Goal: Information Seeking & Learning: Learn about a topic

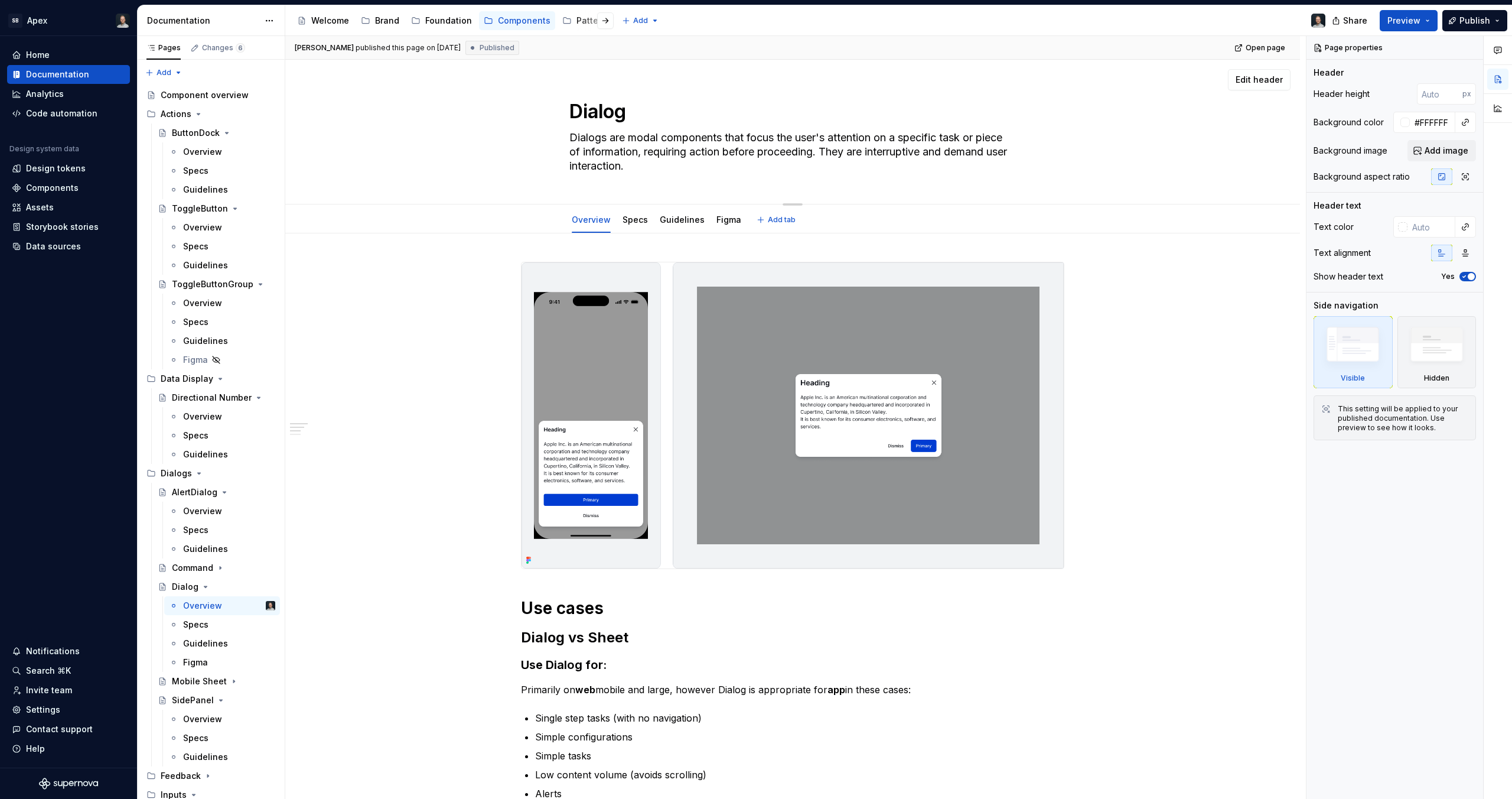
scroll to position [13, 0]
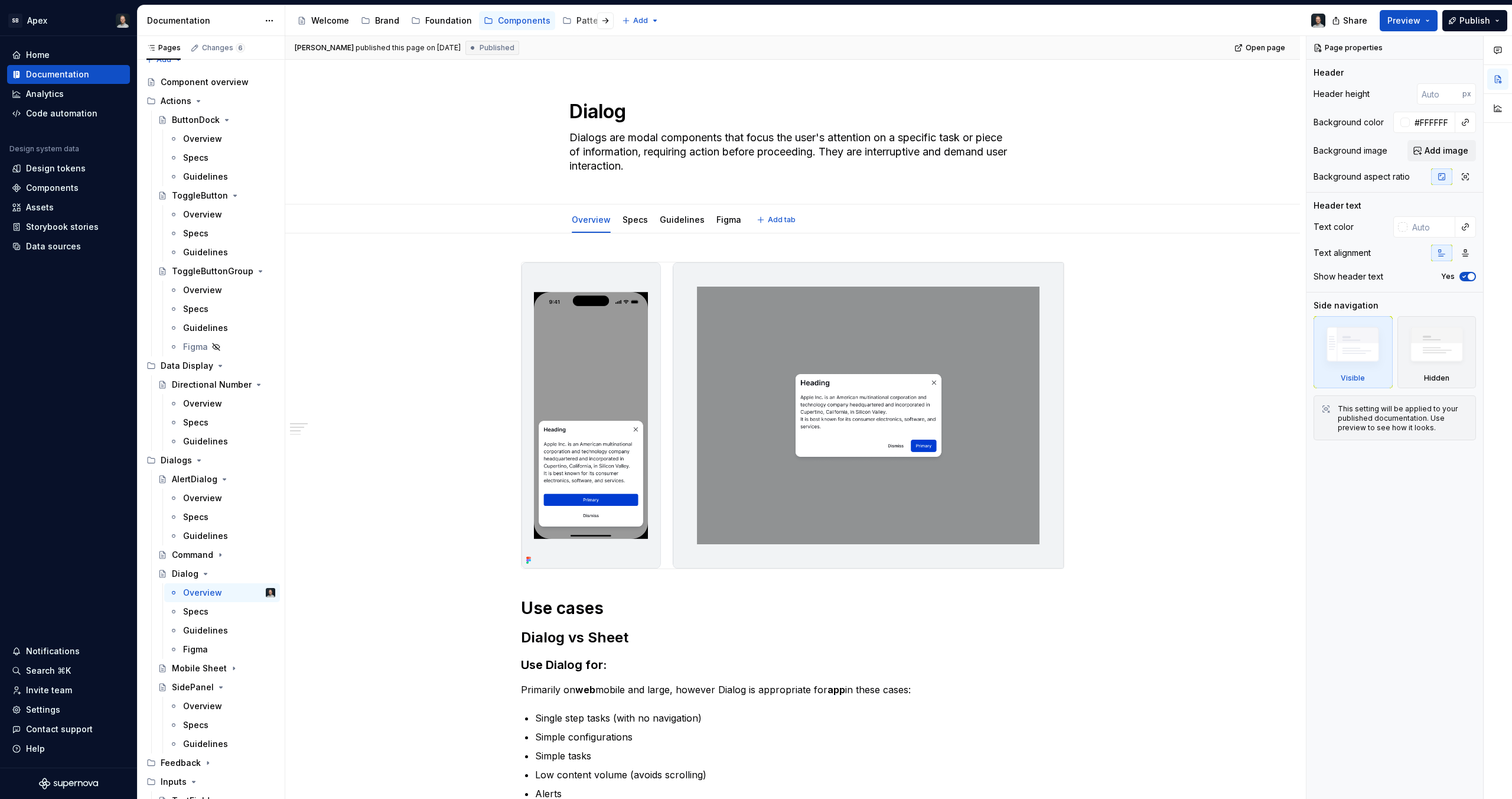
type textarea "*"
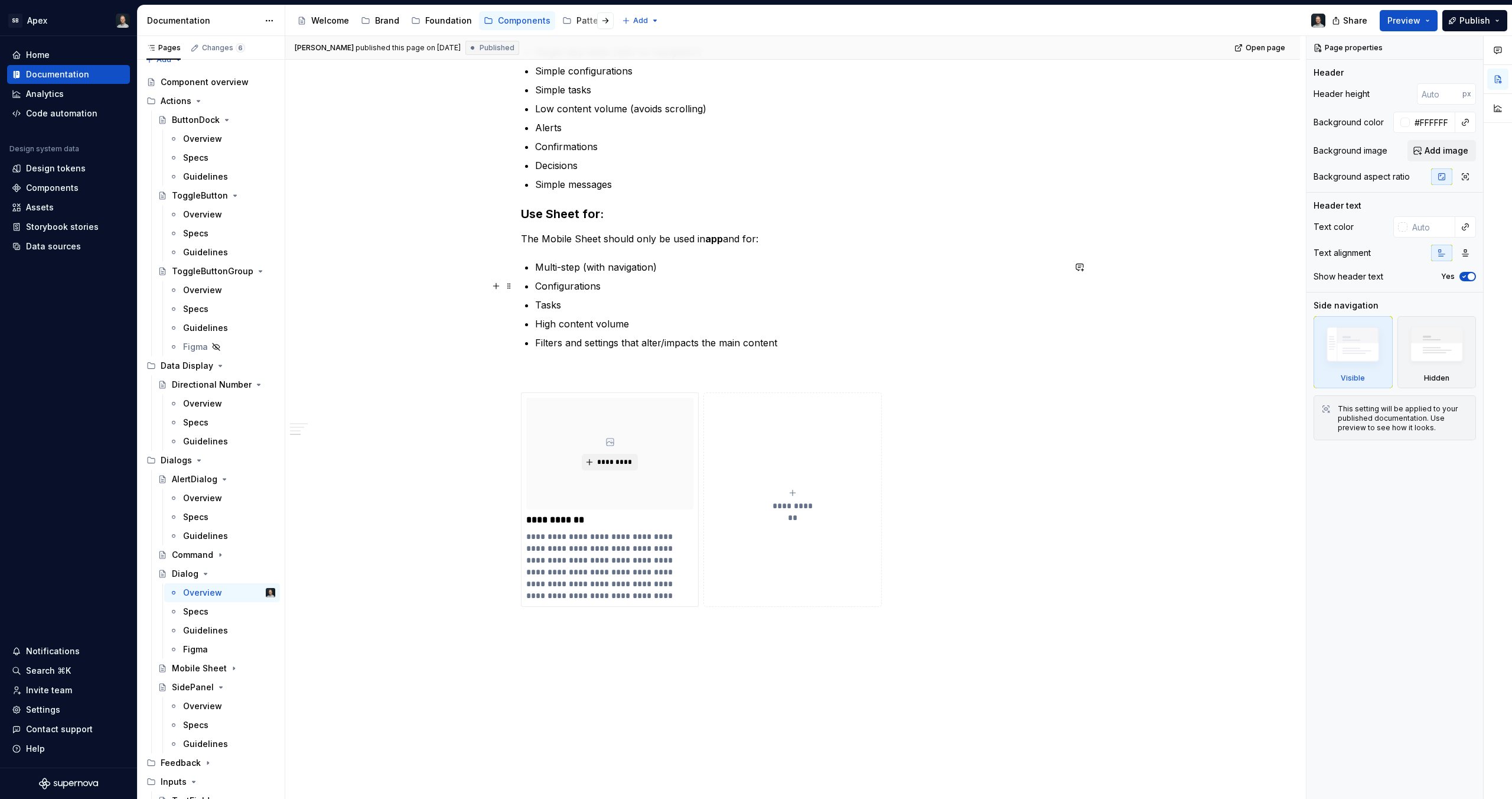
scroll to position [755, 0]
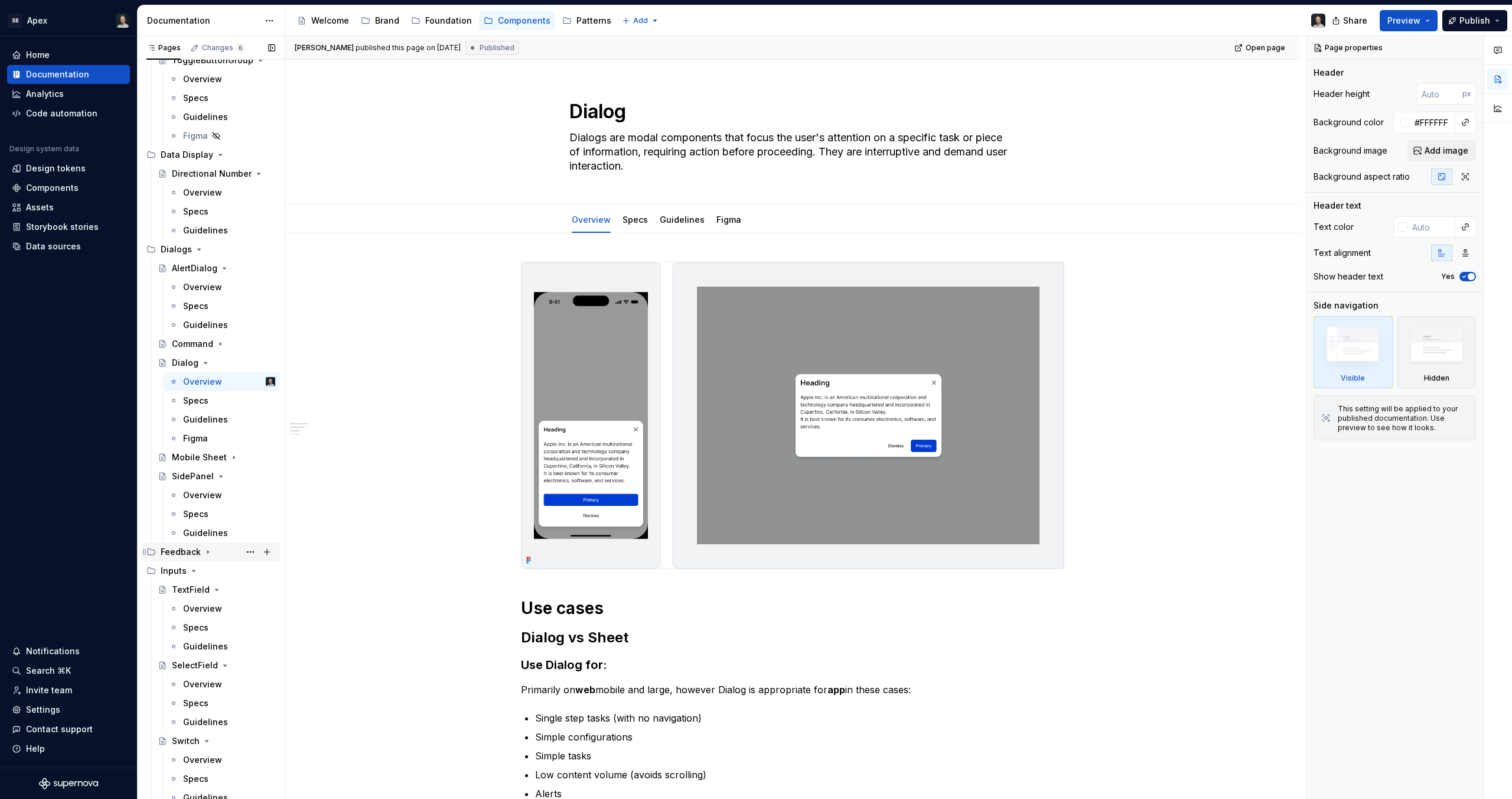
scroll to position [228, 0]
click at [209, 549] on icon "Page tree" at bounding box center [208, 548] width 10 height 10
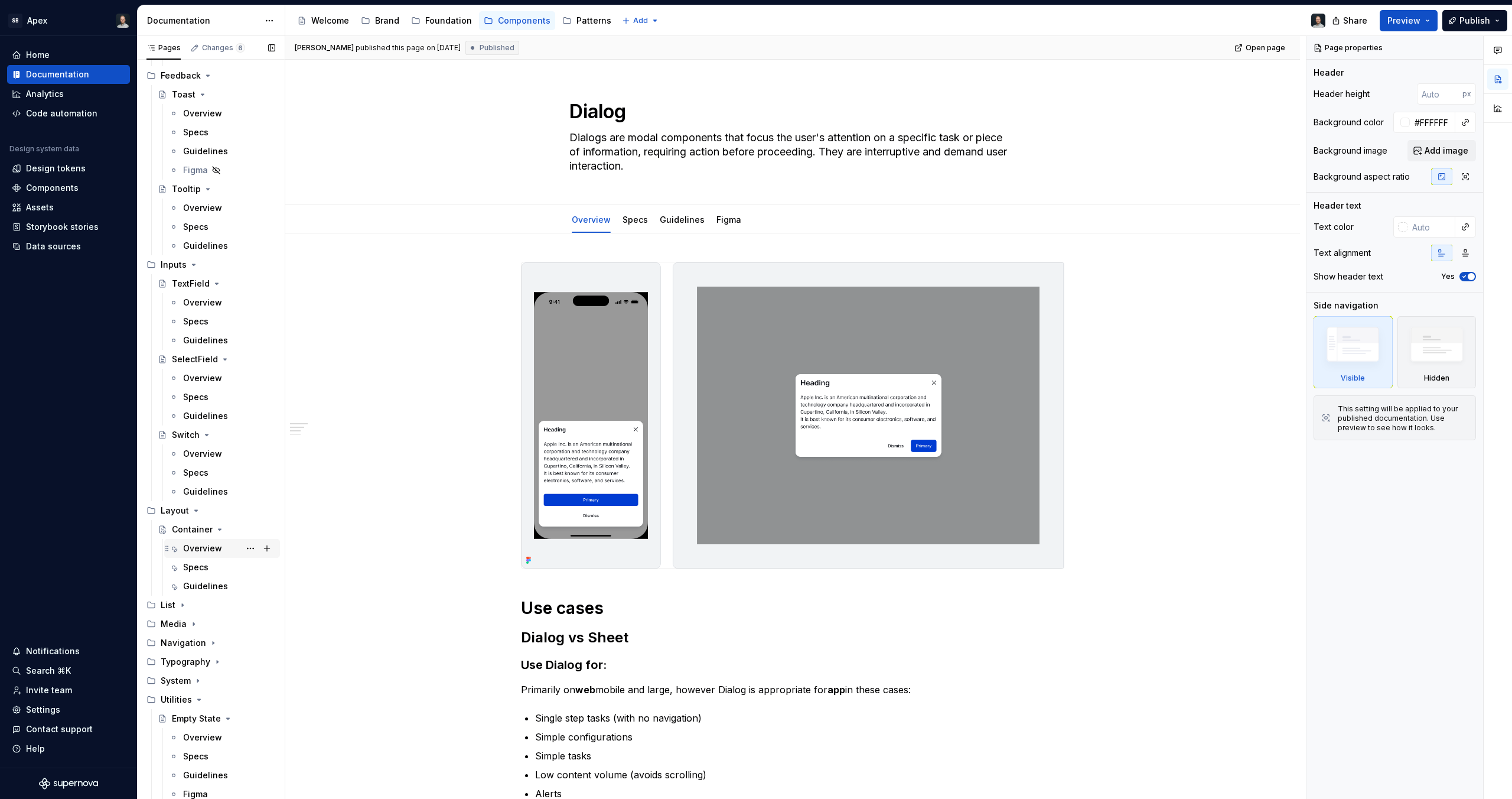
scroll to position [700, 0]
click at [194, 523] on div "Container" at bounding box center [192, 528] width 41 height 12
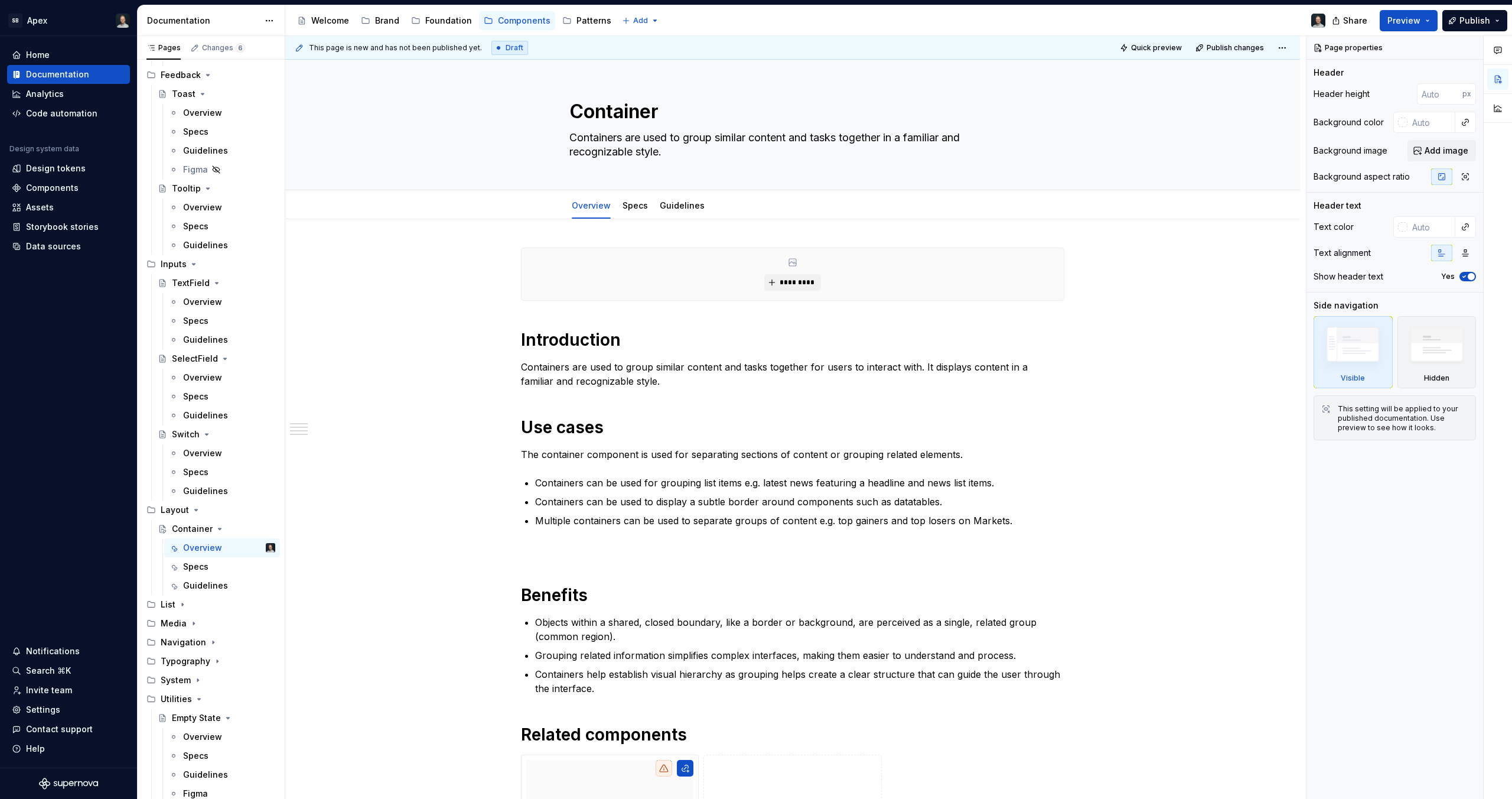
scroll to position [700, 0]
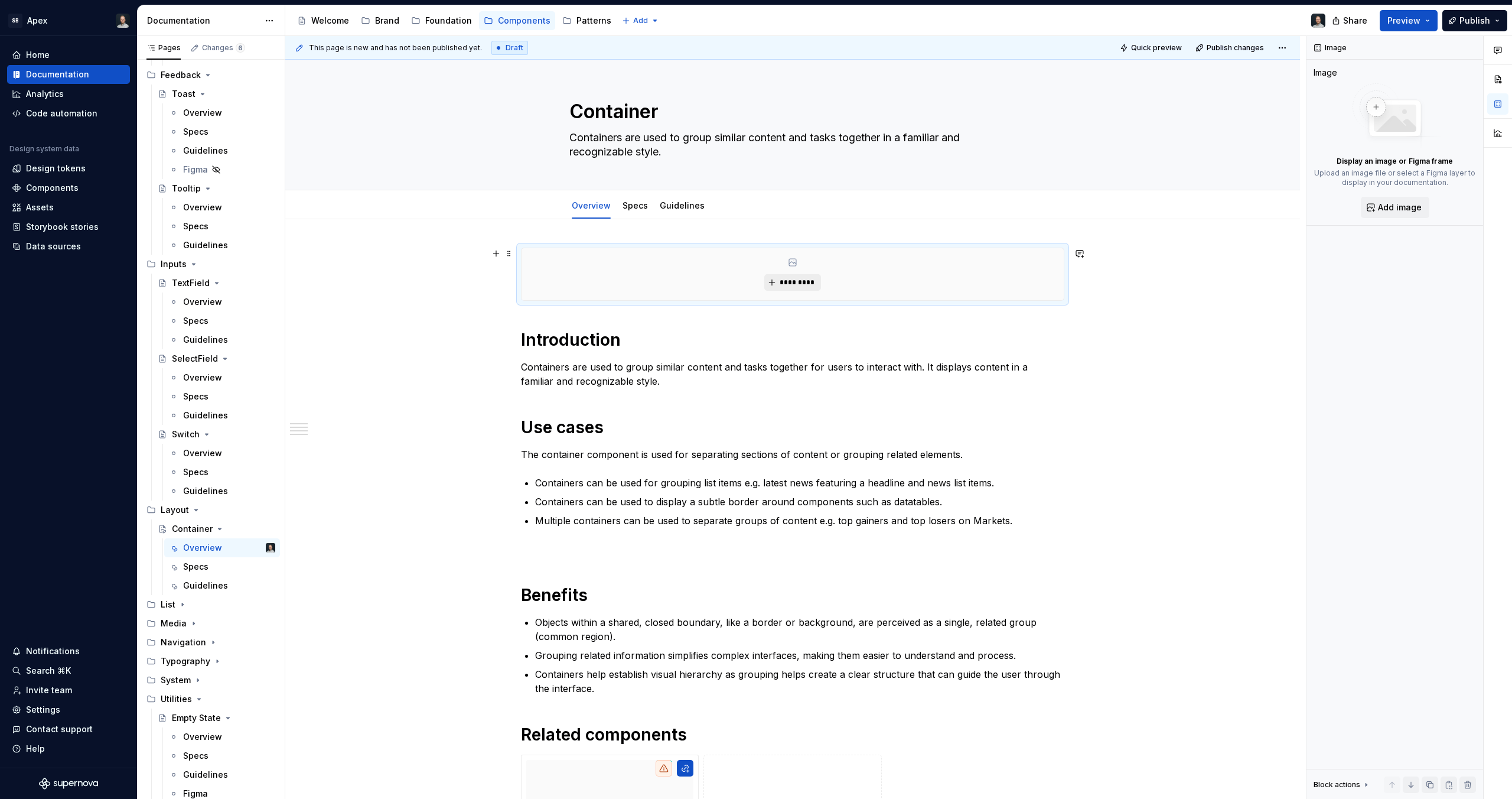
click at [772, 279] on button "*********" at bounding box center [793, 282] width 57 height 17
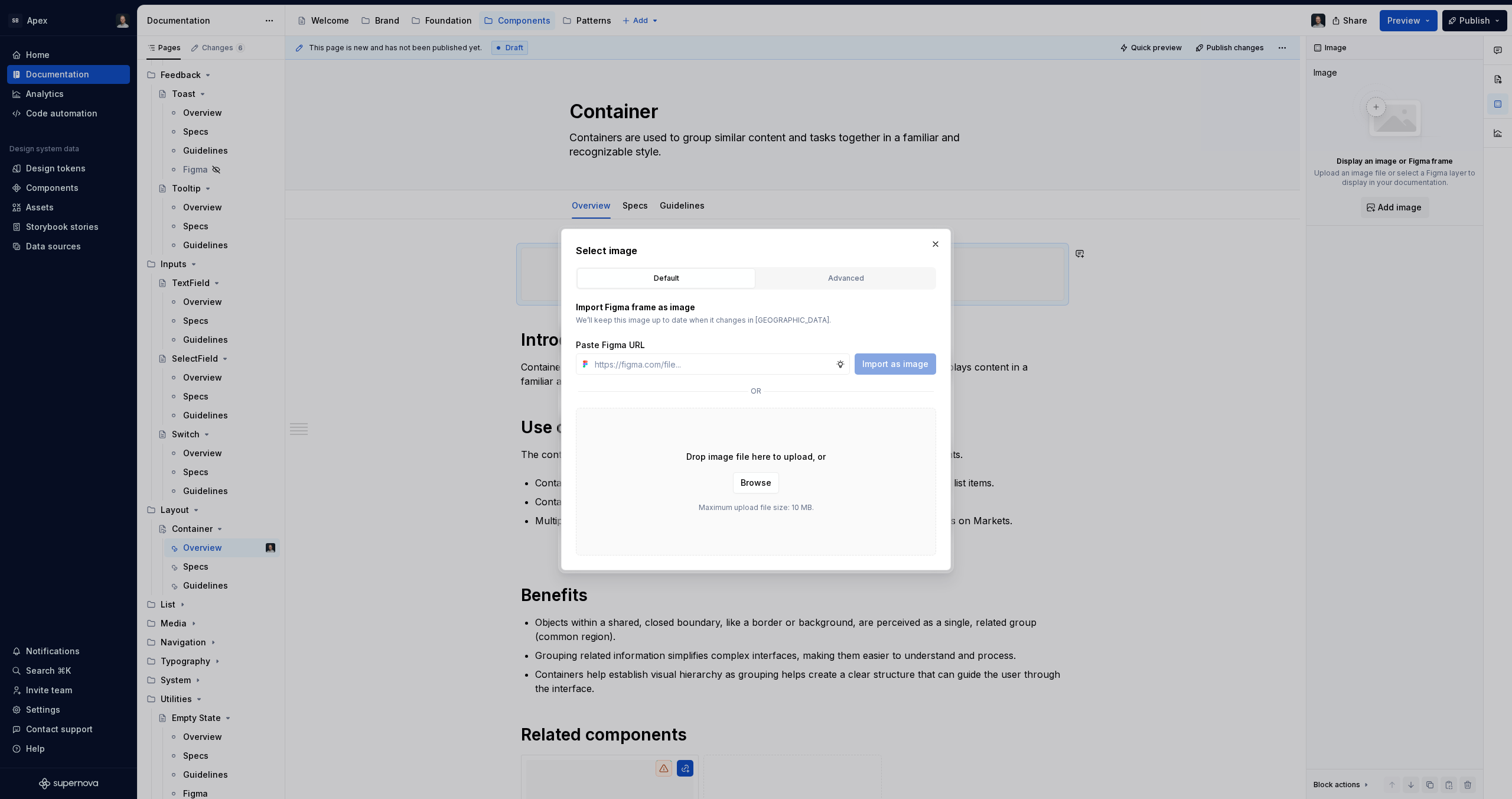
type textarea "*"
type input "[URL][DOMAIN_NAME]"
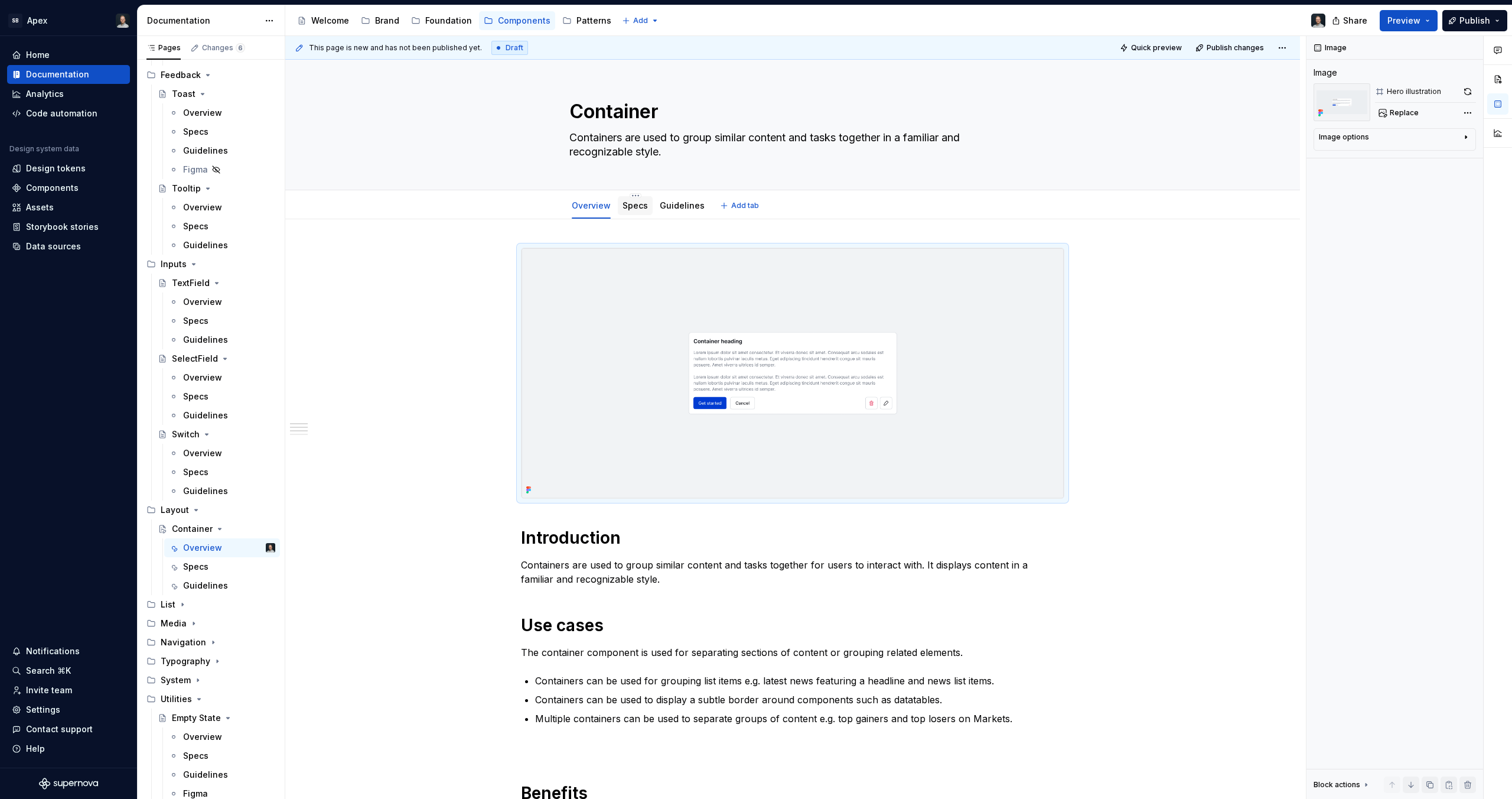
click at [635, 209] on link "Specs" at bounding box center [635, 205] width 25 height 10
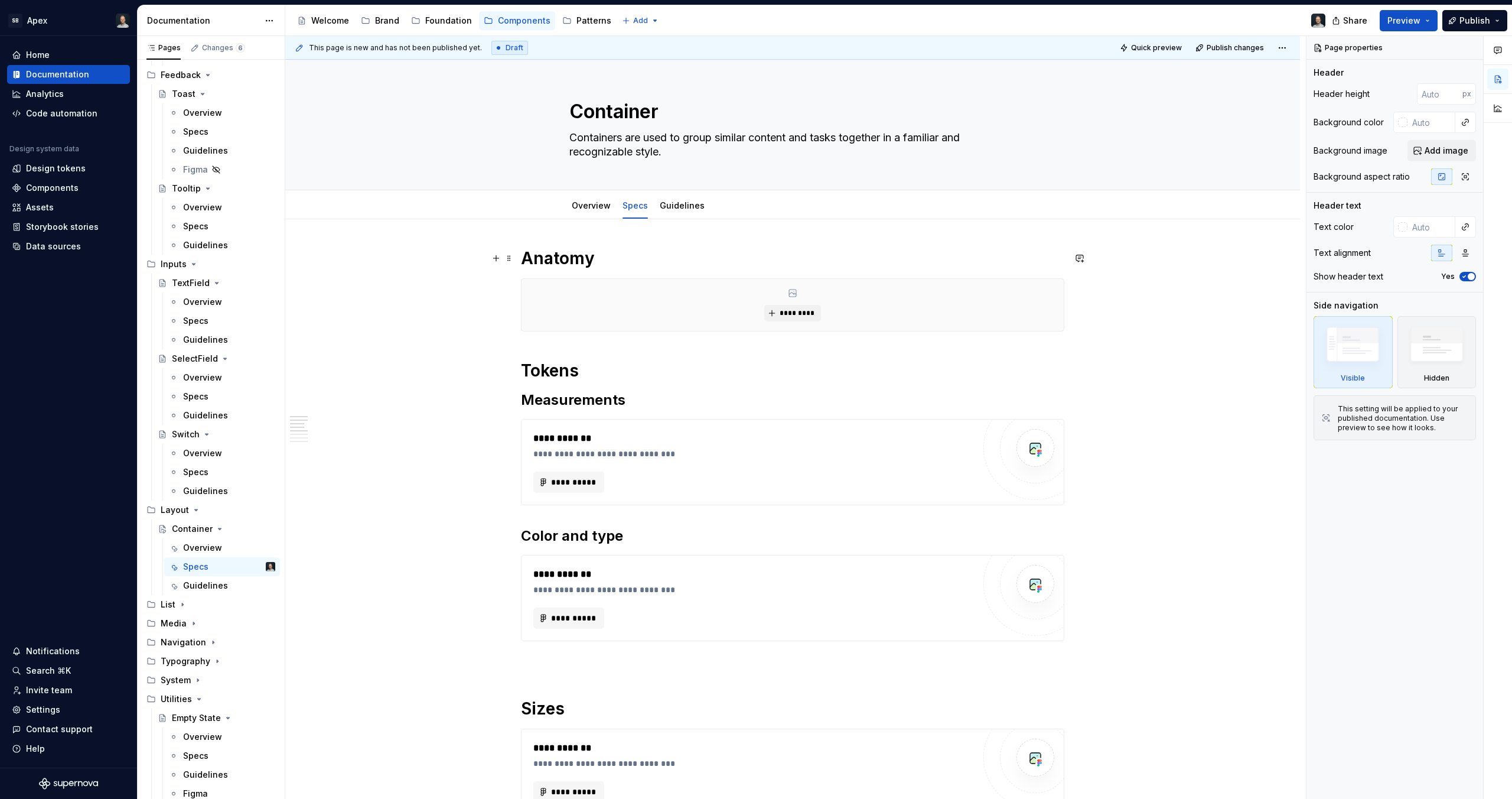
click at [595, 258] on h1 "Anatomy" at bounding box center [793, 258] width 544 height 21
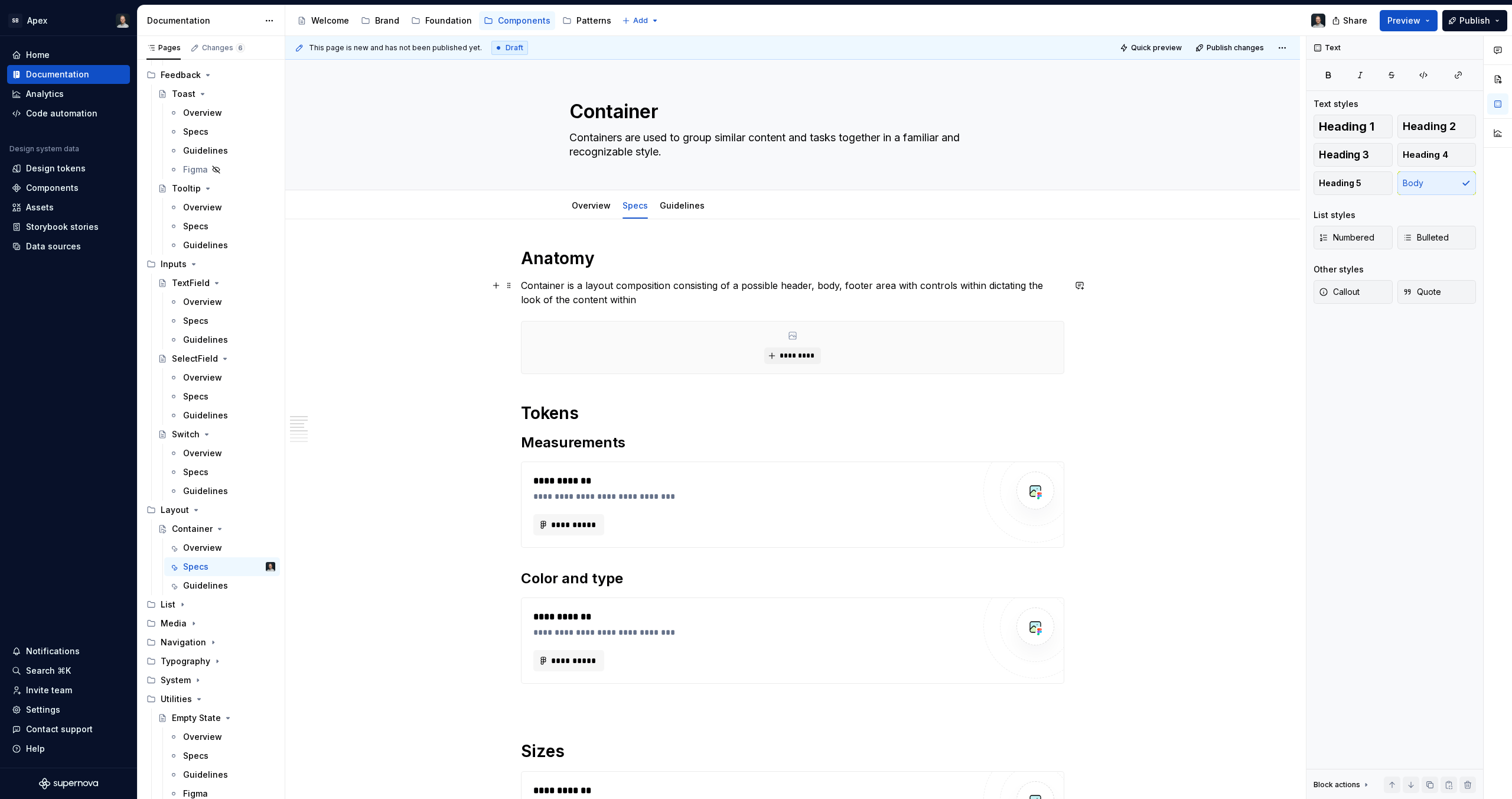
click at [700, 283] on p "Container is a layout composition consisting of a possible header, body, footer…" at bounding box center [793, 293] width 544 height 29
click at [682, 295] on p "Container is a layout composition consisting of a possible header, body, footer…" at bounding box center [793, 293] width 544 height 29
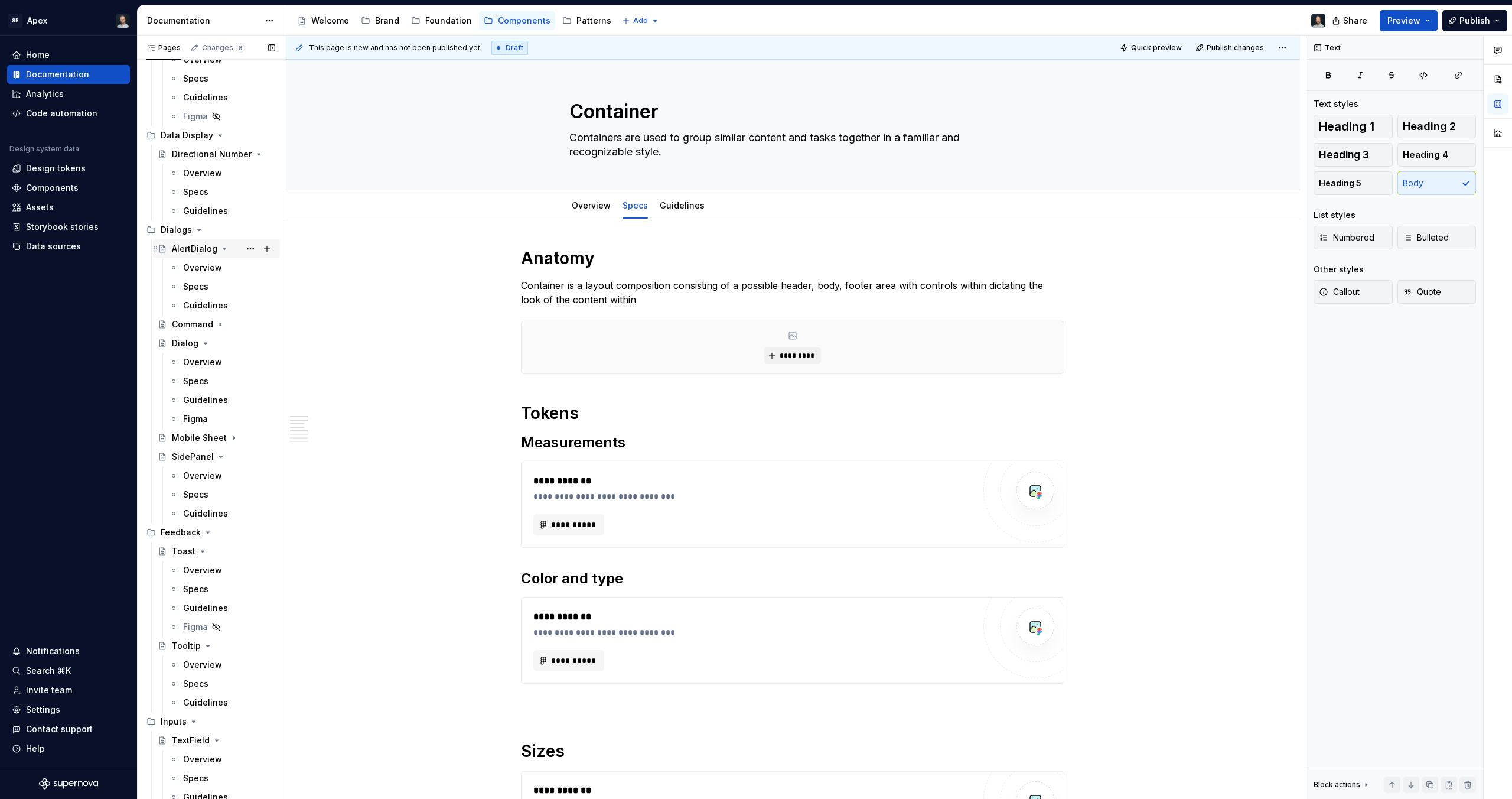
scroll to position [216, 0]
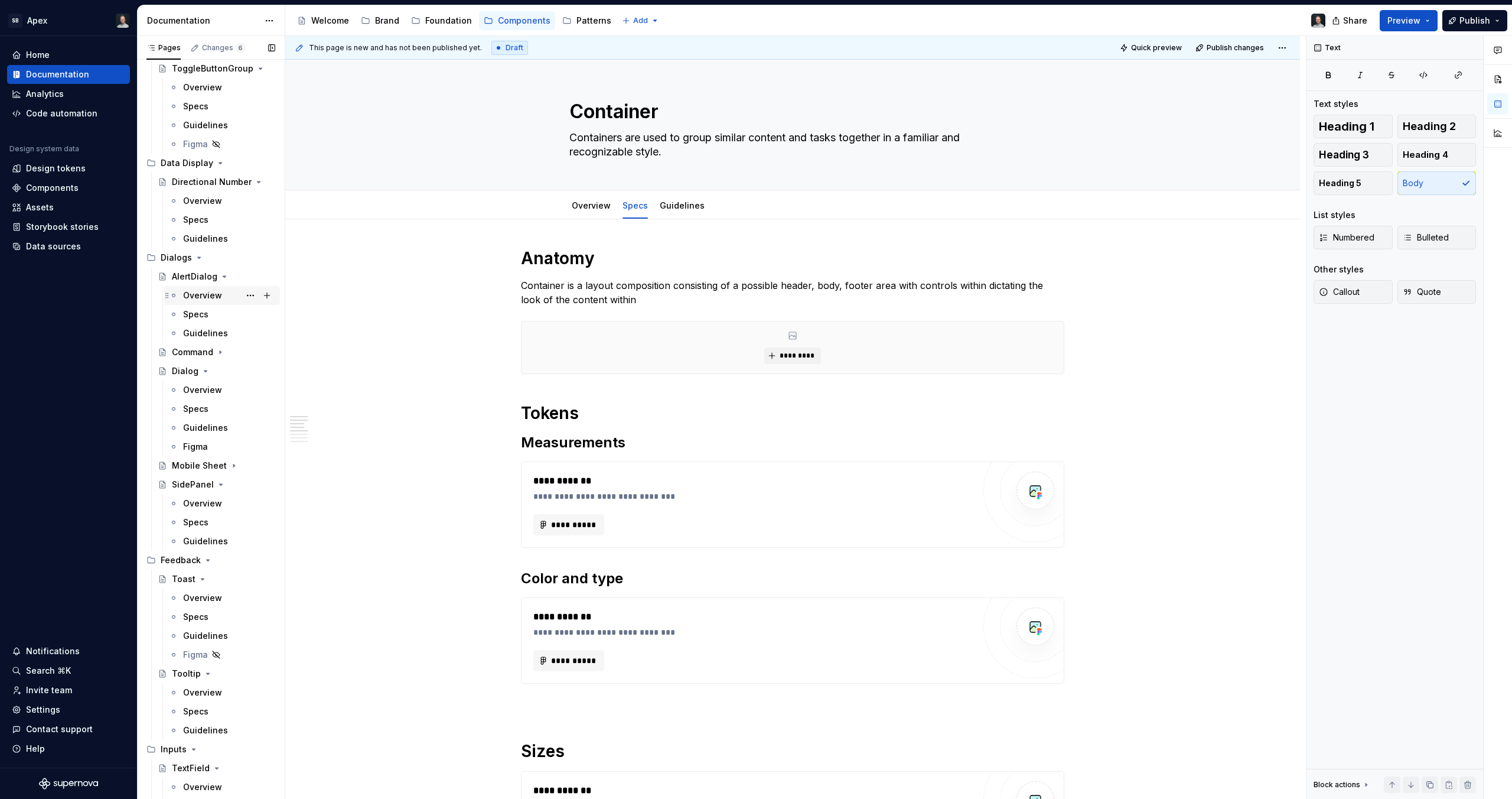
click at [210, 286] on div "Overview" at bounding box center [221, 295] width 115 height 19
click at [202, 269] on div "AlertDialog" at bounding box center [224, 276] width 103 height 17
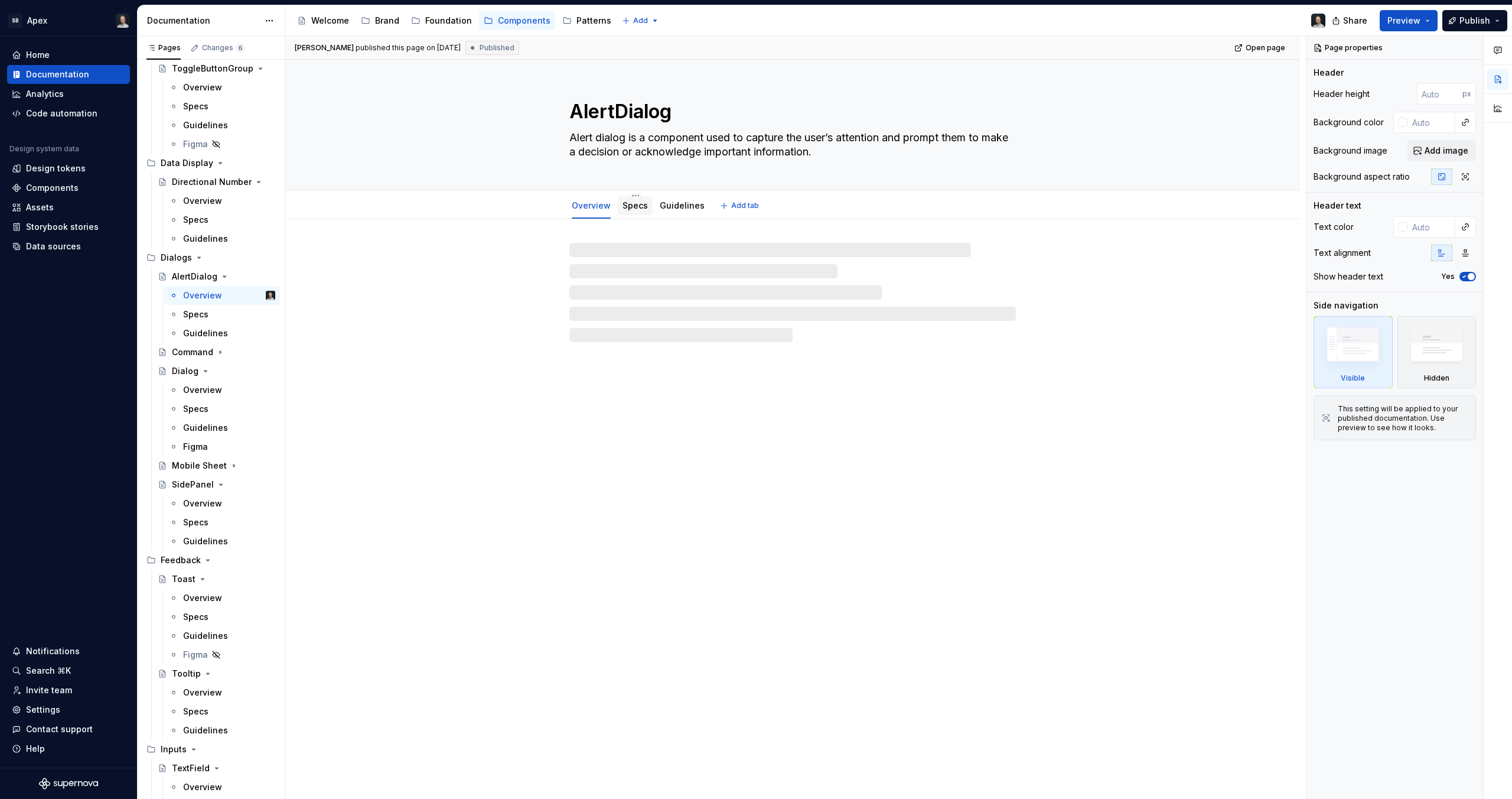
click at [618, 214] on div "Specs" at bounding box center [635, 205] width 35 height 19
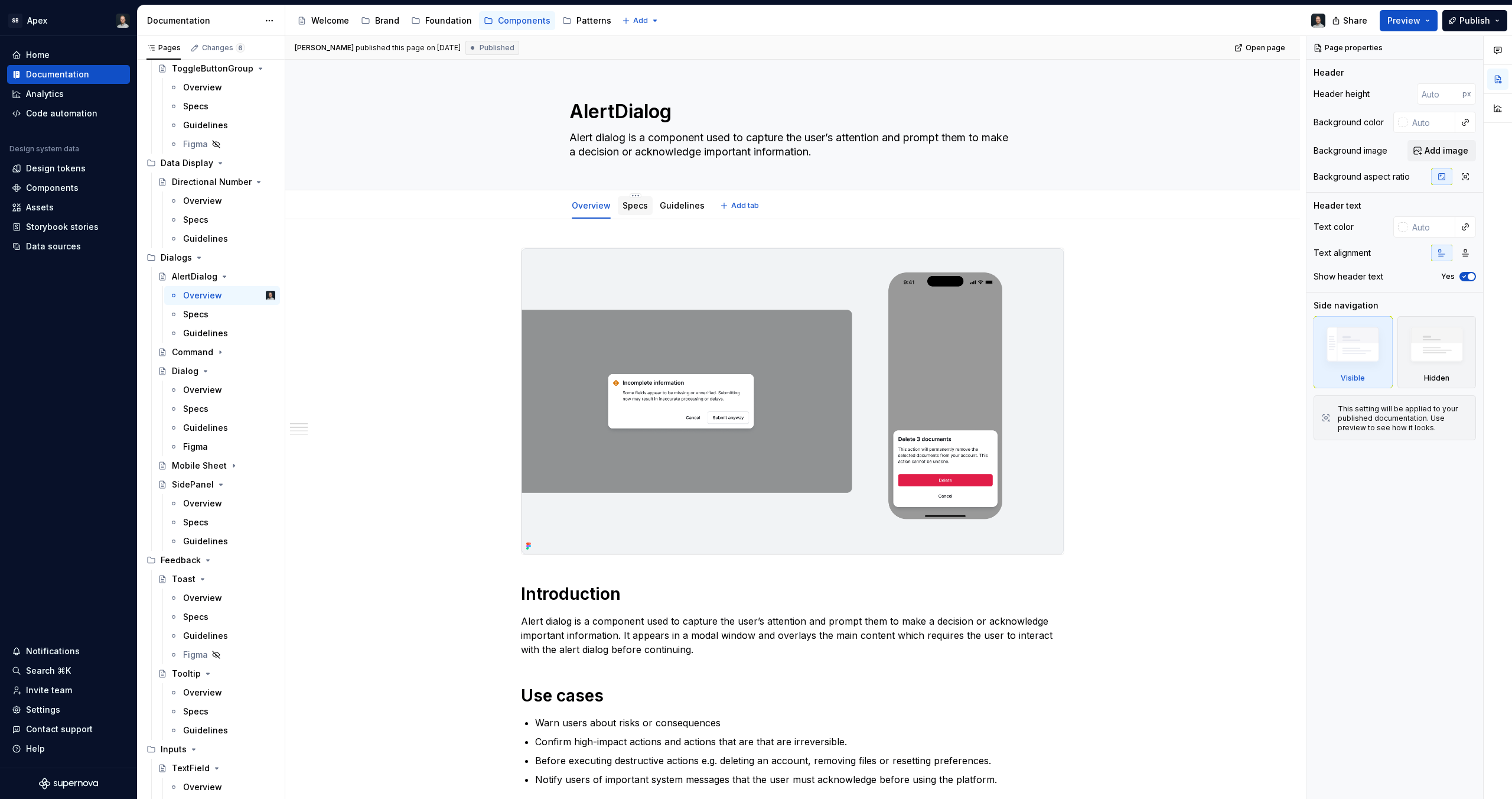
click at [629, 210] on div "Specs" at bounding box center [635, 205] width 25 height 12
click at [637, 209] on link "Specs" at bounding box center [635, 205] width 25 height 10
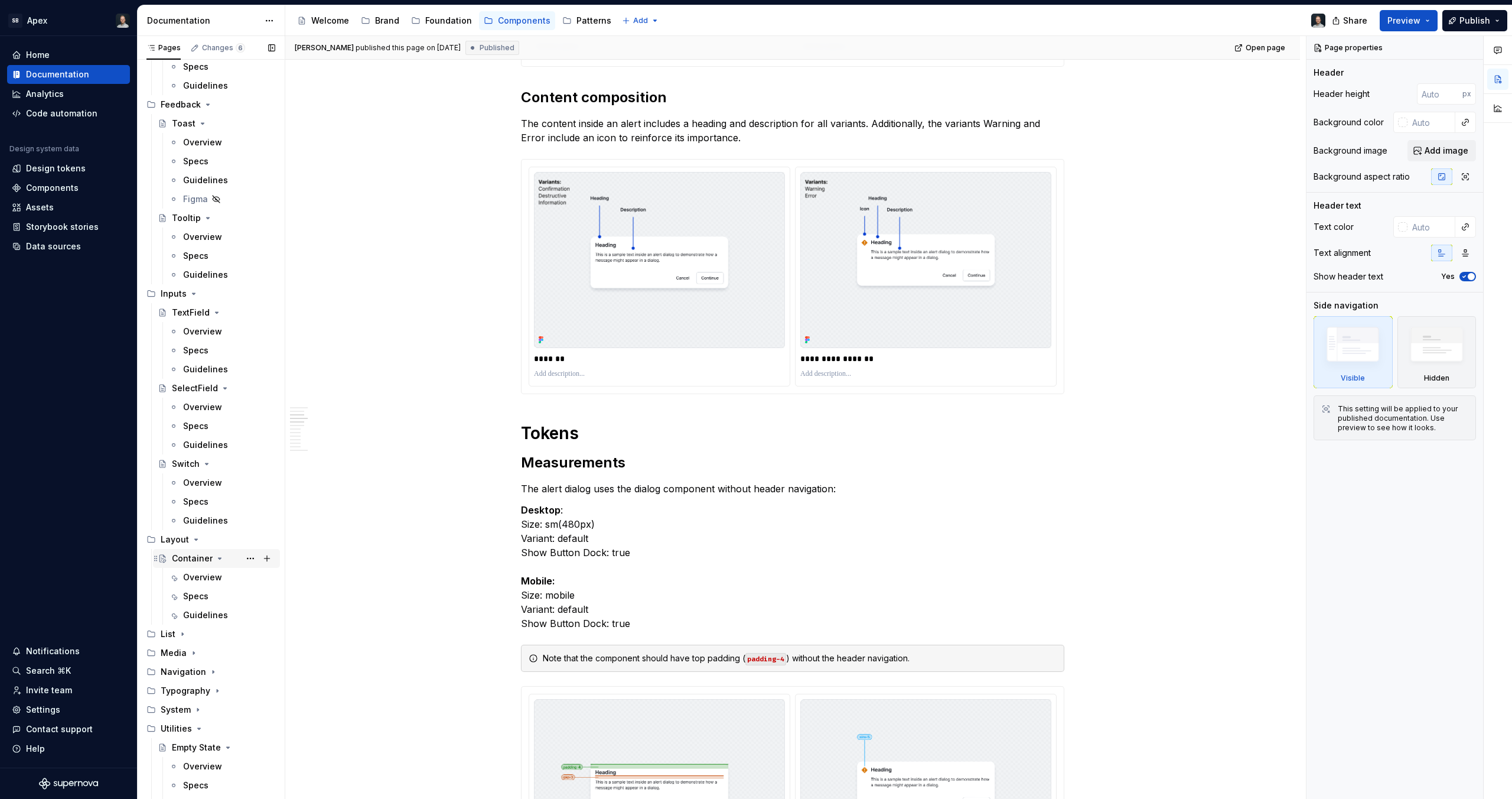
scroll to position [672, 0]
click at [192, 558] on div "Container" at bounding box center [192, 556] width 41 height 12
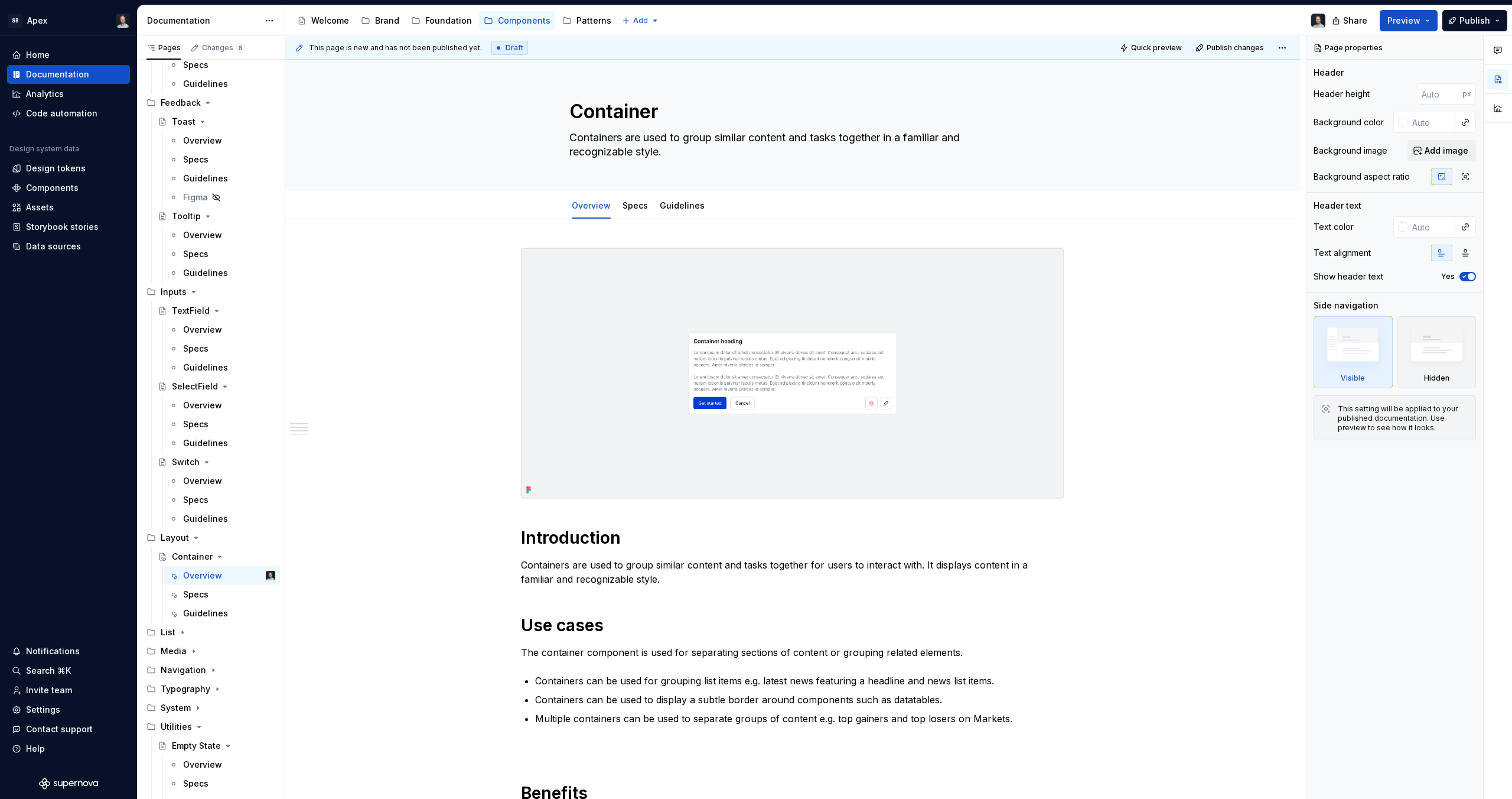
scroll to position [672, 0]
click at [201, 589] on div "Specs" at bounding box center [196, 594] width 25 height 12
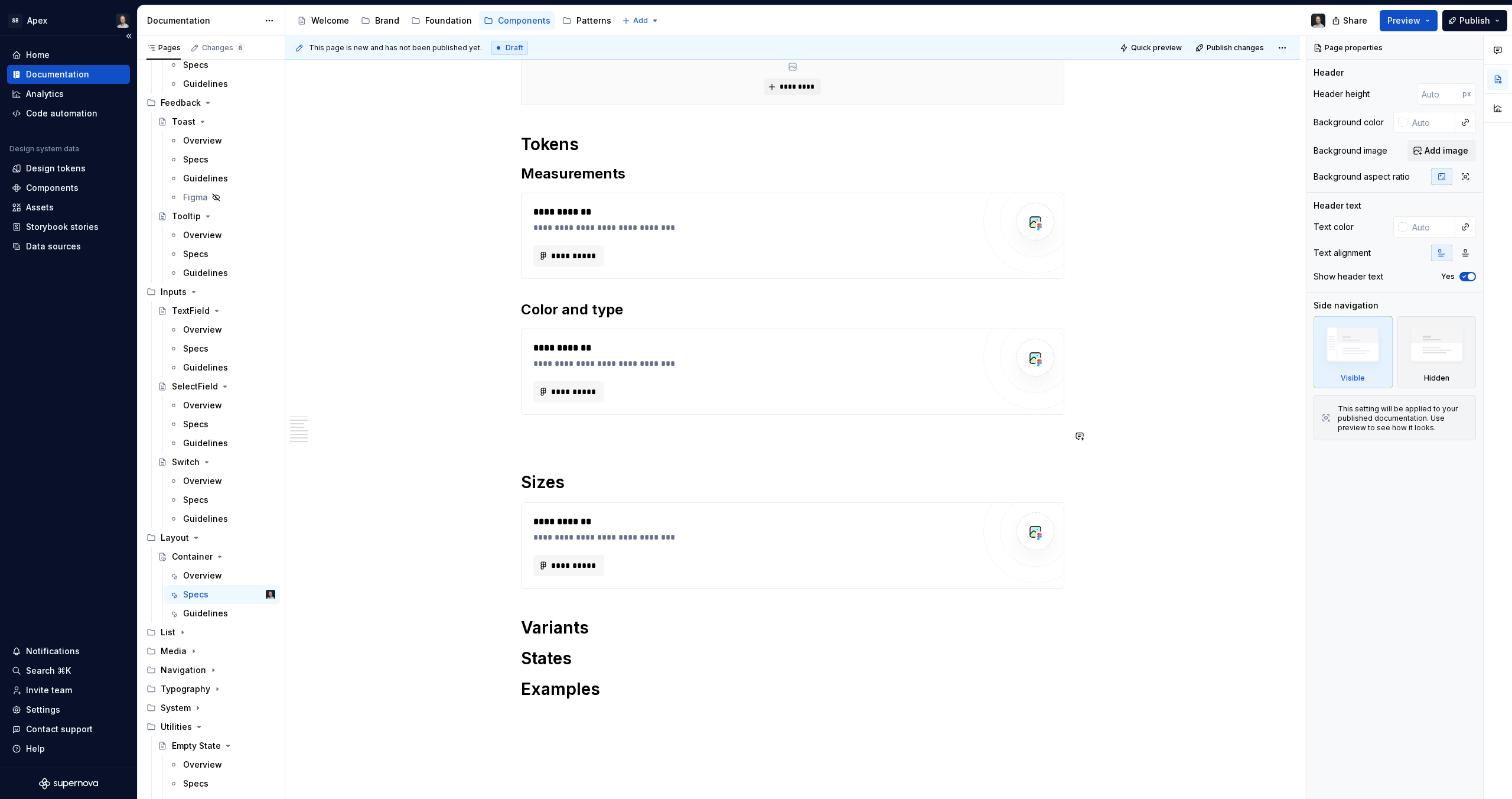
scroll to position [274, 0]
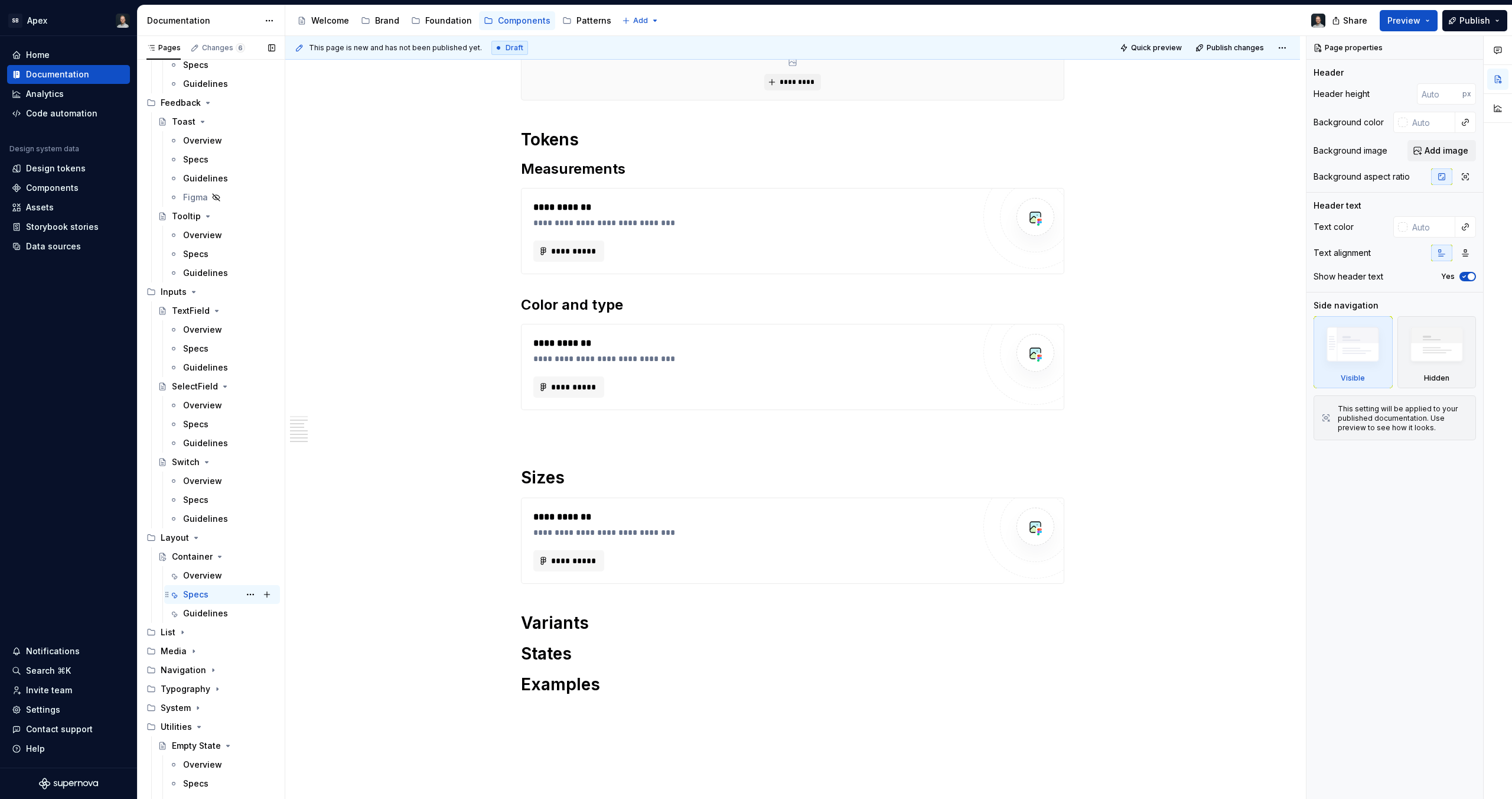
click at [235, 596] on div "Specs" at bounding box center [229, 594] width 92 height 17
click at [242, 598] on button "Page tree" at bounding box center [250, 594] width 17 height 17
click at [273, 655] on div "Hide tab" at bounding box center [315, 658] width 115 height 12
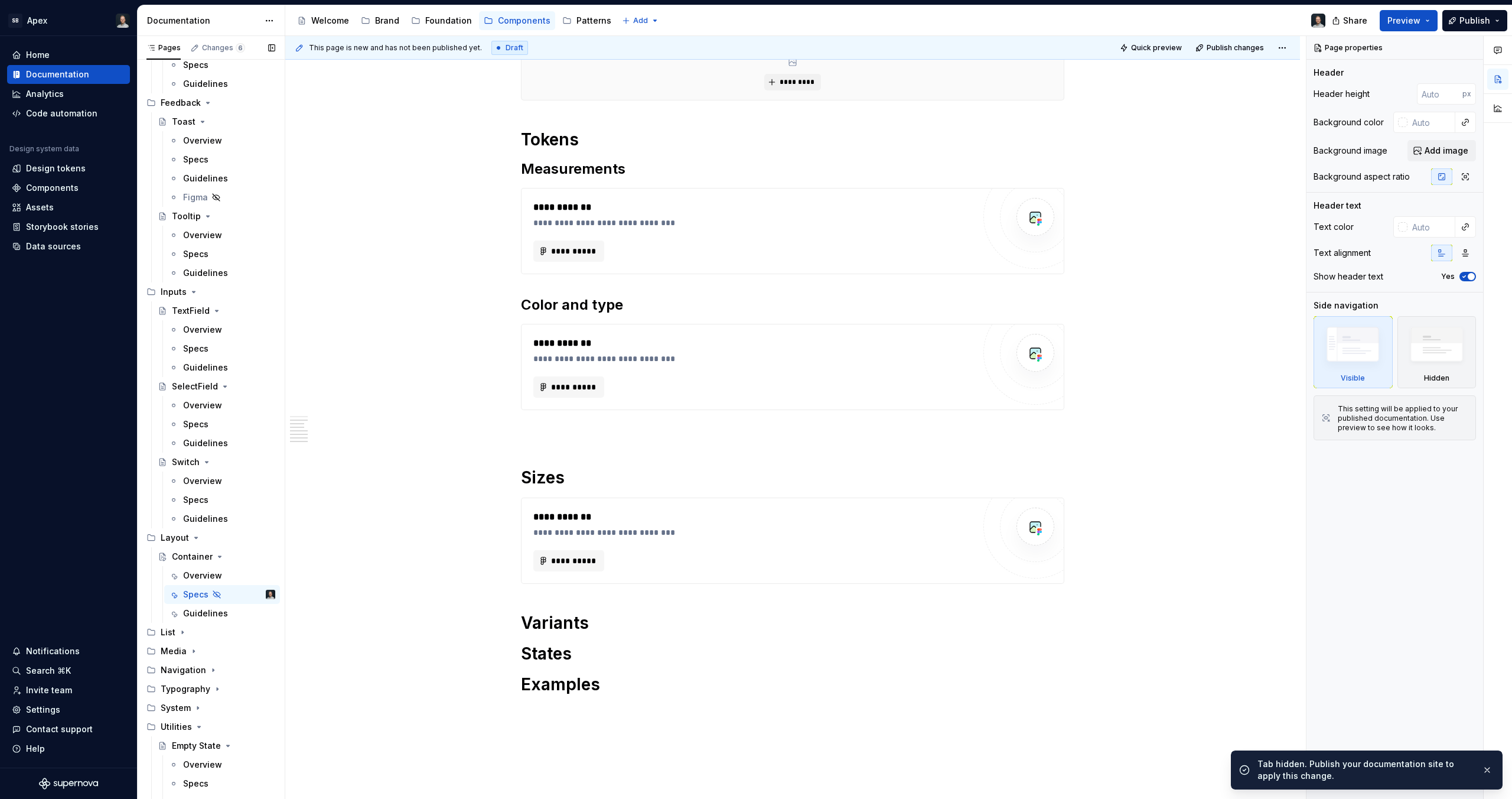
click at [0, 0] on button "Page tree" at bounding box center [0, 0] width 0 height 0
click at [281, 679] on div "Hide tab" at bounding box center [315, 676] width 115 height 12
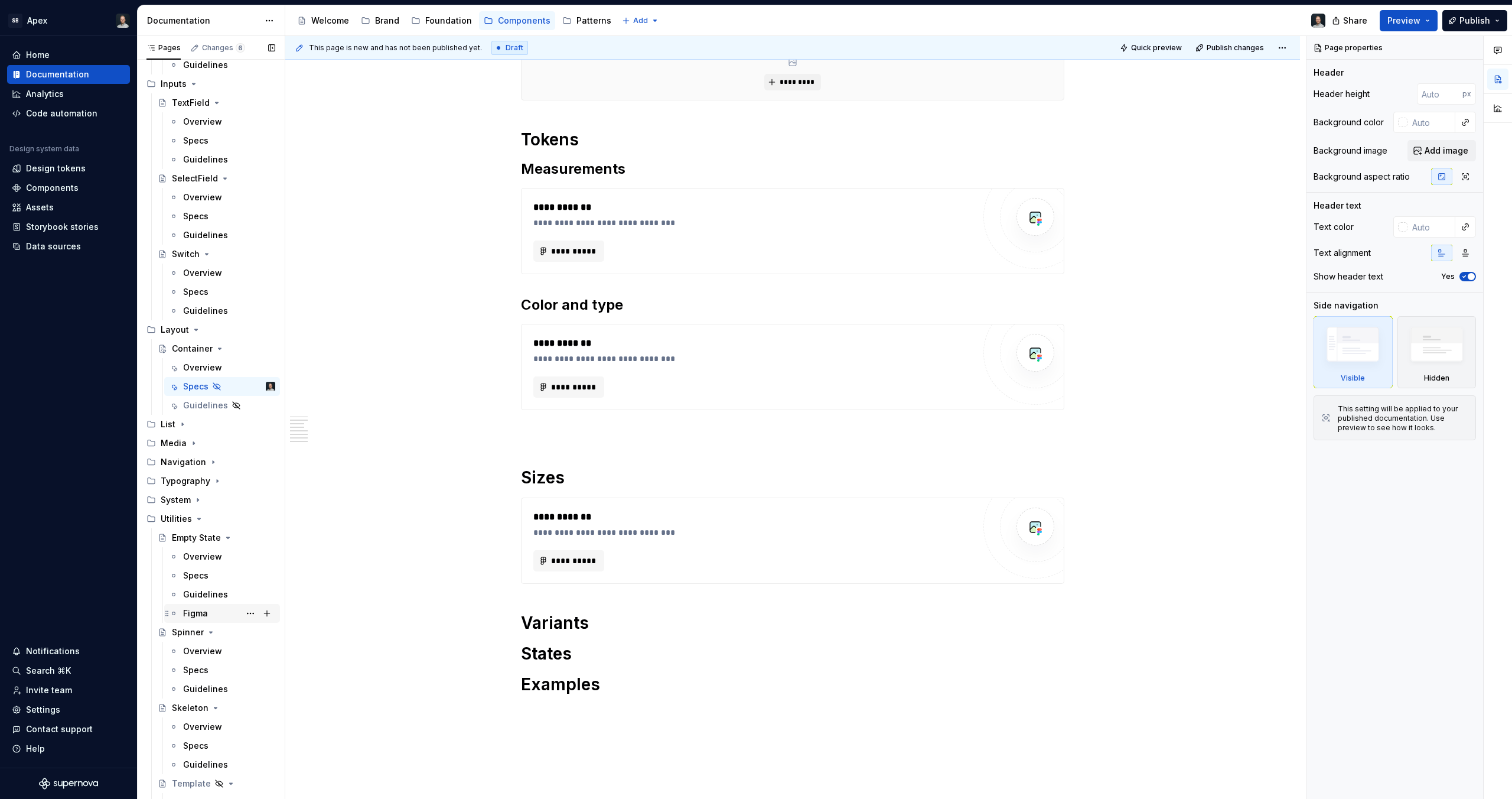
scroll to position [900, 0]
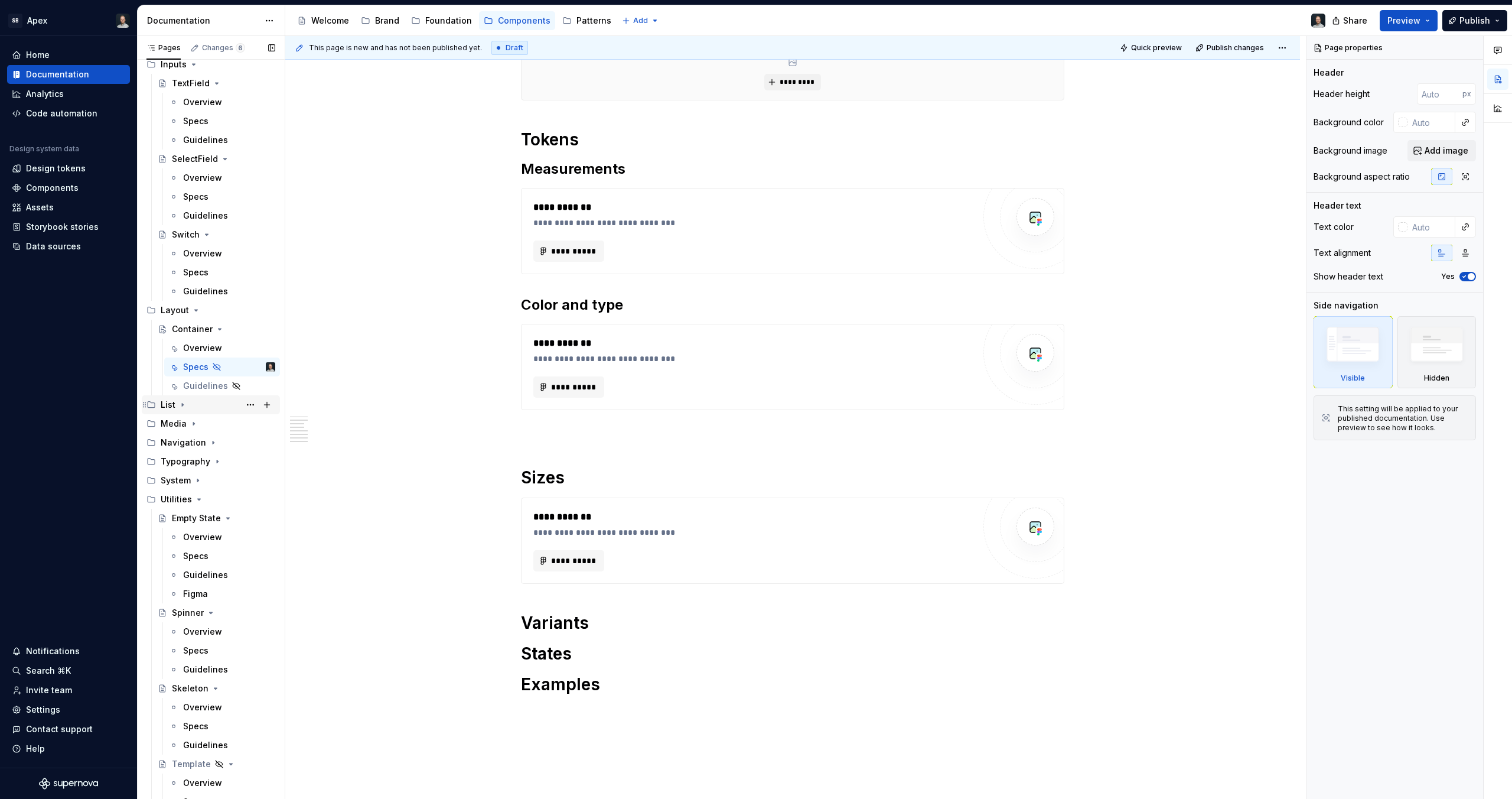
click at [182, 397] on div "List" at bounding box center [218, 404] width 115 height 17
click at [186, 493] on div "List Item" at bounding box center [189, 499] width 35 height 12
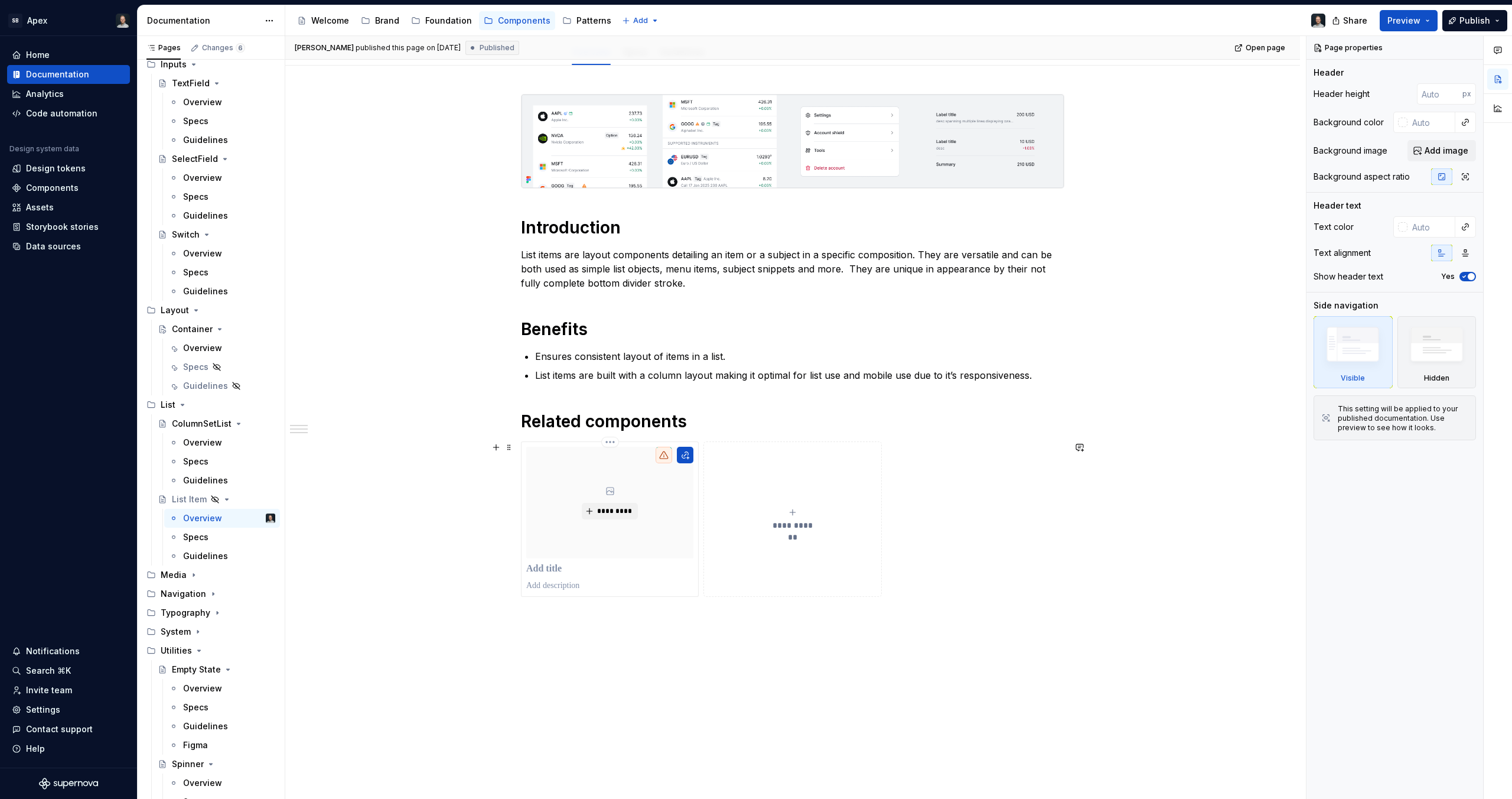
scroll to position [198, 0]
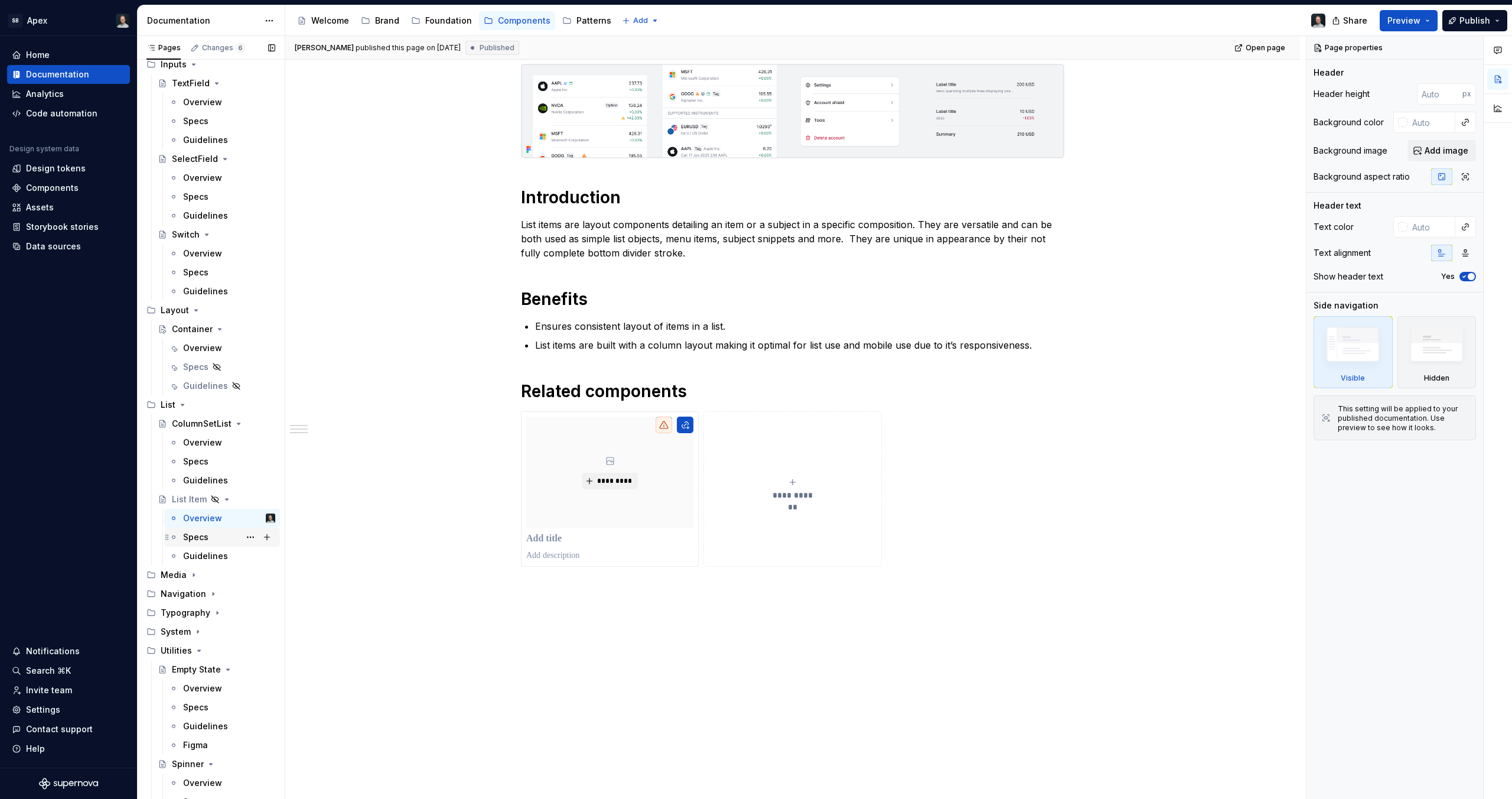
click at [198, 531] on div "Specs" at bounding box center [196, 536] width 25 height 12
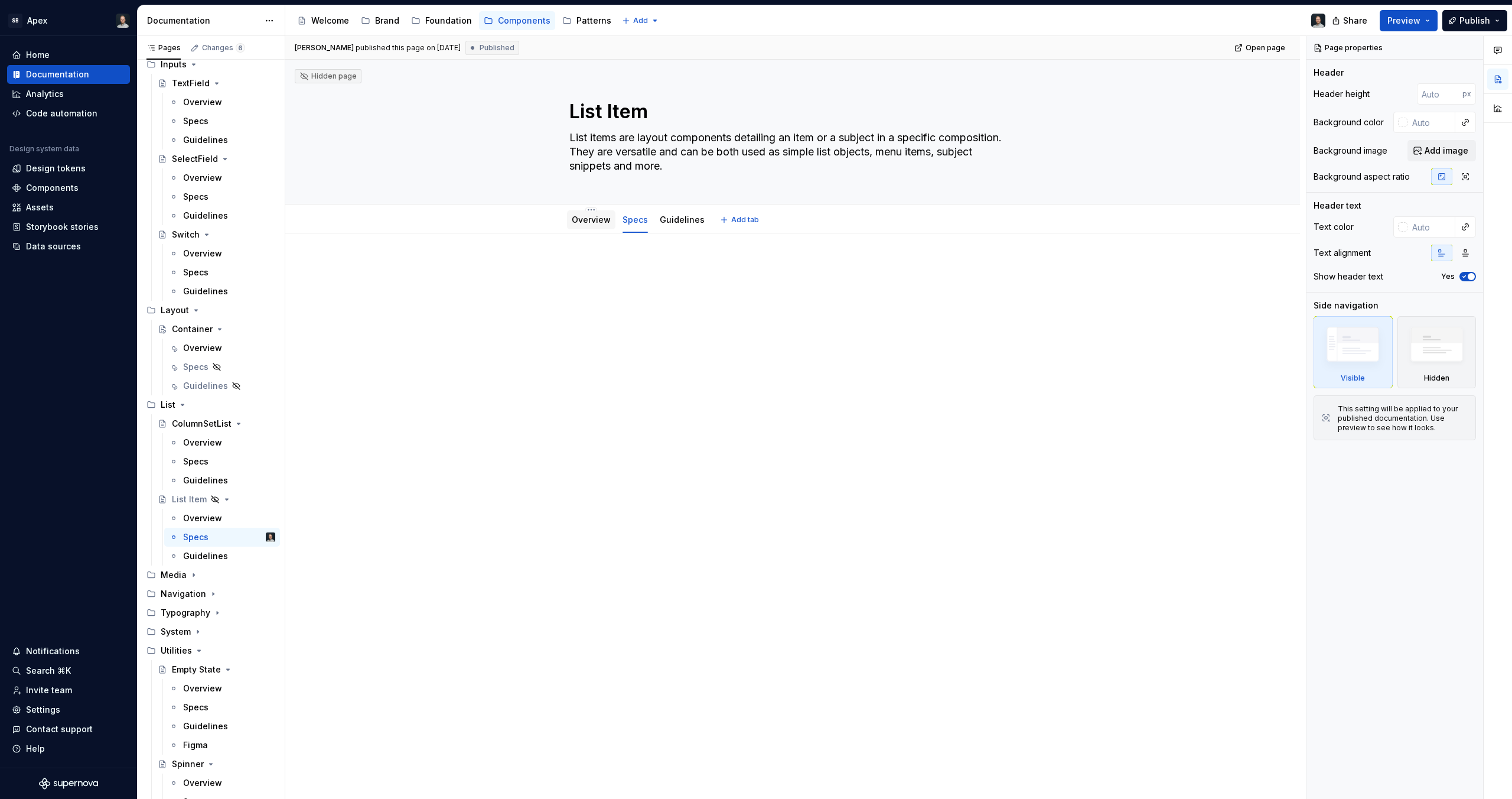
click at [586, 228] on div "Overview" at bounding box center [591, 220] width 49 height 19
click at [205, 426] on div "ColumnSetList" at bounding box center [200, 423] width 57 height 12
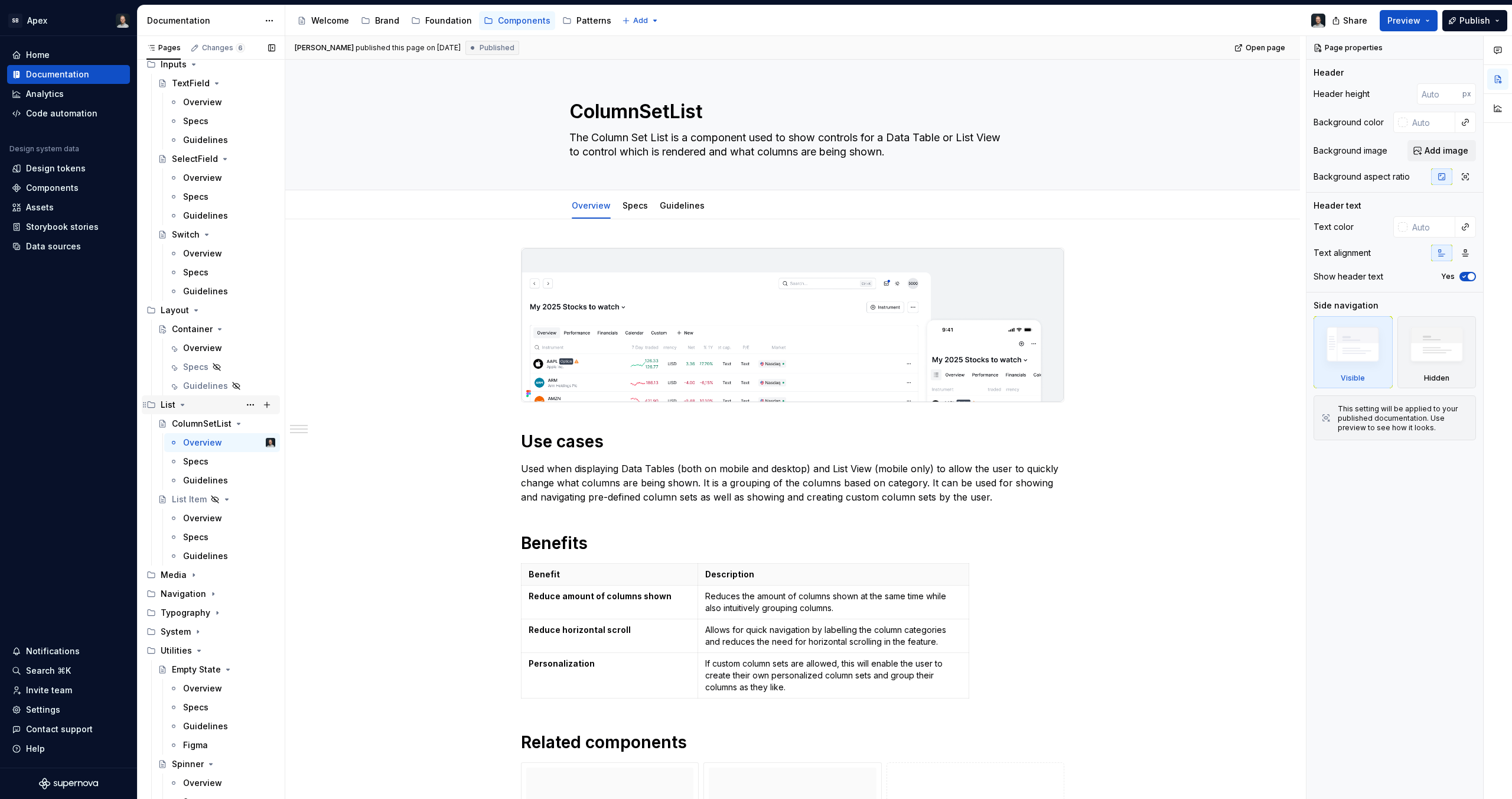
click at [178, 401] on icon "Page tree" at bounding box center [182, 405] width 10 height 10
click at [158, 401] on div "List" at bounding box center [211, 404] width 129 height 17
click at [261, 401] on button "Page tree" at bounding box center [267, 404] width 17 height 17
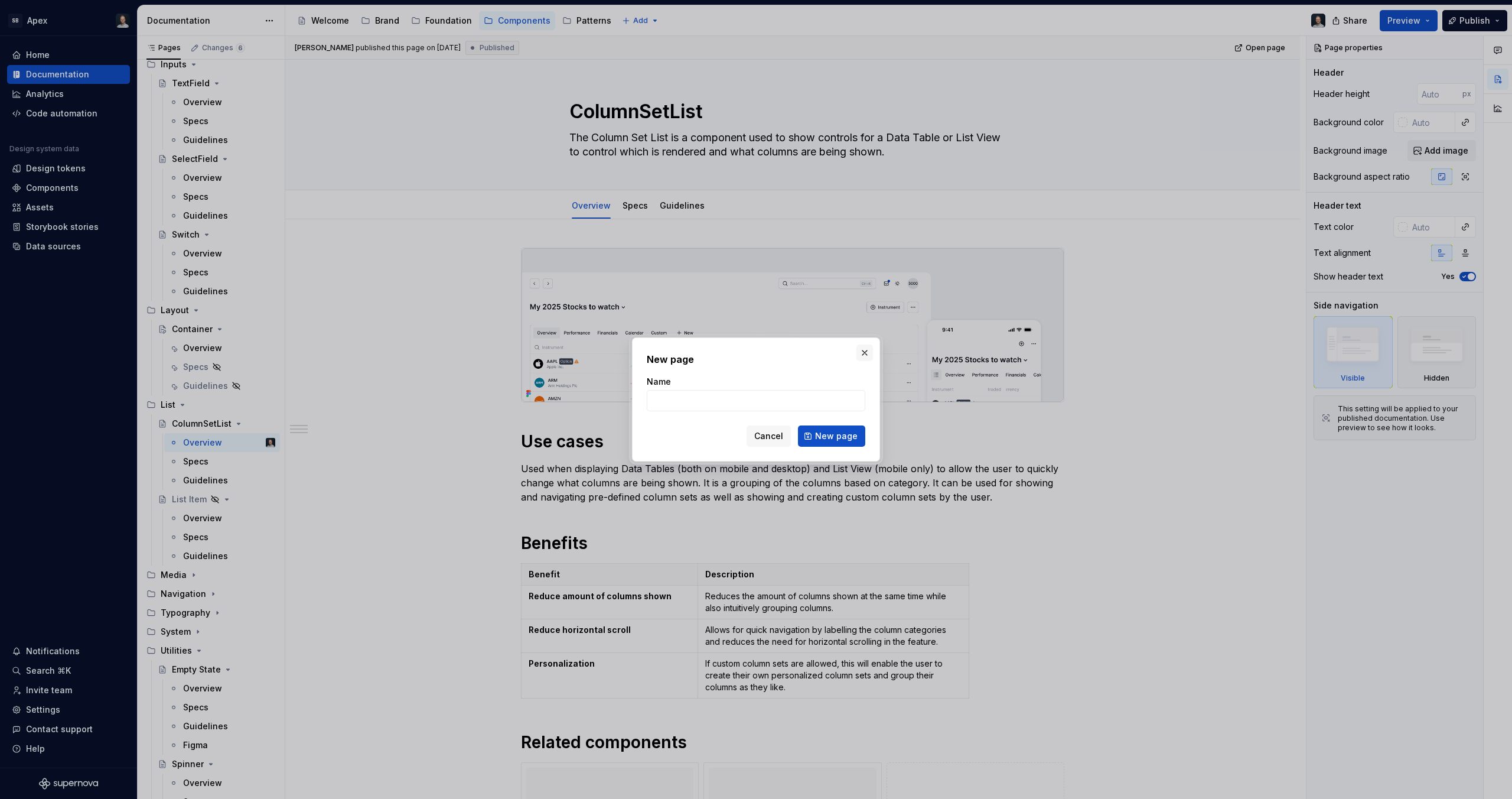
click at [861, 349] on button "button" at bounding box center [864, 353] width 17 height 17
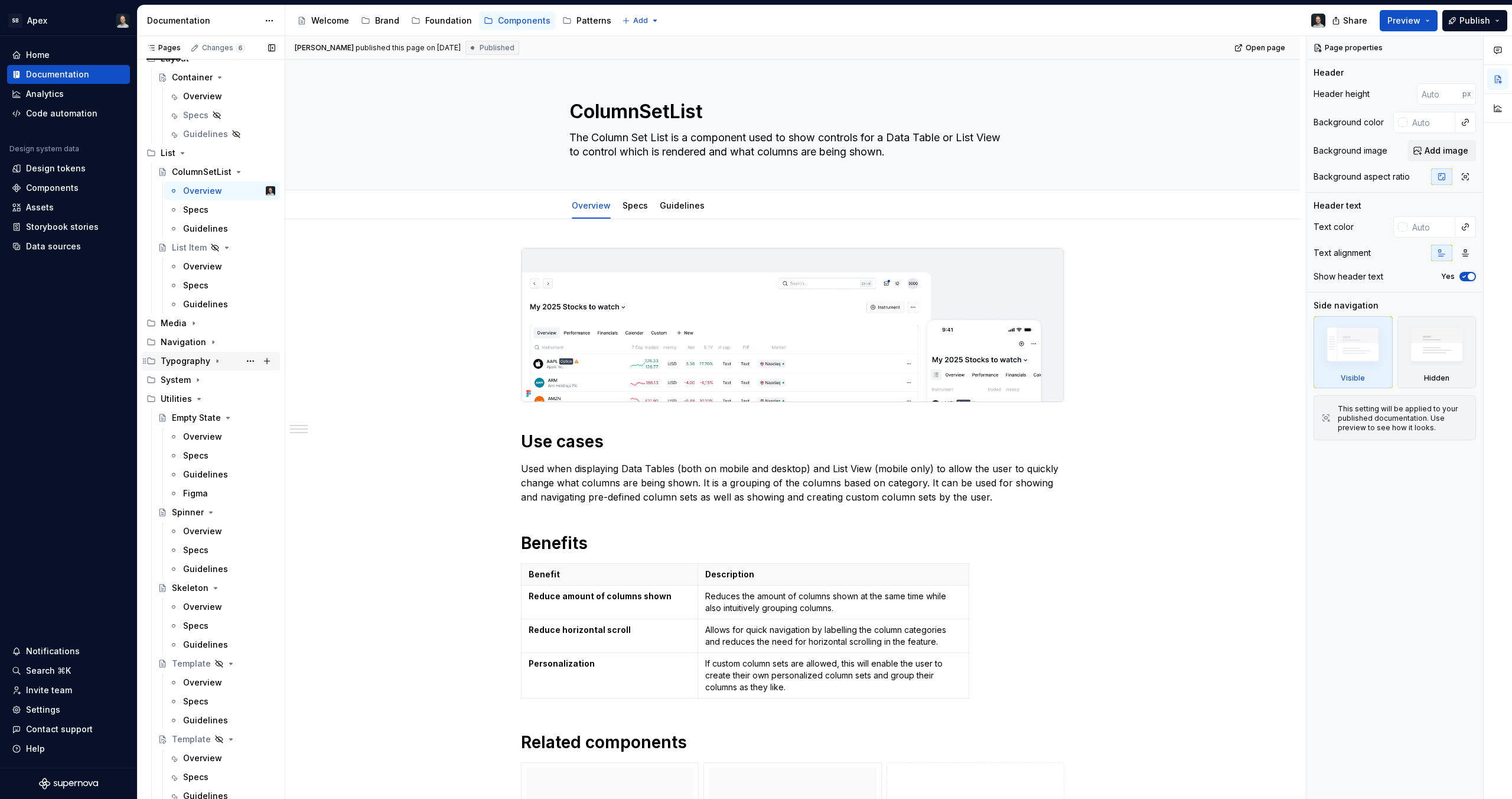
scroll to position [1156, 0]
click at [185, 731] on div "Template" at bounding box center [191, 735] width 39 height 12
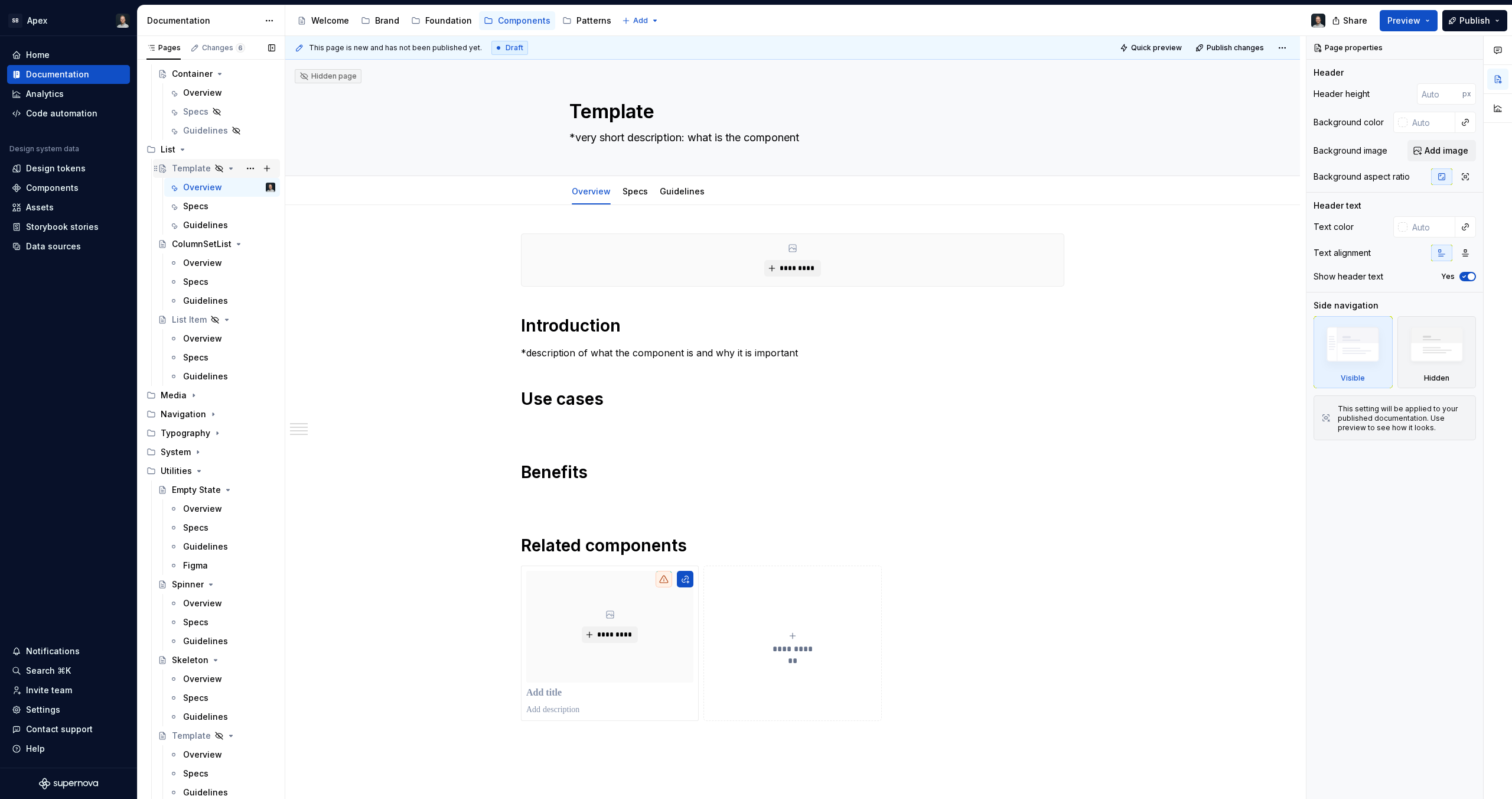
click at [197, 169] on div "Template" at bounding box center [191, 168] width 39 height 12
click at [639, 107] on textarea "Template" at bounding box center [790, 111] width 446 height 29
type textarea "*"
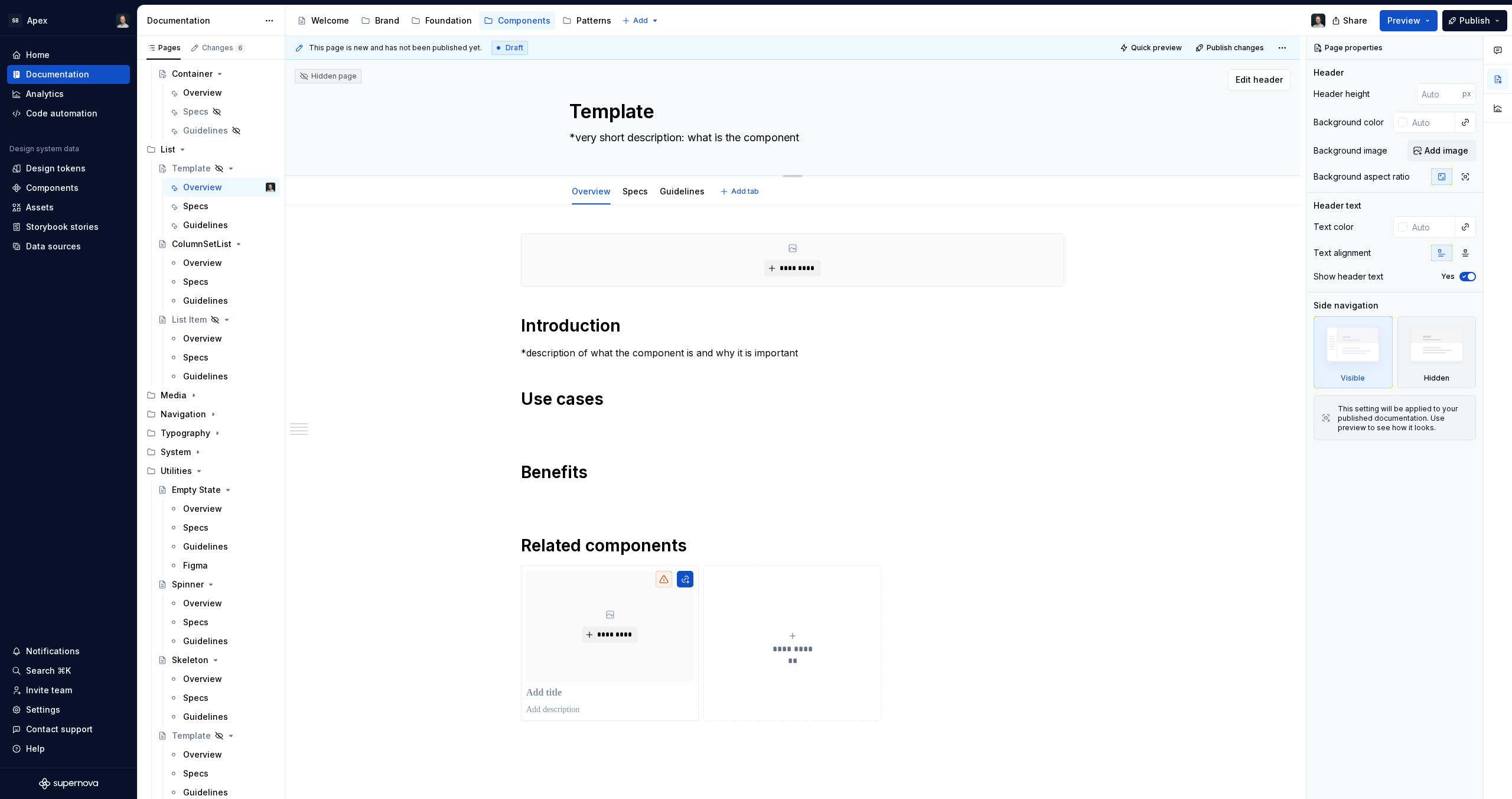
type textarea "C"
type textarea "*"
type textarea "Car"
type textarea "*"
type textarea "Caro"
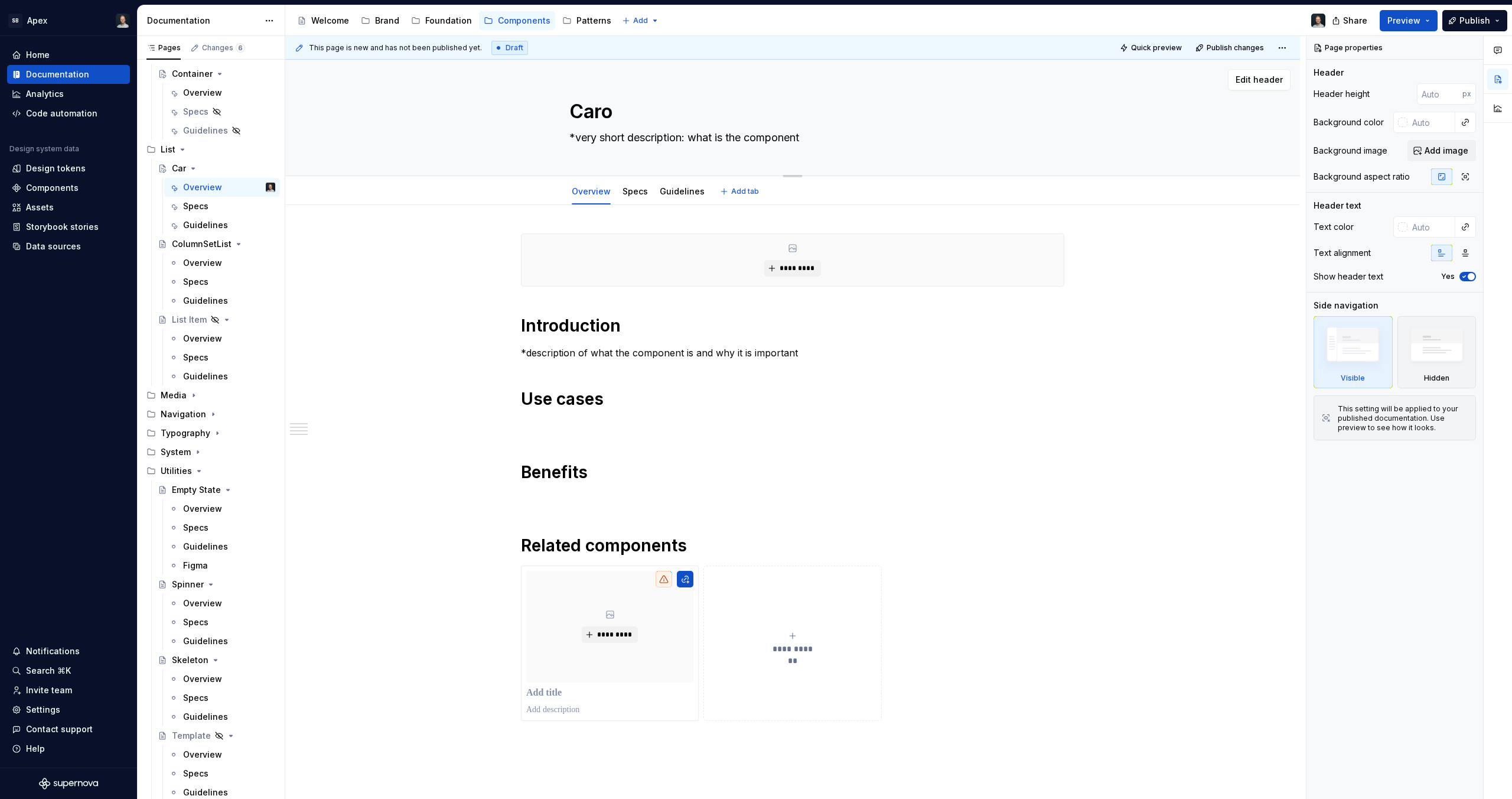
type textarea "*"
type textarea "Carou"
type textarea "*"
type textarea "Carous"
type textarea "*"
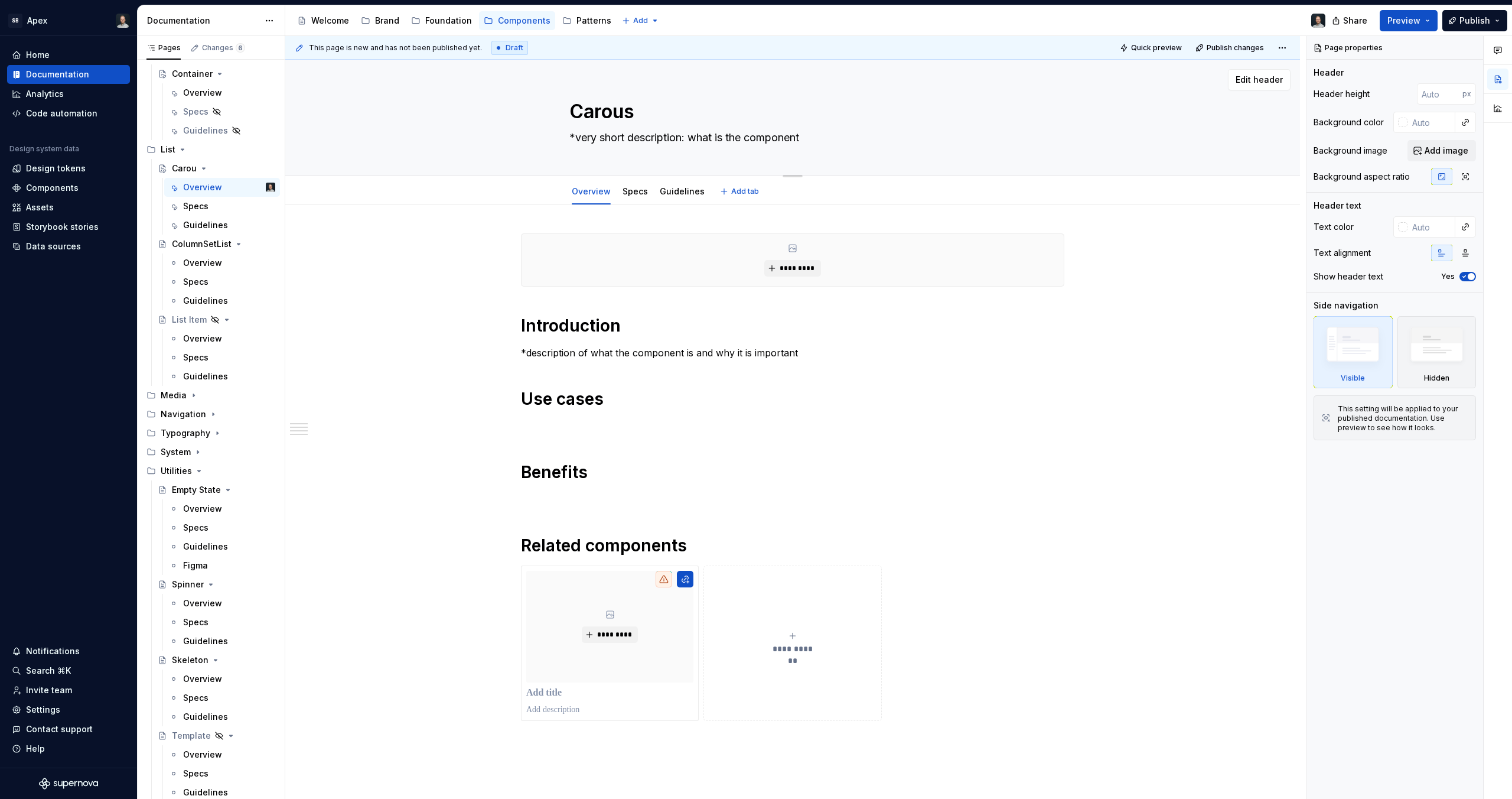
type textarea "Carouse"
type textarea "*"
type textarea "Carousel"
type textarea "*"
type textarea "Carousel"
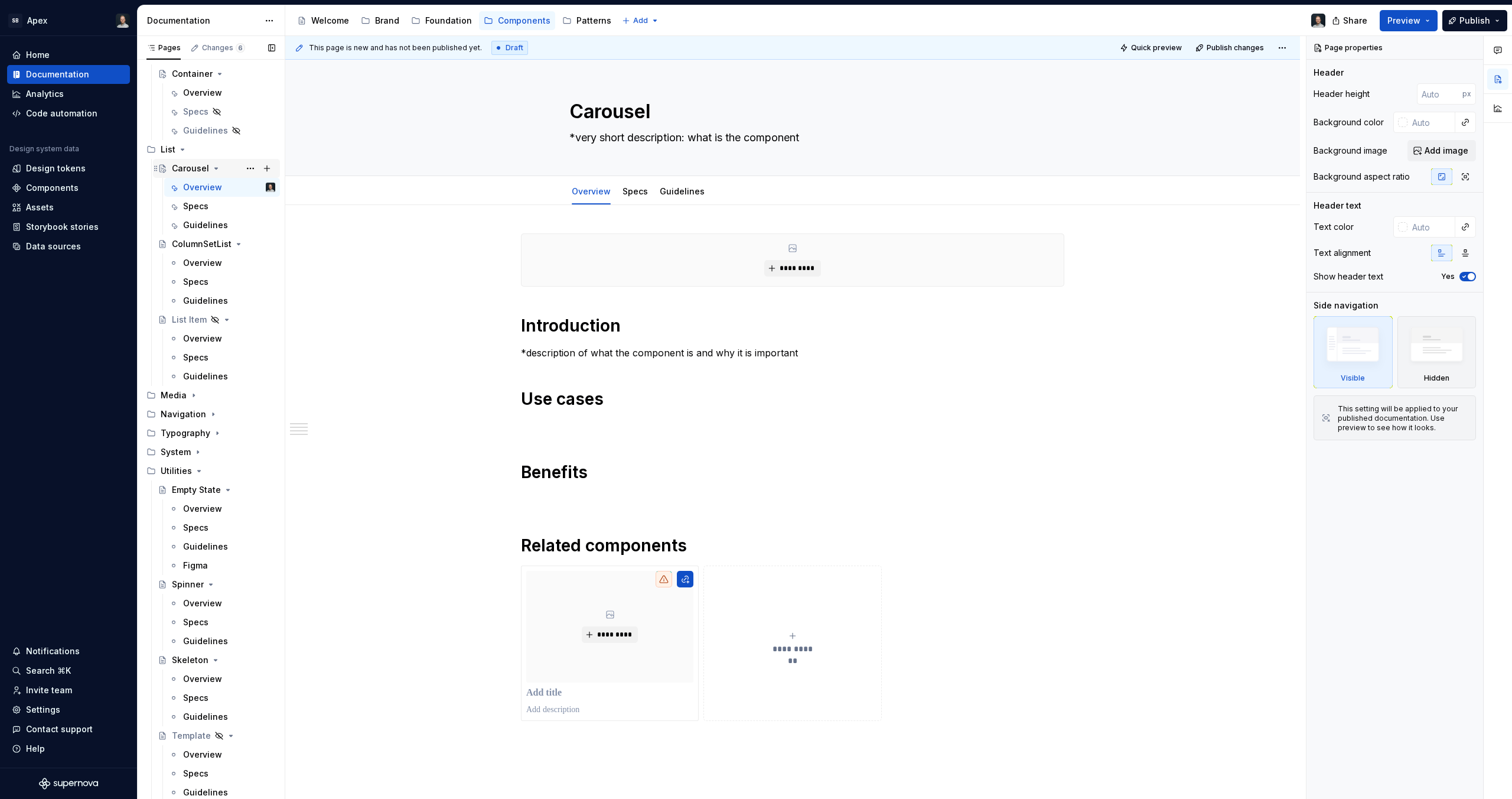
click at [189, 165] on div "Carousel" at bounding box center [190, 168] width 37 height 12
click at [190, 168] on div "Carousel" at bounding box center [190, 168] width 37 height 12
click at [736, 352] on p "*description of what the component is and why it is important" at bounding box center [793, 353] width 544 height 14
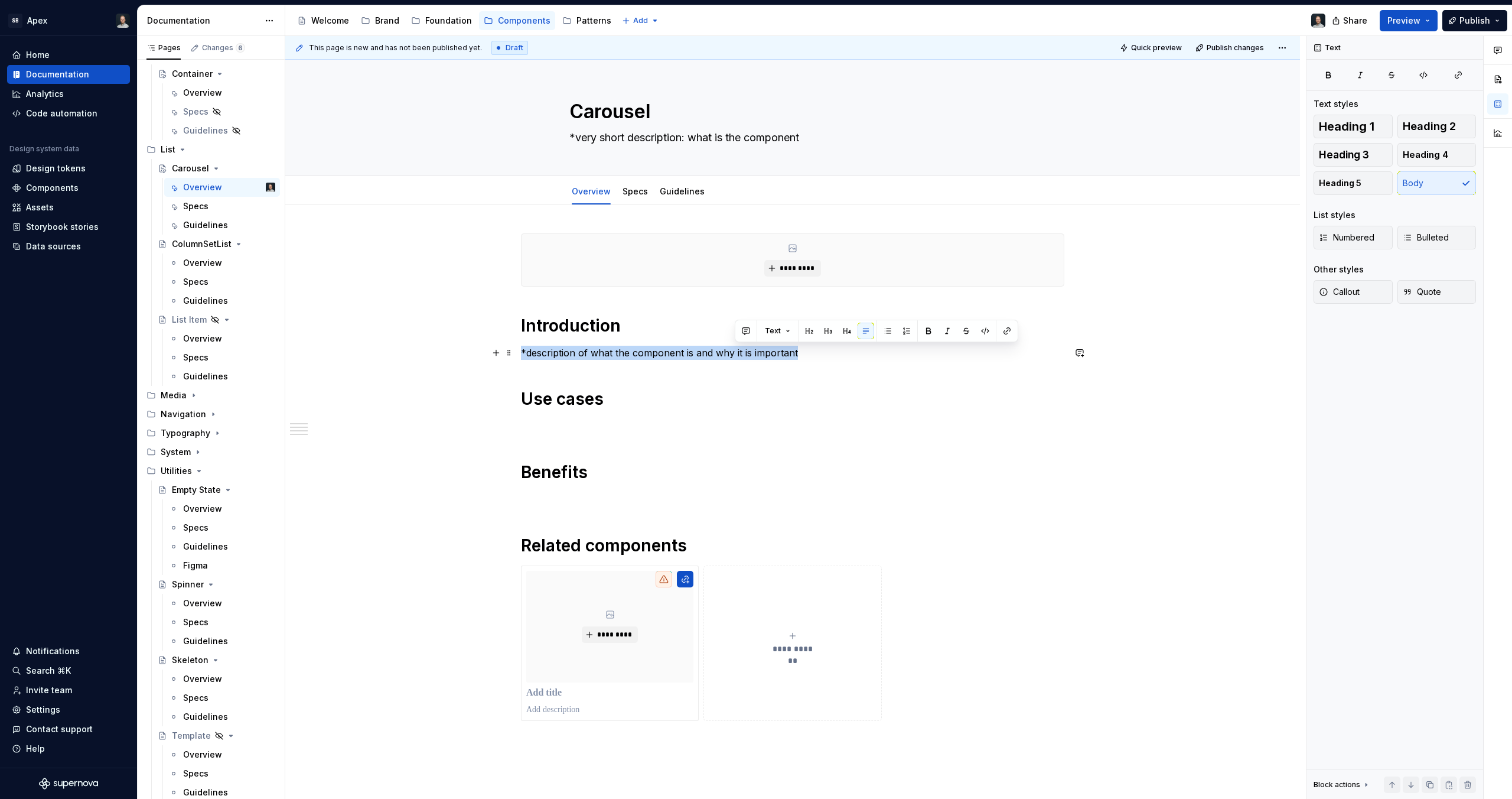
click at [736, 352] on p "*description of what the component is and why it is important" at bounding box center [793, 353] width 544 height 14
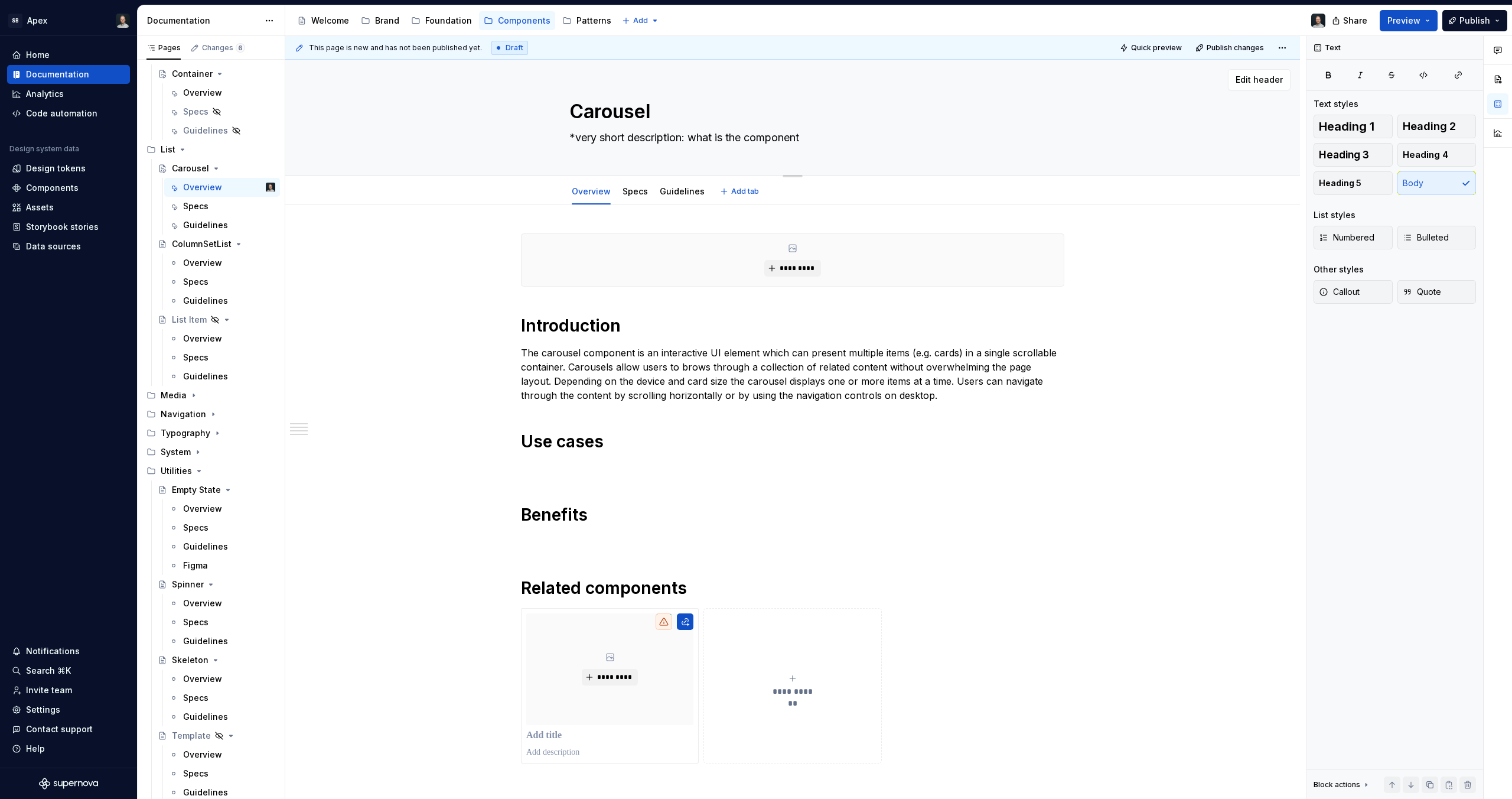
click at [638, 129] on textarea "*very short description: what is the component" at bounding box center [790, 138] width 446 height 19
click at [638, 130] on textarea "*very short description: what is the component" at bounding box center [790, 138] width 446 height 19
click at [689, 372] on p "The carousel component is an interactive UI element which can present multiple …" at bounding box center [793, 373] width 544 height 57
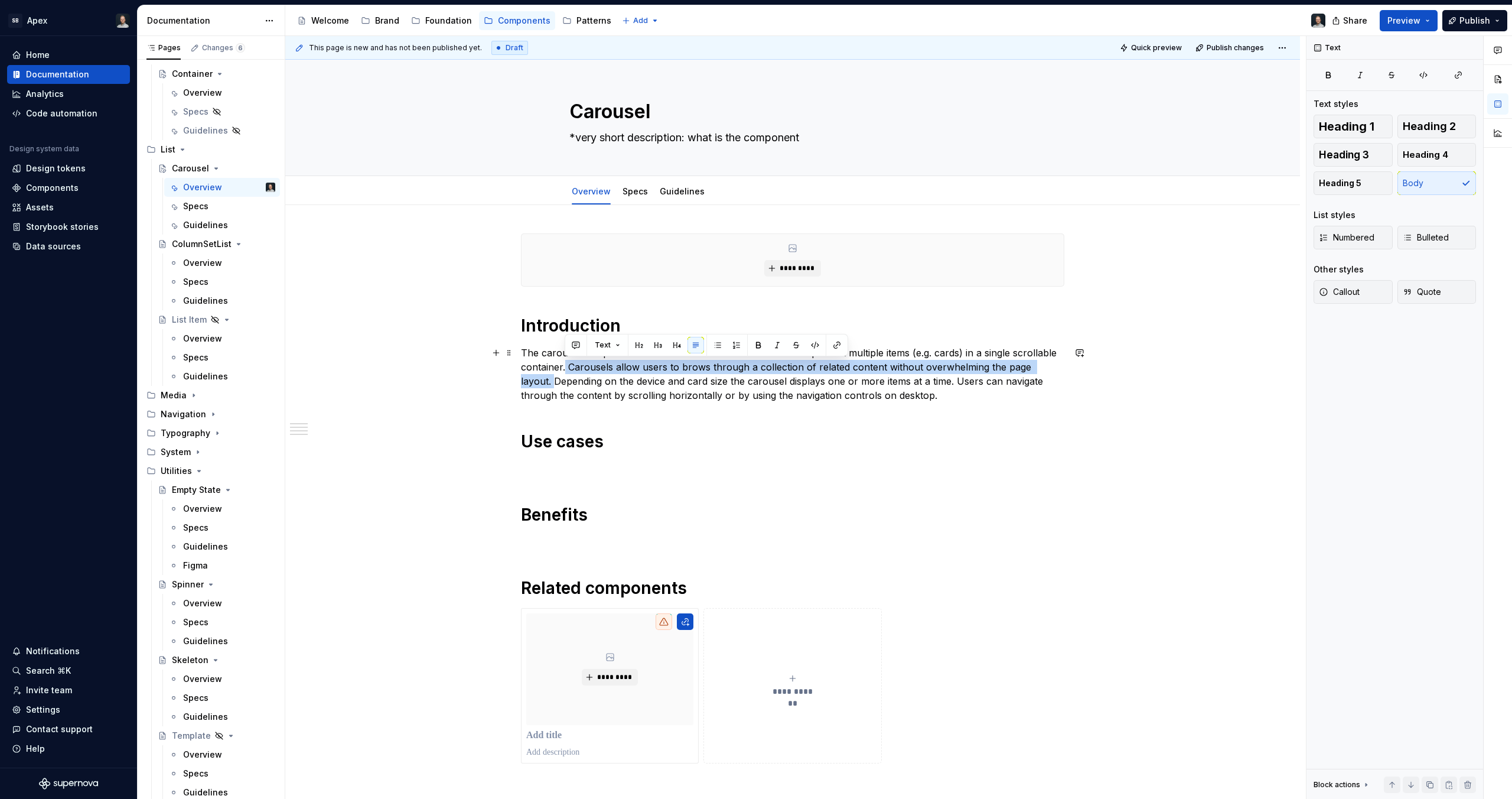
drag, startPoint x: 565, startPoint y: 369, endPoint x: 1058, endPoint y: 361, distance: 493.1
click at [1058, 361] on p "The carousel component is an interactive UI element which can present multiple …" at bounding box center [793, 373] width 544 height 57
copy p "Carousels allow users to brows through a collection of related content without …"
click at [810, 143] on textarea "*very short description: what is the component" at bounding box center [790, 138] width 446 height 19
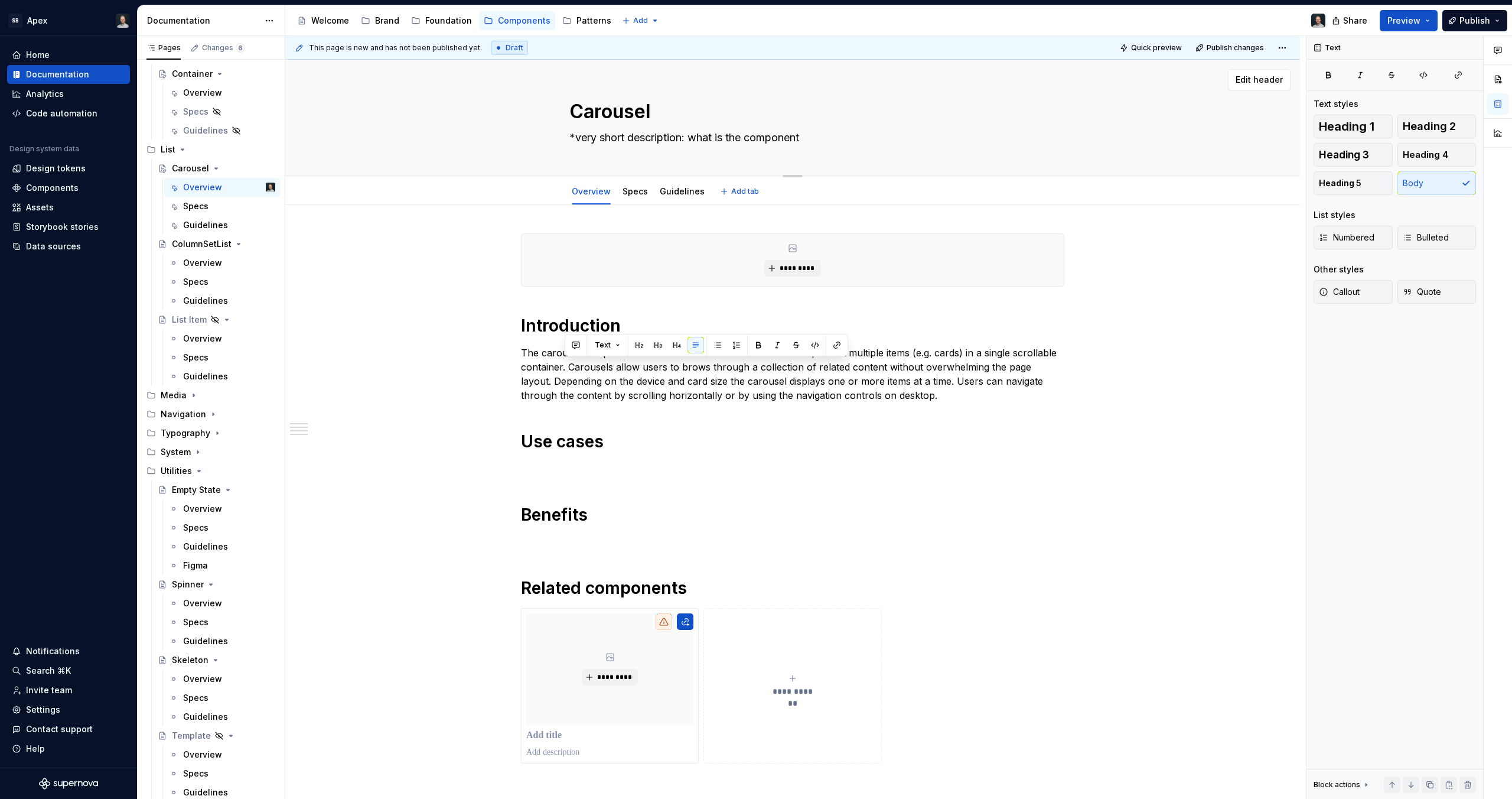
click at [810, 143] on textarea "*very short description: what is the component" at bounding box center [790, 138] width 446 height 19
paste textarea "Carousels allow users to brows through a collection of related content without …"
type textarea "*"
type textarea "Carousels allow users to brows through a collection of related content without …"
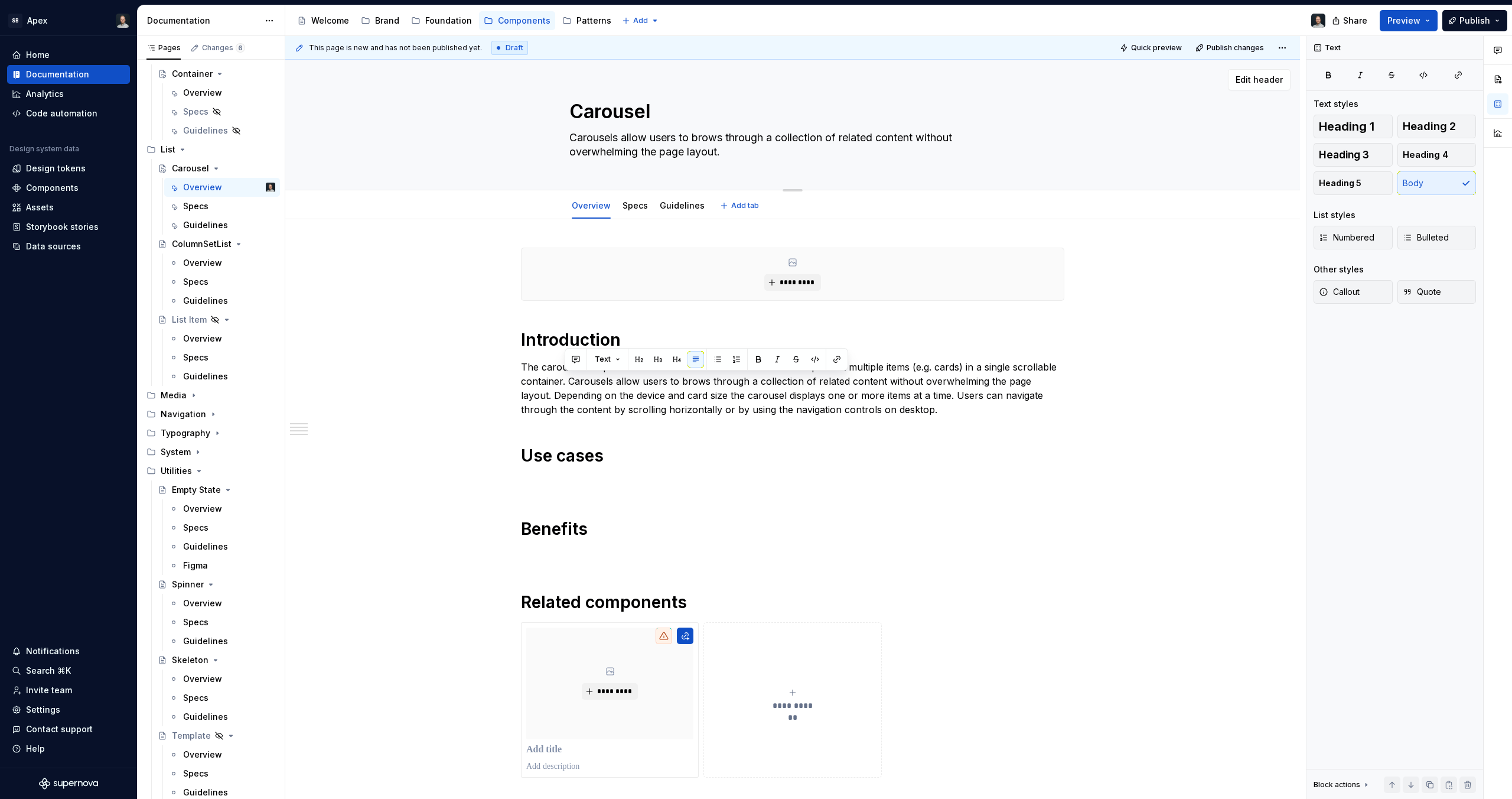
click at [575, 143] on textarea "Carousels allow users to brows through a collection of related content without …" at bounding box center [790, 145] width 446 height 33
type textarea "*"
type textarea "Carousels allow users to brows through a collection of related content without …"
type textarea "*"
type textarea "Carousels allow users to brows through a collection of related content without …"
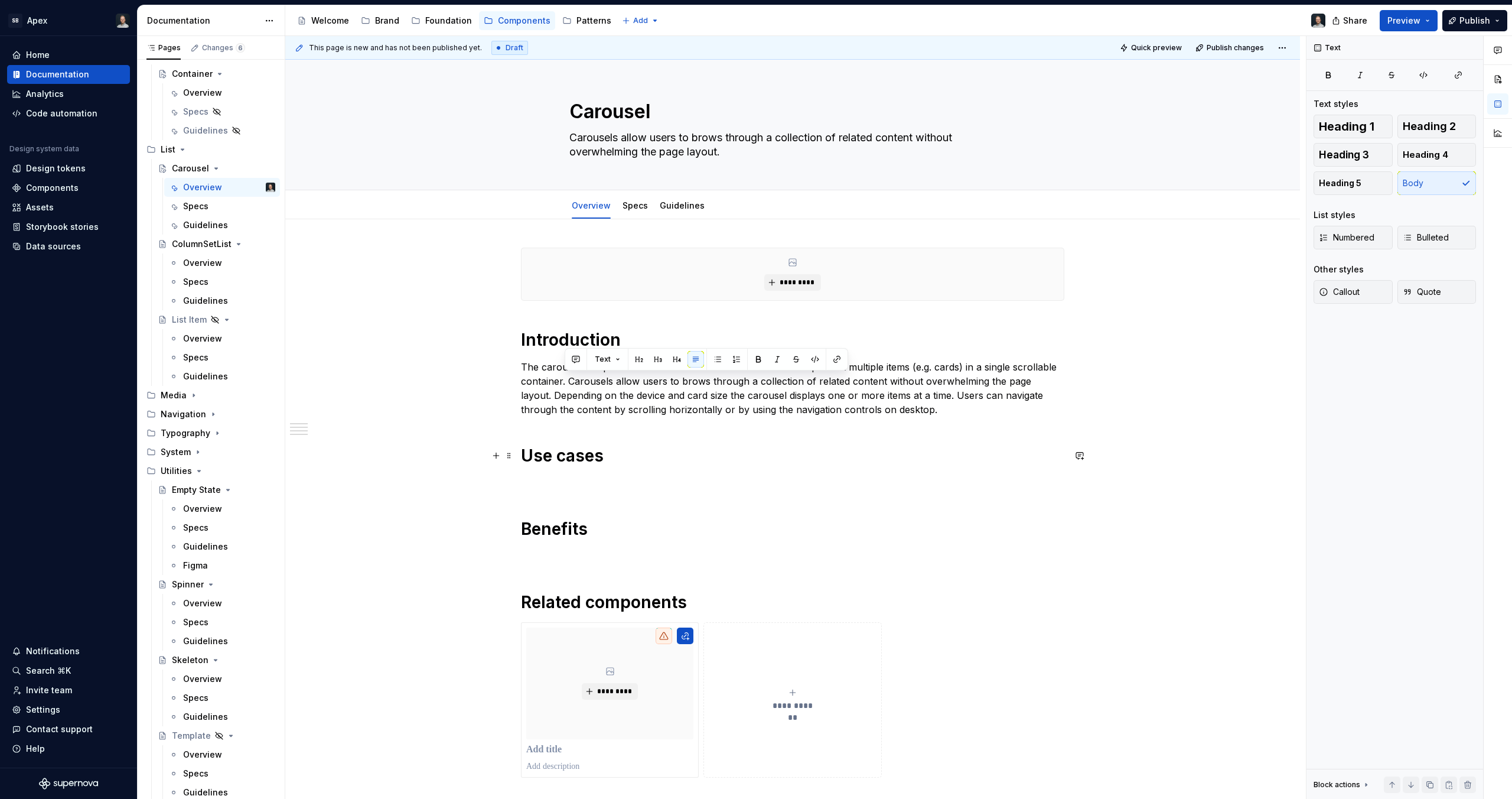
click at [593, 464] on h1 "Use cases" at bounding box center [793, 455] width 544 height 21
click at [618, 469] on div "**********" at bounding box center [793, 513] width 544 height 530
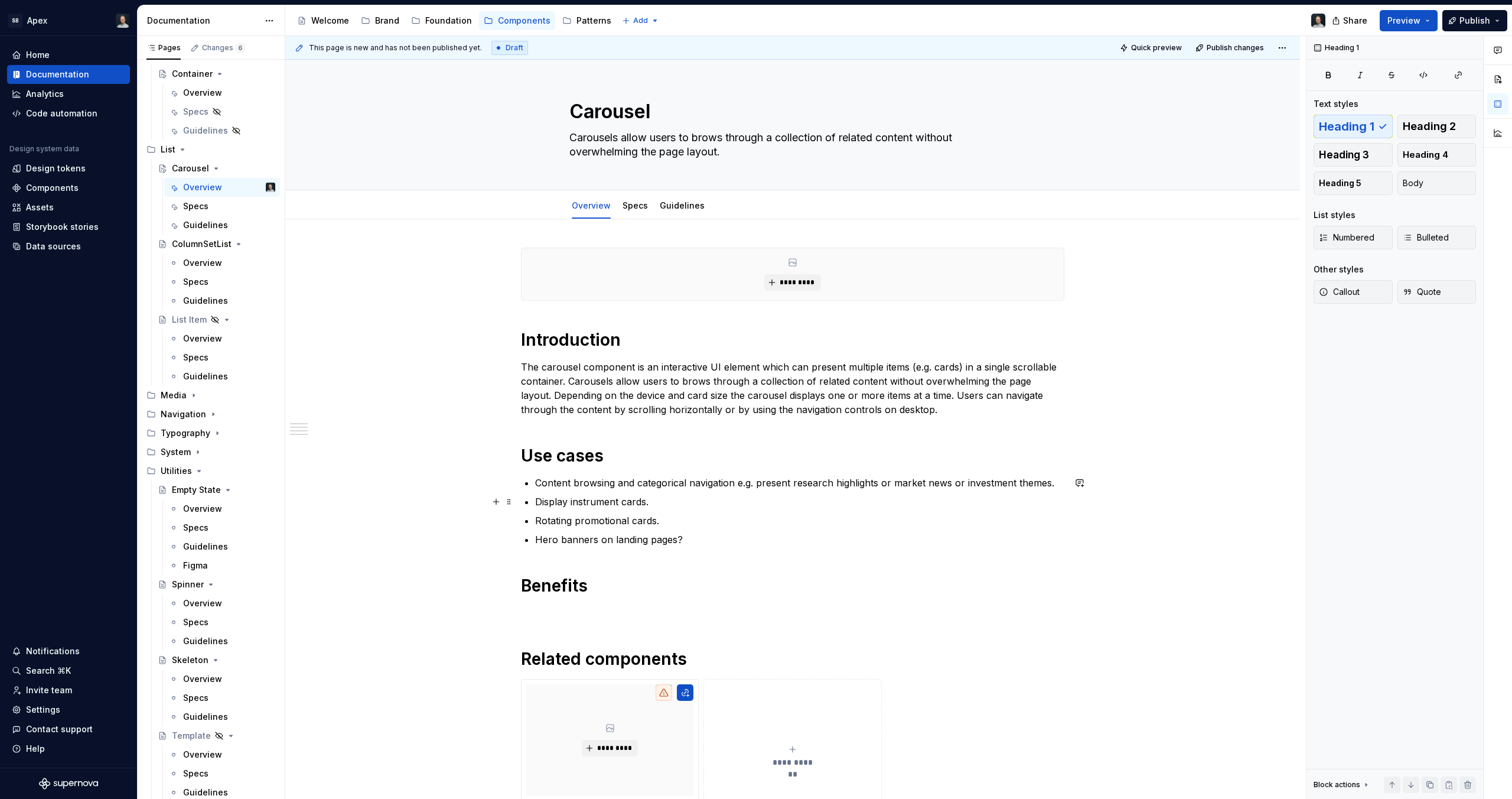
click at [590, 506] on p "Display instrument cards." at bounding box center [800, 501] width 529 height 14
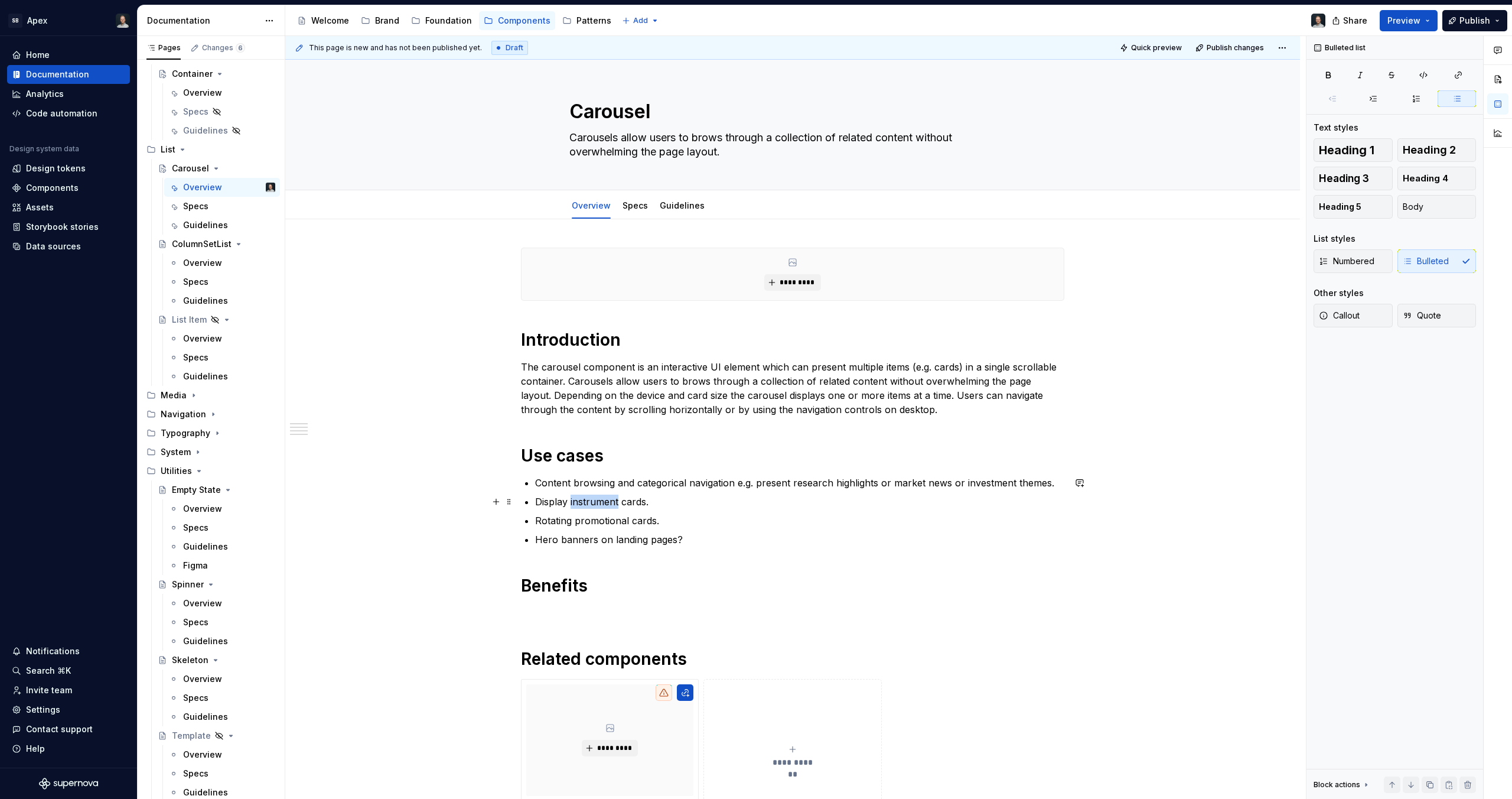
click at [590, 506] on p "Display instrument cards." at bounding box center [800, 501] width 529 height 14
click at [674, 473] on button "button" at bounding box center [669, 479] width 17 height 17
click at [903, 485] on p "Content browsing and categorical navigation e.g. present research highlights or…" at bounding box center [800, 483] width 529 height 14
click at [565, 524] on p "Rotating promotional cards." at bounding box center [800, 520] width 529 height 14
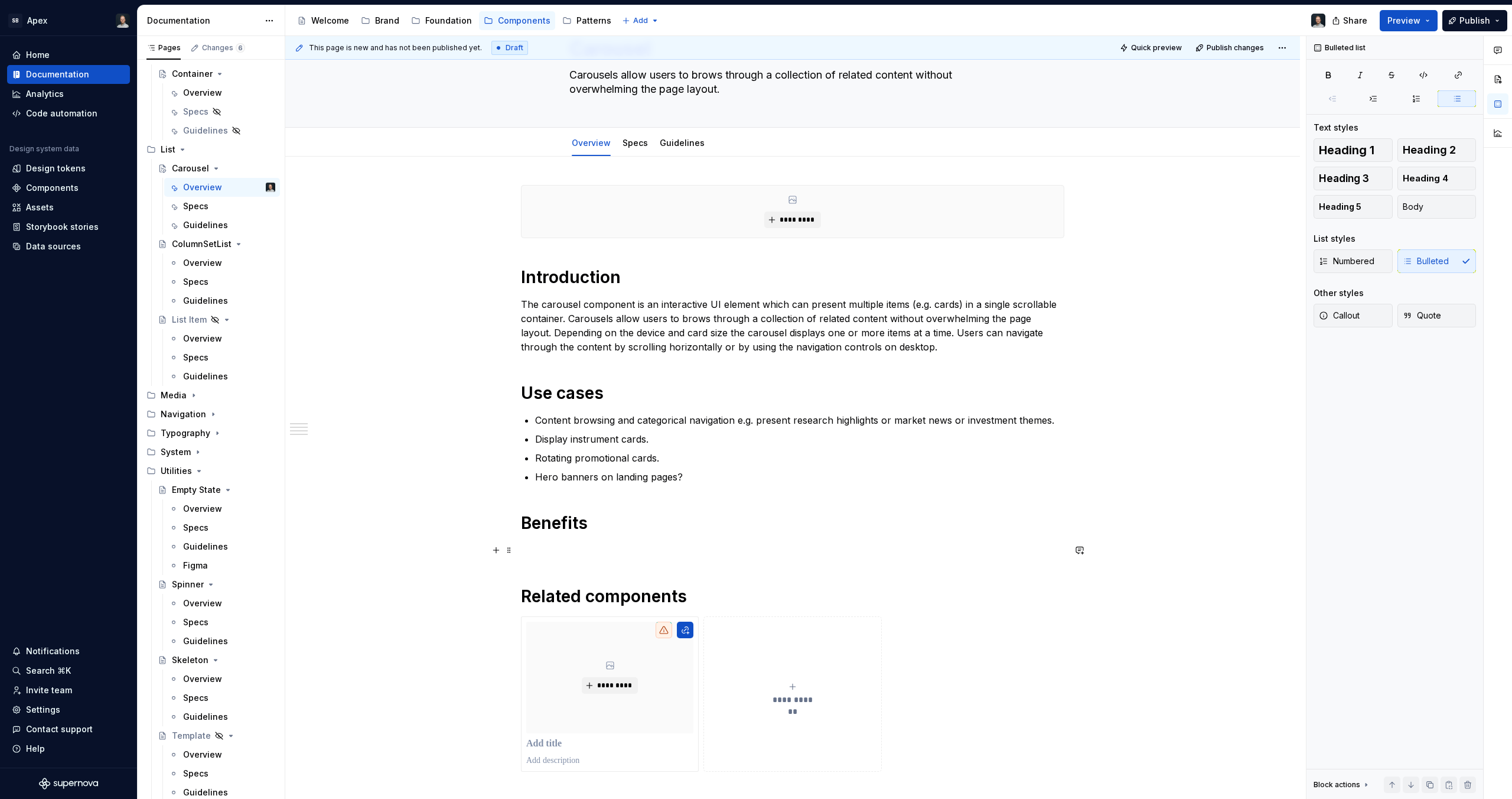
scroll to position [118, 0]
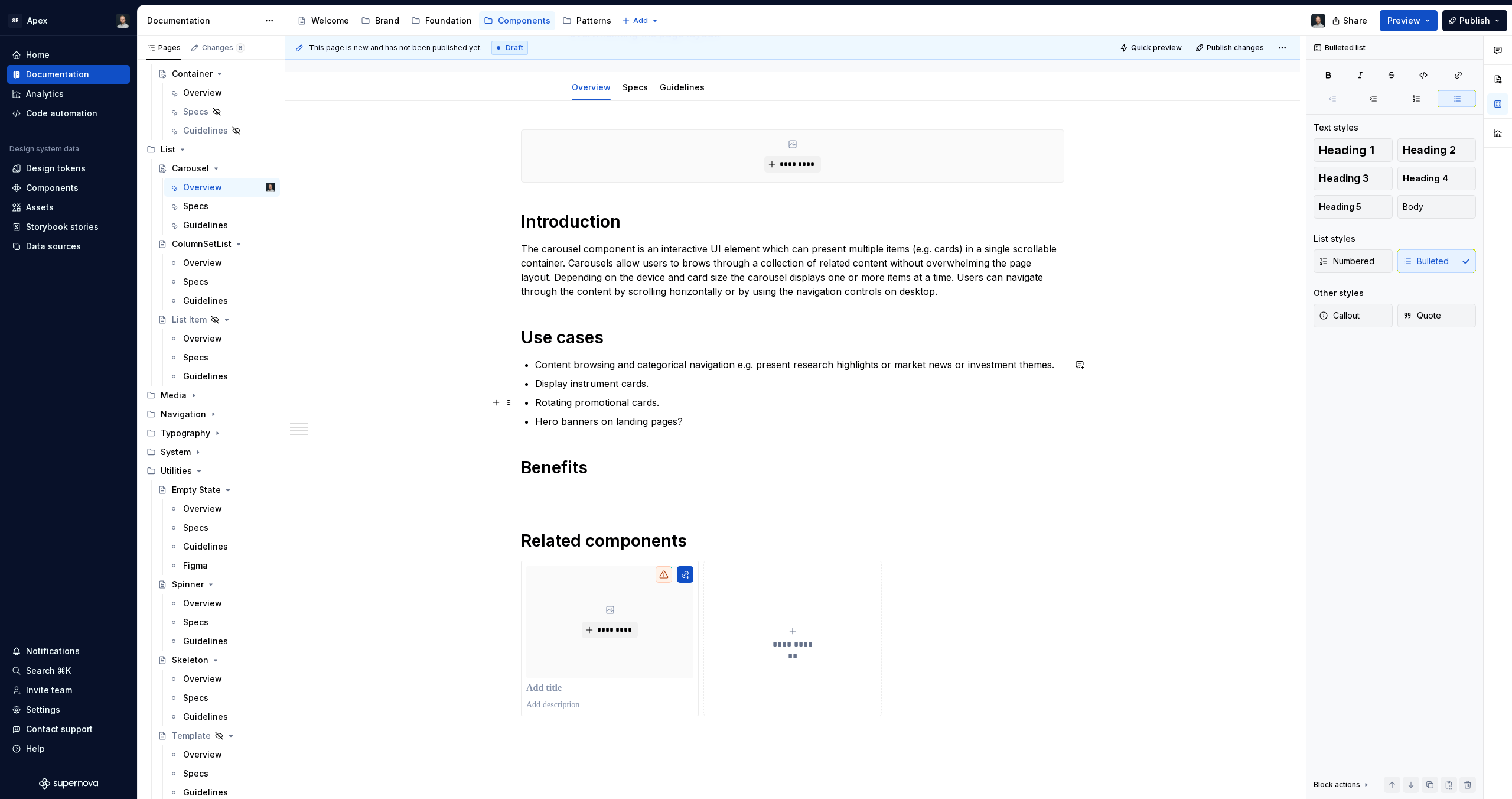
click at [712, 404] on p "Rotating promotional cards." at bounding box center [800, 403] width 529 height 14
click at [760, 408] on p "Rotating promotional cards." at bounding box center [800, 403] width 529 height 14
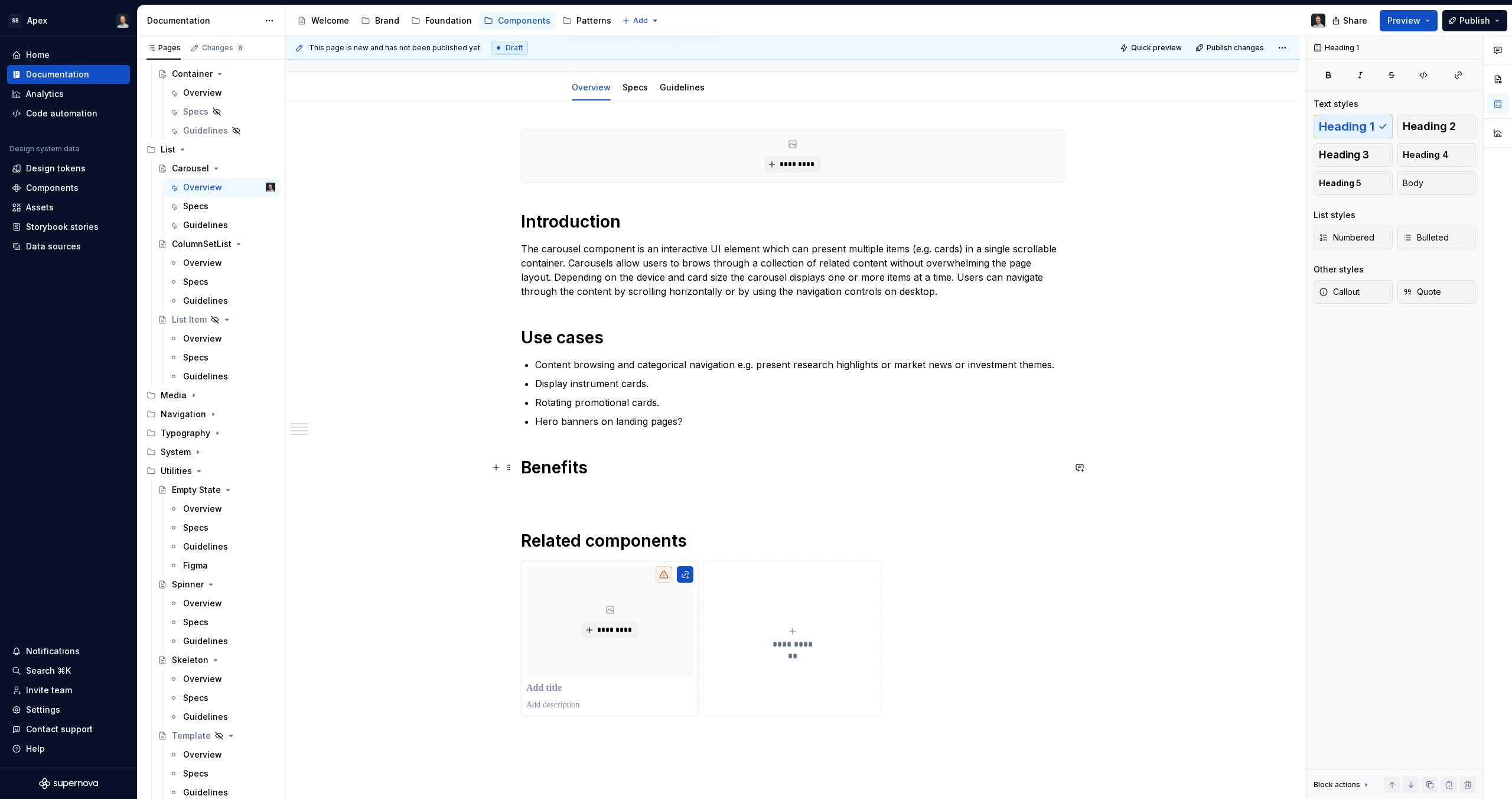
click at [677, 462] on h1 "Benefits" at bounding box center [793, 467] width 544 height 21
type textarea "*"
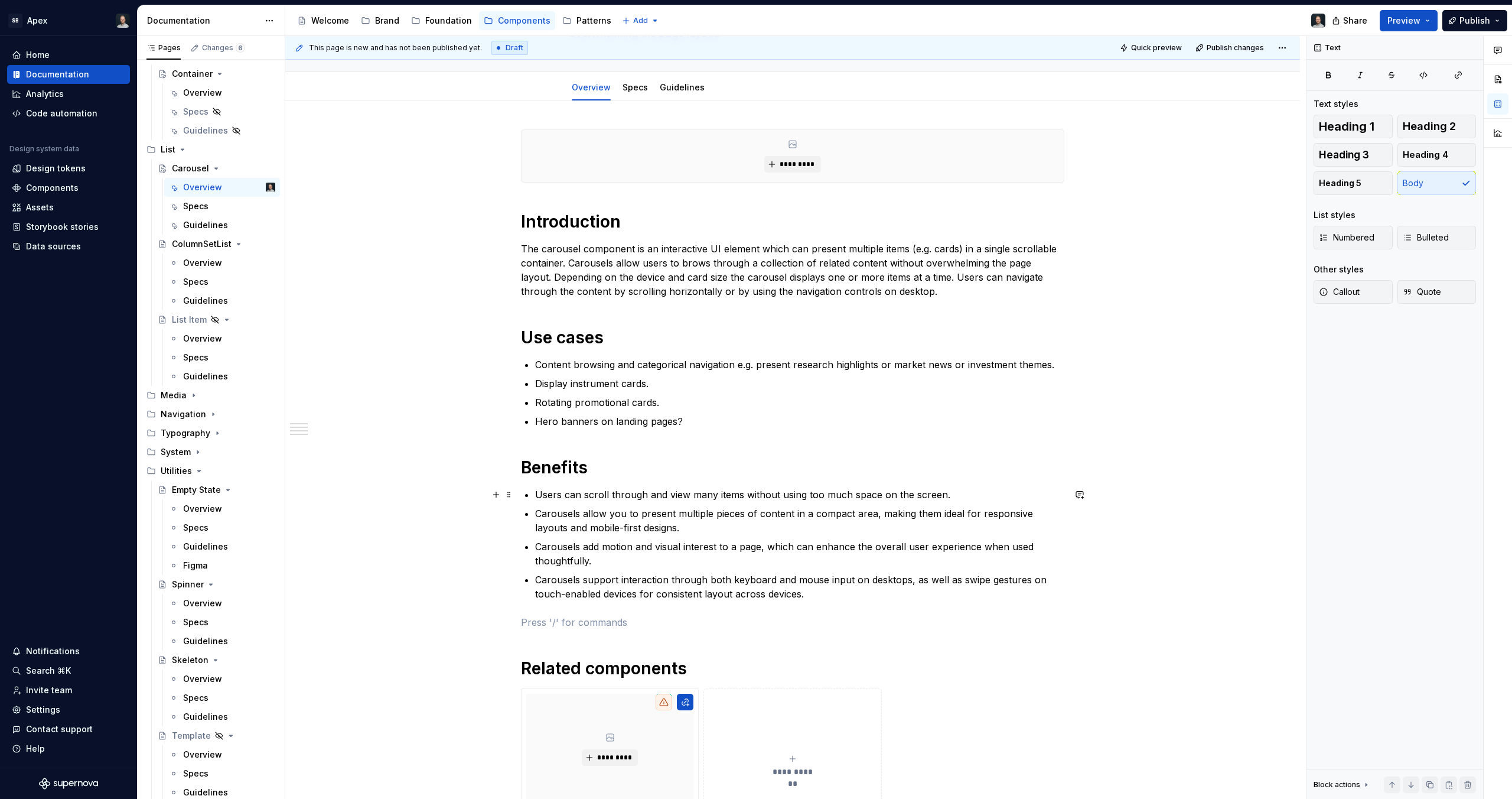
click at [583, 507] on p "Carousels allow you to present multiple pieces of content in a compact area, ma…" at bounding box center [800, 520] width 529 height 29
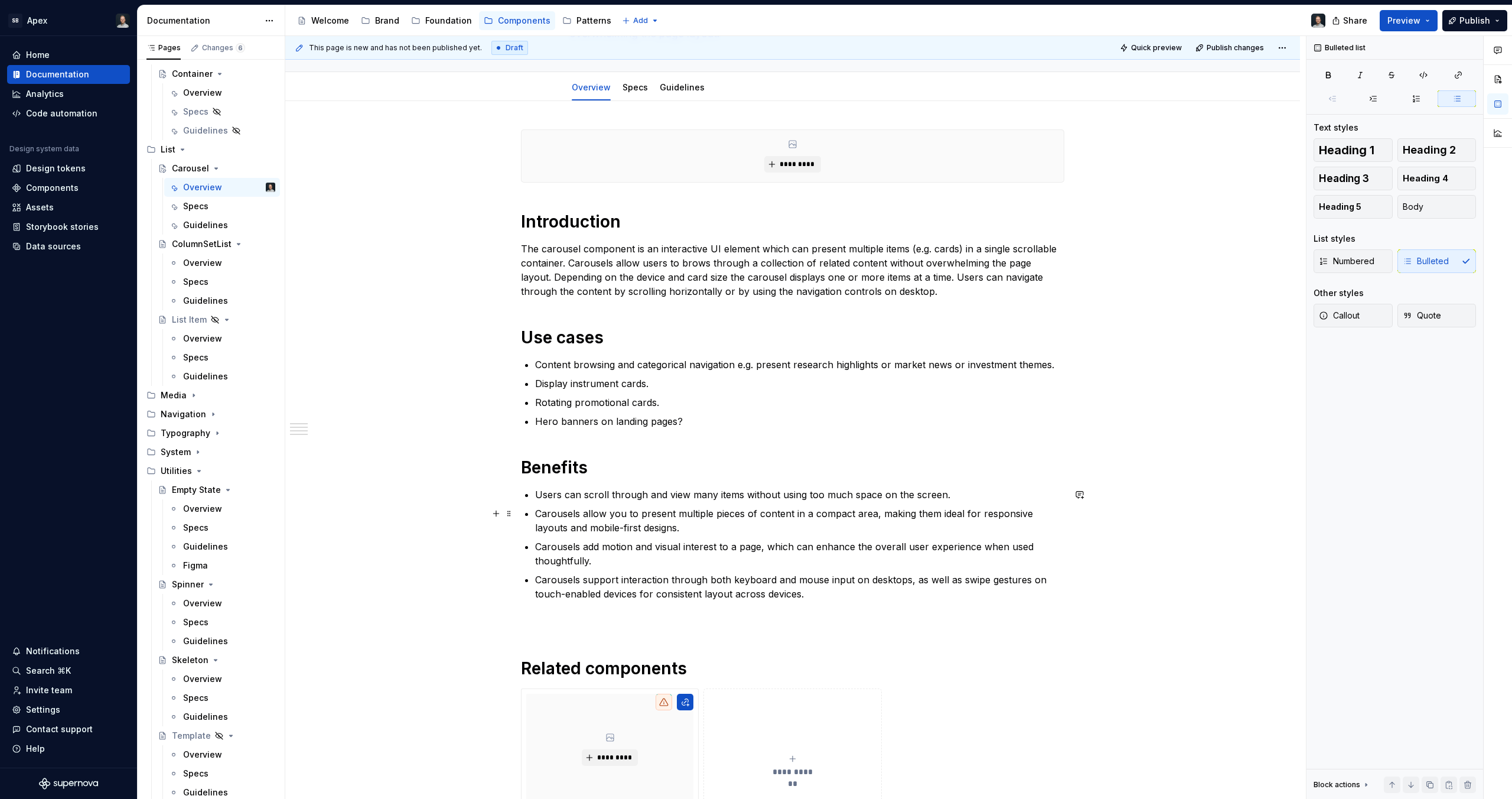
click at [544, 513] on p "Carousels allow you to present multiple pieces of content in a compact area, ma…" at bounding box center [800, 520] width 529 height 29
click at [537, 511] on p "Carousels allow you to present multiple pieces of content in a compact area, ma…" at bounding box center [800, 520] width 529 height 29
click at [699, 614] on div "**********" at bounding box center [793, 486] width 544 height 714
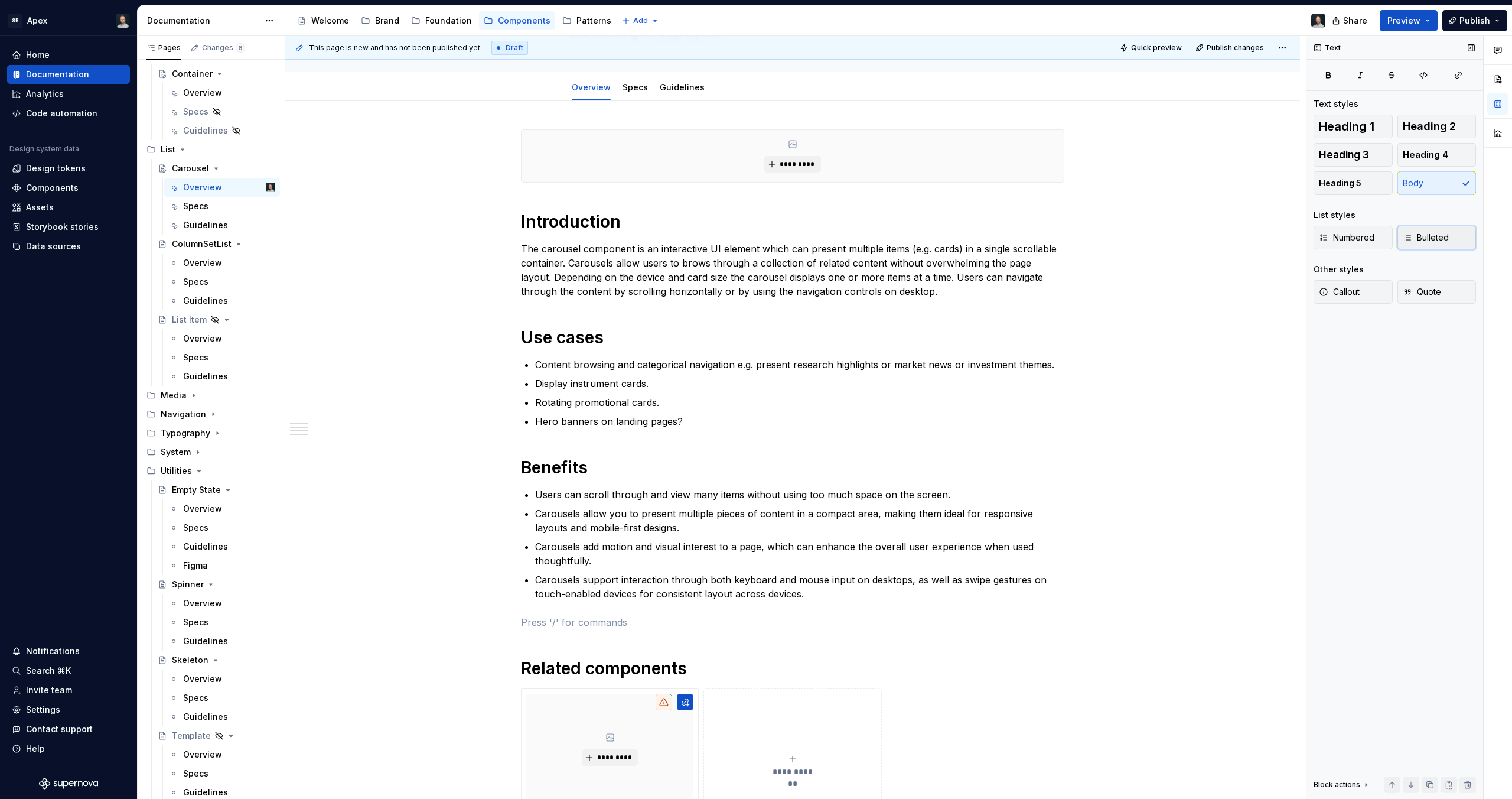
click at [1448, 240] on span "Bulleted" at bounding box center [1426, 237] width 46 height 12
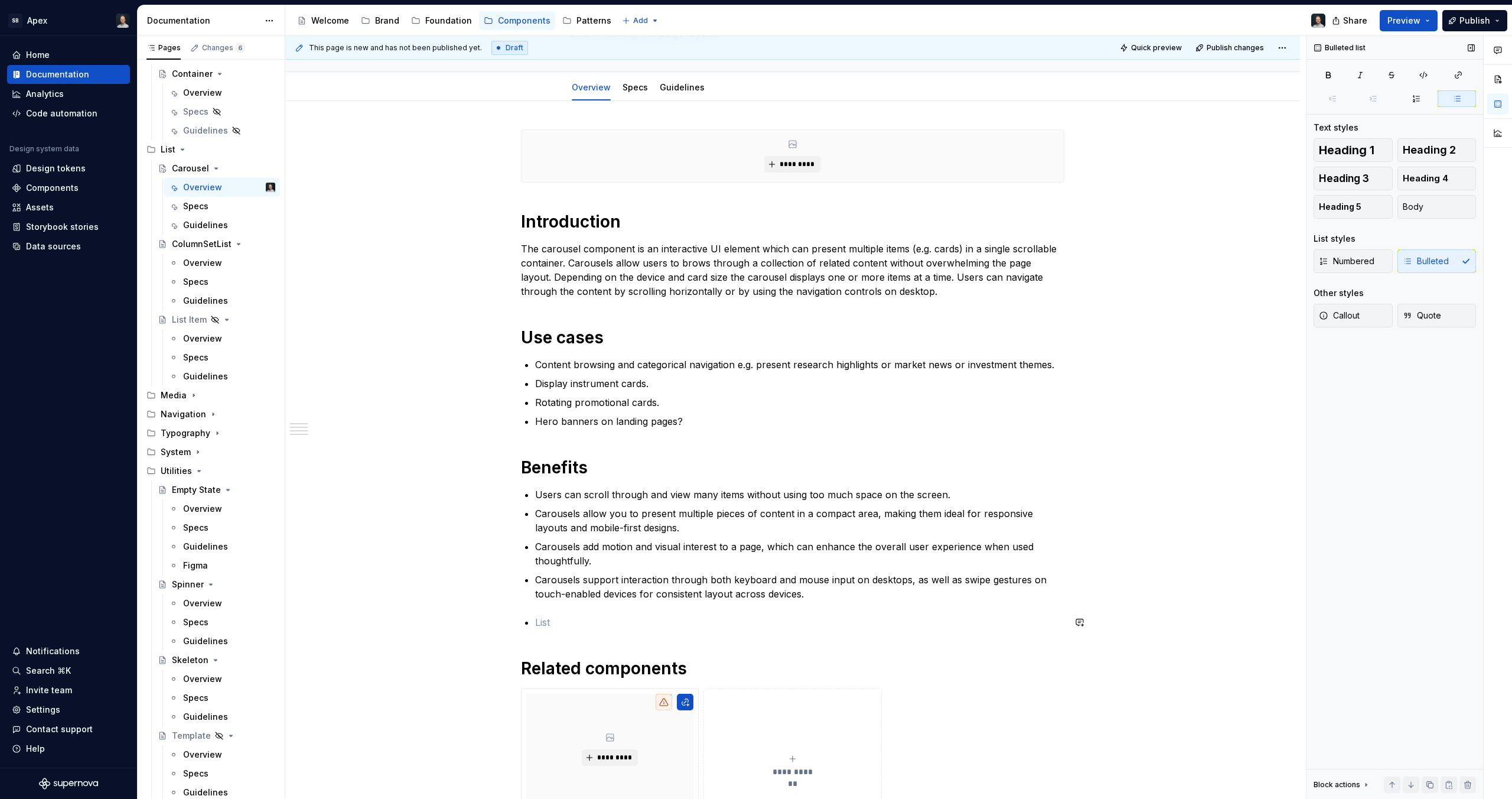
click at [567, 630] on div "**********" at bounding box center [793, 486] width 544 height 714
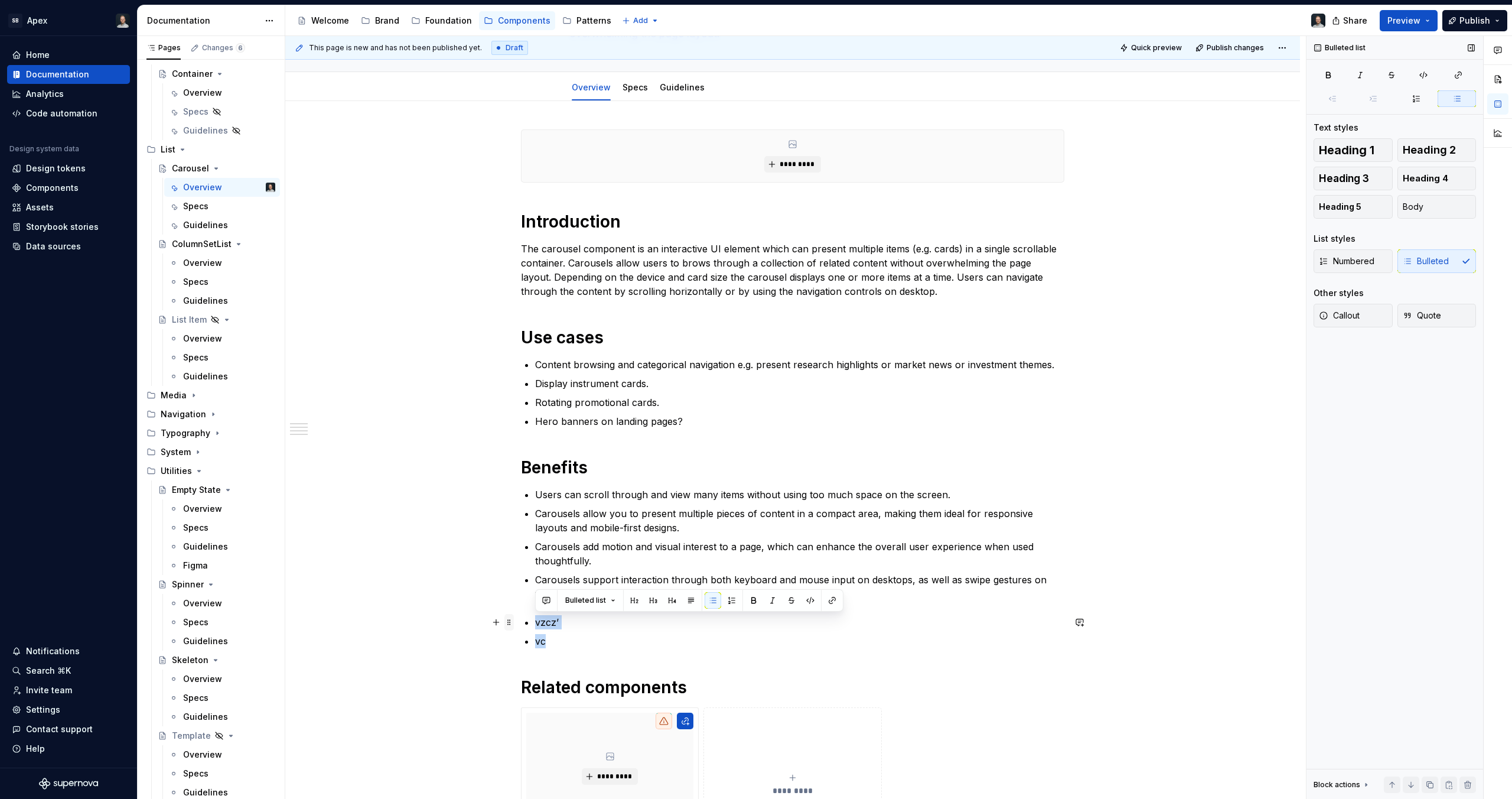
drag, startPoint x: 554, startPoint y: 638, endPoint x: 506, endPoint y: 620, distance: 51.3
click at [521, 620] on div "**********" at bounding box center [793, 503] width 544 height 747
click at [551, 672] on div "**********" at bounding box center [793, 496] width 544 height 733
drag, startPoint x: 565, startPoint y: 631, endPoint x: 504, endPoint y: 611, distance: 64.2
click at [504, 611] on div "**********" at bounding box center [793, 608] width 1015 height 1015
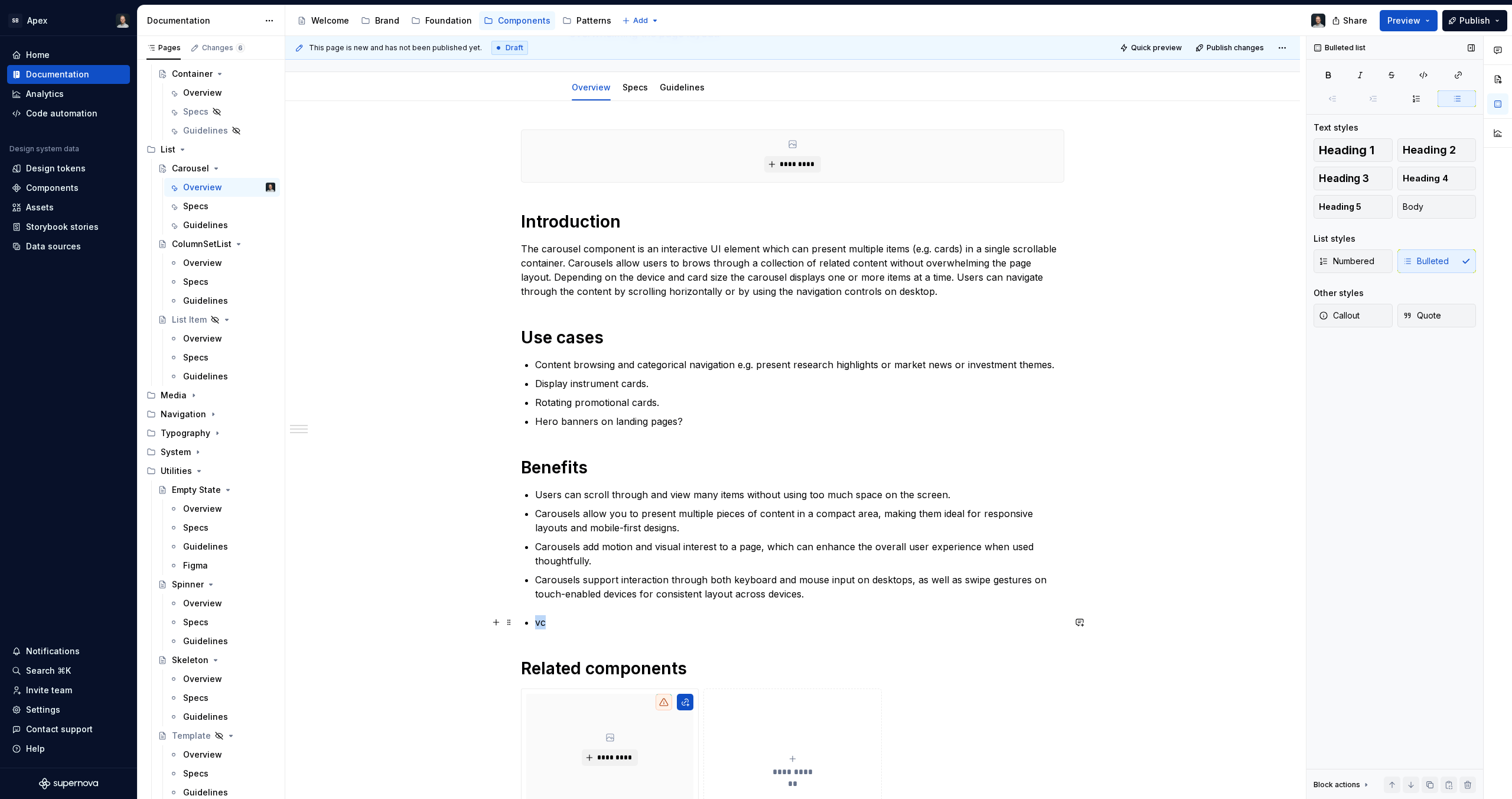
drag, startPoint x: 551, startPoint y: 618, endPoint x: 500, endPoint y: 614, distance: 51.2
click at [500, 614] on div "**********" at bounding box center [793, 599] width 1015 height 996
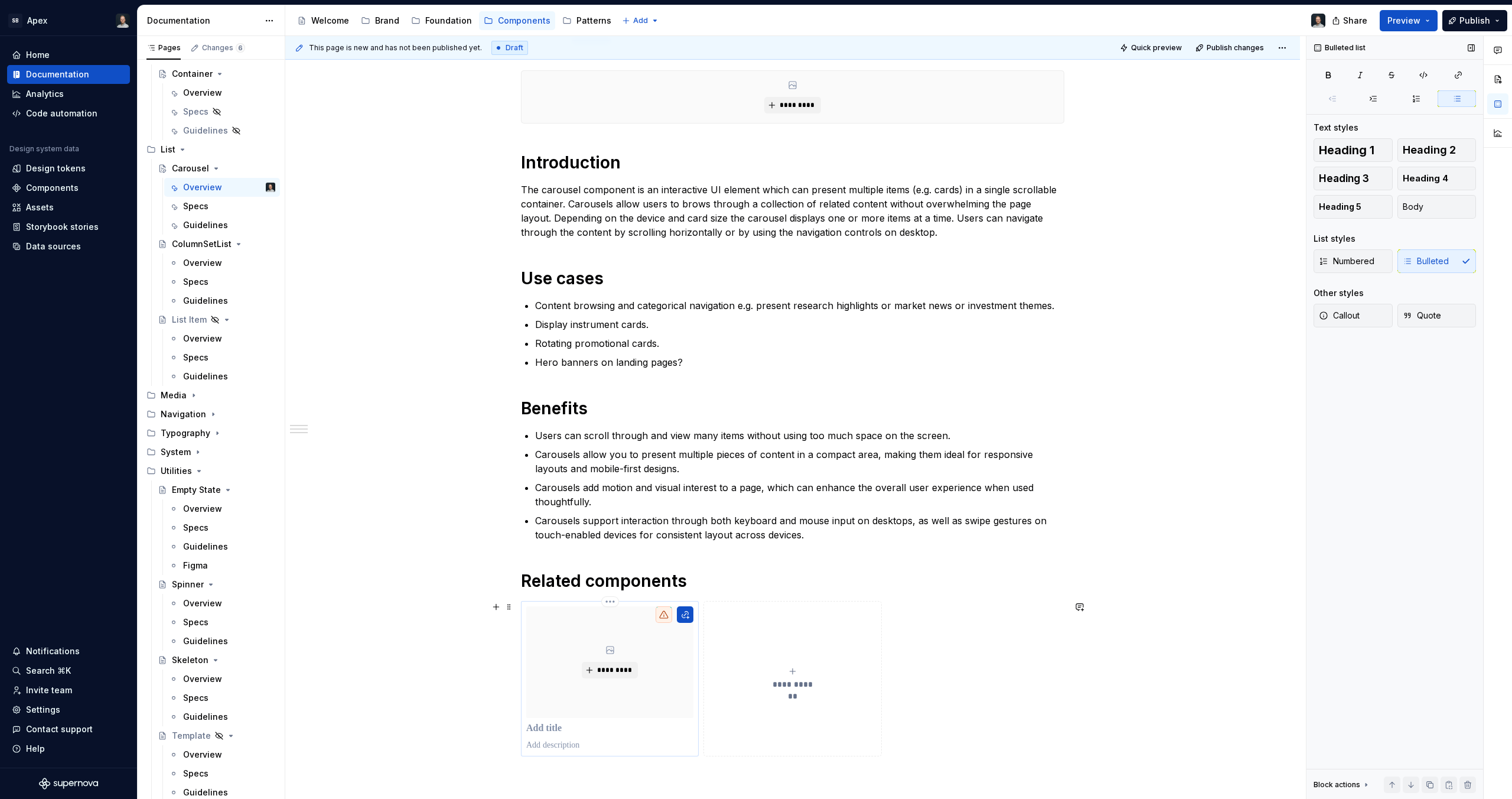
scroll to position [197, 0]
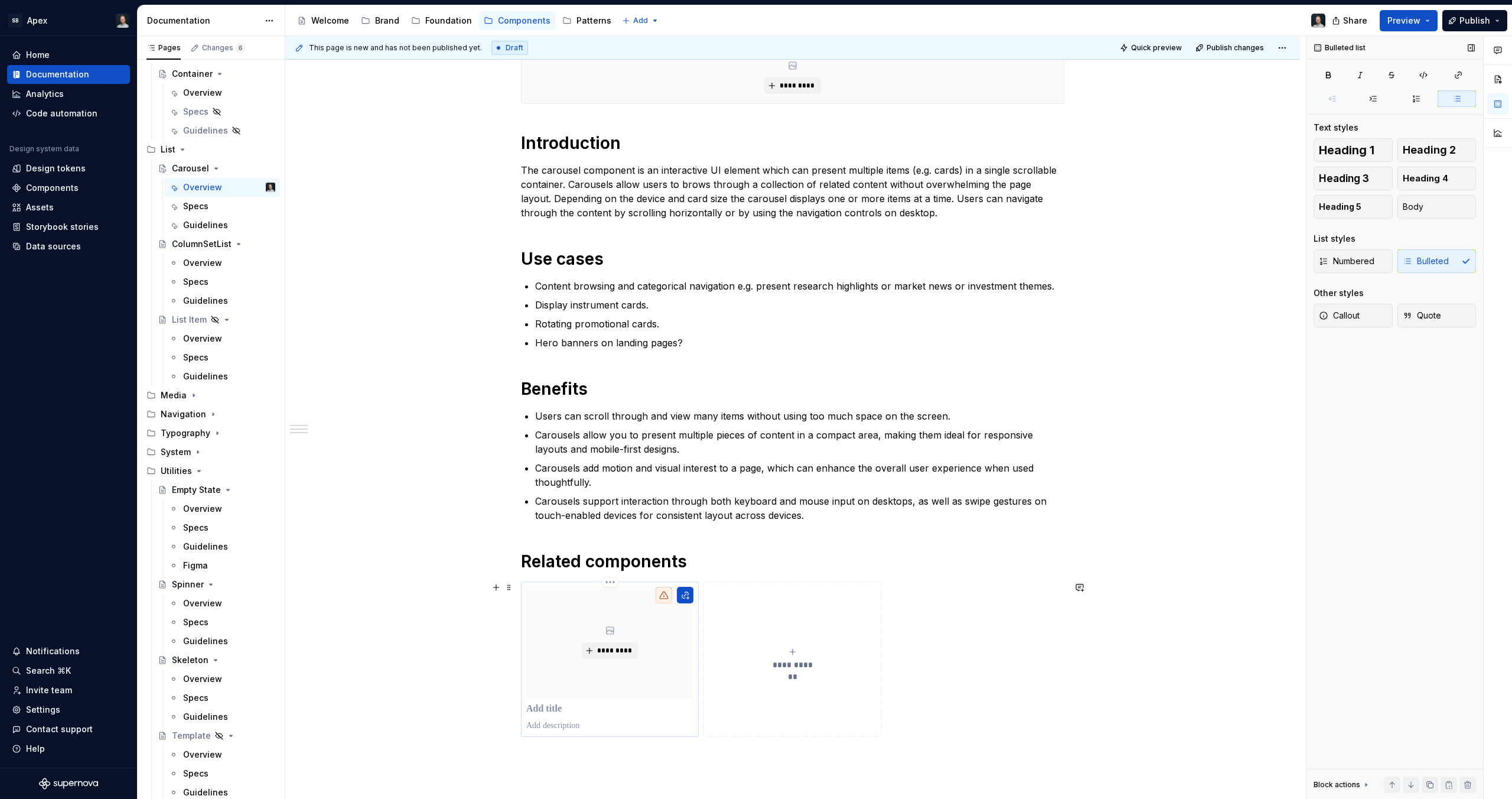
click at [585, 707] on p at bounding box center [610, 708] width 167 height 12
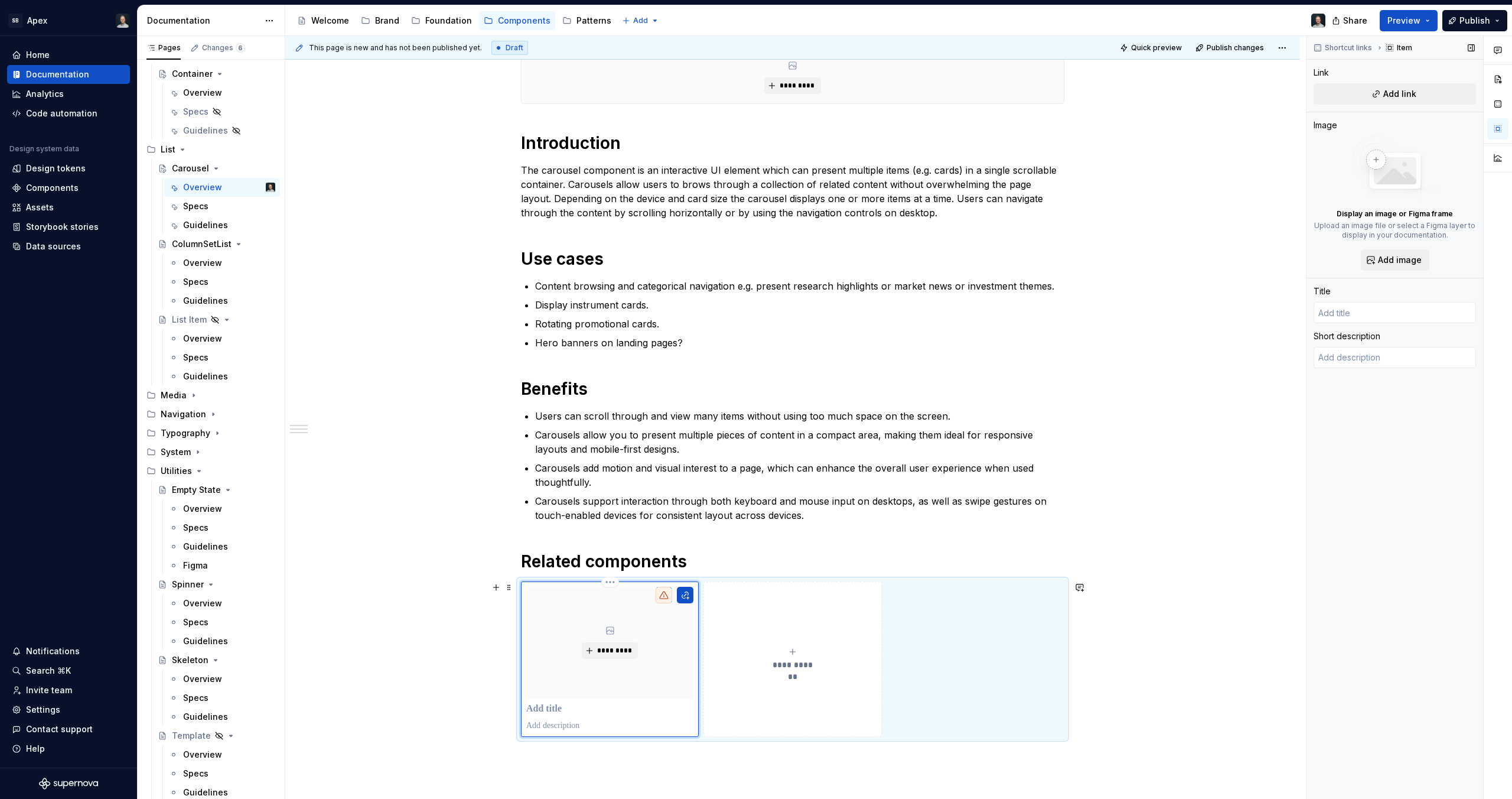
click at [585, 707] on p at bounding box center [610, 708] width 167 height 12
type textarea "*"
type input "C"
type textarea "*"
type input "Ca"
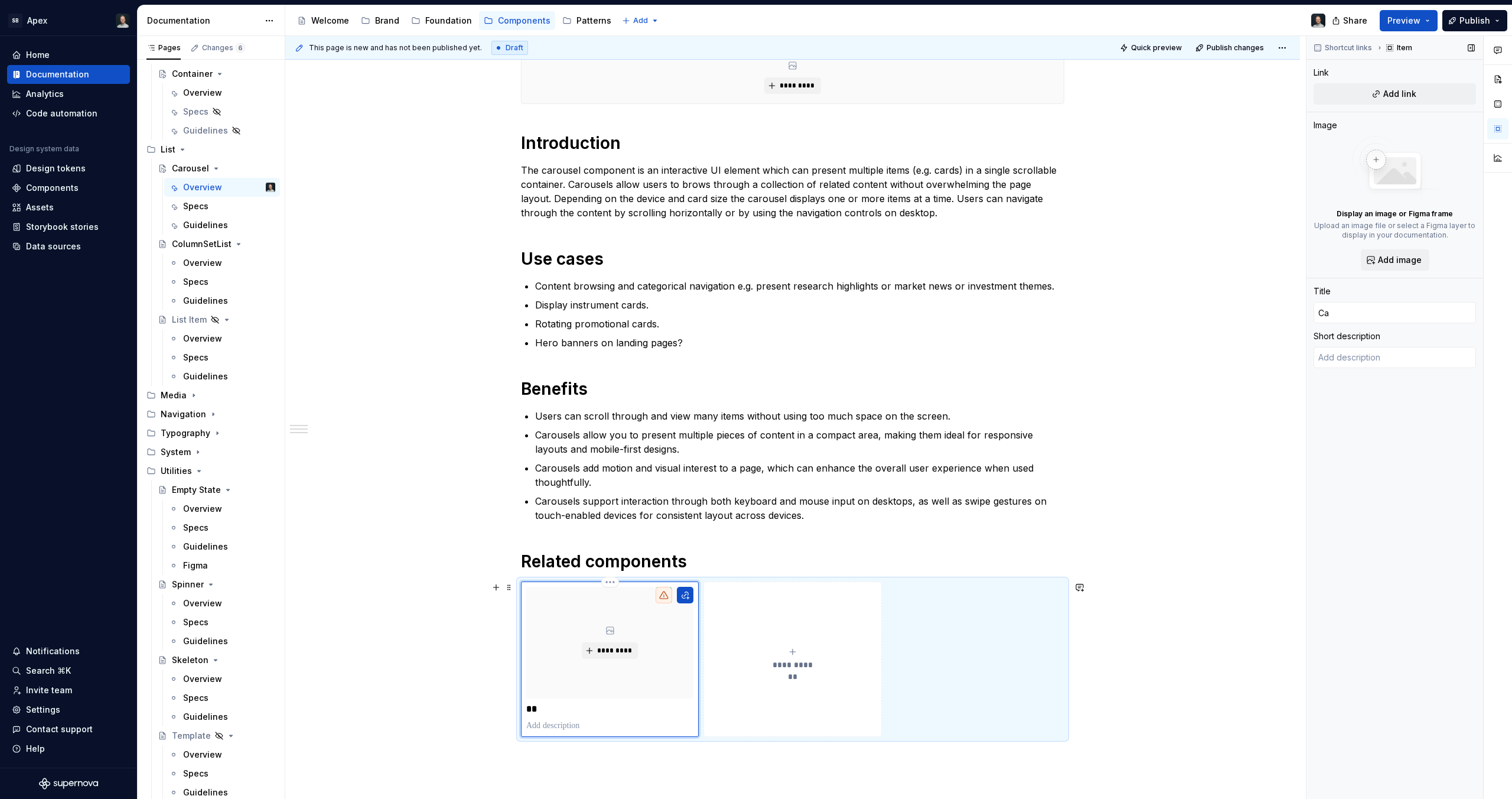
type textarea "*"
type input "Car"
type textarea "*"
type input "Card"
click at [778, 560] on h1 "Related components" at bounding box center [793, 561] width 544 height 21
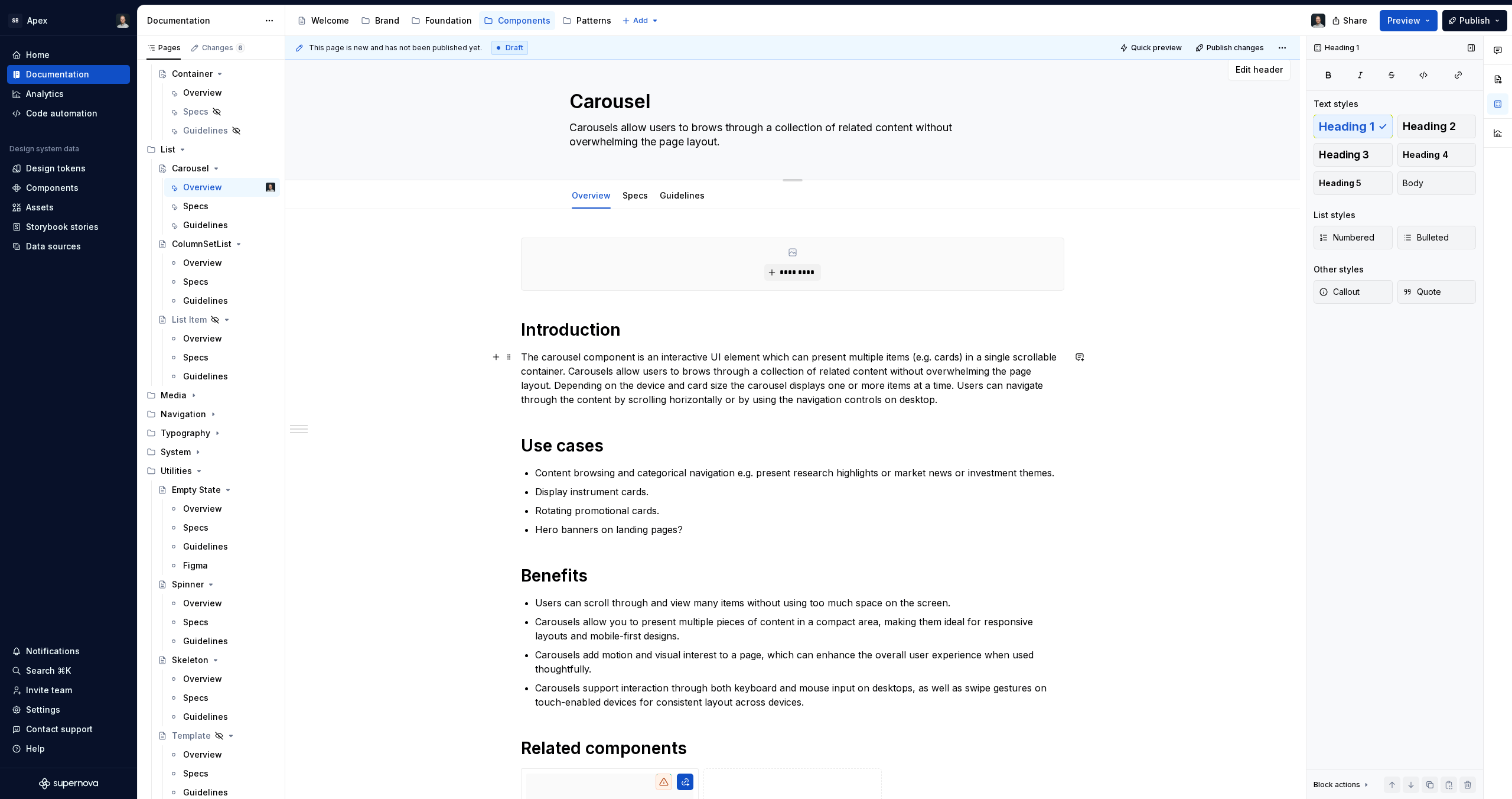
scroll to position [10, 0]
click at [643, 195] on link "Specs" at bounding box center [635, 196] width 25 height 10
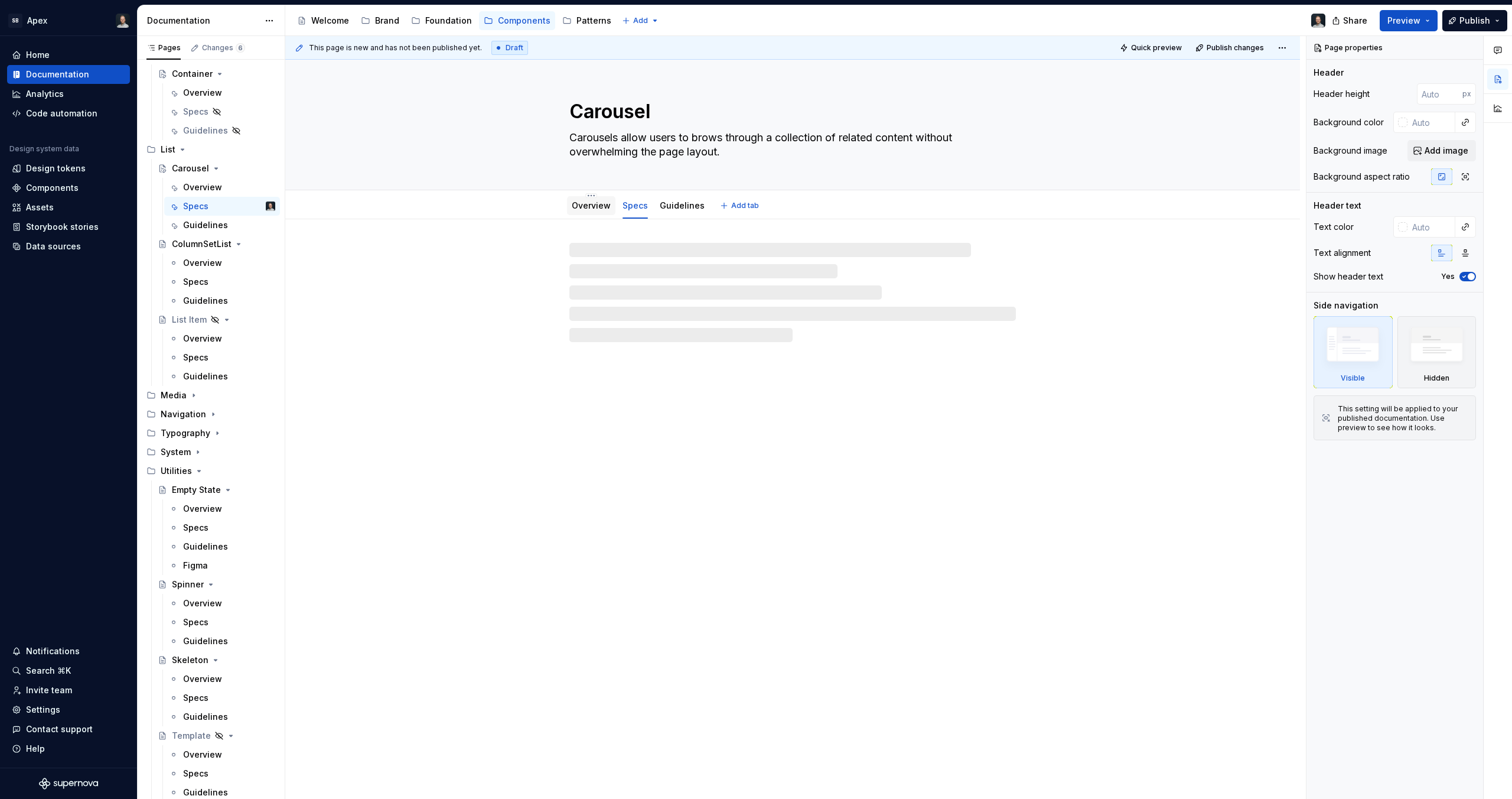
click at [594, 201] on link "Overview" at bounding box center [591, 205] width 39 height 10
type textarea "*"
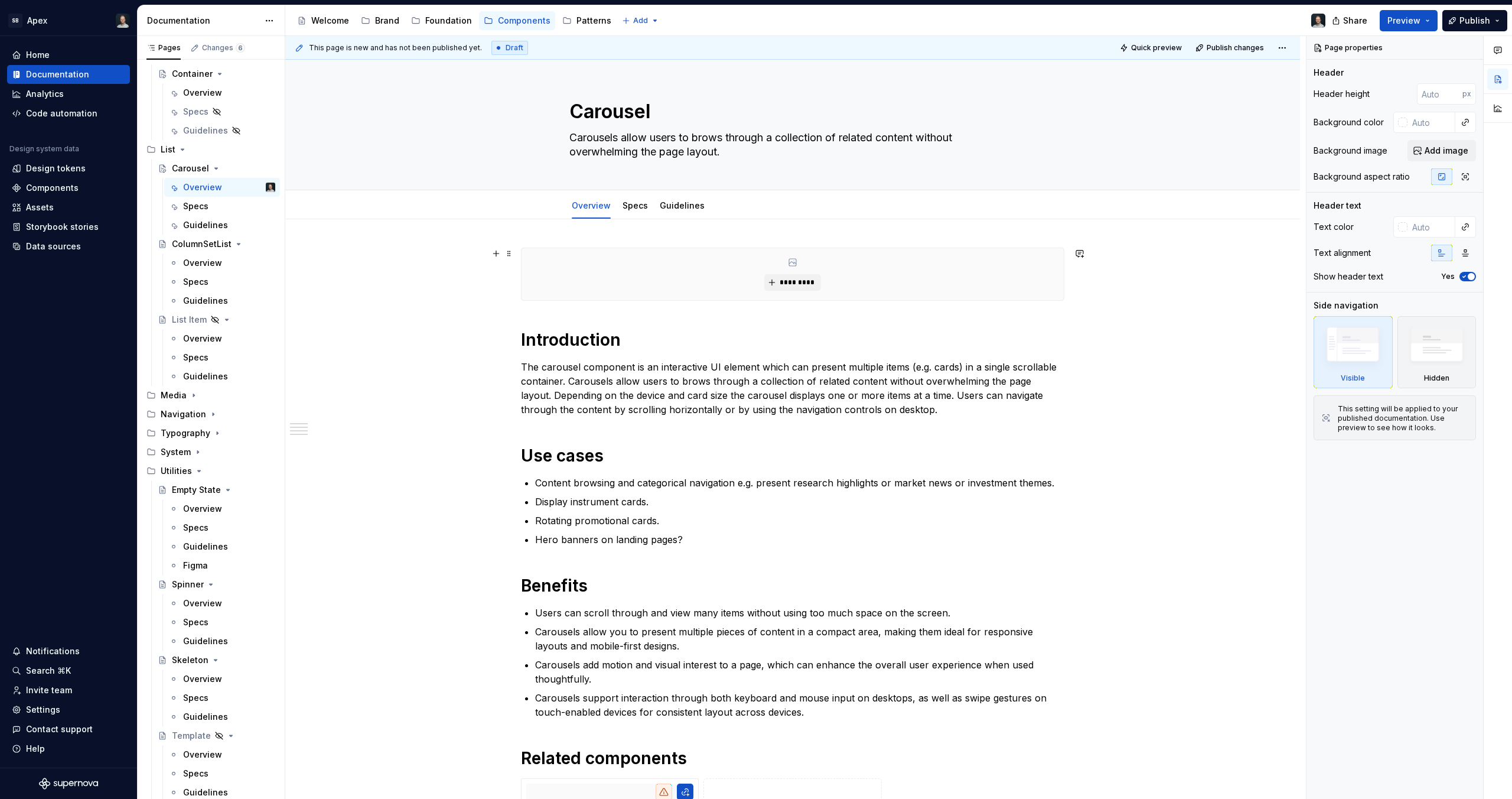
click at [810, 271] on div "*********" at bounding box center [792, 274] width 542 height 52
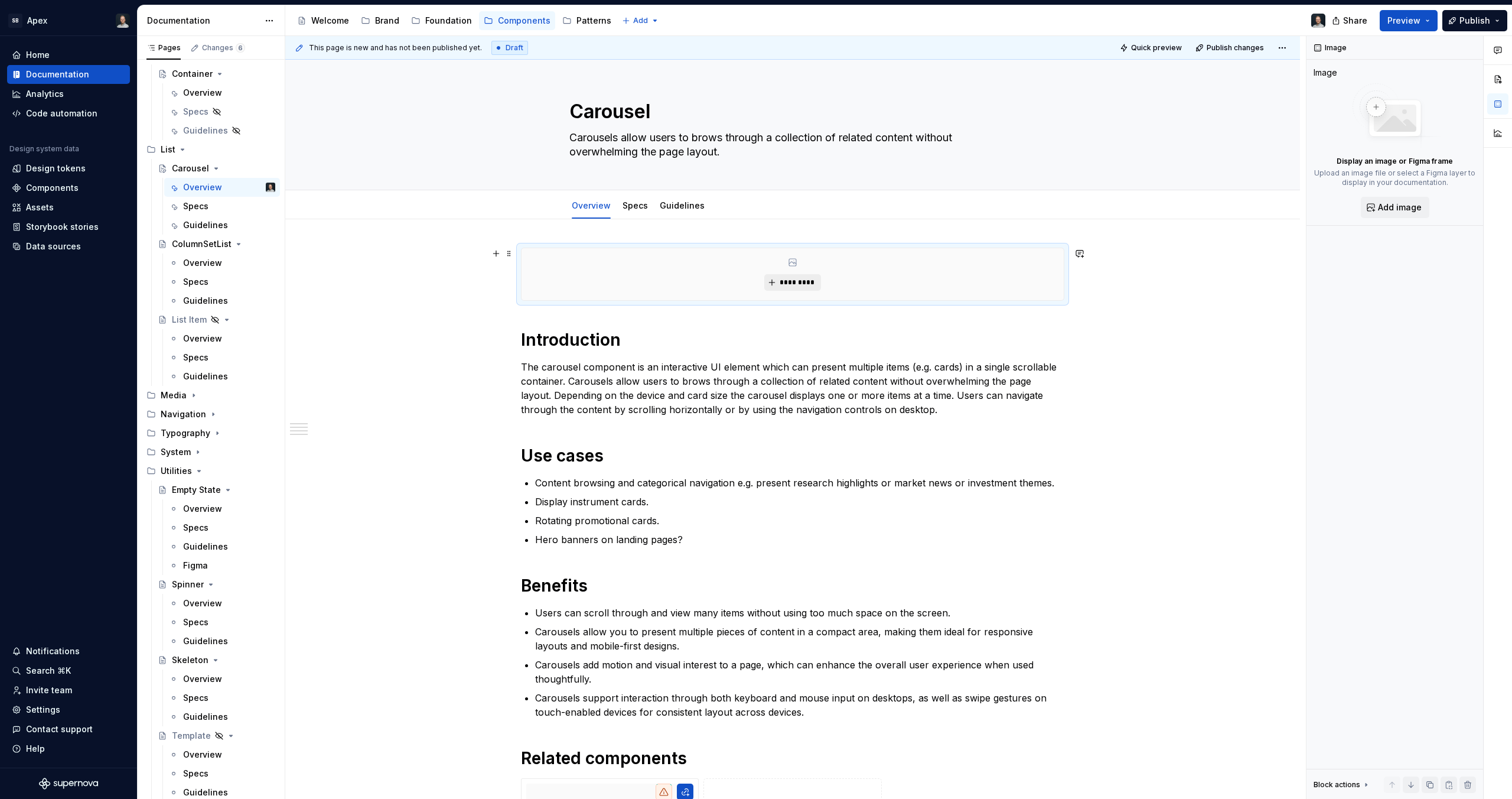
click at [801, 281] on span "*********" at bounding box center [797, 283] width 36 height 10
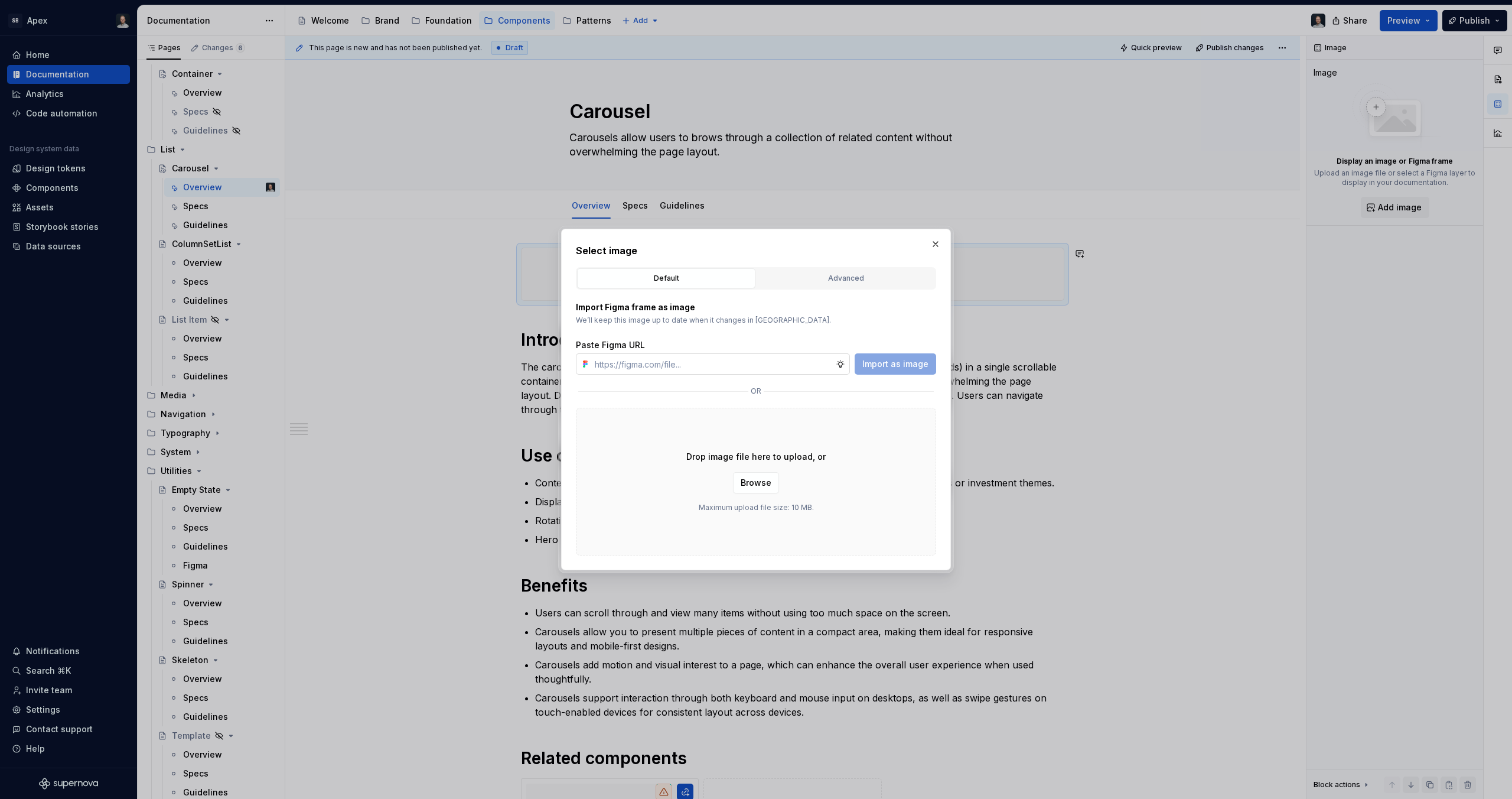
type input "[URL][DOMAIN_NAME]"
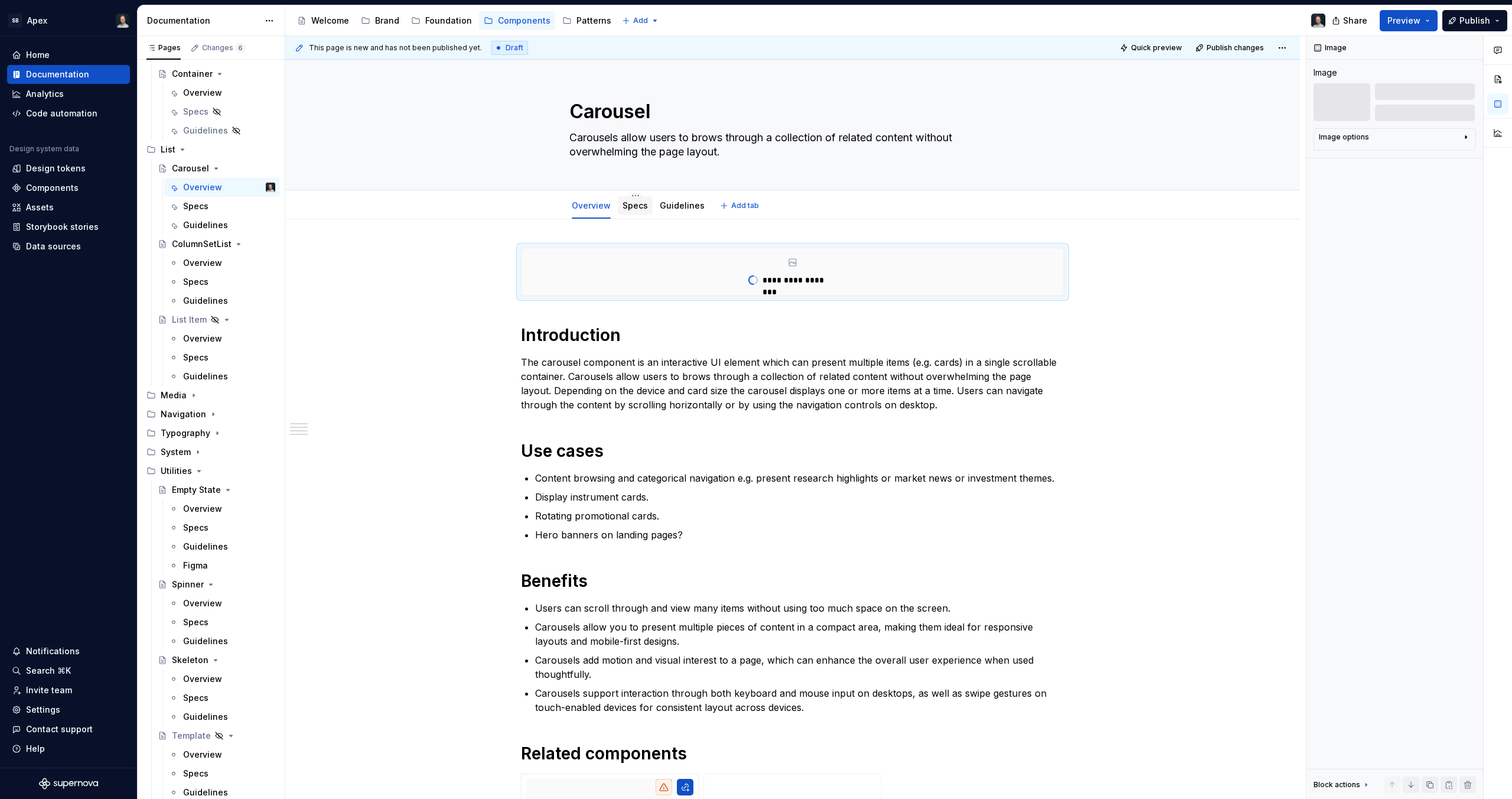
click at [632, 204] on link "Specs" at bounding box center [635, 205] width 25 height 10
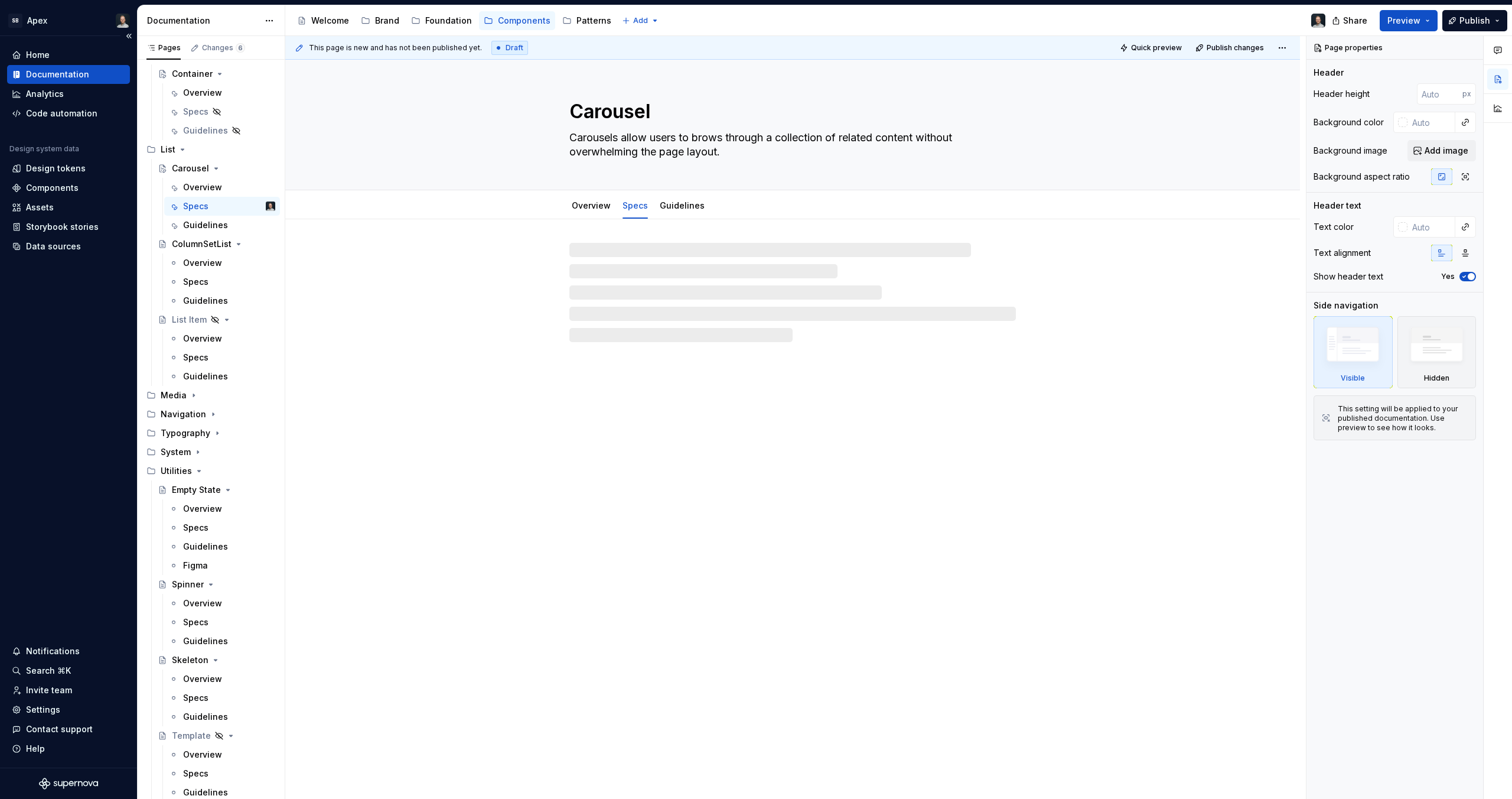
type textarea "*"
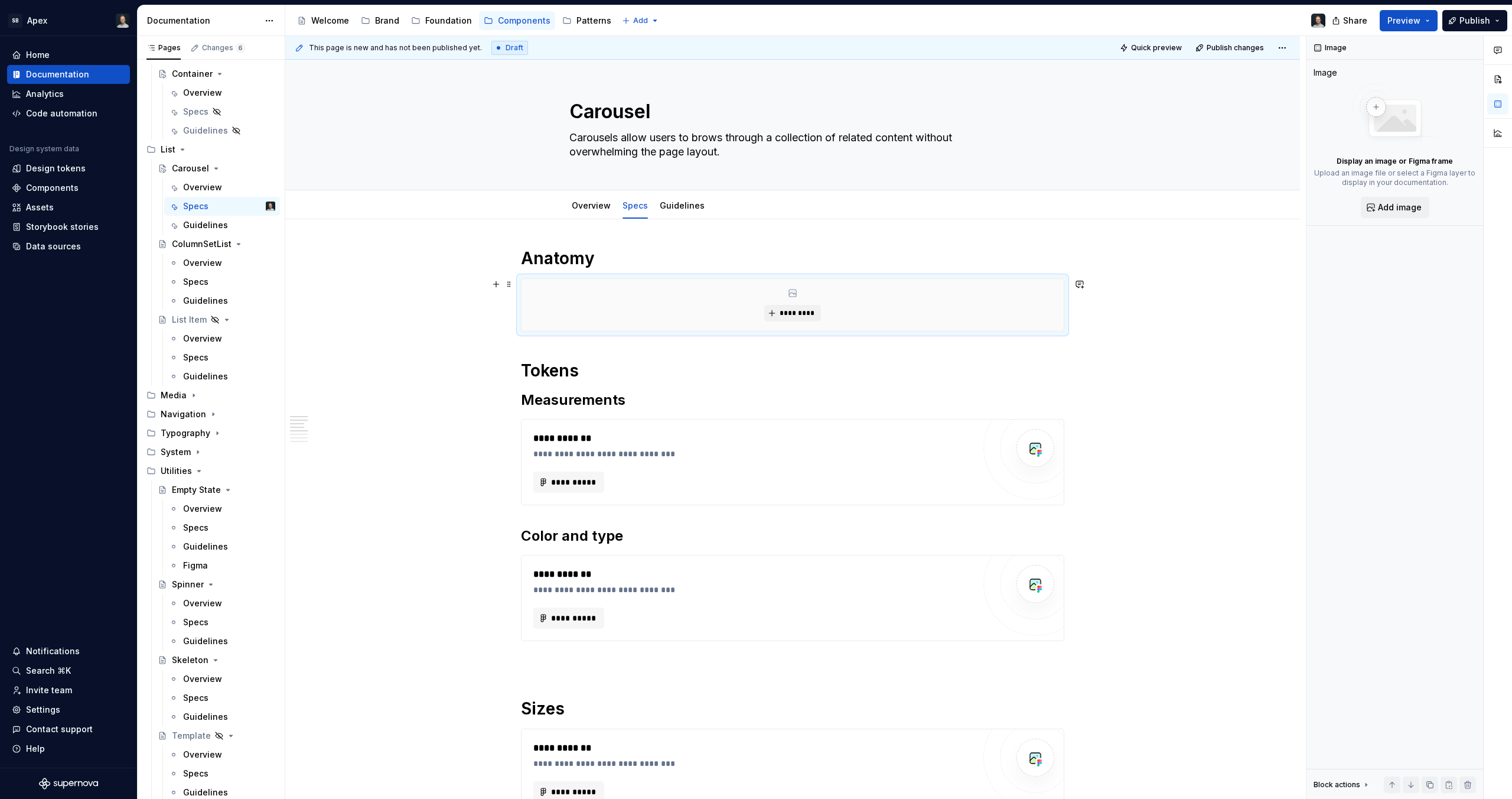
click at [657, 284] on div "*********" at bounding box center [792, 304] width 542 height 52
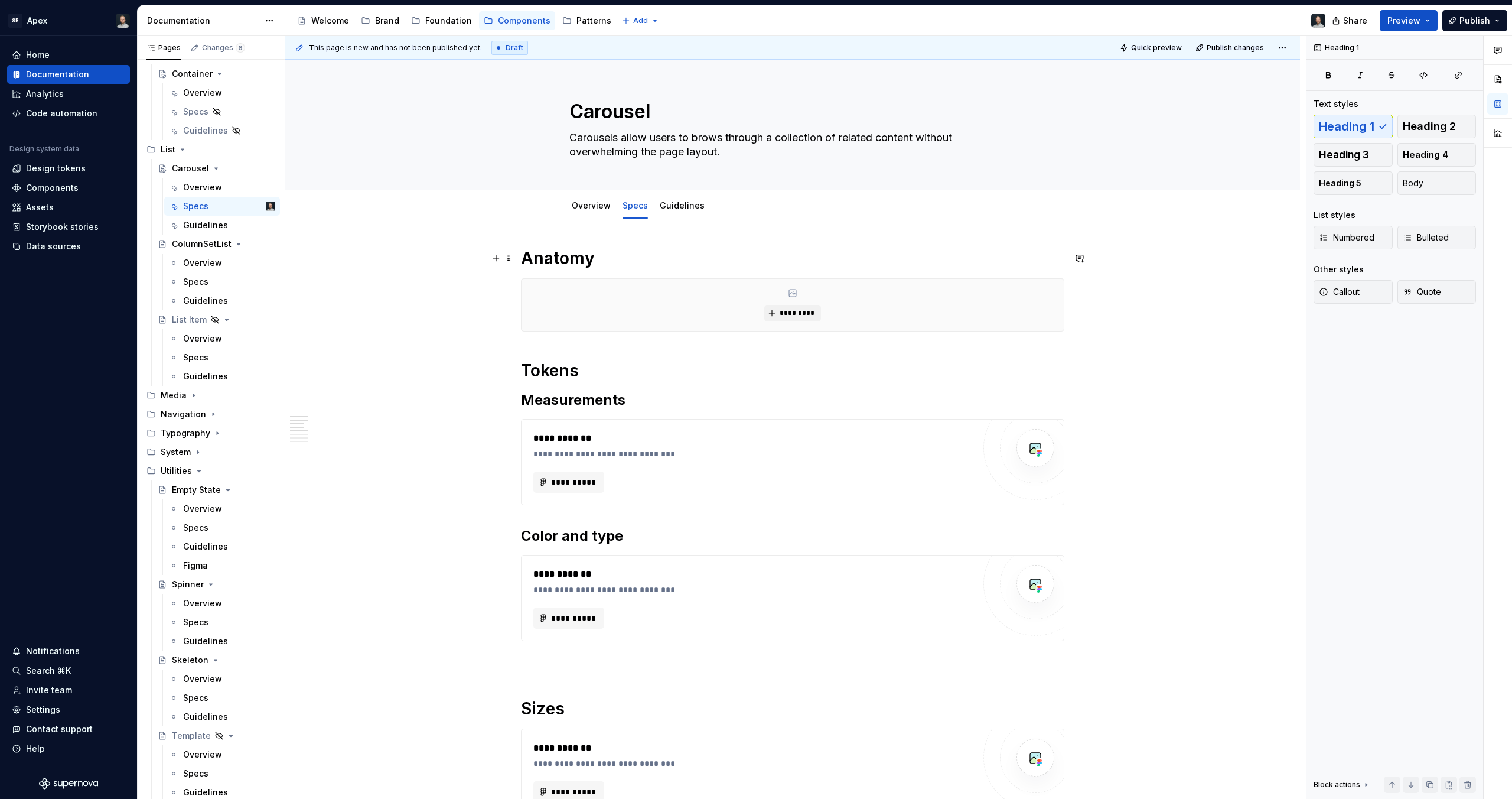
click at [608, 256] on h1 "Anatomy" at bounding box center [793, 258] width 544 height 21
click at [583, 346] on div "**********" at bounding box center [793, 587] width 544 height 678
click at [1109, 312] on div "**********" at bounding box center [793, 699] width 1015 height 961
click at [1072, 323] on div "**********" at bounding box center [793, 699] width 1015 height 961
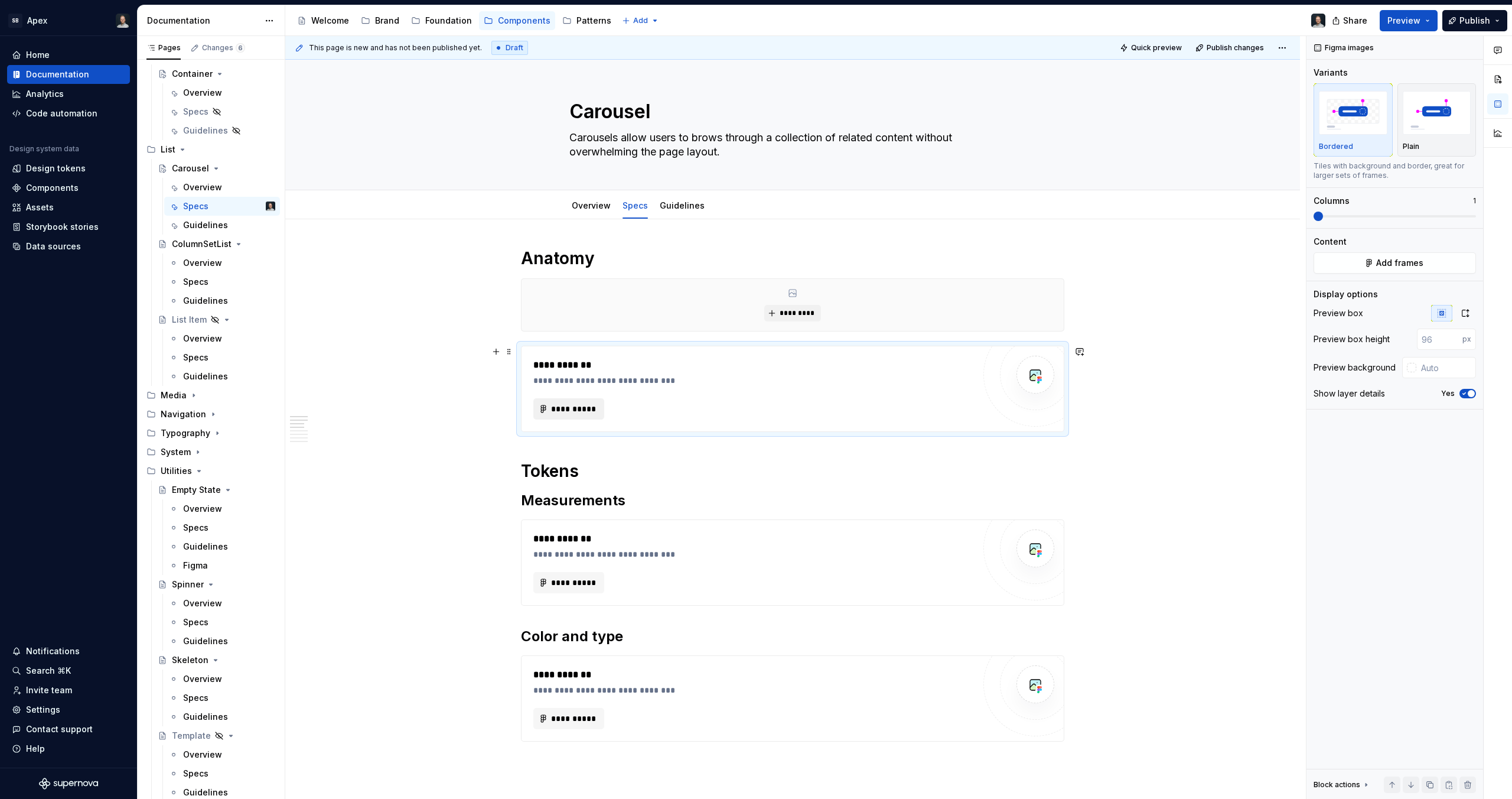
click at [575, 411] on span "**********" at bounding box center [574, 408] width 46 height 12
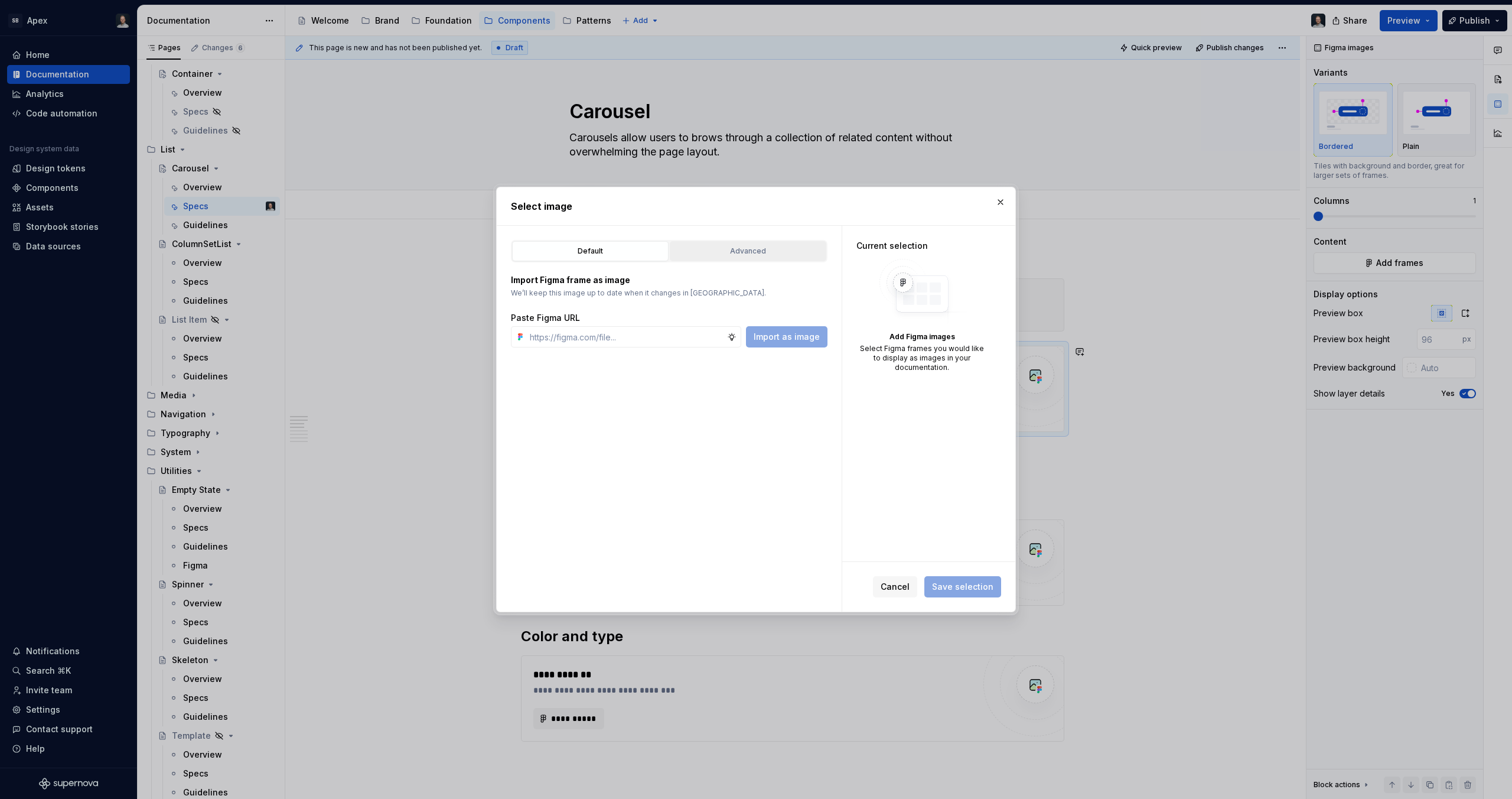
click at [750, 245] on div "Advanced" at bounding box center [748, 251] width 148 height 12
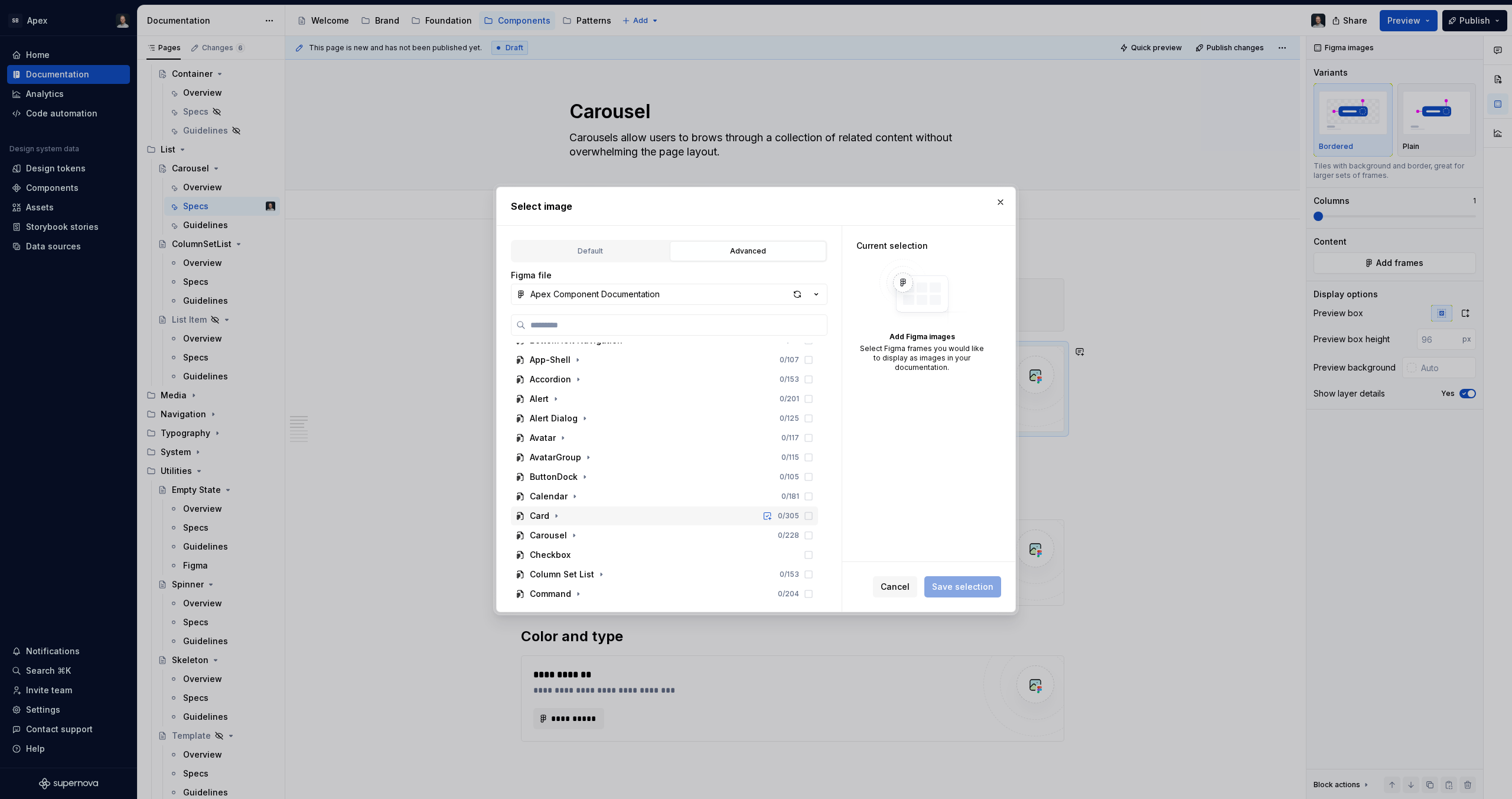
scroll to position [40, 0]
click at [579, 523] on div "Carousel 0 / 228" at bounding box center [664, 527] width 307 height 19
click at [570, 399] on icon "button" at bounding box center [574, 400] width 10 height 10
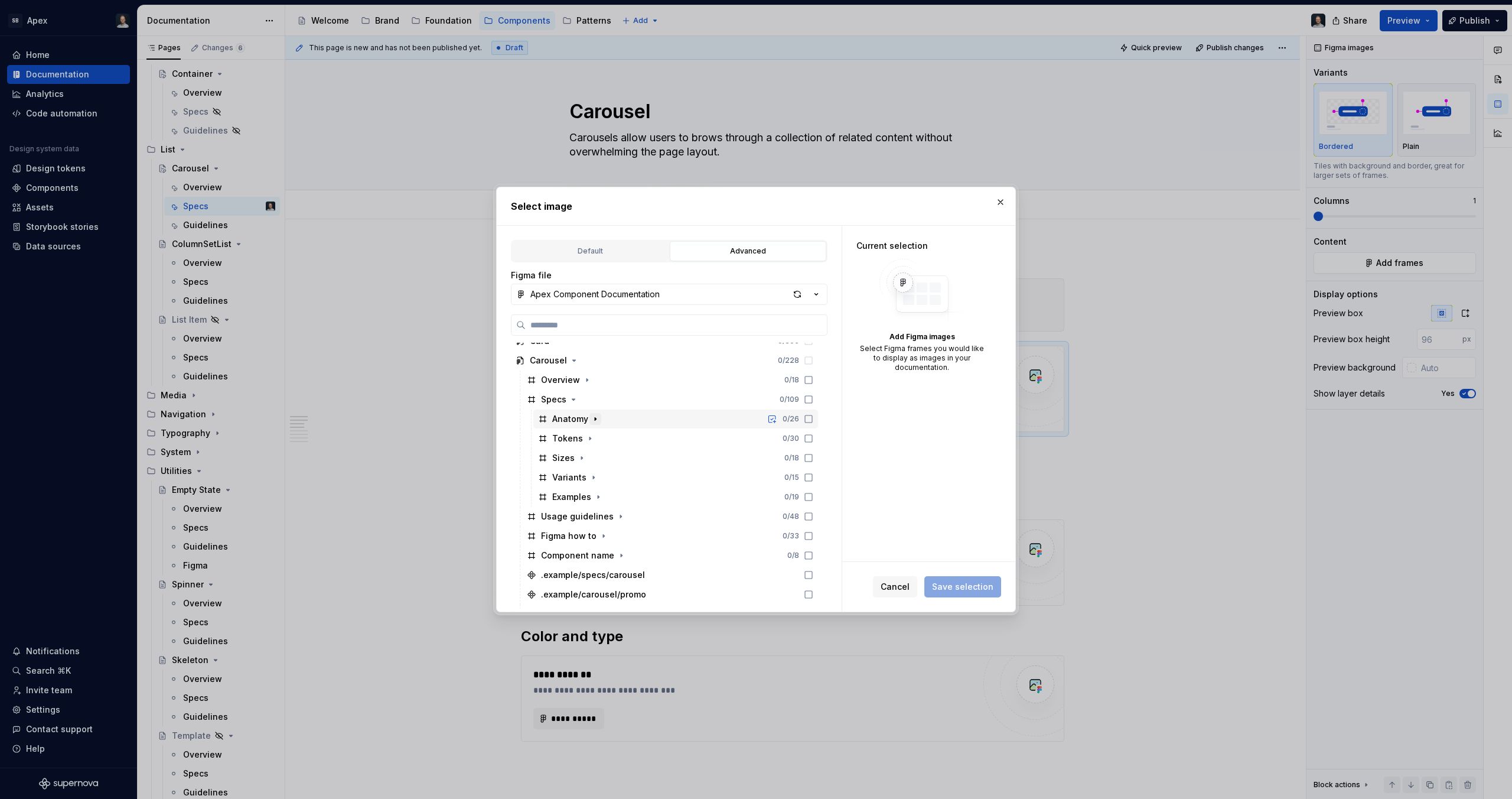
click at [597, 419] on icon "button" at bounding box center [595, 419] width 10 height 10
click at [616, 437] on icon "button" at bounding box center [615, 438] width 10 height 10
click at [801, 441] on div "0 / 5" at bounding box center [791, 438] width 45 height 10
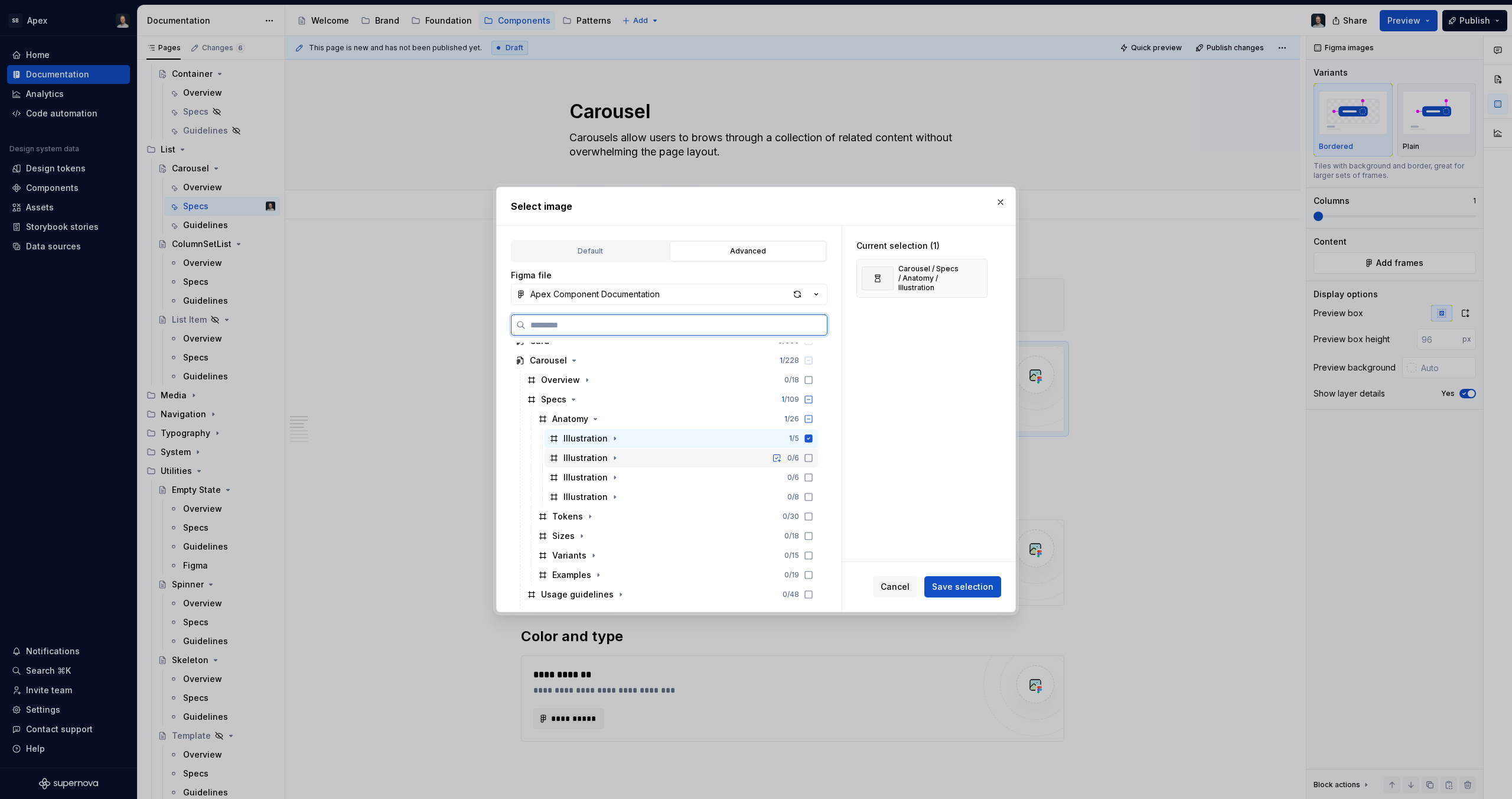
click at [806, 455] on icon at bounding box center [809, 458] width 10 height 10
click at [809, 478] on icon at bounding box center [809, 477] width 10 height 10
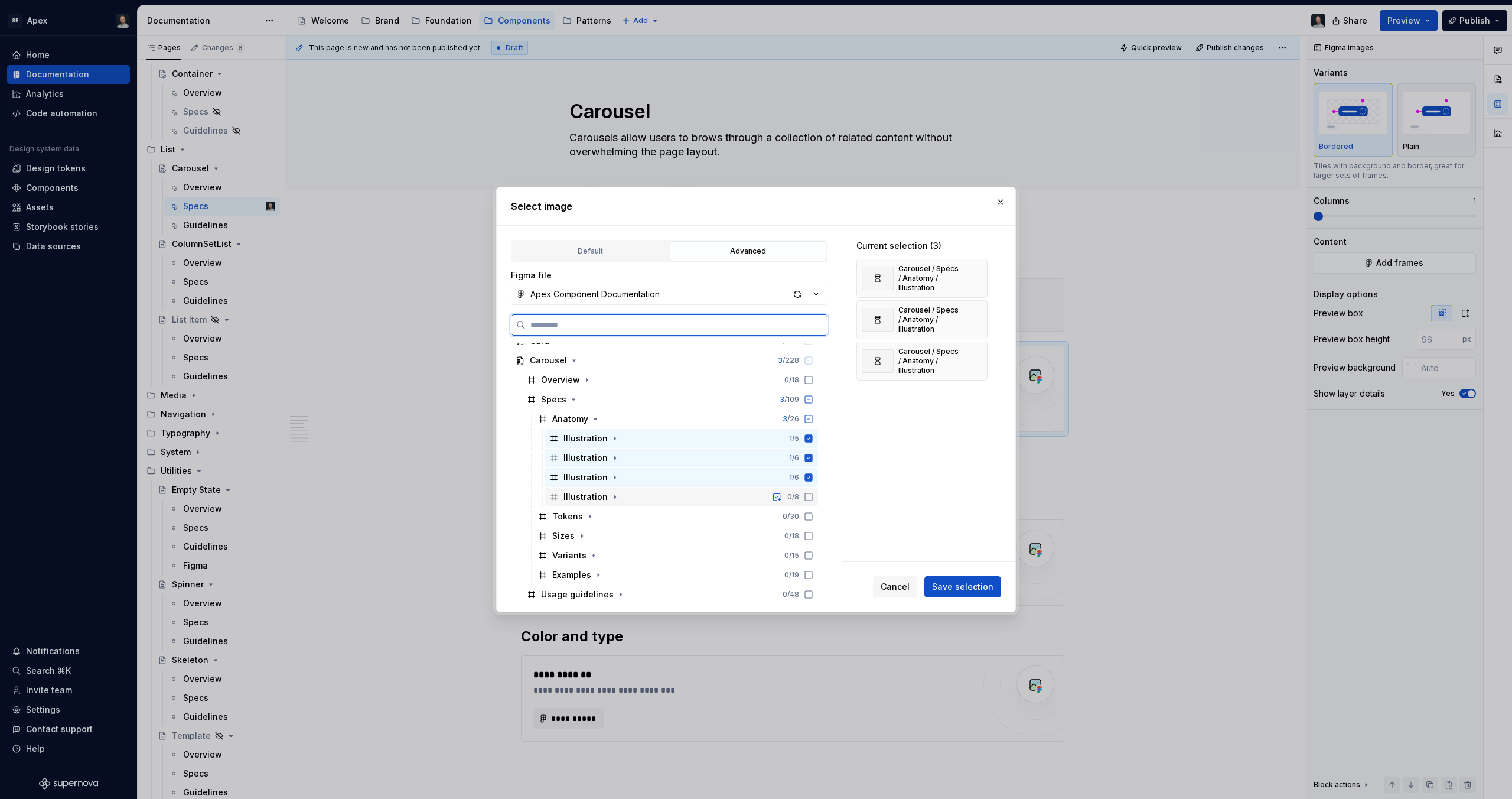
click at [805, 497] on icon at bounding box center [809, 497] width 10 height 10
click at [976, 583] on span "Save selection" at bounding box center [962, 587] width 61 height 12
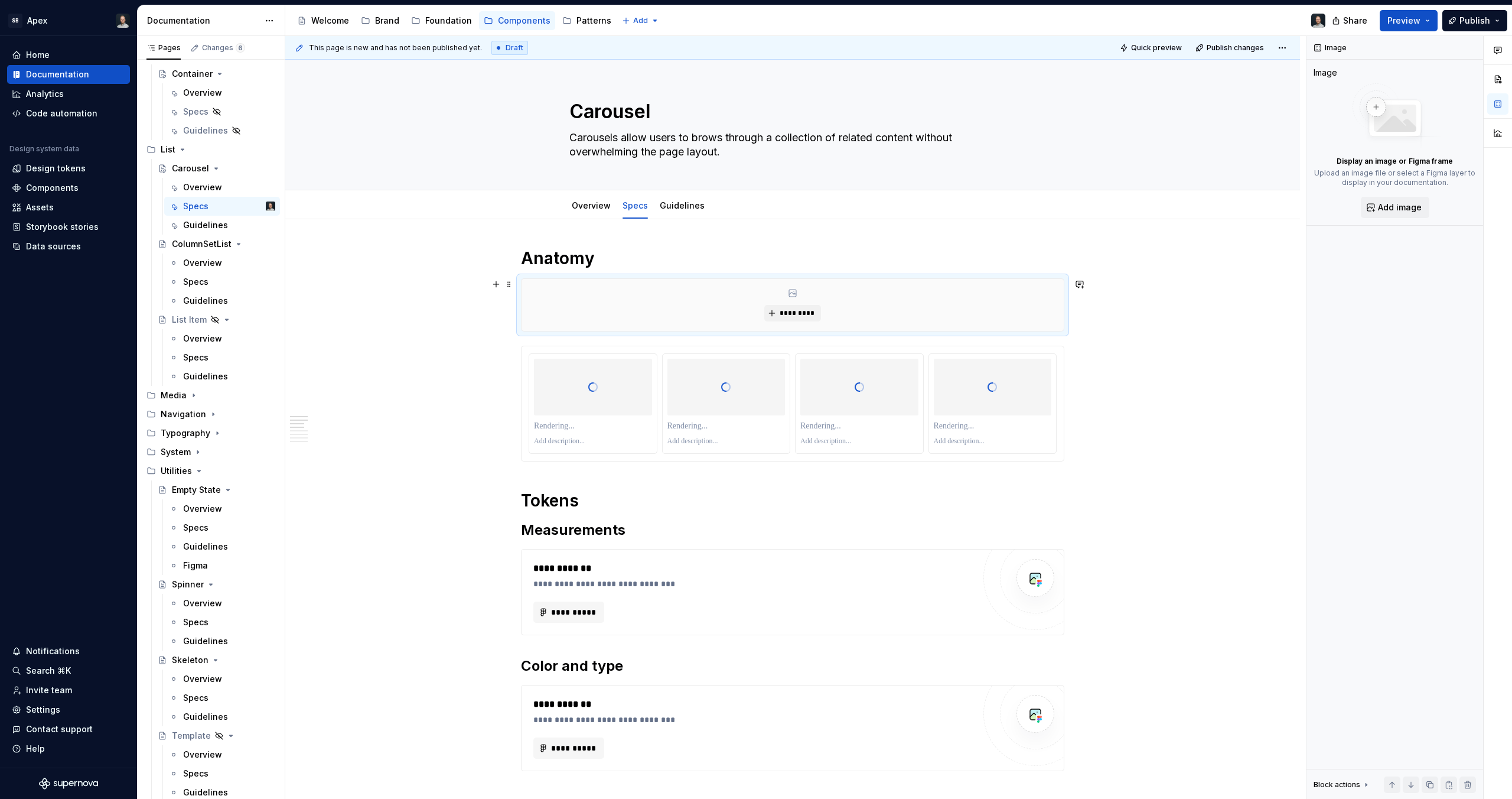
click at [950, 283] on div "*********" at bounding box center [792, 304] width 542 height 52
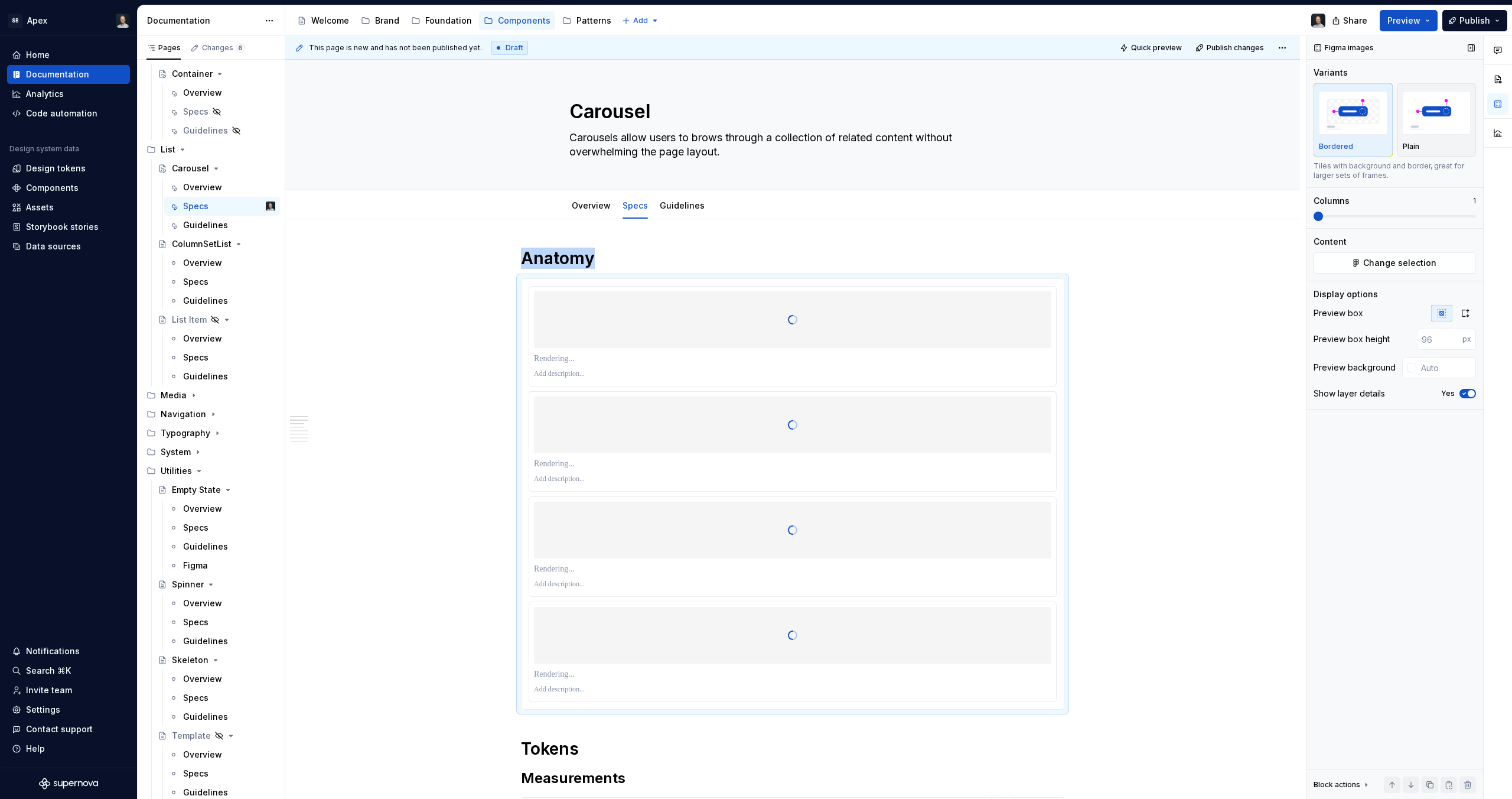
click at [1314, 221] on span at bounding box center [1395, 216] width 162 height 10
click at [1468, 314] on icon "button" at bounding box center [1466, 313] width 10 height 10
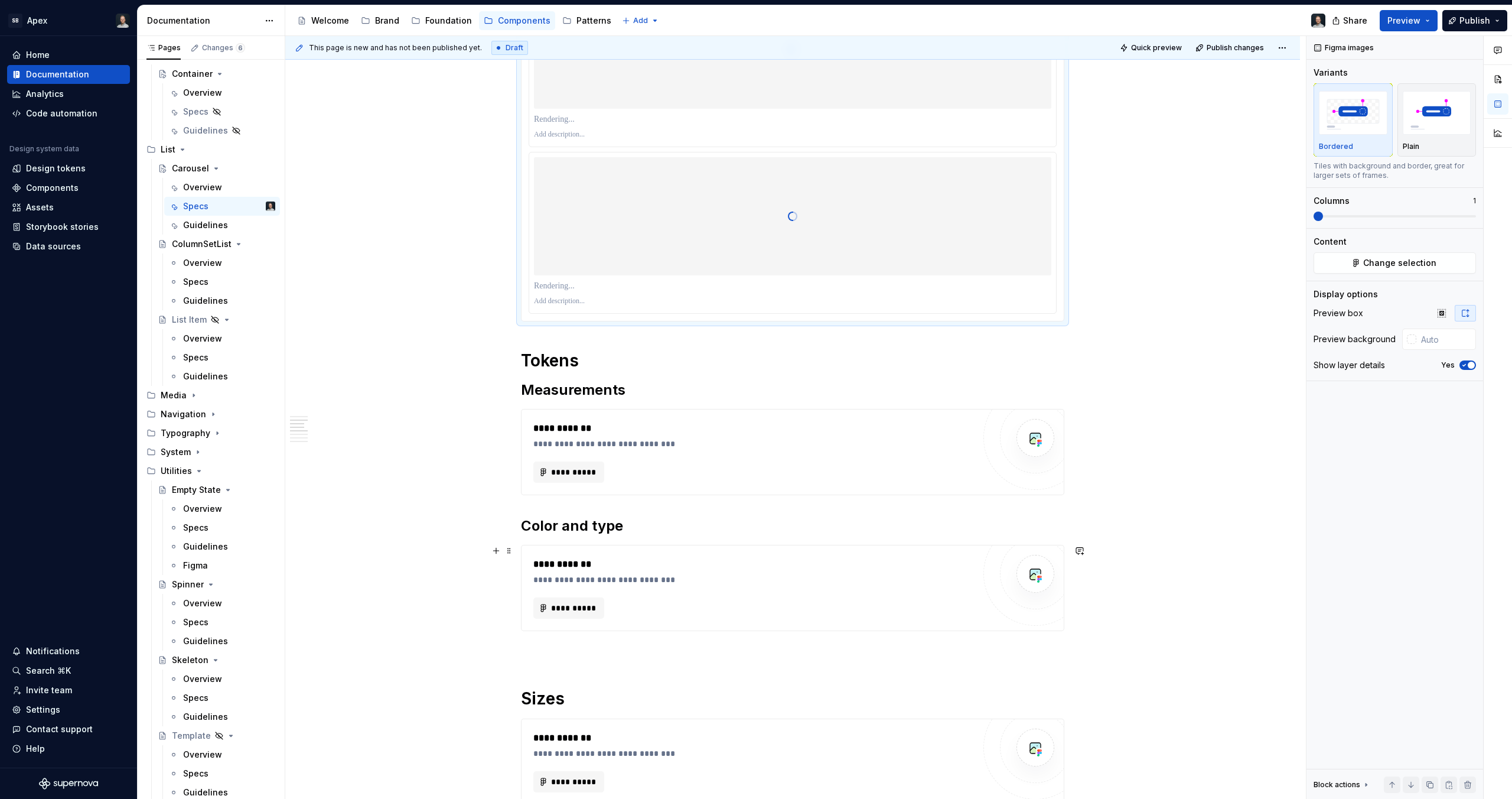
scroll to position [653, 0]
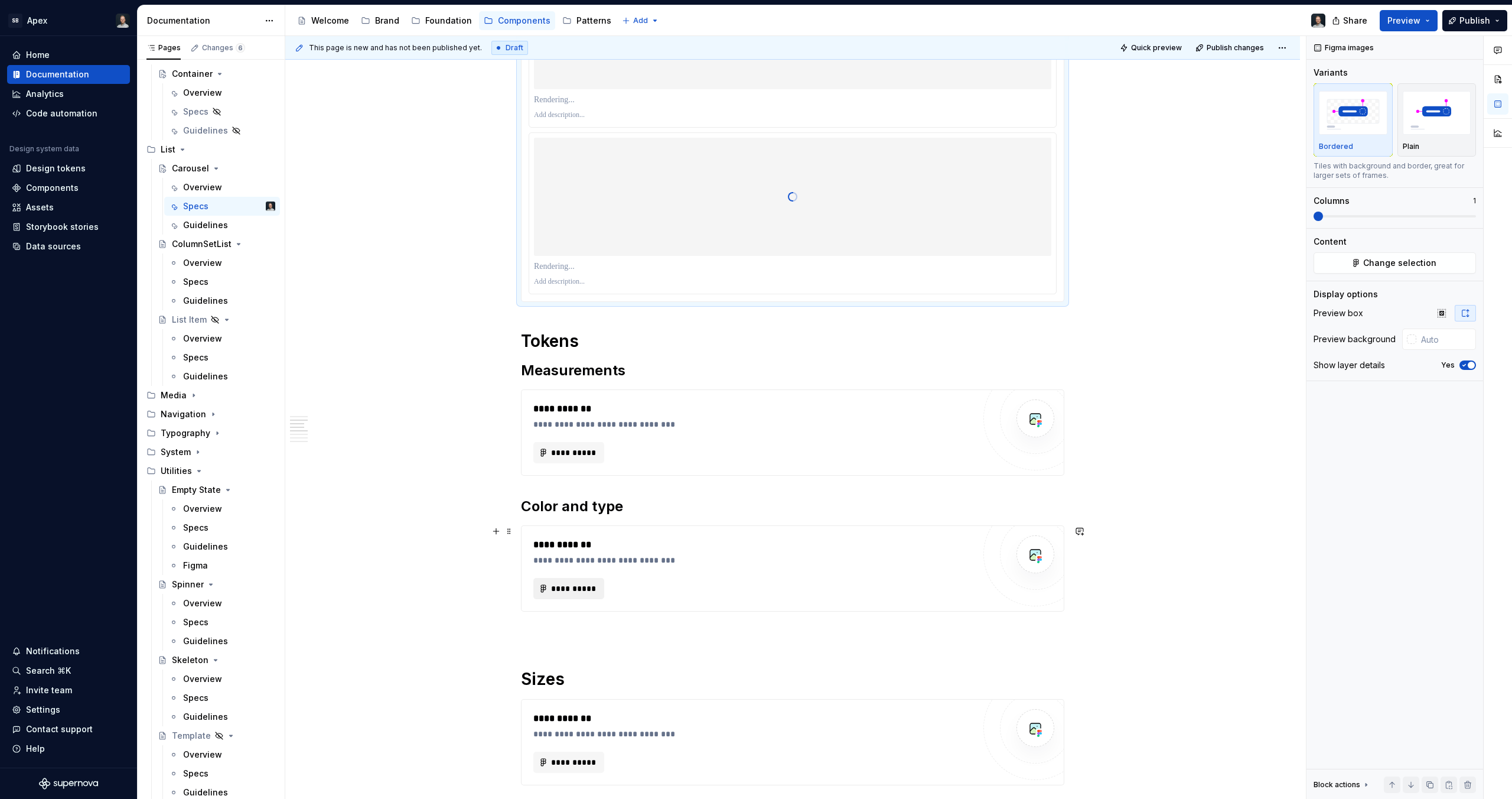
click at [589, 585] on span "**********" at bounding box center [574, 588] width 46 height 12
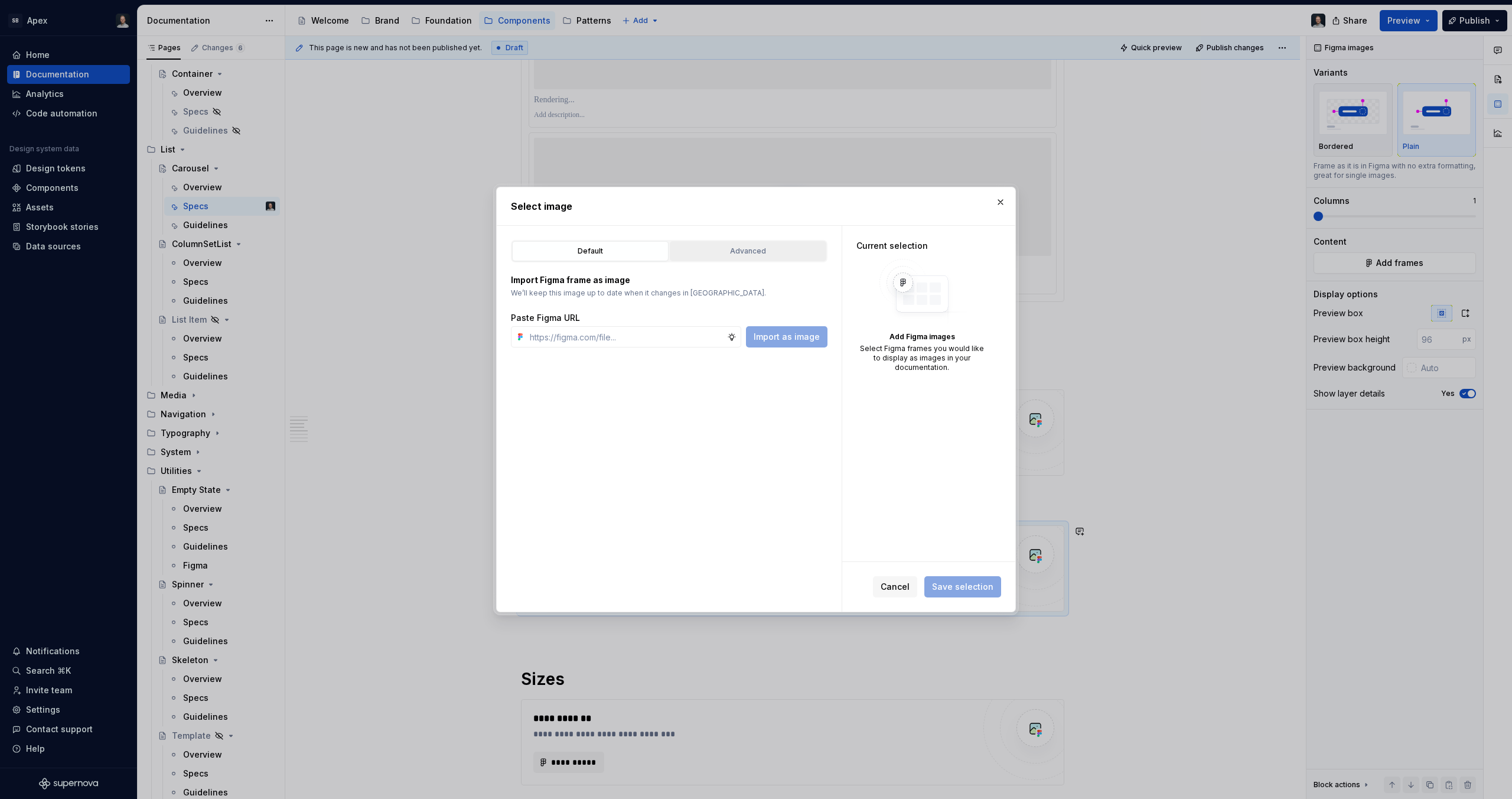
type textarea "*"
click at [999, 205] on button "button" at bounding box center [1000, 201] width 17 height 17
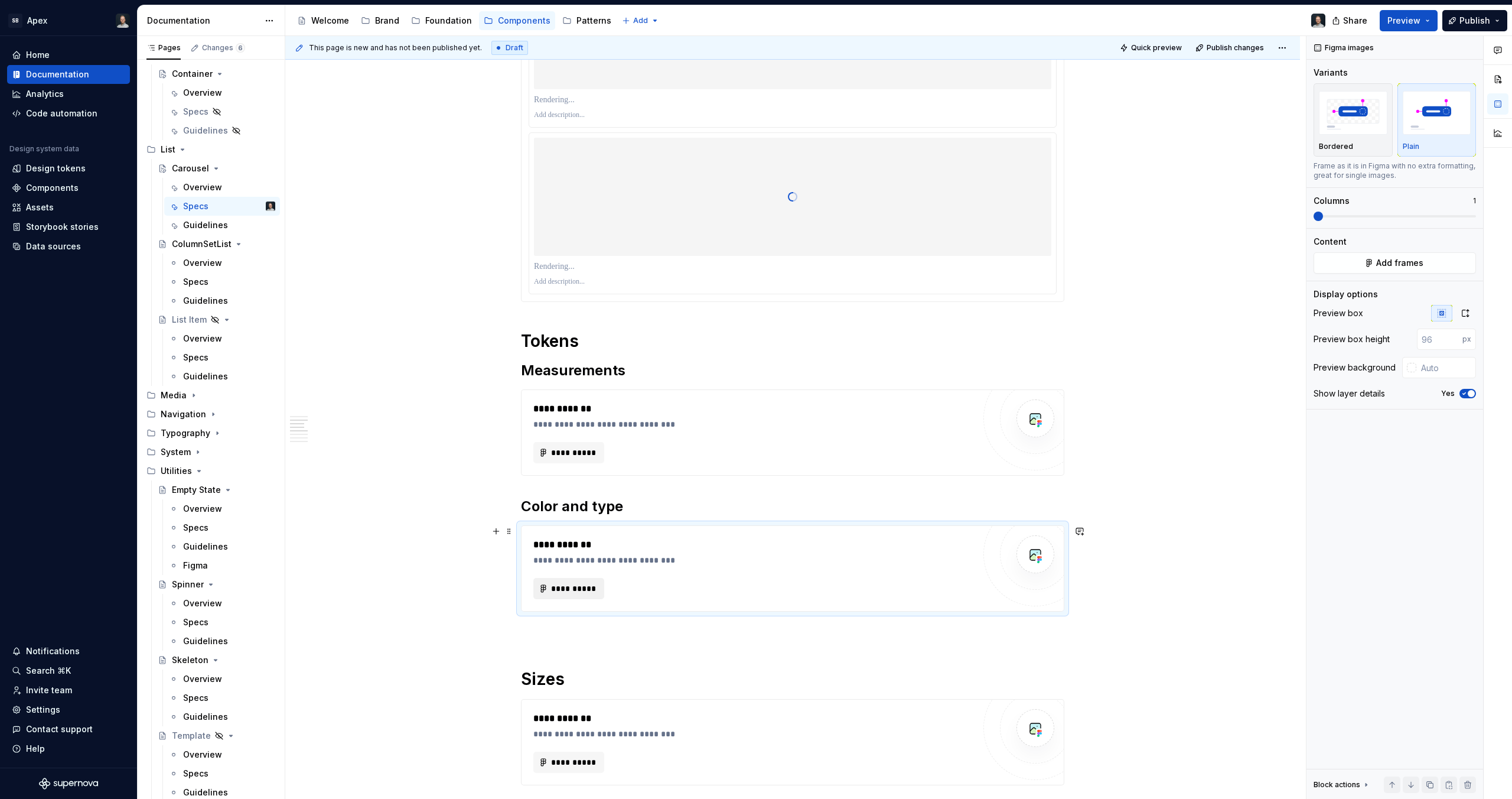
click at [571, 586] on span "**********" at bounding box center [574, 588] width 46 height 12
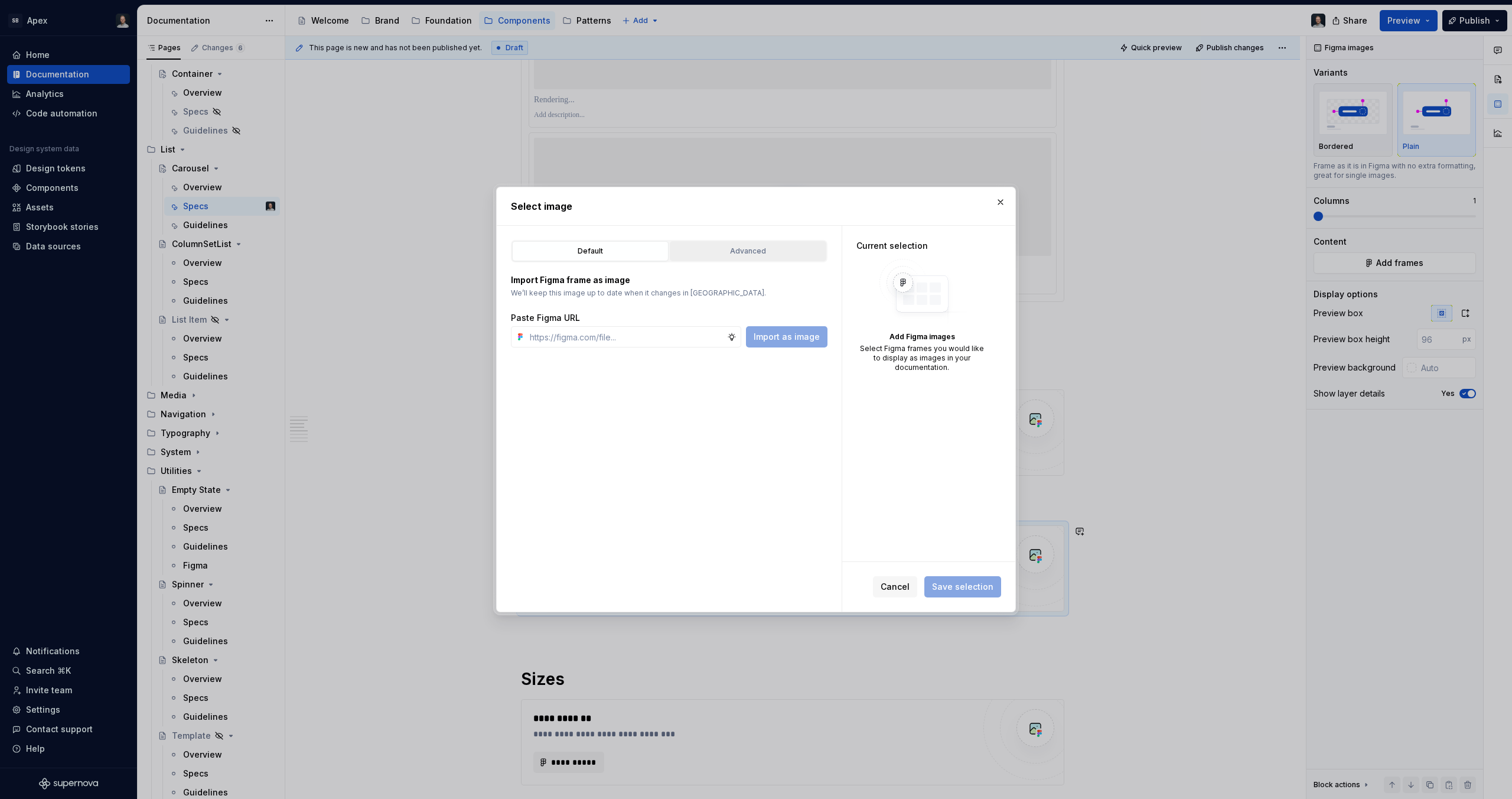
click at [737, 249] on div "Advanced" at bounding box center [748, 251] width 148 height 12
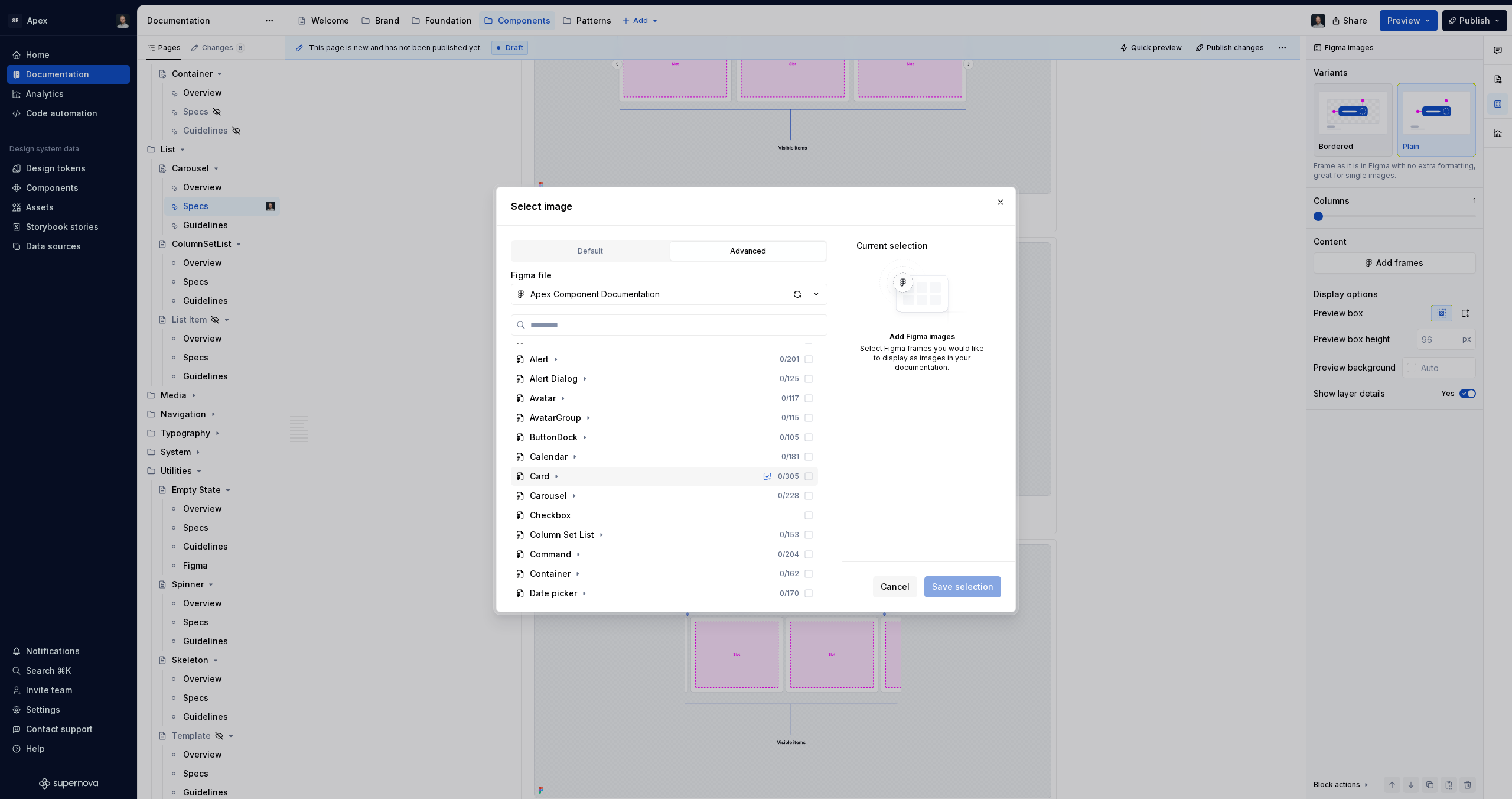
scroll to position [76, 0]
click at [576, 487] on icon "button" at bounding box center [575, 491] width 10 height 10
click at [576, 361] on icon "button" at bounding box center [574, 361] width 10 height 10
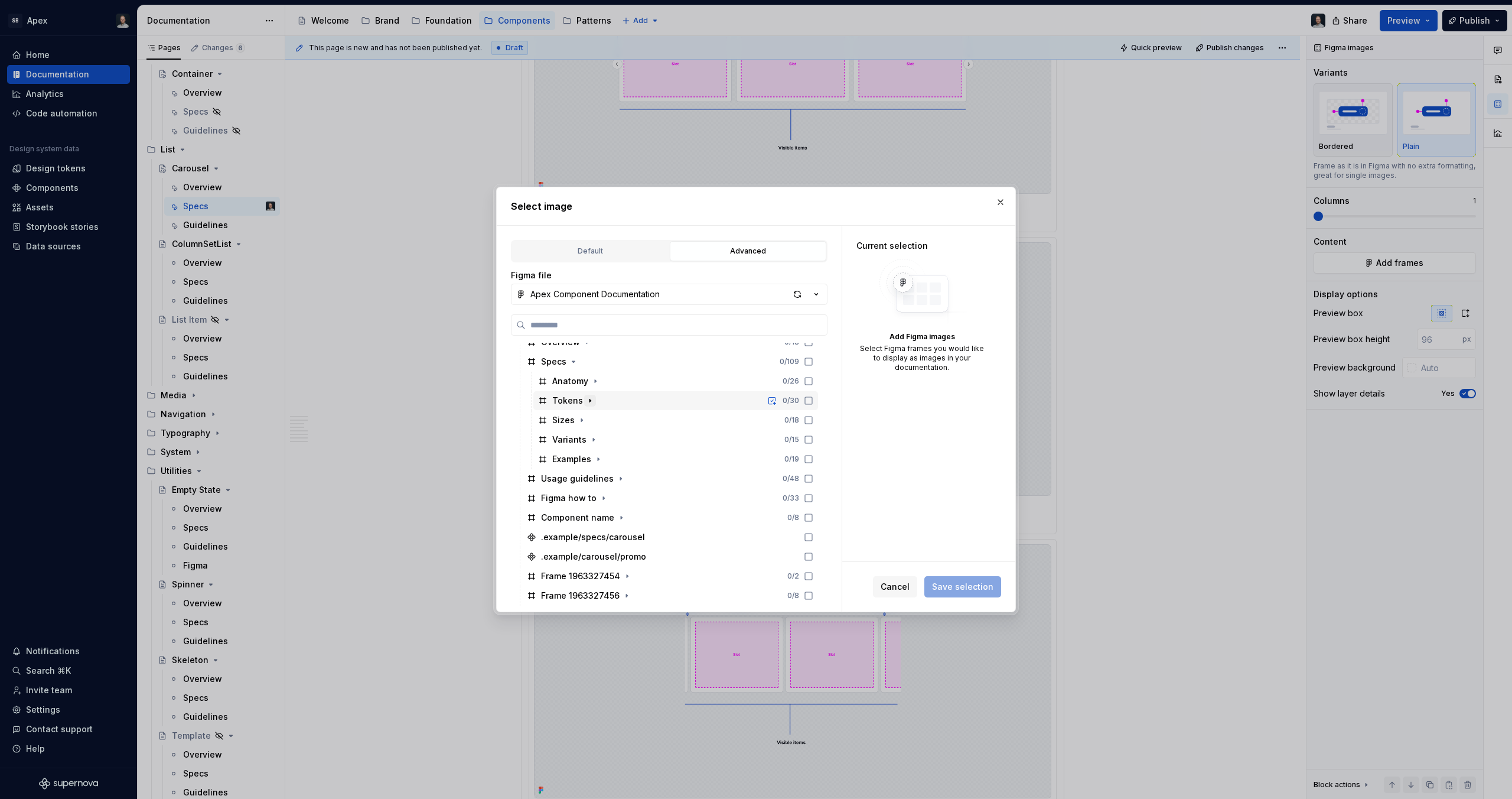
click at [590, 399] on icon "button" at bounding box center [590, 400] width 10 height 10
click at [615, 420] on icon "button" at bounding box center [615, 420] width 10 height 10
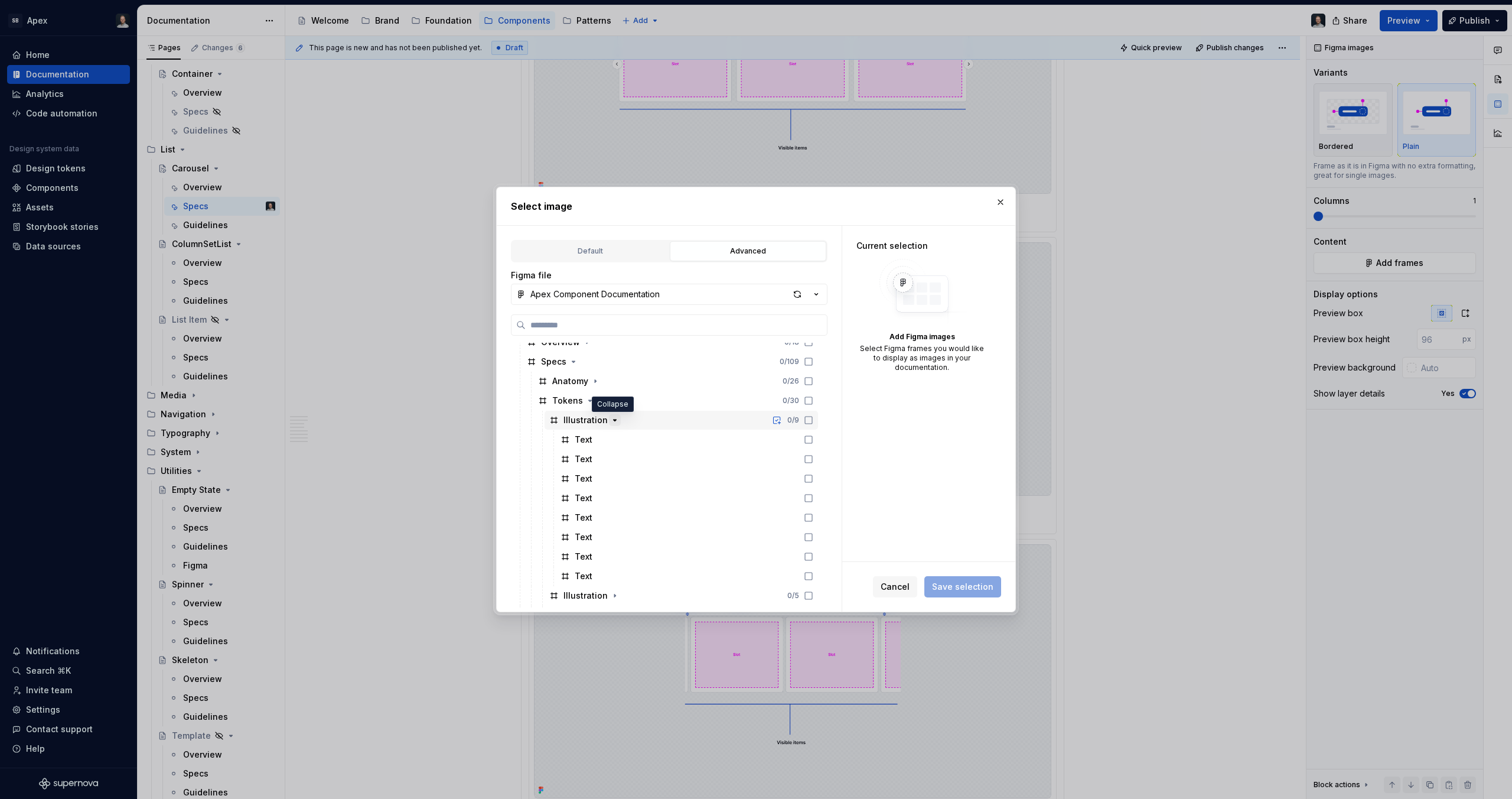
click at [615, 420] on icon "button" at bounding box center [615, 420] width 10 height 10
click at [657, 425] on div "Illustration 0 / 9" at bounding box center [681, 420] width 274 height 19
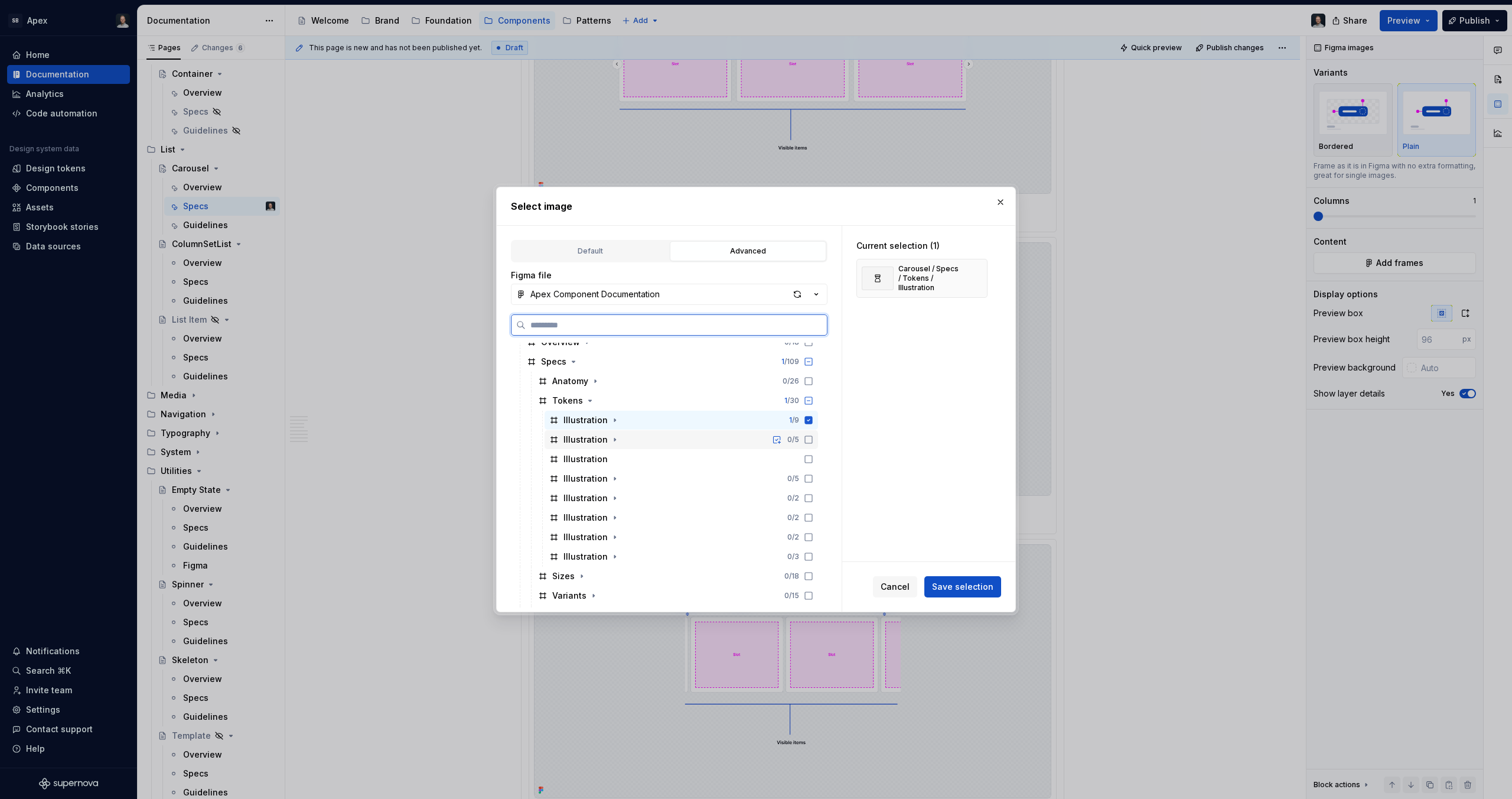
click at [654, 437] on div "Illustration 0 / 5" at bounding box center [681, 439] width 274 height 19
click at [987, 587] on span "Save selection" at bounding box center [962, 587] width 61 height 12
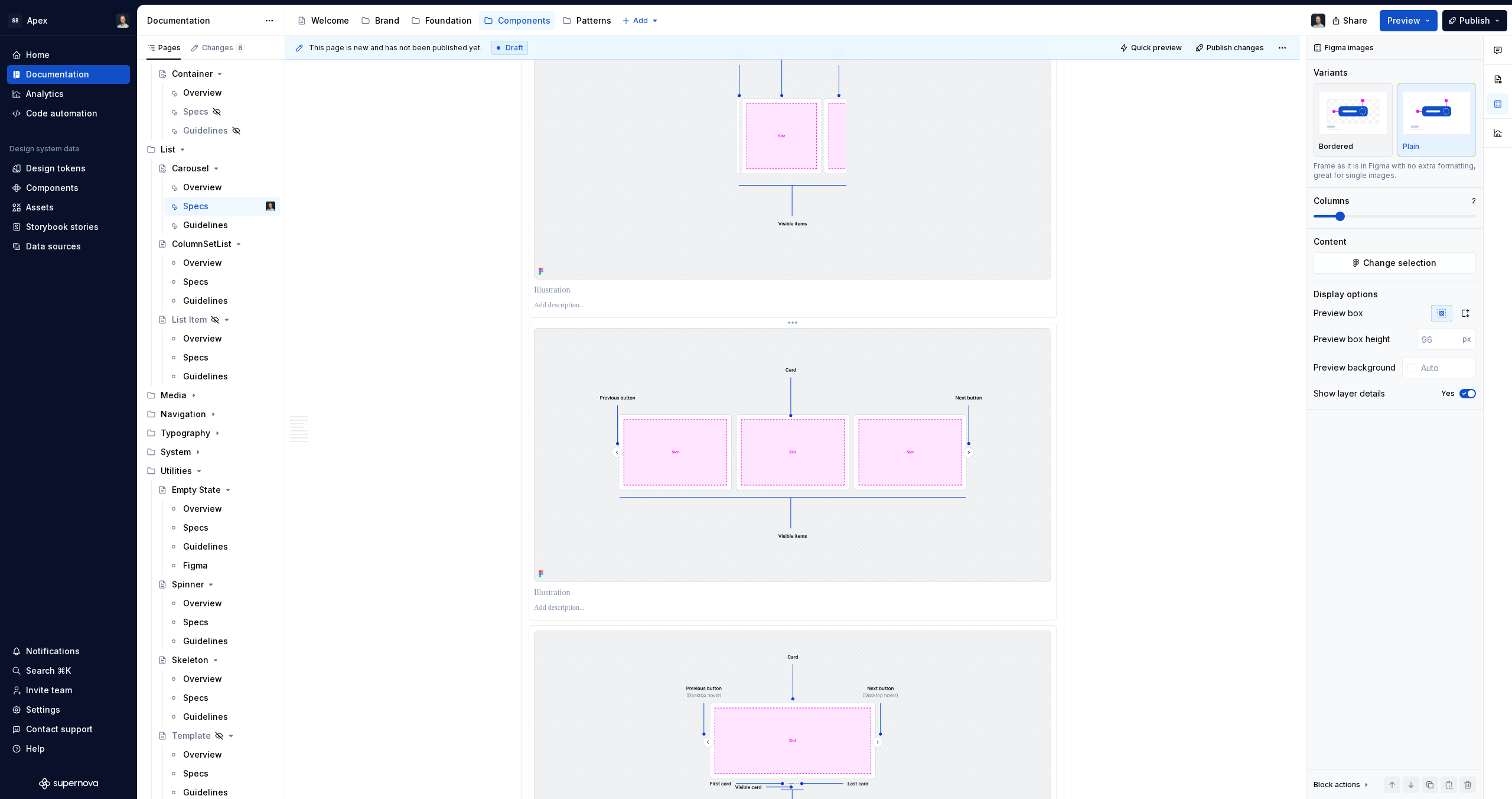
scroll to position [308, 0]
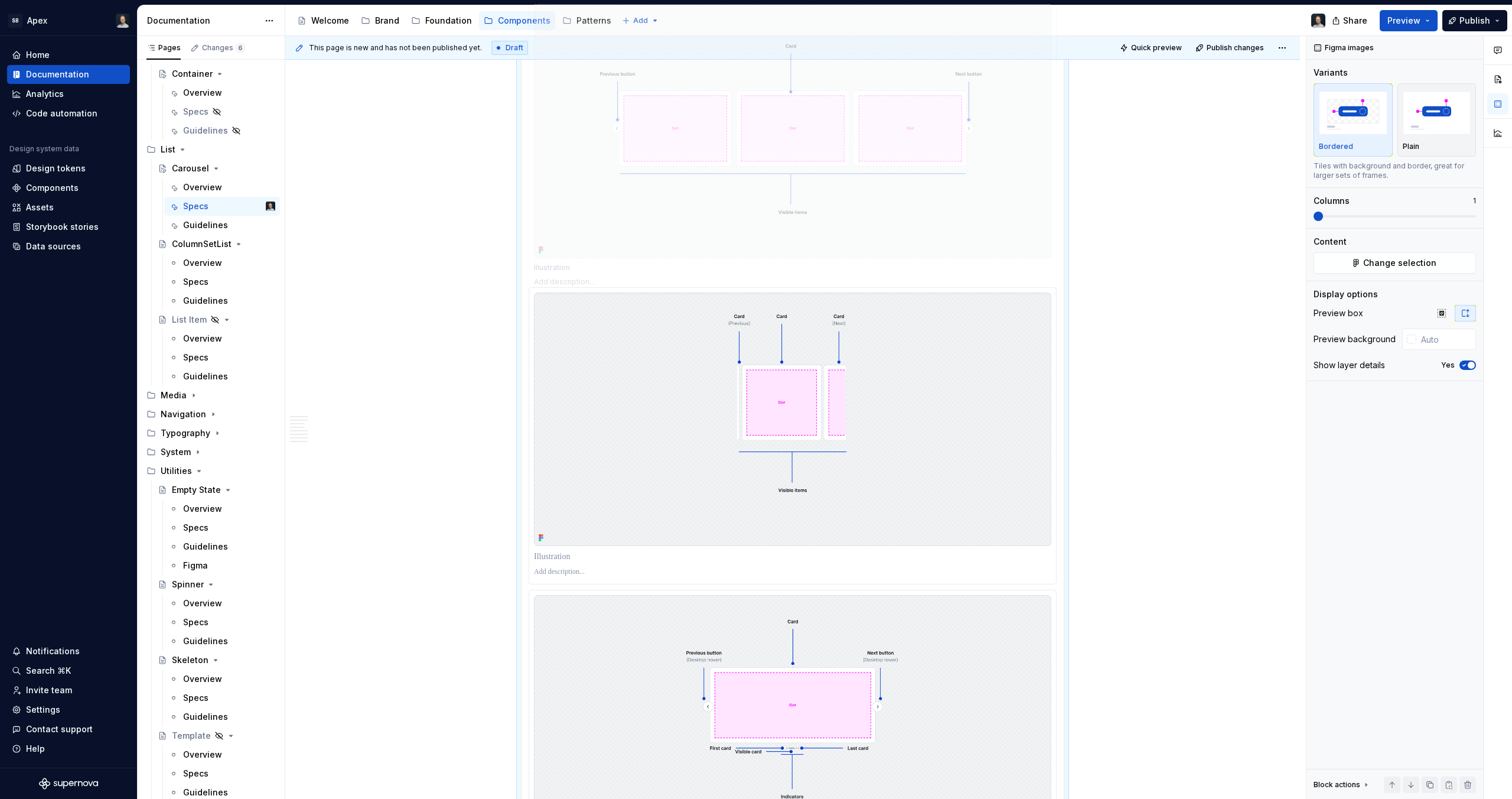
drag, startPoint x: 889, startPoint y: 391, endPoint x: 863, endPoint y: 177, distance: 215.6
click at [863, 177] on body "SB Apex Home Documentation Analytics Code automation Design system data Design …" at bounding box center [756, 400] width 1512 height 799
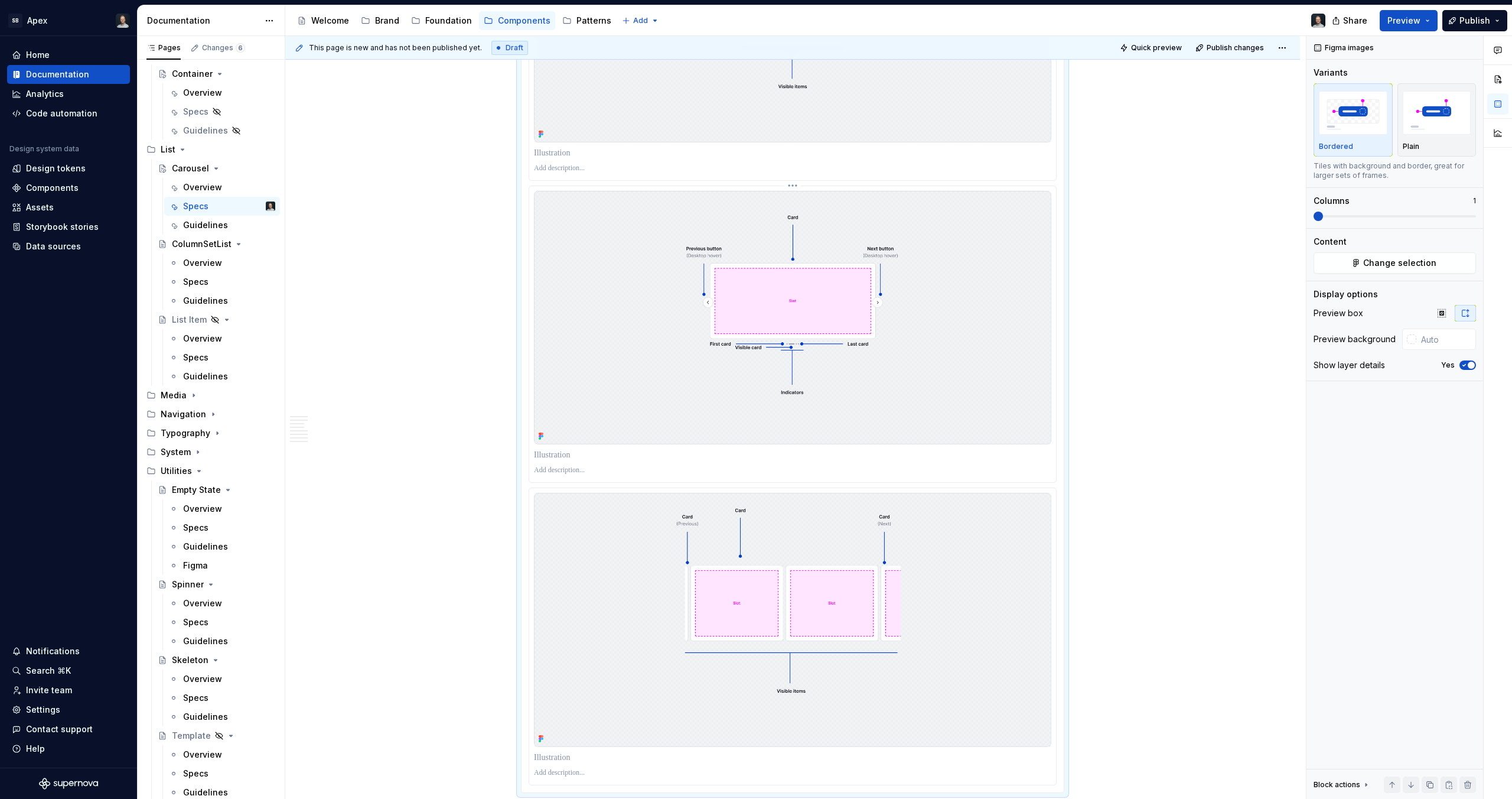
scroll to position [707, 0]
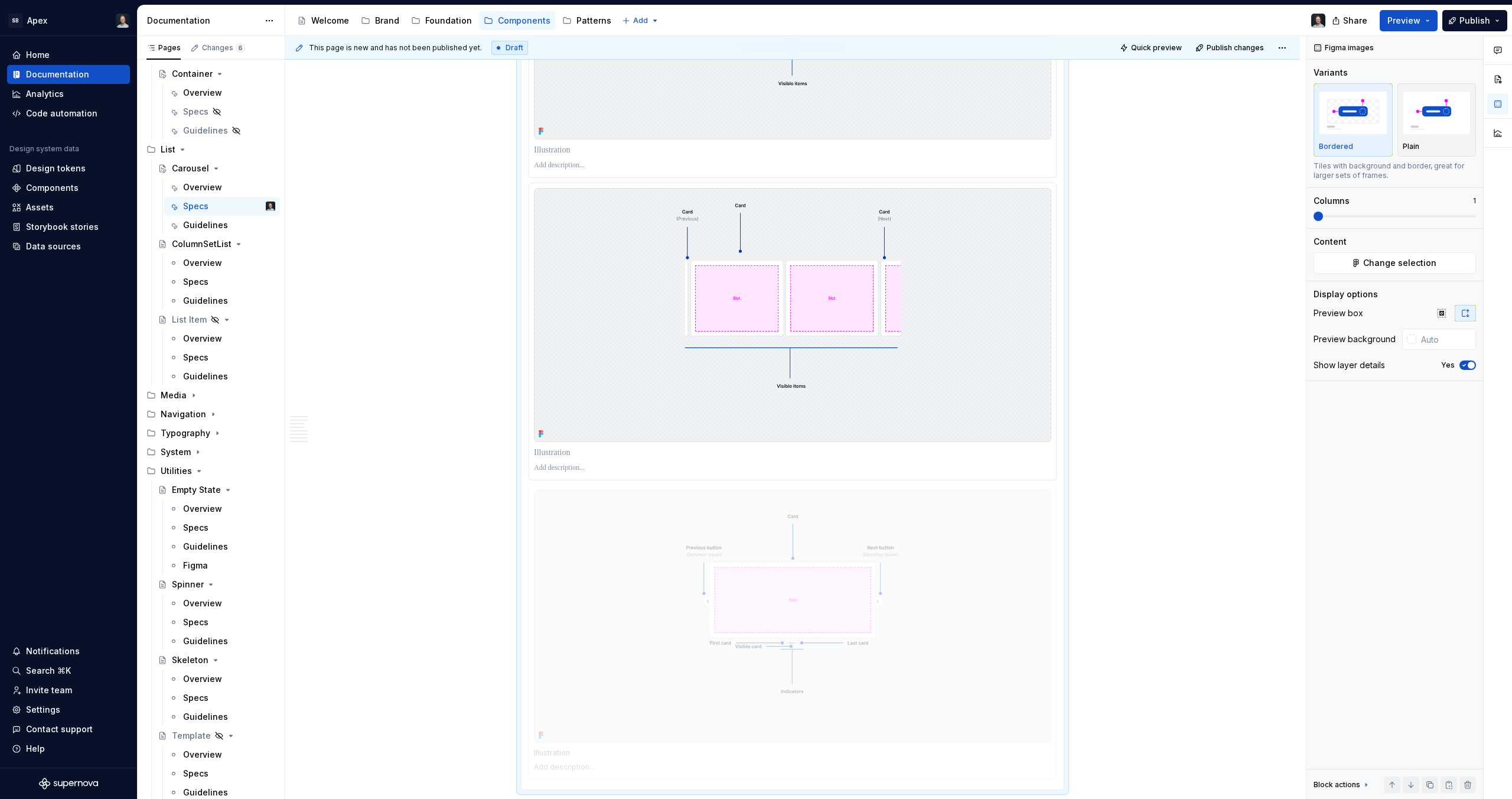
drag, startPoint x: 816, startPoint y: 399, endPoint x: 835, endPoint y: 648, distance: 249.7
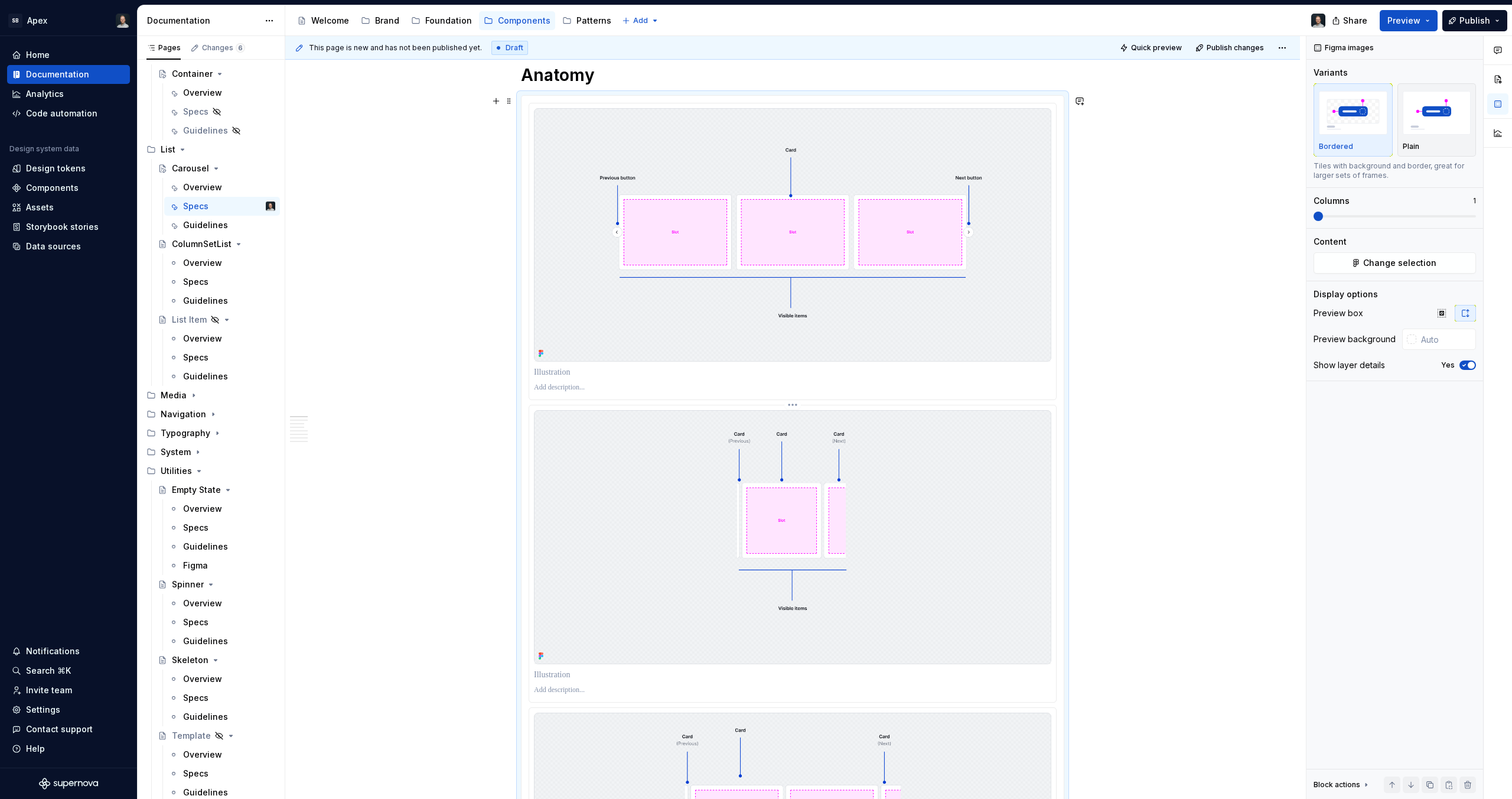
scroll to position [0, 0]
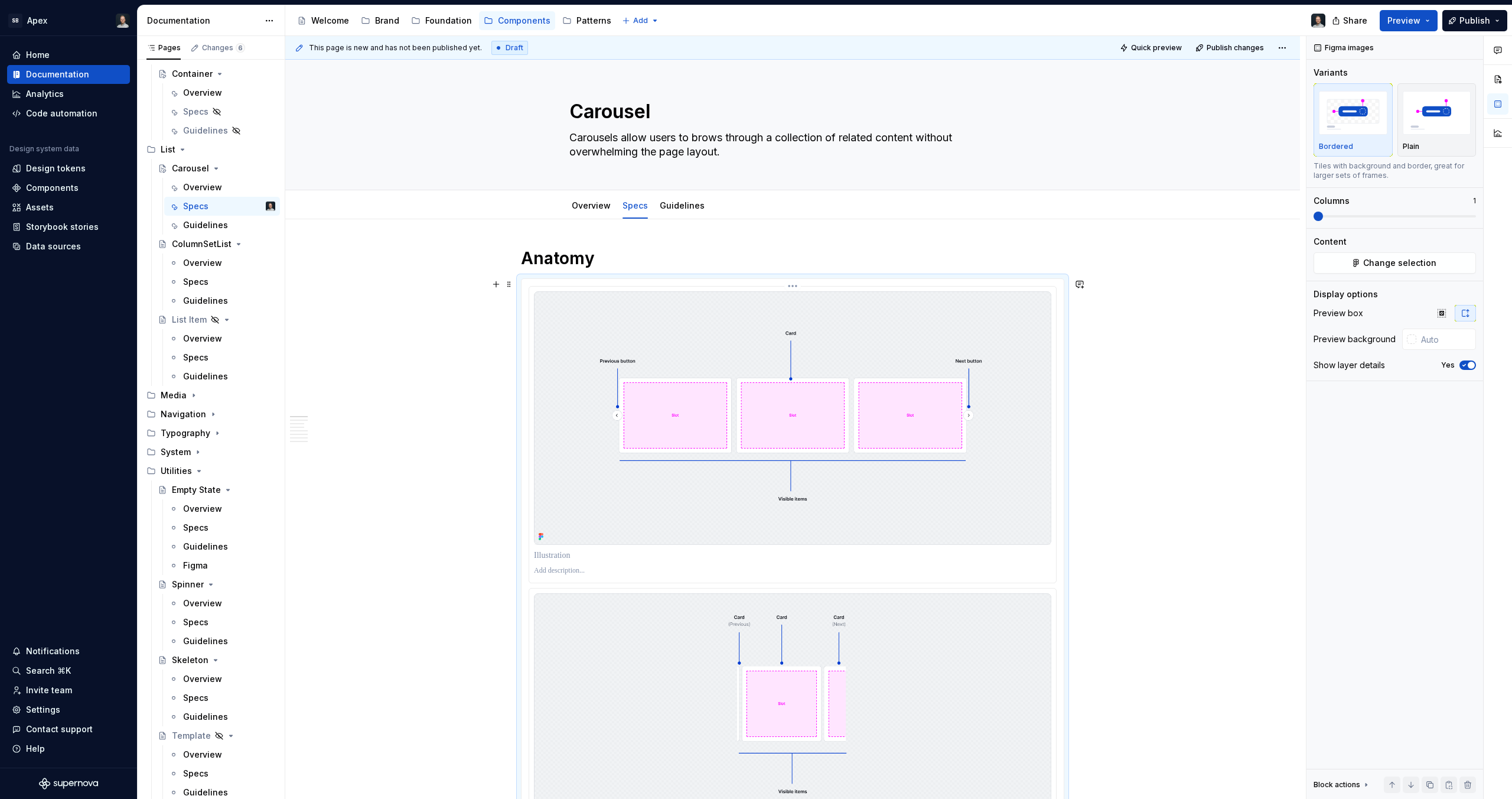
click at [580, 554] on p at bounding box center [793, 555] width 517 height 12
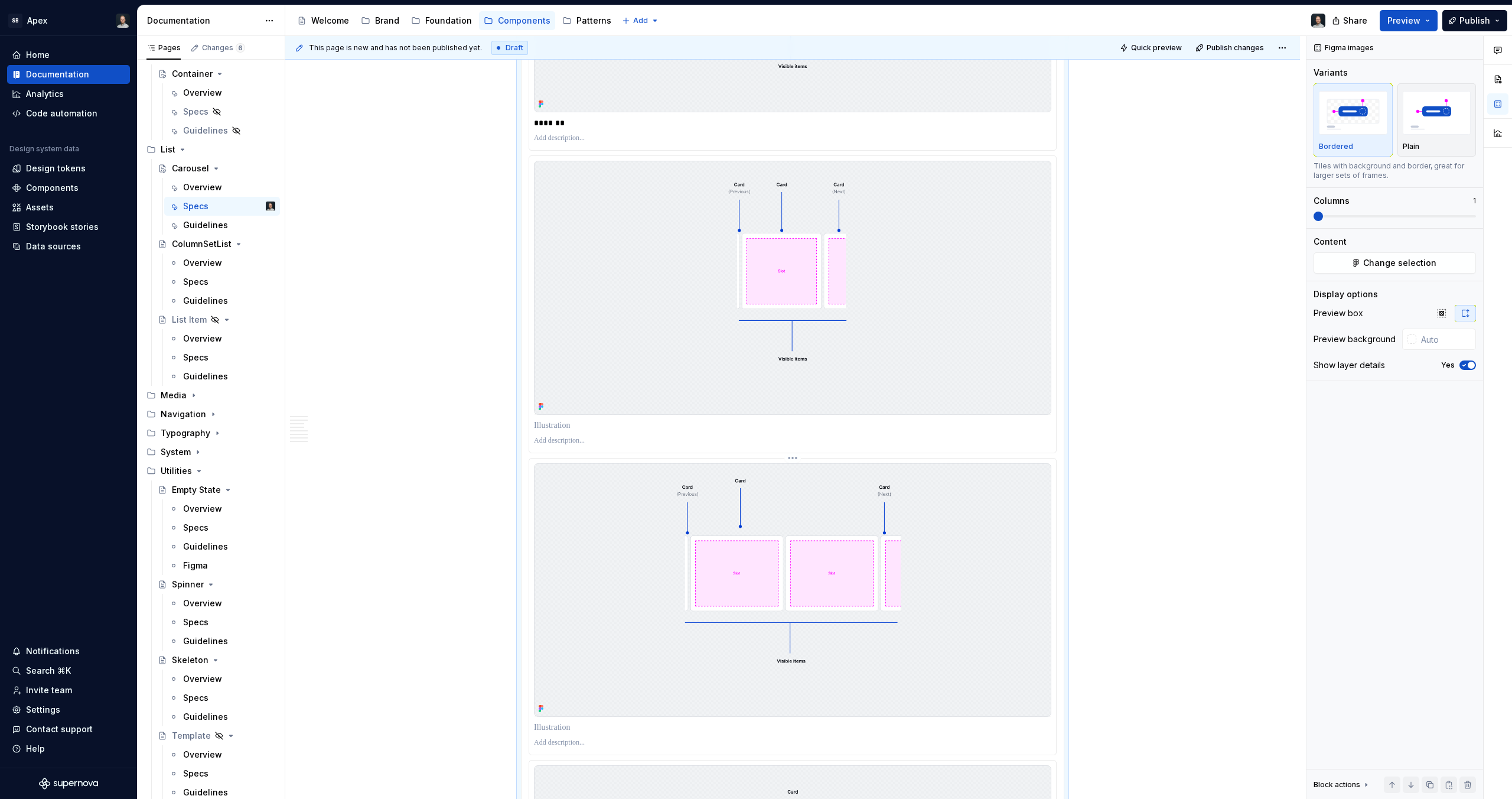
scroll to position [433, 0]
click at [572, 420] on p at bounding box center [793, 424] width 517 height 12
type textarea "*"
click at [567, 731] on p at bounding box center [793, 727] width 517 height 12
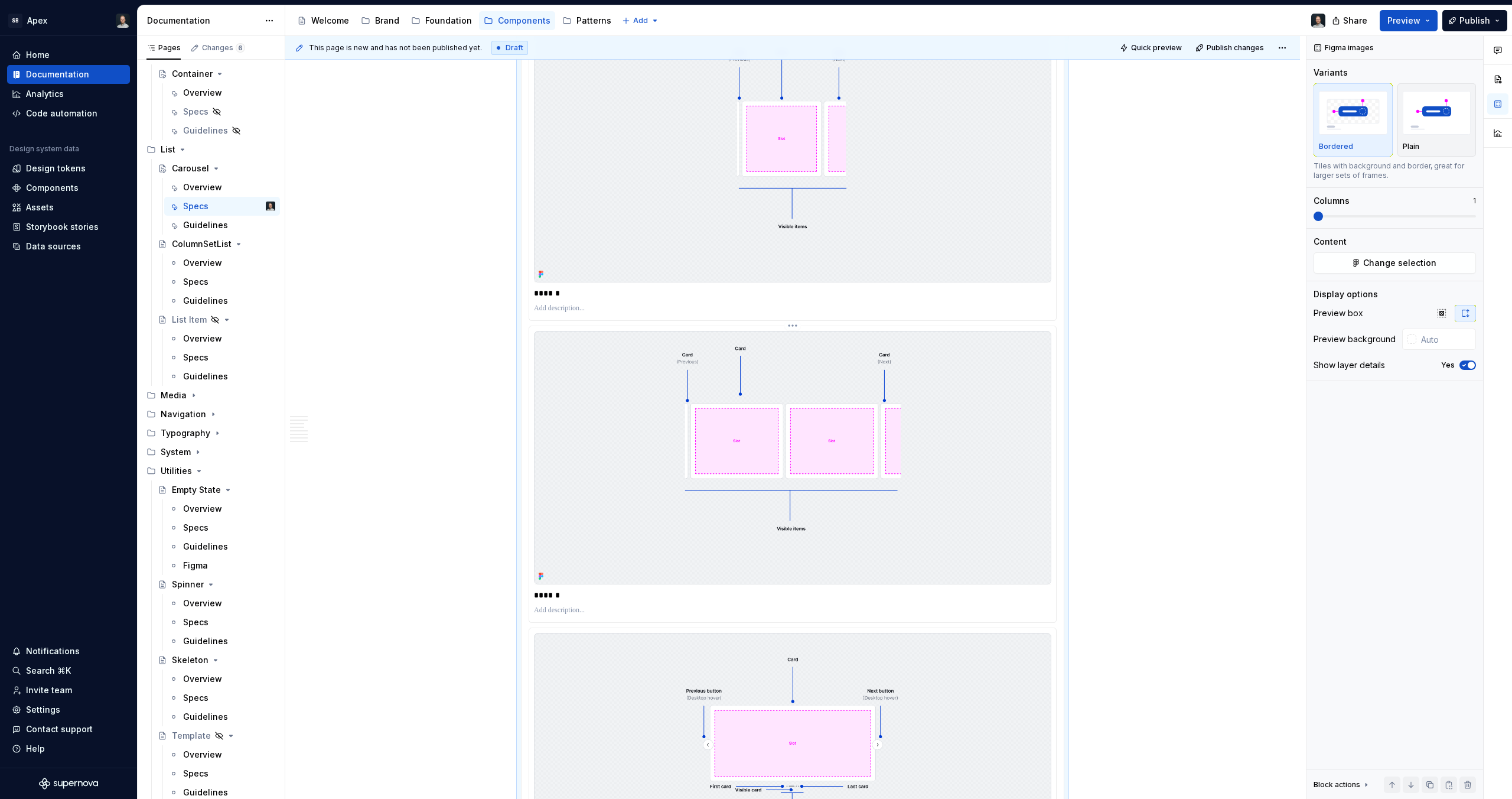
scroll to position [817, 0]
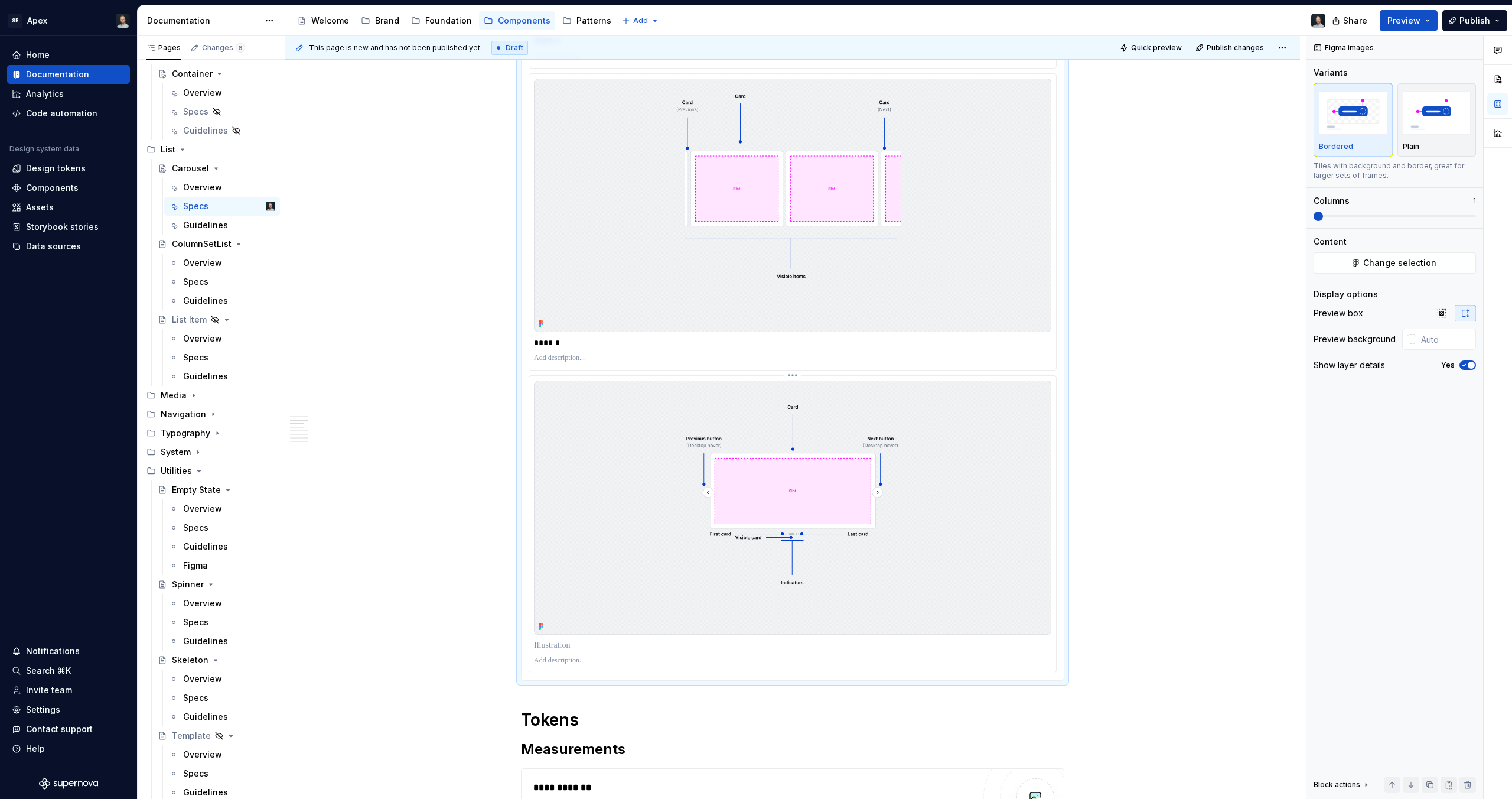
click at [557, 653] on div at bounding box center [793, 645] width 517 height 17
click at [559, 649] on p at bounding box center [793, 645] width 517 height 12
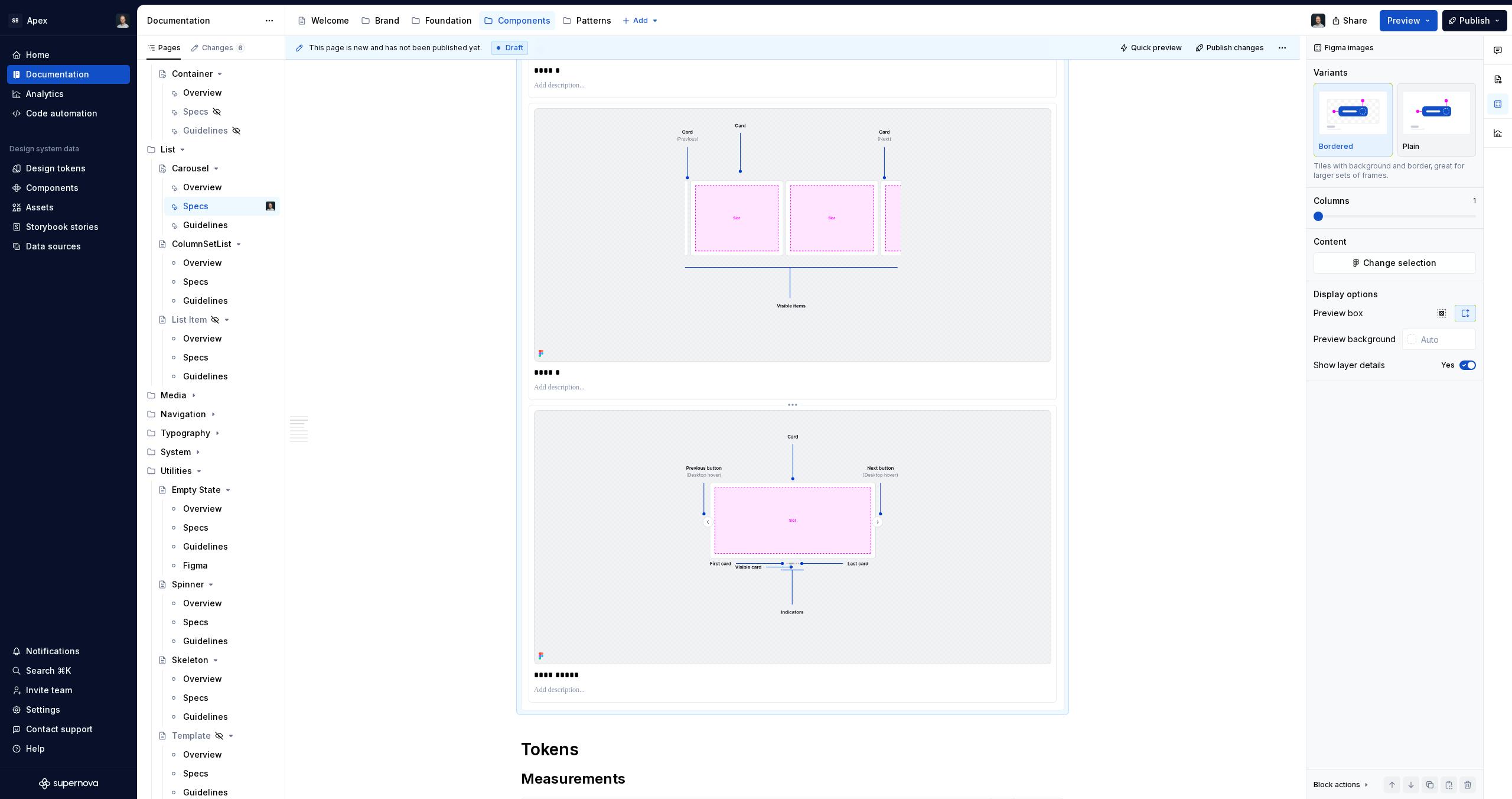
scroll to position [1159, 0]
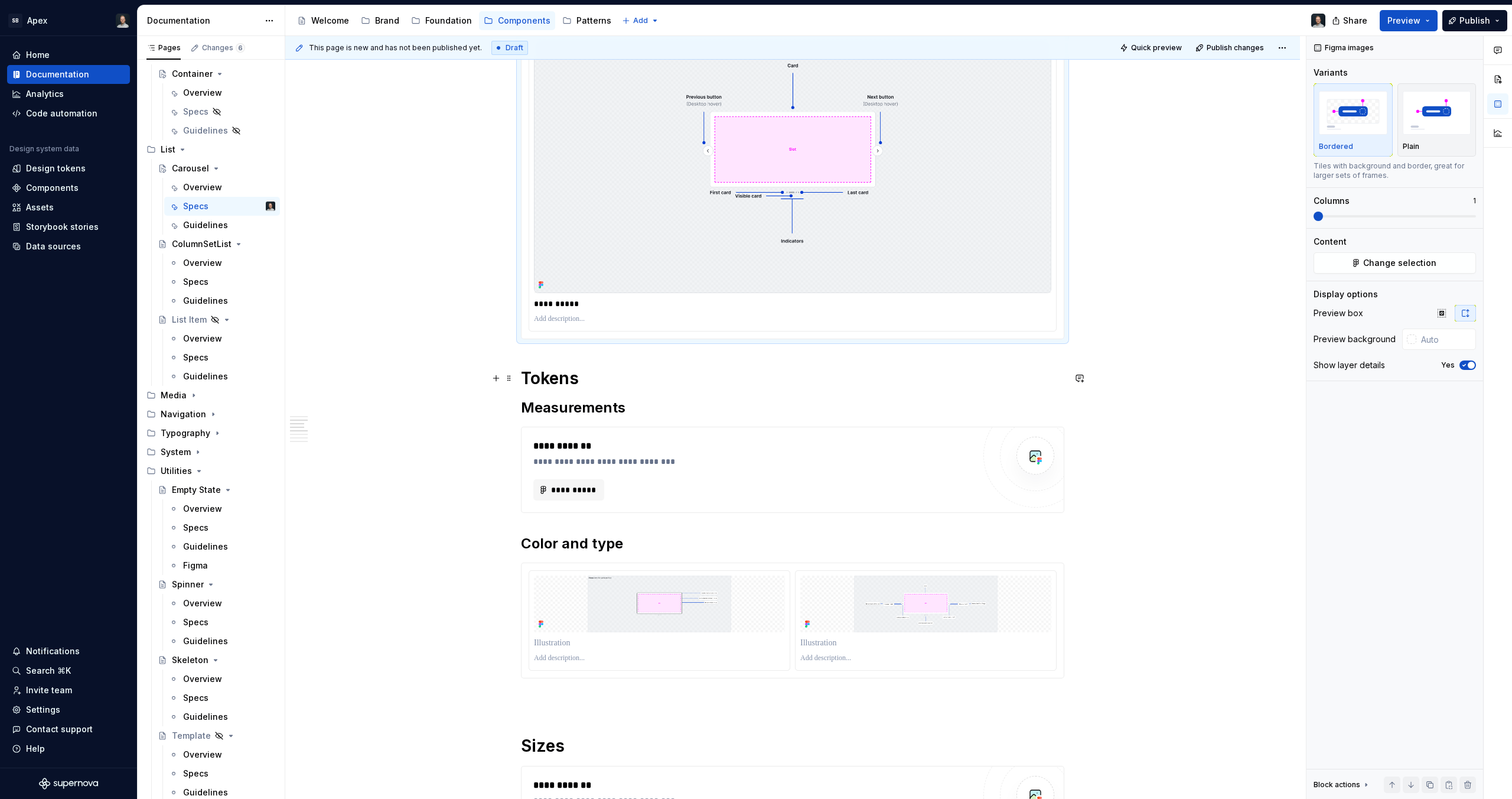
click at [641, 380] on h1 "Tokens" at bounding box center [793, 378] width 544 height 21
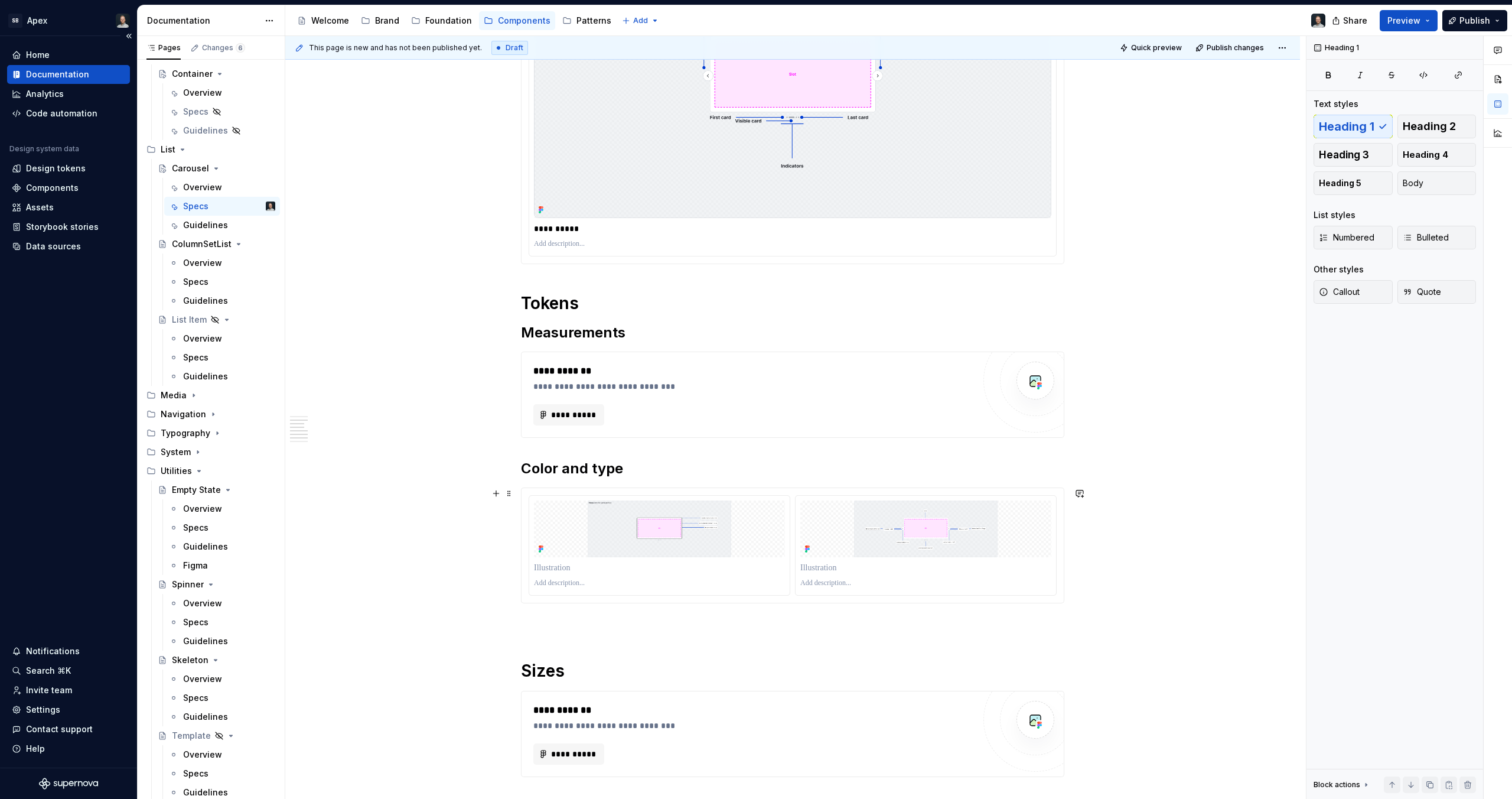
scroll to position [1296, 0]
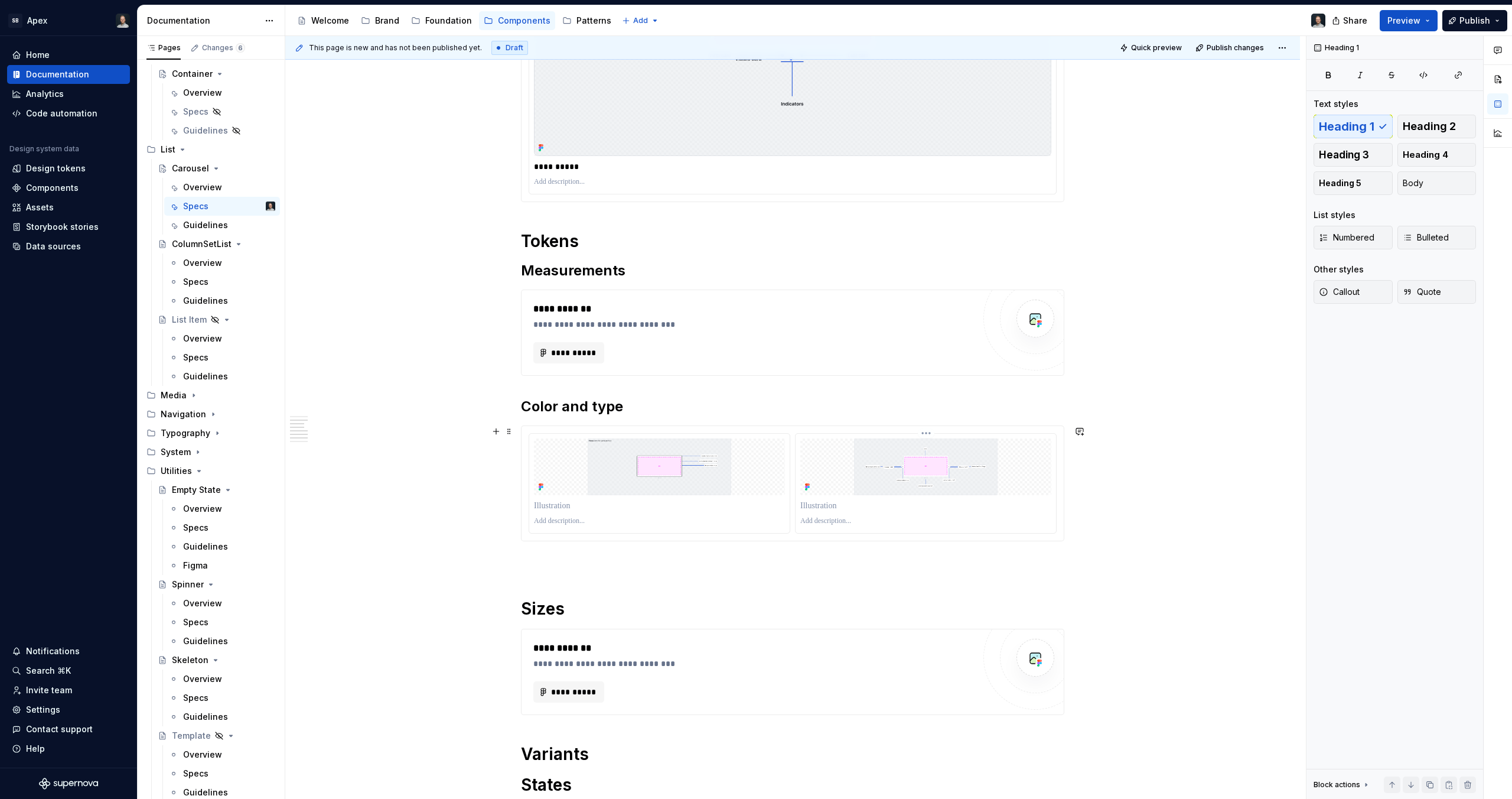
click at [793, 506] on div at bounding box center [793, 483] width 528 height 100
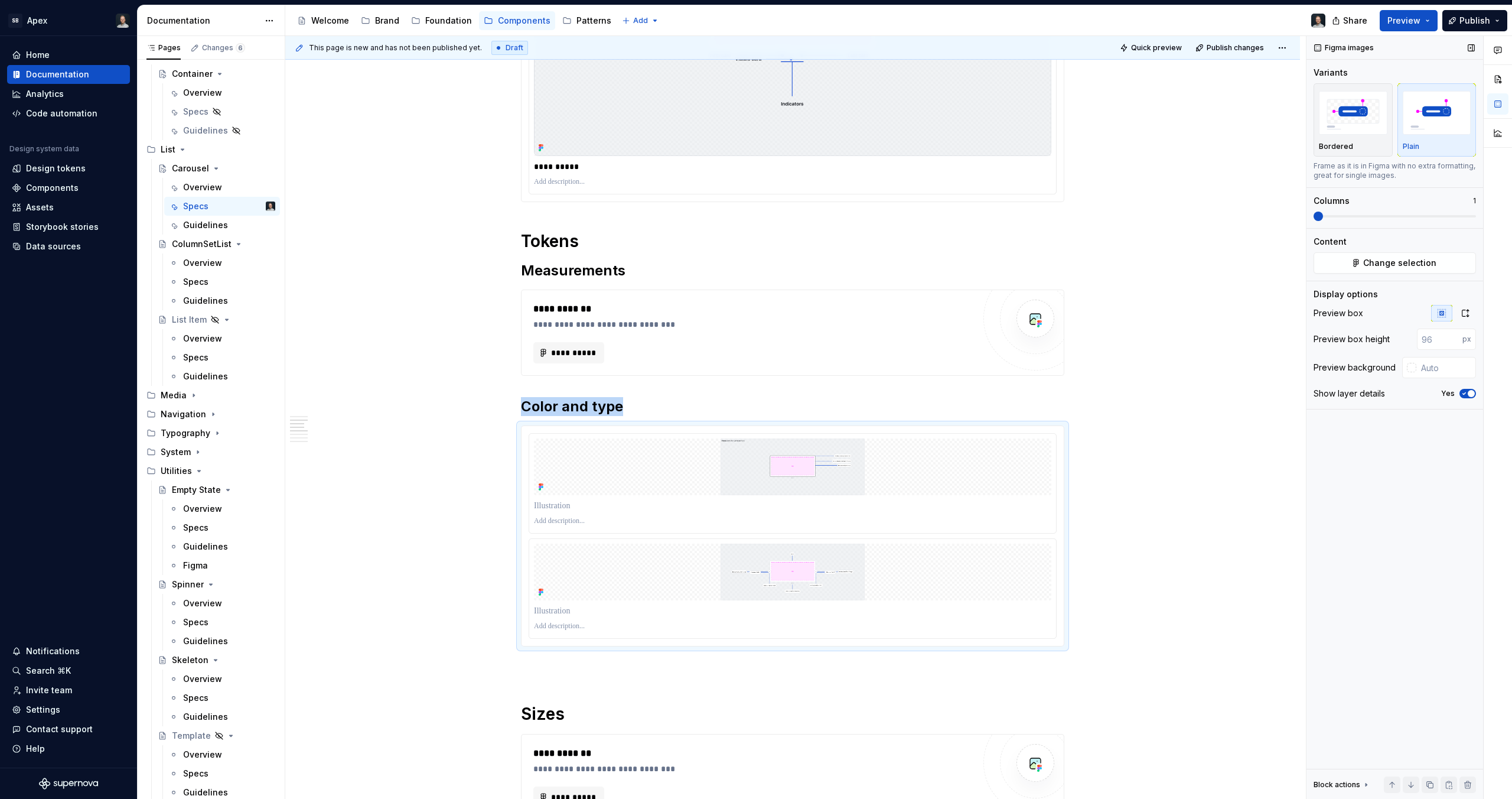
click at [1314, 221] on span at bounding box center [1319, 216] width 10 height 10
click at [1457, 308] on button "button" at bounding box center [1465, 313] width 21 height 17
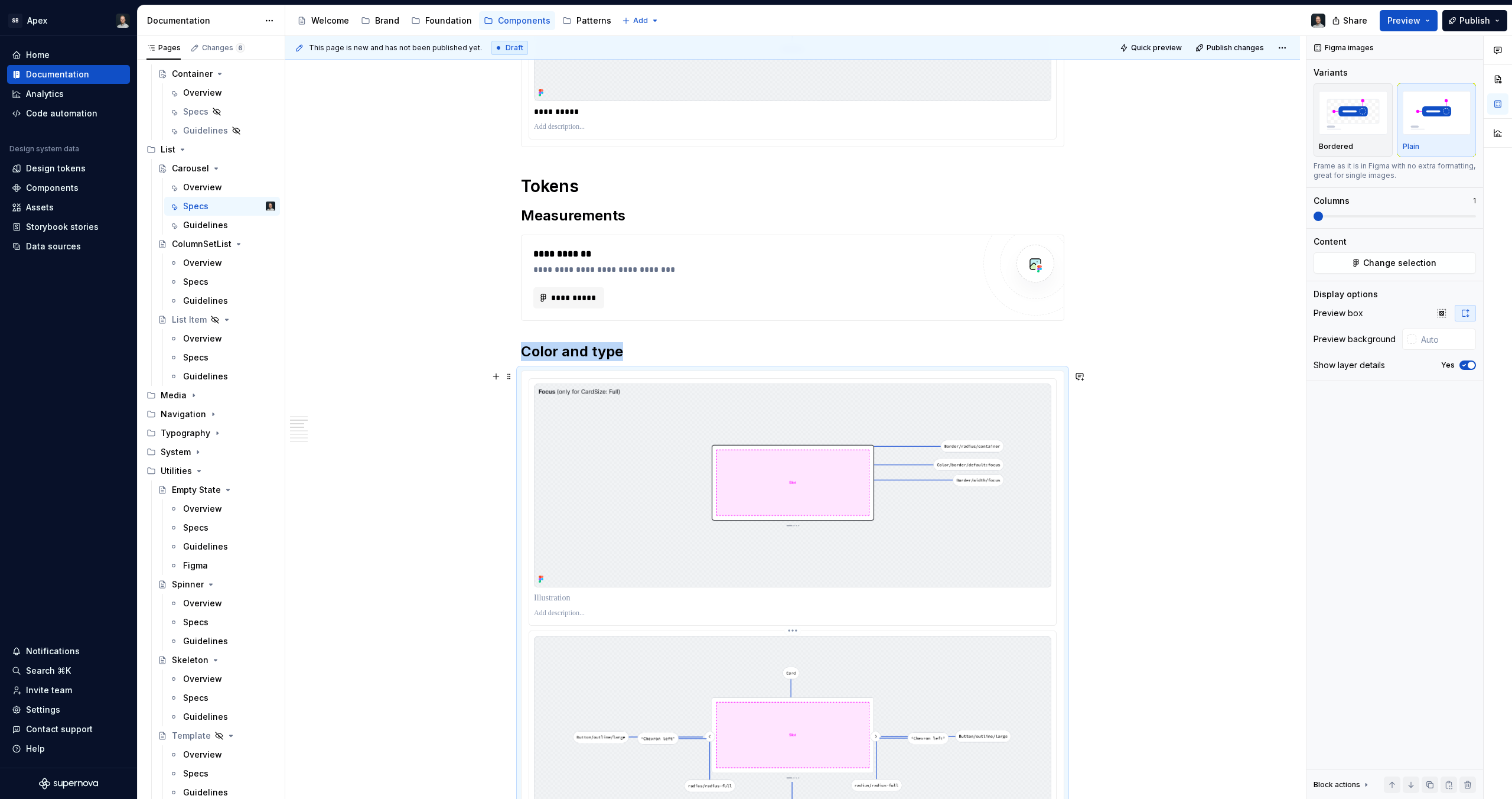
scroll to position [1498, 0]
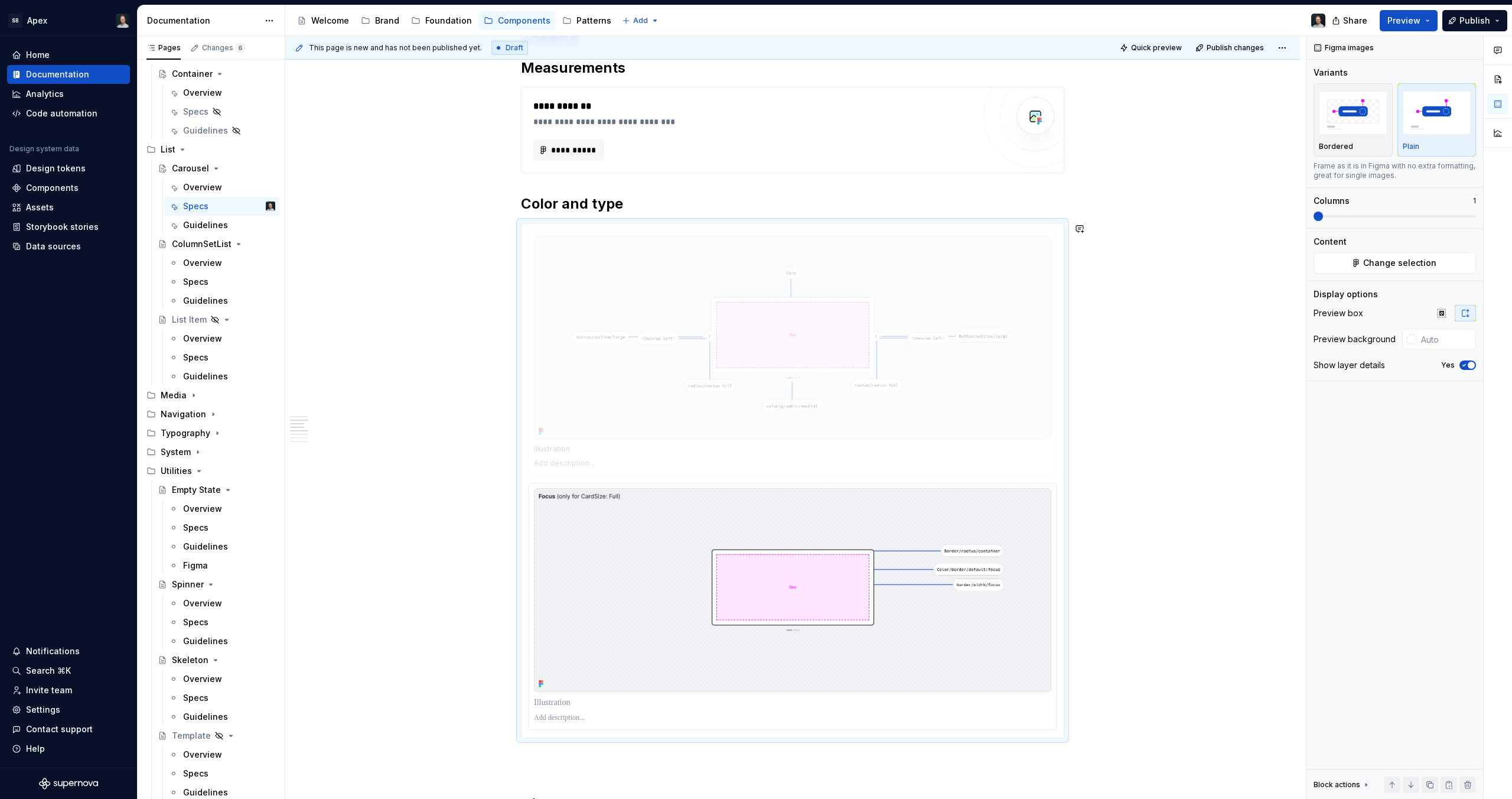
drag, startPoint x: 863, startPoint y: 594, endPoint x: 860, endPoint y: 345, distance: 249.0
click at [860, 345] on body "SB Apex Home Documentation Analytics Code automation Design system data Design …" at bounding box center [756, 400] width 1512 height 799
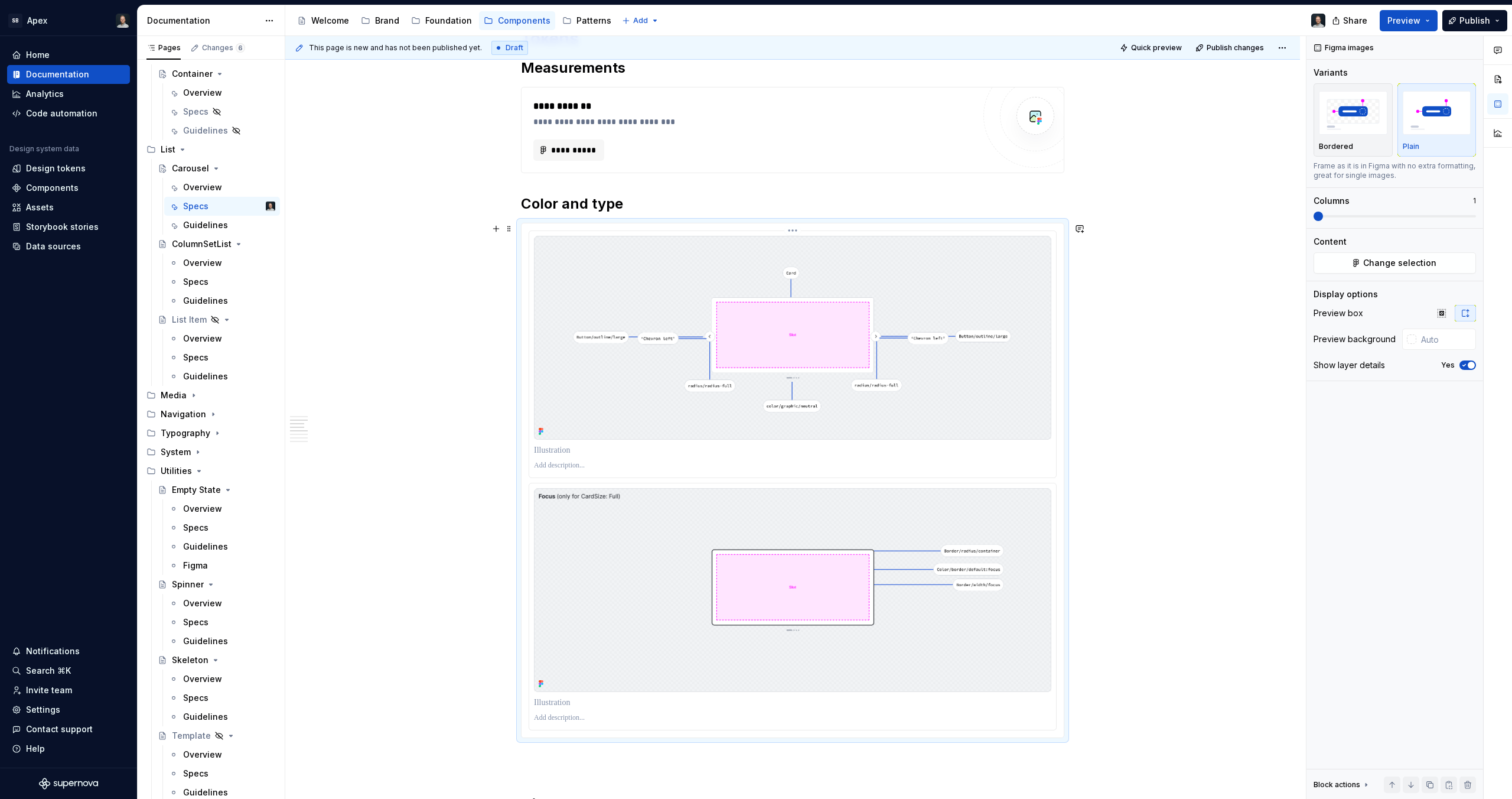
click at [593, 446] on p at bounding box center [793, 450] width 517 height 12
click at [580, 709] on div at bounding box center [793, 702] width 517 height 17
click at [576, 703] on p at bounding box center [793, 702] width 517 height 12
click at [575, 716] on p at bounding box center [793, 718] width 517 height 10
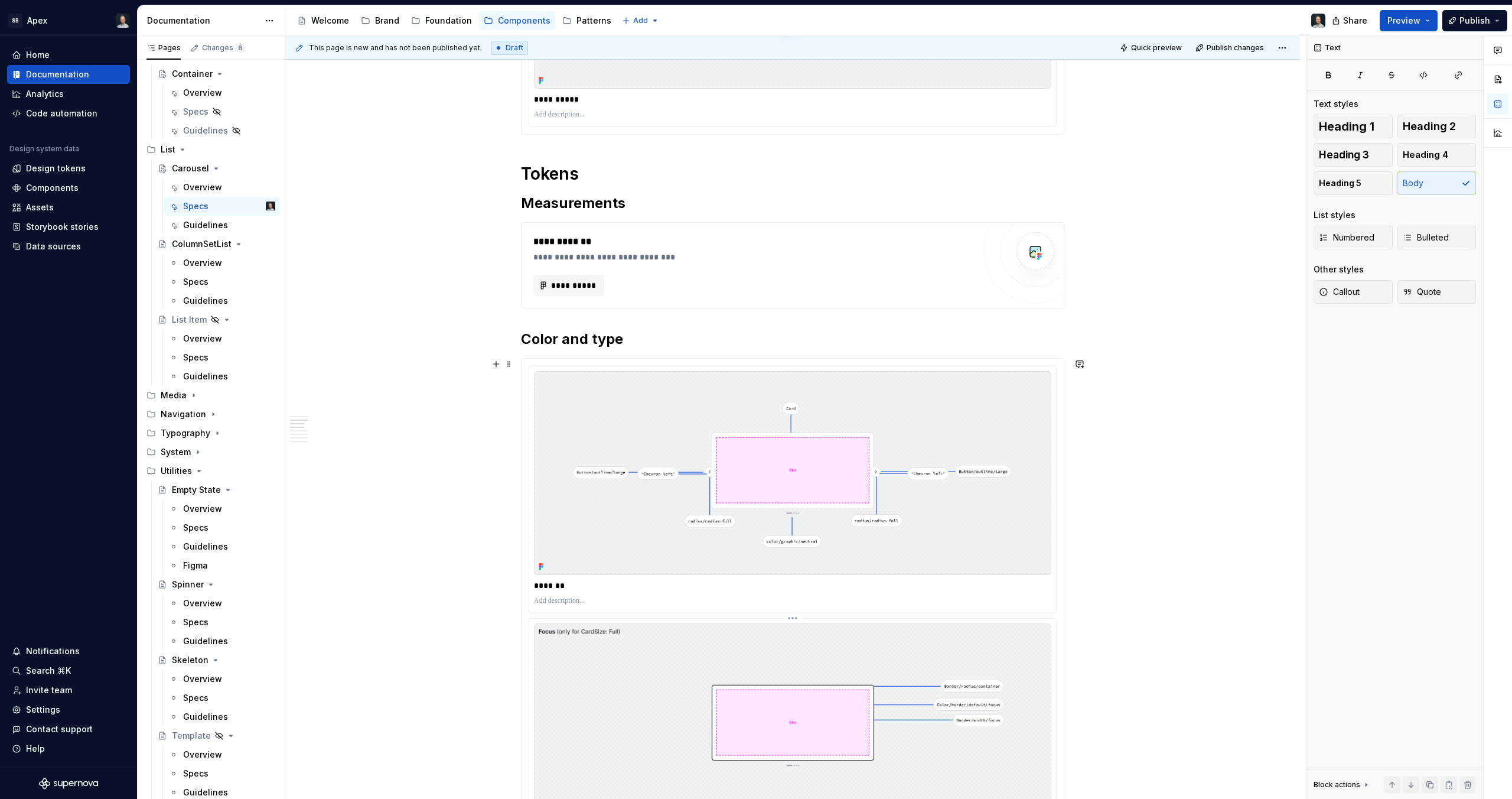
scroll to position [1362, 0]
click at [568, 608] on div at bounding box center [793, 602] width 517 height 14
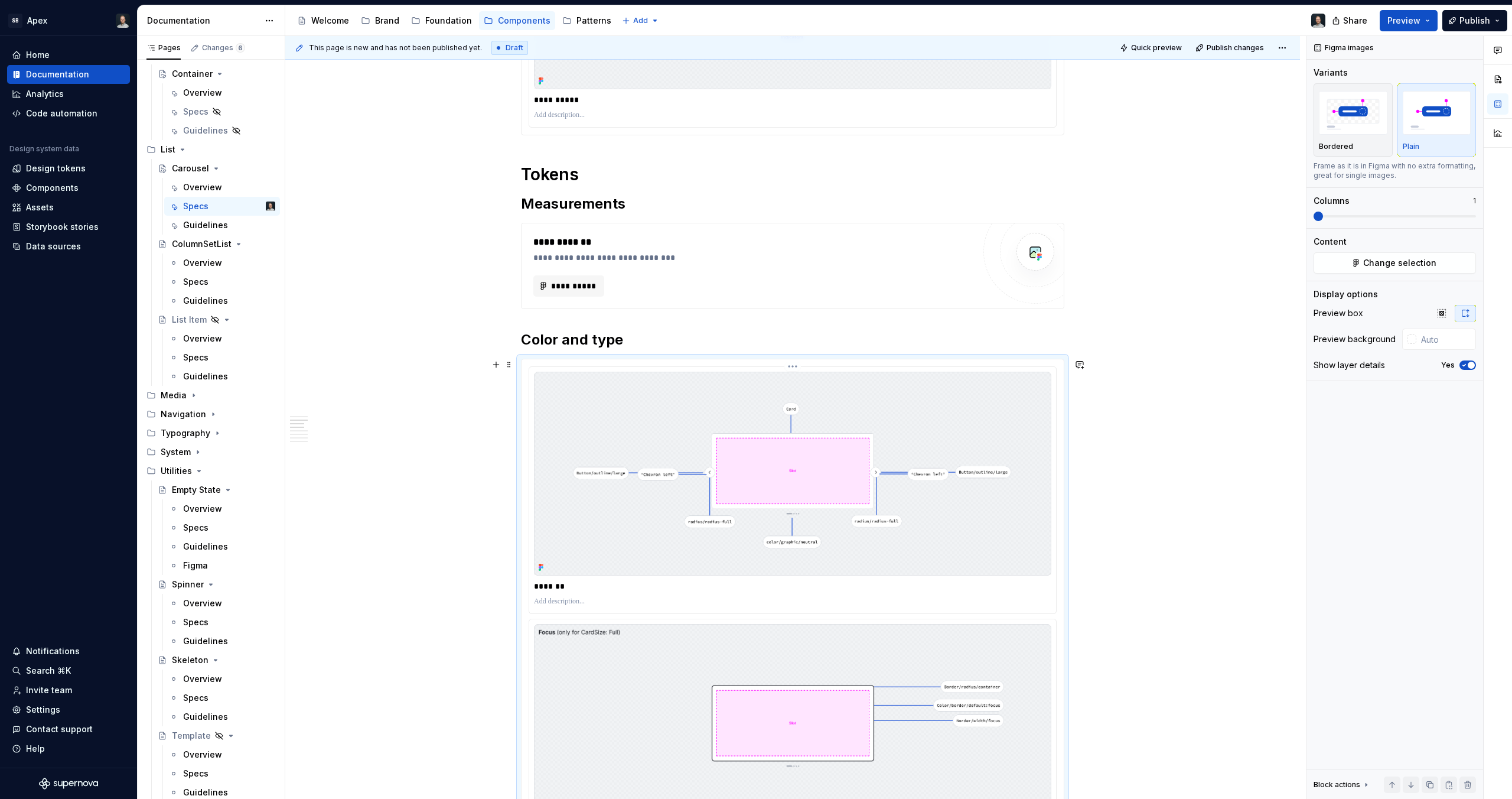
click at [568, 603] on p at bounding box center [793, 602] width 517 height 10
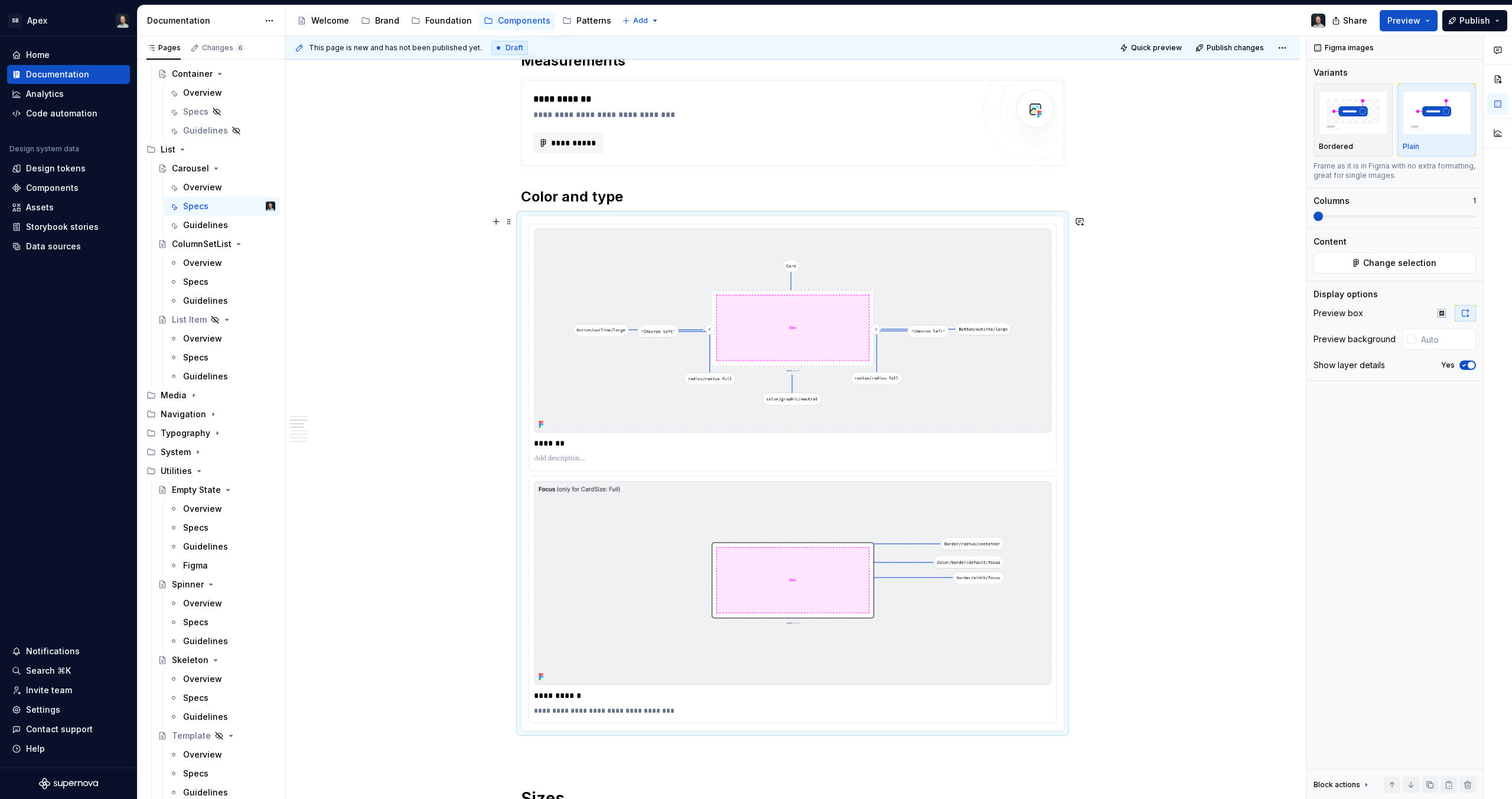
scroll to position [1455, 0]
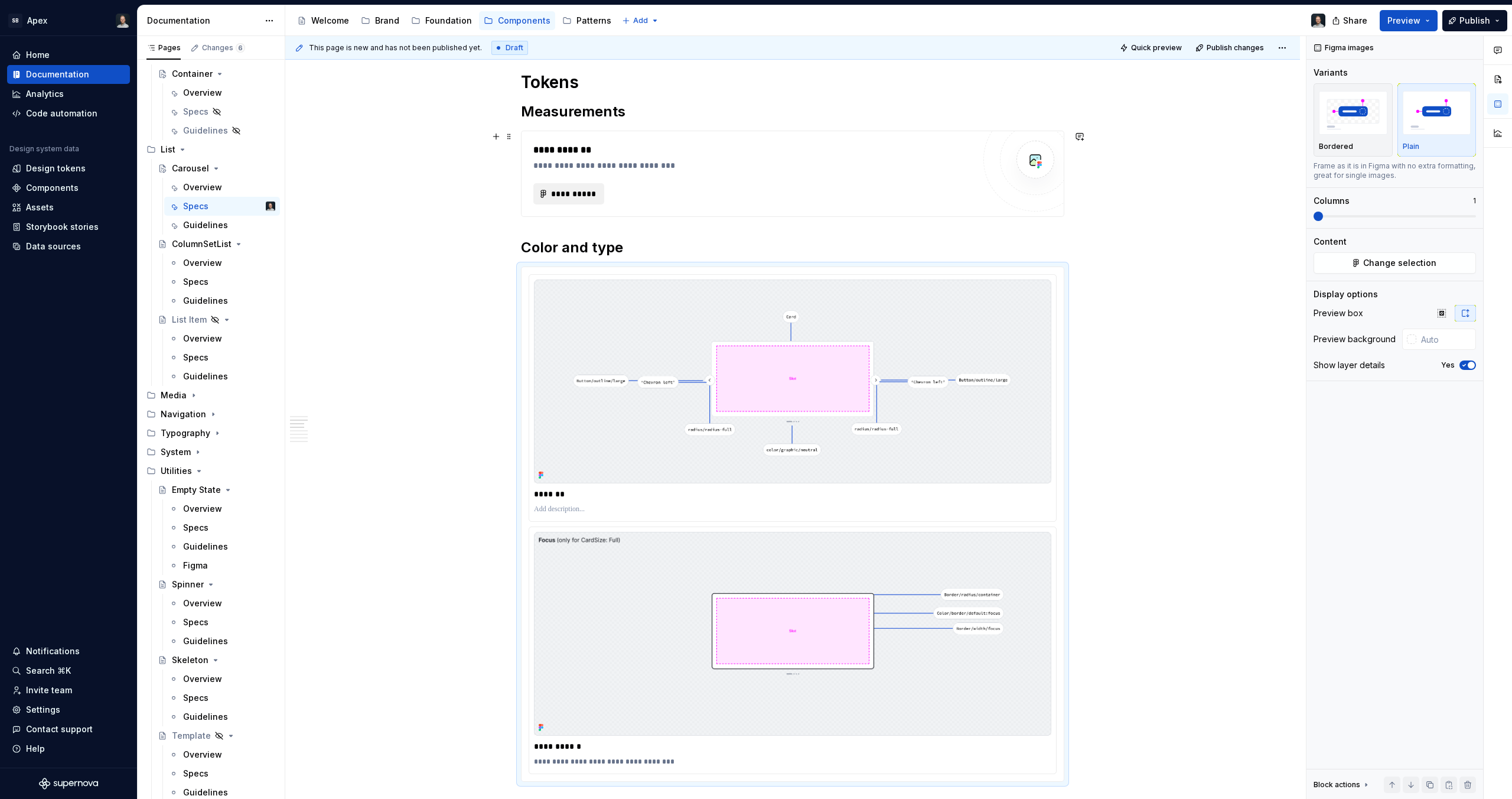
click at [568, 197] on span "**********" at bounding box center [574, 193] width 46 height 12
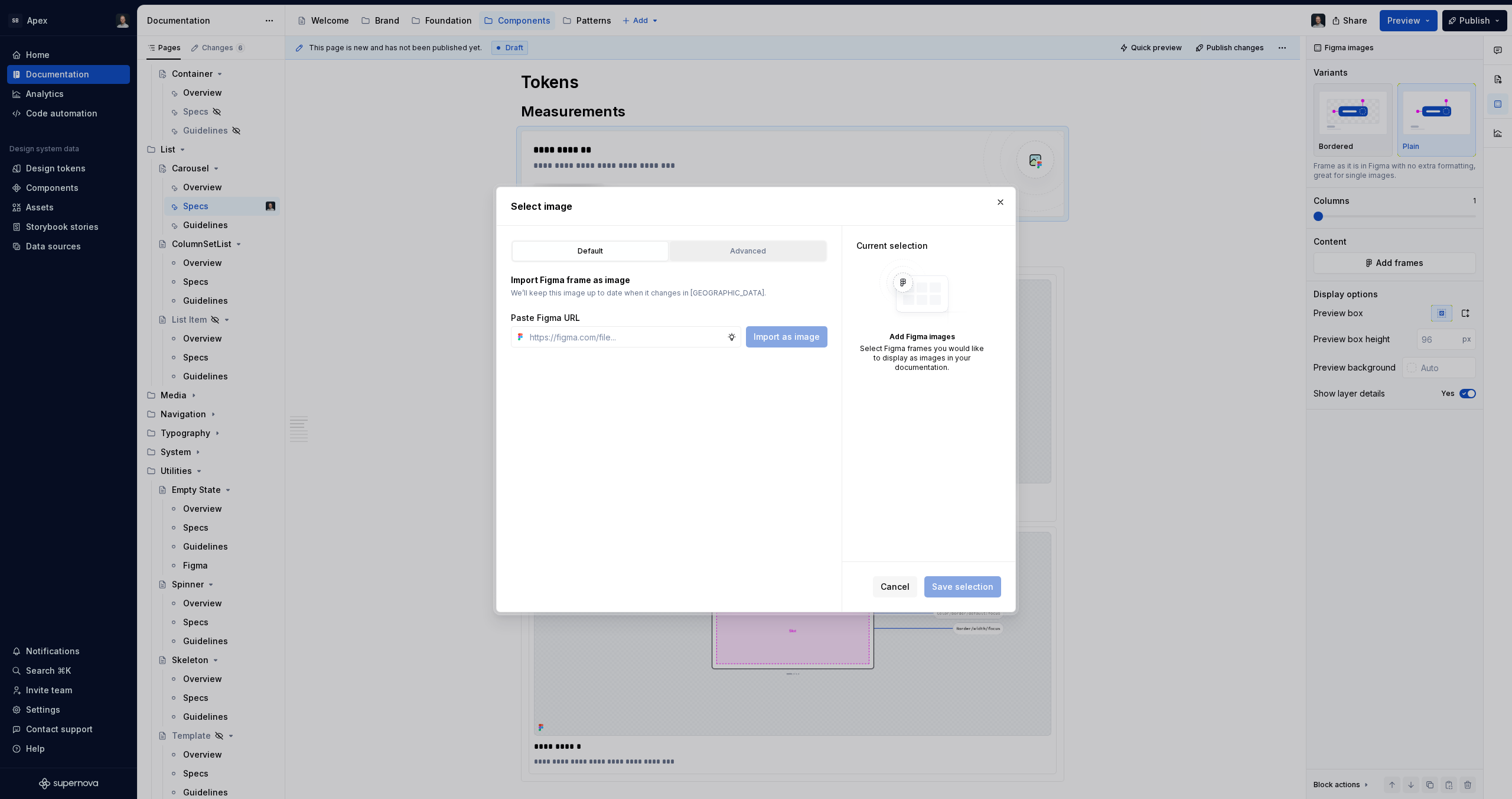
click at [744, 254] on div "Advanced" at bounding box center [748, 251] width 148 height 12
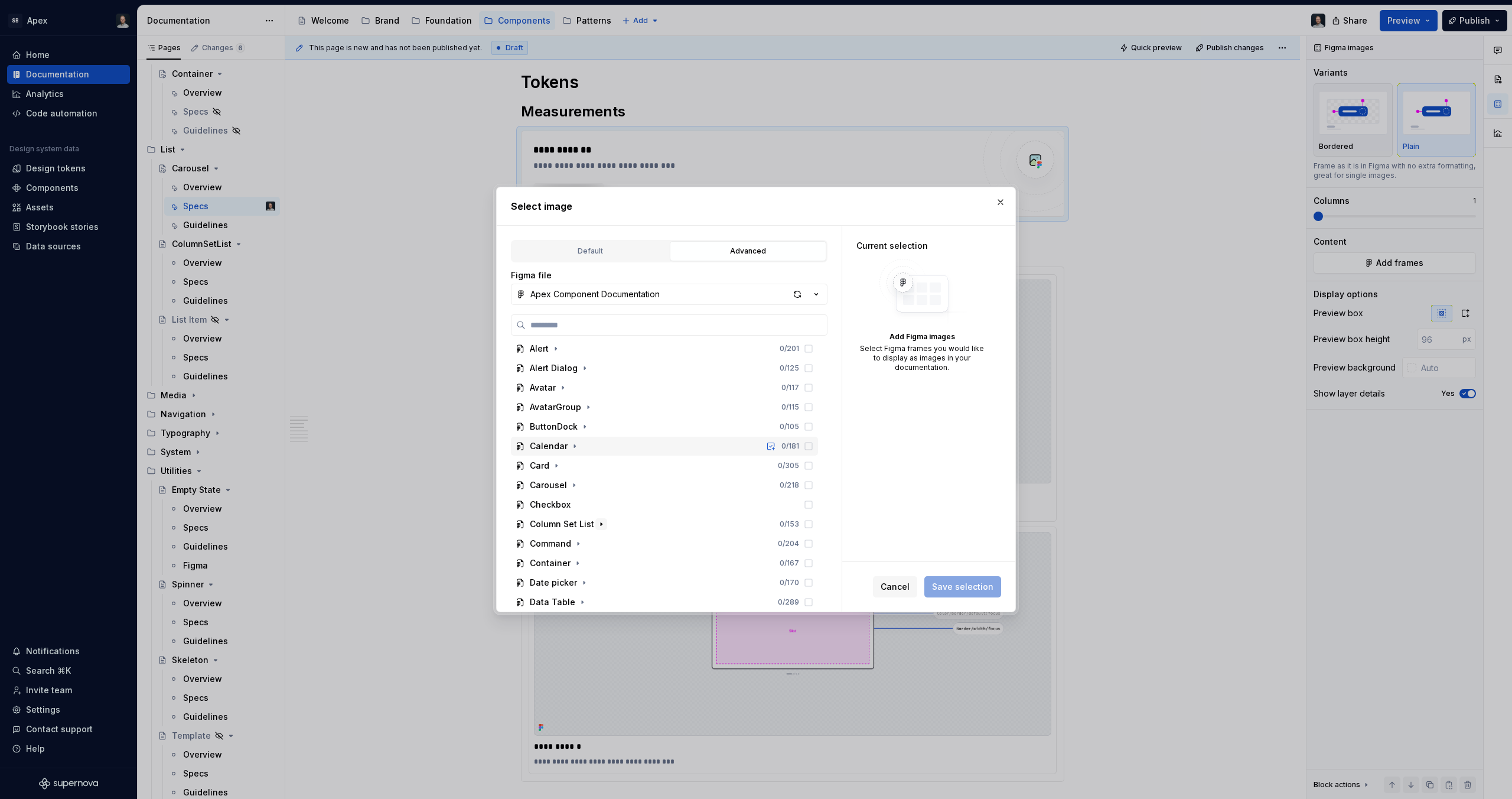
scroll to position [82, 0]
click at [571, 485] on icon "button" at bounding box center [575, 485] width 10 height 10
click at [572, 462] on icon "button" at bounding box center [574, 466] width 10 height 10
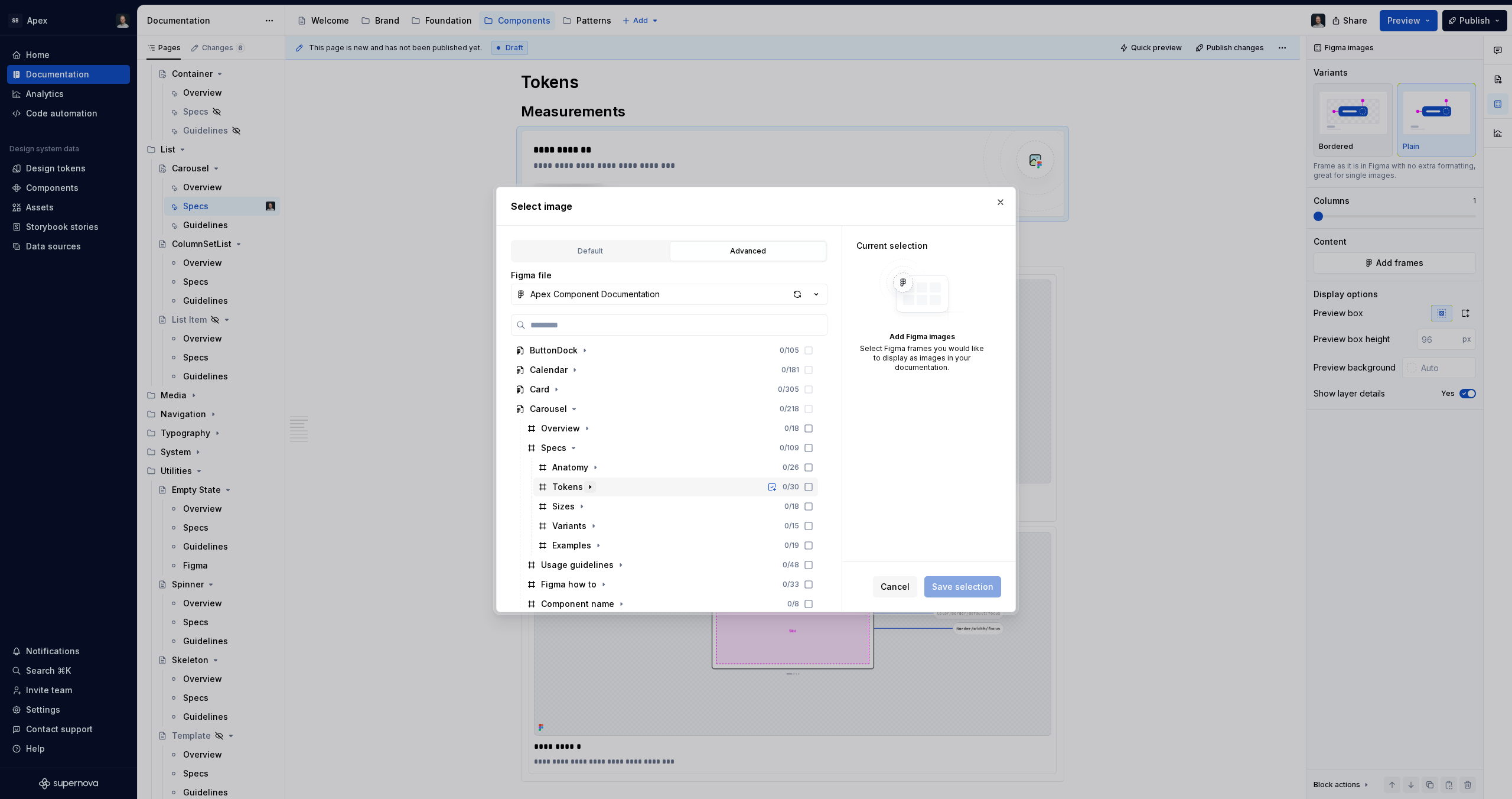
click at [586, 485] on icon "button" at bounding box center [590, 487] width 10 height 10
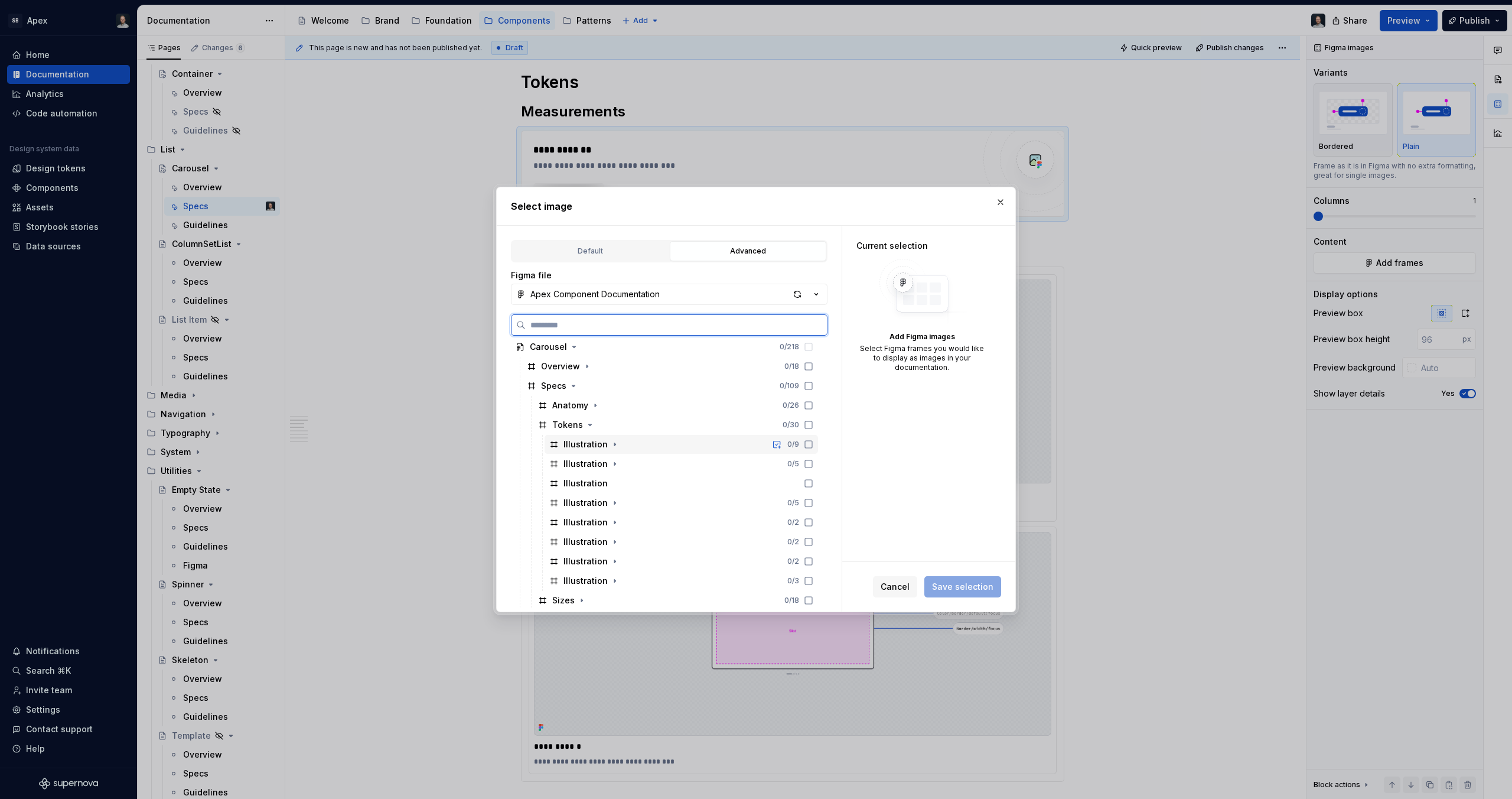
scroll to position [226, 0]
click at [687, 501] on div "Illustration 0 / 5" at bounding box center [681, 497] width 274 height 19
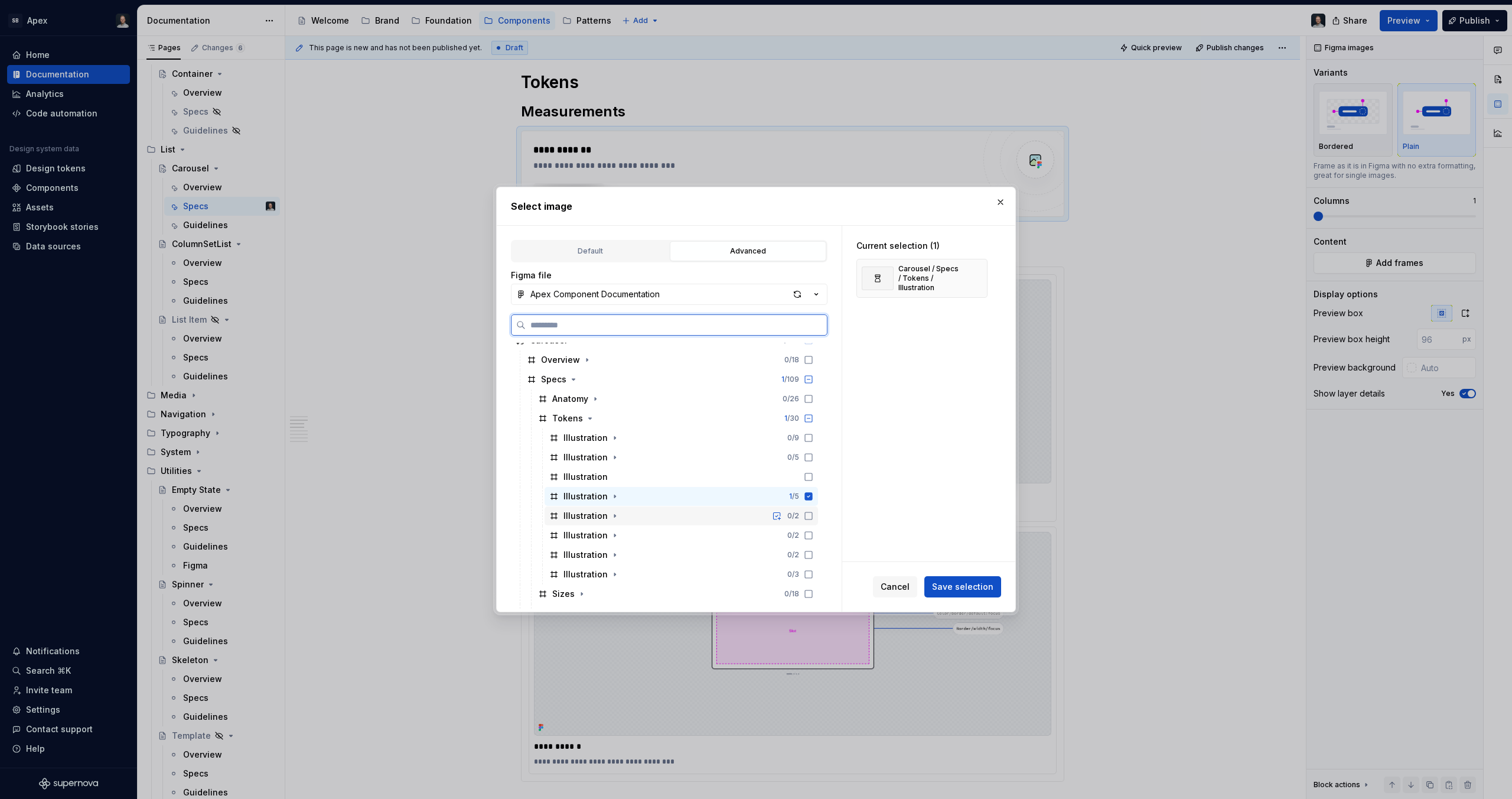
click at [643, 516] on div "Illustration 0 / 2" at bounding box center [681, 516] width 274 height 19
click at [651, 532] on div "Illustration 0 / 2" at bounding box center [681, 536] width 274 height 19
click at [661, 549] on div "Illustration 0 / 2" at bounding box center [681, 555] width 274 height 19
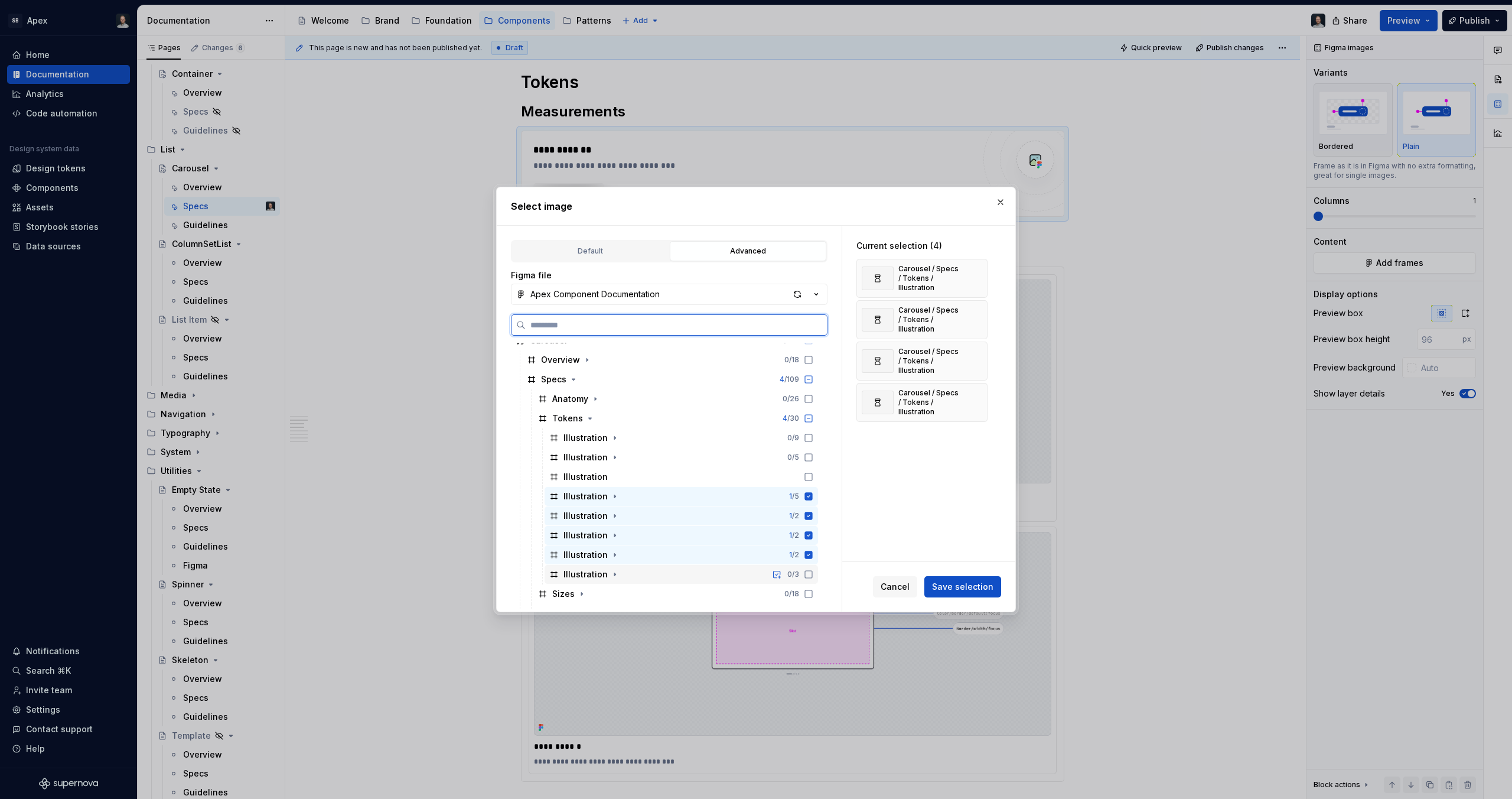
click at [625, 571] on div "Illustration 0 / 3" at bounding box center [681, 575] width 274 height 19
click at [710, 473] on div "Illustration" at bounding box center [681, 477] width 274 height 19
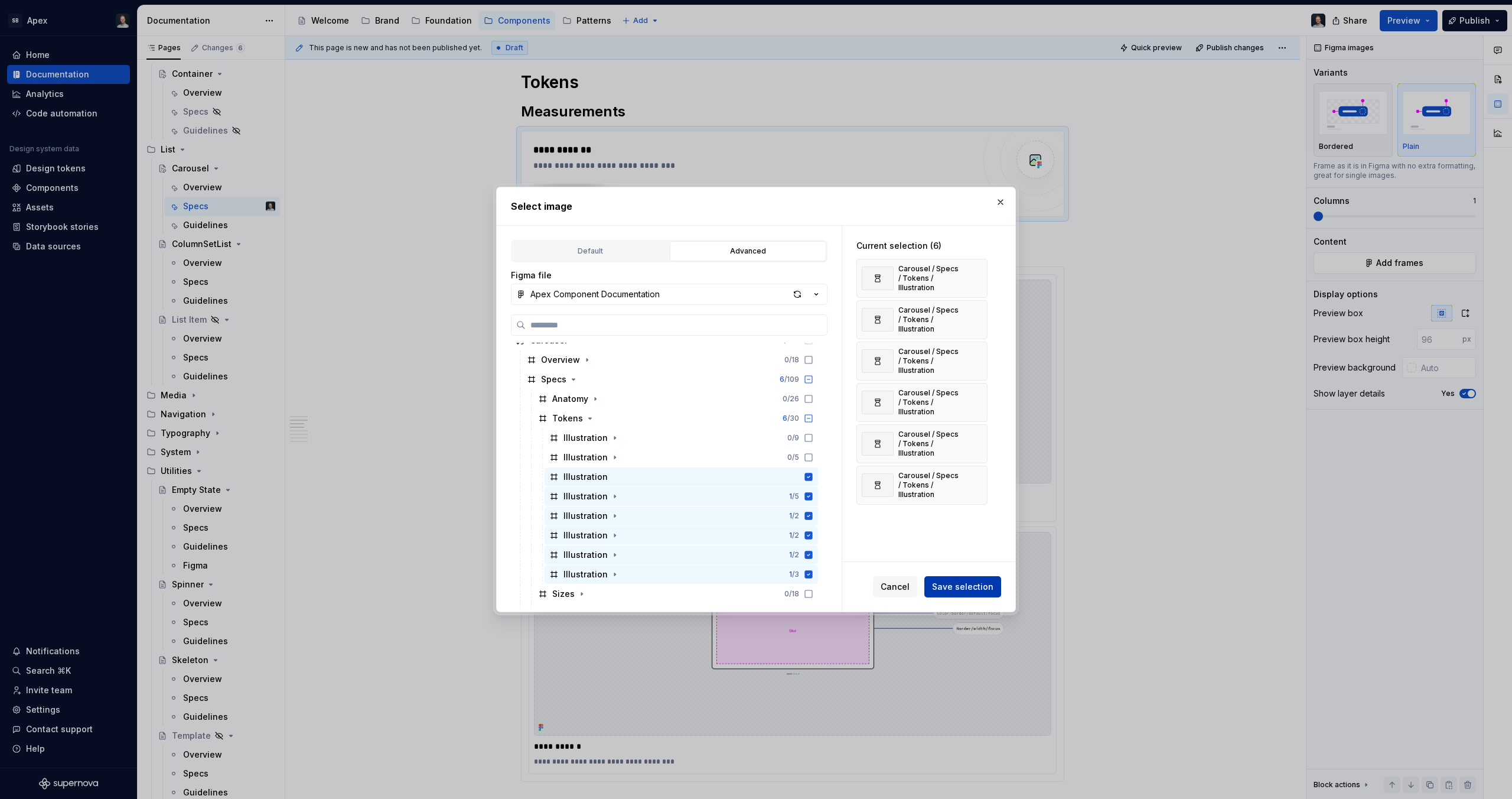
click at [972, 595] on button "Save selection" at bounding box center [963, 587] width 76 height 21
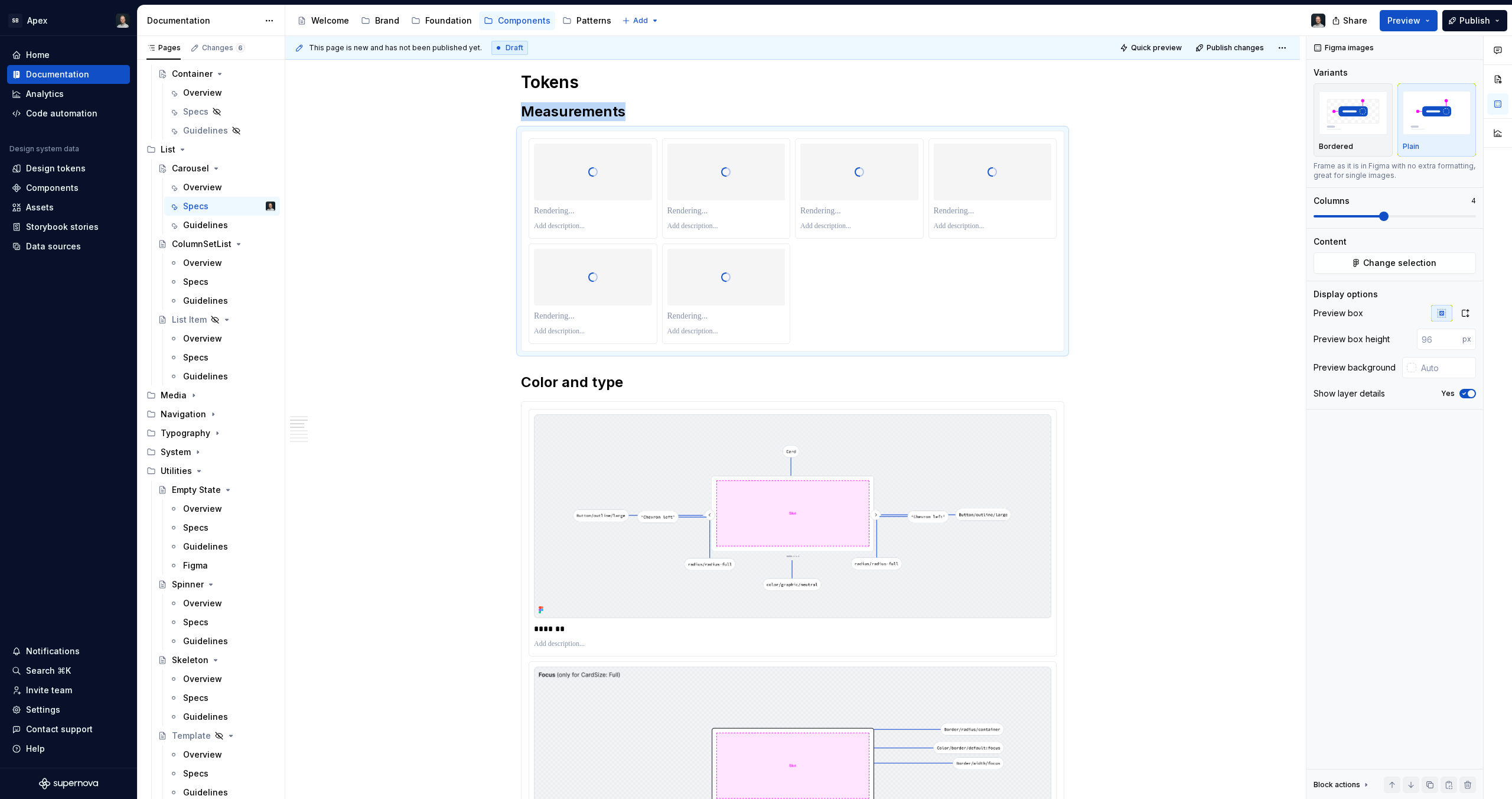
type textarea "*"
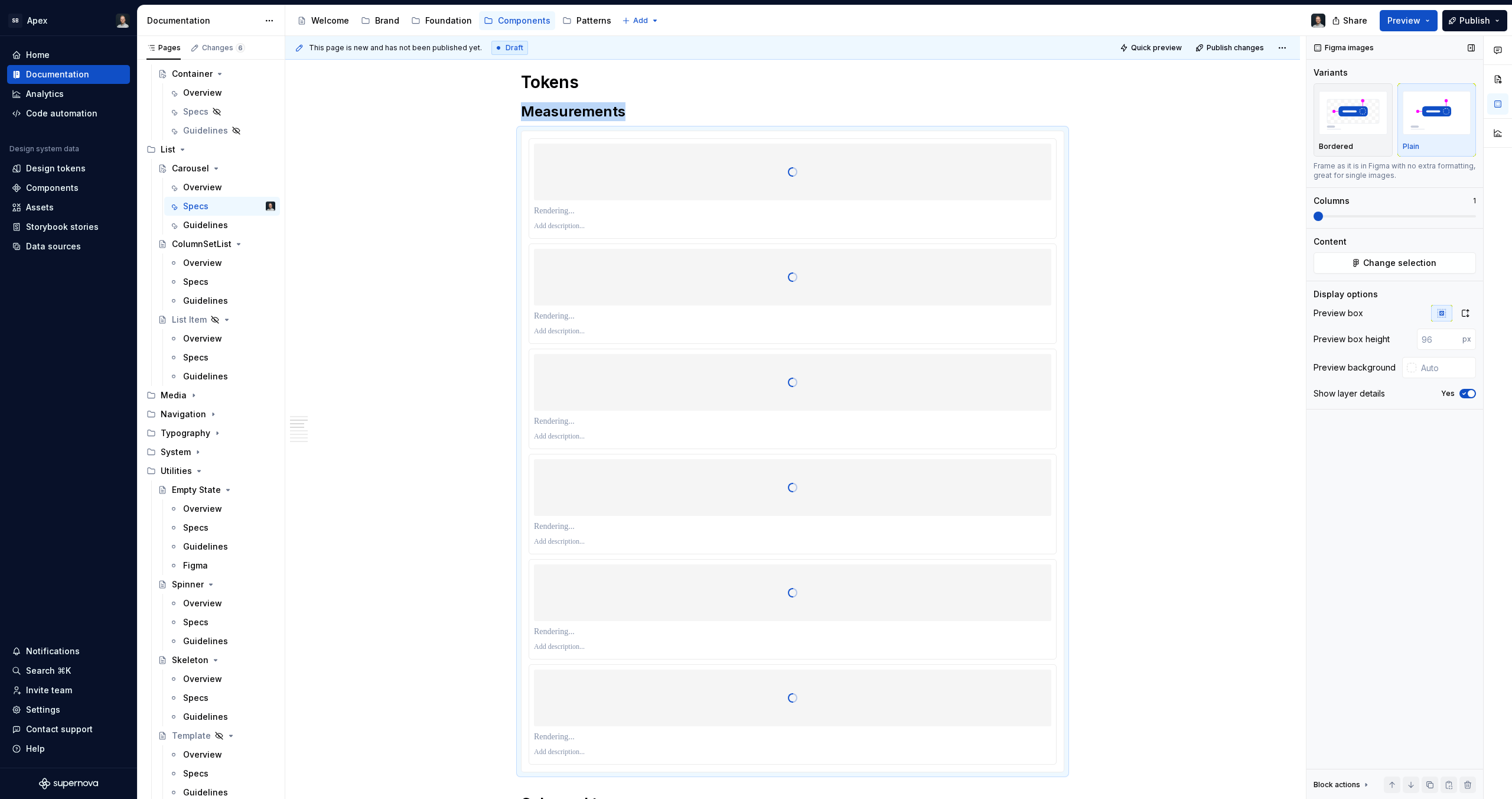
click at [1314, 216] on span at bounding box center [1314, 216] width 0 height 2
click at [1463, 310] on icon "button" at bounding box center [1466, 313] width 6 height 7
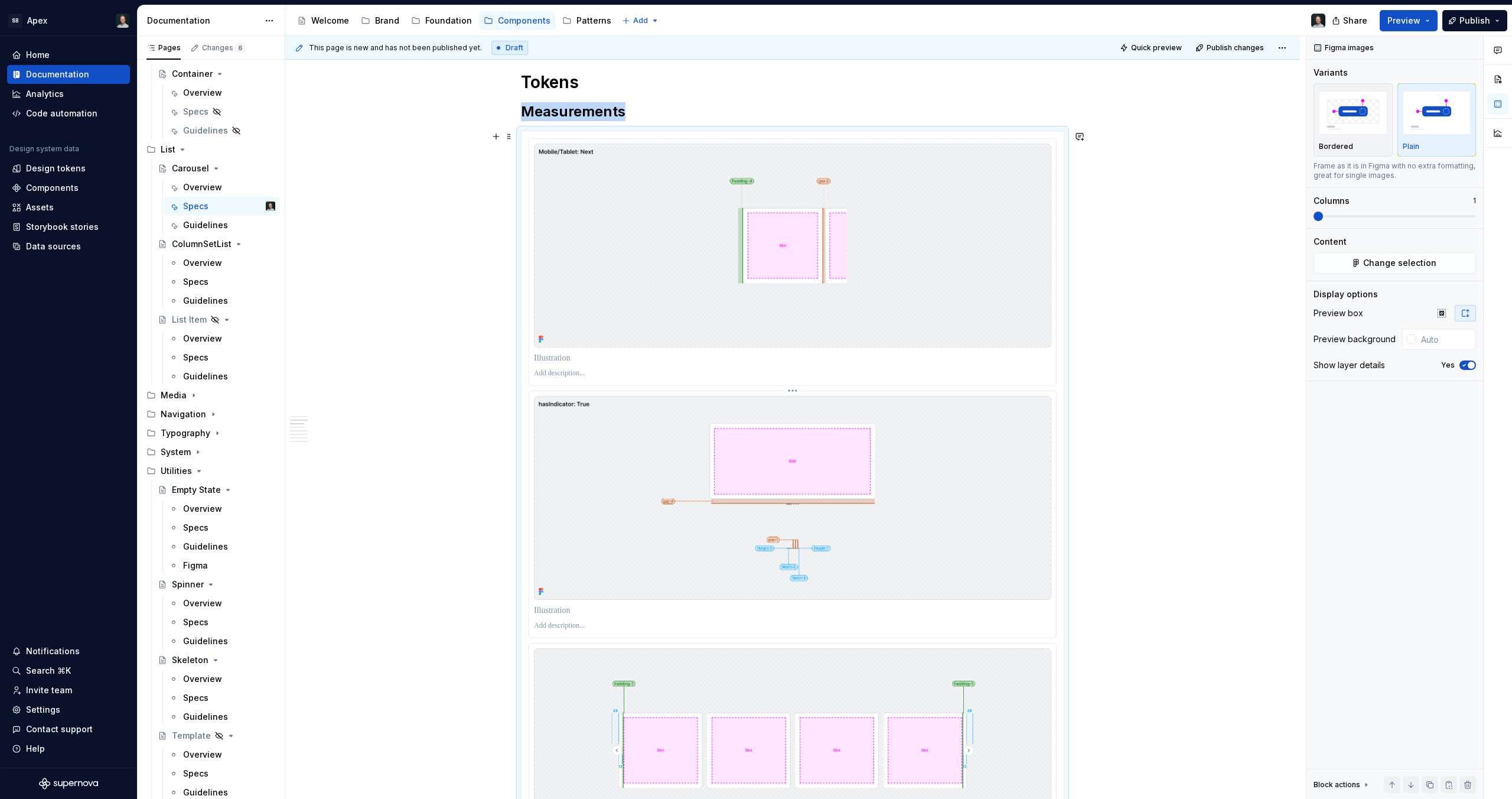
scroll to position [1677, 0]
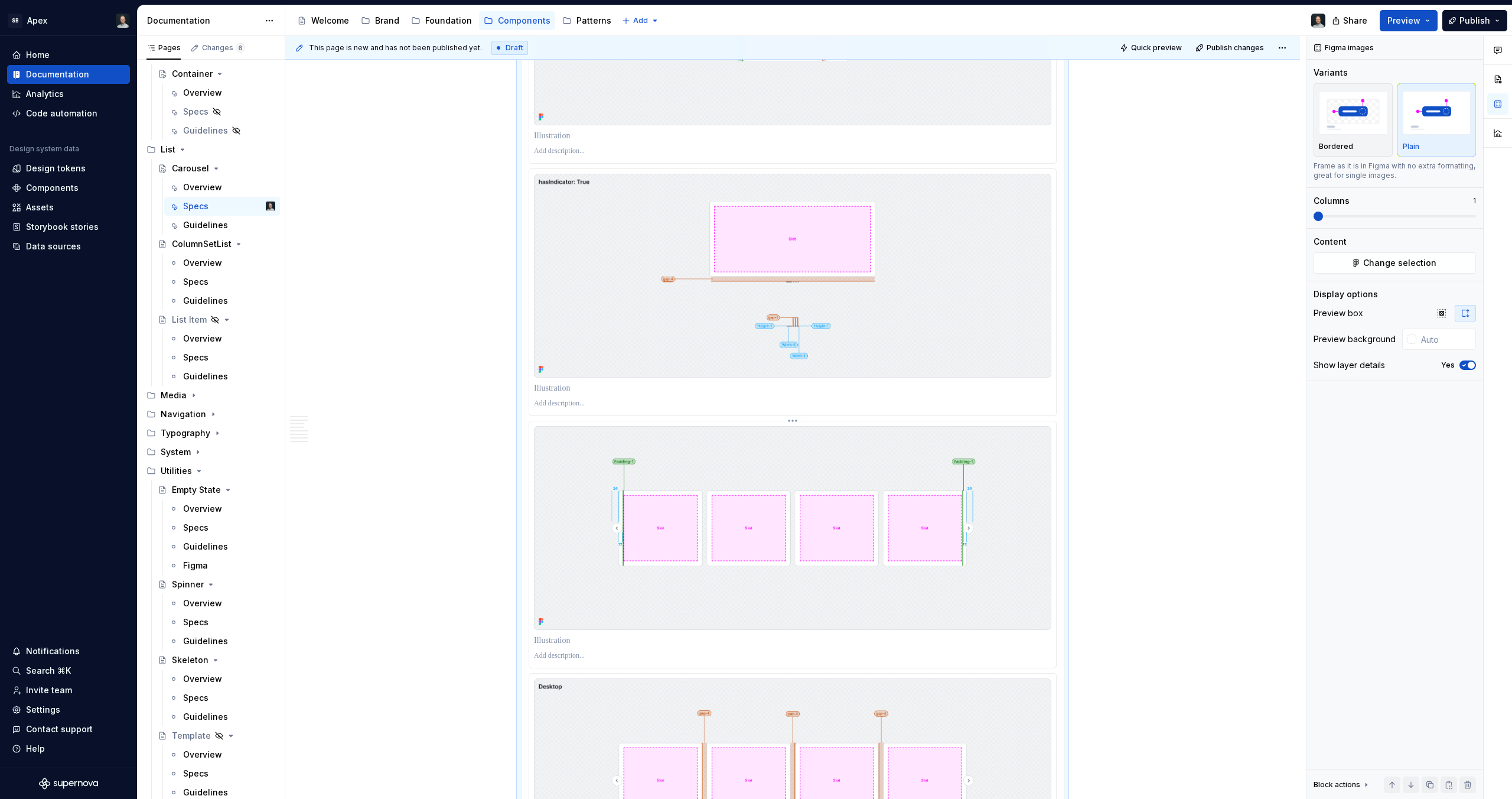
click at [865, 555] on img at bounding box center [793, 528] width 517 height 204
click at [796, 560] on img at bounding box center [793, 528] width 517 height 204
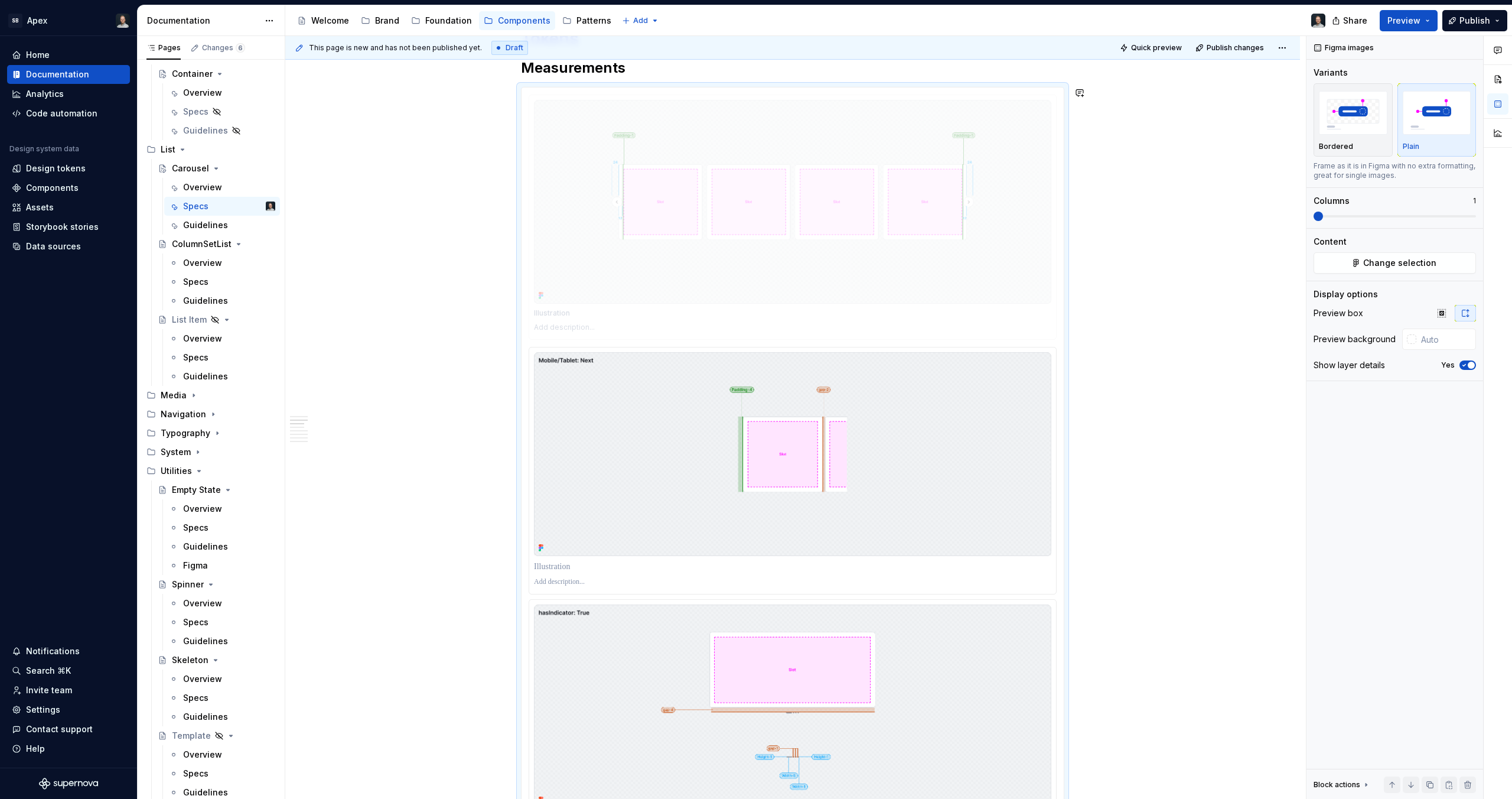
drag, startPoint x: 761, startPoint y: 583, endPoint x: 751, endPoint y: 269, distance: 314.2
click at [758, 235] on body "SB Apex Home Documentation Analytics Code automation Design system data Design …" at bounding box center [756, 400] width 1512 height 799
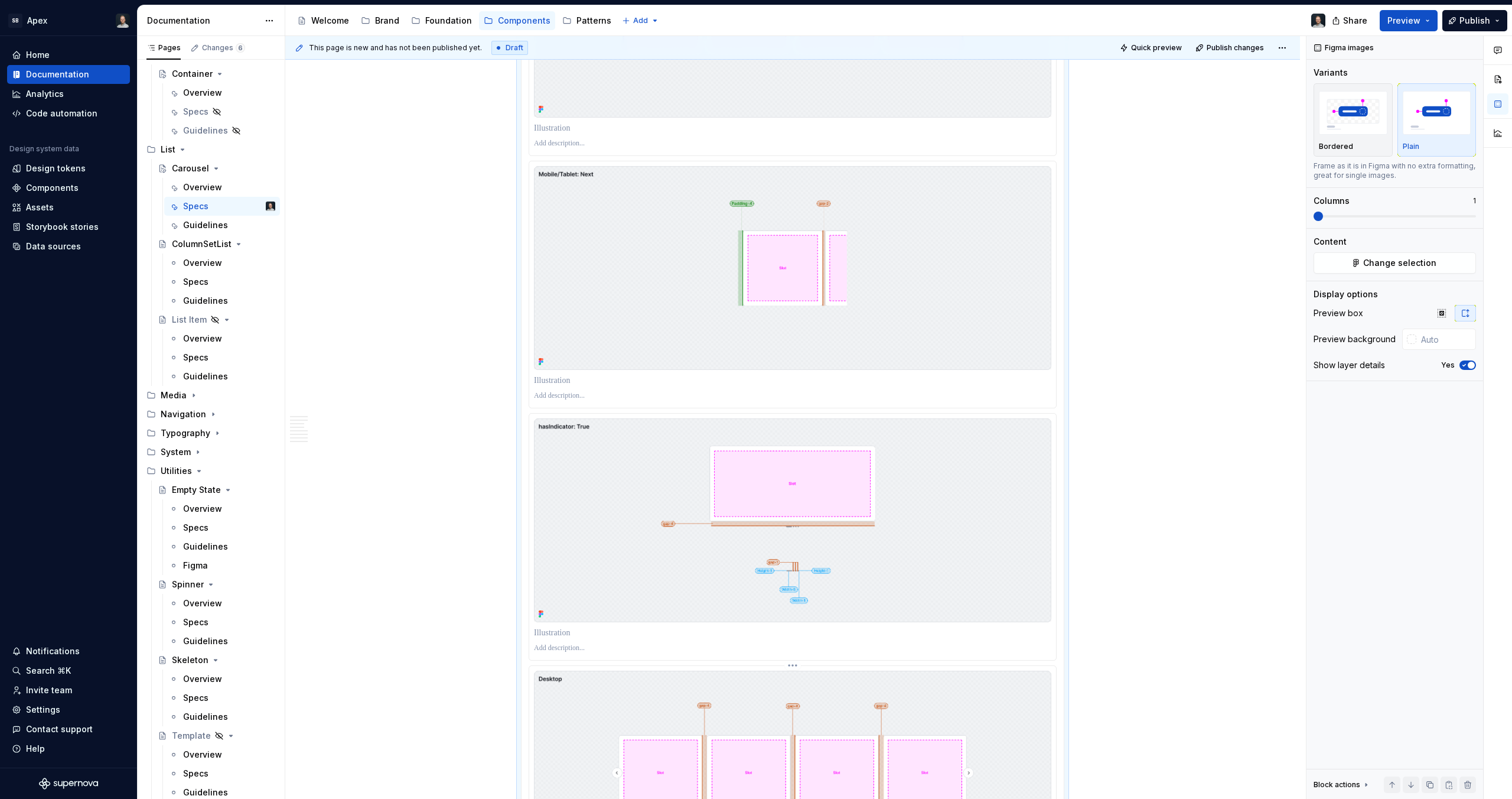
scroll to position [1867, 0]
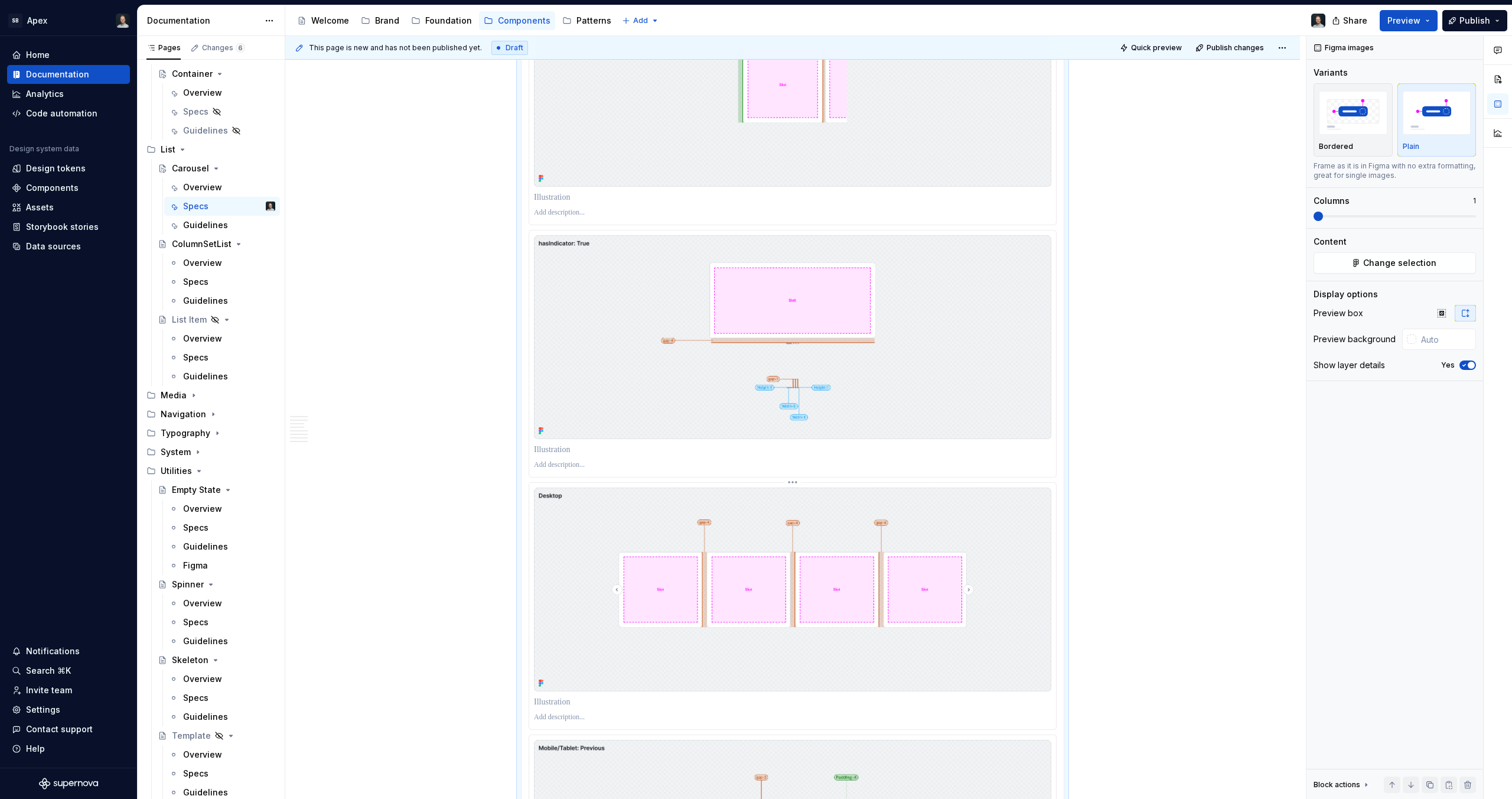
click at [814, 590] on img at bounding box center [793, 589] width 517 height 204
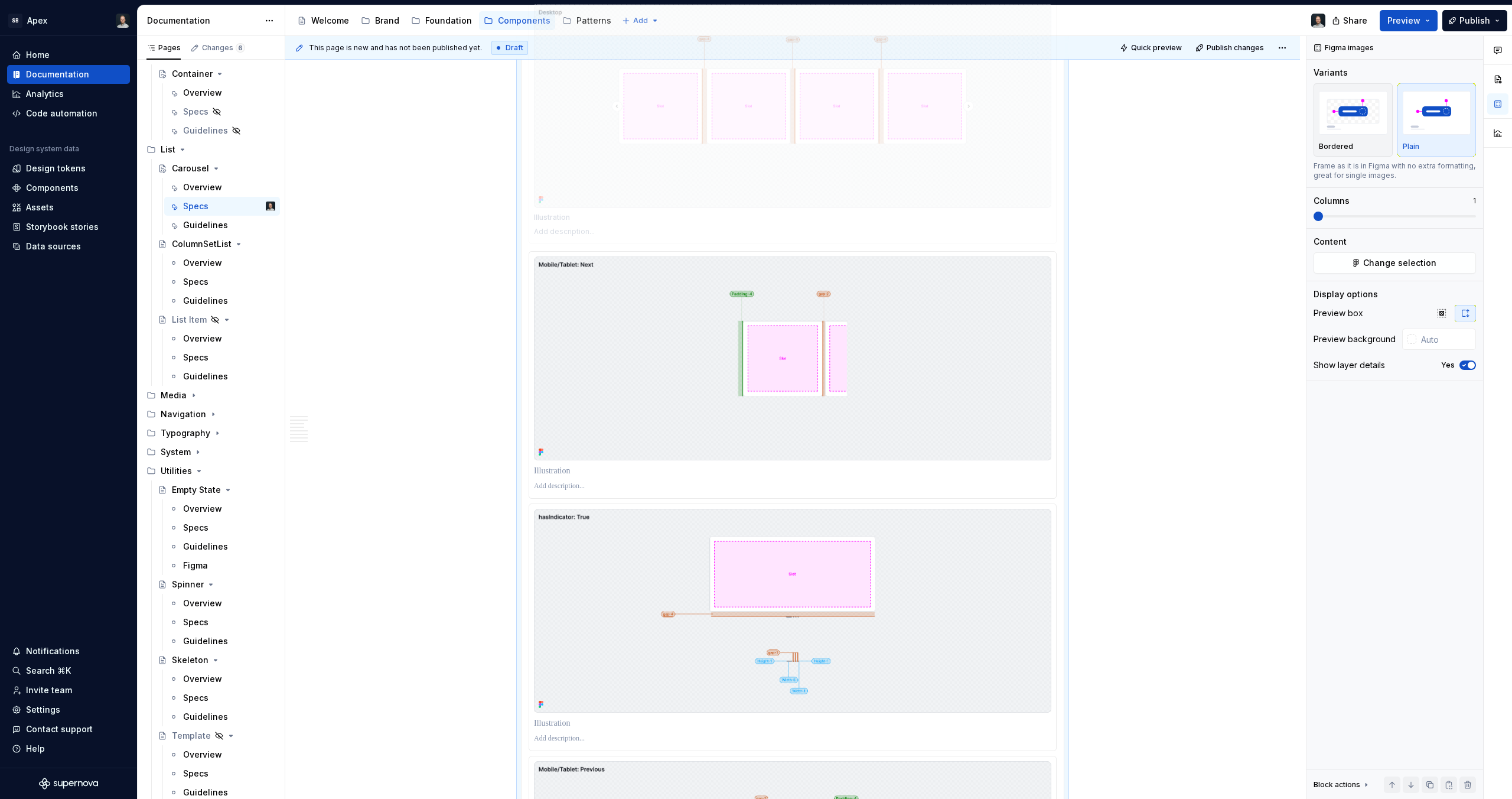
drag, startPoint x: 820, startPoint y: 597, endPoint x: 810, endPoint y: 175, distance: 422.1
click at [810, 175] on body "SB Apex Home Documentation Analytics Code automation Design system data Design …" at bounding box center [756, 400] width 1512 height 799
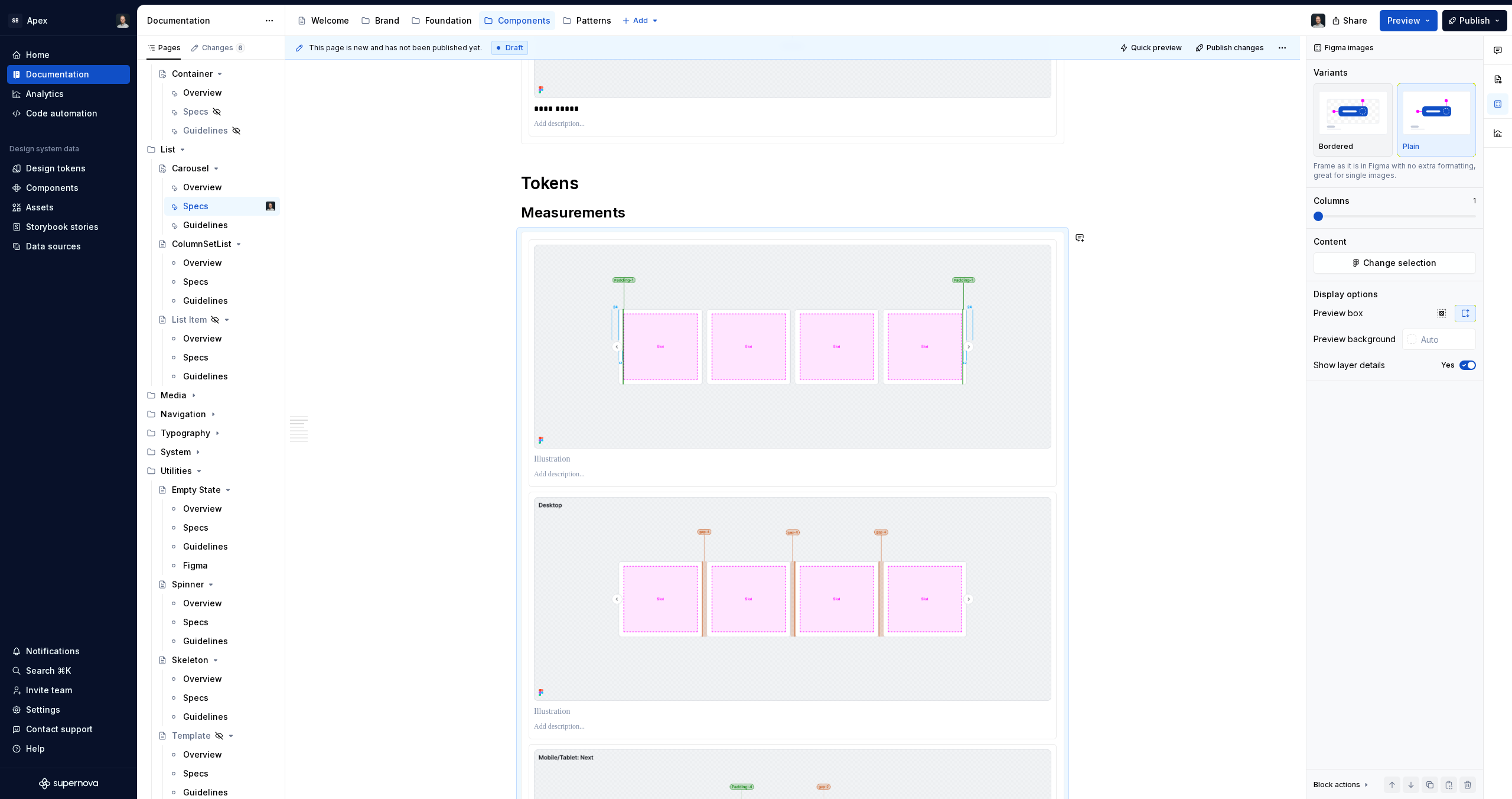
scroll to position [1260, 0]
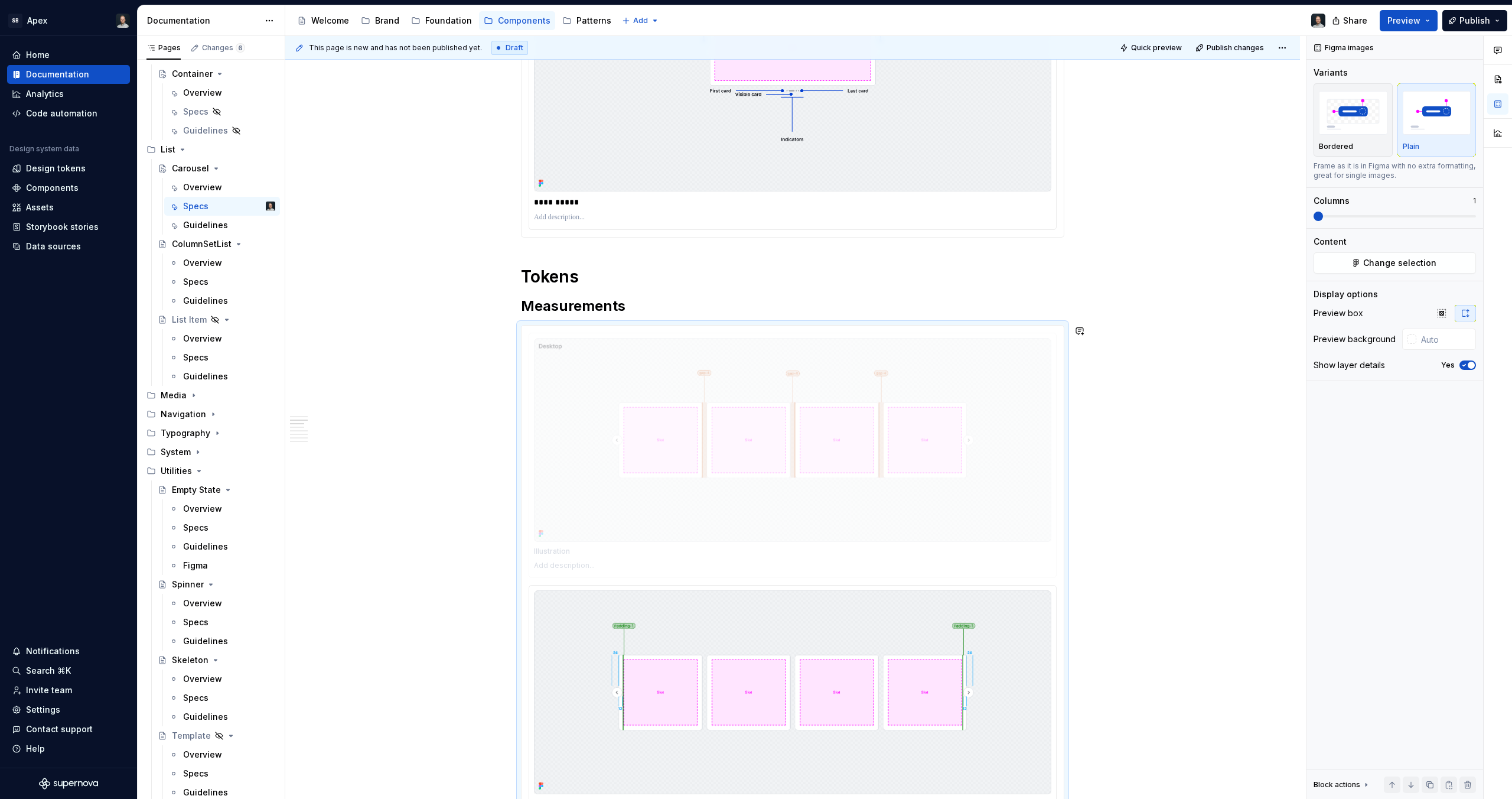
drag, startPoint x: 849, startPoint y: 654, endPoint x: 840, endPoint y: 441, distance: 213.2
click at [834, 431] on body "SB Apex Home Documentation Analytics Code automation Design system data Design …" at bounding box center [756, 400] width 1512 height 799
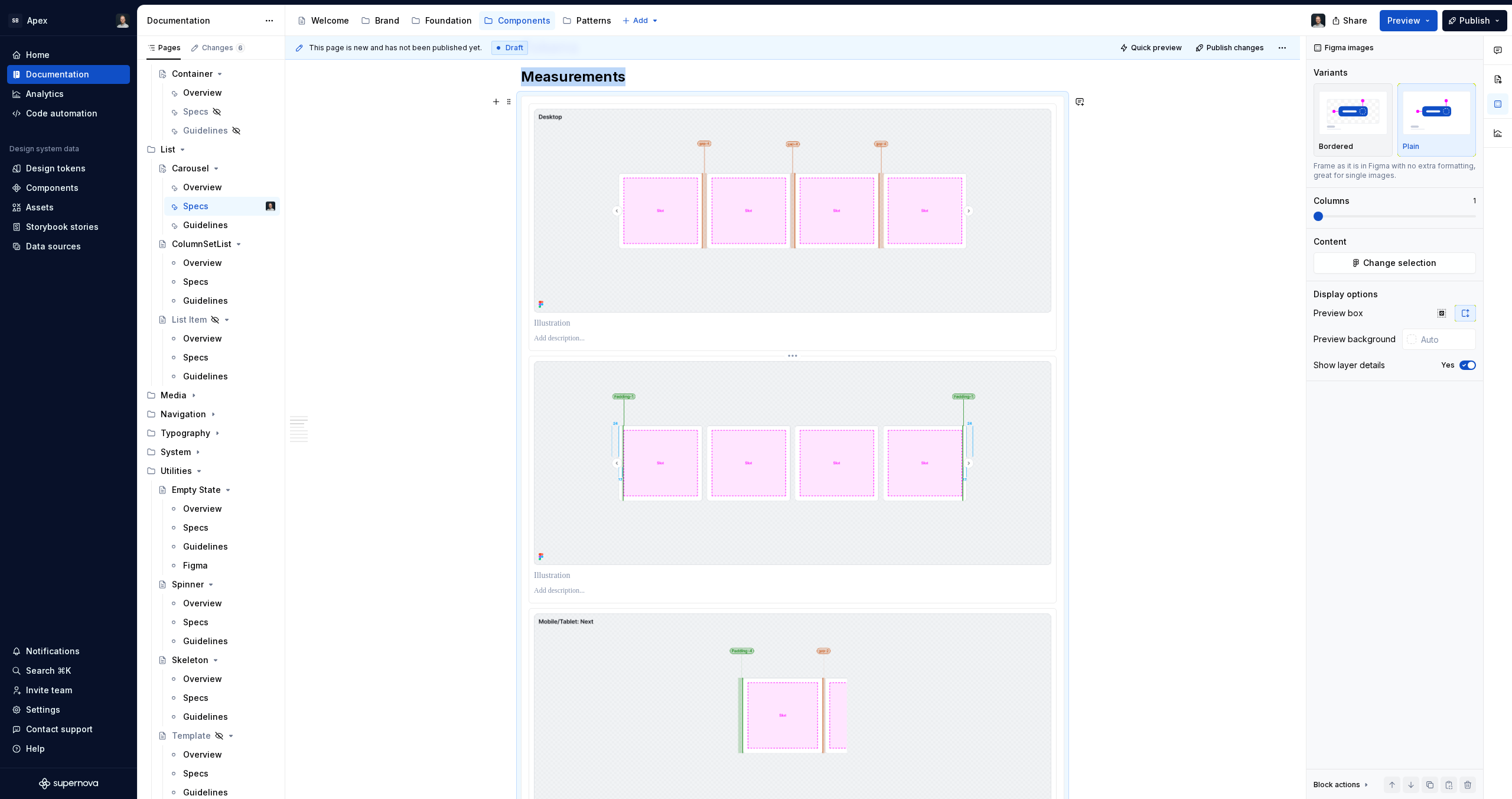
click at [824, 479] on img at bounding box center [793, 463] width 517 height 204
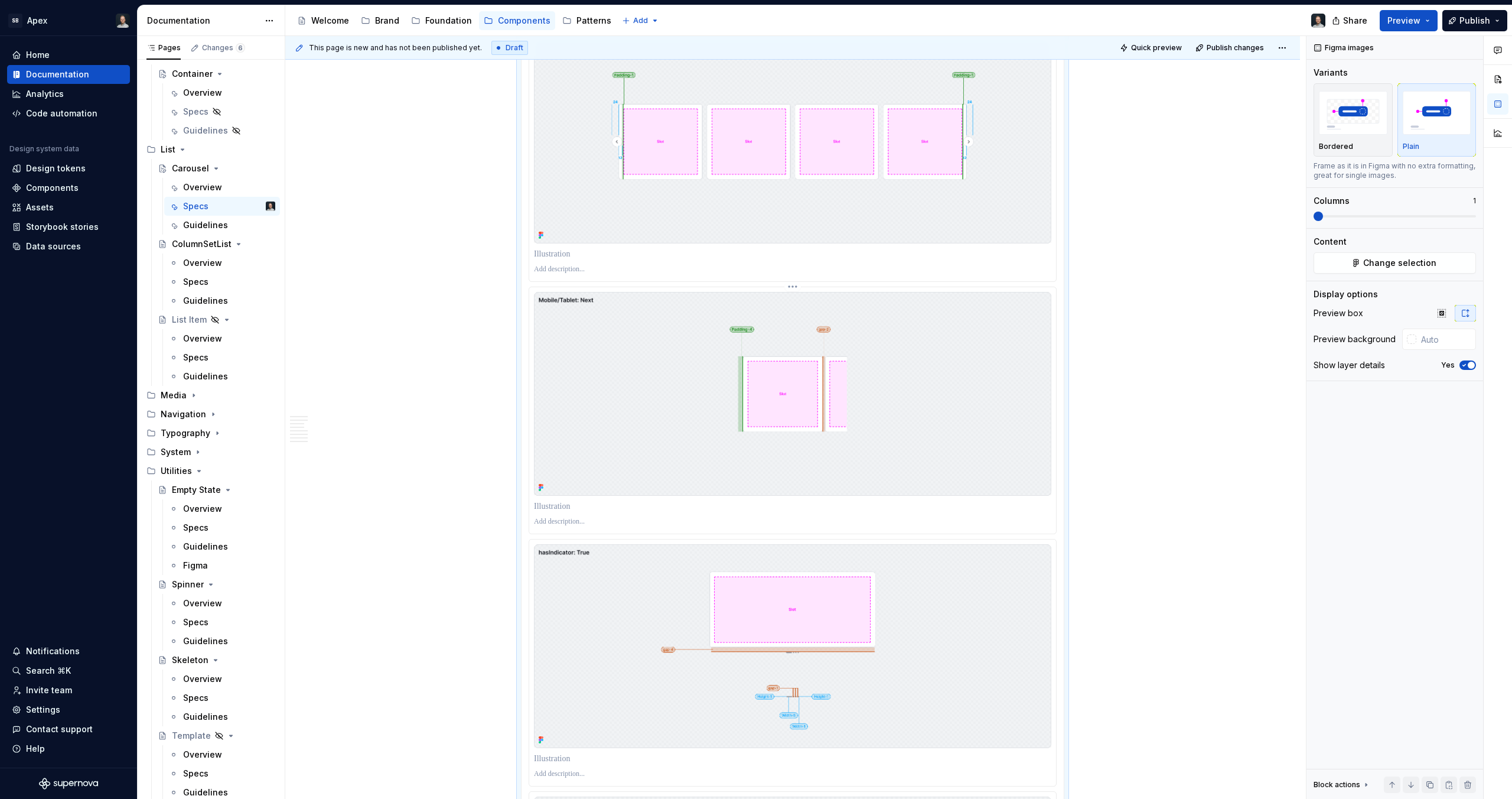
scroll to position [1854, 0]
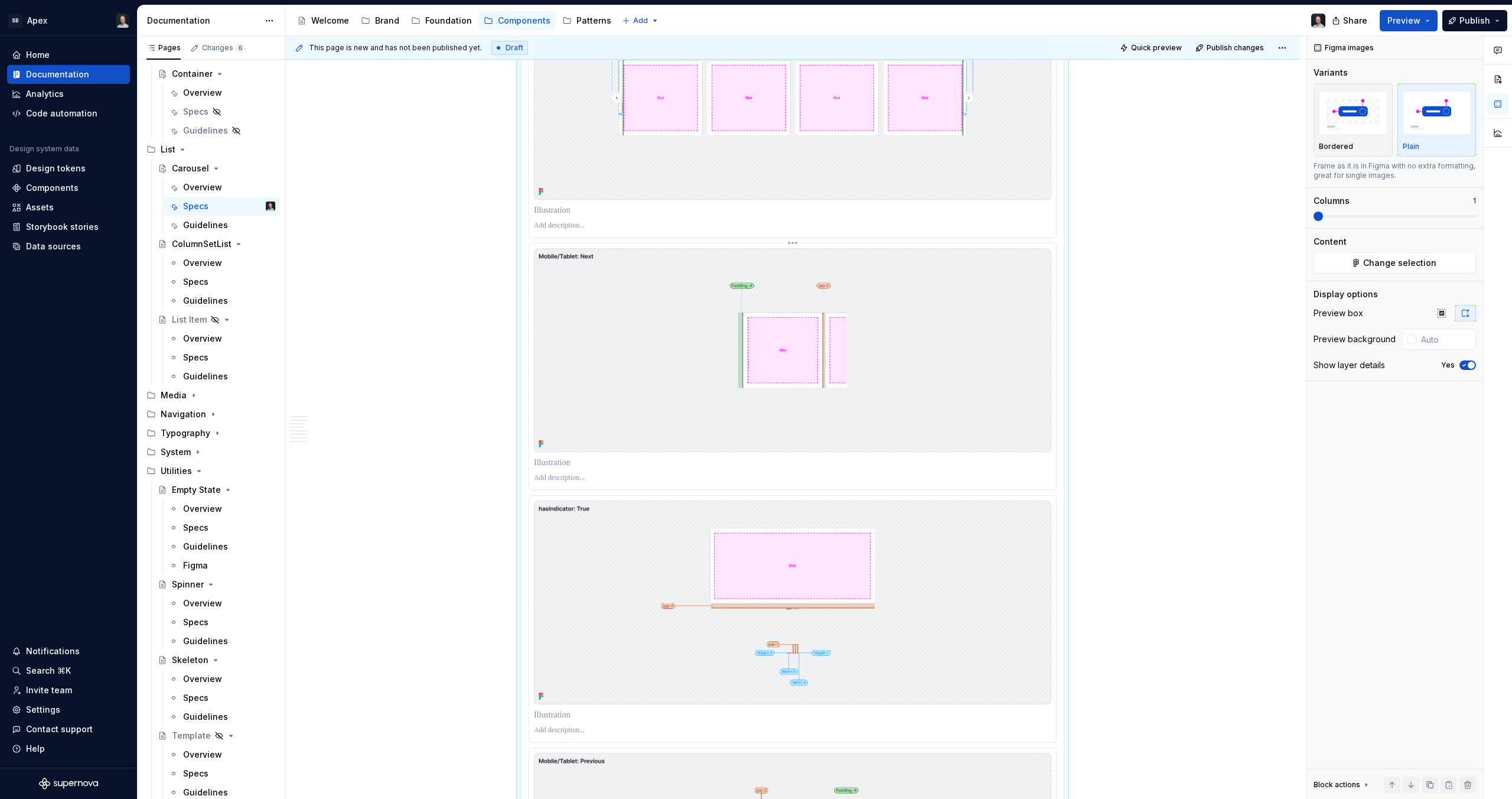
click at [816, 302] on img at bounding box center [793, 350] width 517 height 204
click at [813, 132] on img at bounding box center [793, 98] width 517 height 204
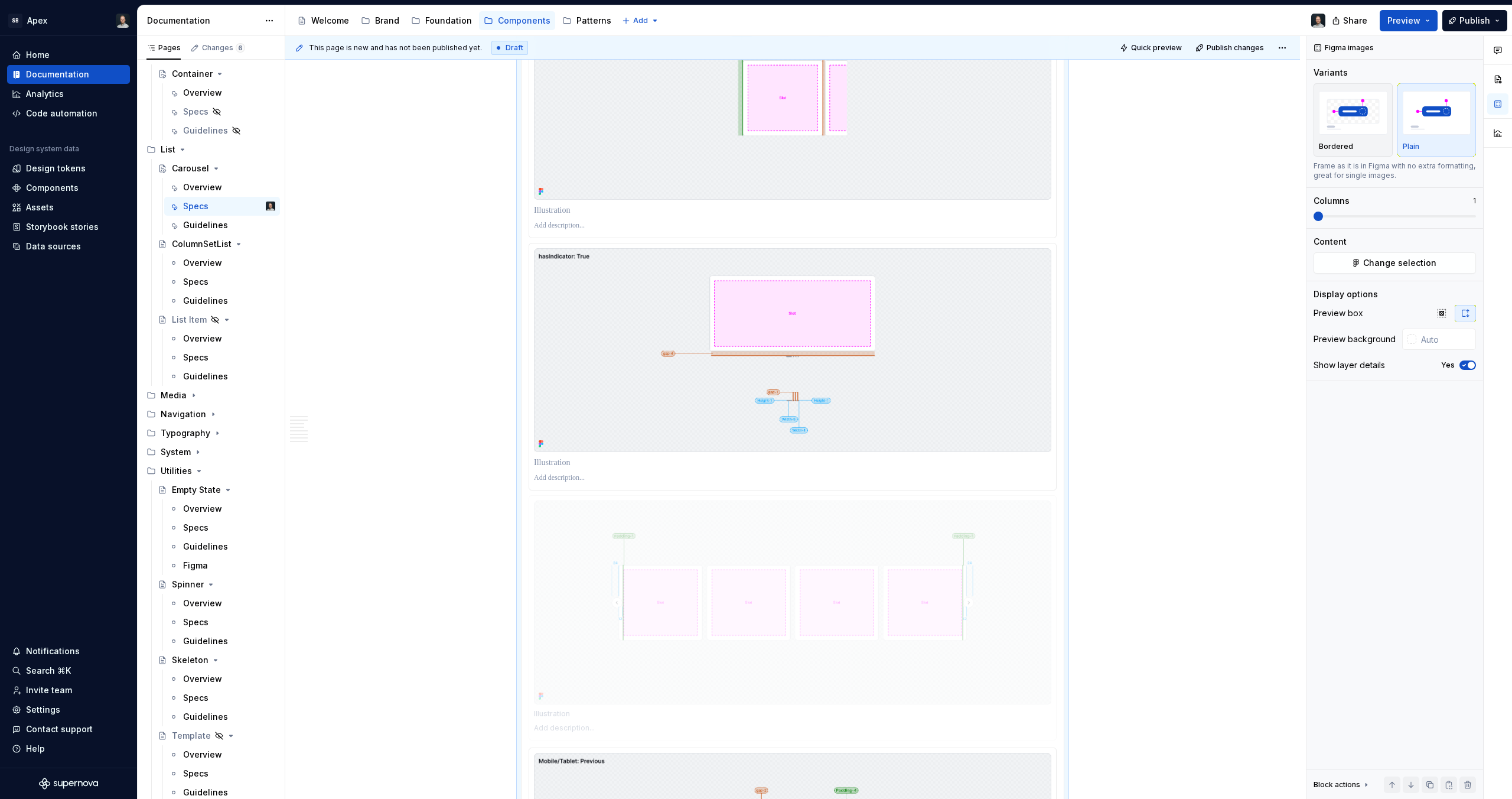
drag, startPoint x: 828, startPoint y: 145, endPoint x: 653, endPoint y: 711, distance: 592.4
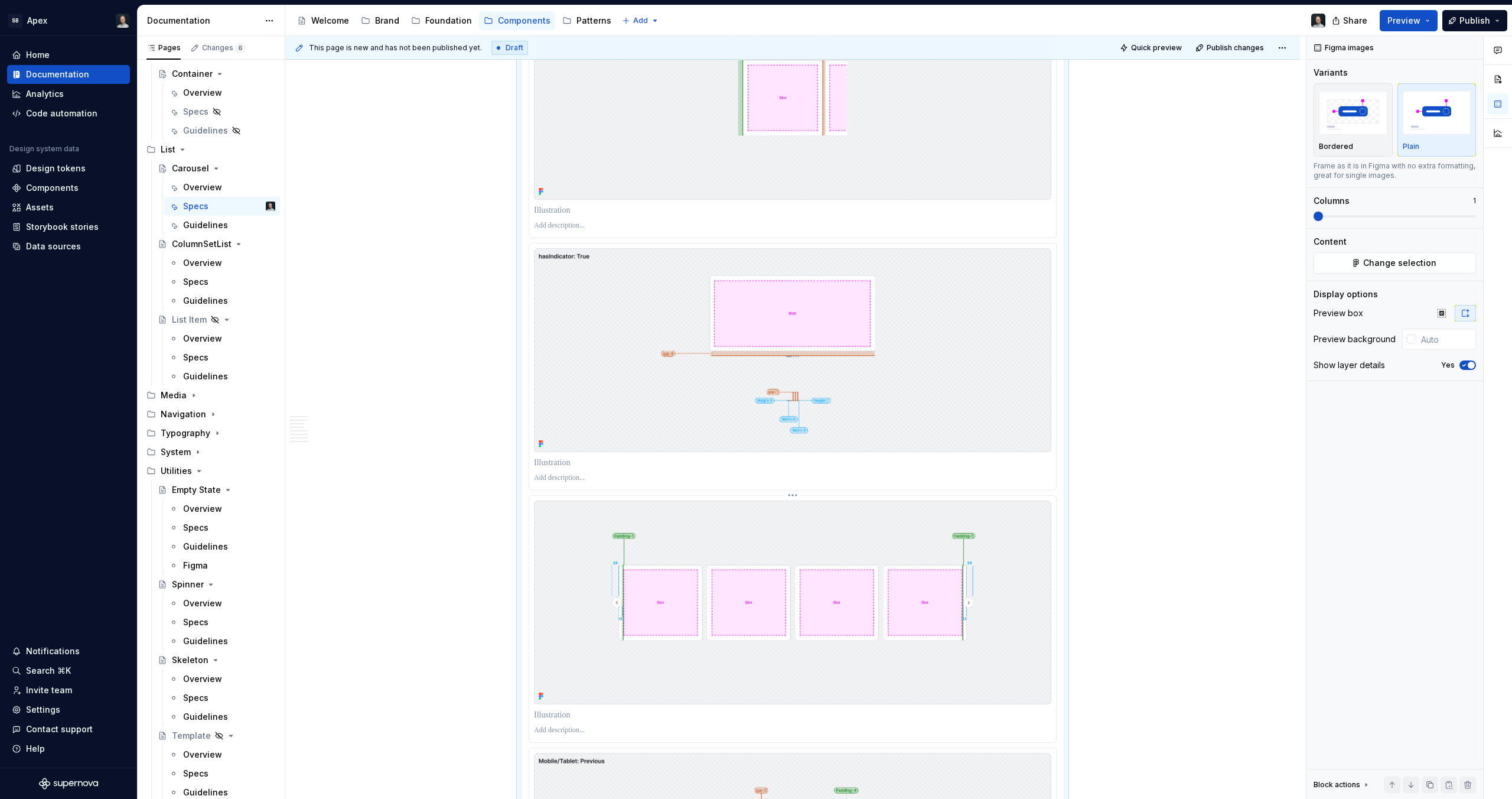
click at [806, 560] on img at bounding box center [793, 602] width 517 height 204
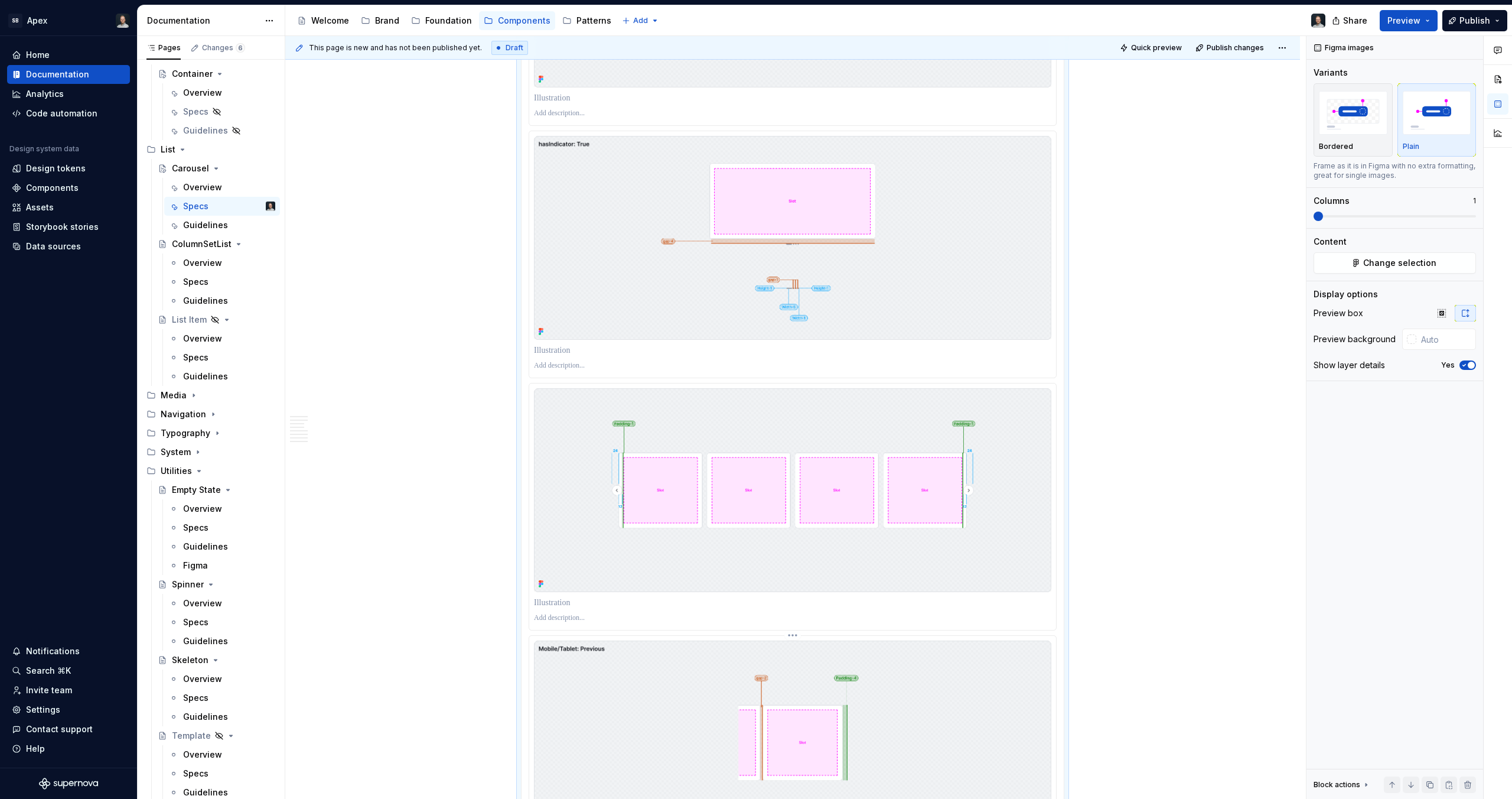
scroll to position [2025, 0]
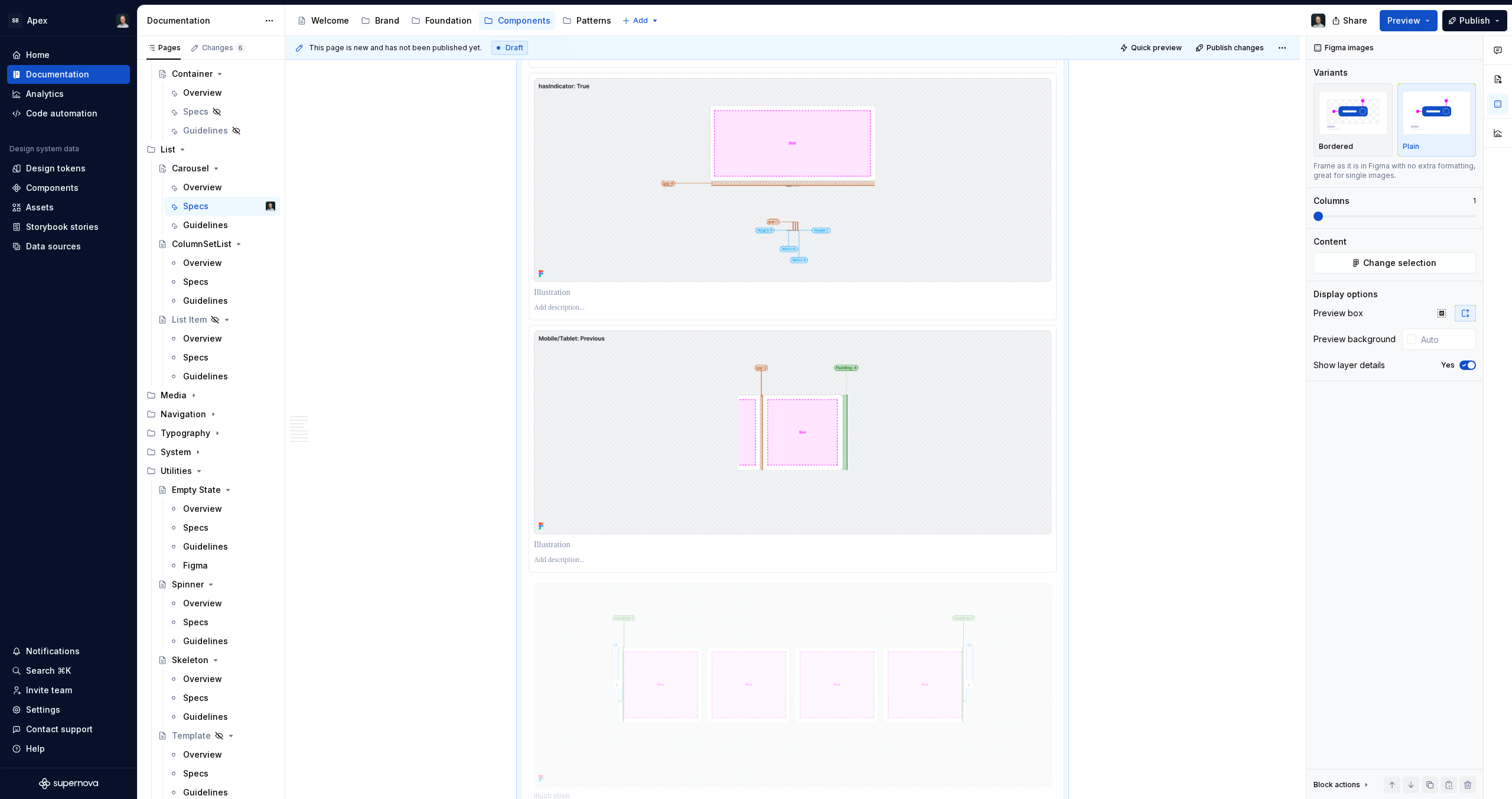
drag, startPoint x: 767, startPoint y: 499, endPoint x: 781, endPoint y: 641, distance: 142.7
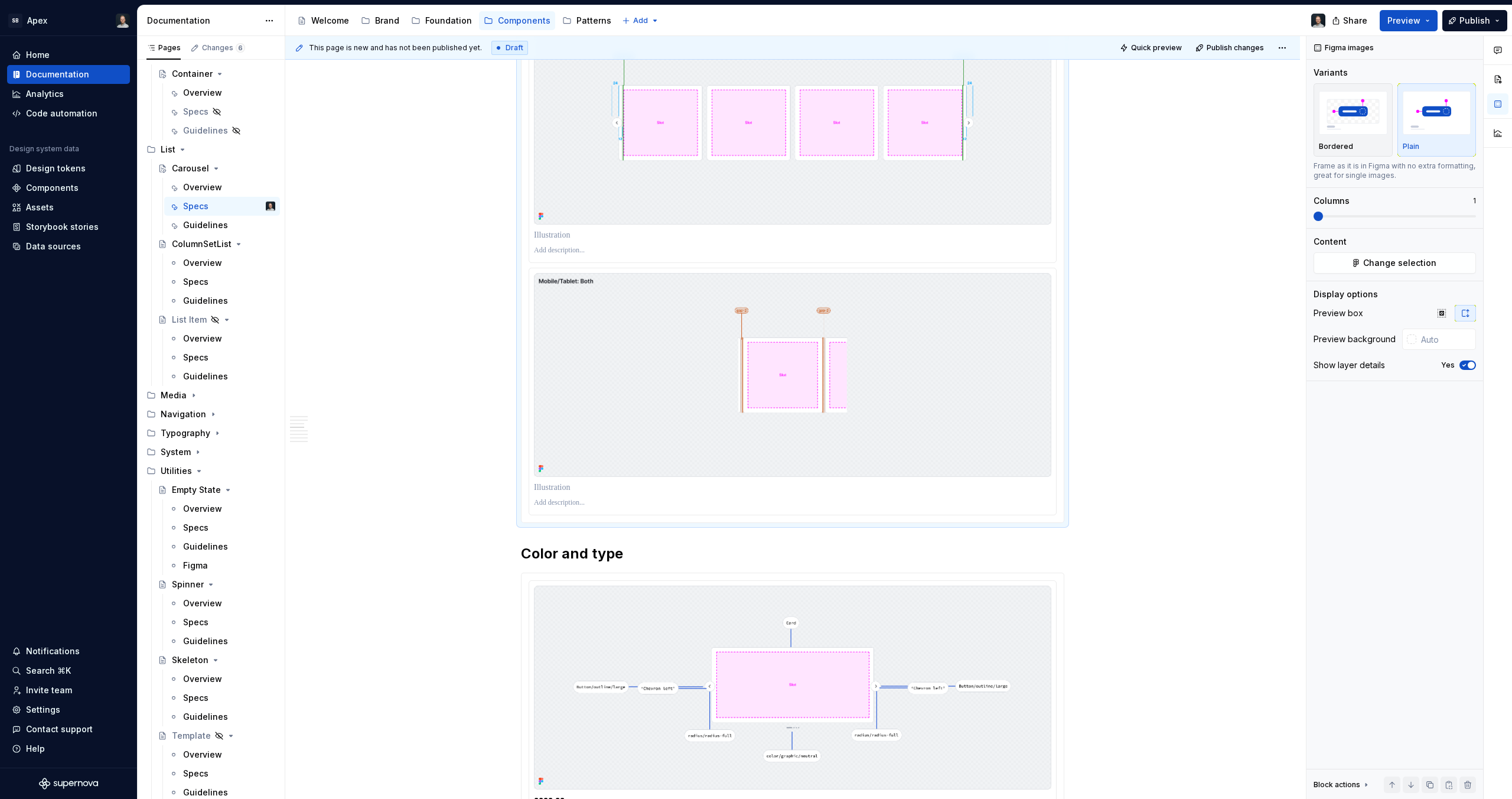
scroll to position [2532, 0]
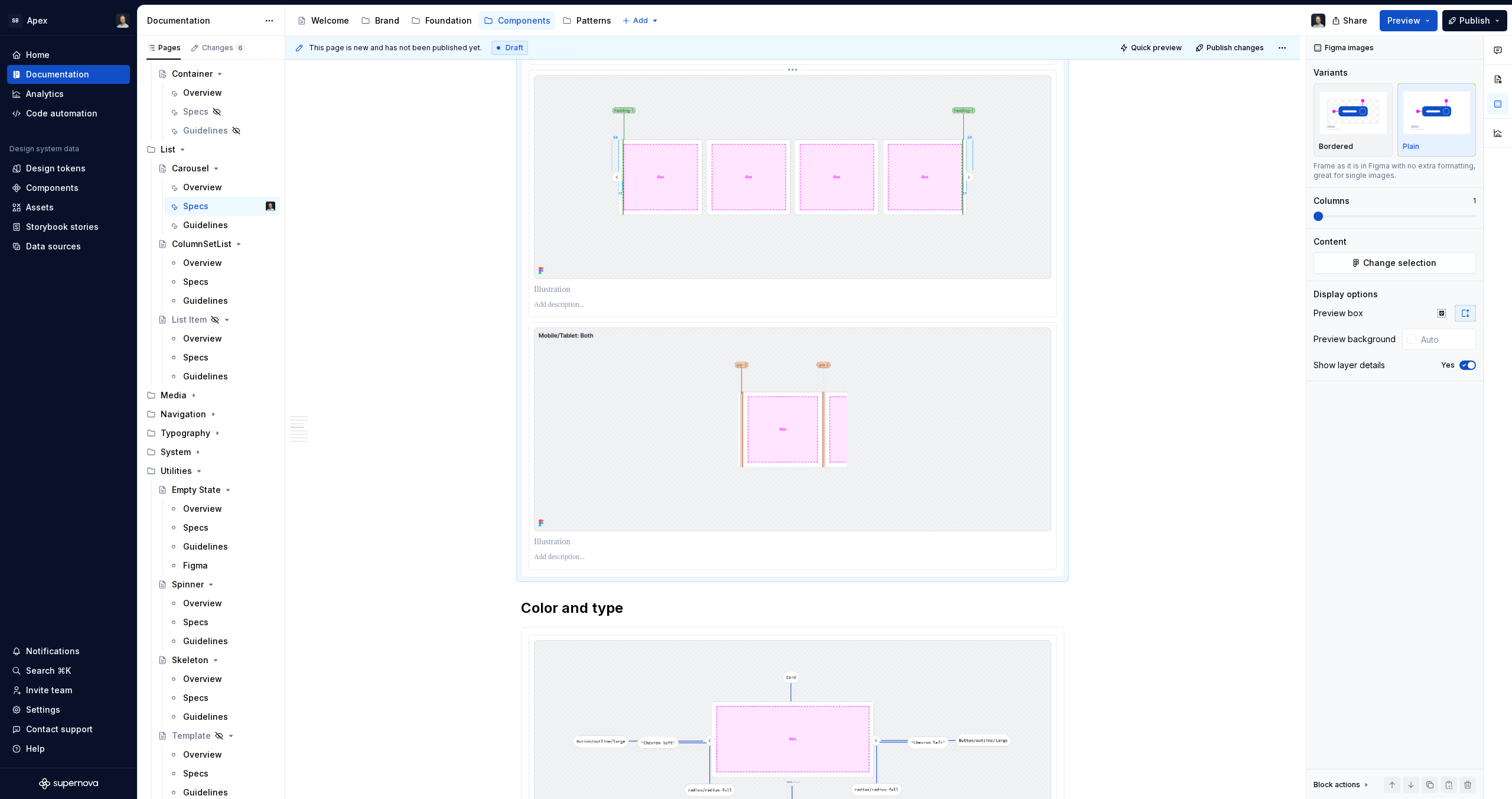
drag, startPoint x: 765, startPoint y: 82, endPoint x: 785, endPoint y: 251, distance: 170.2
click at [785, 251] on div "**********" at bounding box center [796, 417] width 1021 height 763
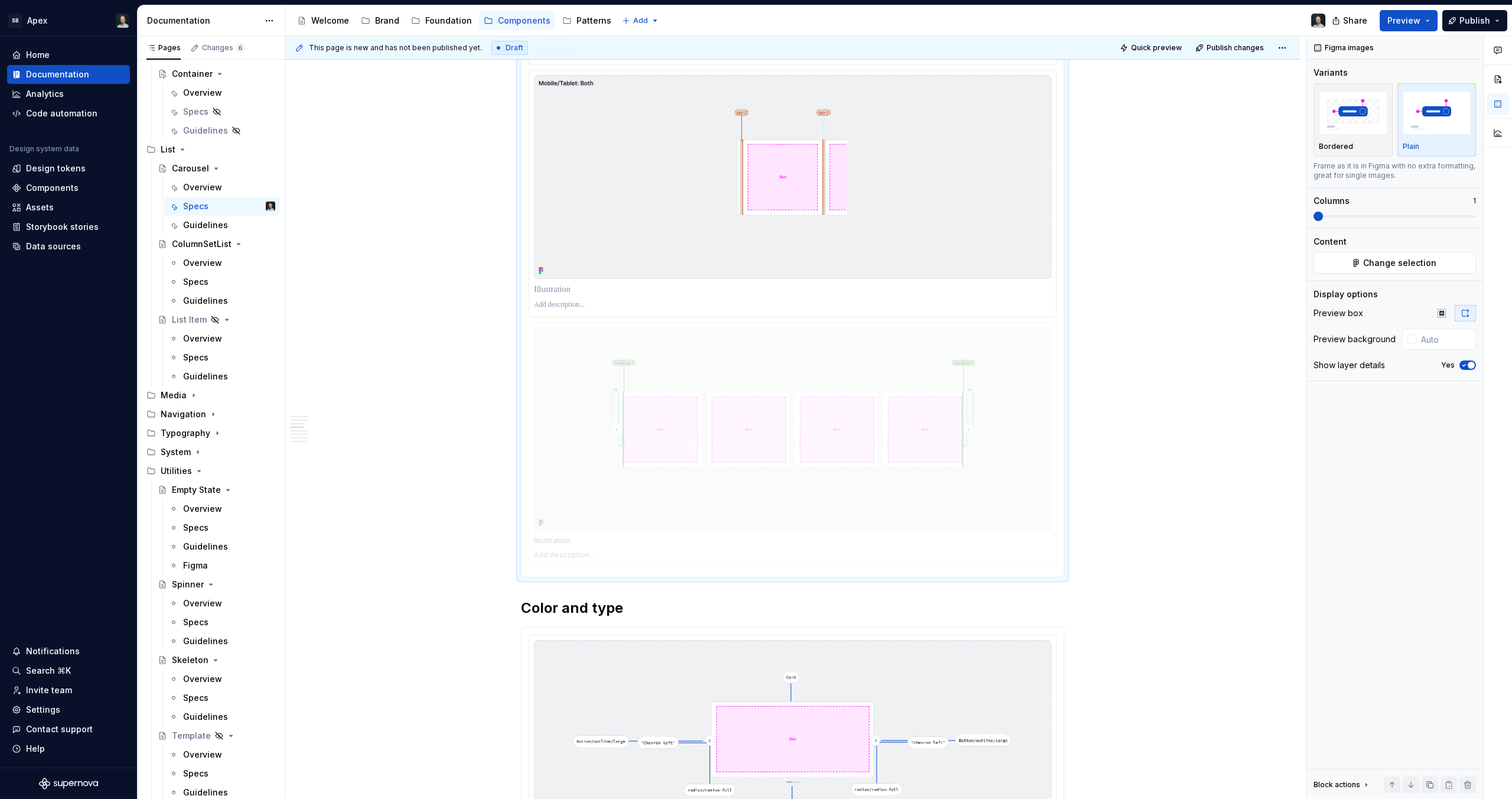
drag, startPoint x: 818, startPoint y: 198, endPoint x: 813, endPoint y: 439, distance: 241.1
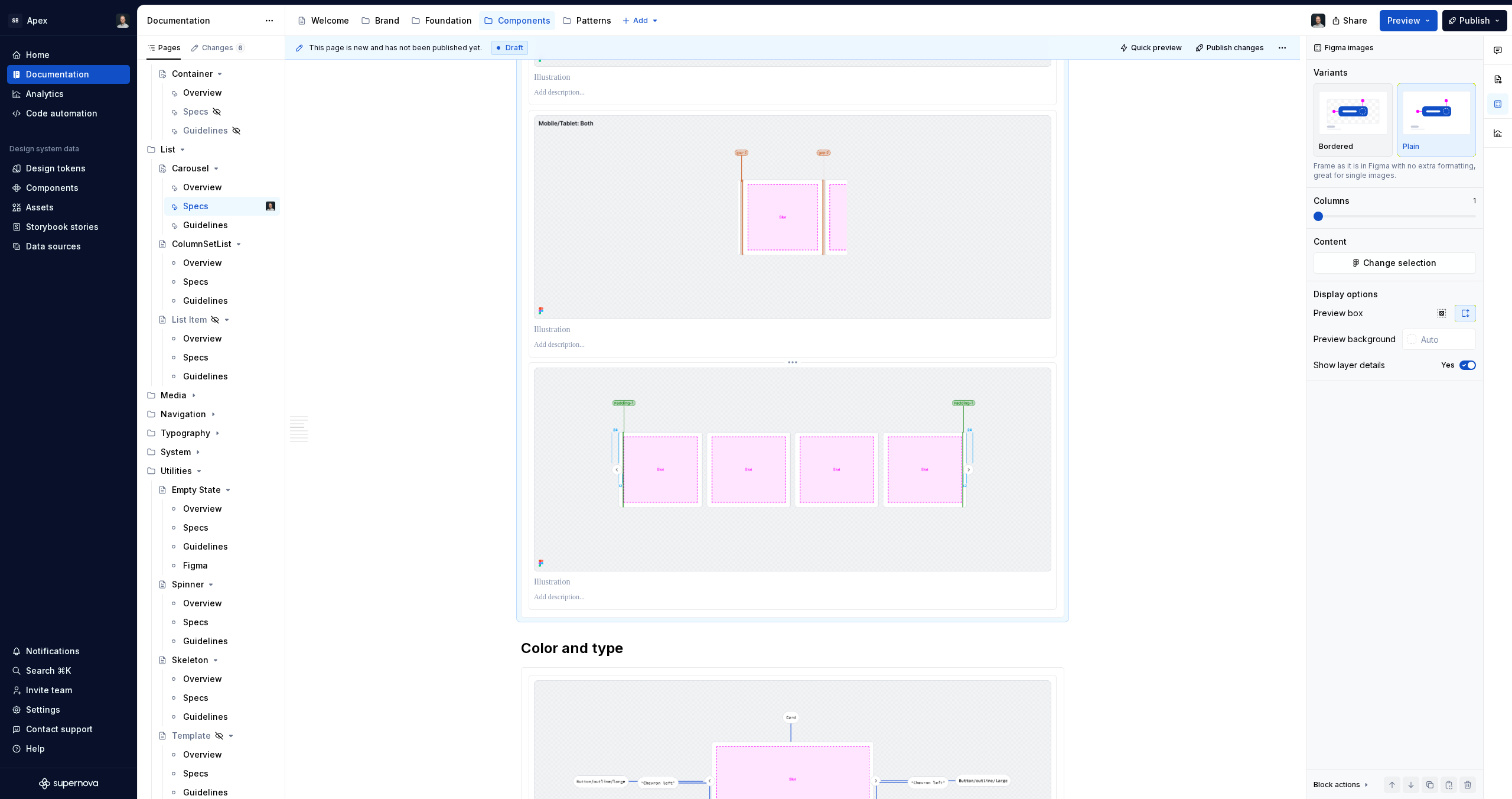
scroll to position [2442, 0]
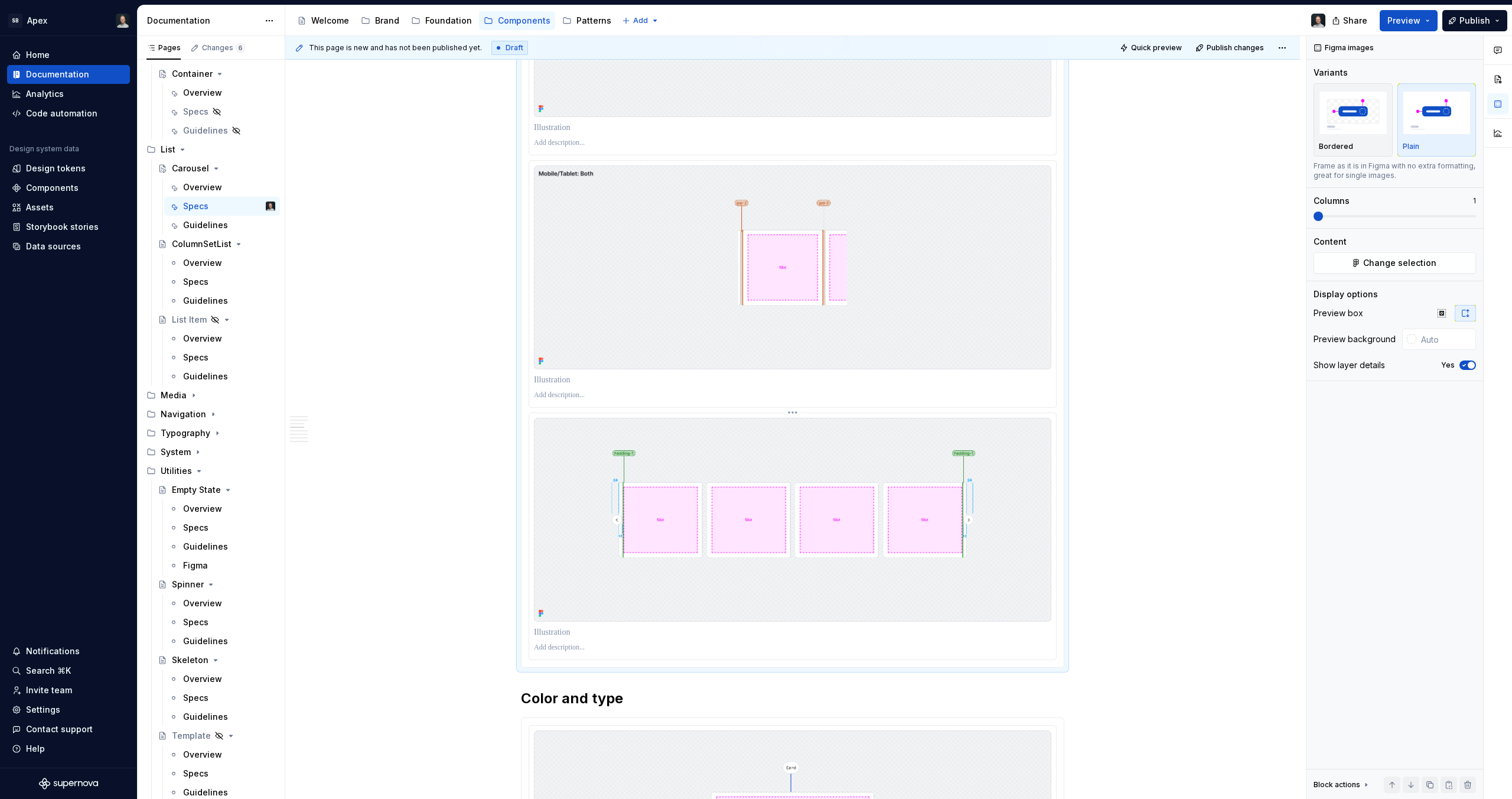
click at [752, 496] on img at bounding box center [793, 520] width 517 height 204
click at [793, 412] on html "SB Apex Home Documentation Analytics Code automation Design system data Design …" at bounding box center [756, 400] width 1512 height 799
click at [843, 494] on div "Delete item" at bounding box center [849, 493] width 87 height 12
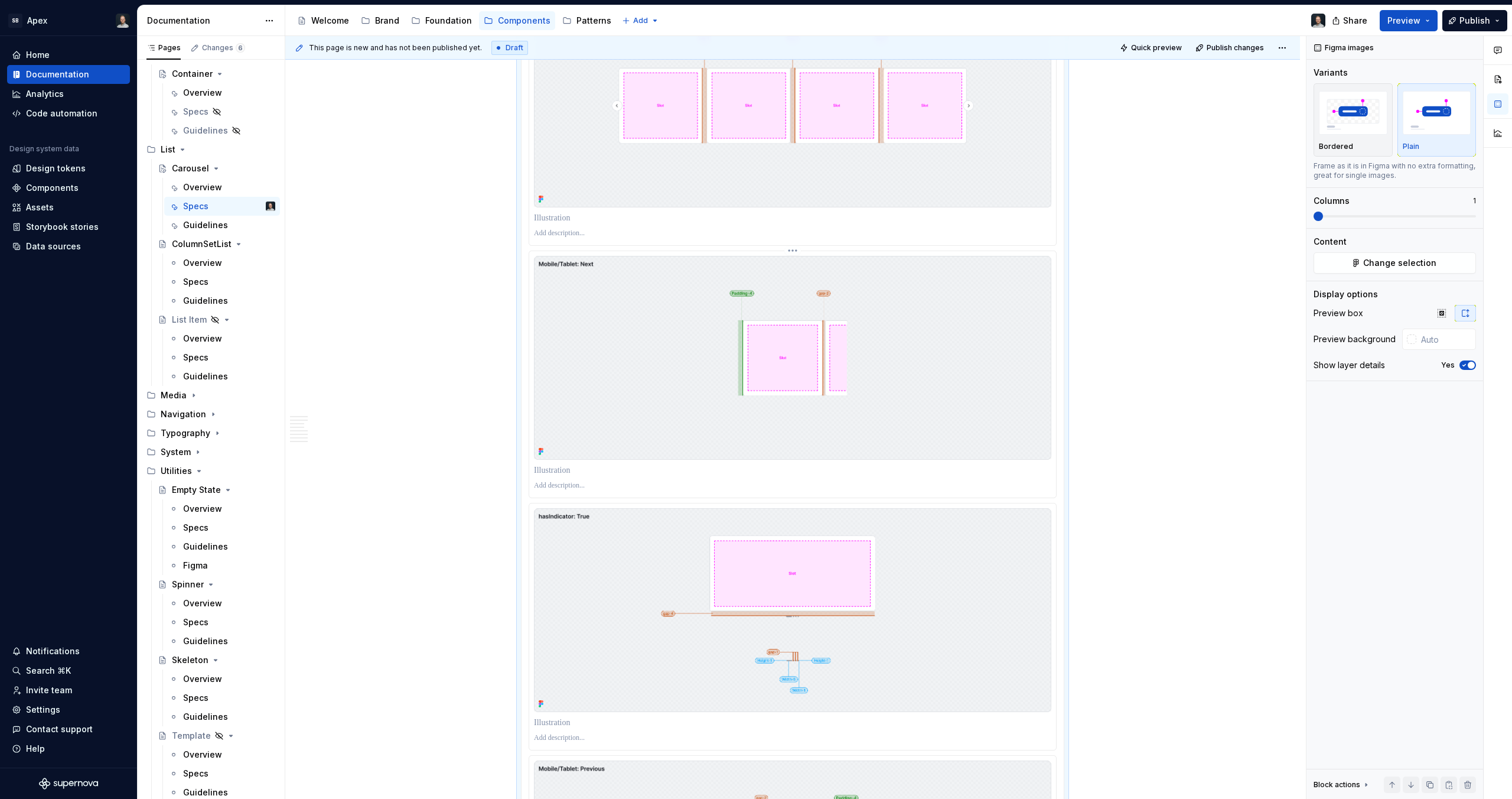
scroll to position [1544, 0]
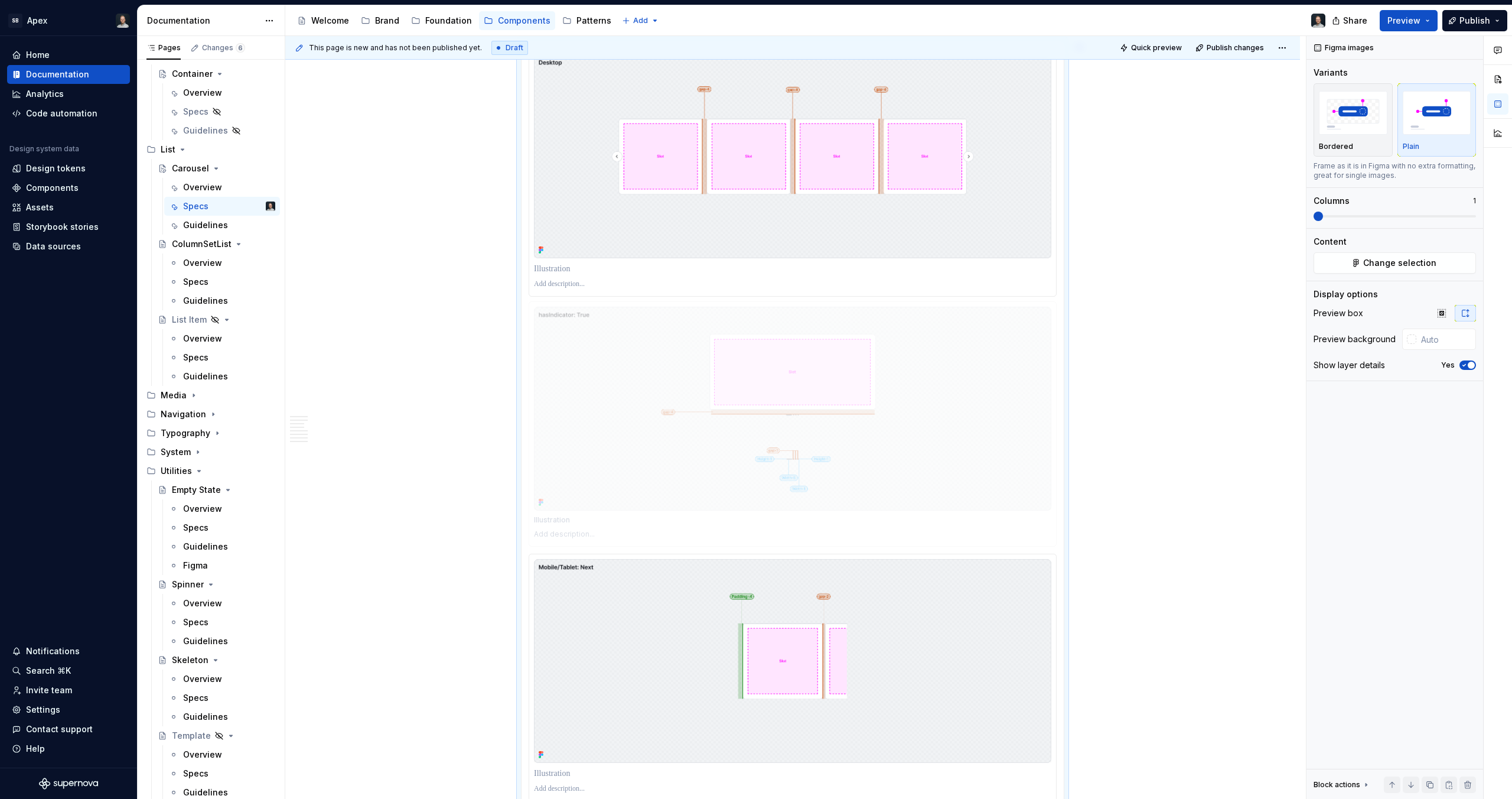
drag, startPoint x: 827, startPoint y: 644, endPoint x: 826, endPoint y: 410, distance: 234.0
click at [826, 410] on body "SB Apex Home Documentation Analytics Code automation Design system data Design …" at bounding box center [756, 400] width 1512 height 799
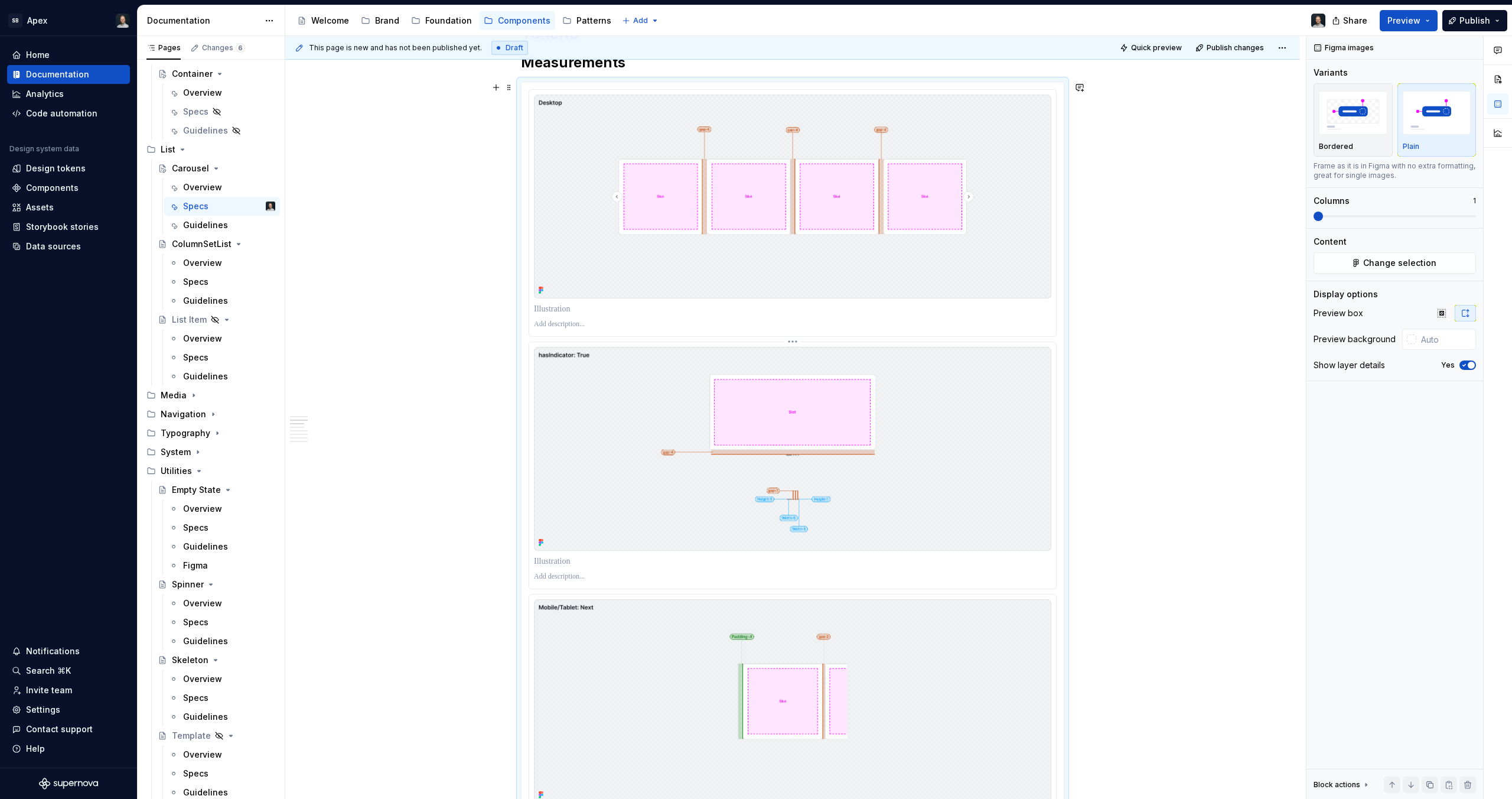
scroll to position [1460, 0]
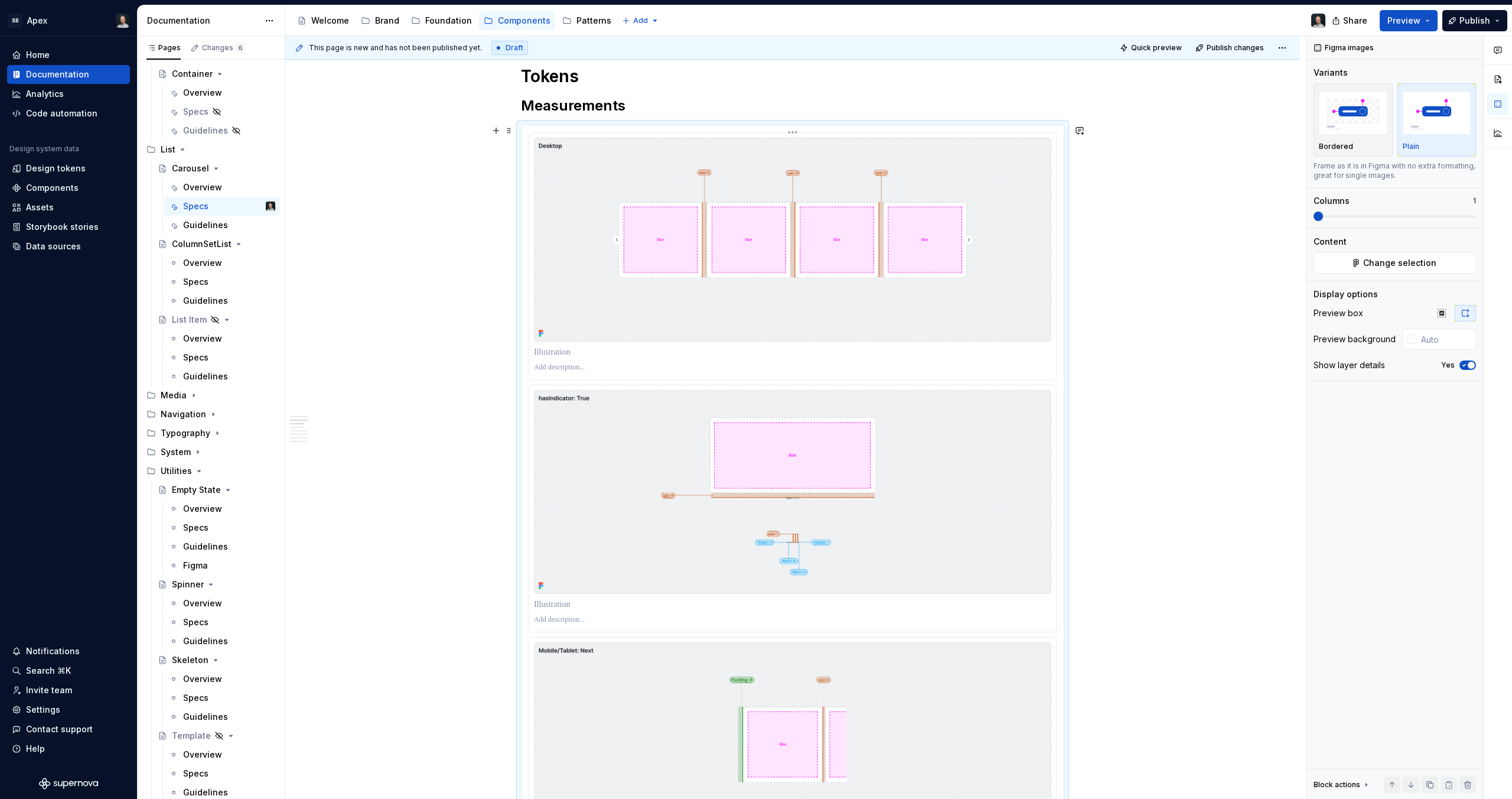
click at [562, 363] on p at bounding box center [793, 368] width 517 height 10
click at [567, 354] on p at bounding box center [793, 352] width 517 height 12
click at [567, 368] on p at bounding box center [793, 368] width 517 height 10
click at [597, 364] on p "**********" at bounding box center [793, 368] width 517 height 10
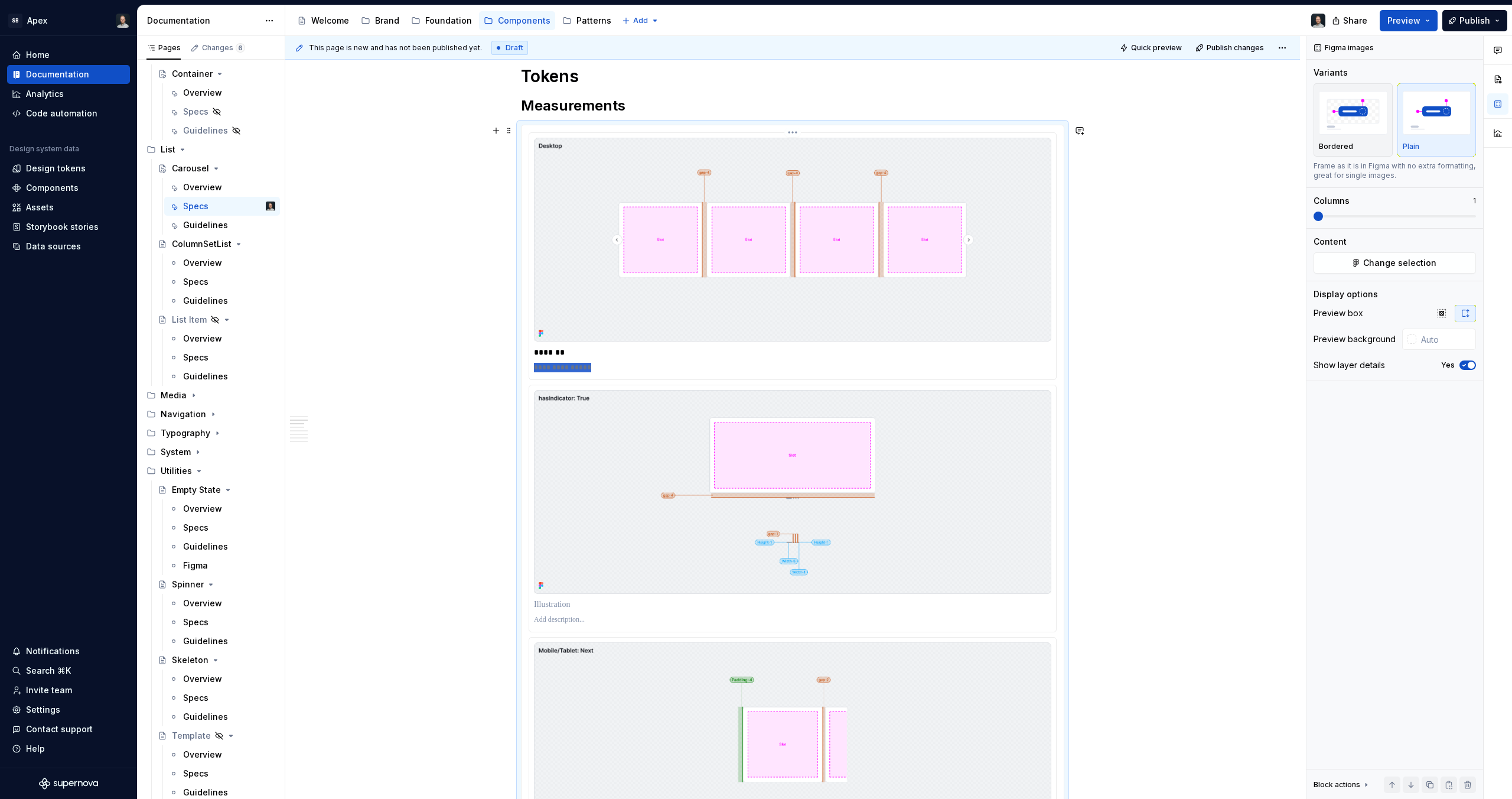
click at [597, 364] on p "**********" at bounding box center [793, 368] width 517 height 10
click at [553, 602] on p at bounding box center [793, 604] width 517 height 12
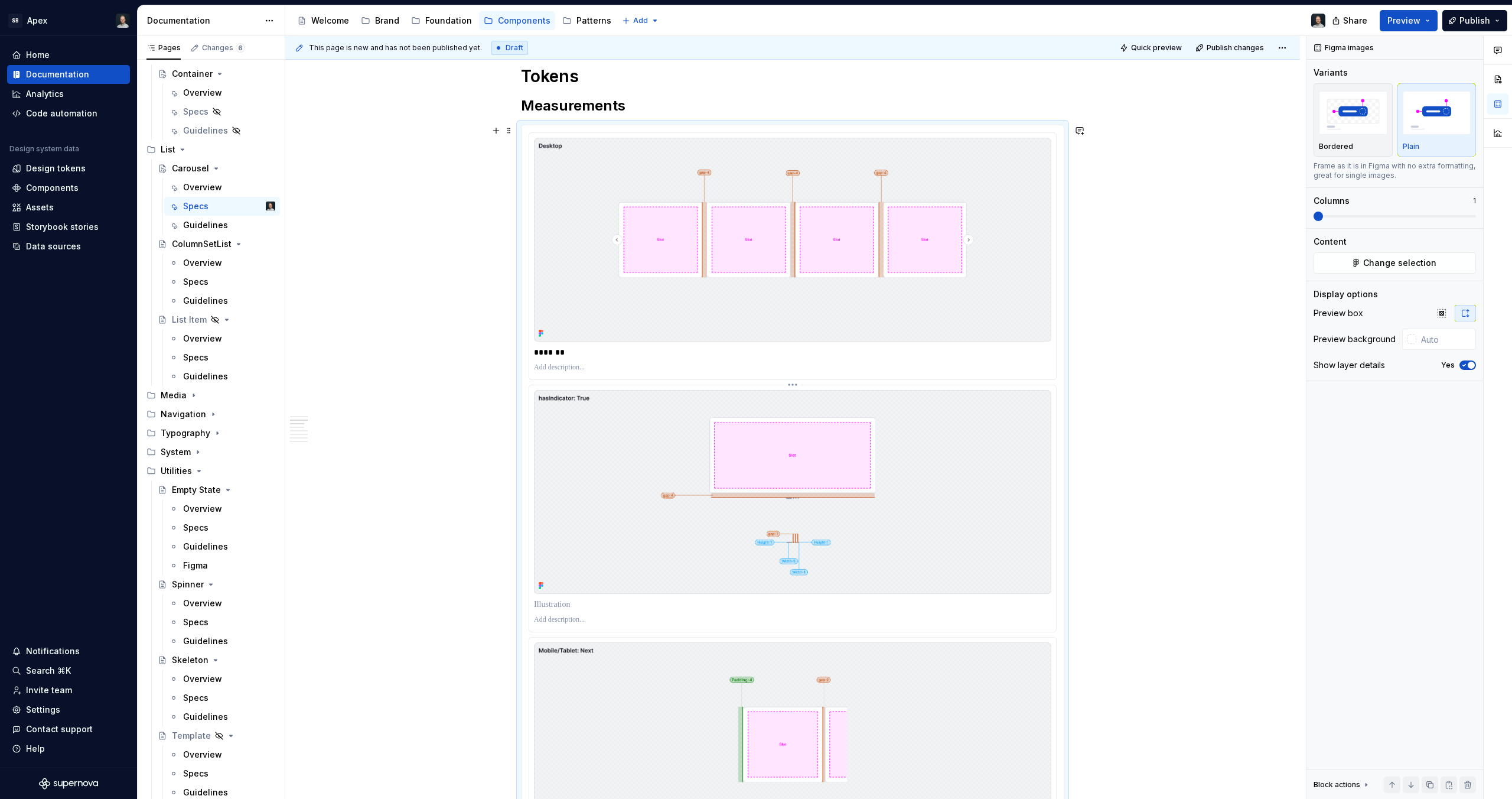
click at [709, 492] on img at bounding box center [793, 492] width 517 height 204
click at [672, 492] on img at bounding box center [793, 492] width 517 height 204
click at [793, 386] on html "SB Apex Home Documentation Analytics Code automation Design system data Design …" at bounding box center [756, 400] width 1512 height 799
click at [851, 425] on div "Update Figma image" at bounding box center [849, 423] width 87 height 12
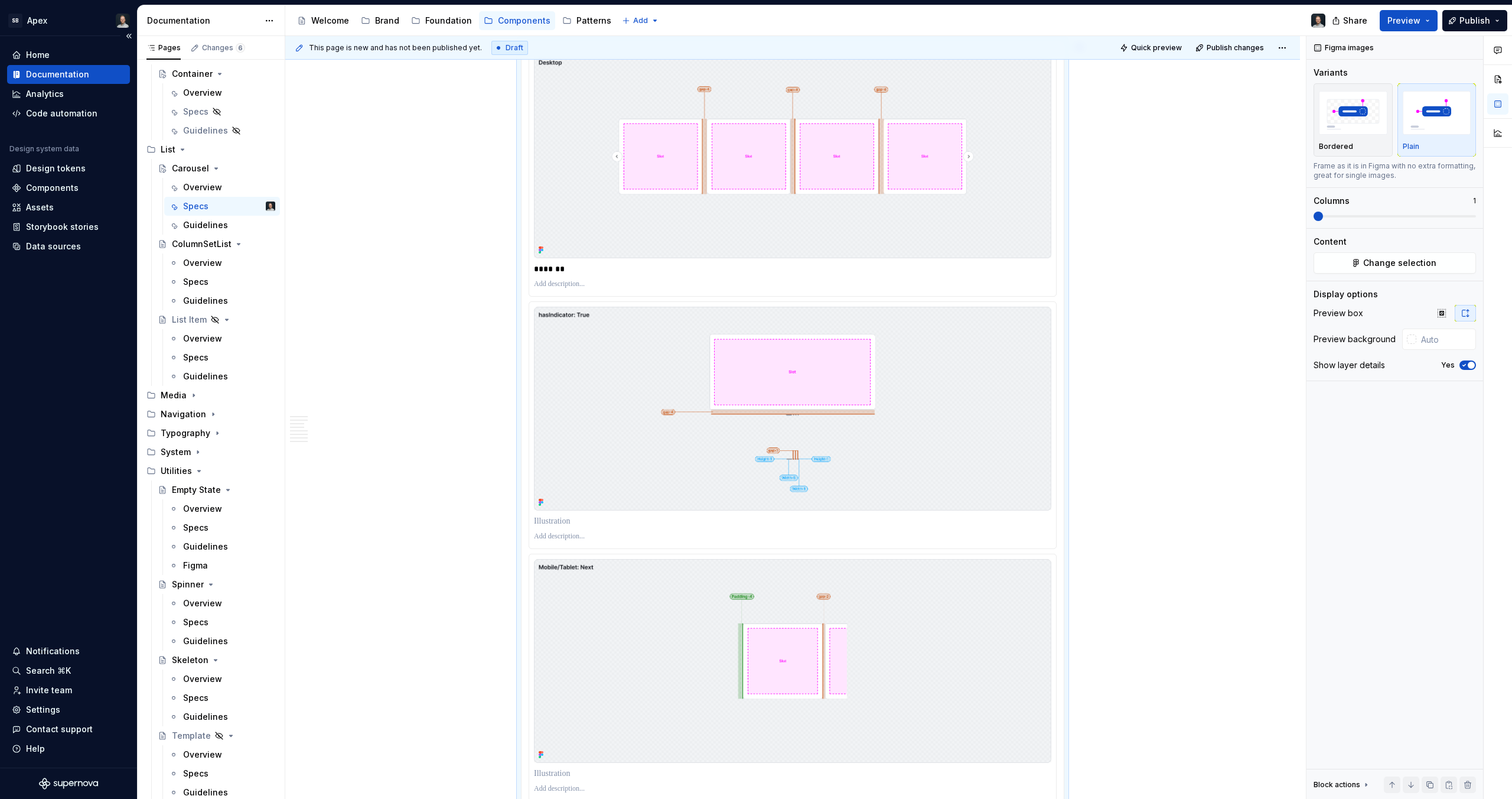
scroll to position [1545, 0]
click at [584, 523] on p at bounding box center [793, 520] width 517 height 12
click at [559, 531] on p at bounding box center [793, 536] width 517 height 10
click at [555, 533] on p at bounding box center [793, 536] width 517 height 10
click at [554, 541] on div at bounding box center [793, 536] width 517 height 14
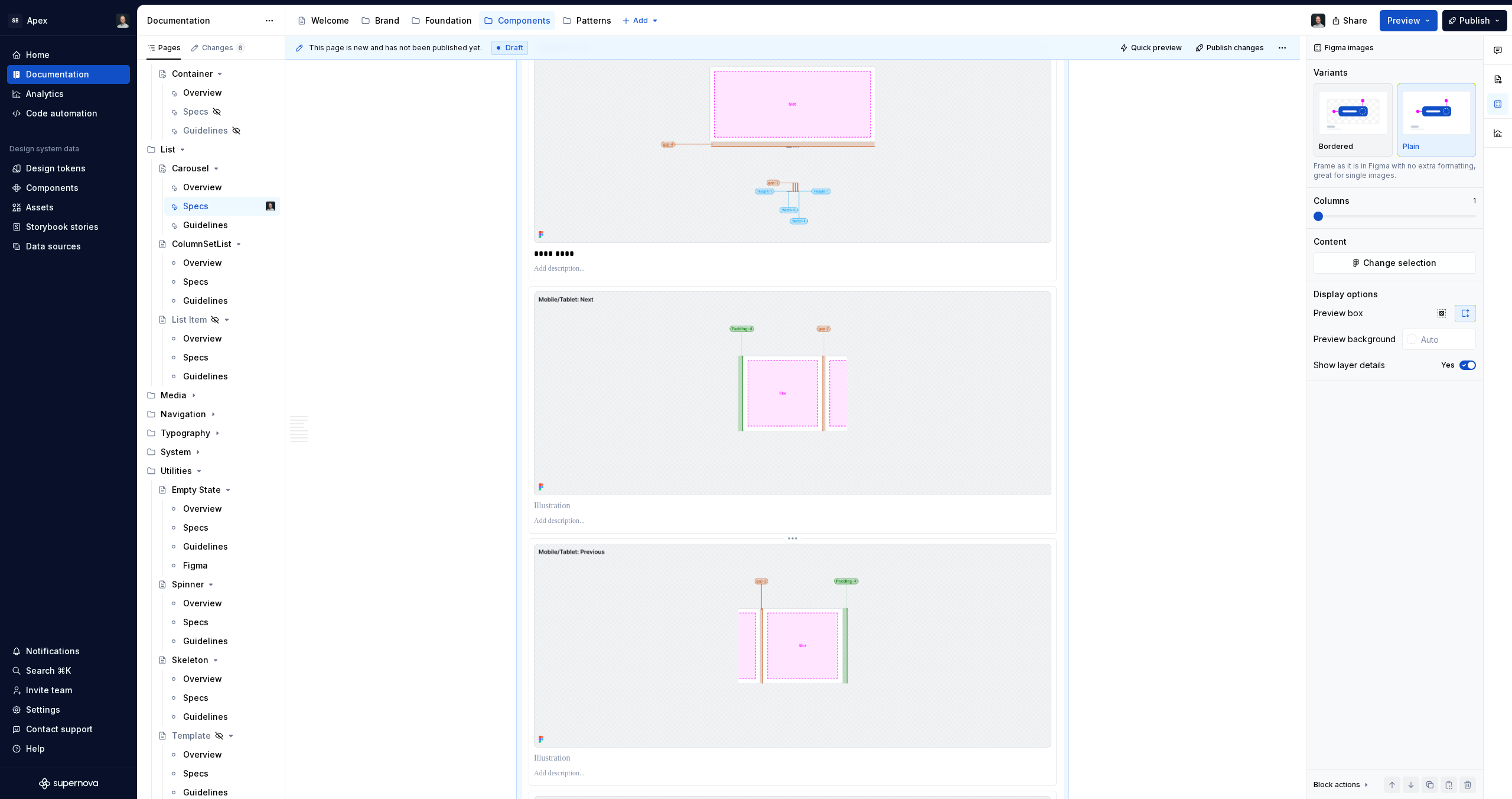
scroll to position [1824, 0]
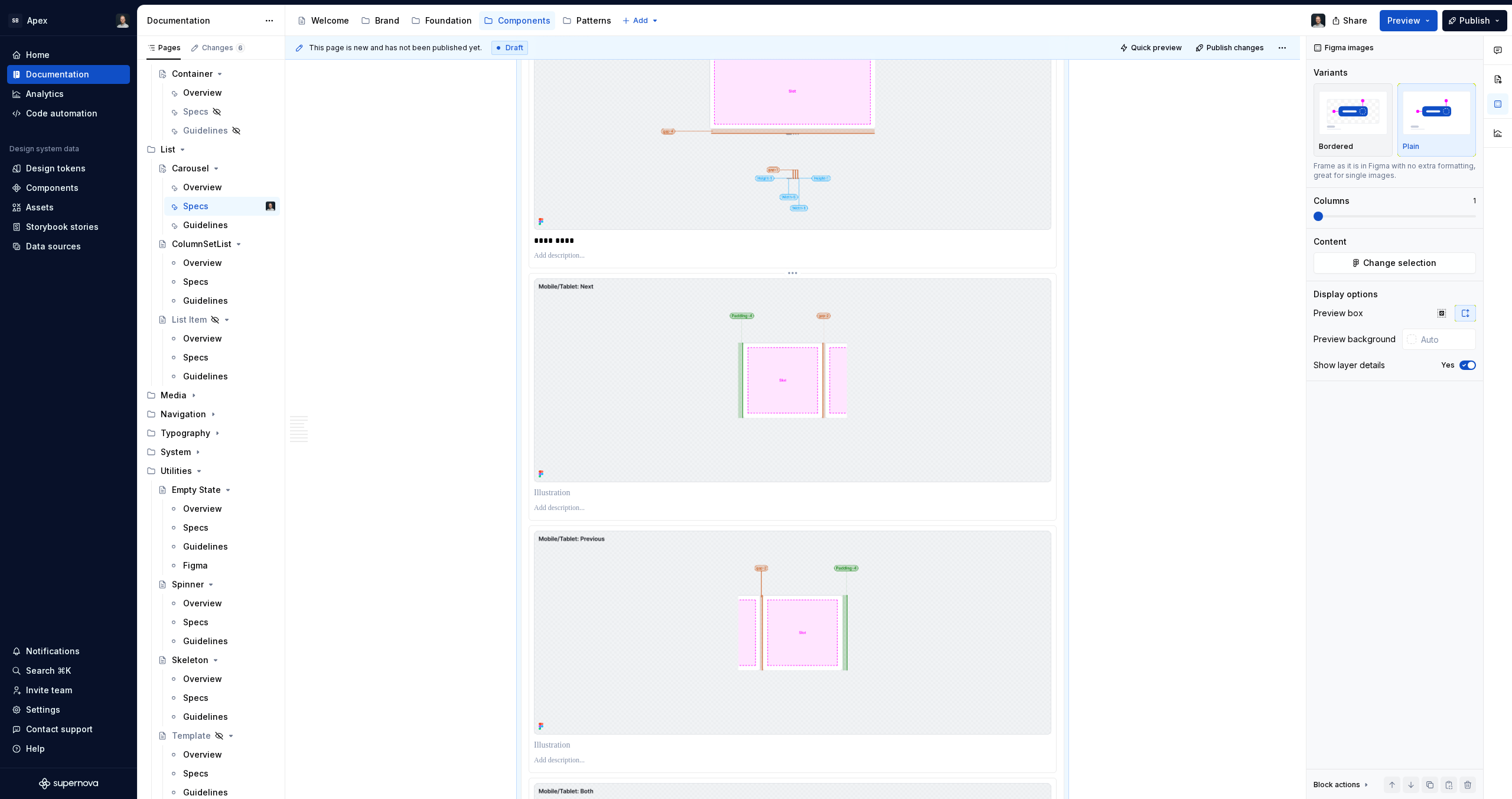
click at [559, 483] on div at bounding box center [793, 397] width 527 height 247
click at [567, 489] on p at bounding box center [793, 493] width 517 height 12
type textarea "*"
click at [586, 497] on p "**********" at bounding box center [793, 493] width 517 height 12
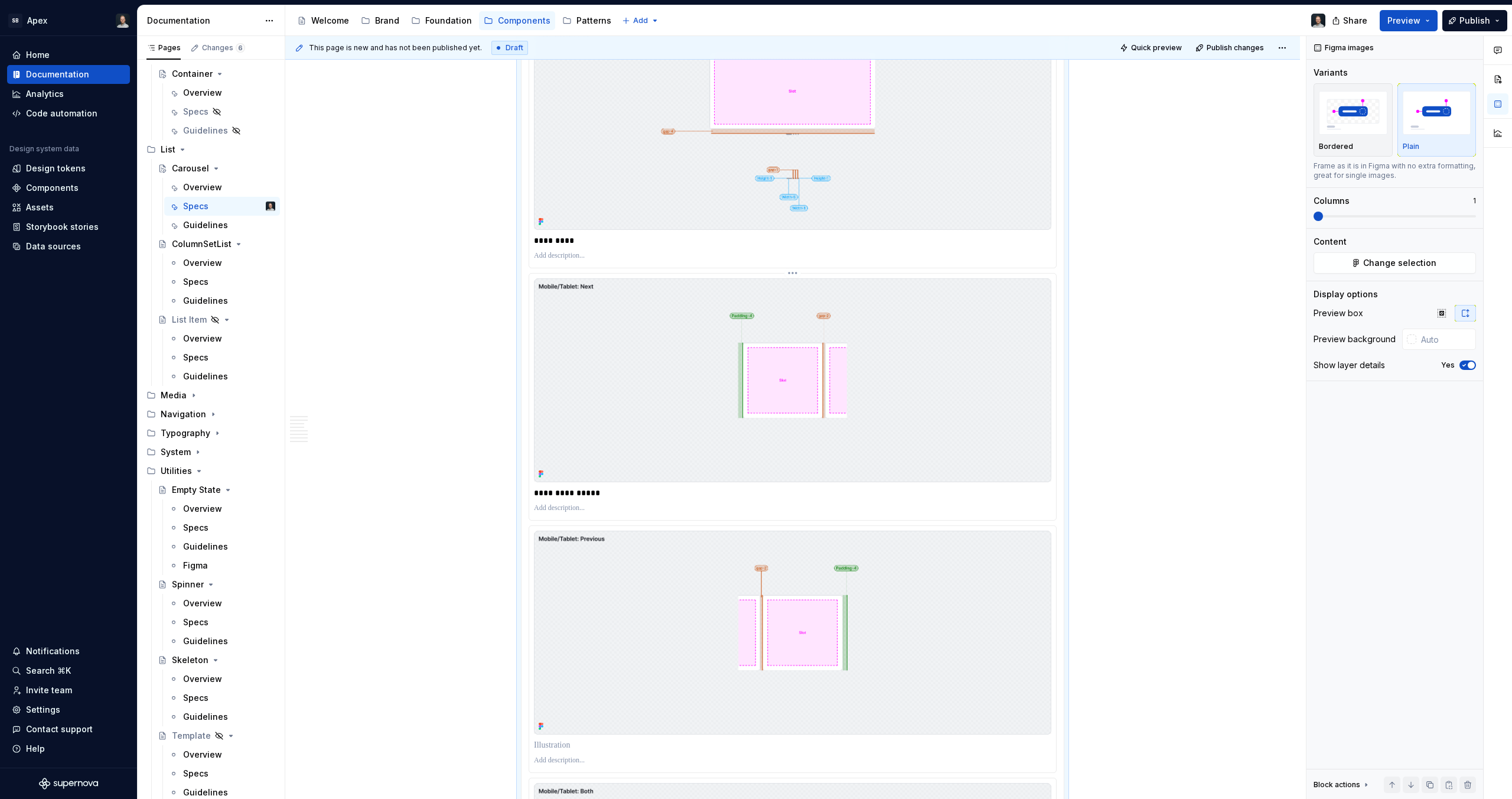
click at [586, 491] on p "**********" at bounding box center [793, 493] width 517 height 12
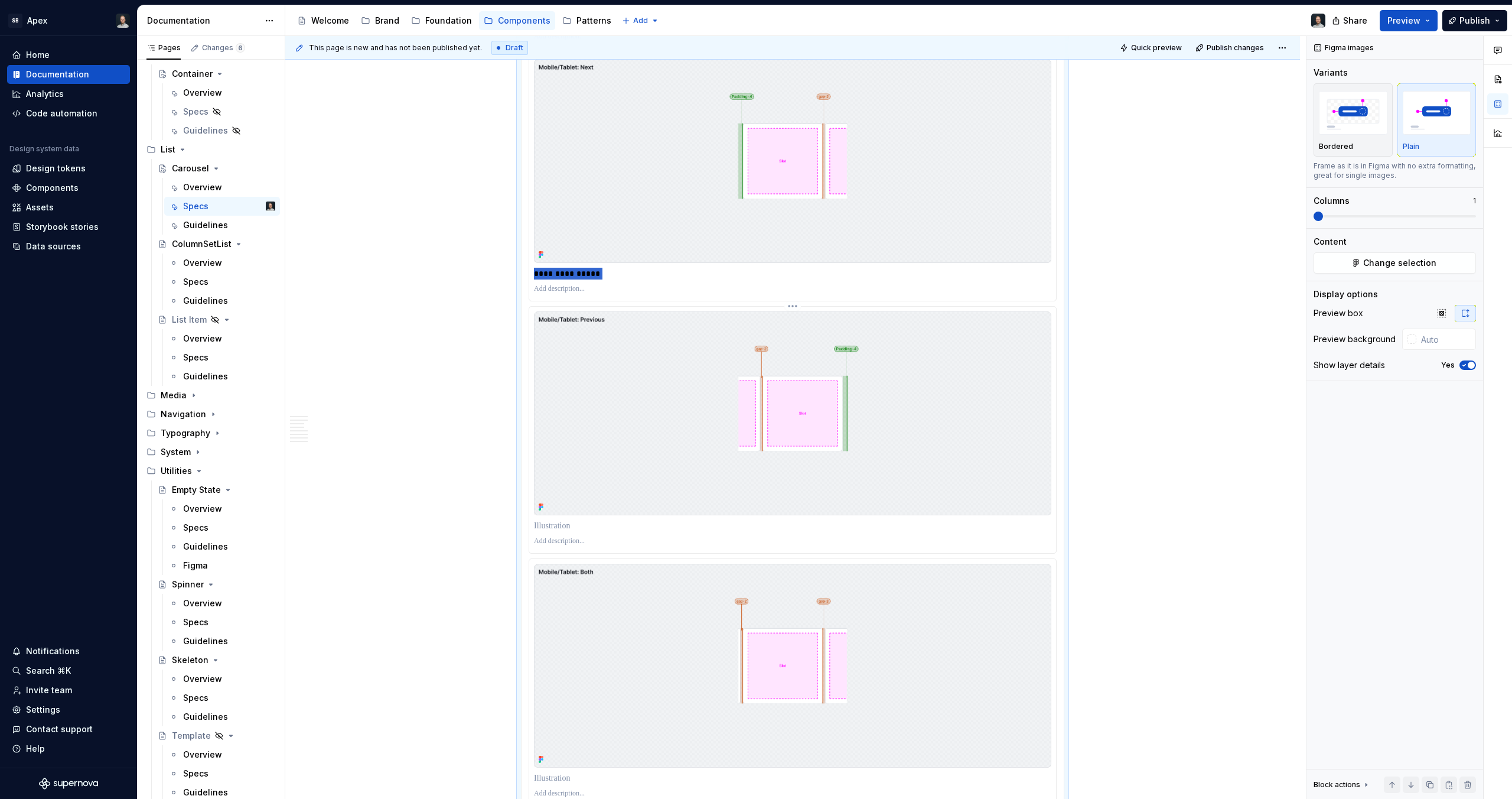
scroll to position [2060, 0]
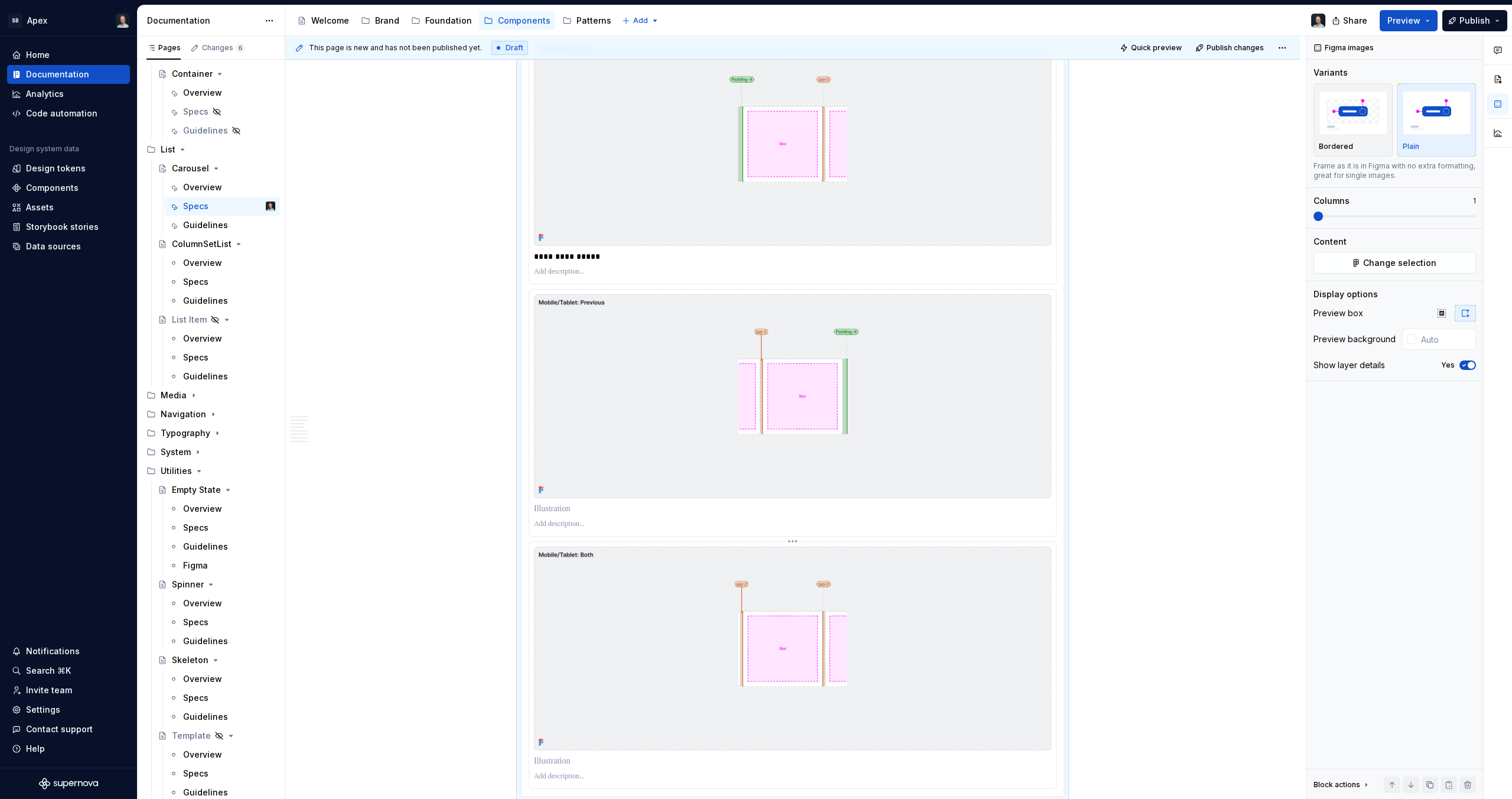
click at [784, 607] on img at bounding box center [793, 649] width 517 height 204
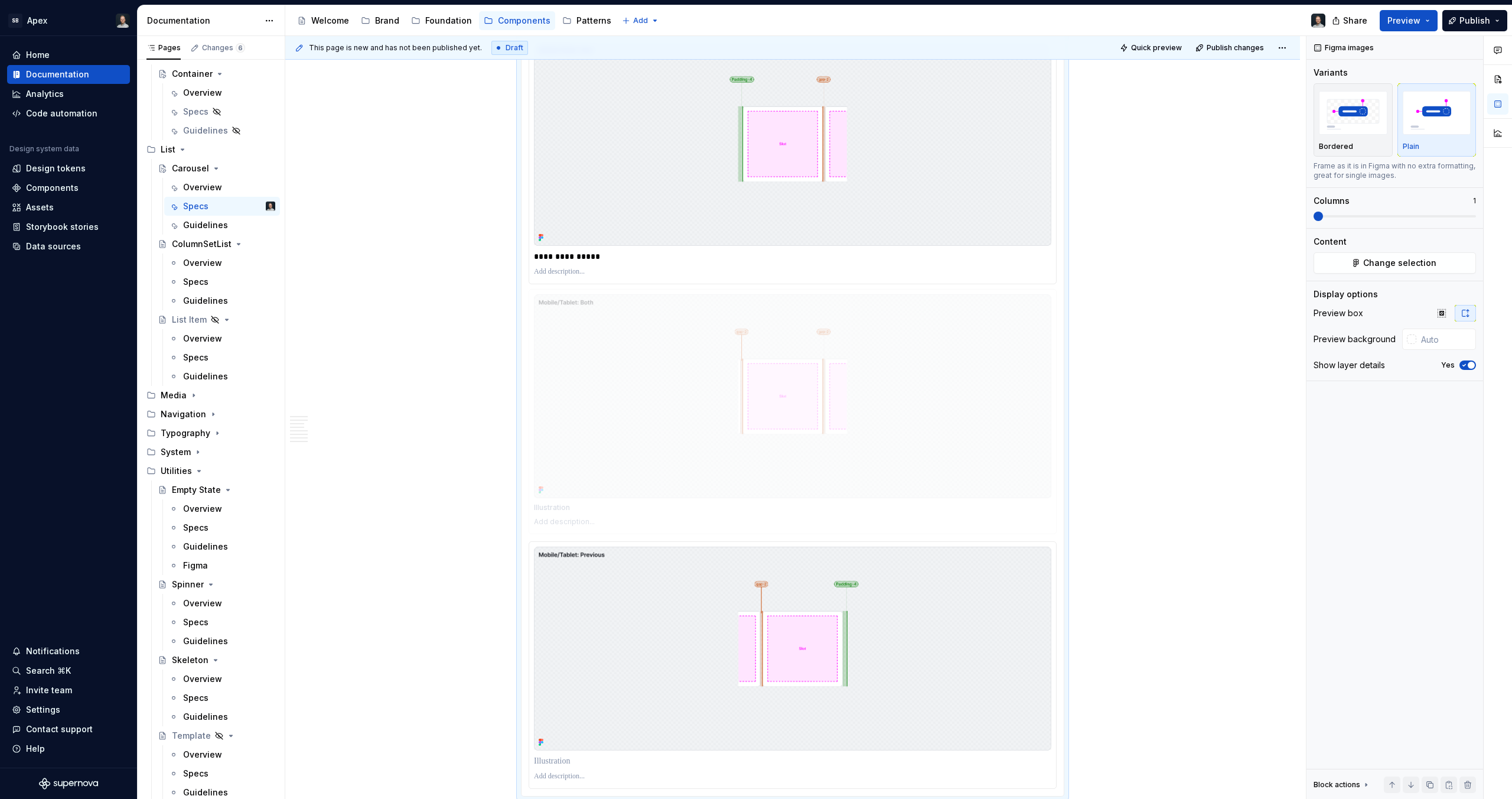
drag, startPoint x: 786, startPoint y: 637, endPoint x: 783, endPoint y: 390, distance: 247.0
click at [778, 384] on body "SB Apex Home Documentation Analytics Code automation Design system data Design …" at bounding box center [756, 400] width 1512 height 799
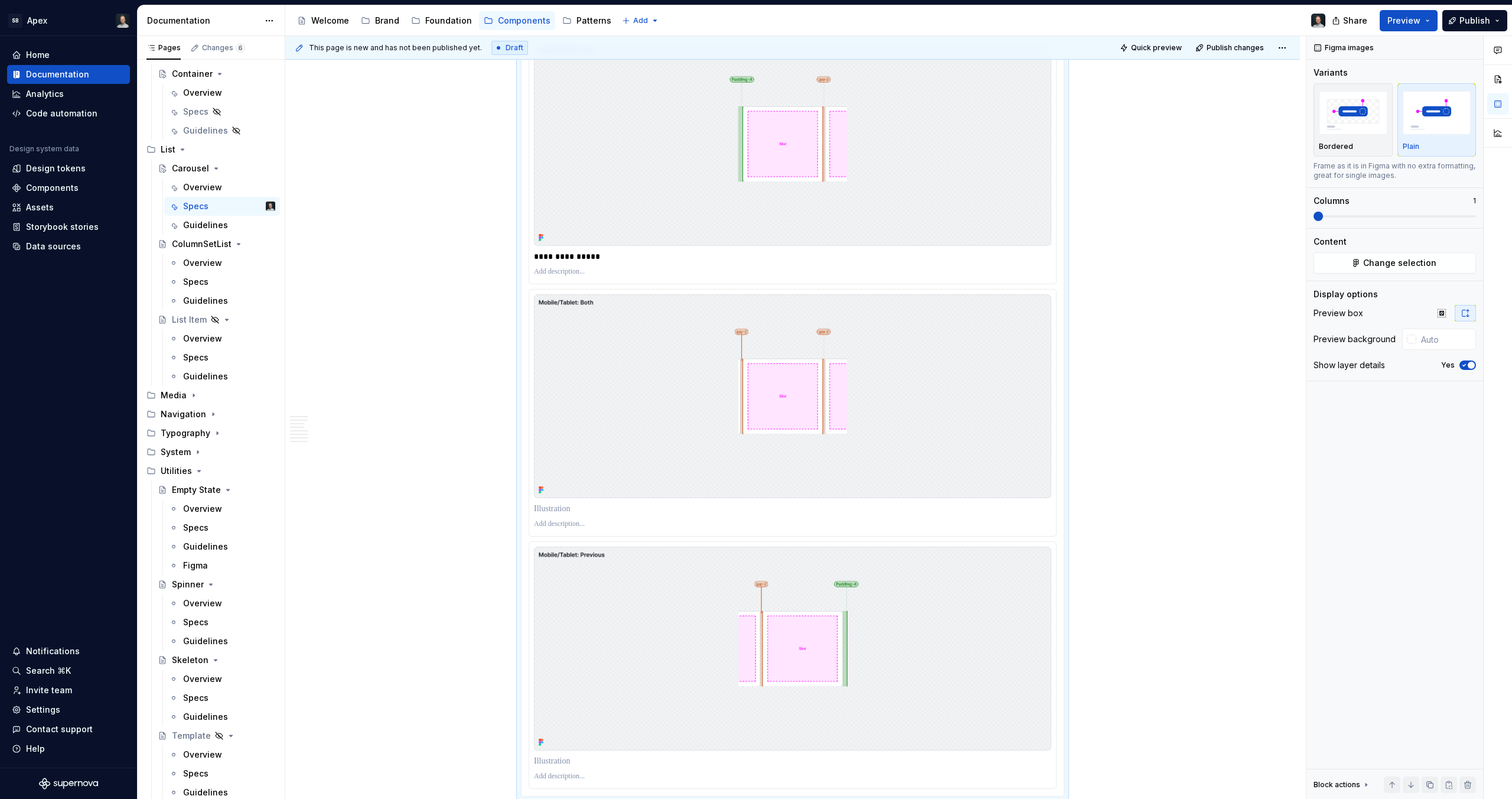
click at [581, 245] on div "**********" at bounding box center [793, 161] width 527 height 247
click at [590, 255] on p "**********" at bounding box center [793, 256] width 517 height 12
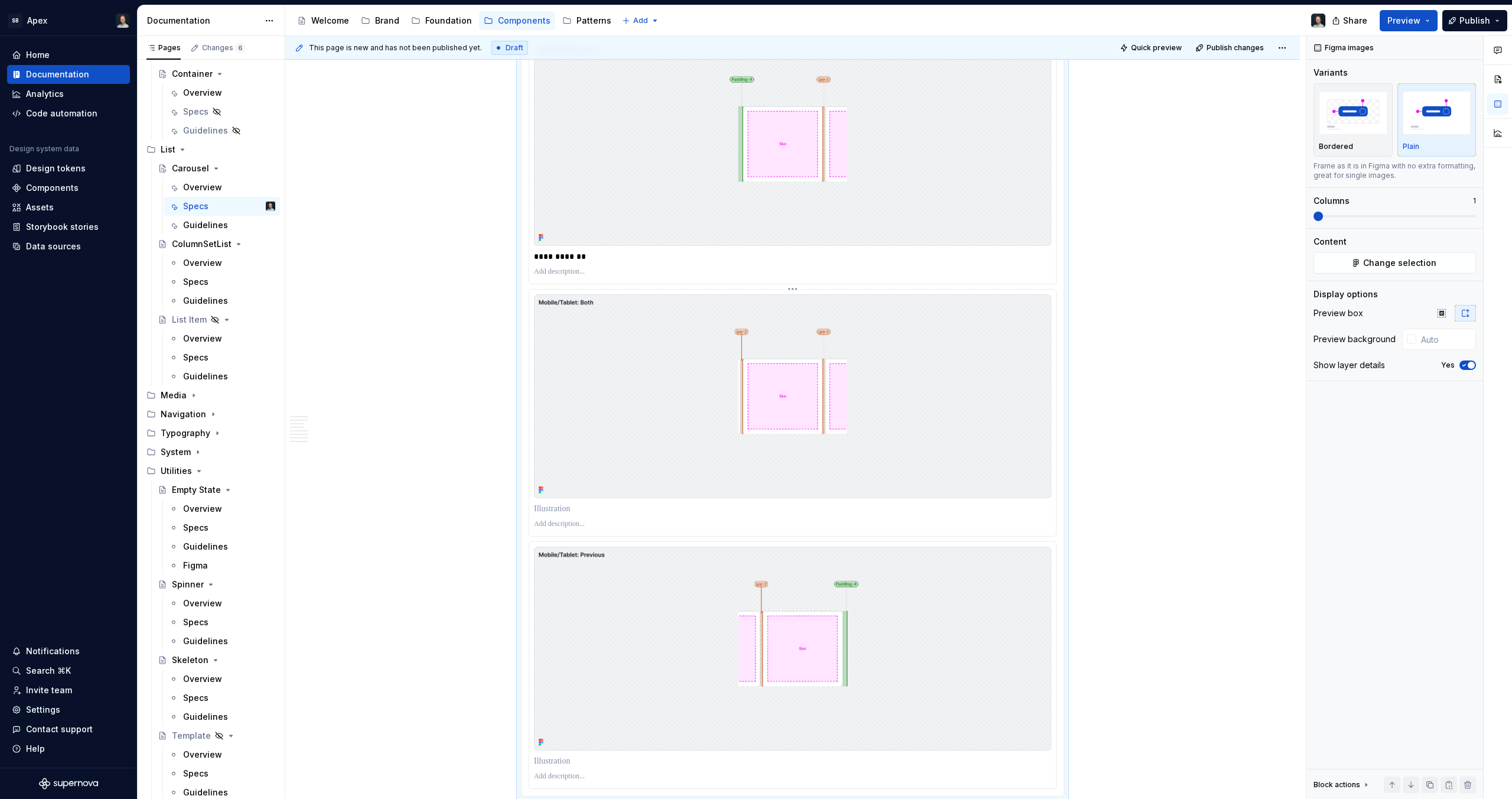
click at [582, 508] on p at bounding box center [793, 509] width 517 height 12
click at [565, 261] on p "**********" at bounding box center [793, 256] width 517 height 12
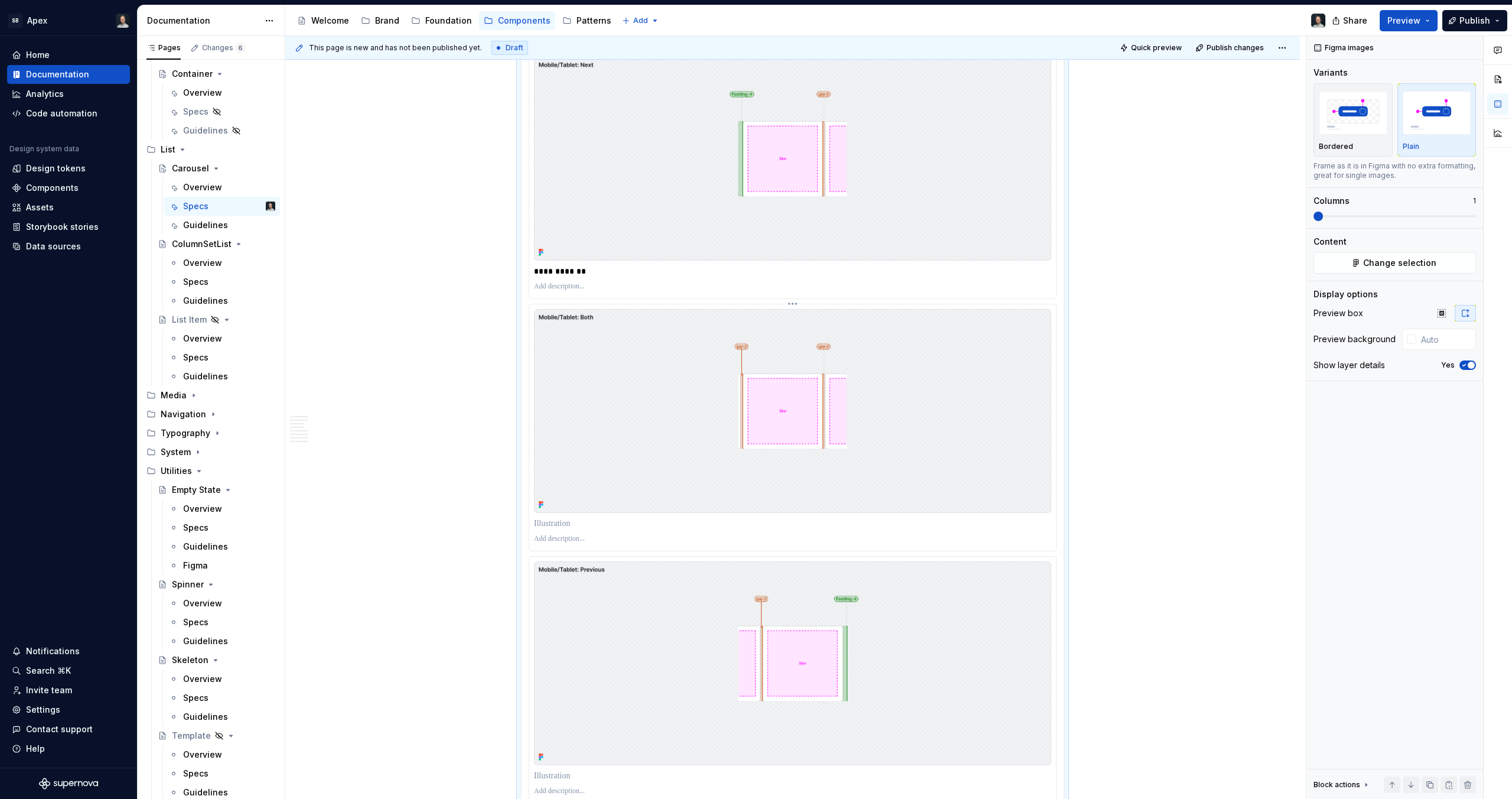
click at [570, 521] on p at bounding box center [793, 523] width 517 height 12
type textarea "*"
click at [645, 532] on div at bounding box center [793, 539] width 517 height 14
click at [551, 267] on p "**********" at bounding box center [793, 271] width 517 height 12
click at [606, 520] on p "**********" at bounding box center [793, 523] width 517 height 12
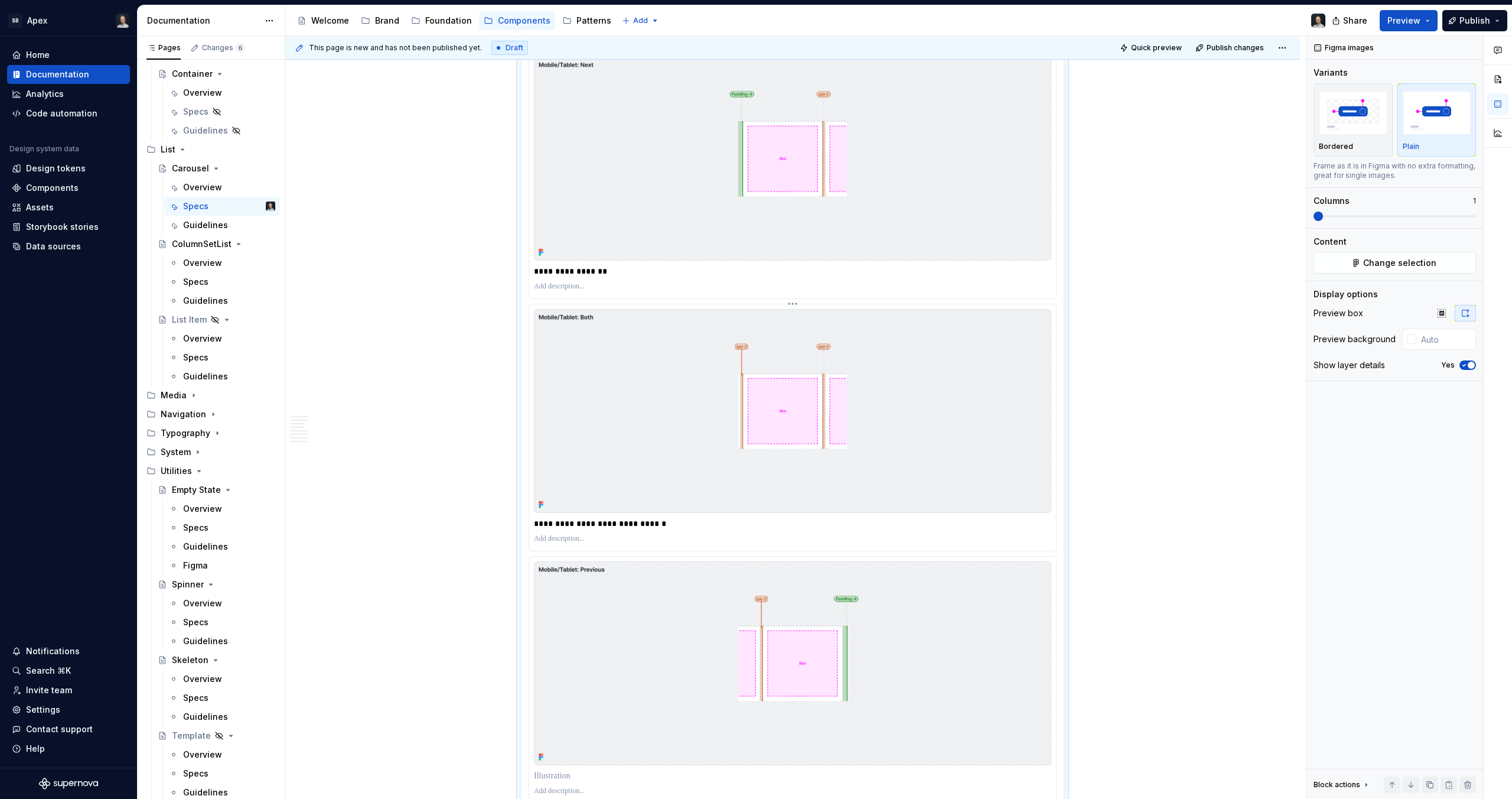
click at [629, 521] on p "**********" at bounding box center [793, 523] width 517 height 12
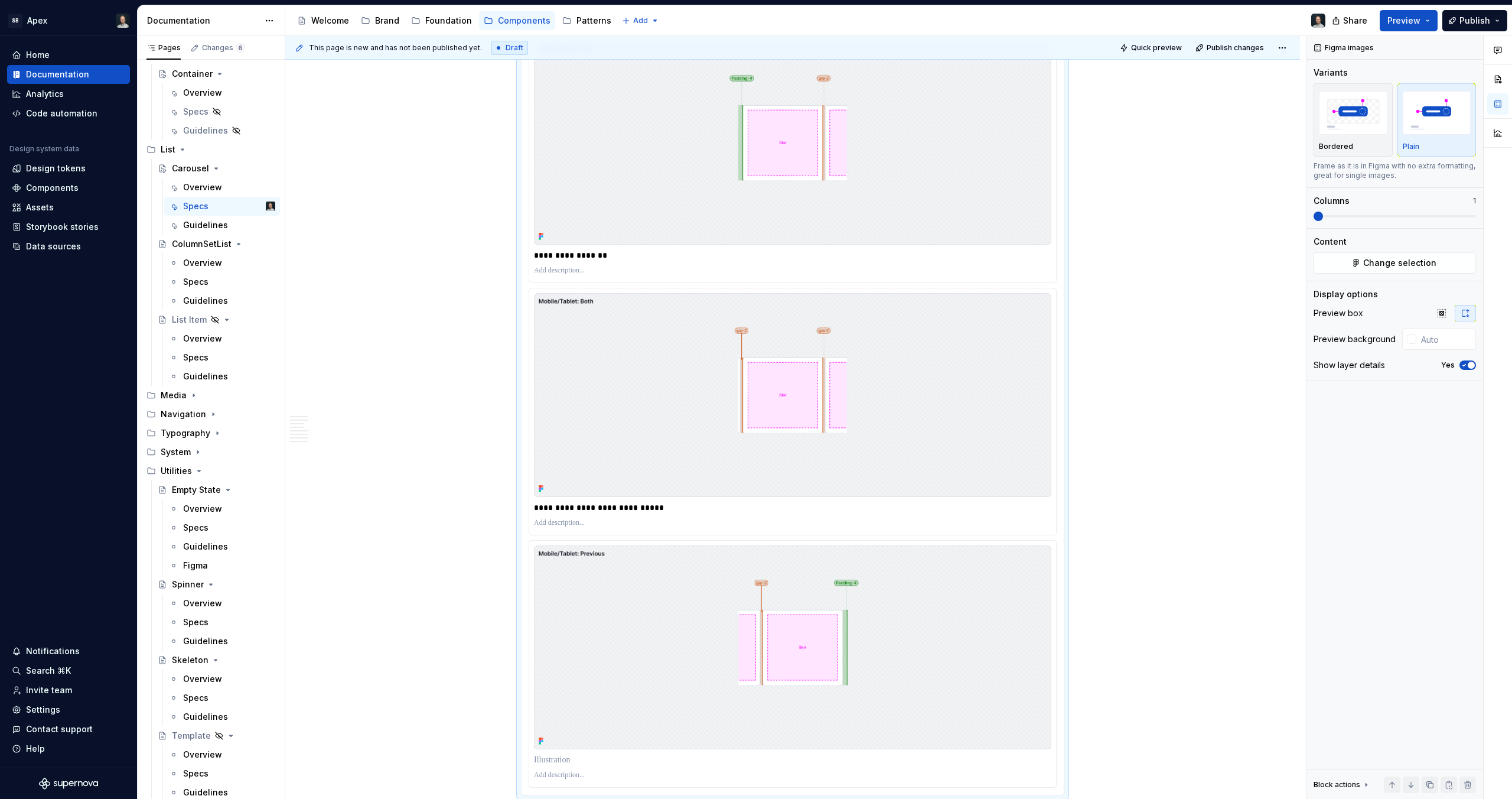
click at [583, 271] on p at bounding box center [793, 271] width 517 height 10
click at [575, 271] on p "**********" at bounding box center [793, 271] width 517 height 10
click at [614, 273] on p "**********" at bounding box center [793, 271] width 517 height 10
click at [607, 266] on p "**********" at bounding box center [793, 271] width 517 height 10
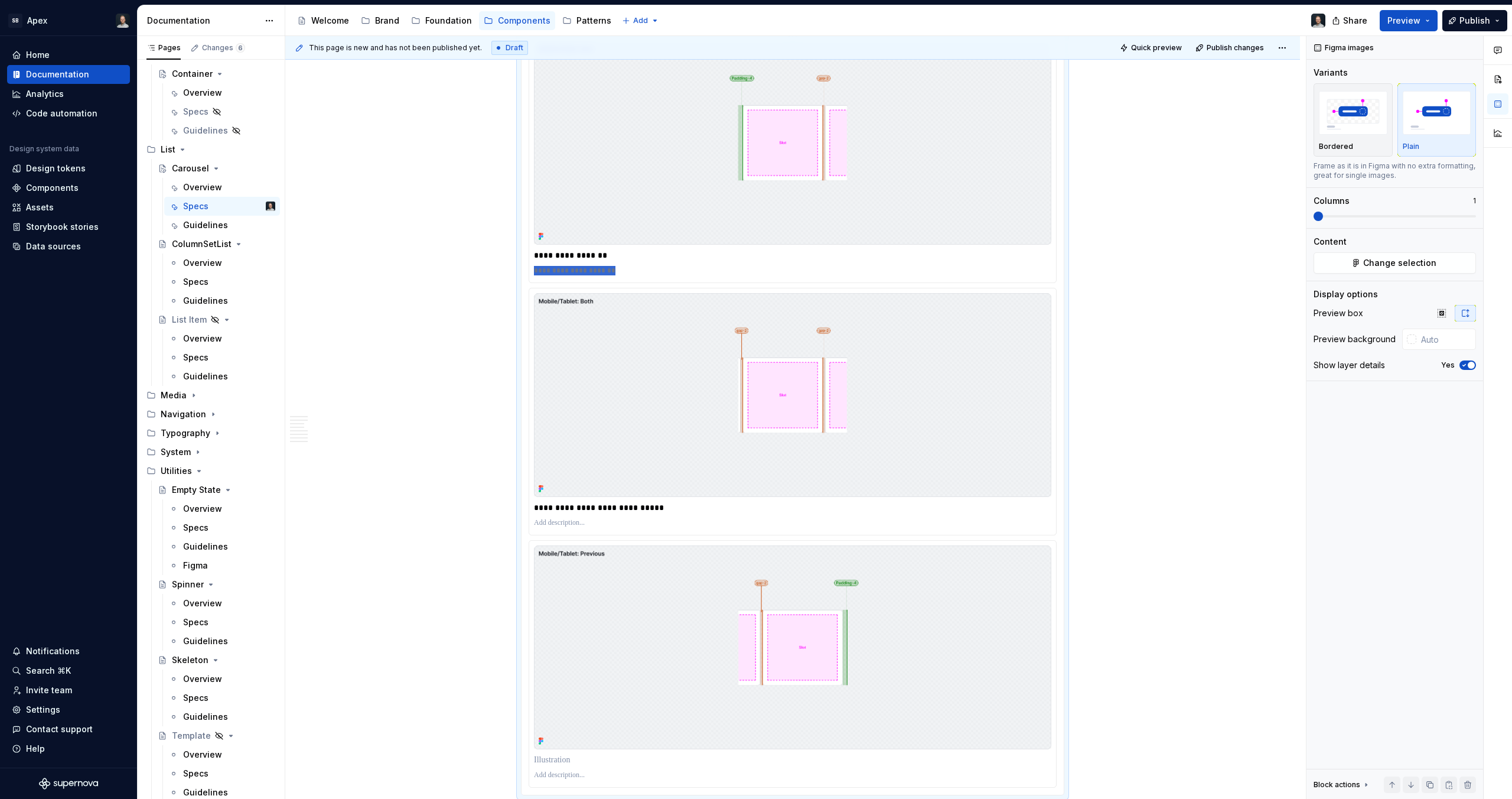
click at [607, 266] on p "**********" at bounding box center [793, 271] width 517 height 10
click at [623, 529] on div at bounding box center [793, 523] width 517 height 14
click at [618, 526] on p at bounding box center [793, 523] width 517 height 10
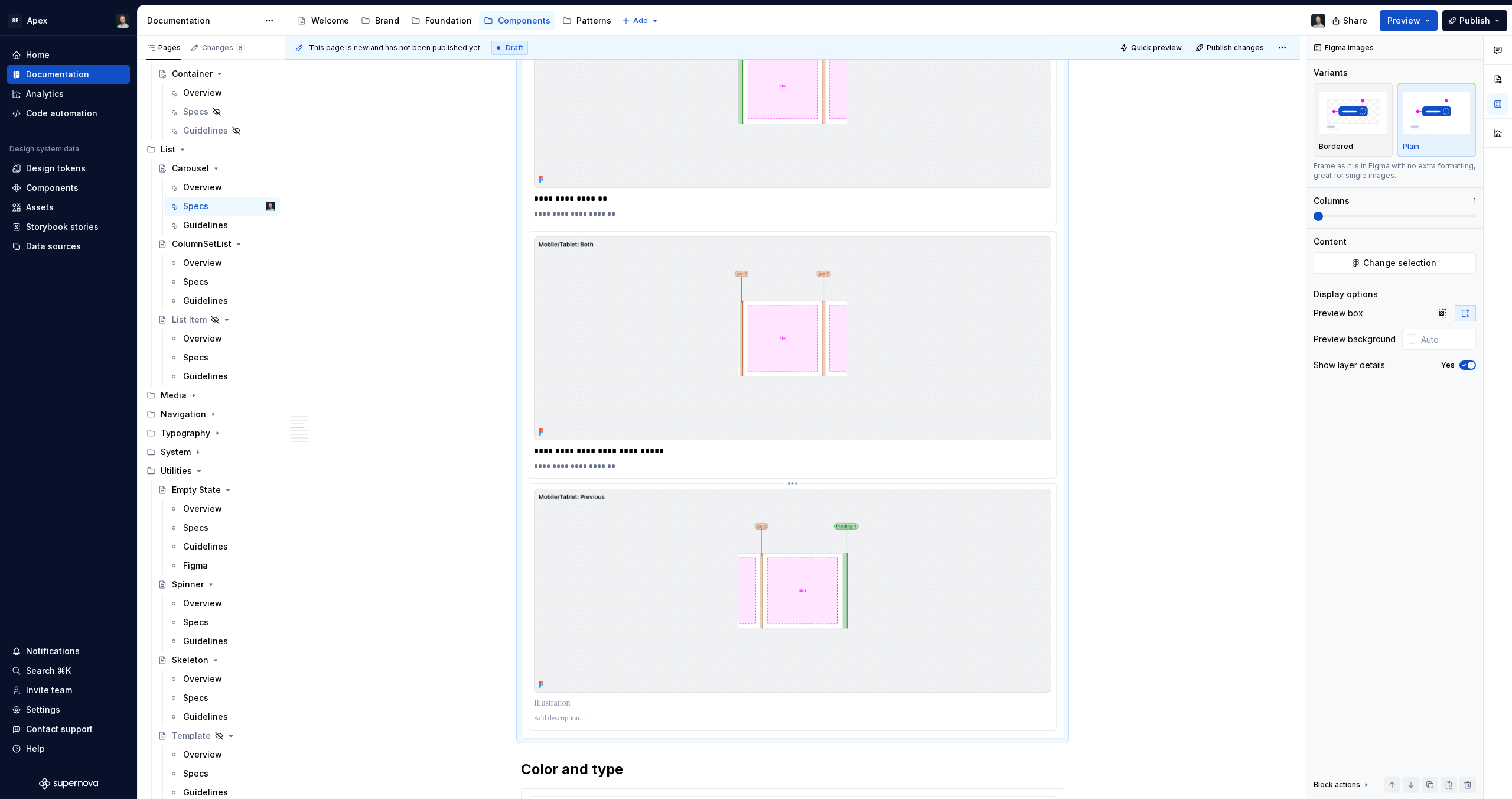
scroll to position [2129, 0]
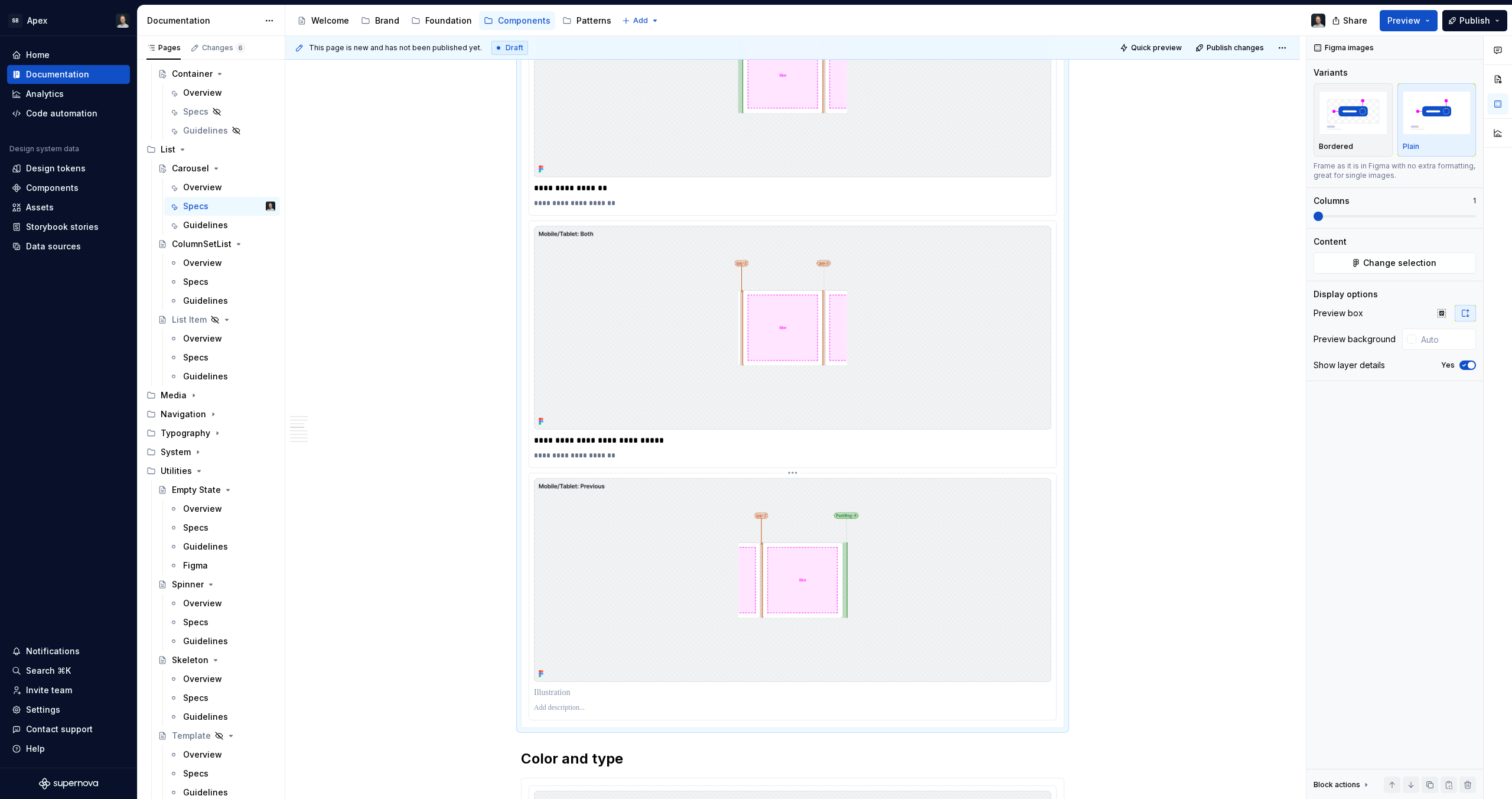
click at [581, 691] on p at bounding box center [793, 692] width 517 height 12
click at [573, 711] on div at bounding box center [793, 707] width 517 height 14
click at [572, 707] on p at bounding box center [793, 707] width 517 height 10
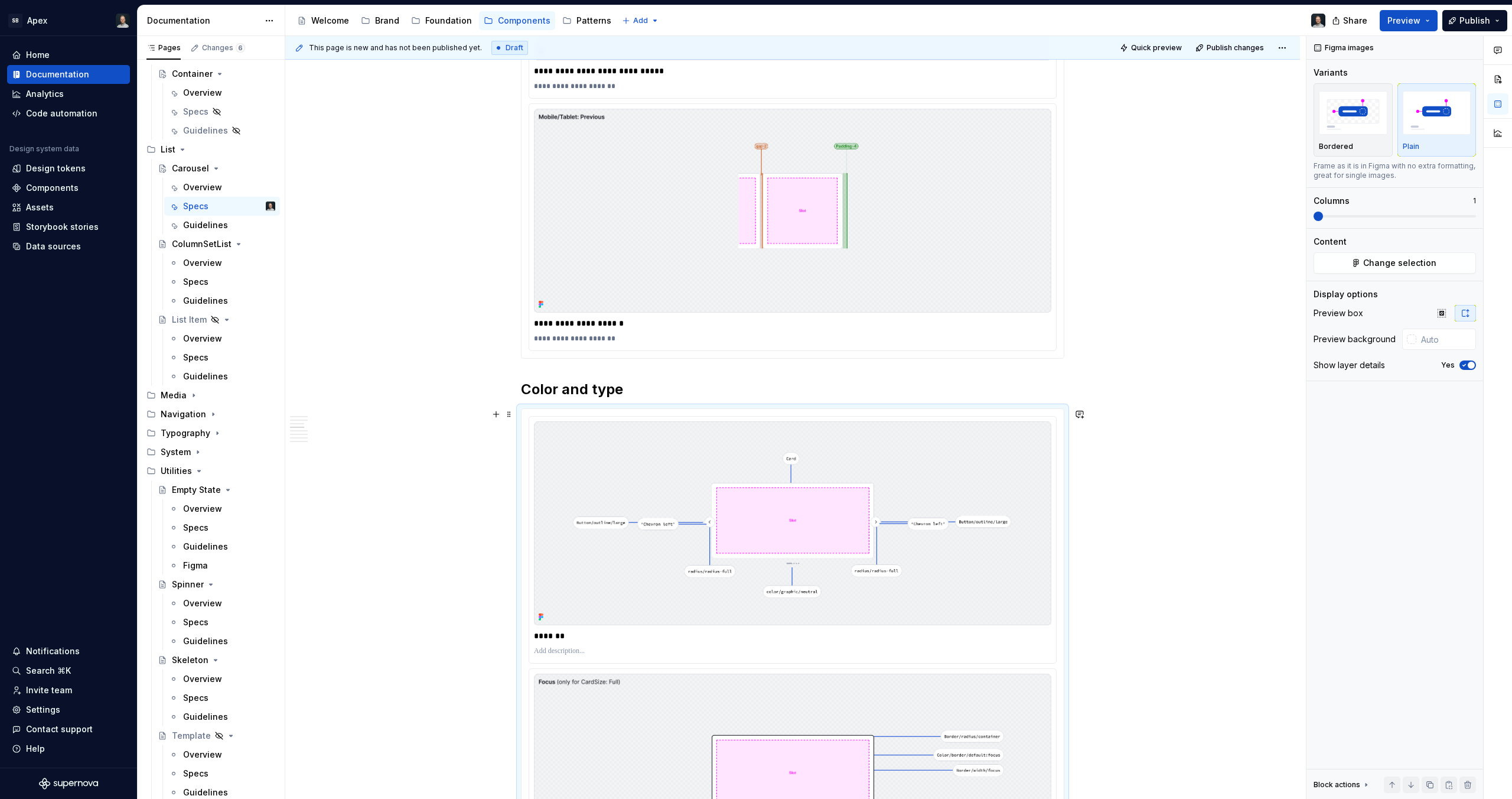
click at [526, 510] on div "**********" at bounding box center [792, 666] width 542 height 514
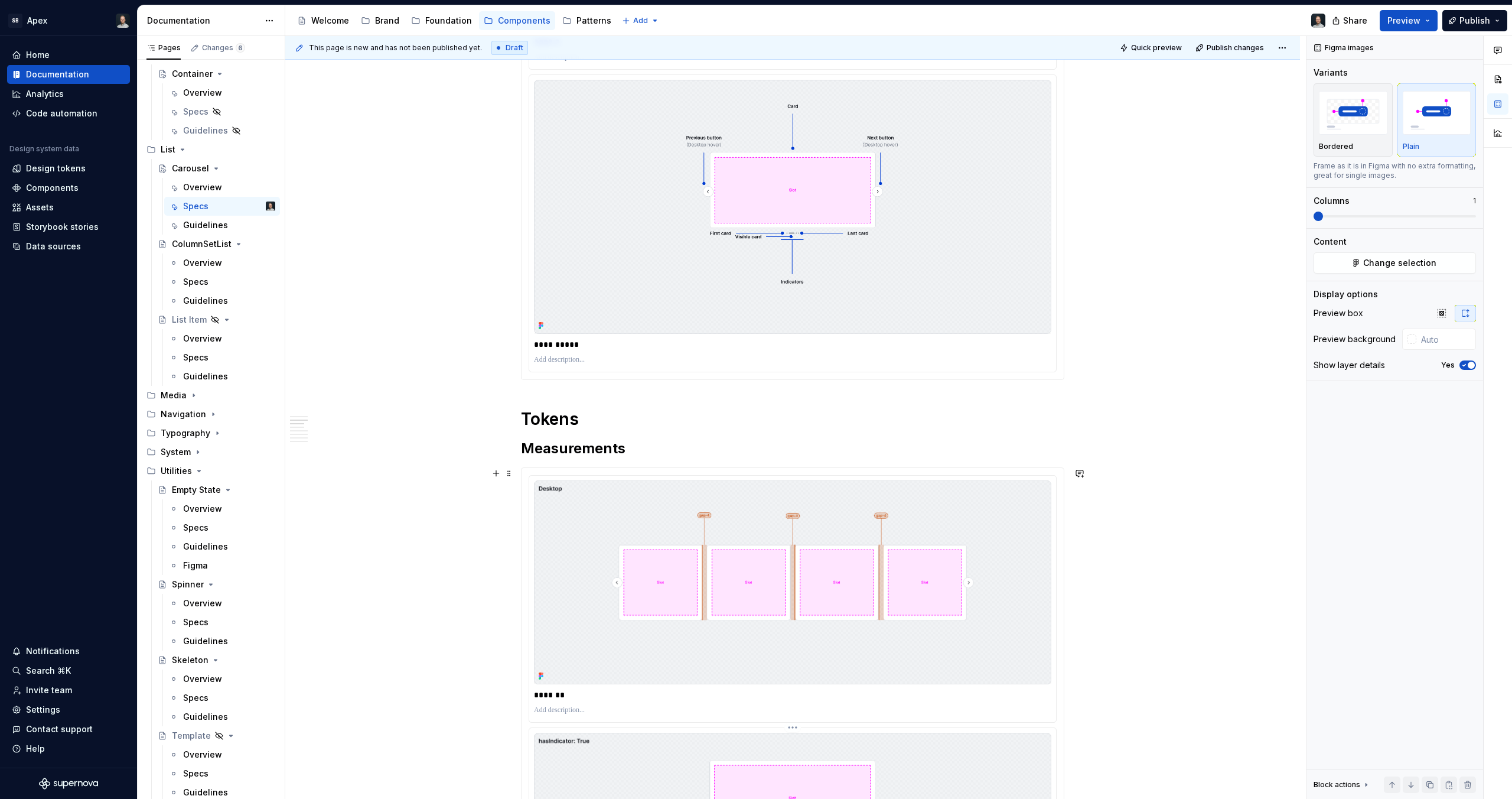
scroll to position [1203, 0]
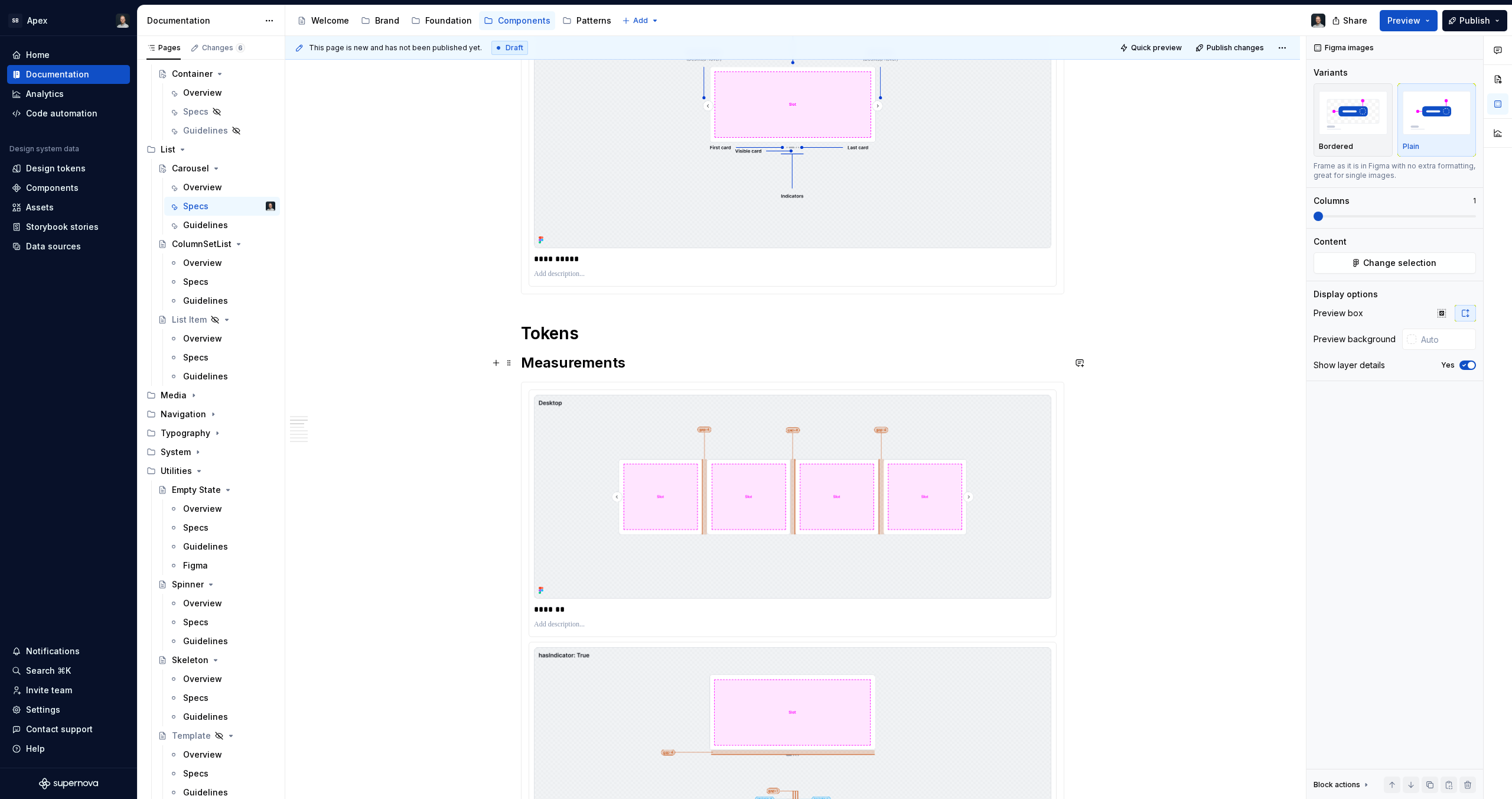
click at [619, 366] on h2 "Measurements" at bounding box center [793, 363] width 544 height 19
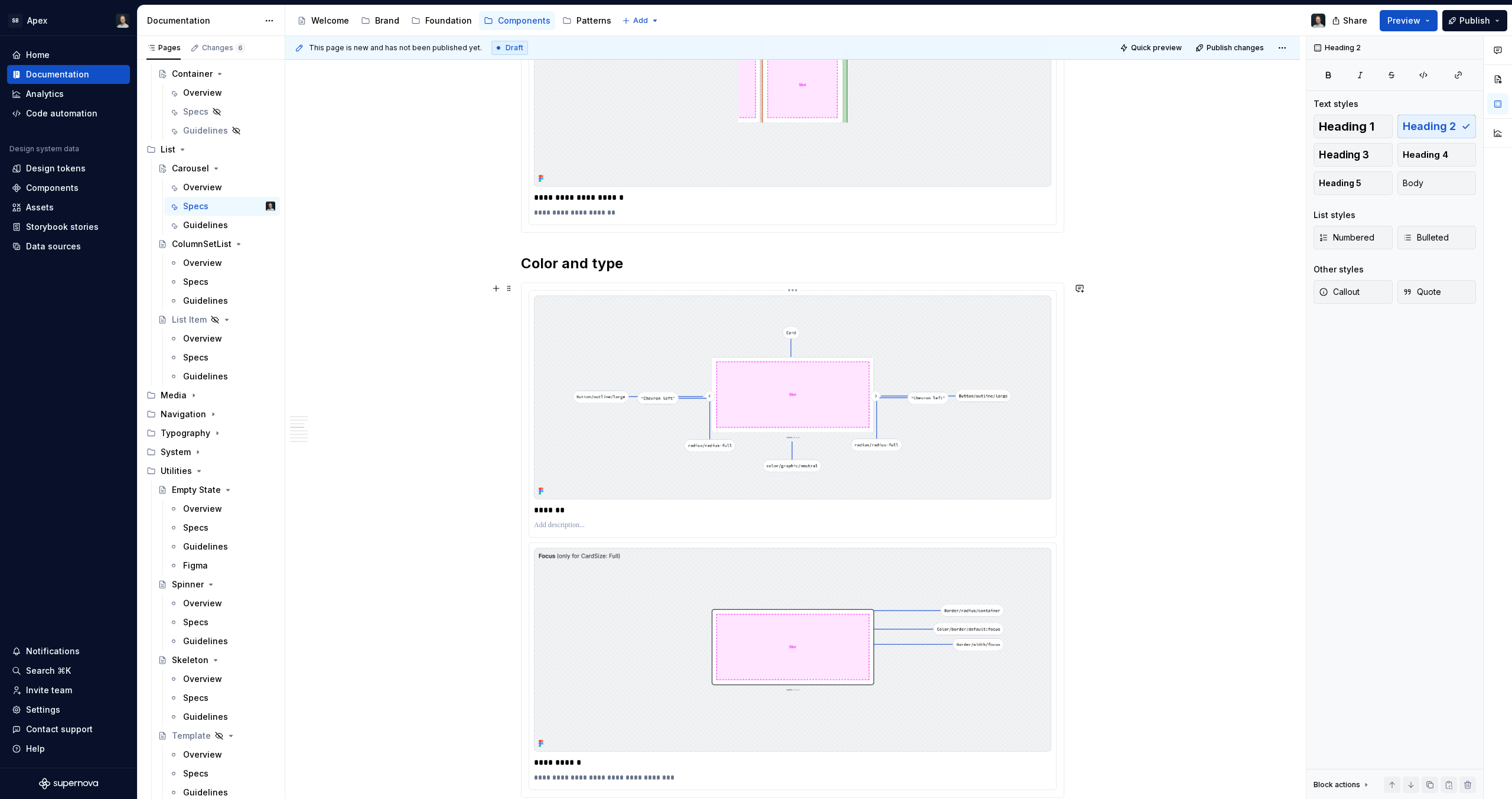
scroll to position [2621, 0]
click at [529, 258] on h2 "Color and type" at bounding box center [793, 266] width 544 height 19
click at [524, 263] on h2 "Color and type" at bounding box center [793, 266] width 544 height 19
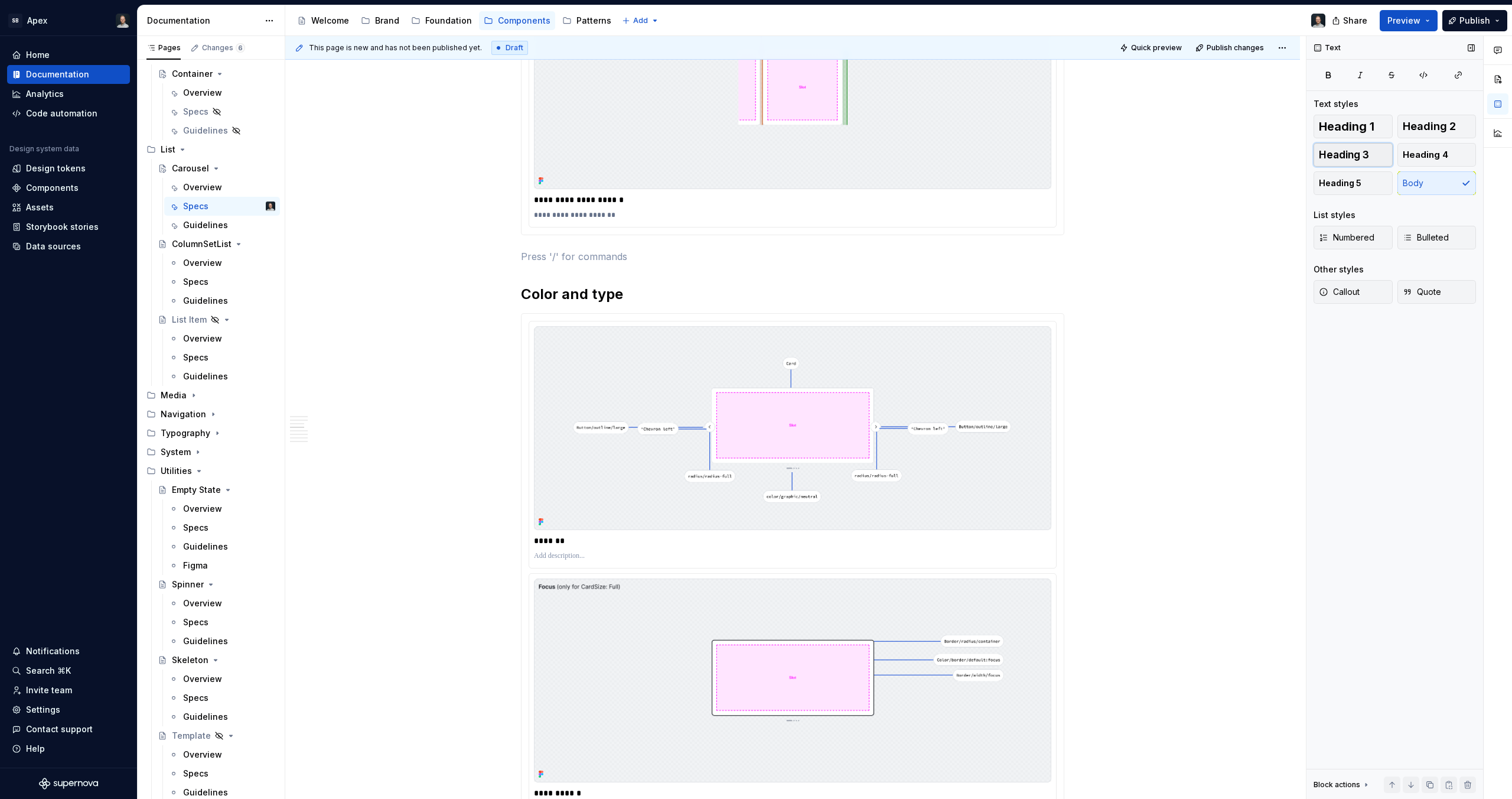
click at [1358, 154] on span "Heading 3" at bounding box center [1344, 154] width 50 height 12
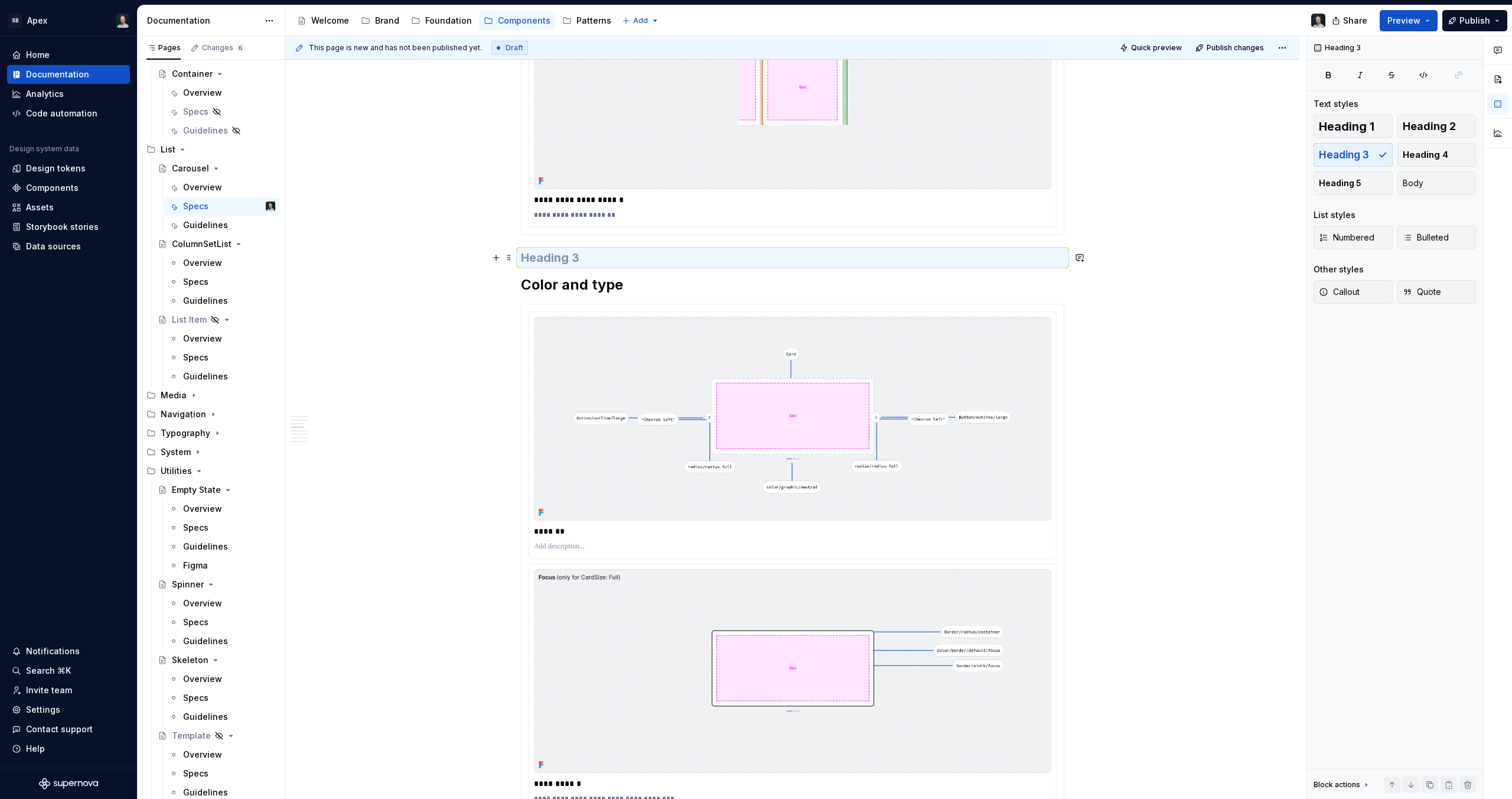
click at [634, 262] on h3 at bounding box center [793, 257] width 544 height 17
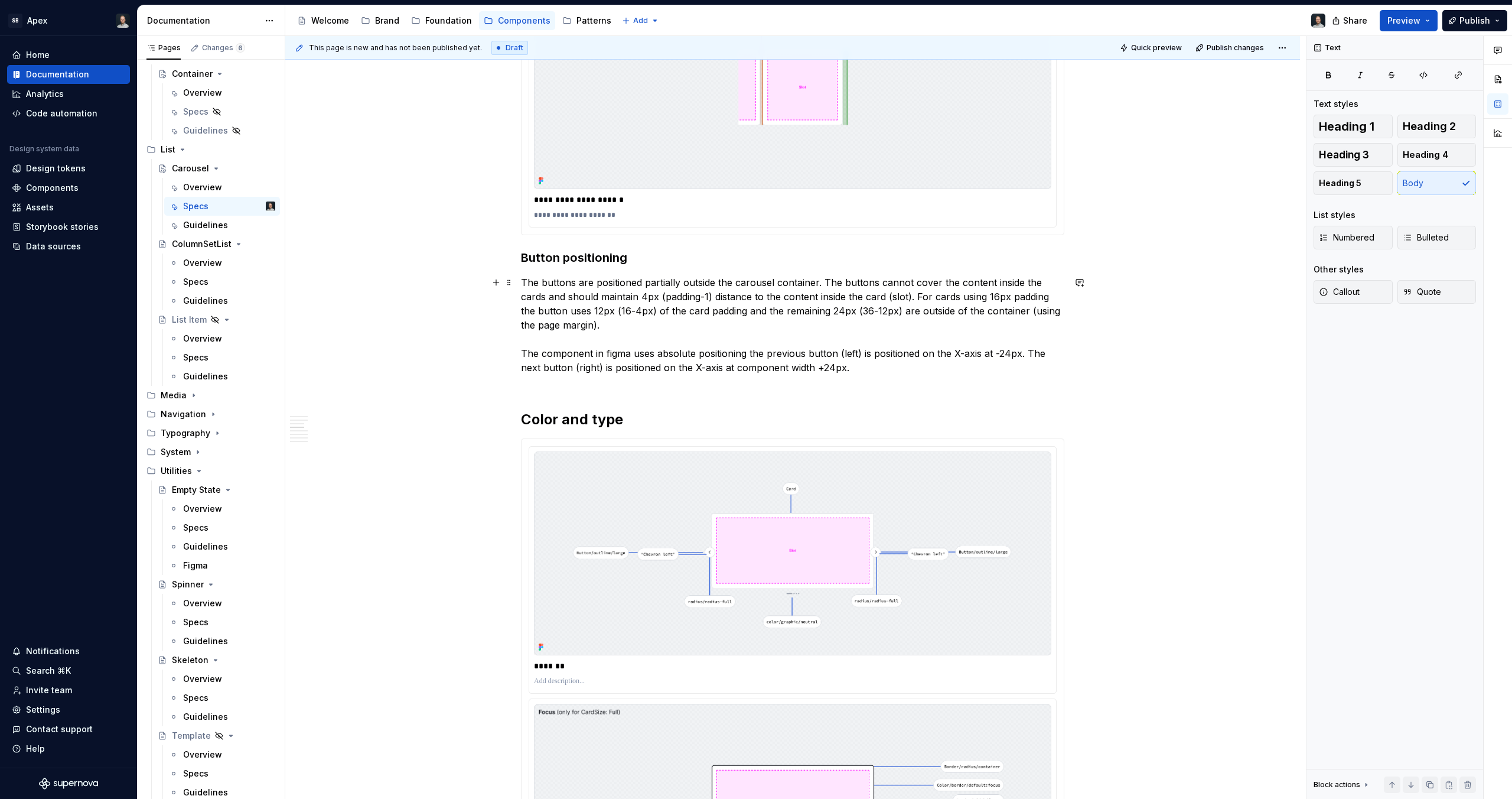
click at [686, 293] on p "The buttons are positioned partially outside the carousel container. The button…" at bounding box center [793, 332] width 544 height 114
click at [915, 274] on button "button" at bounding box center [914, 275] width 17 height 17
click at [718, 306] on p "The buttons are positioned partially outside the carousel container. The button…" at bounding box center [793, 332] width 544 height 114
drag, startPoint x: 707, startPoint y: 297, endPoint x: 665, endPoint y: 302, distance: 42.3
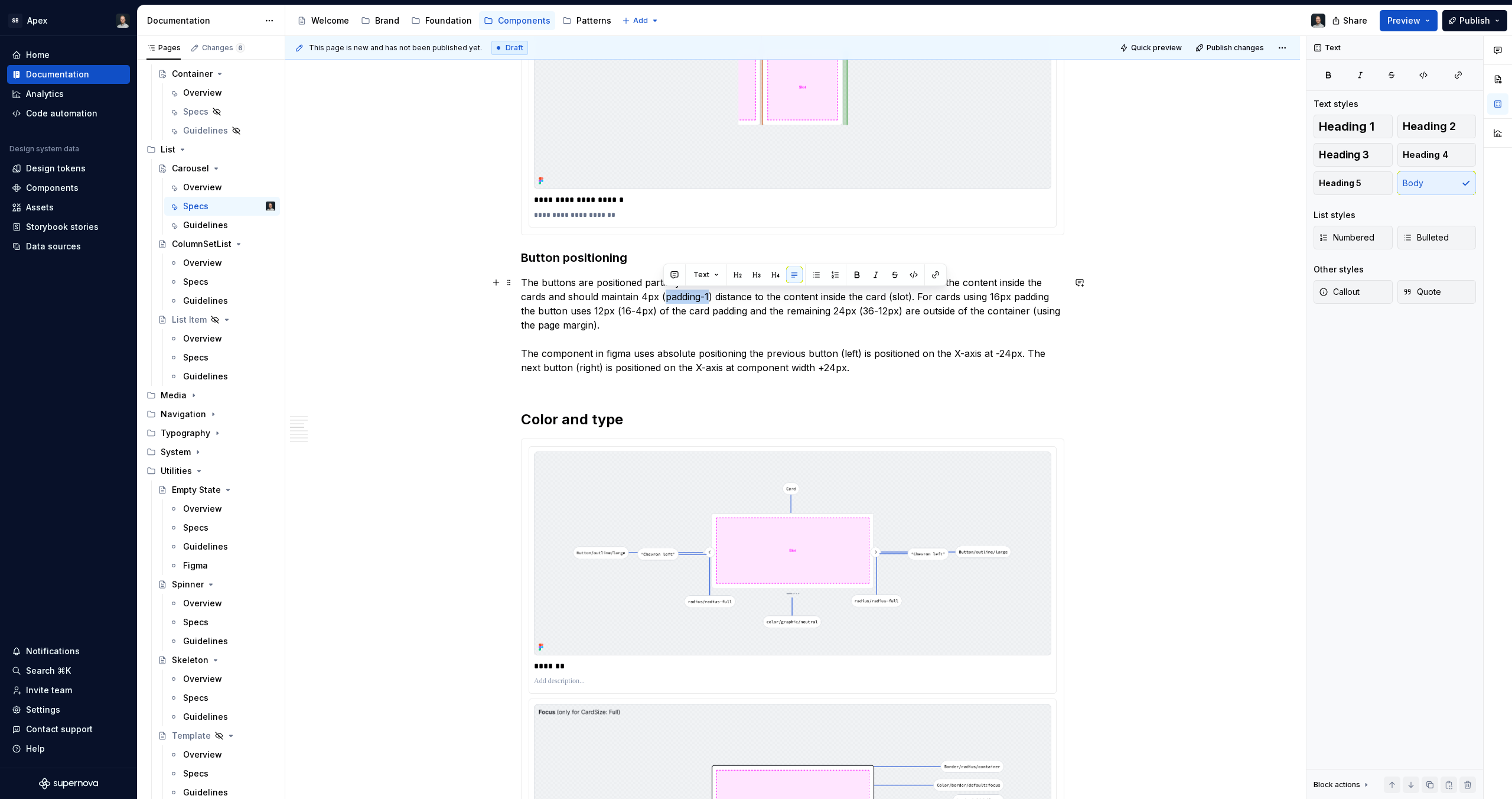
click at [665, 302] on p "The buttons are positioned partially outside the carousel container. The button…" at bounding box center [793, 332] width 544 height 114
click at [911, 272] on button "button" at bounding box center [914, 275] width 17 height 17
click at [824, 331] on p "The buttons are positioned partially outside the carousel container. The button…" at bounding box center [793, 332] width 544 height 114
click at [618, 349] on p "The buttons are positioned partially outside the carousel container. The button…" at bounding box center [793, 332] width 544 height 114
click at [707, 352] on p "The buttons are positioned partially outside the carousel container. The button…" at bounding box center [793, 332] width 544 height 114
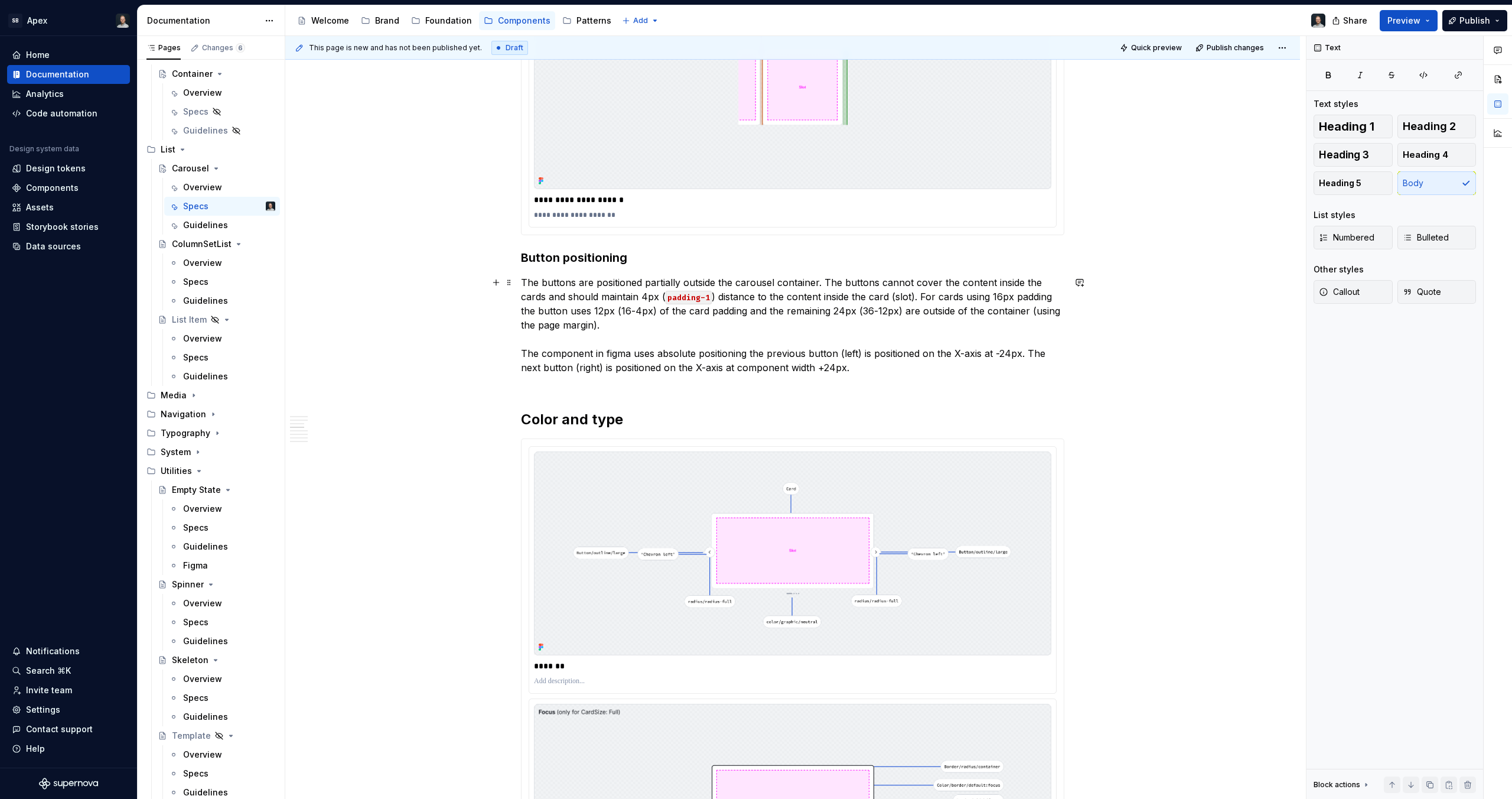
click at [797, 342] on p "The buttons are positioned partially outside the carousel container. The button…" at bounding box center [793, 332] width 544 height 114
click at [903, 341] on p "The buttons are positioned partially outside the carousel container. The button…" at bounding box center [793, 332] width 544 height 114
click at [733, 361] on p "The buttons are positioned partially outside the carousel container. The button…" at bounding box center [793, 332] width 544 height 114
click at [637, 376] on p "The buttons are positioned partially outside the carousel container. The button…" at bounding box center [793, 332] width 544 height 114
click at [783, 362] on p "The buttons are positioned partially outside the carousel container. The button…" at bounding box center [793, 332] width 544 height 114
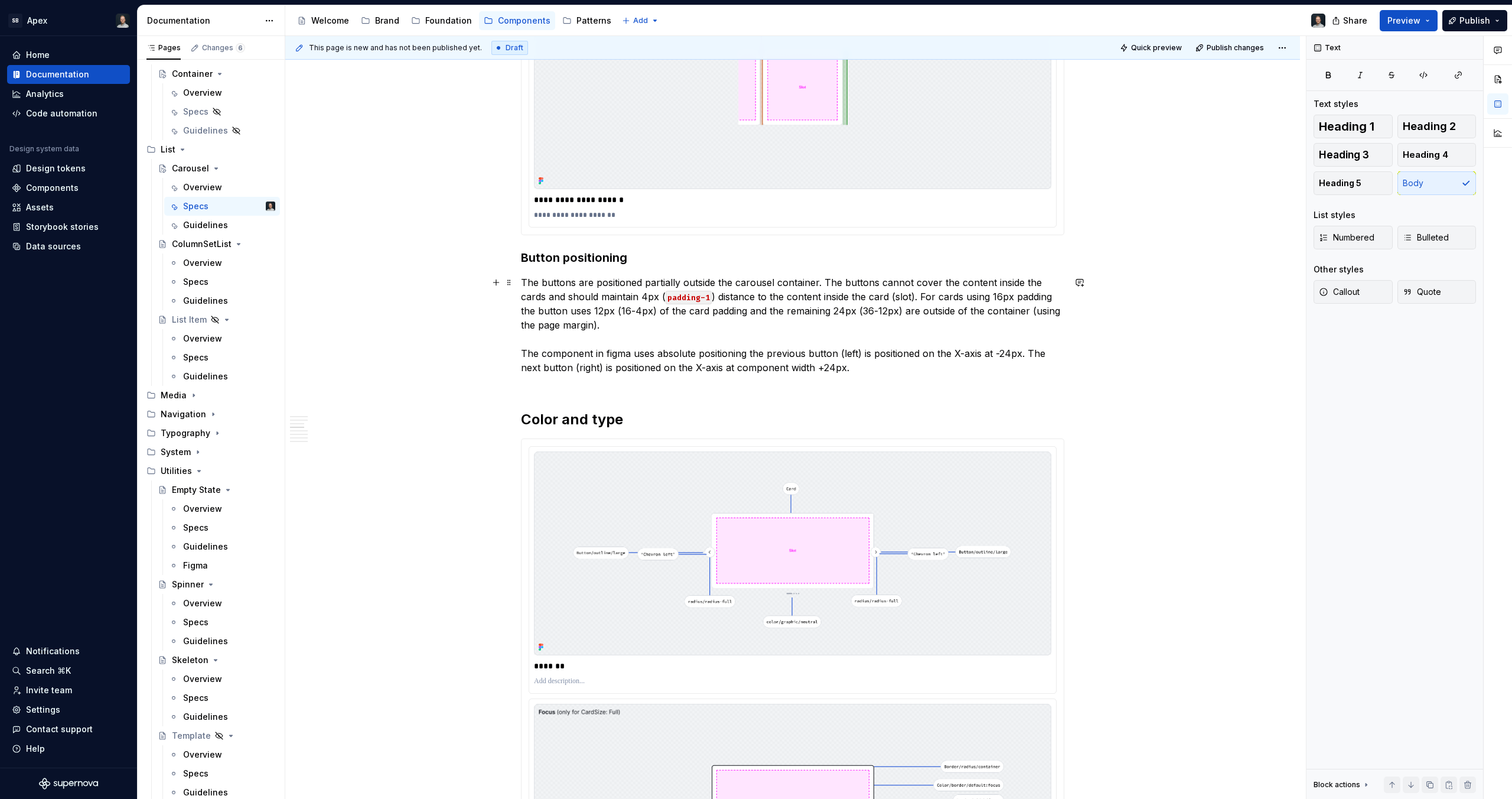
click at [622, 358] on p "The buttons are positioned partially outside the carousel container. The button…" at bounding box center [793, 332] width 544 height 114
click at [572, 352] on p "The buttons are positioned partially outside the carousel container. The button…" at bounding box center [793, 332] width 544 height 114
click at [526, 352] on p "The buttons are positioned partially outside the carousel container. The button…" at bounding box center [793, 332] width 544 height 114
click at [900, 360] on p "The buttons are positioned partially outside the carousel container. The button…" at bounding box center [793, 332] width 544 height 114
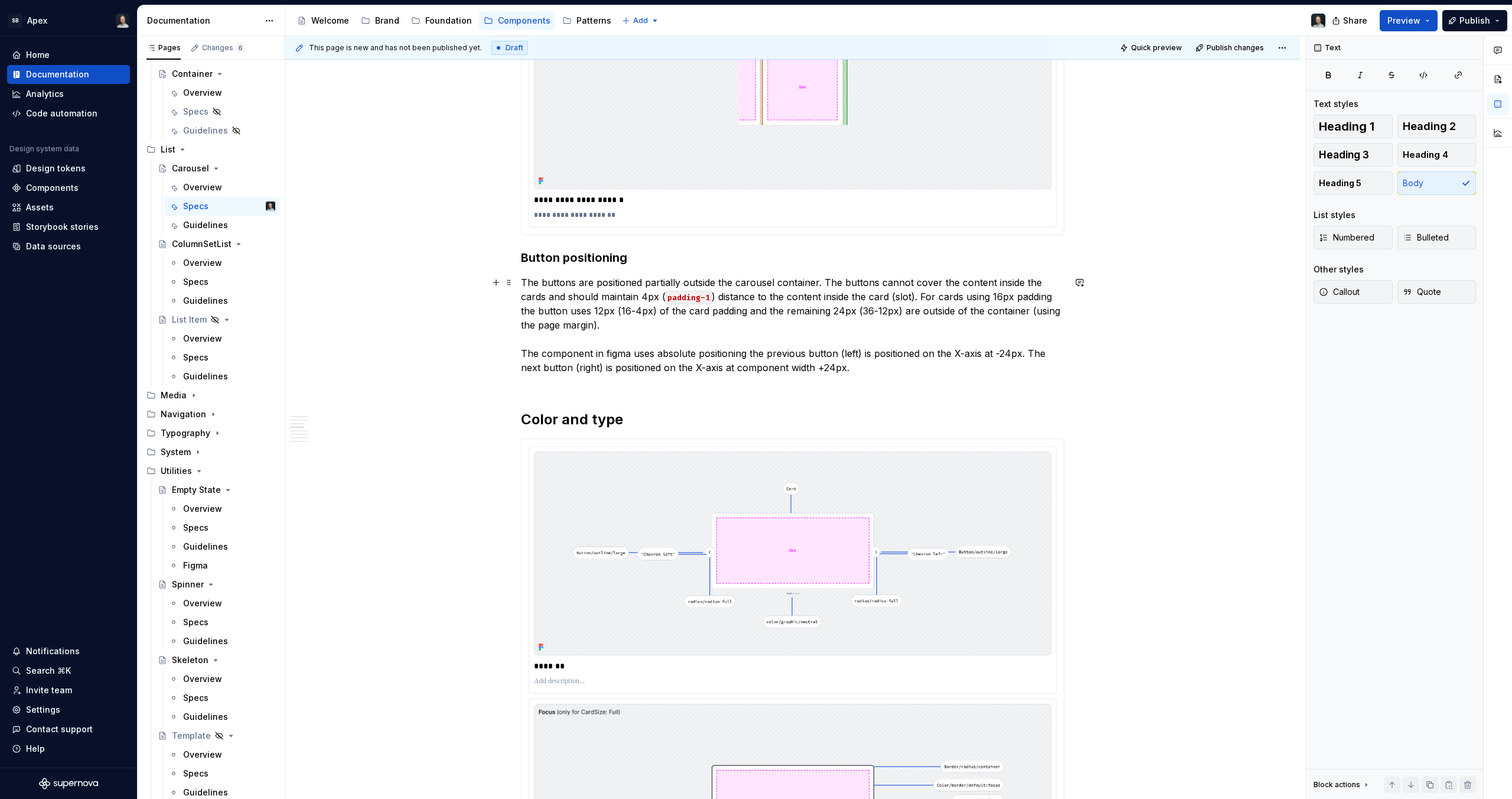
click at [849, 384] on p "The buttons are positioned partially outside the carousel container. The button…" at bounding box center [793, 332] width 544 height 114
click at [861, 373] on p "The buttons are positioned partially outside the carousel container. The button…" at bounding box center [793, 332] width 544 height 114
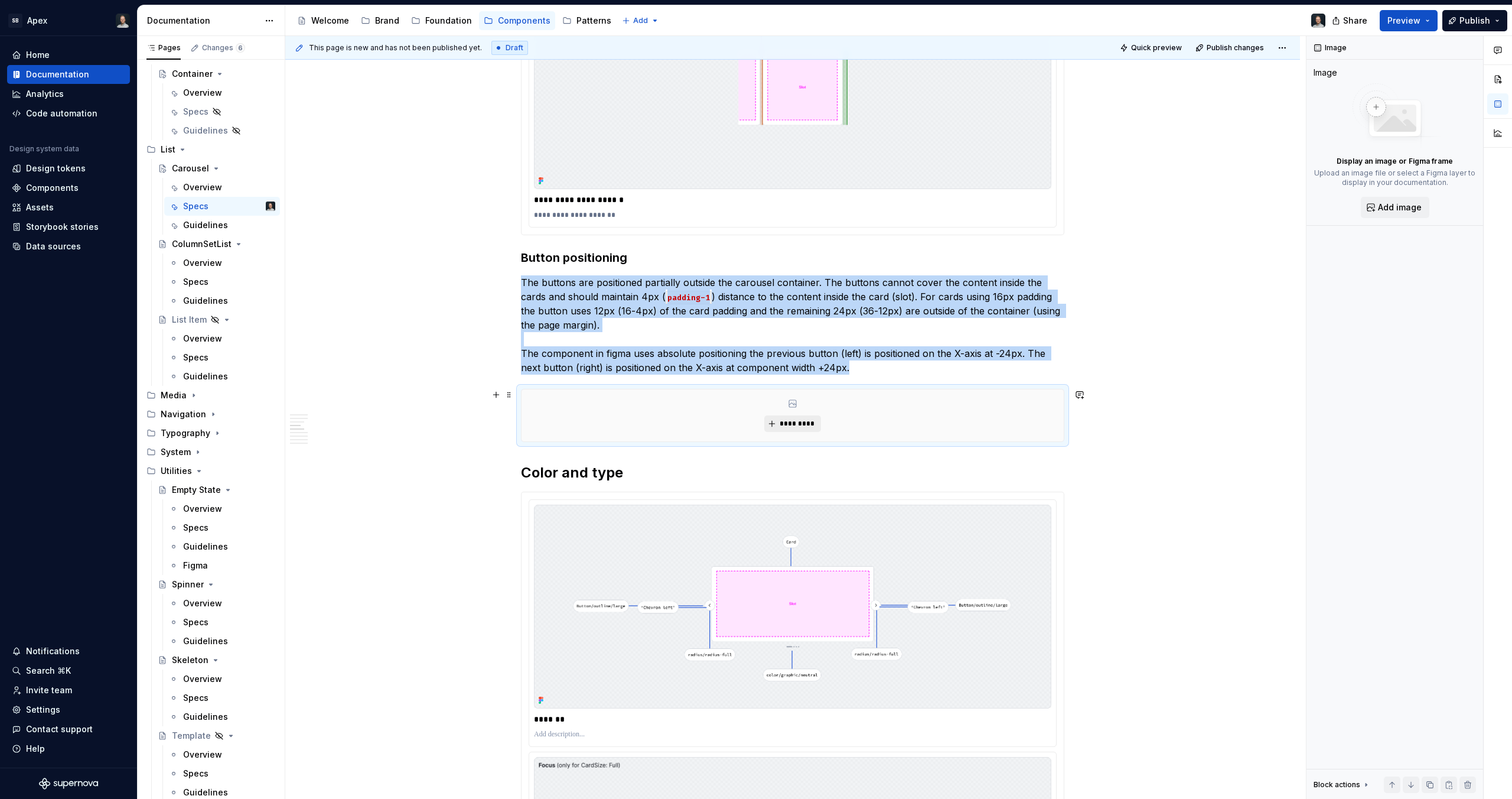
click at [791, 420] on span "*********" at bounding box center [797, 423] width 36 height 10
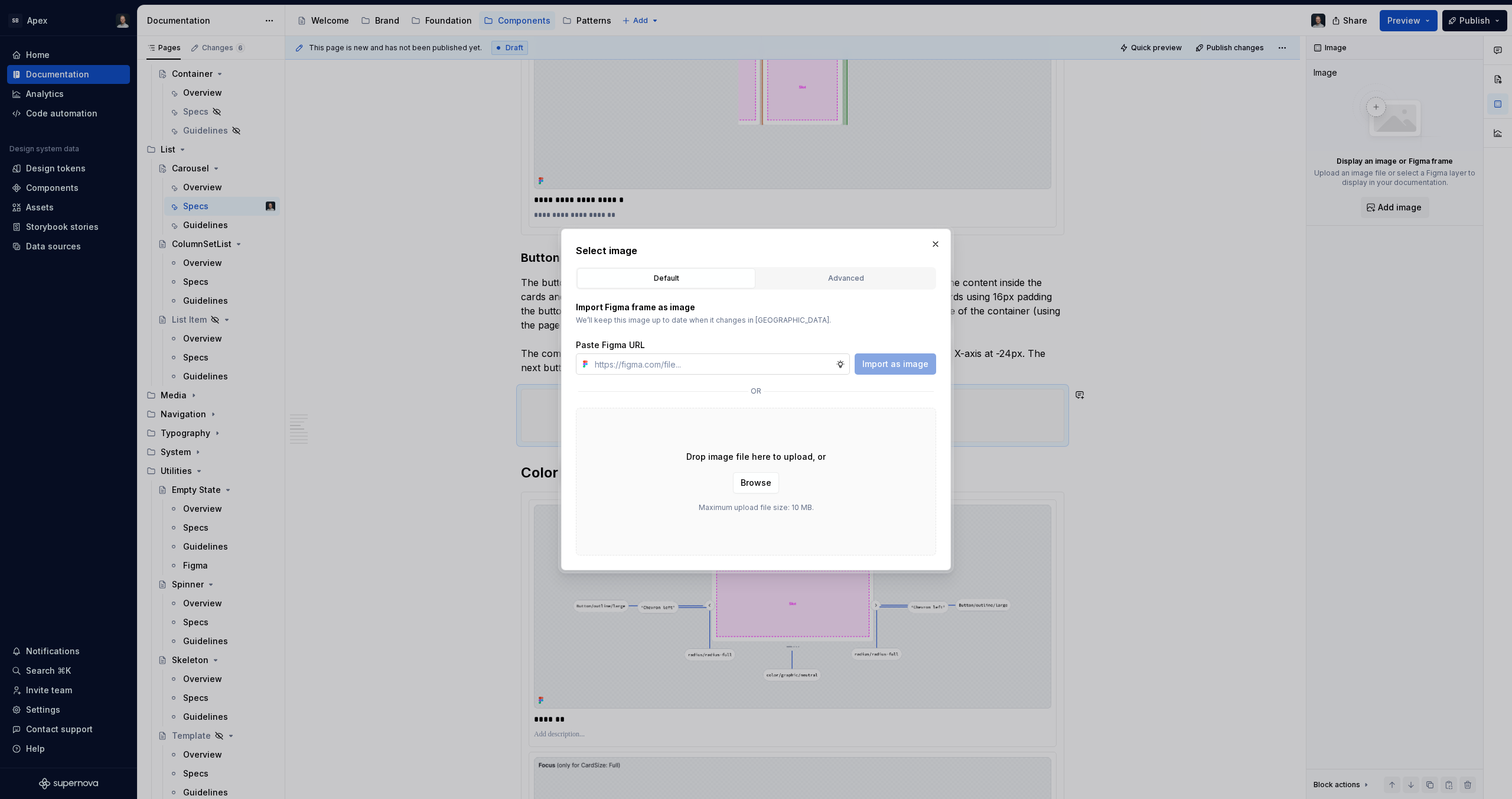
type textarea "*"
type input "[URL][DOMAIN_NAME]"
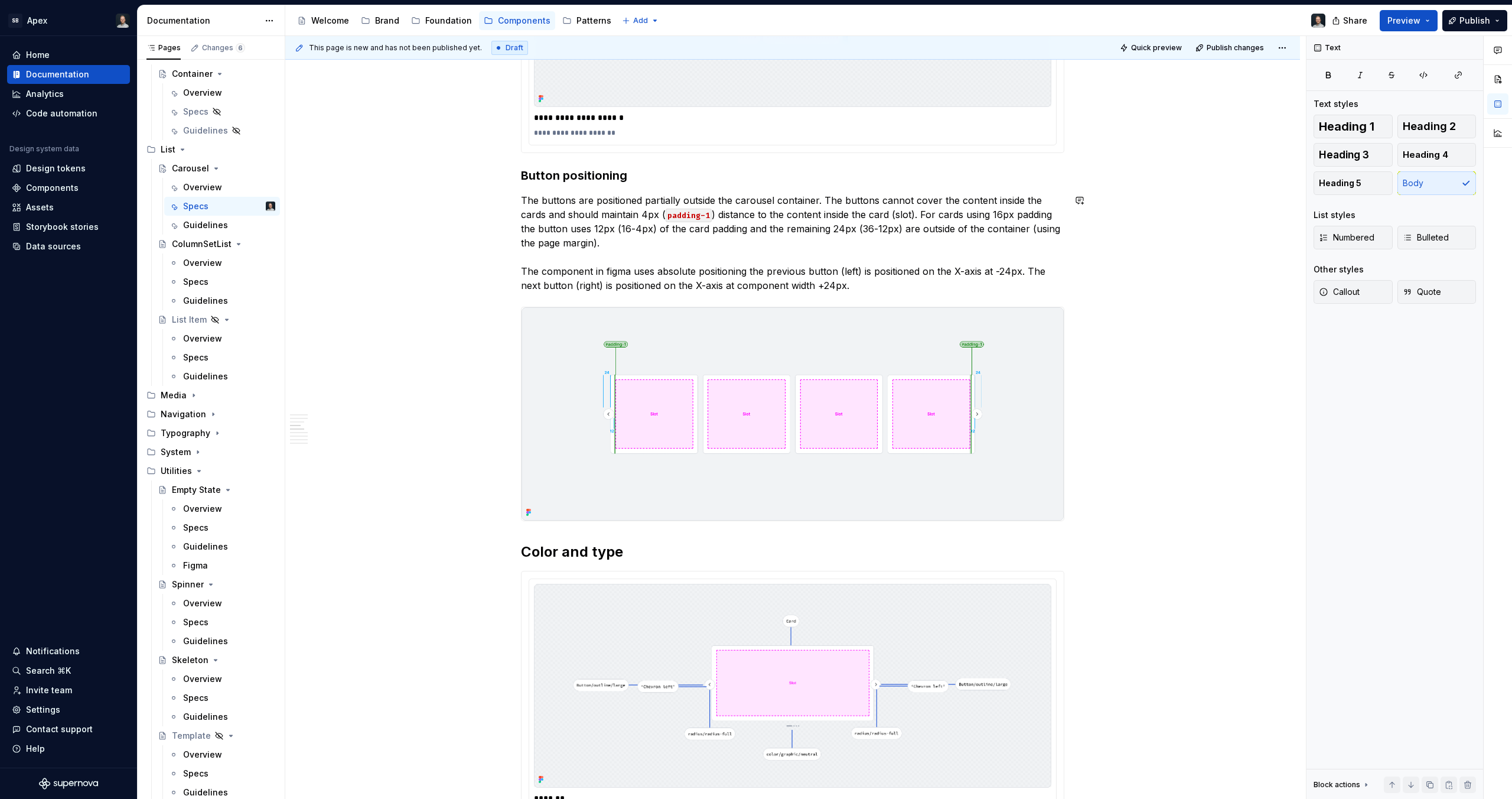
scroll to position [2832, 0]
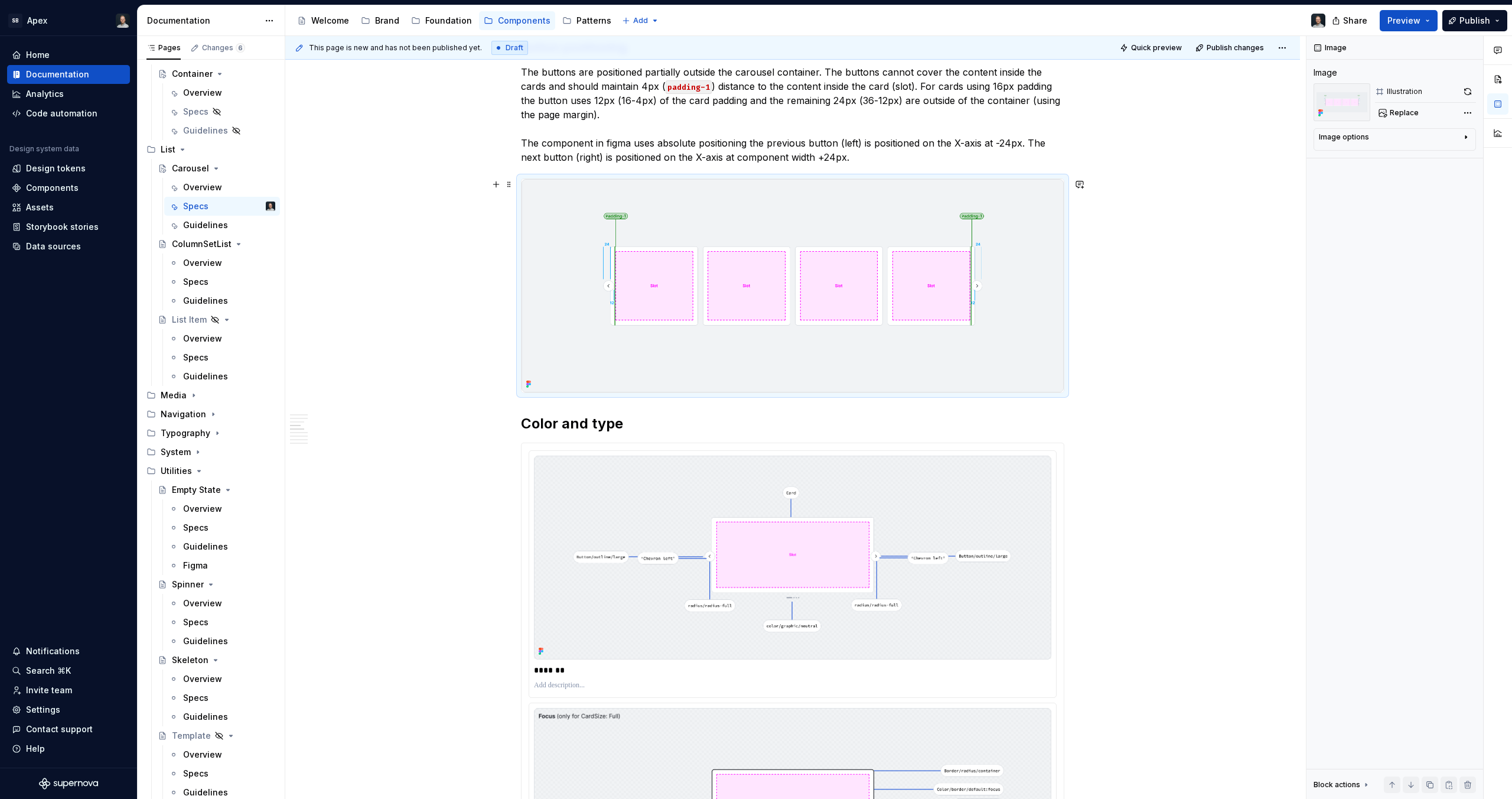
click at [737, 324] on img at bounding box center [792, 286] width 542 height 214
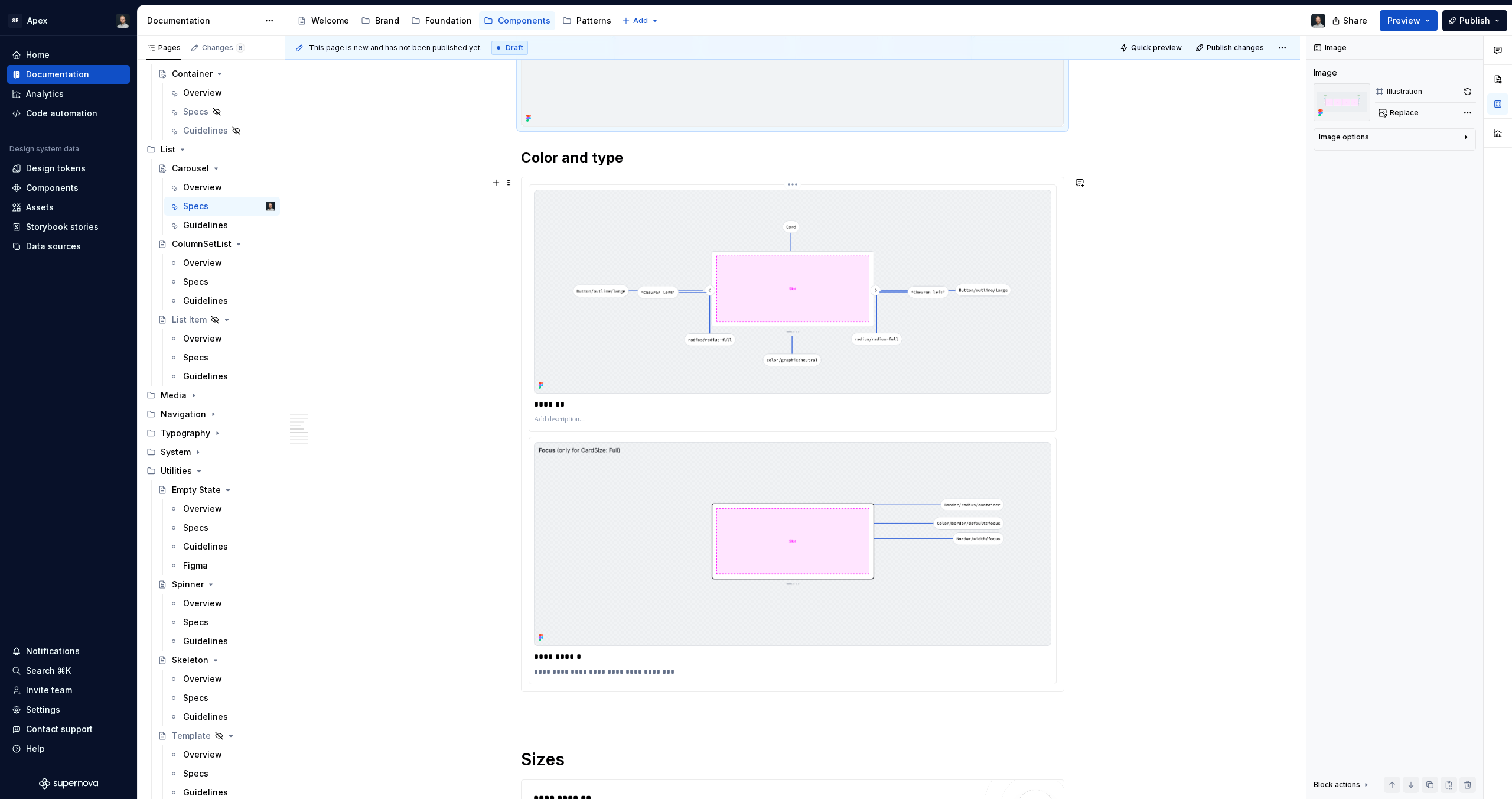
scroll to position [3417, 0]
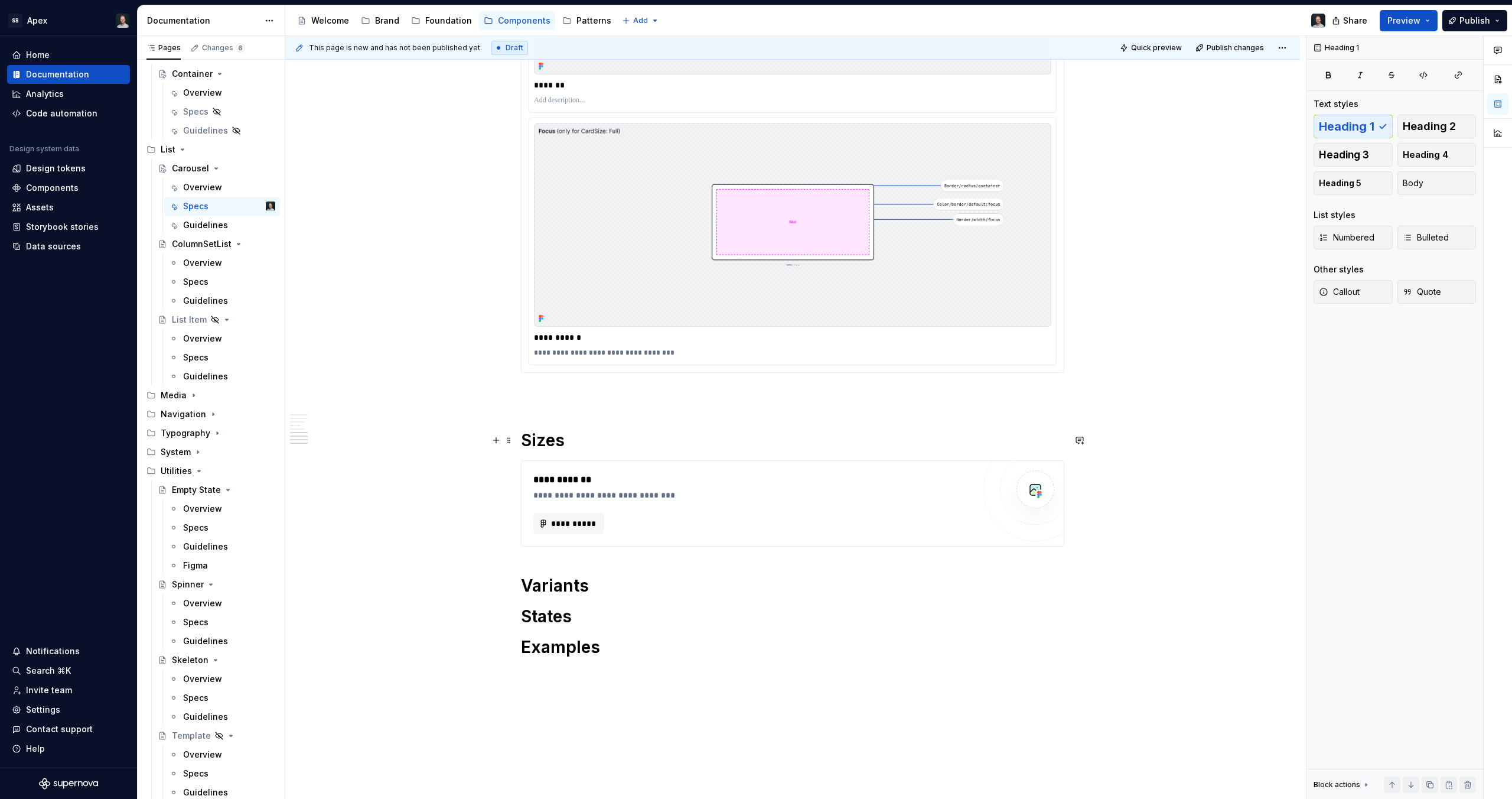
click at [586, 437] on h1 "Sizes" at bounding box center [793, 440] width 544 height 21
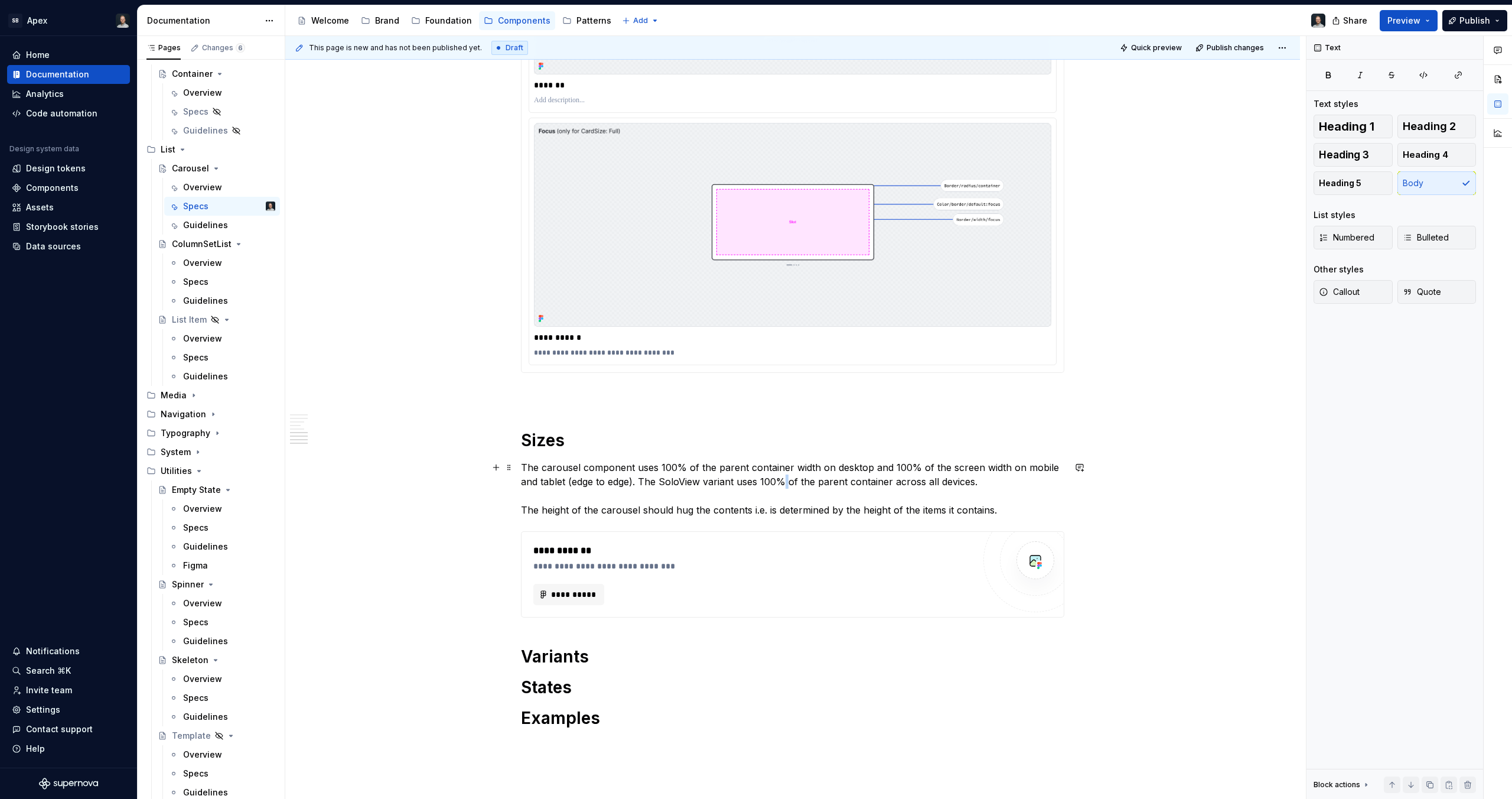
drag, startPoint x: 786, startPoint y: 481, endPoint x: 760, endPoint y: 493, distance: 28.6
click at [778, 486] on p "The carousel component uses 100% of the parent container width on desktop and 1…" at bounding box center [793, 488] width 544 height 57
click at [599, 485] on p "The carousel component uses 100% of the parent container width on desktop and 1…" at bounding box center [793, 488] width 544 height 57
click at [575, 594] on span "**********" at bounding box center [574, 594] width 46 height 12
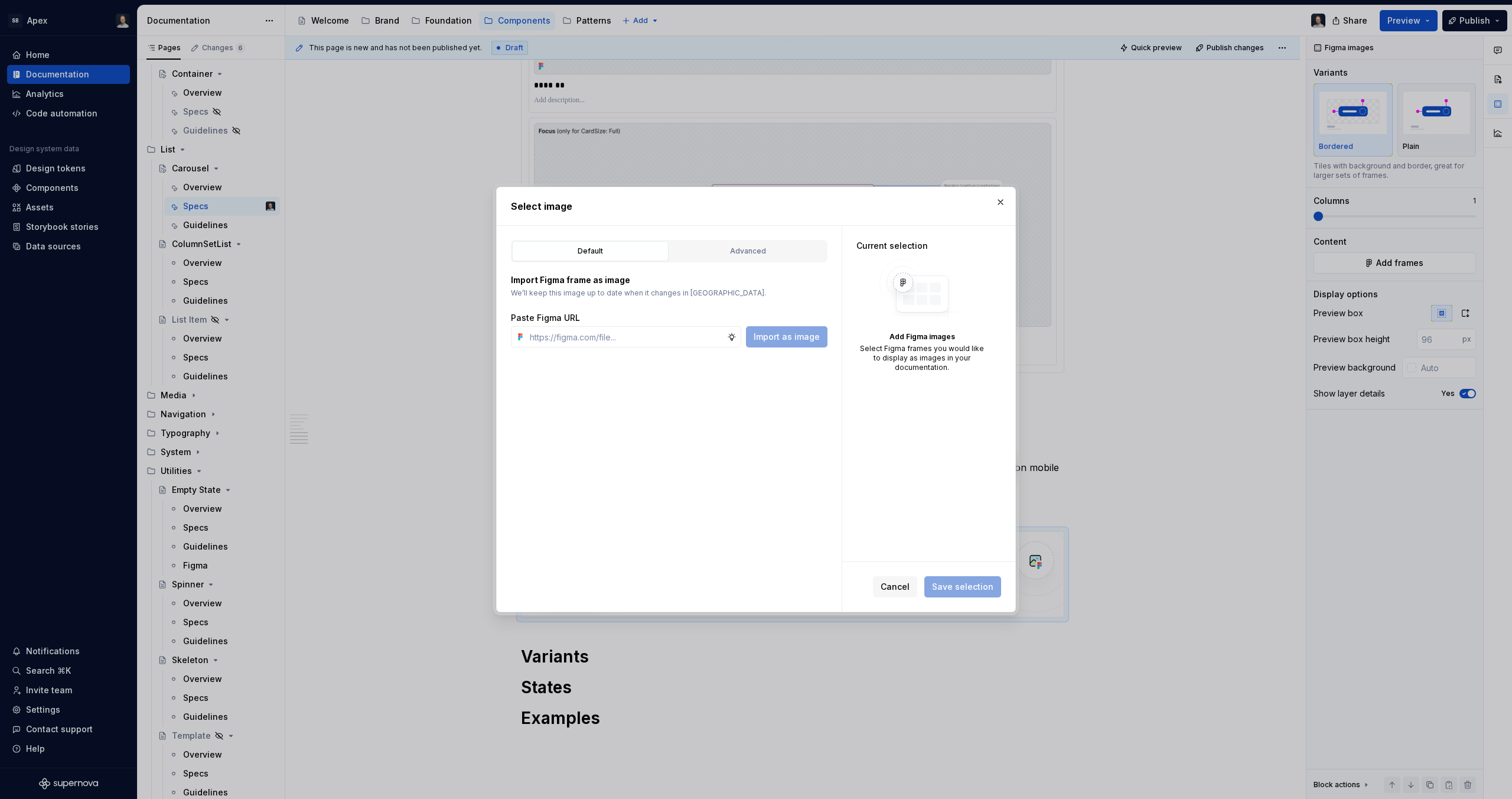
type textarea "*"
click at [544, 339] on input "text" at bounding box center [626, 337] width 202 height 21
paste input "[URL][DOMAIN_NAME]"
type input "[URL][DOMAIN_NAME]"
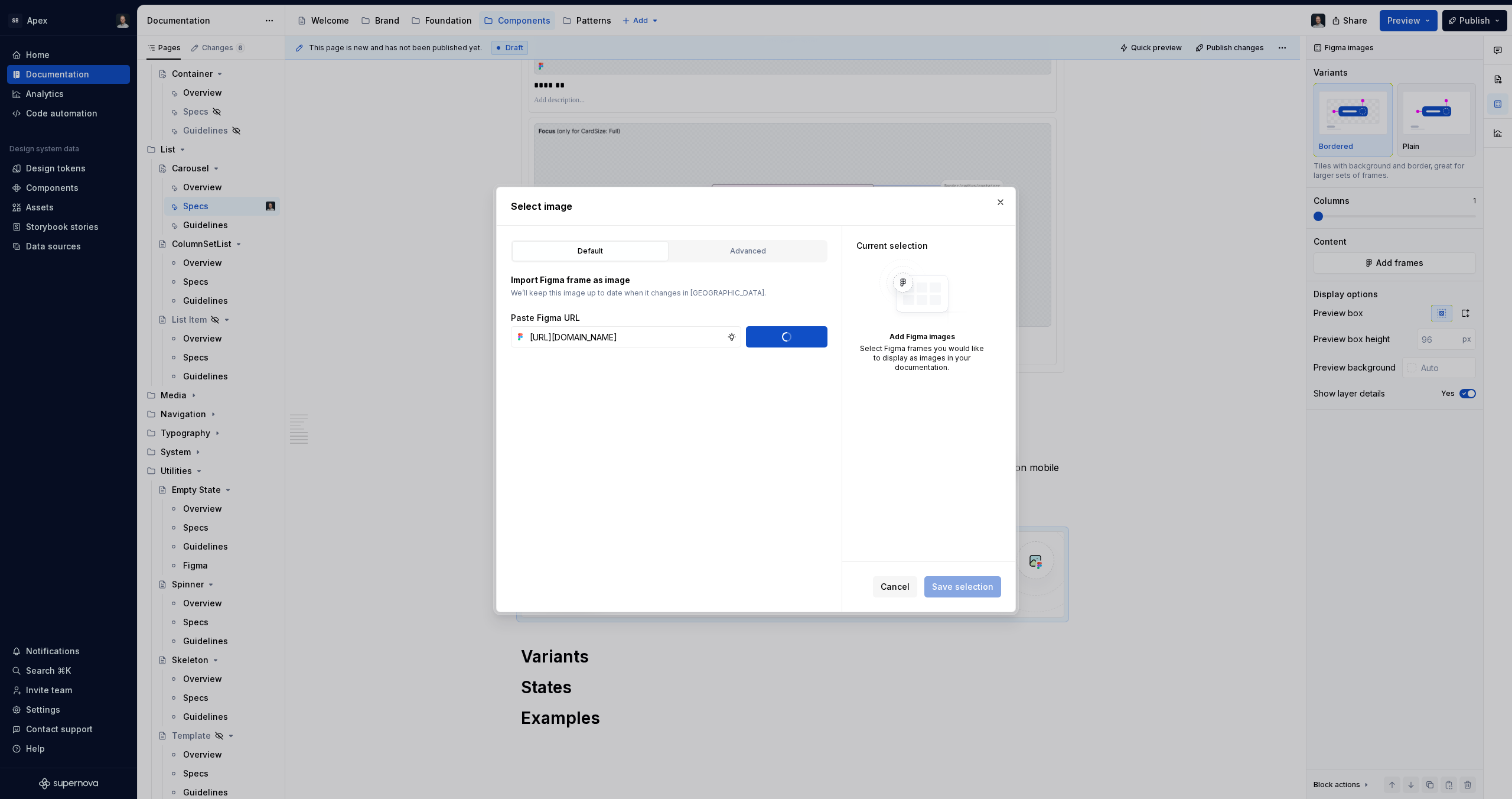
scroll to position [0, 0]
type textarea "*"
paste input "[URL][DOMAIN_NAME]"
type input "[URL][DOMAIN_NAME]"
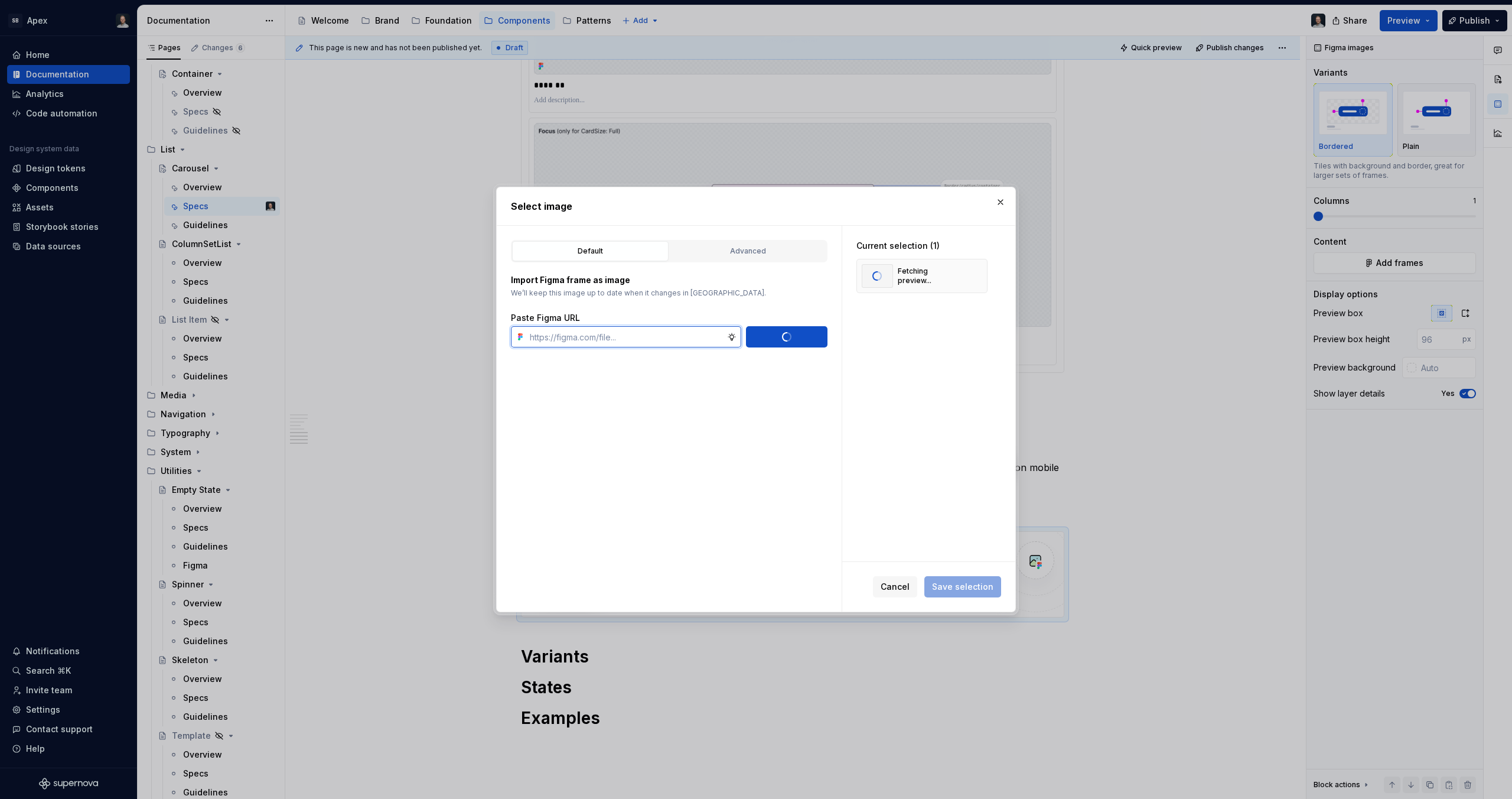
scroll to position [0, 0]
type textarea "*"
click at [964, 581] on span "Save selection" at bounding box center [962, 587] width 61 height 12
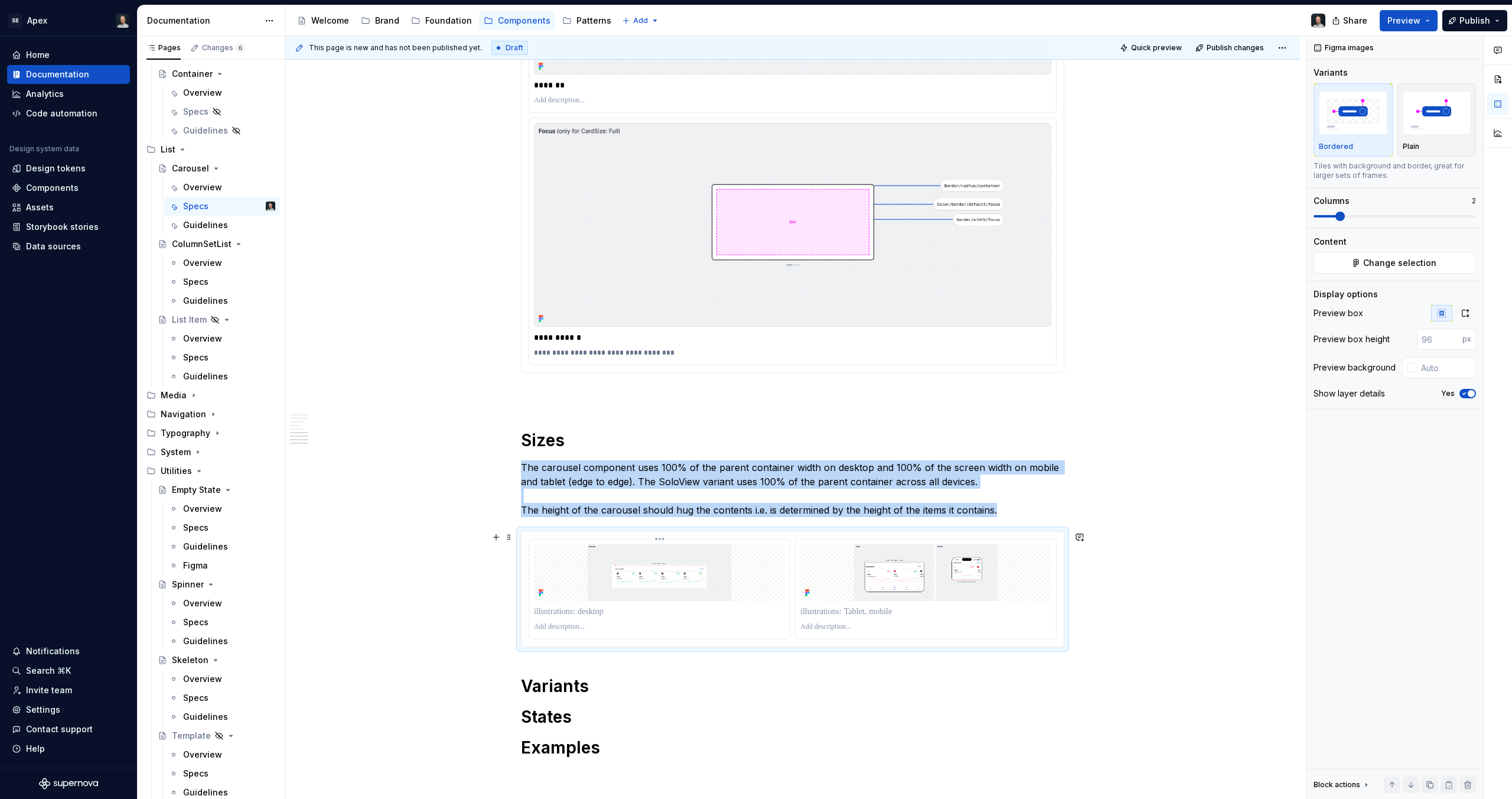
scroll to position [3419, 0]
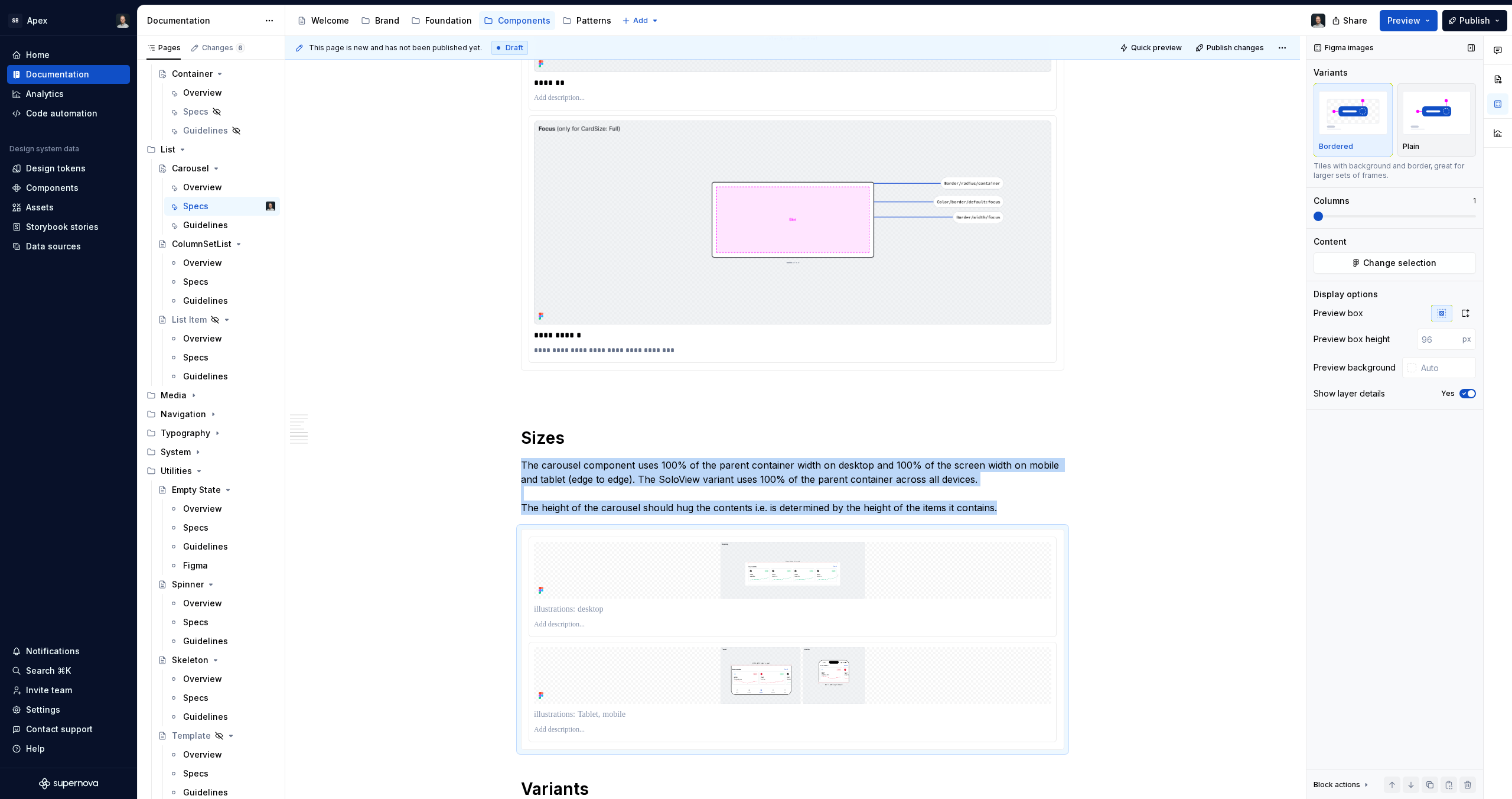
click at [1314, 215] on span at bounding box center [1314, 216] width 0 height 2
click at [1467, 316] on icon "button" at bounding box center [1466, 313] width 6 height 7
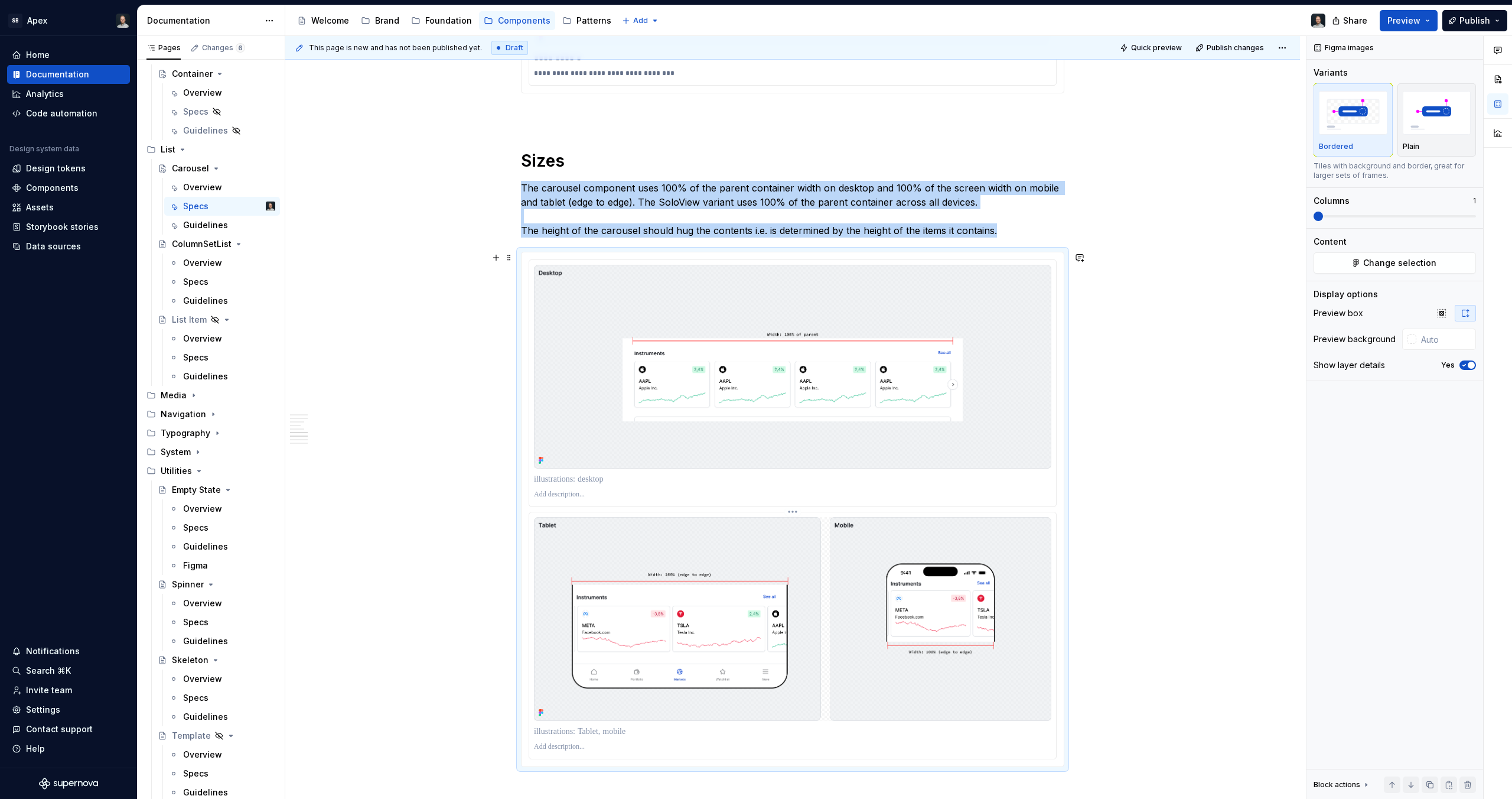
scroll to position [3697, 0]
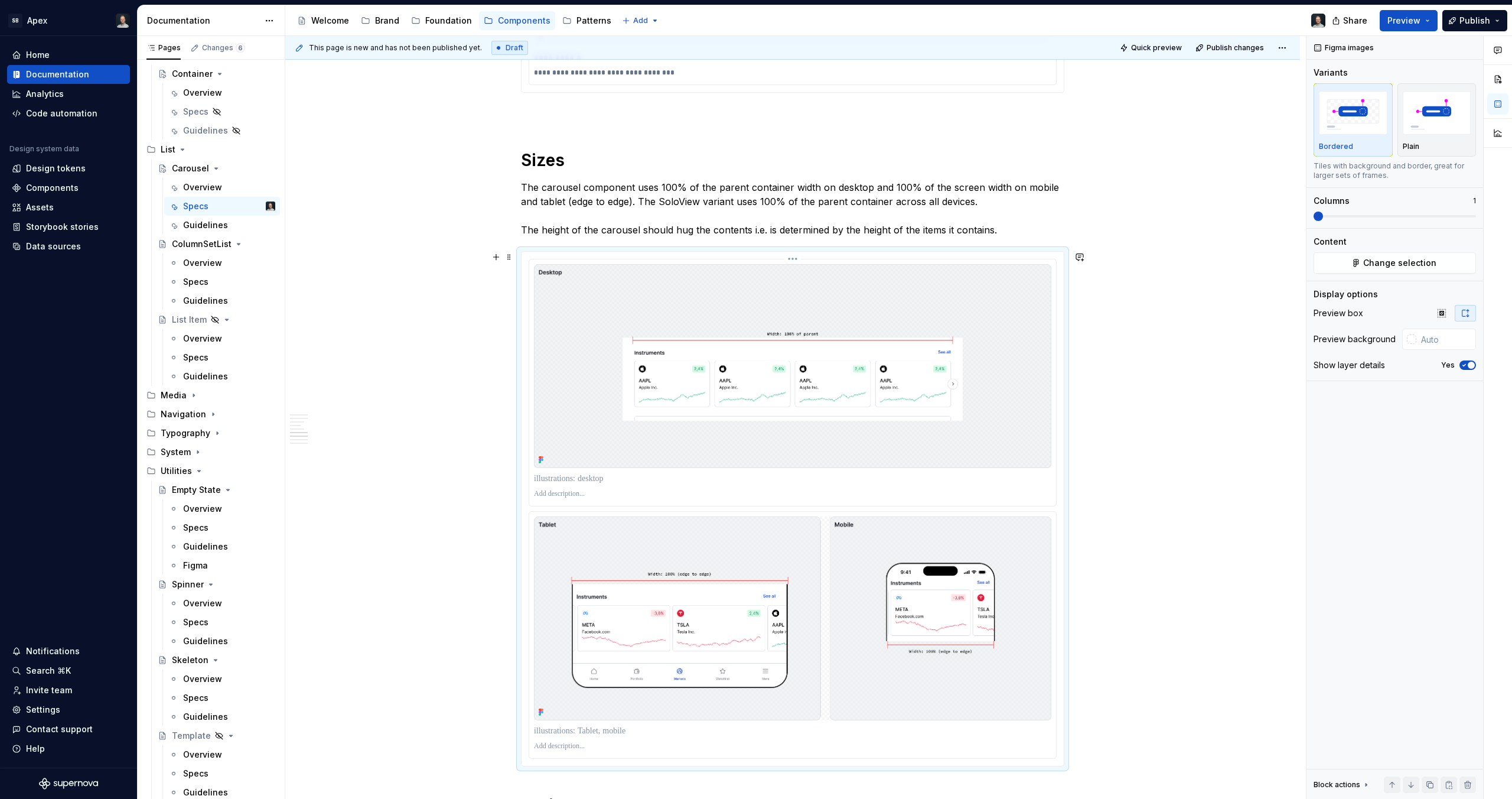
click at [581, 483] on p at bounding box center [793, 478] width 517 height 12
click at [627, 730] on p at bounding box center [793, 731] width 517 height 12
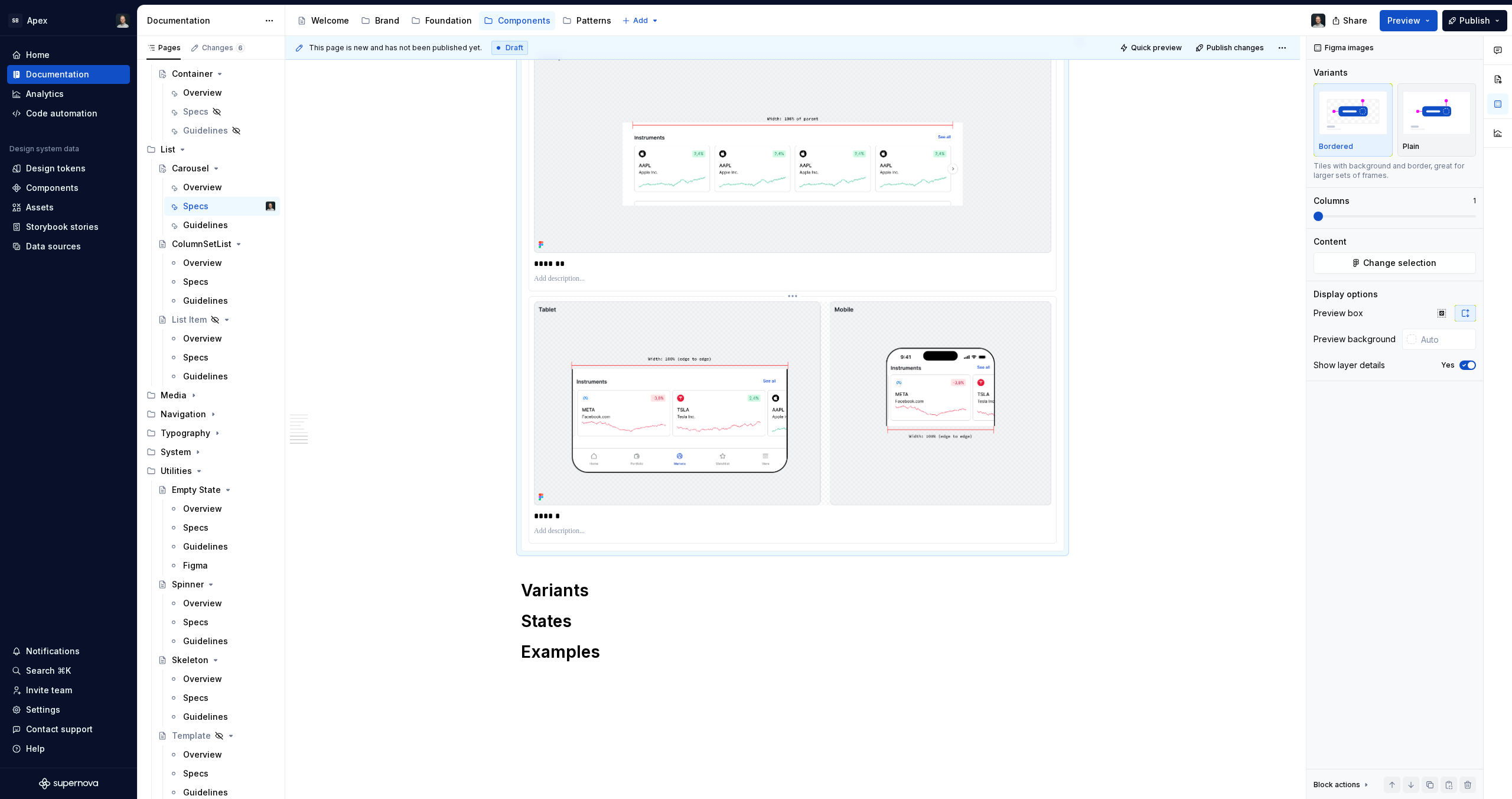
scroll to position [4029, 0]
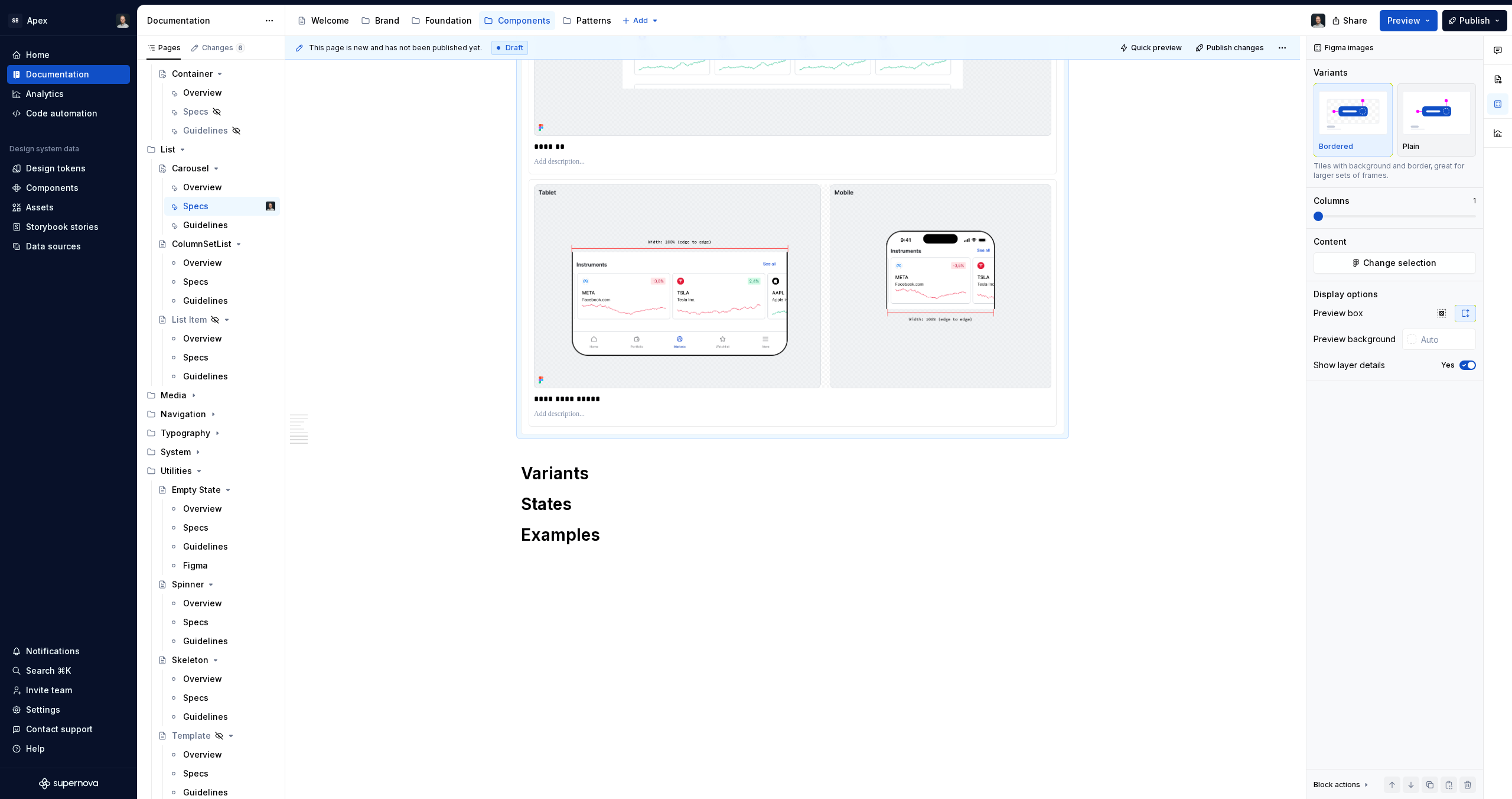
click at [559, 138] on div "*******" at bounding box center [793, 146] width 517 height 17
click at [559, 142] on p "*******" at bounding box center [793, 146] width 517 height 12
click at [559, 145] on p "*******" at bounding box center [793, 146] width 517 height 12
click at [580, 162] on p at bounding box center [793, 162] width 517 height 10
click at [585, 162] on p "**********" at bounding box center [793, 162] width 517 height 10
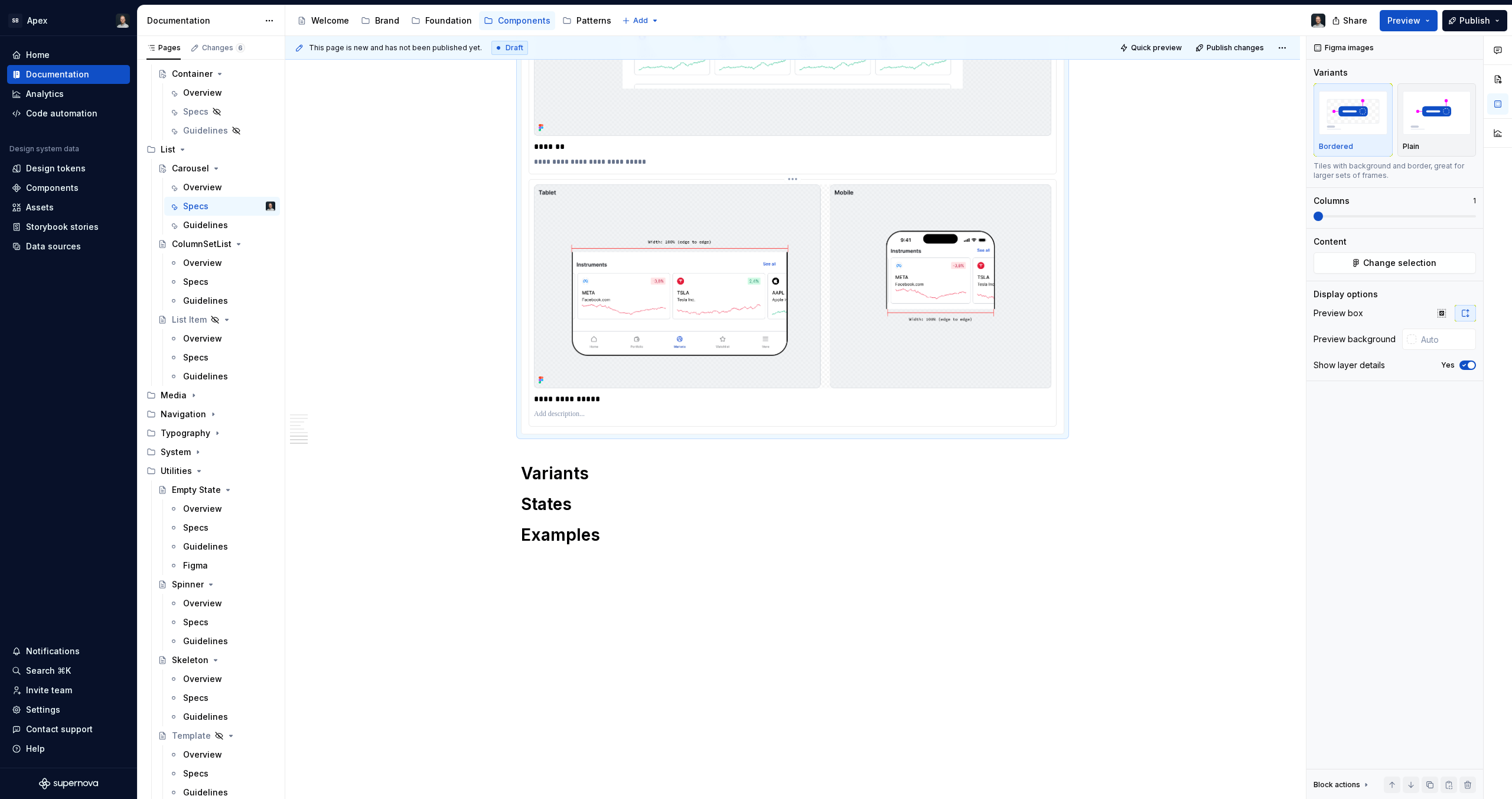
click at [589, 419] on div at bounding box center [793, 414] width 517 height 14
click at [586, 414] on p at bounding box center [793, 414] width 517 height 10
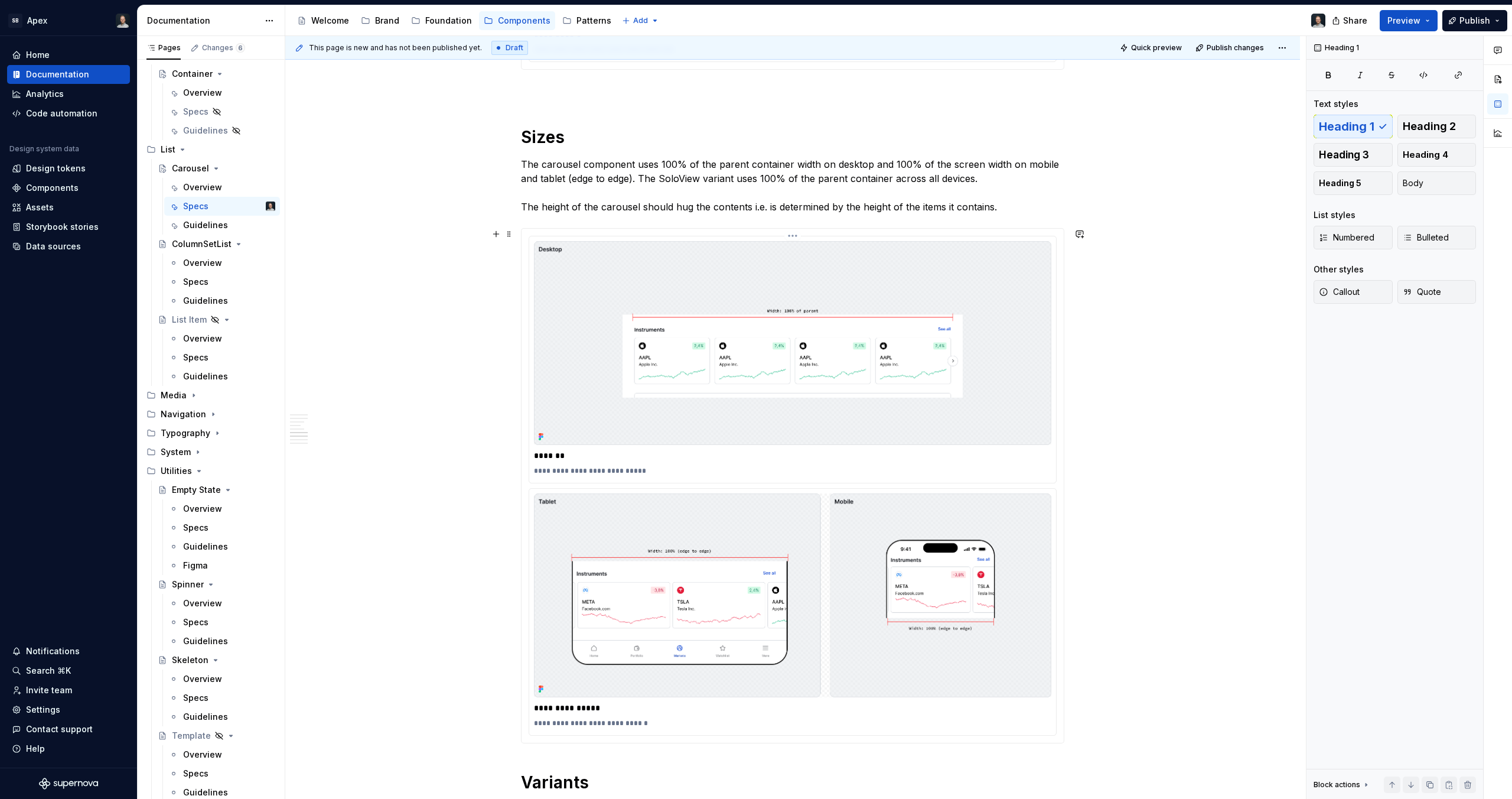
scroll to position [3712, 0]
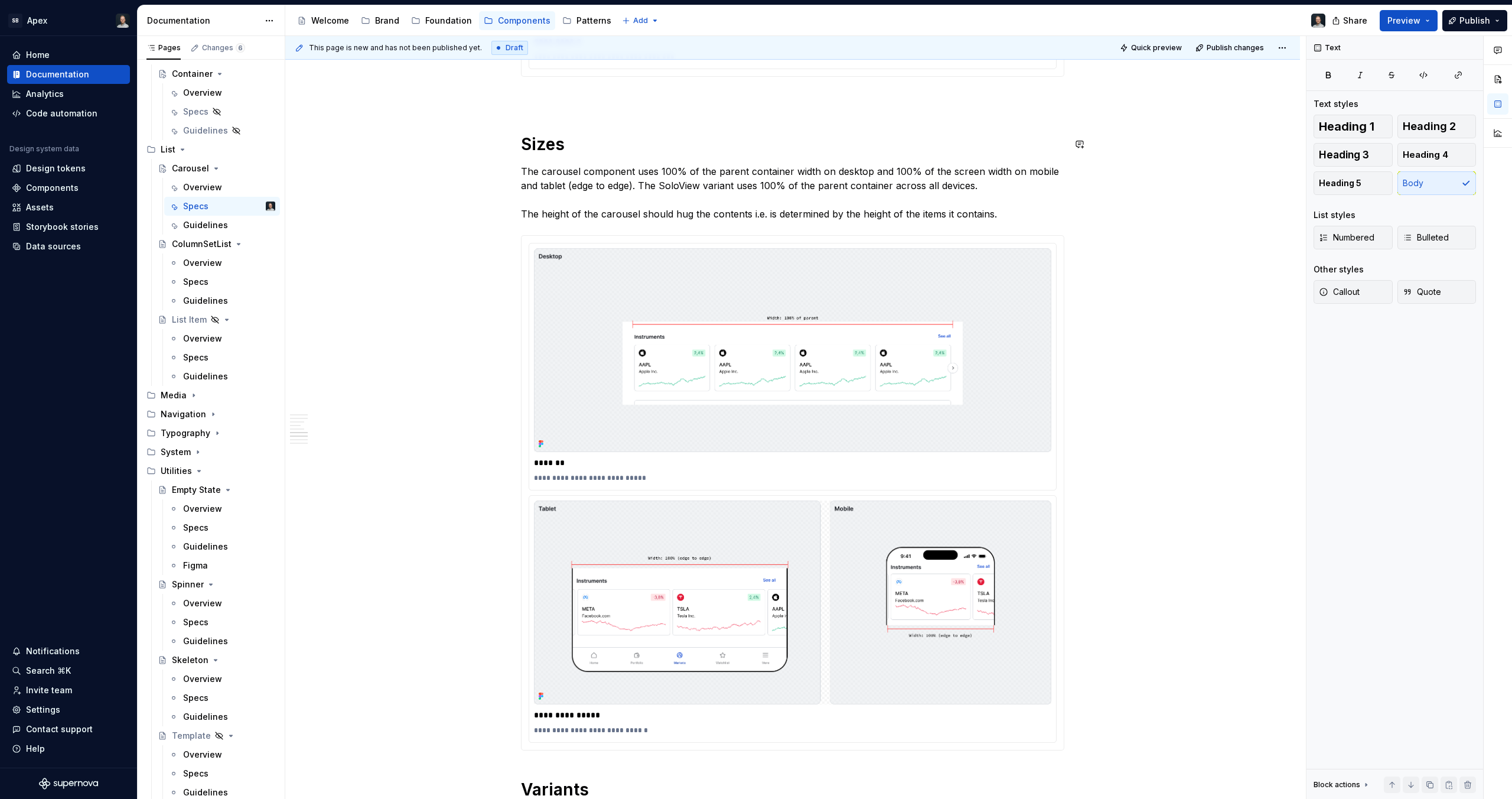
click at [559, 143] on h1 "Sizes" at bounding box center [793, 144] width 544 height 21
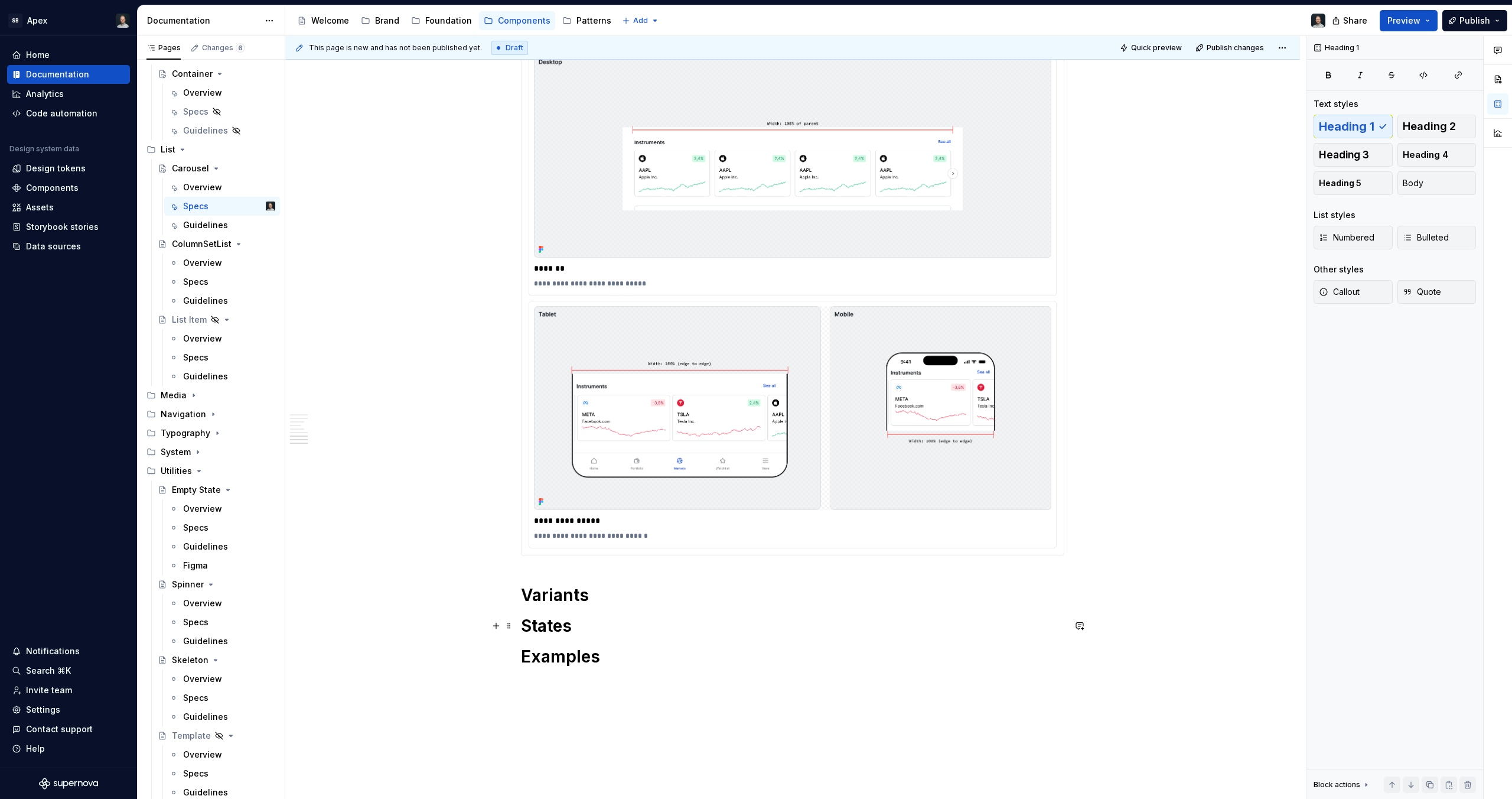
scroll to position [4029, 0]
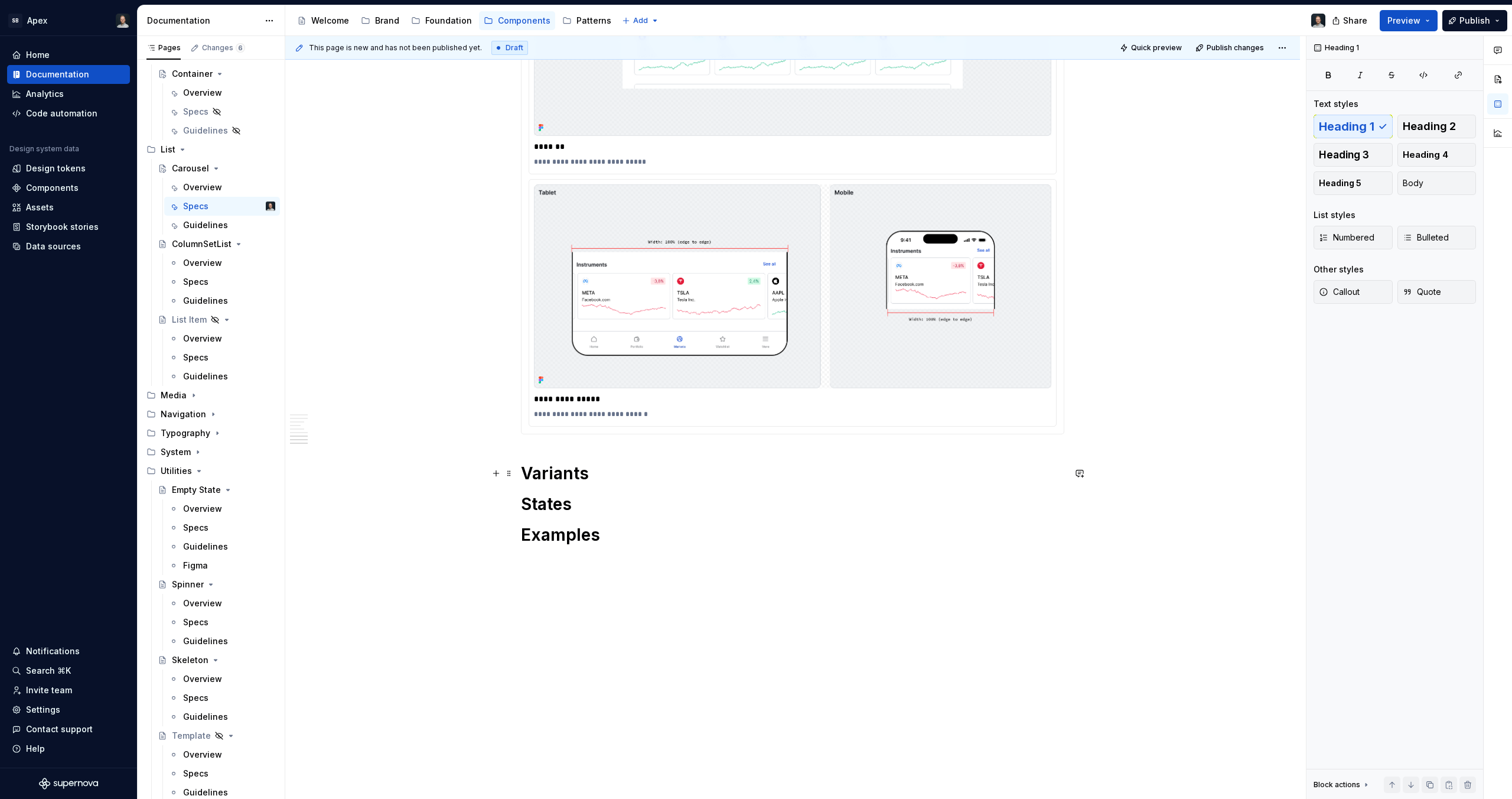
click at [521, 474] on h1 "Variants" at bounding box center [793, 473] width 544 height 21
click at [554, 435] on div "**********" at bounding box center [793, 176] width 544 height 515
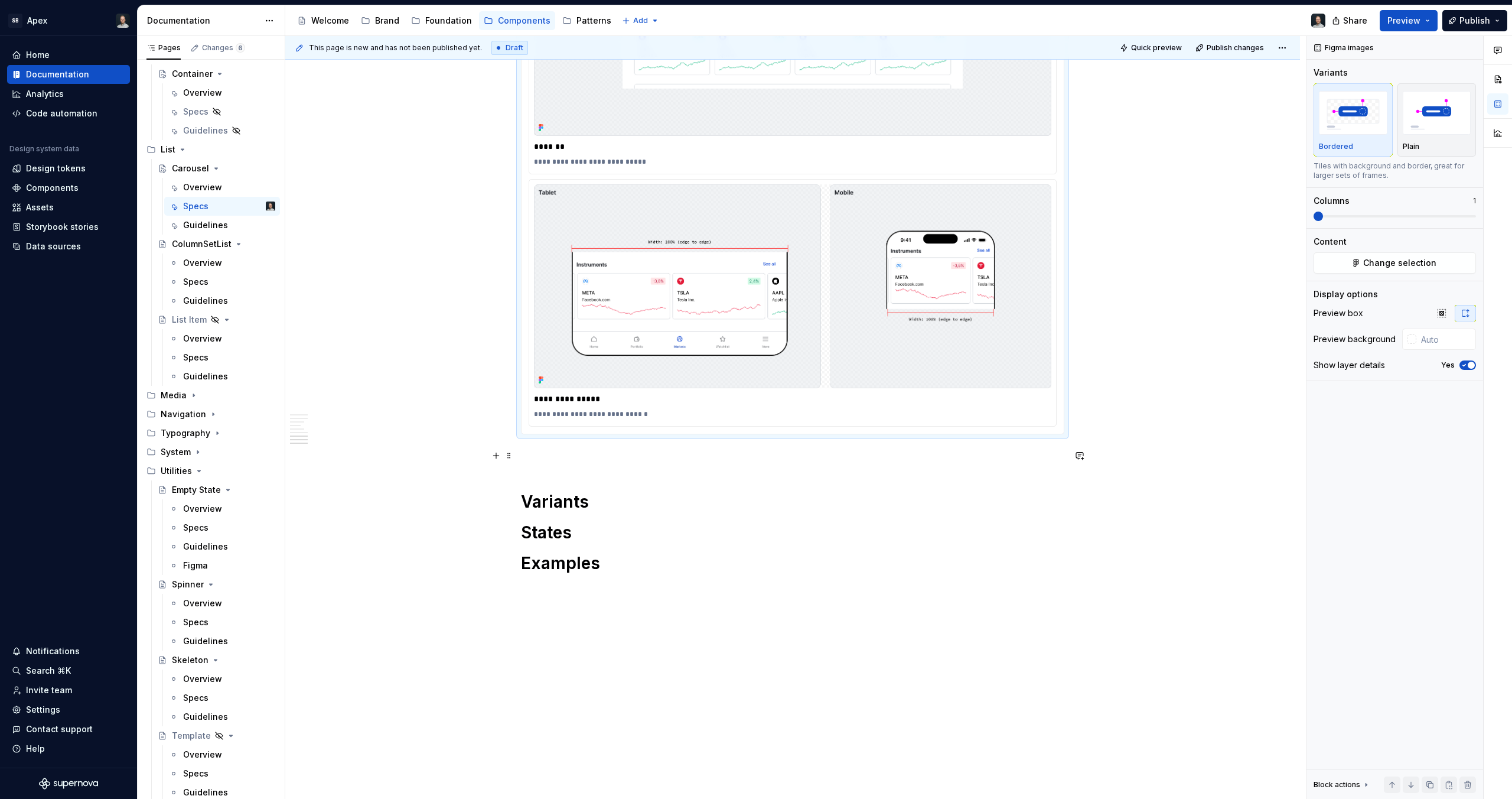
drag, startPoint x: 562, startPoint y: 450, endPoint x: 568, endPoint y: 457, distance: 9.2
click at [562, 450] on p at bounding box center [793, 455] width 544 height 14
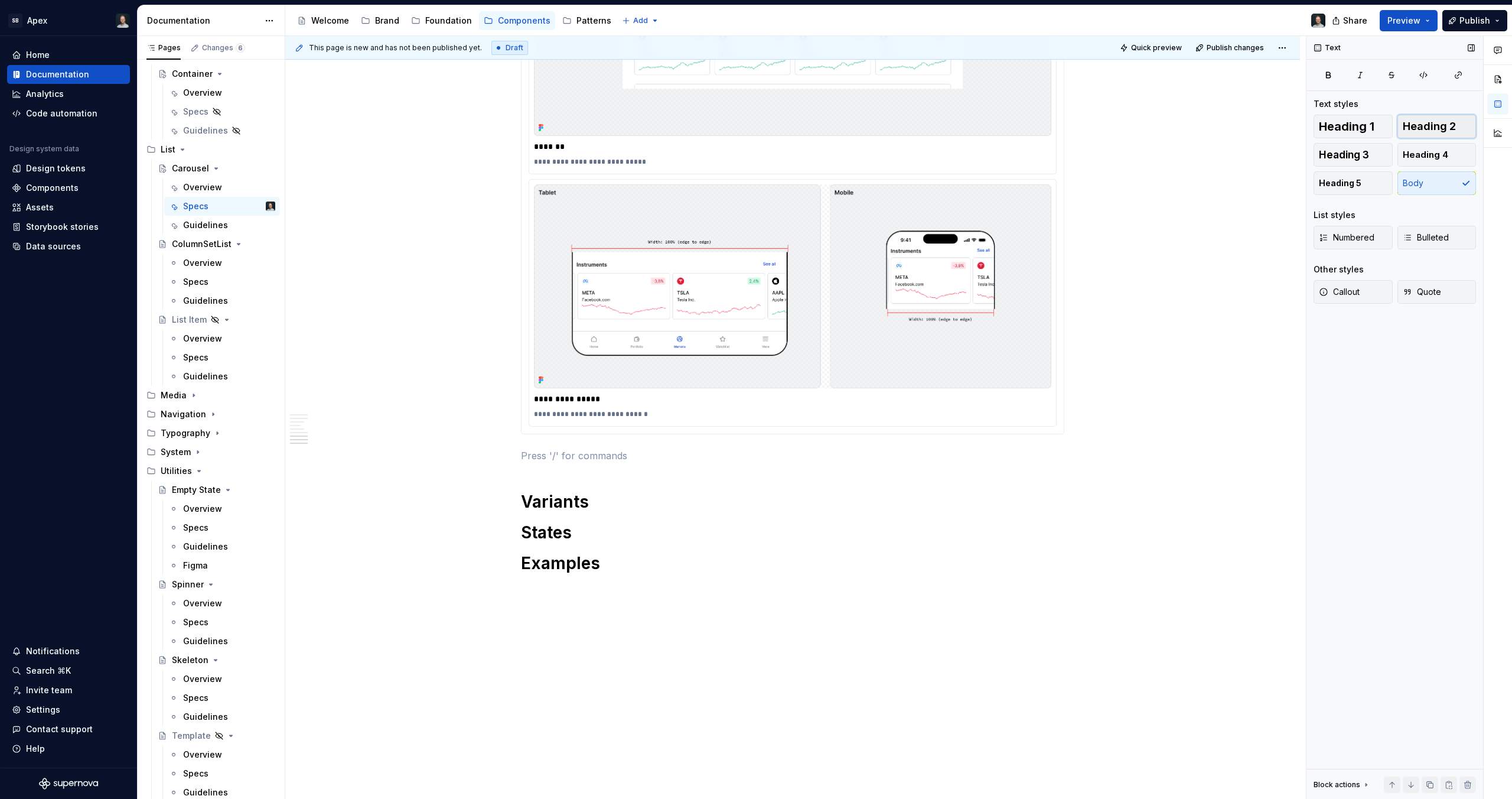
click at [1436, 130] on span "Heading 2" at bounding box center [1429, 126] width 53 height 12
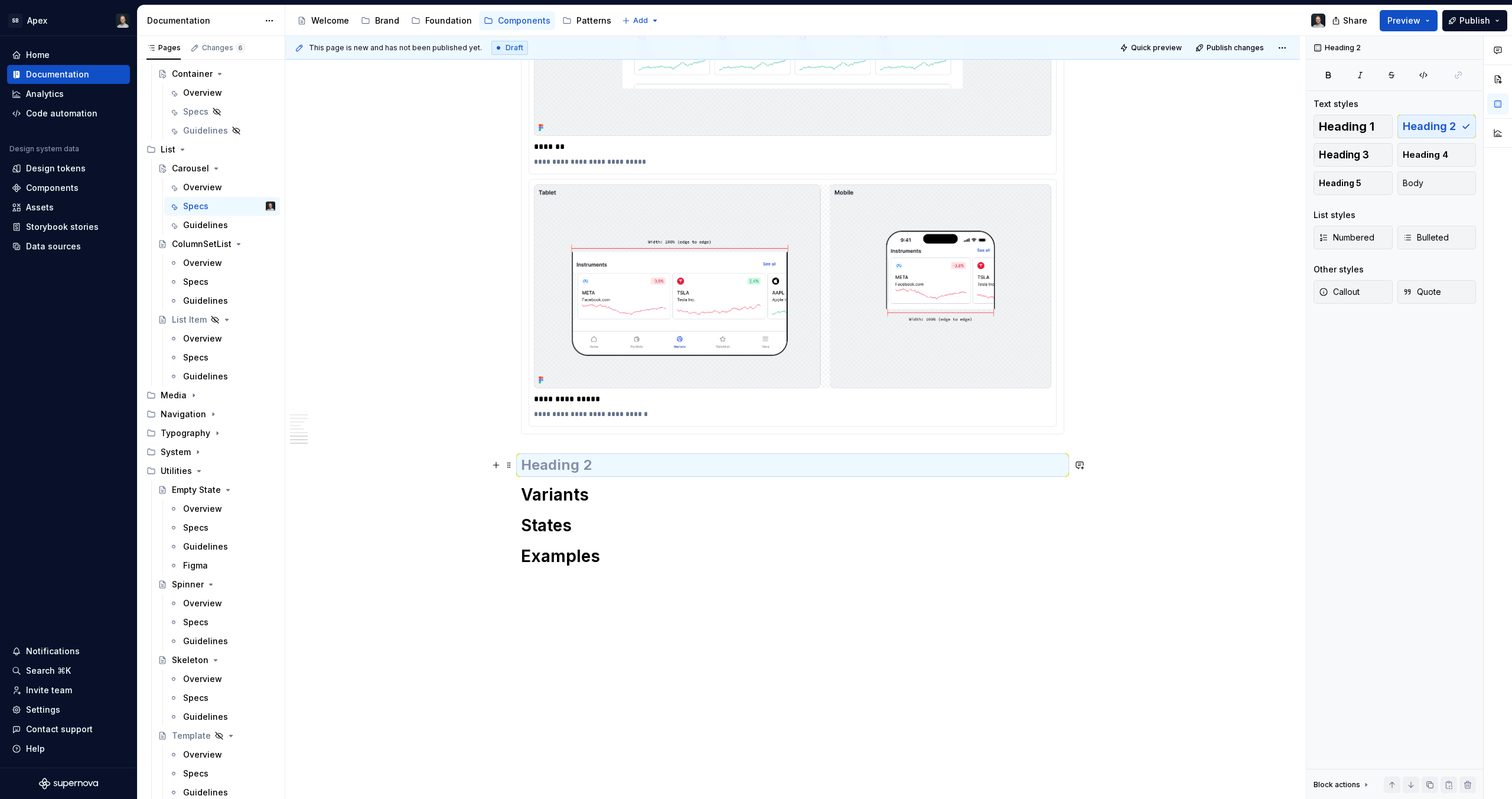
click at [615, 462] on h2 at bounding box center [793, 465] width 544 height 19
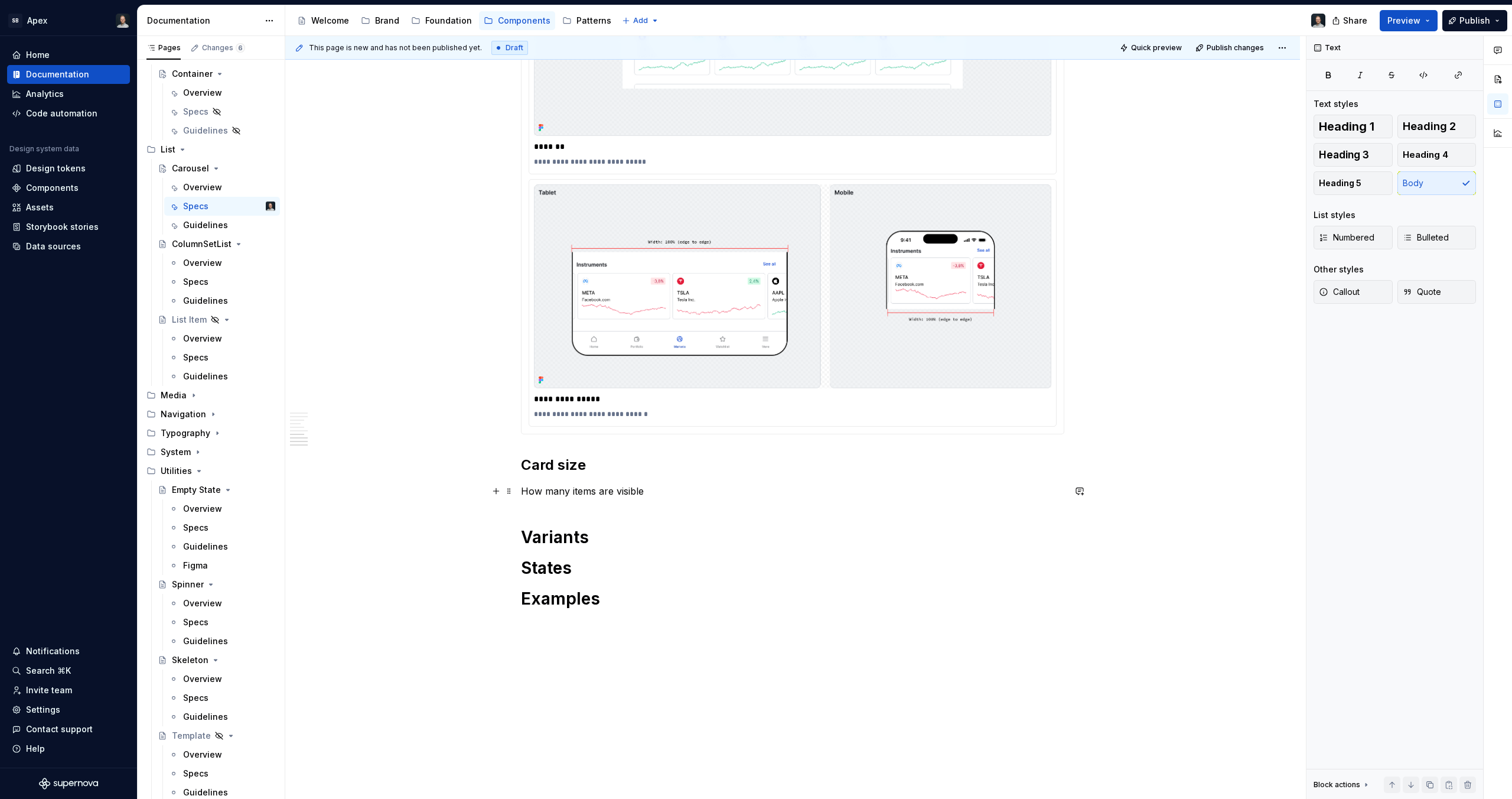
click at [647, 493] on p "How many items are visible" at bounding box center [793, 491] width 544 height 14
click at [610, 491] on p "How many items are visible" at bounding box center [793, 491] width 544 height 14
drag, startPoint x: 703, startPoint y: 489, endPoint x: 602, endPoint y: 489, distance: 101.0
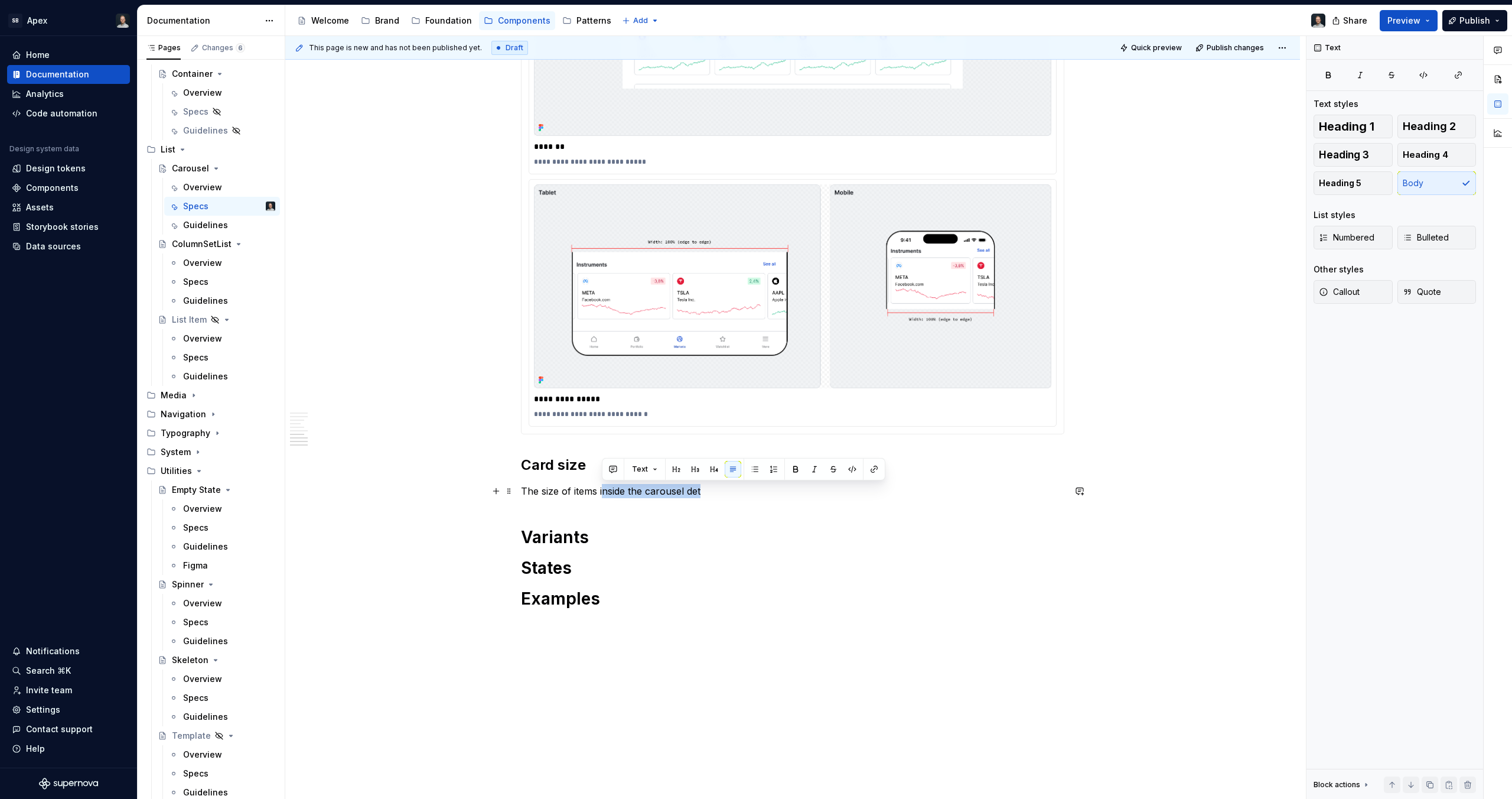
click at [602, 489] on p "The size of items inside the carousel det" at bounding box center [793, 491] width 544 height 14
click at [588, 492] on p "The size of items determines how many" at bounding box center [793, 491] width 544 height 14
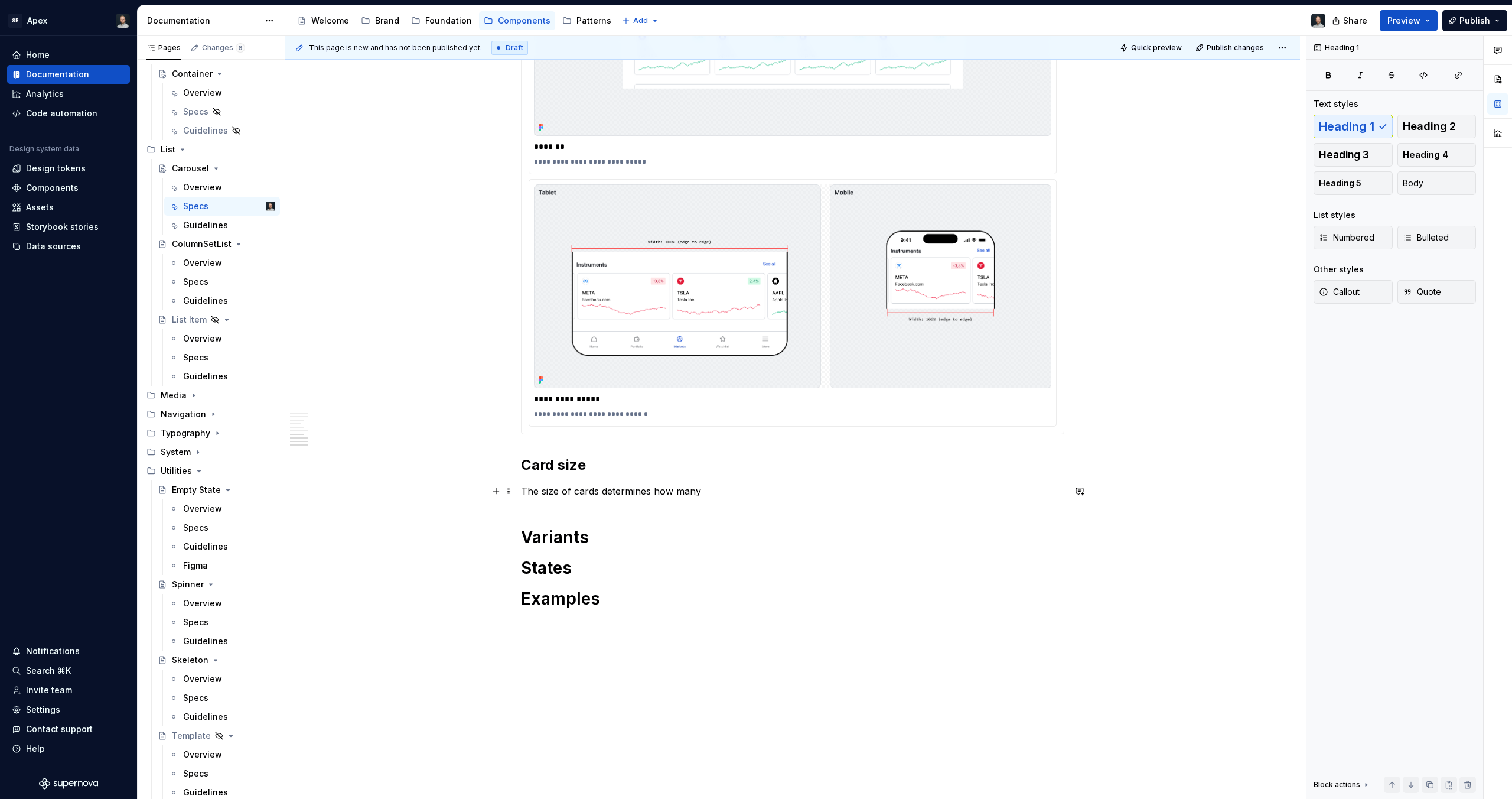
click at [710, 494] on p "The size of cards determines how many" at bounding box center [793, 491] width 544 height 14
click at [1457, 127] on button "Heading 2" at bounding box center [1436, 127] width 79 height 24
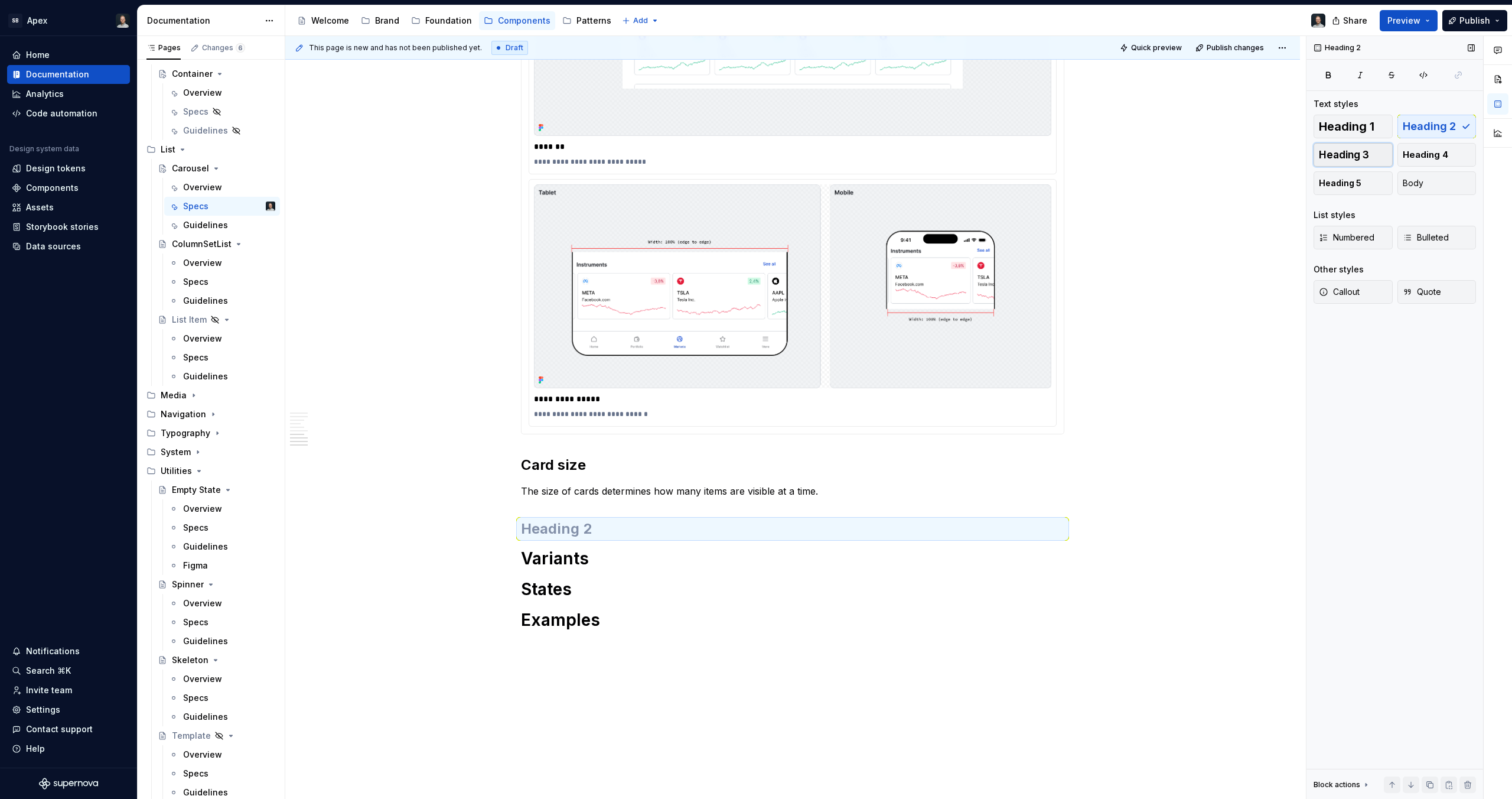
click at [1364, 158] on span "Heading 3" at bounding box center [1344, 154] width 50 height 12
click at [577, 516] on h3 at bounding box center [793, 520] width 544 height 17
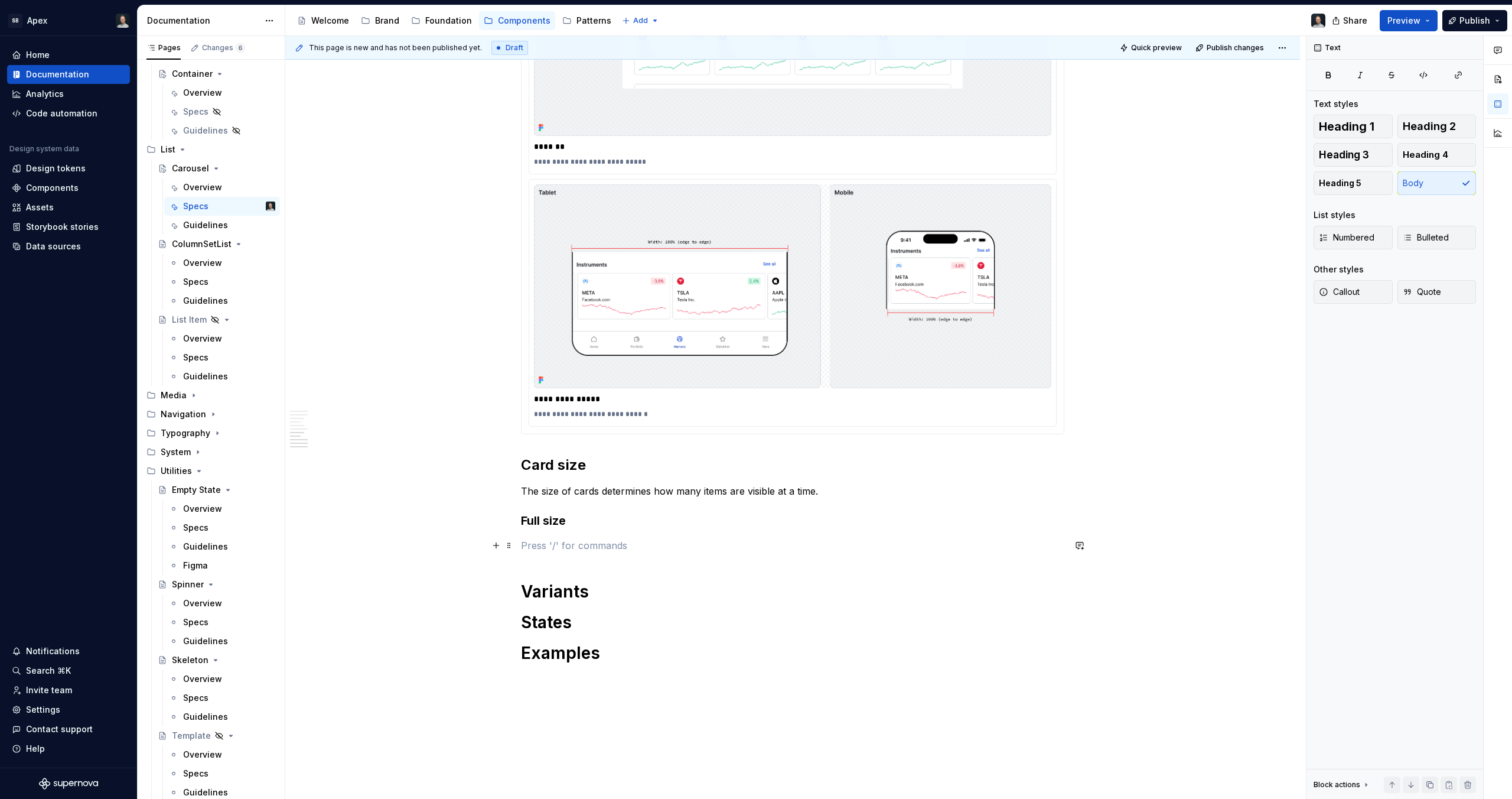
click at [556, 540] on p at bounding box center [793, 545] width 544 height 14
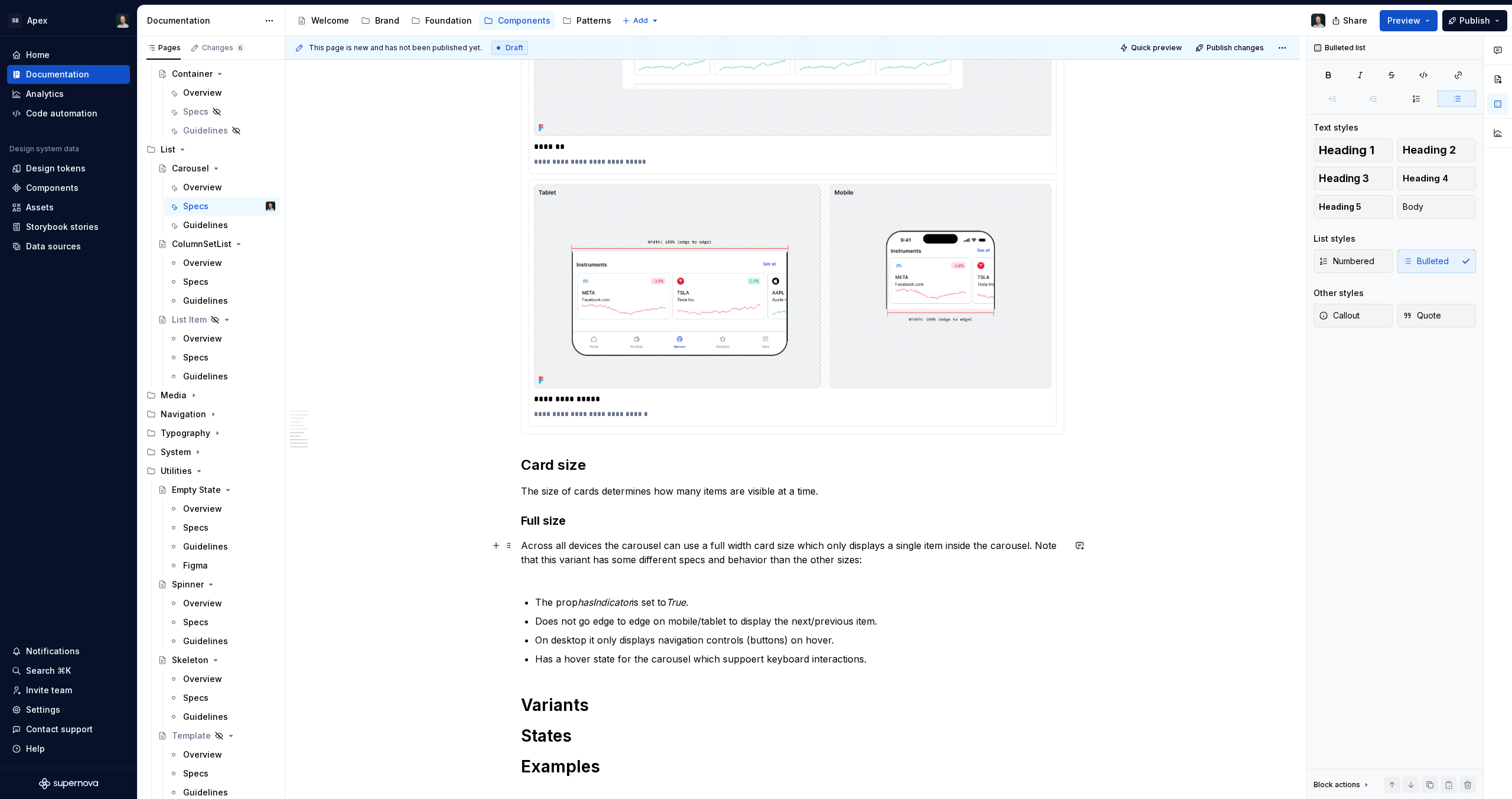
click at [557, 575] on p "Across all devices the carousel can use a full width card size which only displ…" at bounding box center [793, 559] width 544 height 42
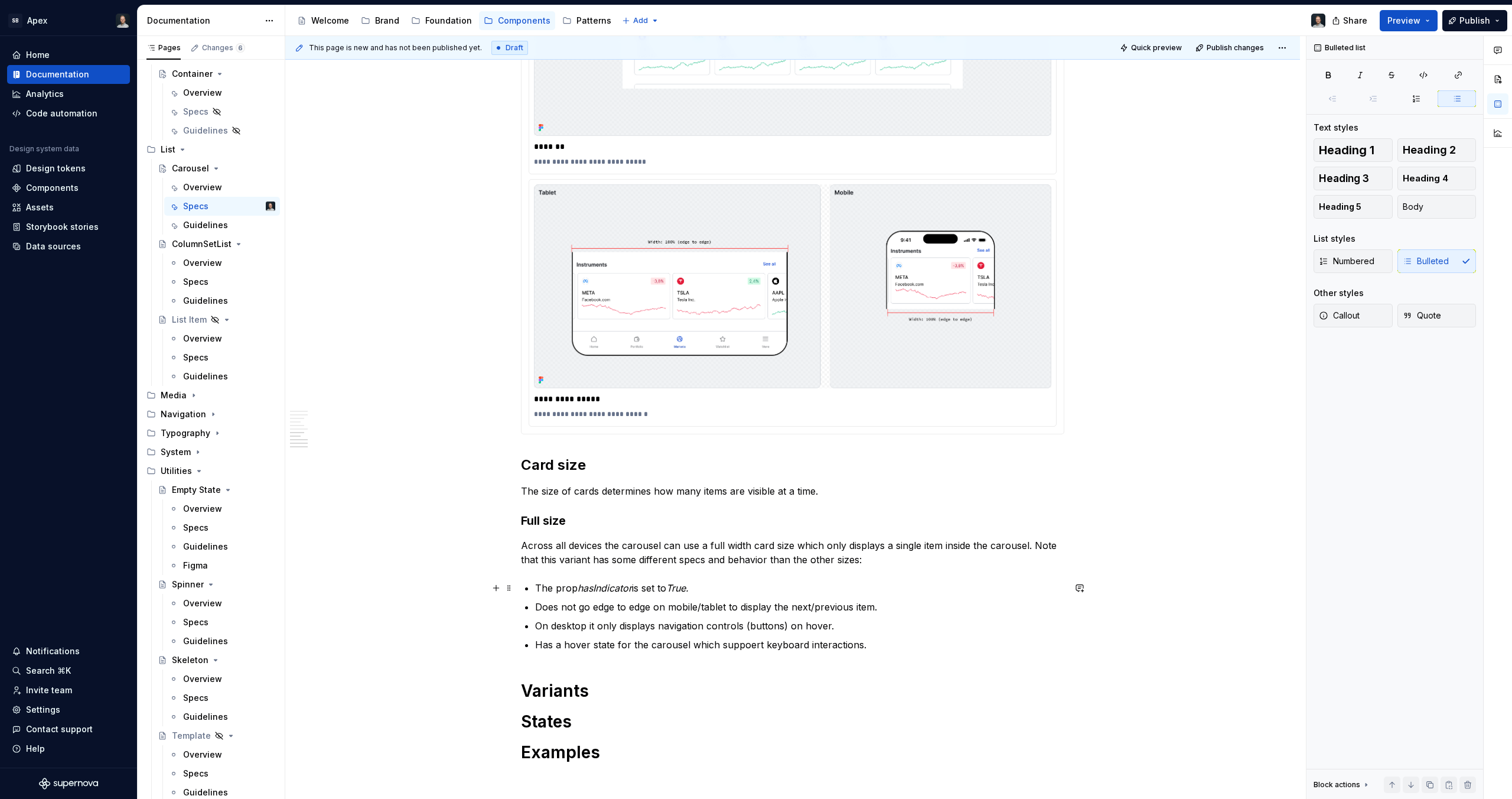
click at [569, 583] on p "The prop hasIndicator is set to True." at bounding box center [800, 588] width 529 height 14
click at [717, 588] on p "The prop hasIndicator is set to True." at bounding box center [800, 588] width 529 height 14
click at [838, 544] on p "Across all devices the carousel can use a full width card size which only displ…" at bounding box center [793, 552] width 544 height 29
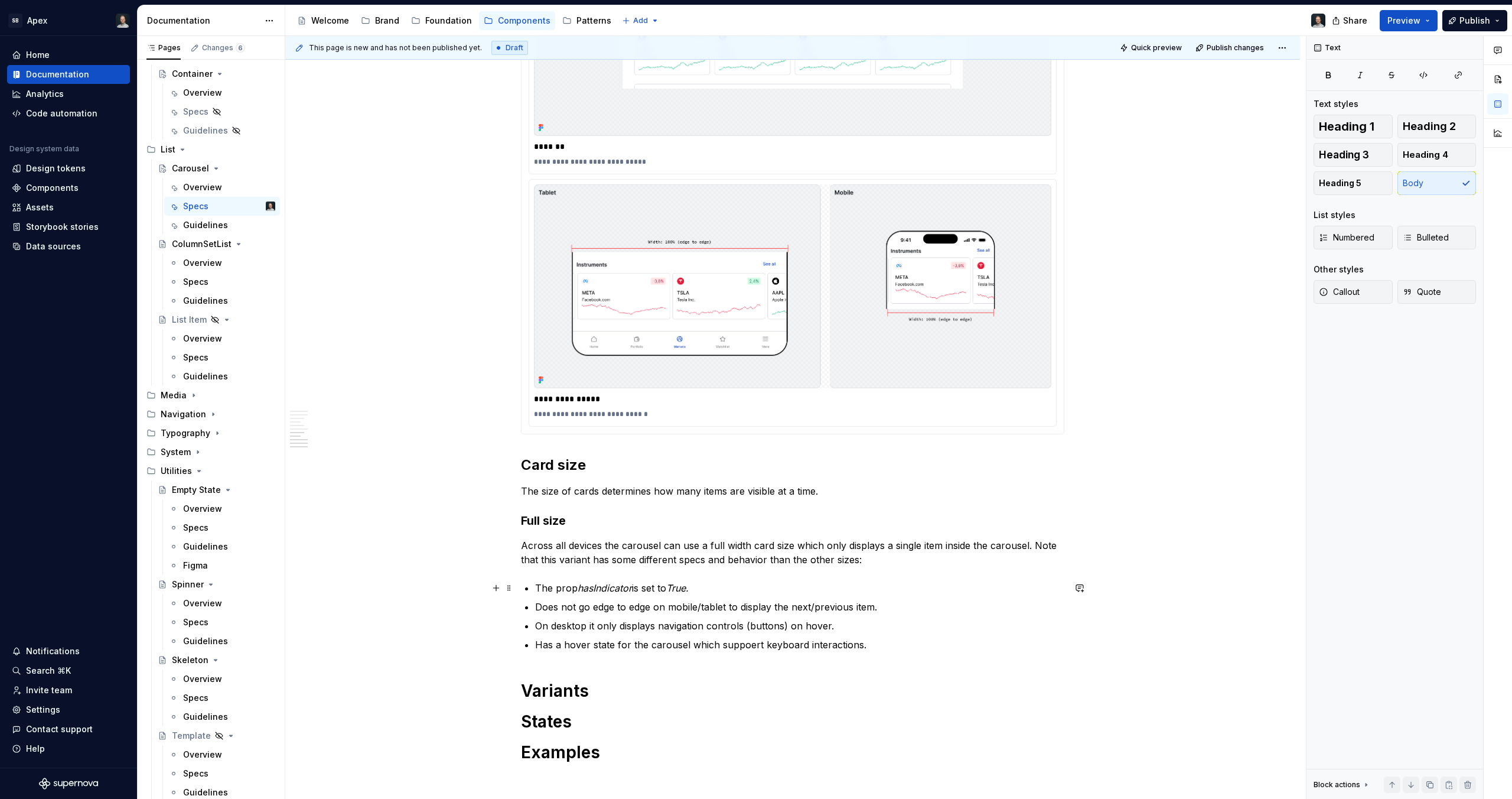
click at [620, 588] on em "hasIndicator" at bounding box center [605, 587] width 54 height 12
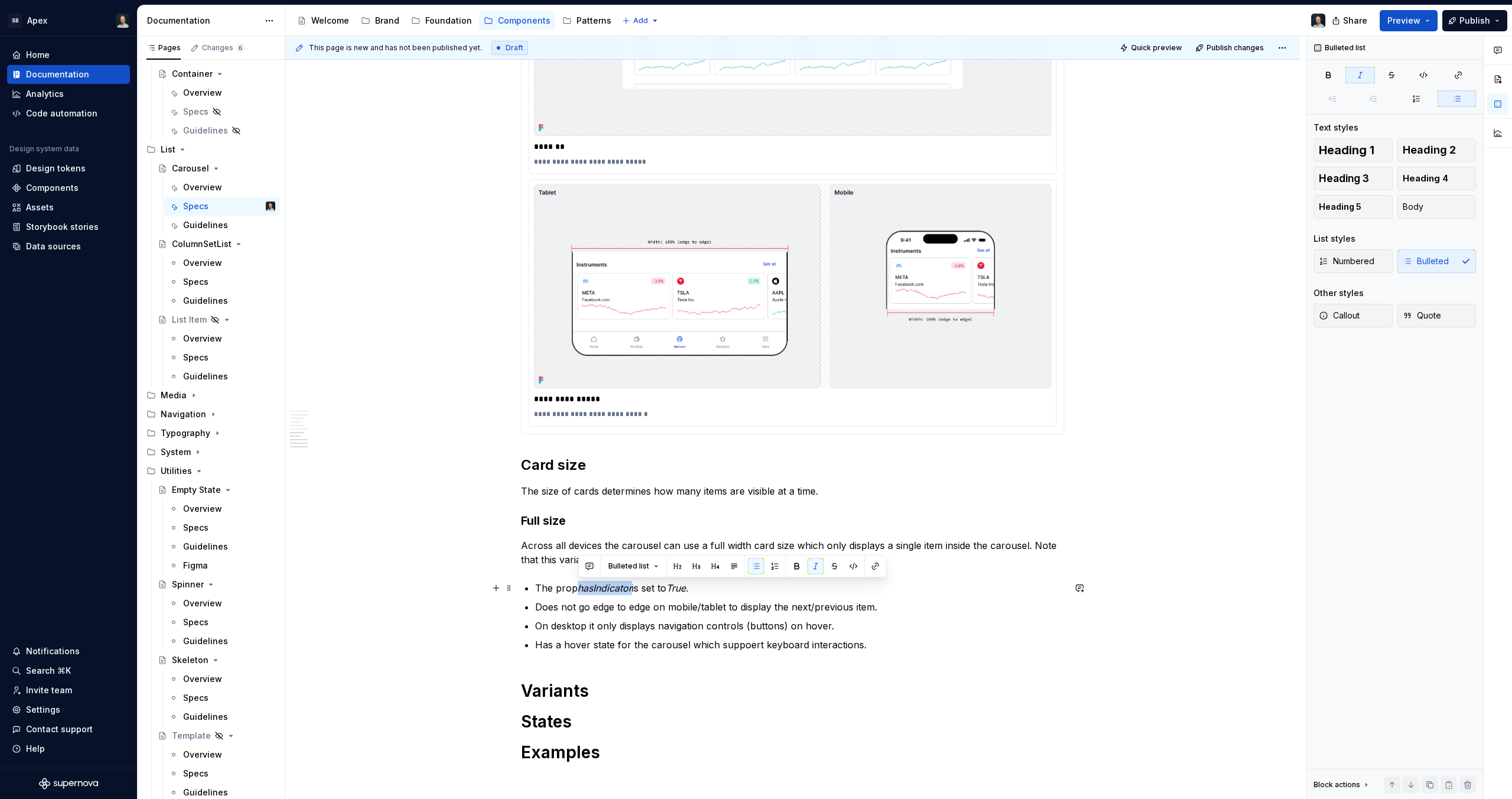
click at [620, 588] on em "hasIndicator" at bounding box center [605, 587] width 54 height 12
click at [787, 602] on p "Does not go edge to edge on mobile/tablet to display the next/previous item." at bounding box center [800, 606] width 529 height 14
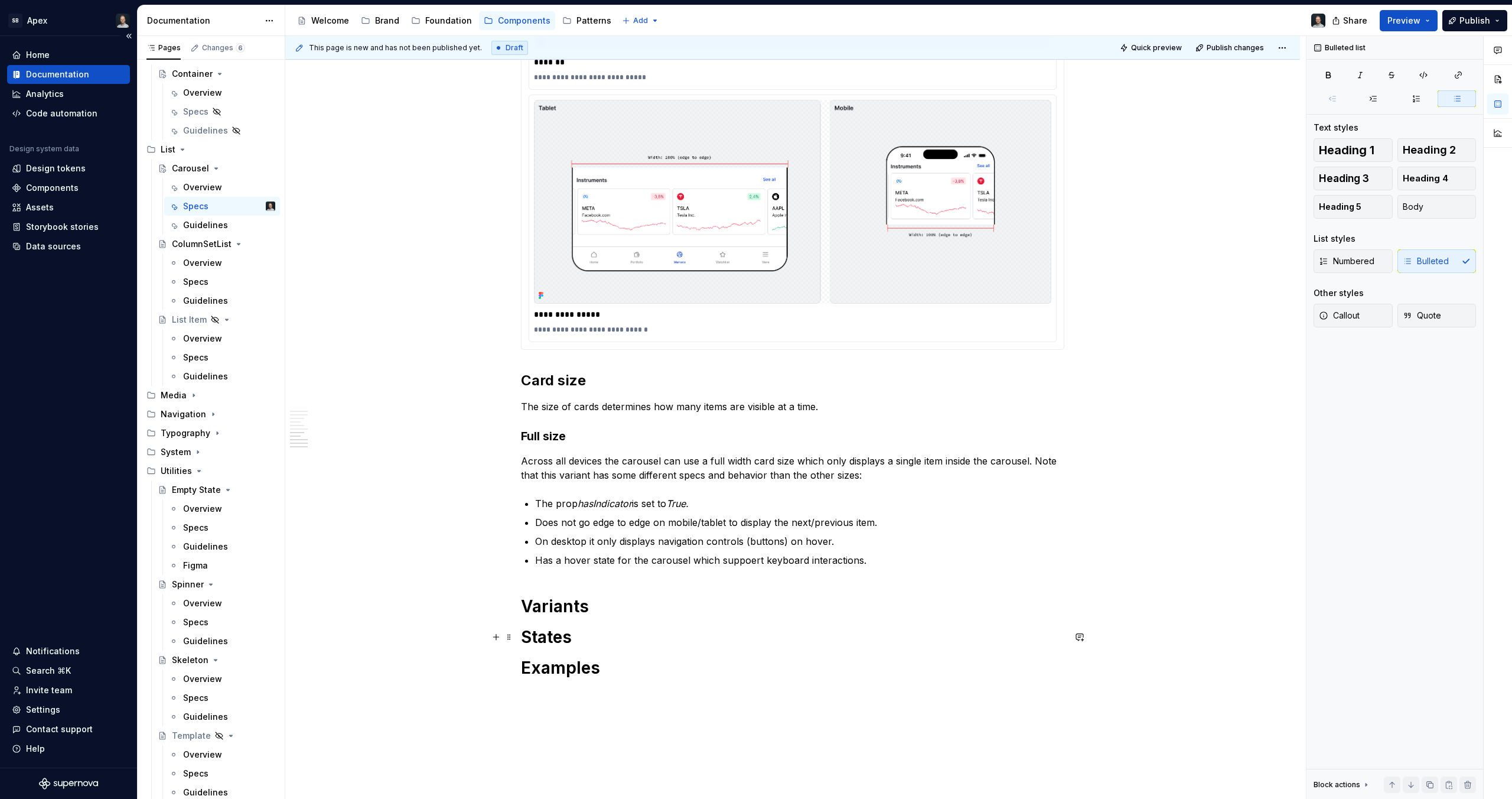
scroll to position [4125, 0]
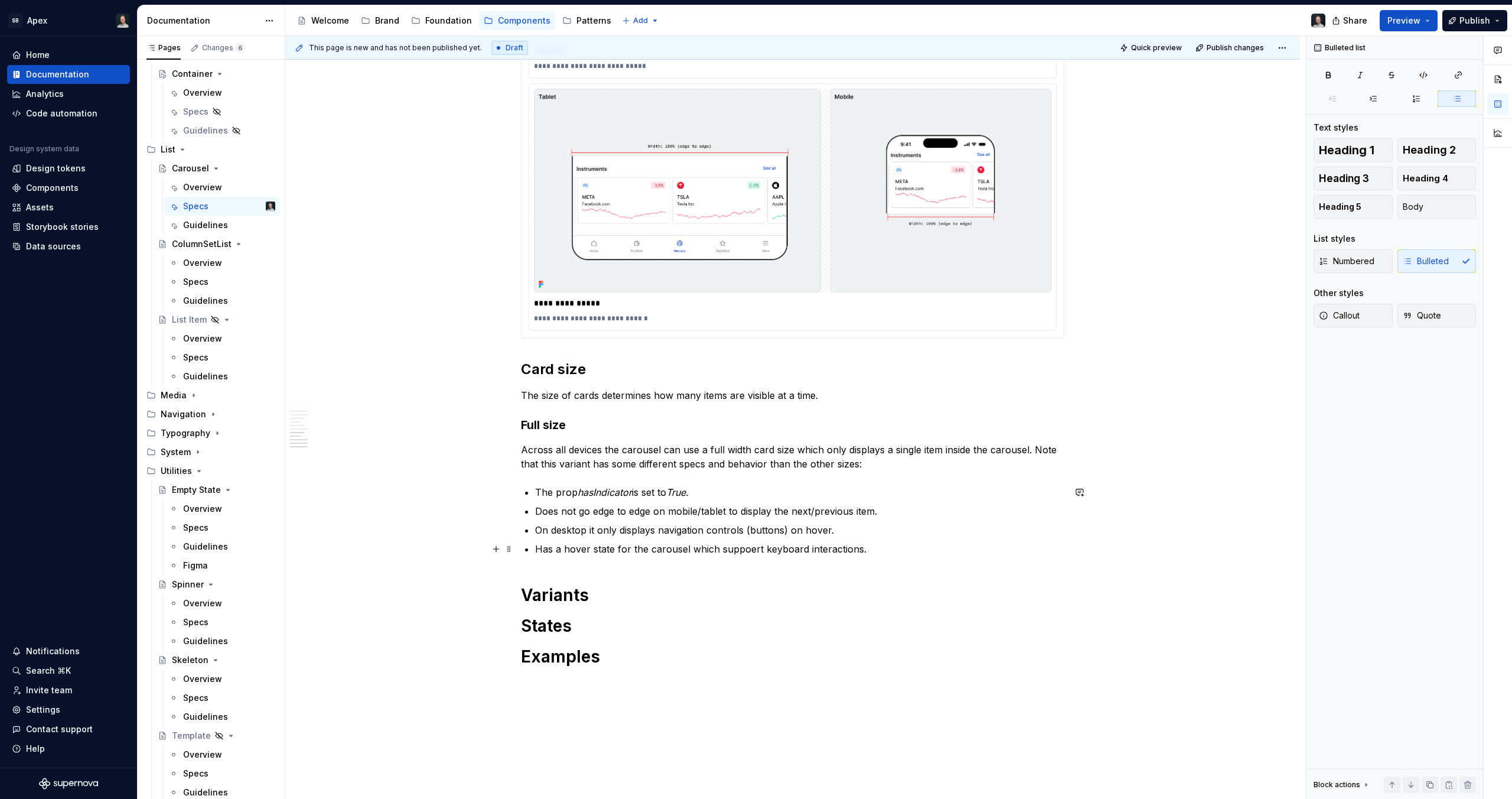
click at [904, 544] on p "Has a hover state for the carousel which suppoert keyboard interactions." at bounding box center [800, 549] width 529 height 14
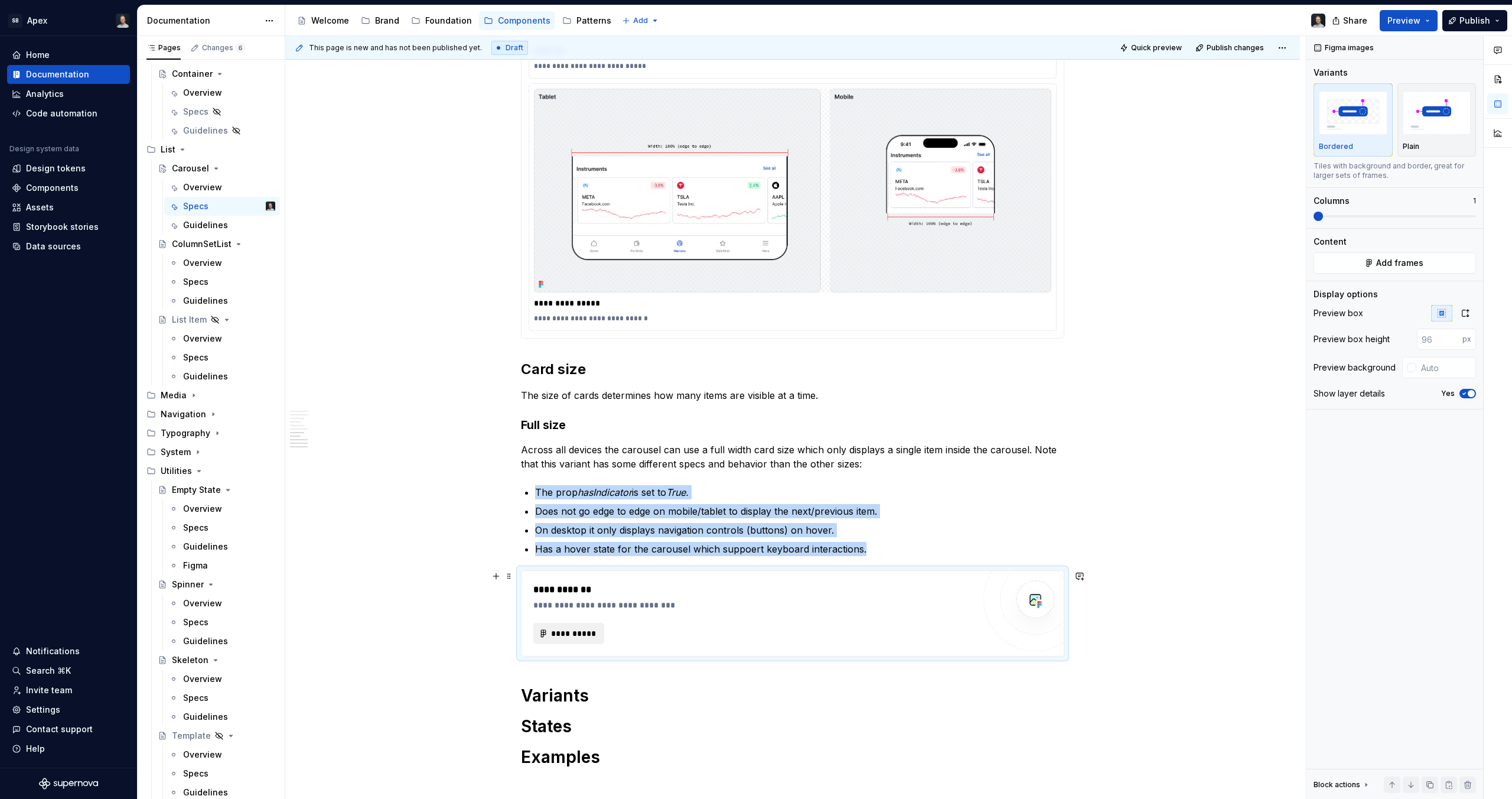
click at [574, 629] on span "**********" at bounding box center [574, 633] width 46 height 12
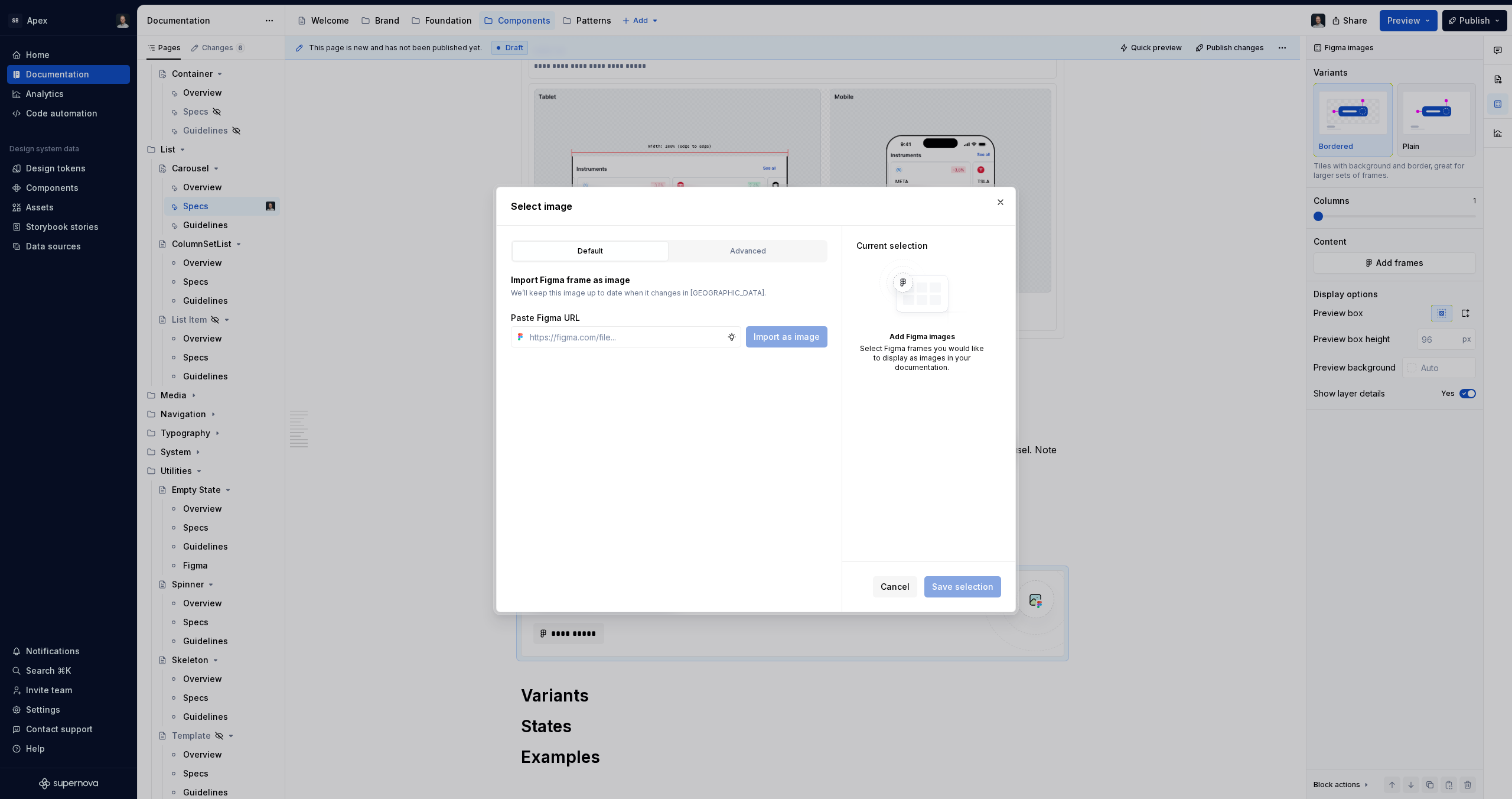
type textarea "*"
click at [653, 338] on input "text" at bounding box center [626, 337] width 202 height 21
paste input "[URL][DOMAIN_NAME]"
type input "[URL][DOMAIN_NAME]"
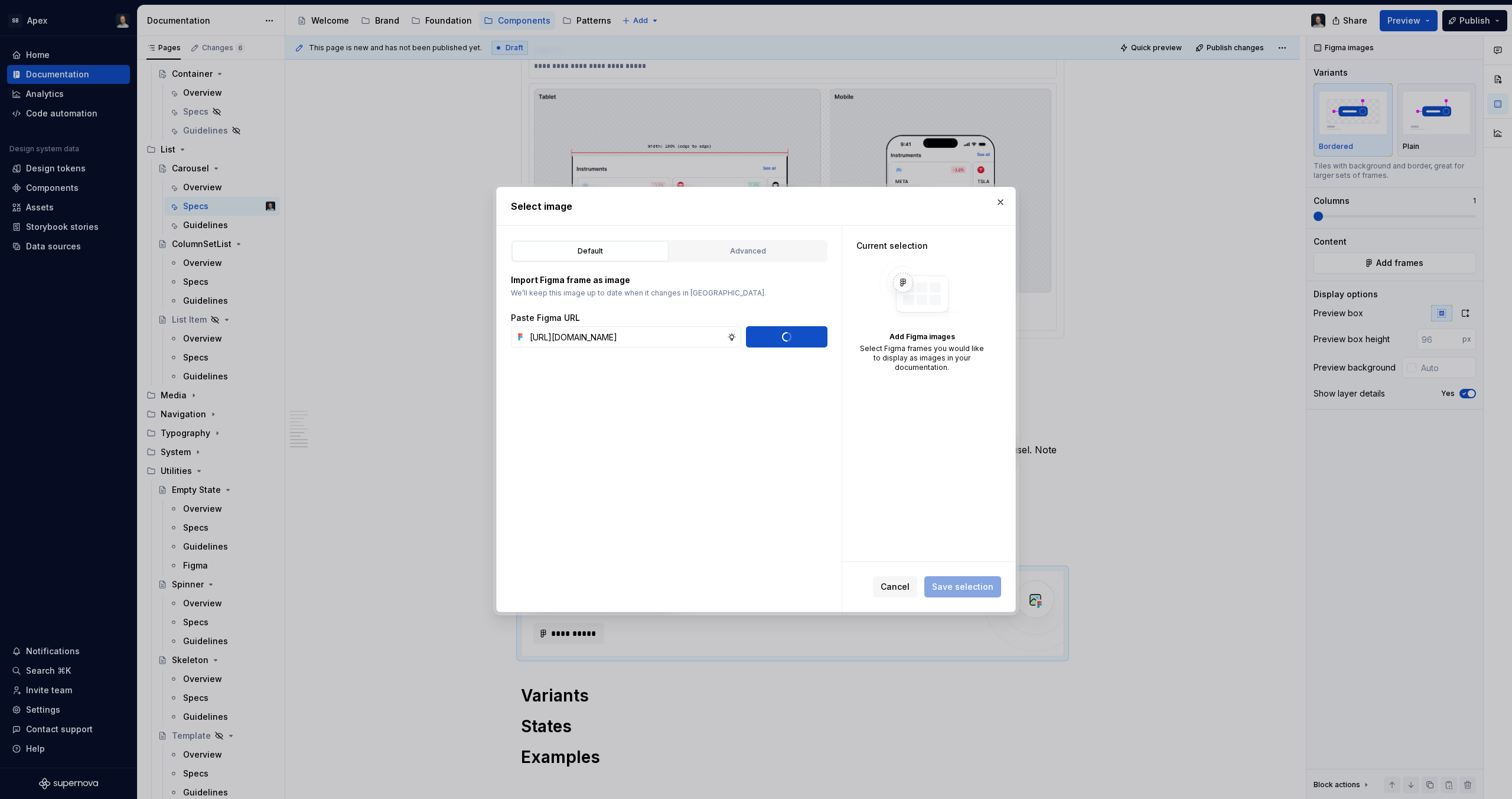
scroll to position [0, 0]
paste input "[URL][DOMAIN_NAME]"
type input "[URL][DOMAIN_NAME]"
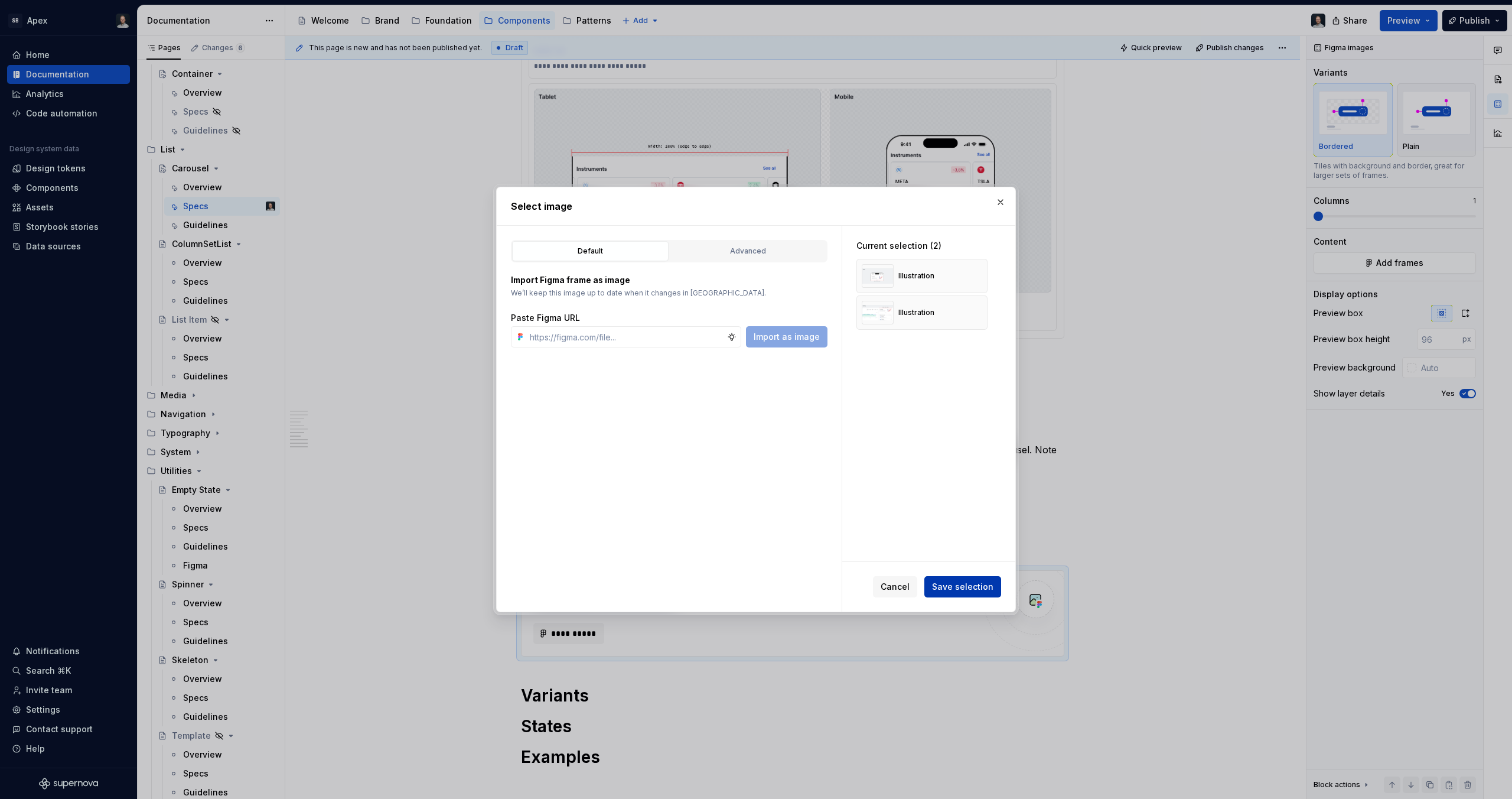
click at [981, 590] on span "Save selection" at bounding box center [962, 587] width 61 height 12
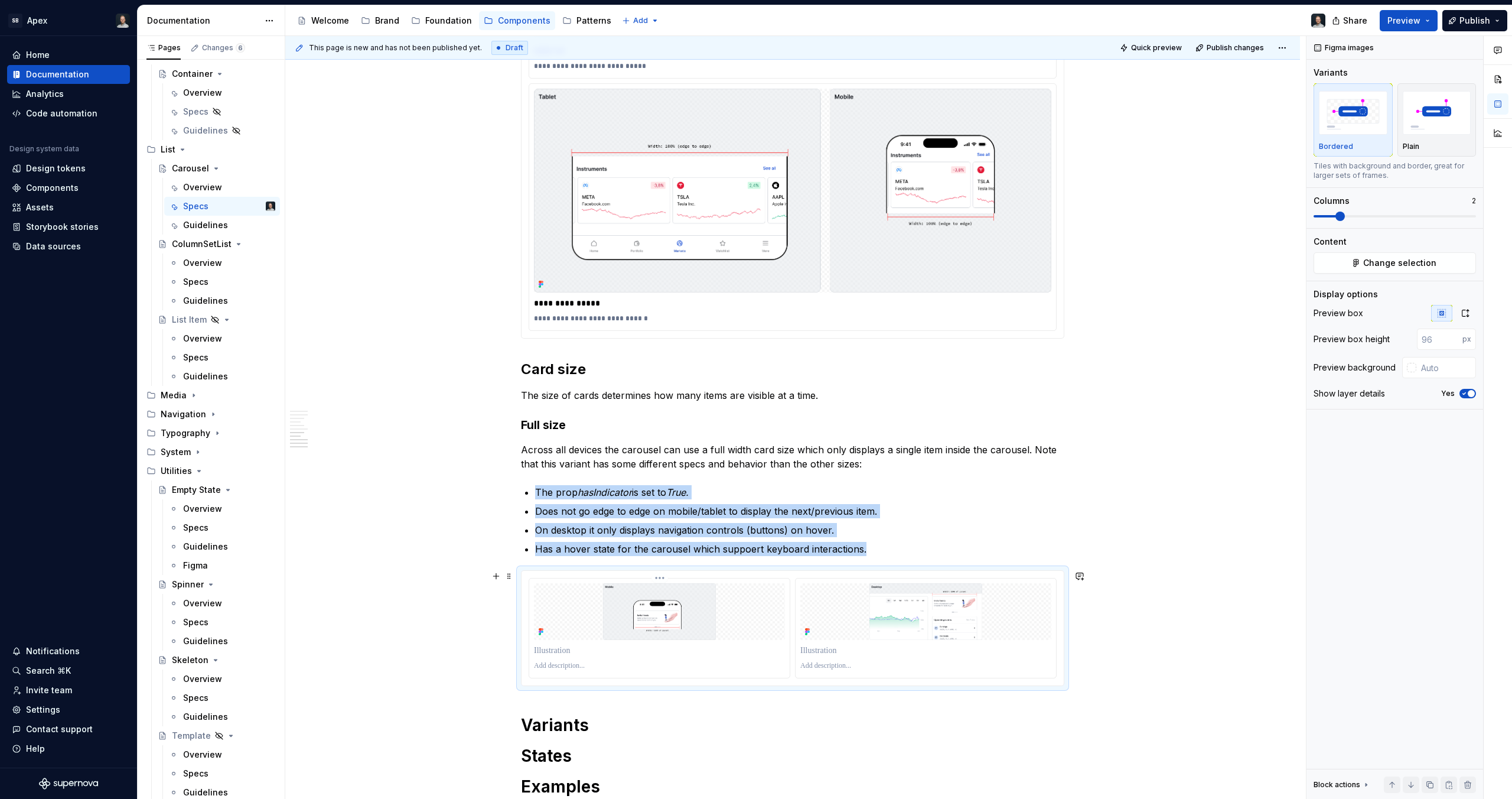
scroll to position [4139, 0]
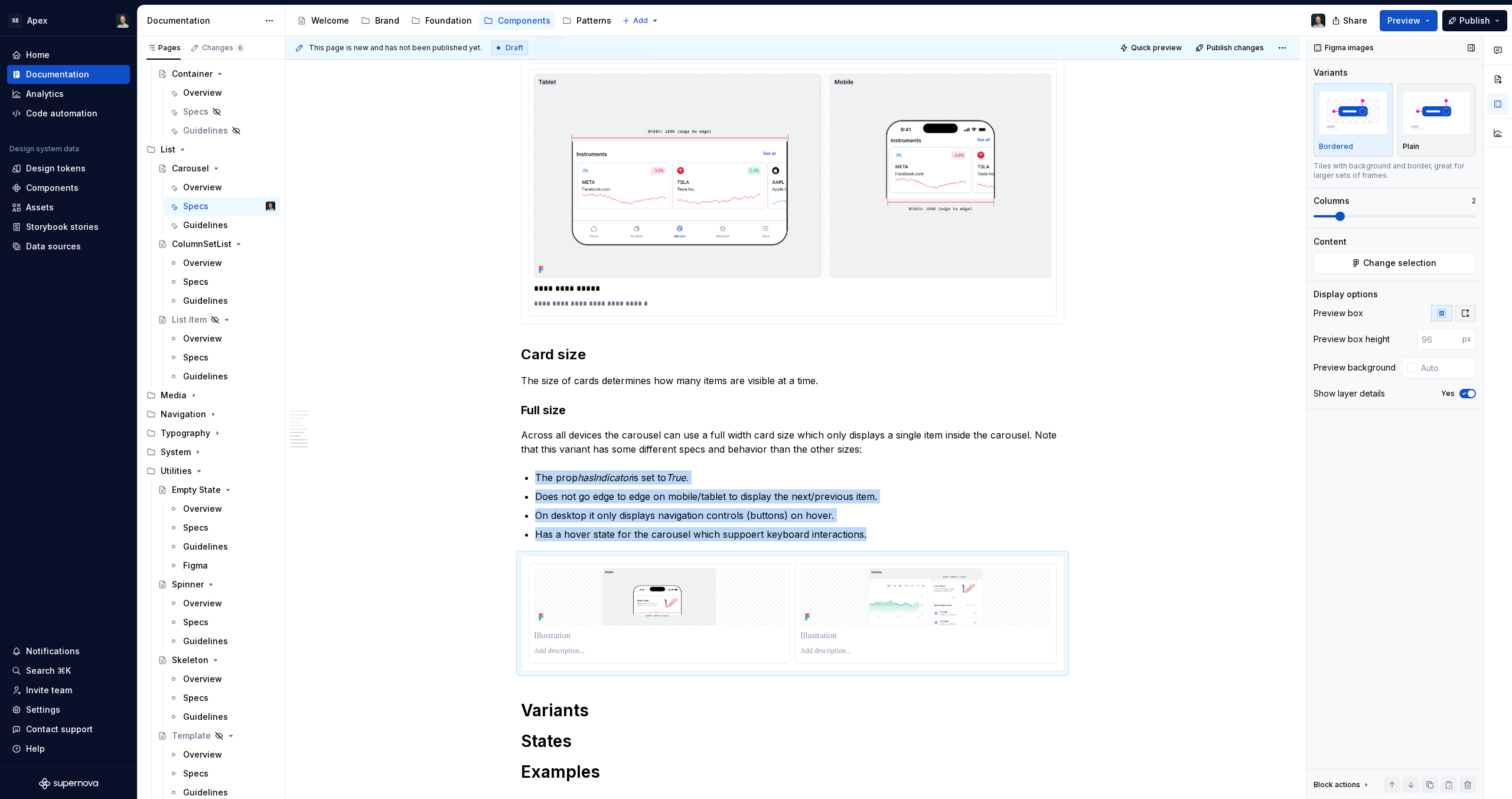
click at [1469, 317] on icon "button" at bounding box center [1466, 313] width 10 height 10
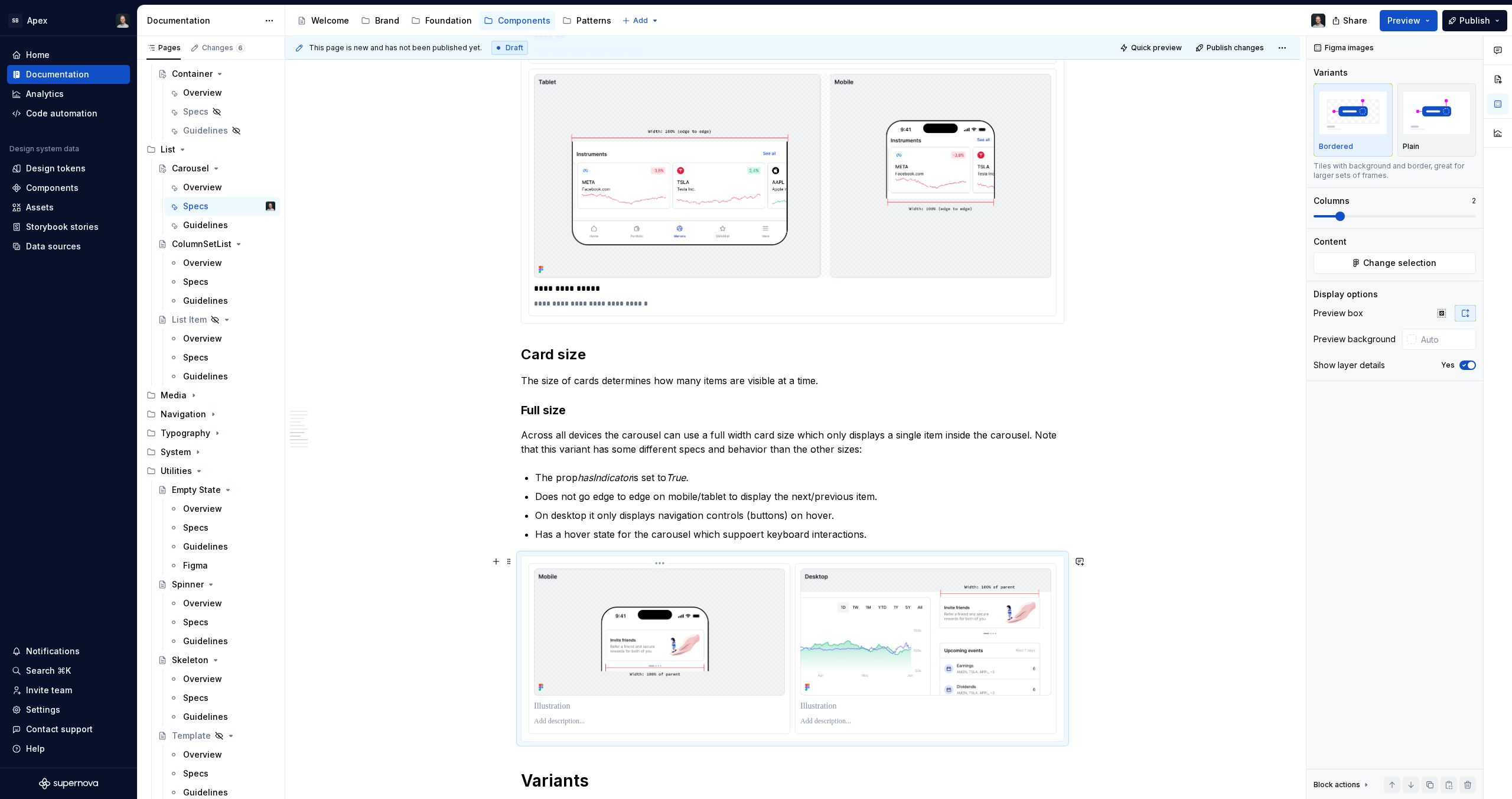
click at [573, 705] on p at bounding box center [659, 706] width 251 height 12
type textarea "*"
click at [858, 700] on p at bounding box center [926, 706] width 251 height 12
click at [574, 706] on p "******" at bounding box center [659, 706] width 251 height 12
click at [800, 182] on img at bounding box center [793, 176] width 517 height 204
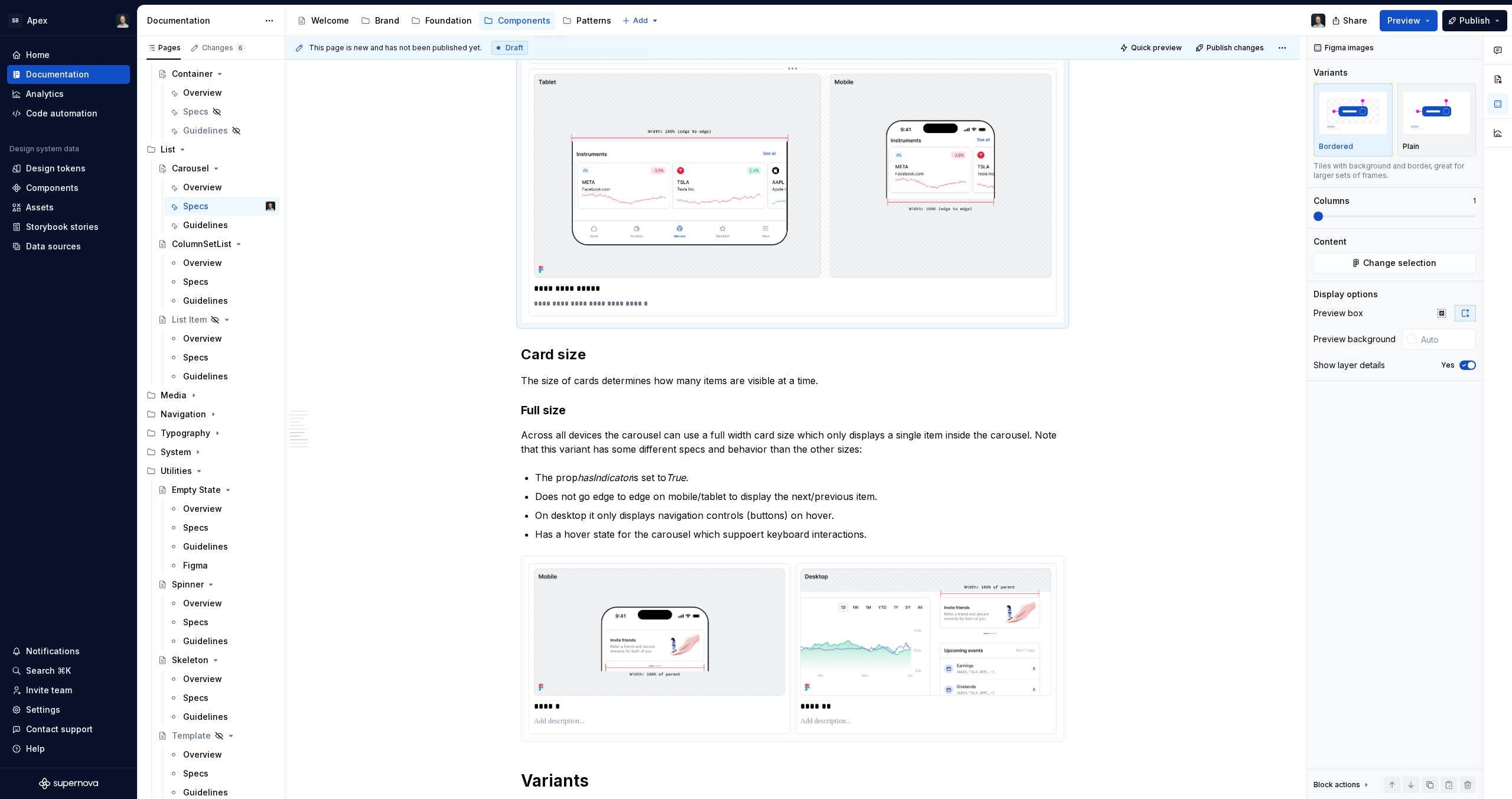
click at [800, 182] on img at bounding box center [793, 176] width 517 height 204
click at [572, 706] on p "******" at bounding box center [659, 706] width 251 height 12
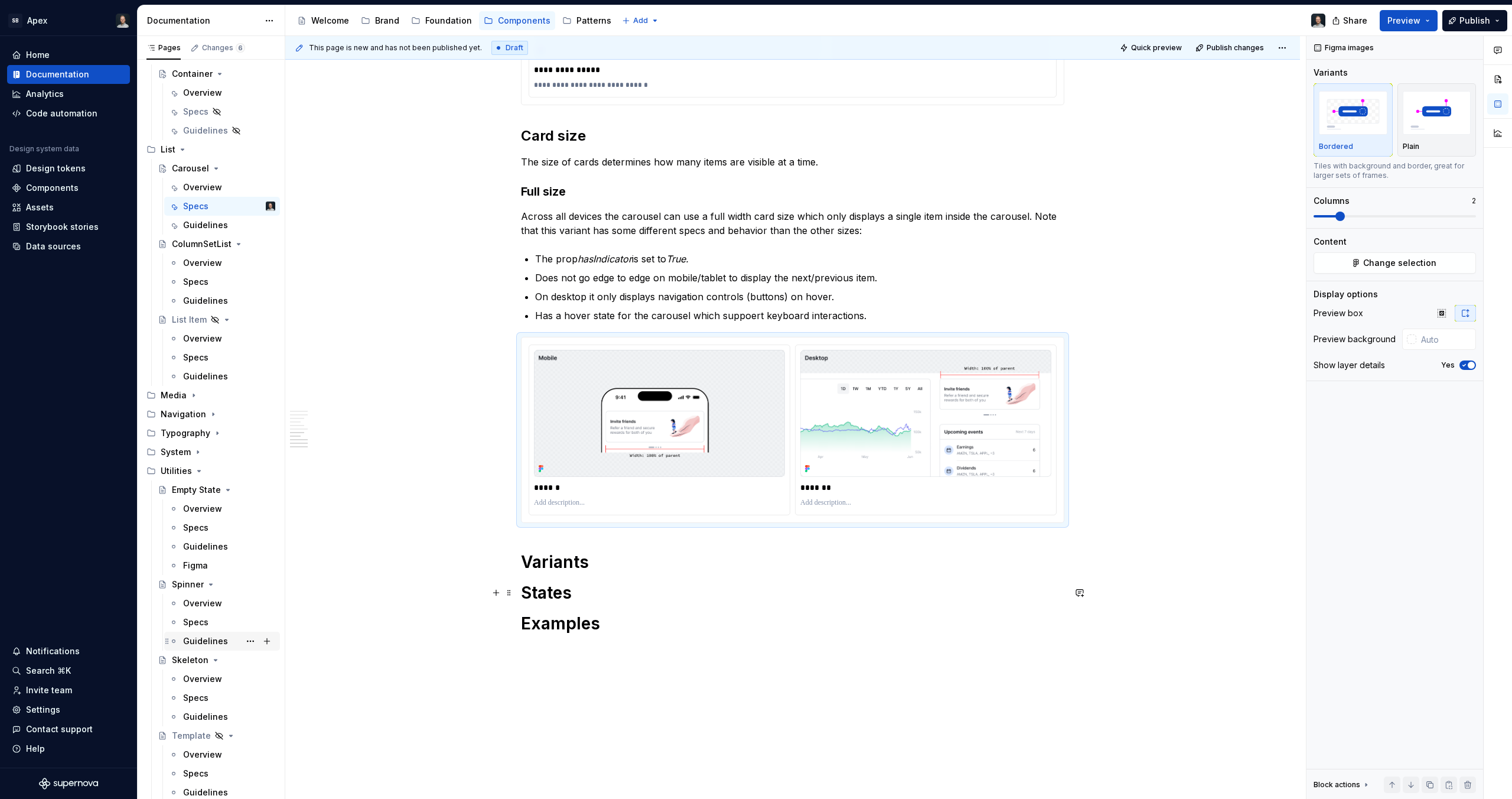
scroll to position [4360, 0]
click at [561, 189] on h3 "Full size" at bounding box center [793, 189] width 544 height 17
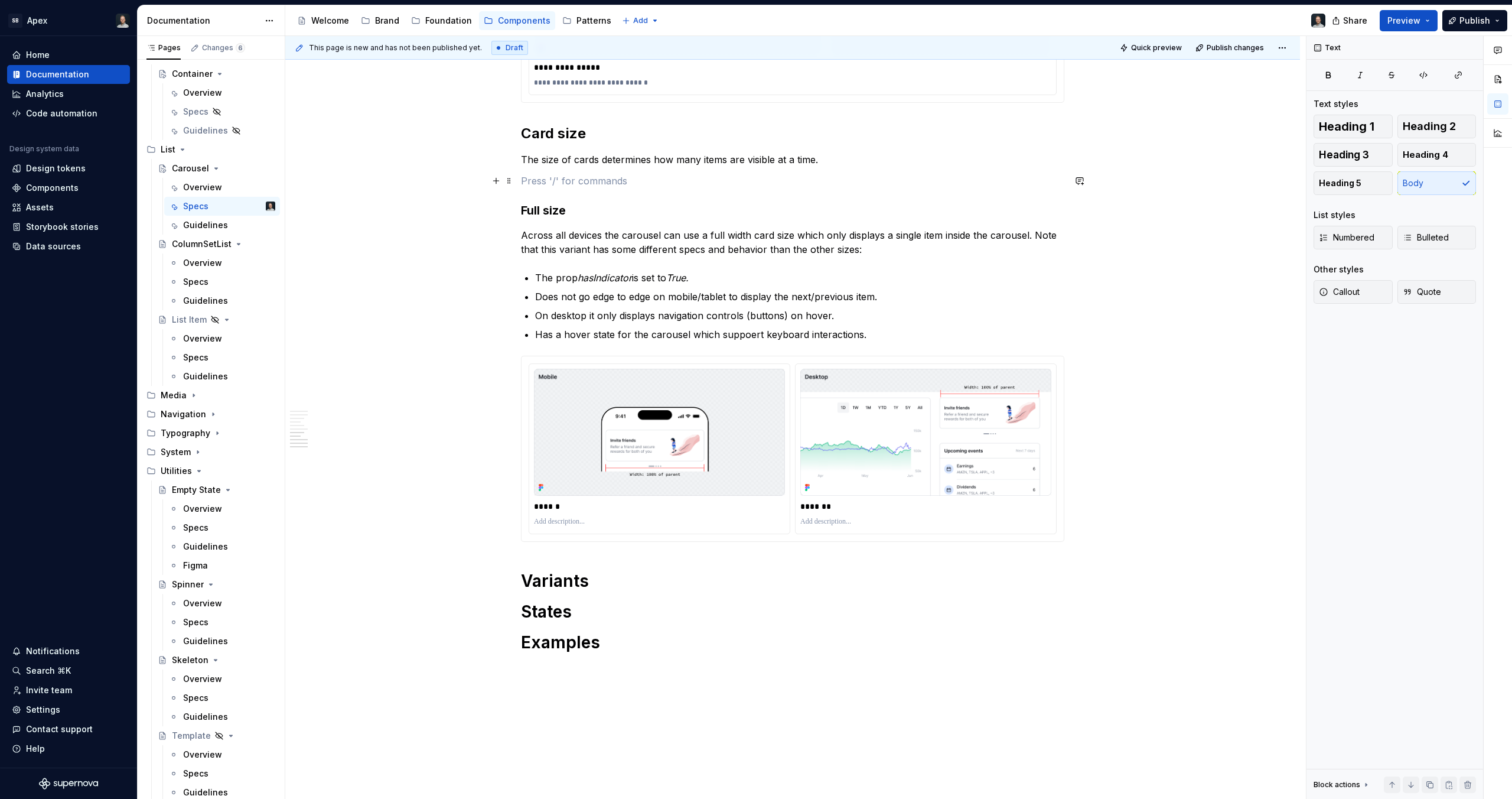
click at [547, 176] on p at bounding box center [793, 181] width 544 height 14
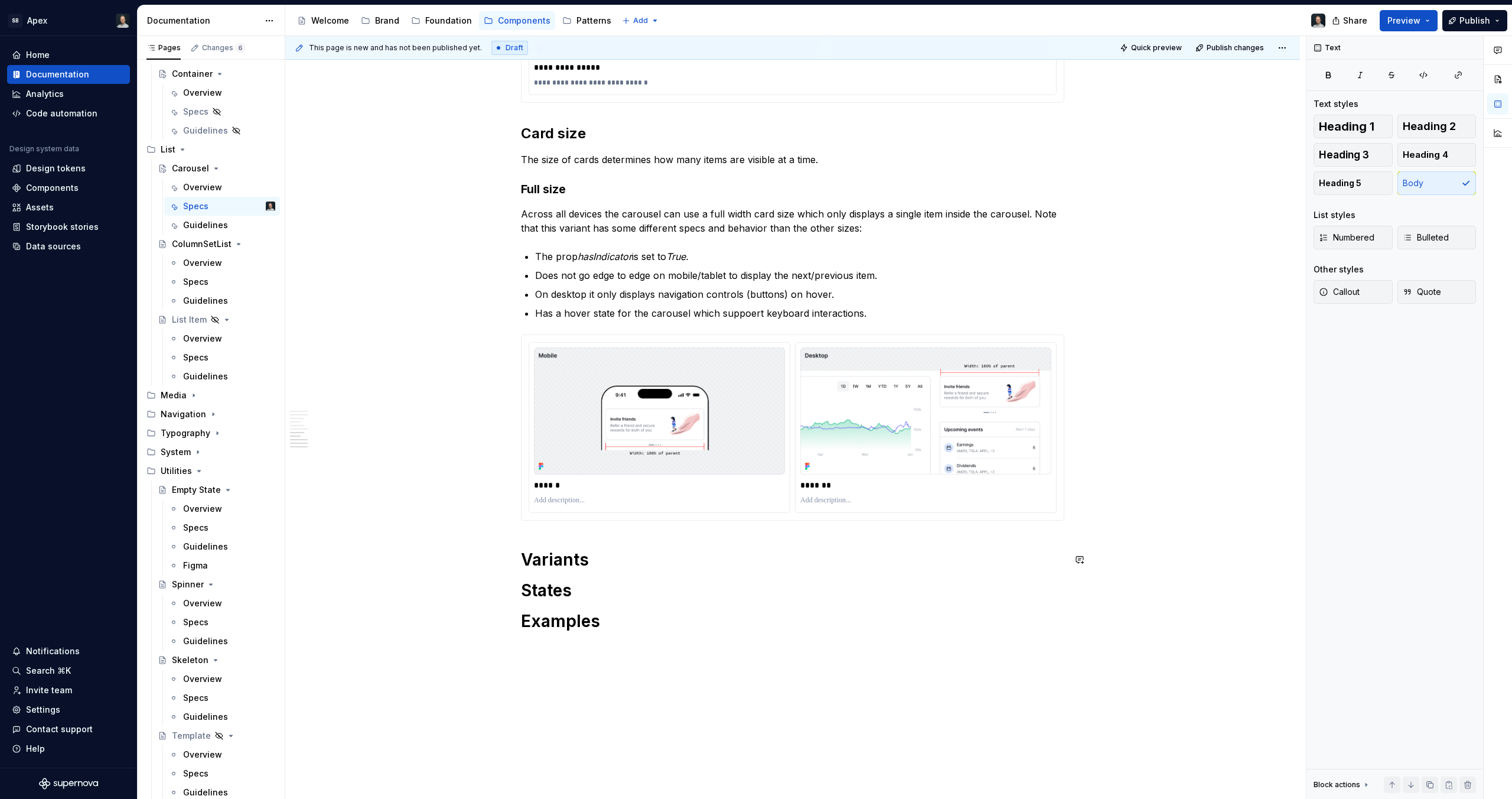
click at [1372, 156] on button "Heading 3" at bounding box center [1353, 155] width 79 height 24
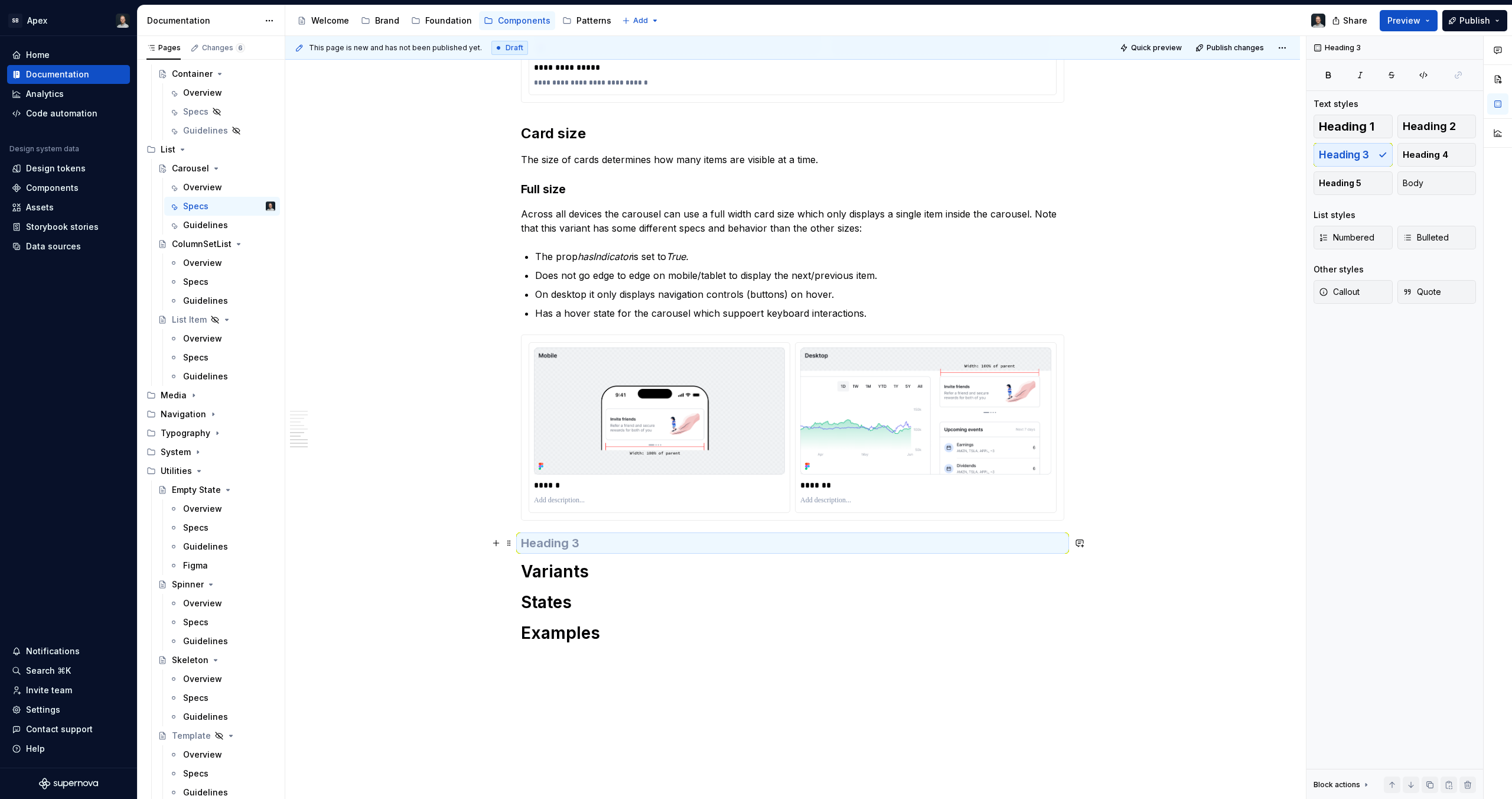
click at [558, 549] on h3 at bounding box center [793, 543] width 544 height 17
click at [541, 540] on h3 "Small to XLarge" at bounding box center [793, 543] width 544 height 17
click at [610, 267] on ul "The prop hasIndicator is set to True. Does not go edge to edge on mobile/tablet…" at bounding box center [800, 284] width 529 height 71
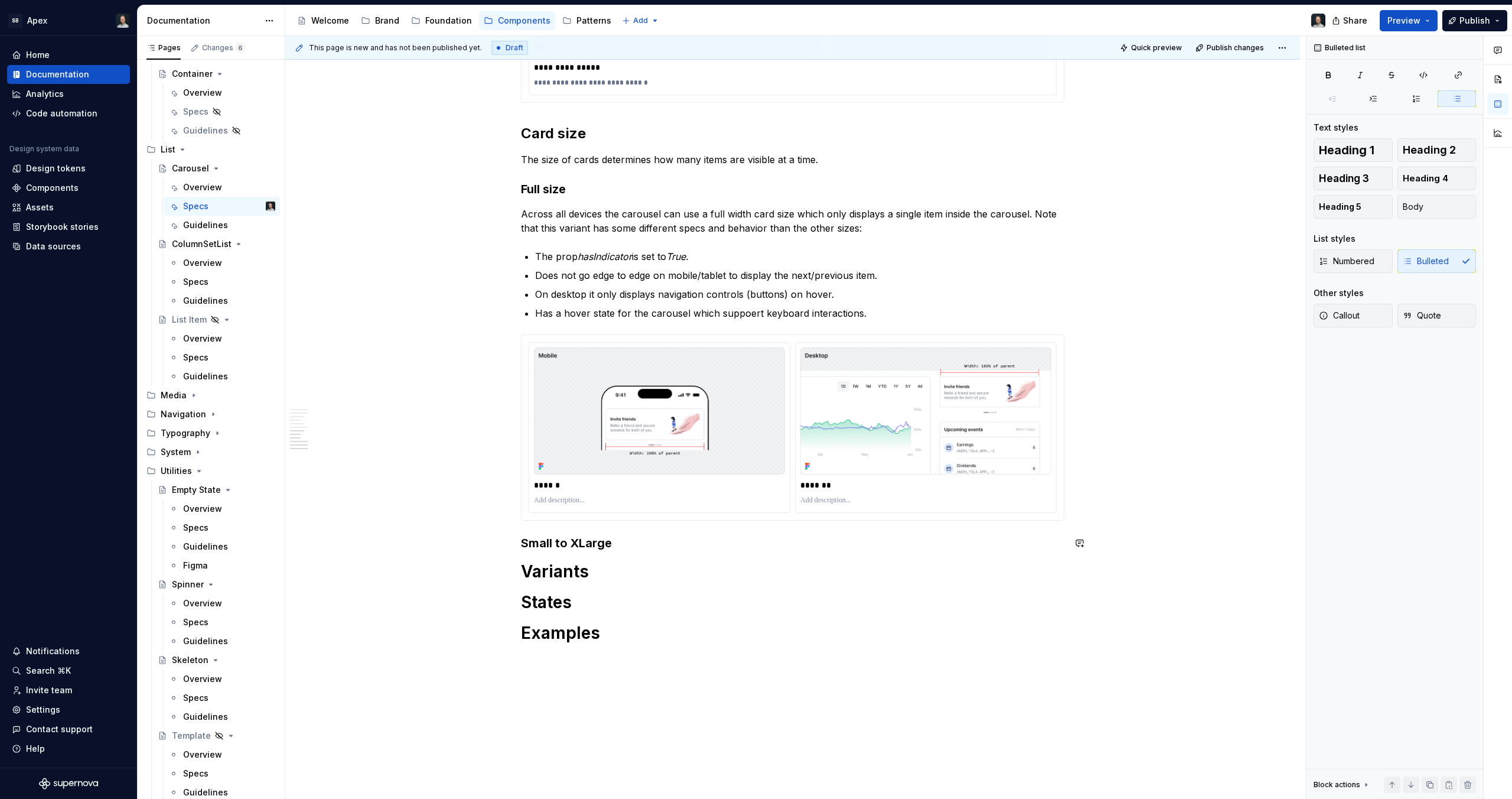
drag, startPoint x: 622, startPoint y: 559, endPoint x: 575, endPoint y: 544, distance: 49.3
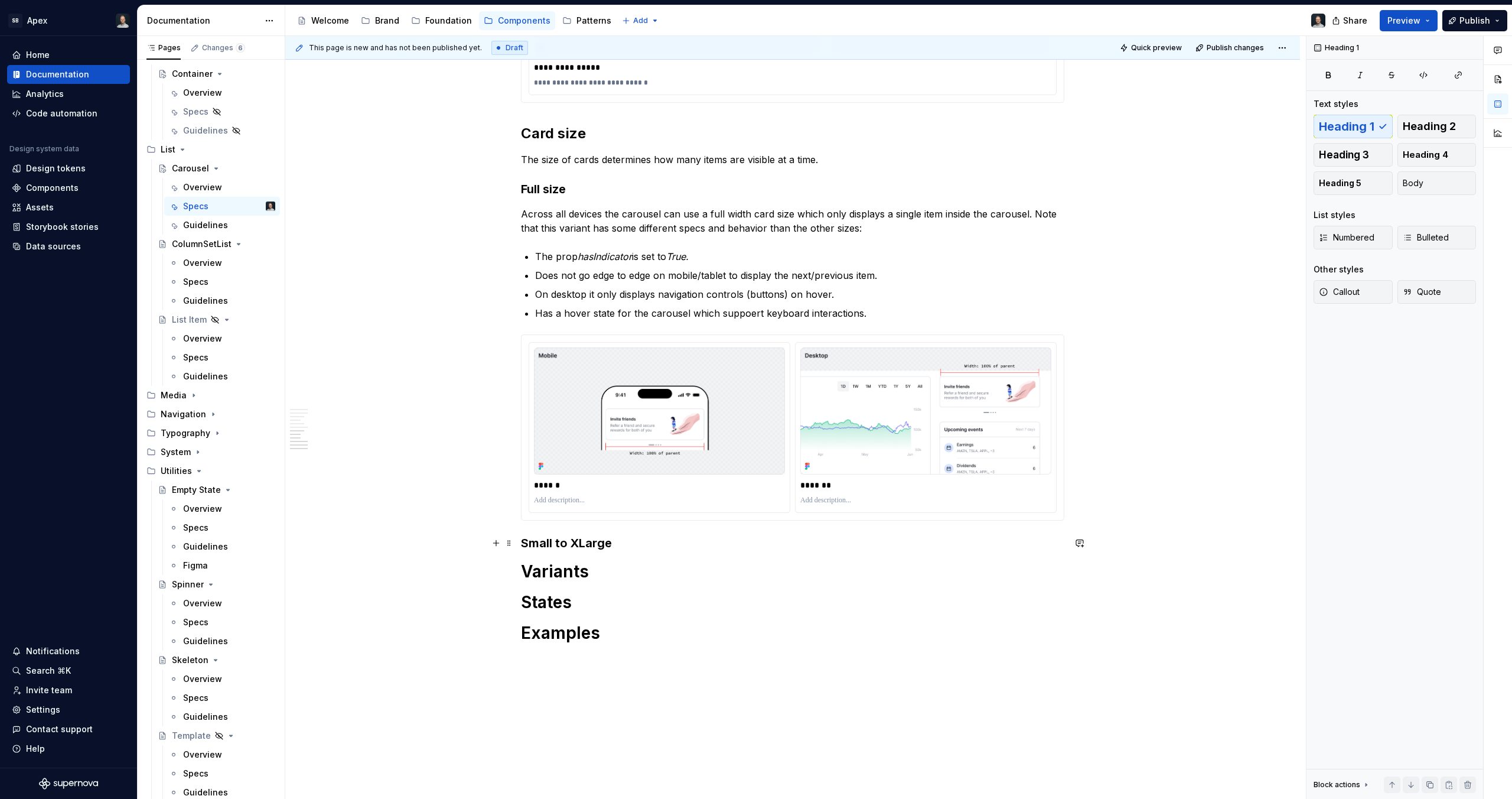
click at [572, 543] on h3 "Small to XLarge" at bounding box center [793, 543] width 544 height 17
click at [588, 542] on h3 "Small to XLarge" at bounding box center [793, 543] width 544 height 17
click at [583, 548] on h3 "Small to X-Large" at bounding box center [793, 543] width 544 height 17
click at [625, 550] on h3 "Small to X-Large" at bounding box center [793, 543] width 544 height 17
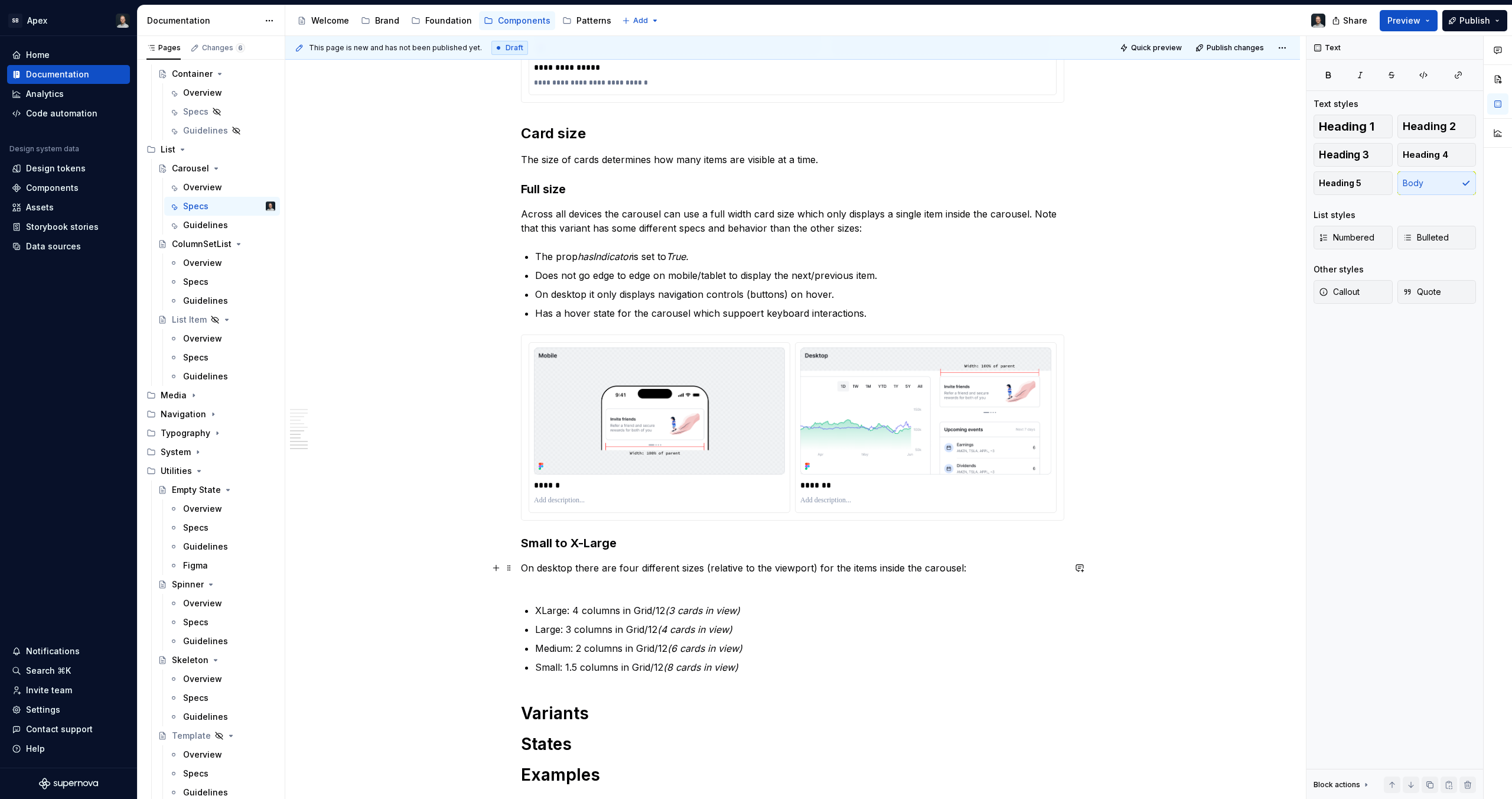
click at [622, 583] on p "On desktop there are four different sizes (relative to the viewport) for the it…" at bounding box center [793, 575] width 544 height 29
click at [606, 596] on p "XLarge: 4 columns in Grid/12 (3 cards in view)" at bounding box center [800, 596] width 529 height 14
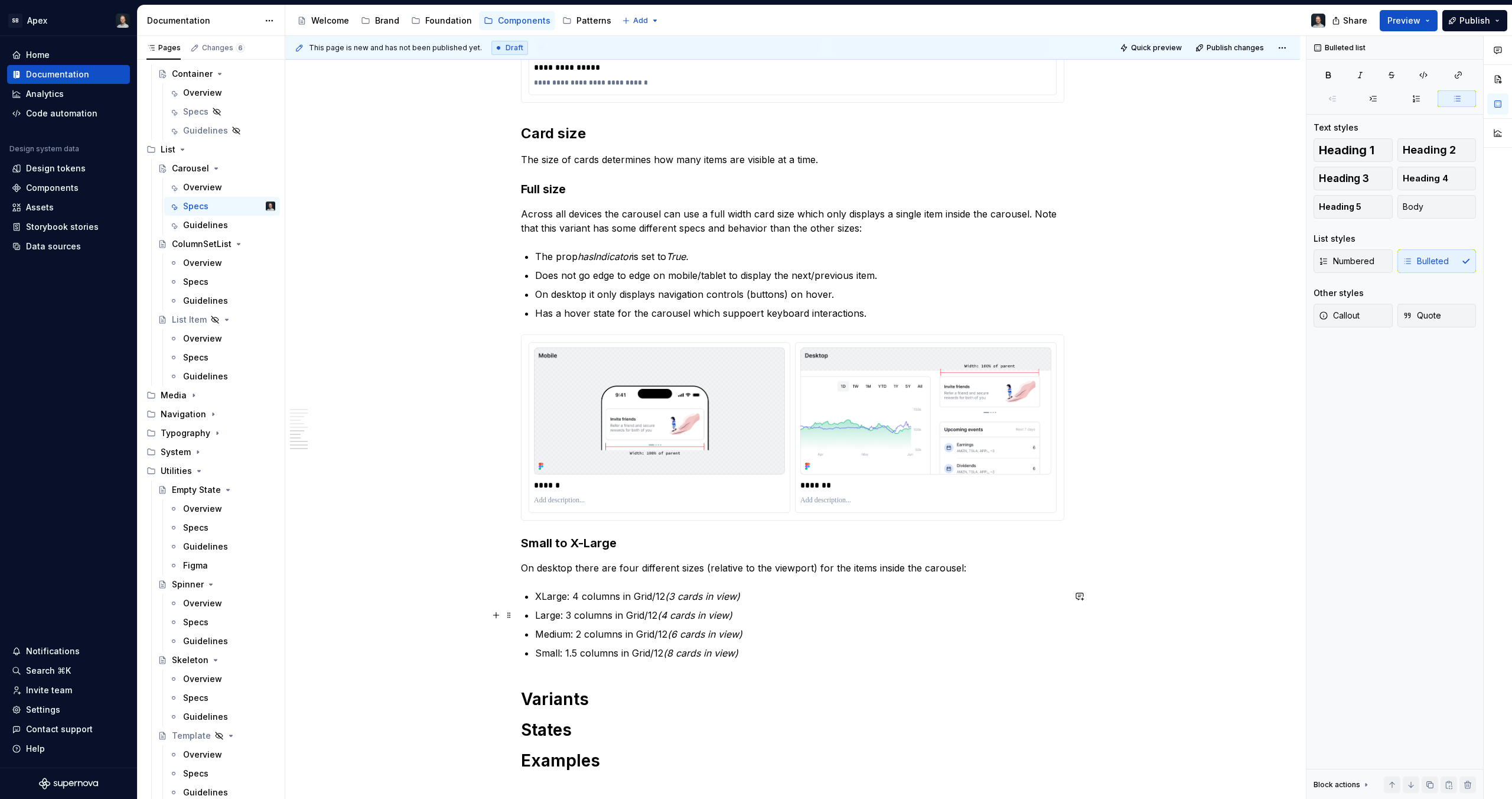
click at [563, 604] on ul "XLarge: 4 columns in Grid/12 (3 cards in view) Large: 3 columns in Grid/12 (4 c…" at bounding box center [800, 624] width 529 height 71
click at [587, 543] on h3 "Small to X-Large" at bounding box center [793, 543] width 544 height 17
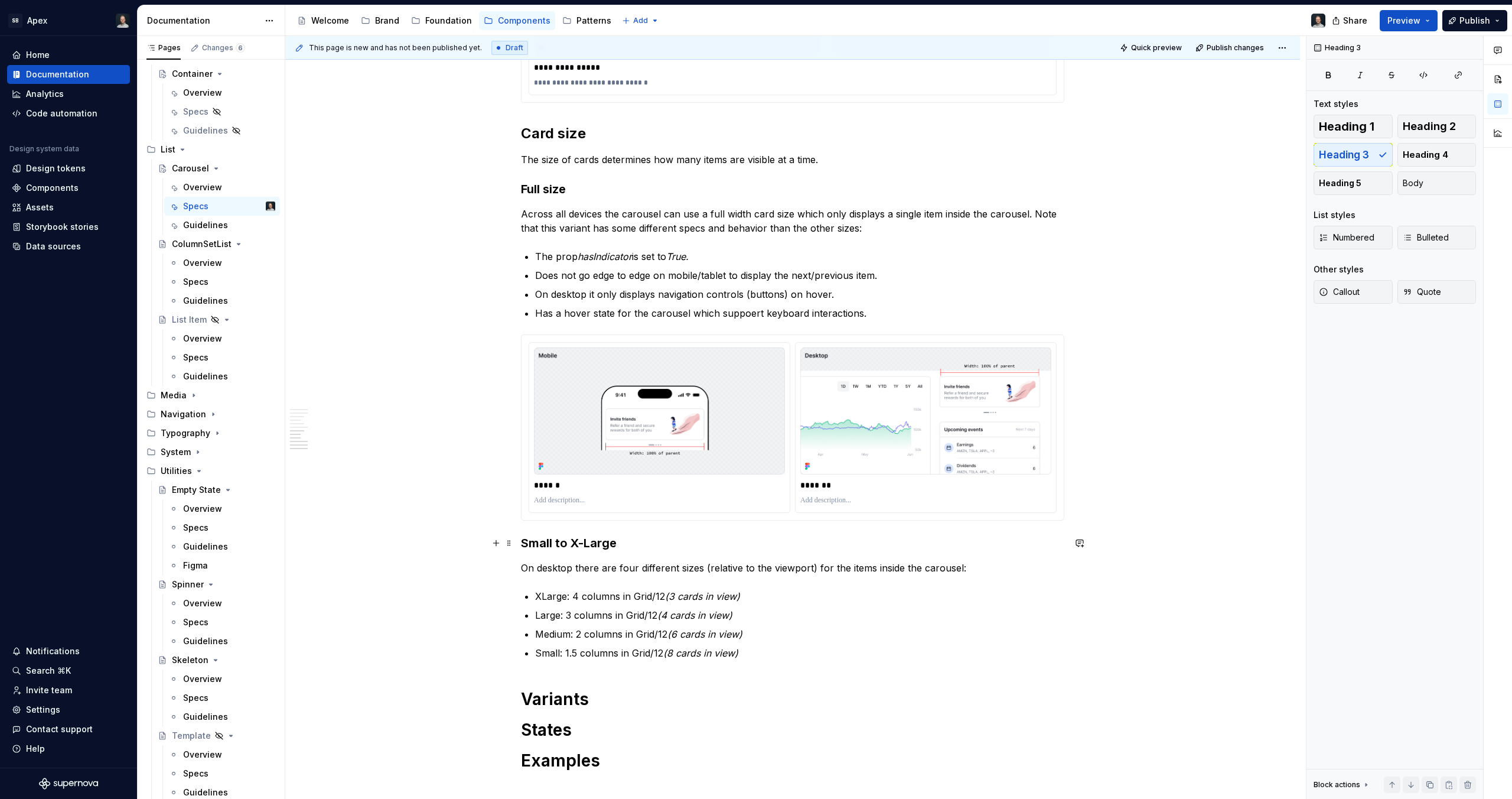
click at [581, 542] on h3 "Small to X-Large" at bounding box center [793, 543] width 544 height 17
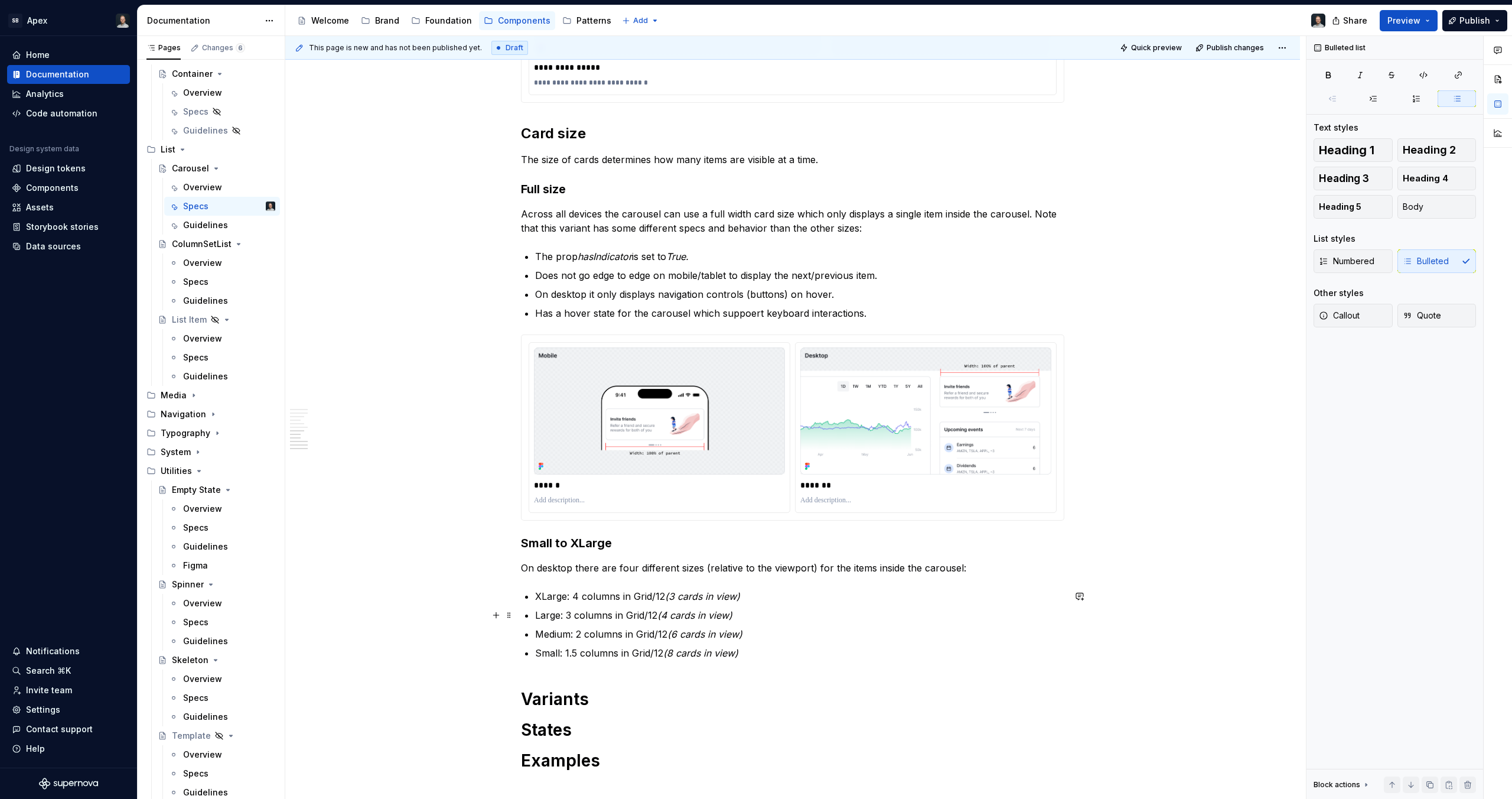
click at [584, 604] on ul "XLarge: 4 columns in Grid/12 (3 cards in view) Large: 3 columns in Grid/12 (4 c…" at bounding box center [800, 624] width 529 height 71
click at [551, 592] on p "XLarge: 4 columns in Grid/12 (3 cards in view)" at bounding box center [800, 596] width 529 height 14
click at [548, 610] on p "Large: 3 columns in Grid/12 (4 cards in view)" at bounding box center [800, 615] width 529 height 14
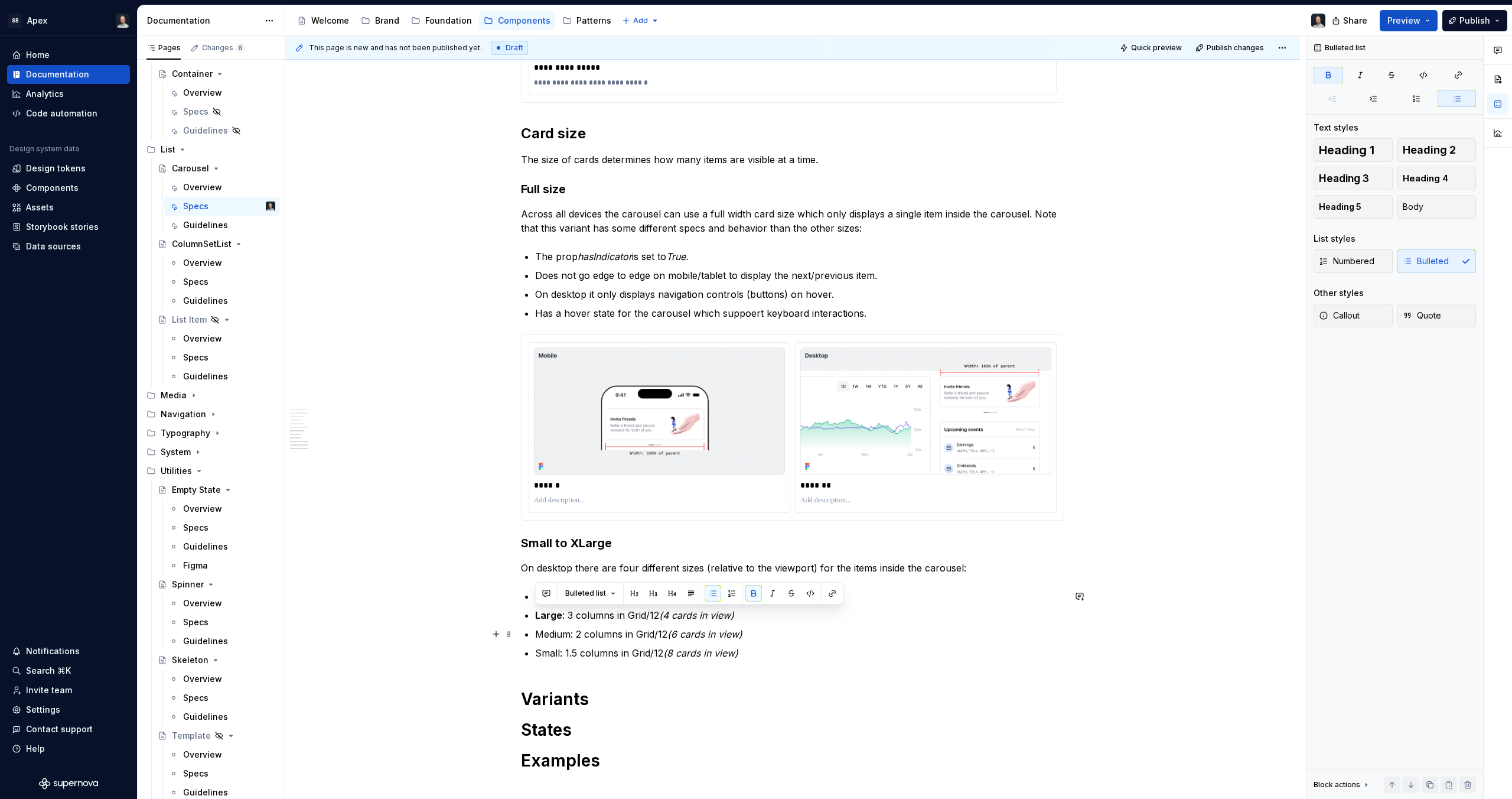
click at [549, 629] on p "Medium: 2 columns in Grid/12 (6 cards in view)" at bounding box center [800, 634] width 529 height 14
click at [540, 653] on p "Small: 1.5 columns in Grid/12 (8 cards in view)" at bounding box center [800, 653] width 529 height 14
click at [549, 657] on p "Small: 1.5 columns in Grid/12 (8 cards in view)" at bounding box center [800, 653] width 529 height 14
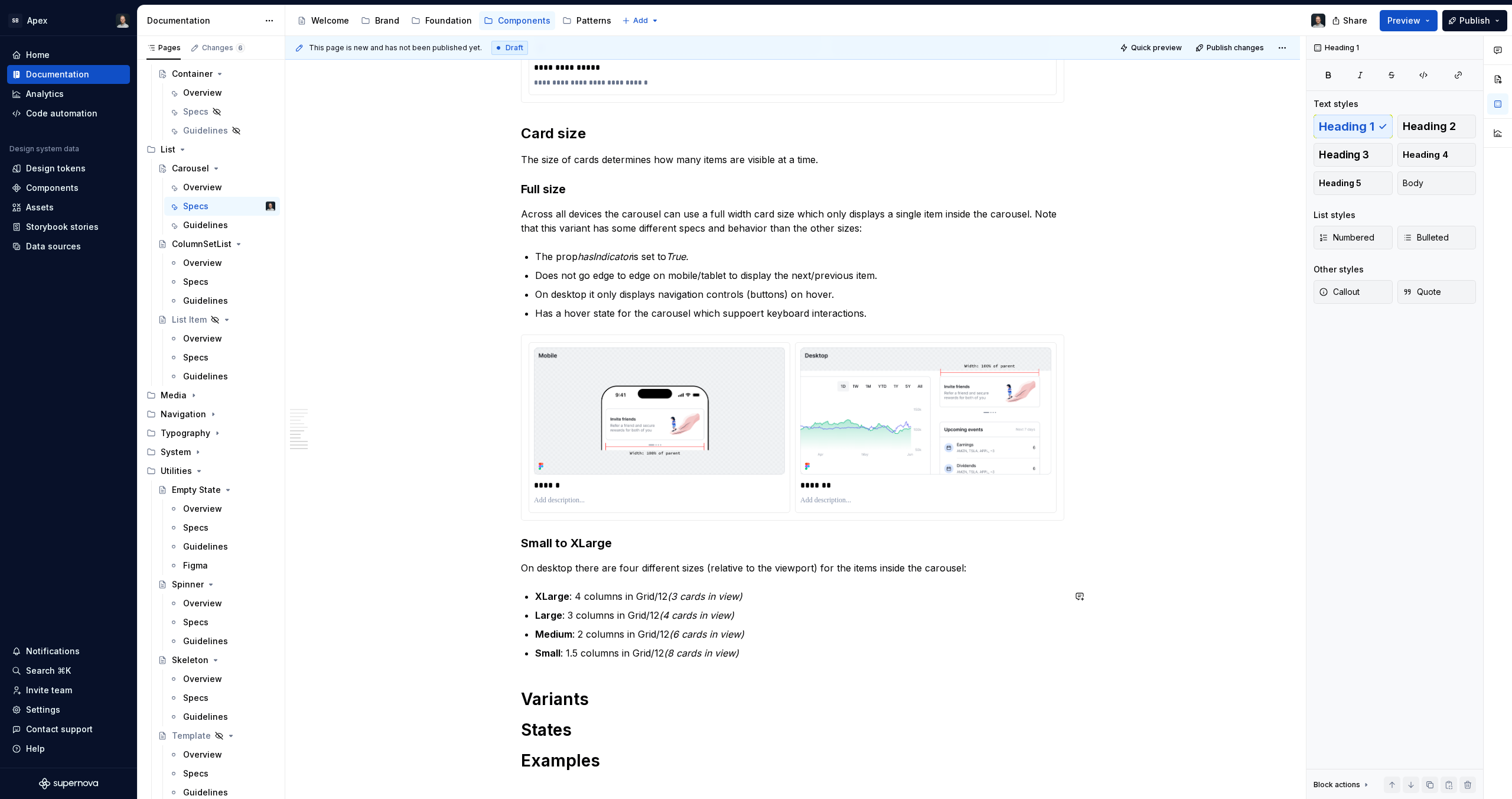
click at [749, 657] on p "Small : 1.5 columns in Grid/12 (8 cards in view)" at bounding box center [800, 653] width 529 height 14
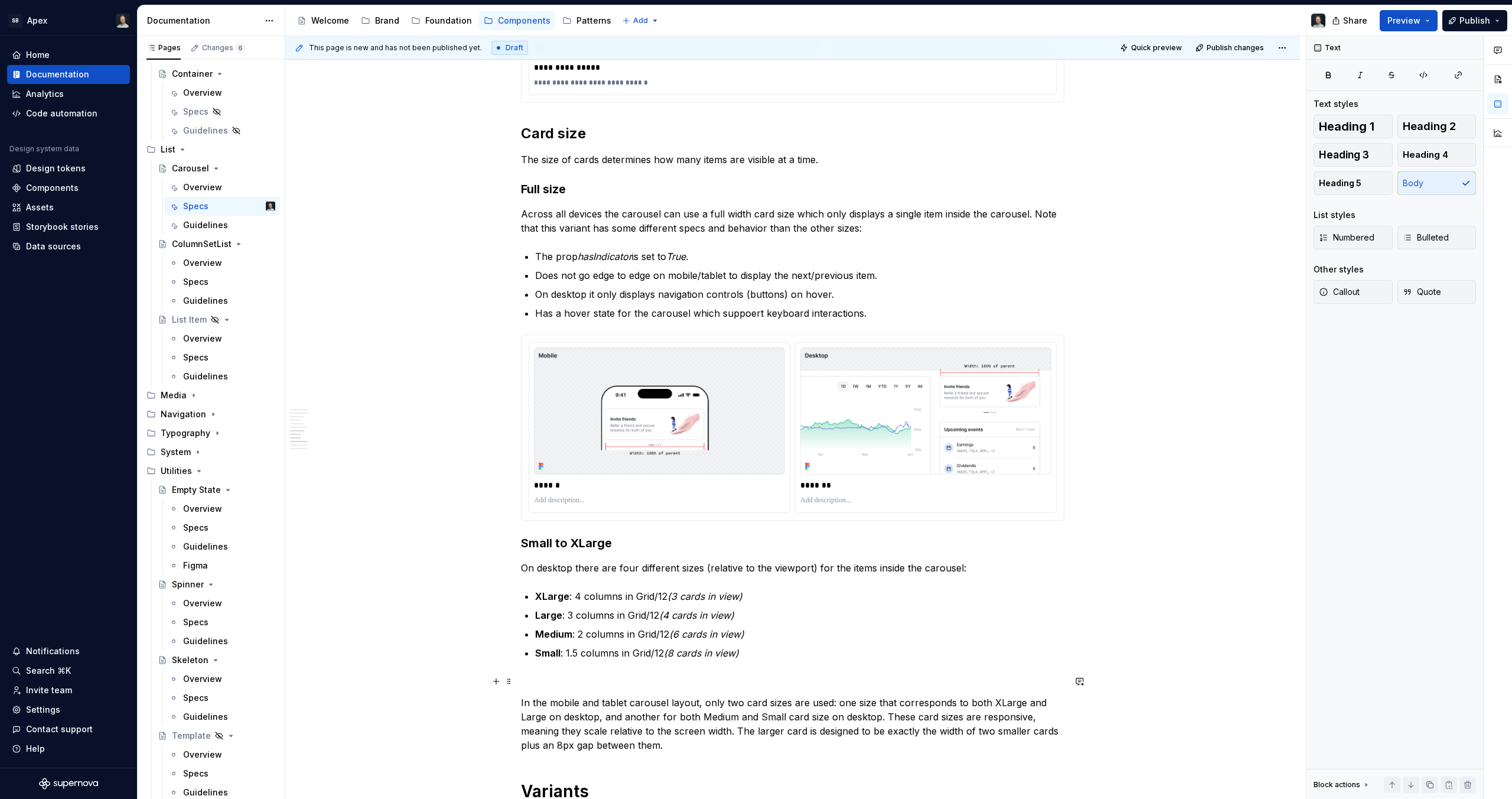
click at [688, 676] on p at bounding box center [793, 681] width 544 height 14
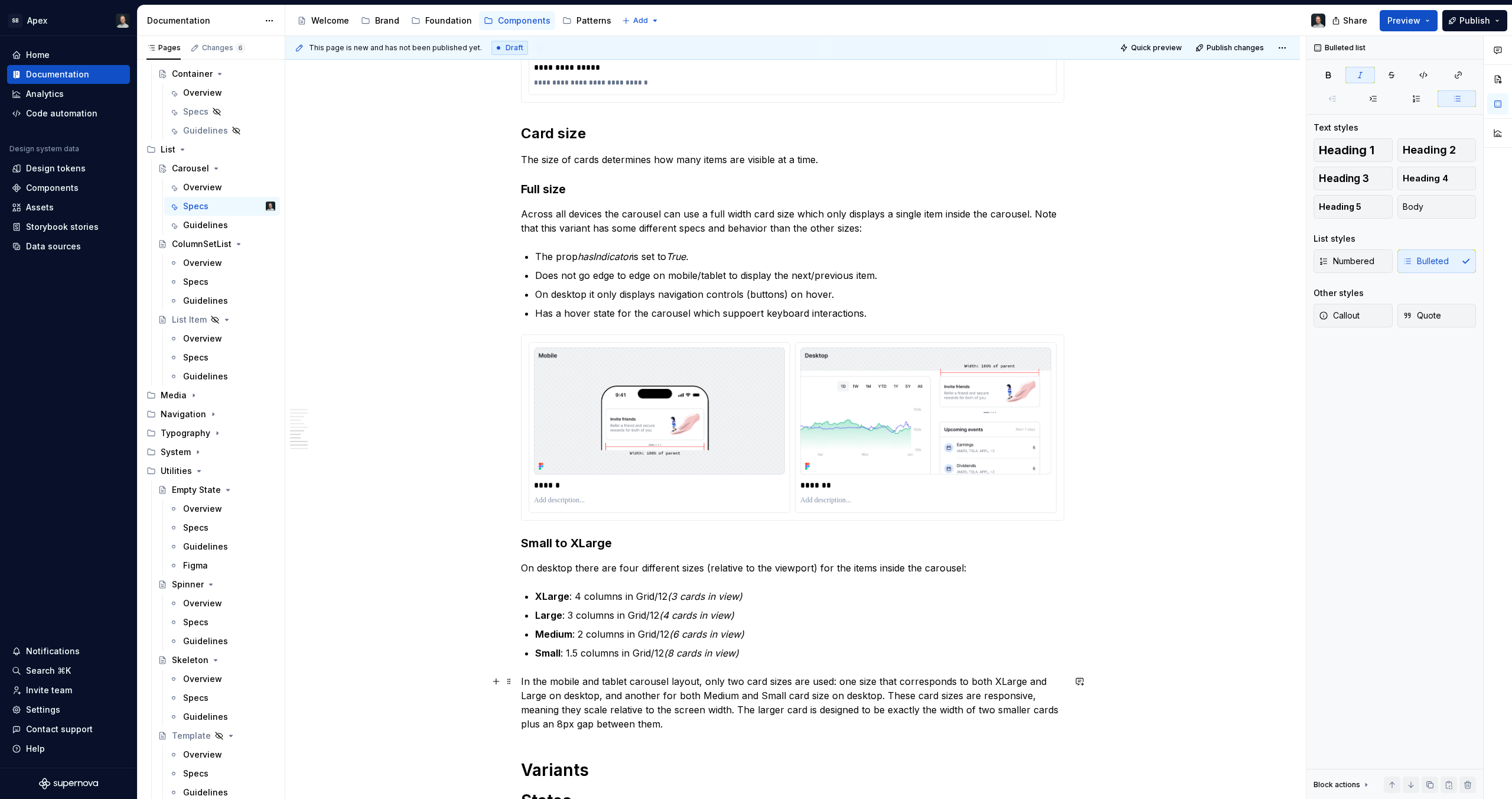
click at [702, 693] on p "In the mobile and tablet carousel layout, only two card sizes are used: one siz…" at bounding box center [793, 702] width 544 height 57
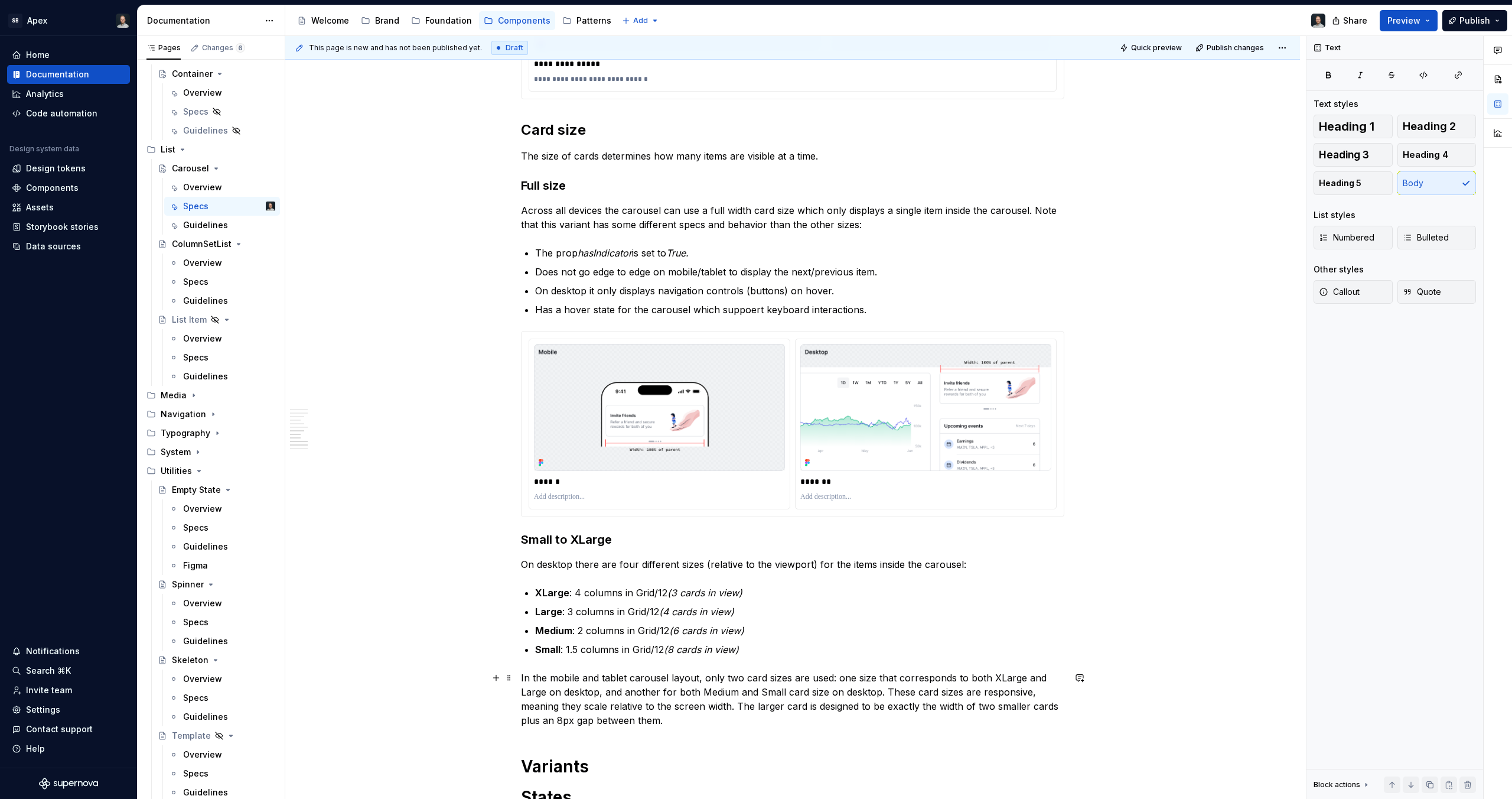
scroll to position [4368, 0]
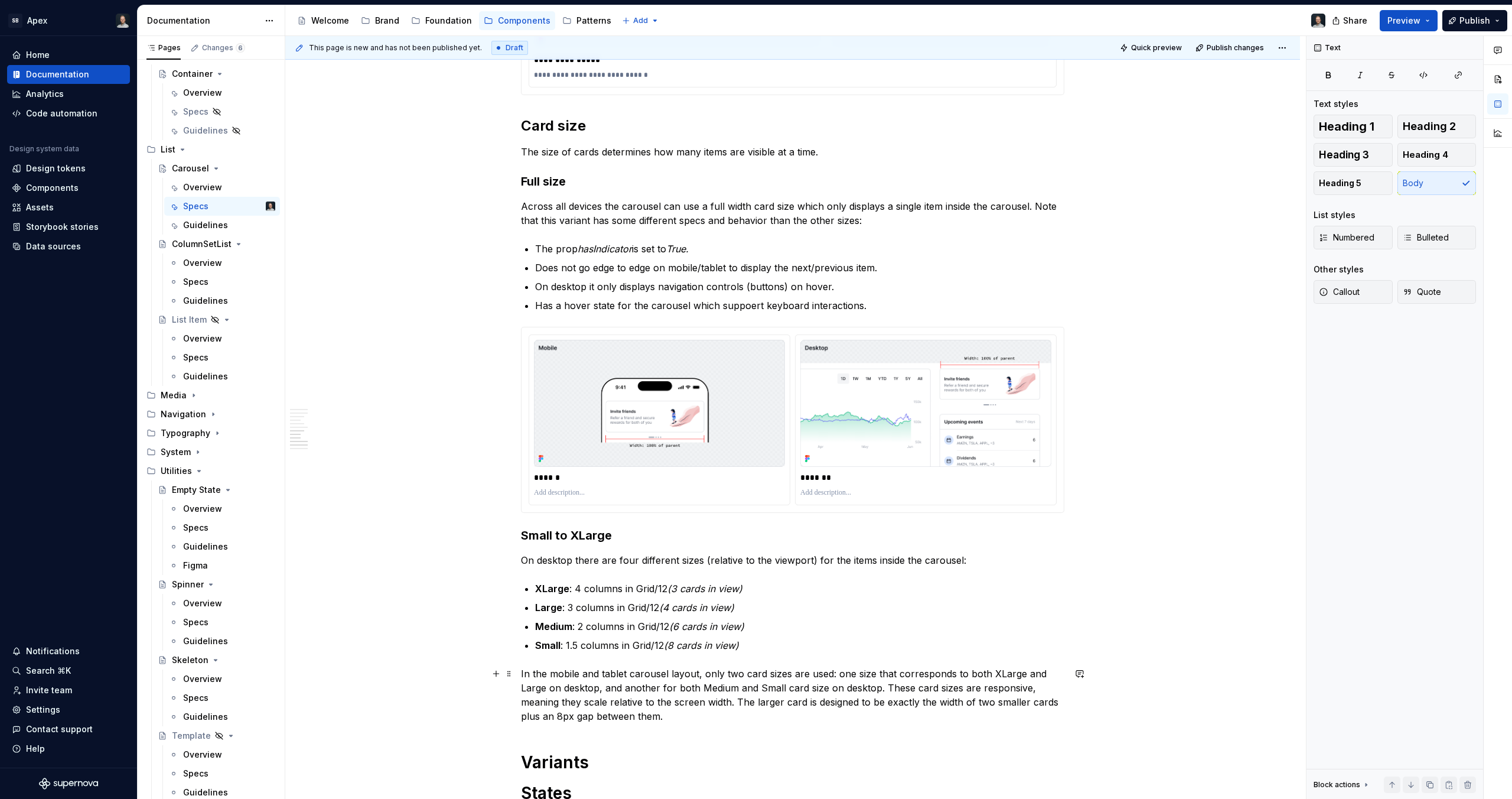
click at [923, 695] on p "In the mobile and tablet carousel layout, only two card sizes are used: one siz…" at bounding box center [793, 694] width 544 height 57
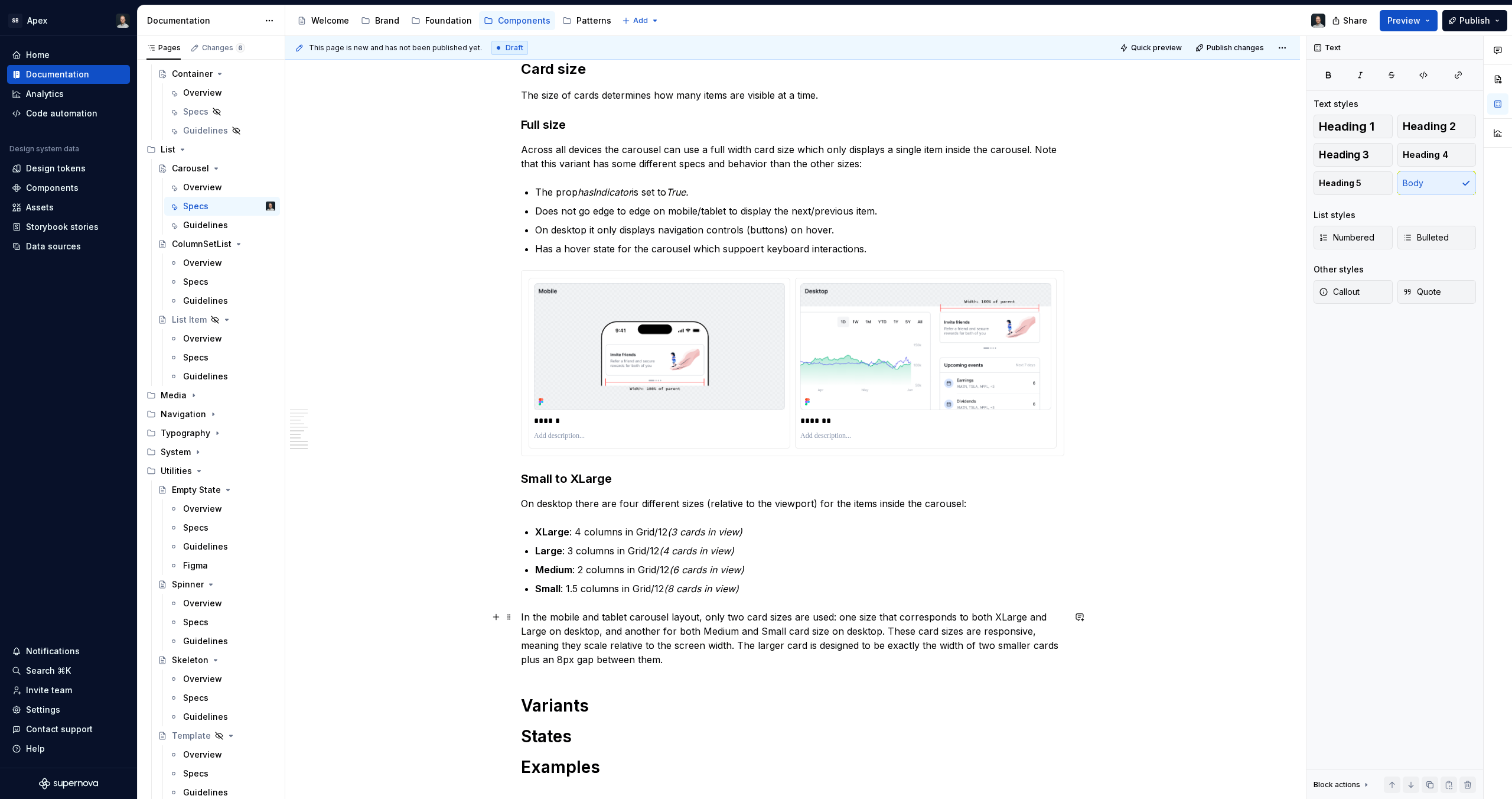
scroll to position [4427, 0]
click at [816, 644] on p "In the mobile and tablet carousel layout, only two card sizes are used: one siz…" at bounding box center [793, 635] width 544 height 57
click at [654, 644] on p "In the mobile and tablet carousel layout, only two card sizes are used: one siz…" at bounding box center [793, 635] width 544 height 57
click at [602, 619] on p "In the mobile and tablet carousel layout, only two card sizes are used: one siz…" at bounding box center [793, 635] width 544 height 57
click at [810, 633] on p "In the mobile and tablet carousel layout, only two card sizes are used: one siz…" at bounding box center [793, 635] width 544 height 57
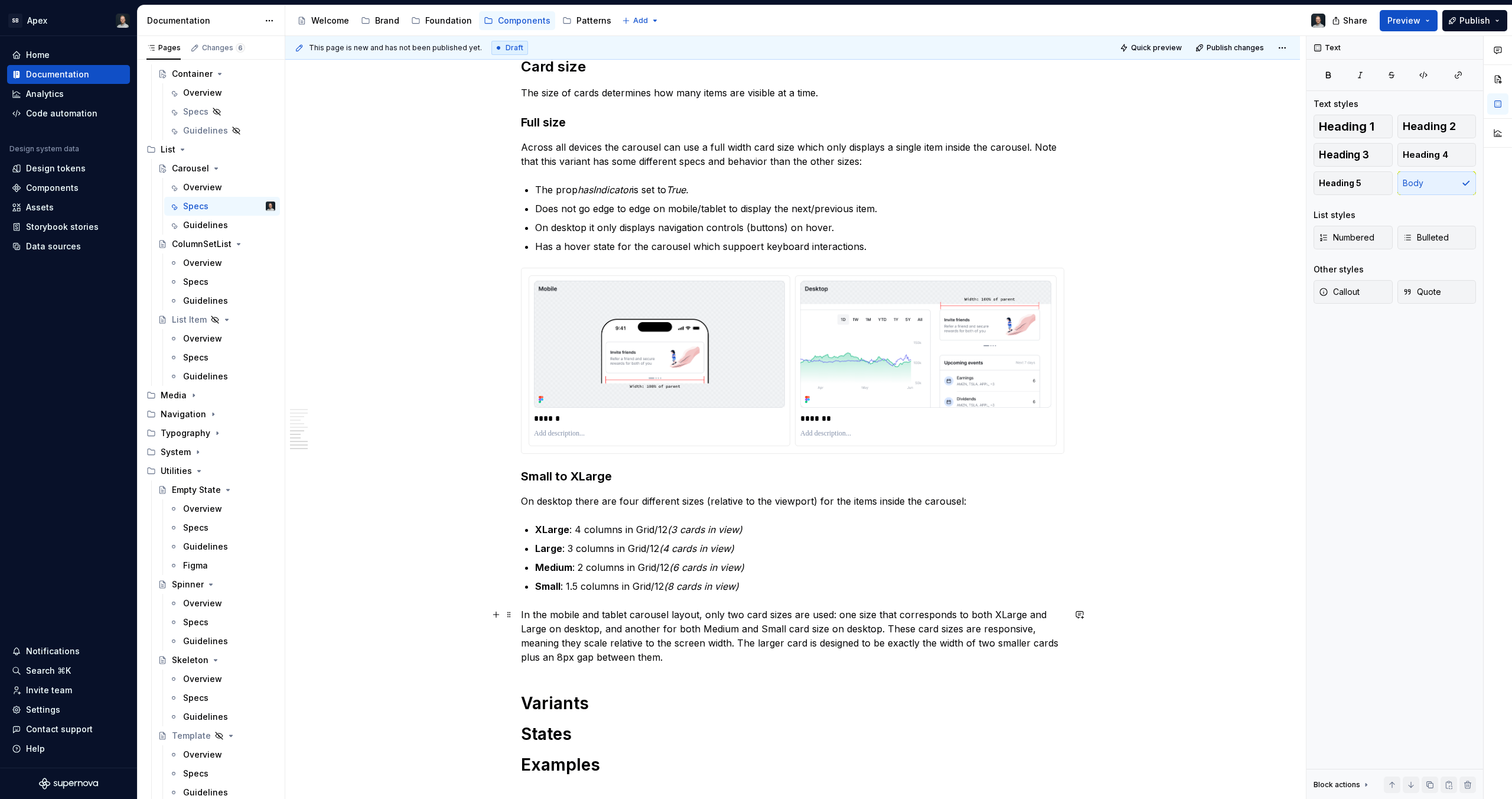
click at [943, 642] on p "In the mobile and tablet carousel layout, only two card sizes are used: one siz…" at bounding box center [793, 635] width 544 height 57
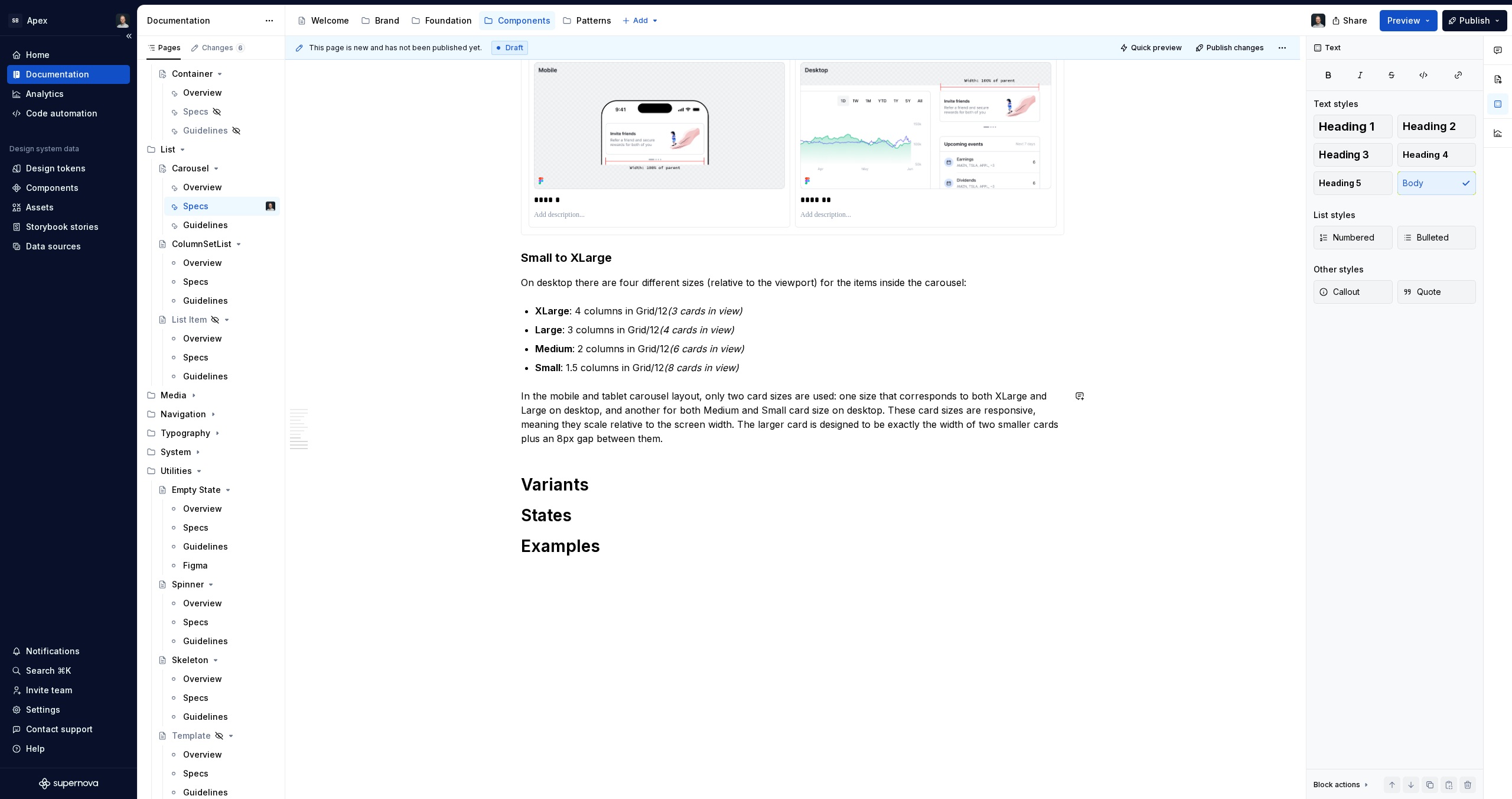
scroll to position [4648, 0]
drag, startPoint x: 590, startPoint y: 464, endPoint x: 618, endPoint y: 456, distance: 29.1
click at [751, 431] on p "In the mobile and tablet carousel layout, only two card sizes are used: one siz…" at bounding box center [793, 414] width 544 height 57
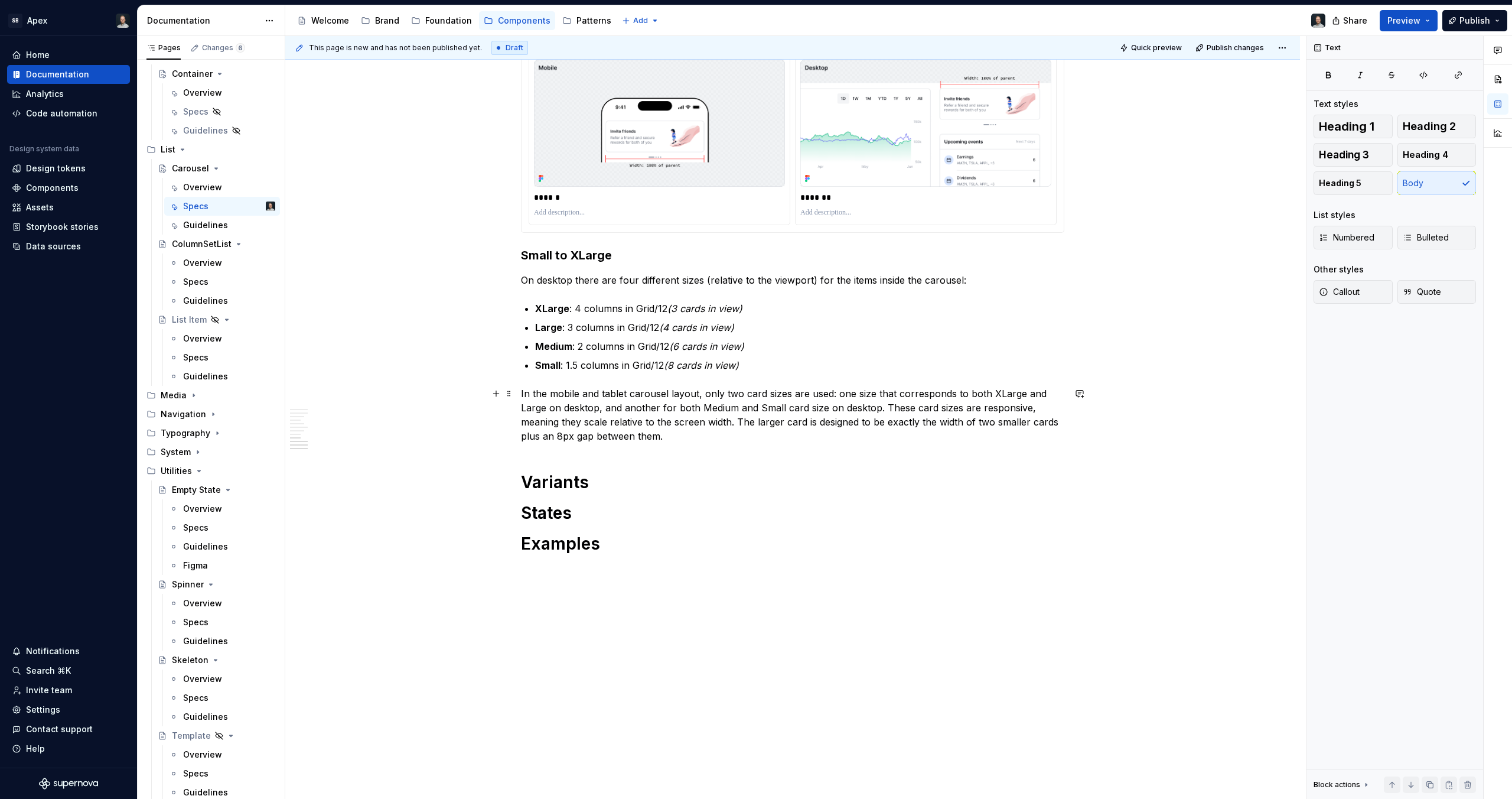
click at [874, 410] on p "In the mobile and tablet carousel layout, only two card sizes are used: one siz…" at bounding box center [793, 414] width 544 height 57
click at [774, 407] on p "In the mobile and tablet carousel layout, only two card sizes are used: one siz…" at bounding box center [793, 414] width 544 height 57
click at [672, 435] on p "In the mobile and tablet carousel layout, only two card sizes are used: one siz…" at bounding box center [793, 414] width 544 height 57
click at [742, 434] on p "In the mobile and tablet carousel layout, only two card sizes are used: one siz…" at bounding box center [793, 414] width 544 height 57
click at [933, 396] on p "In the mobile and tablet carousel layout, only two card sizes are used: one siz…" at bounding box center [793, 414] width 544 height 57
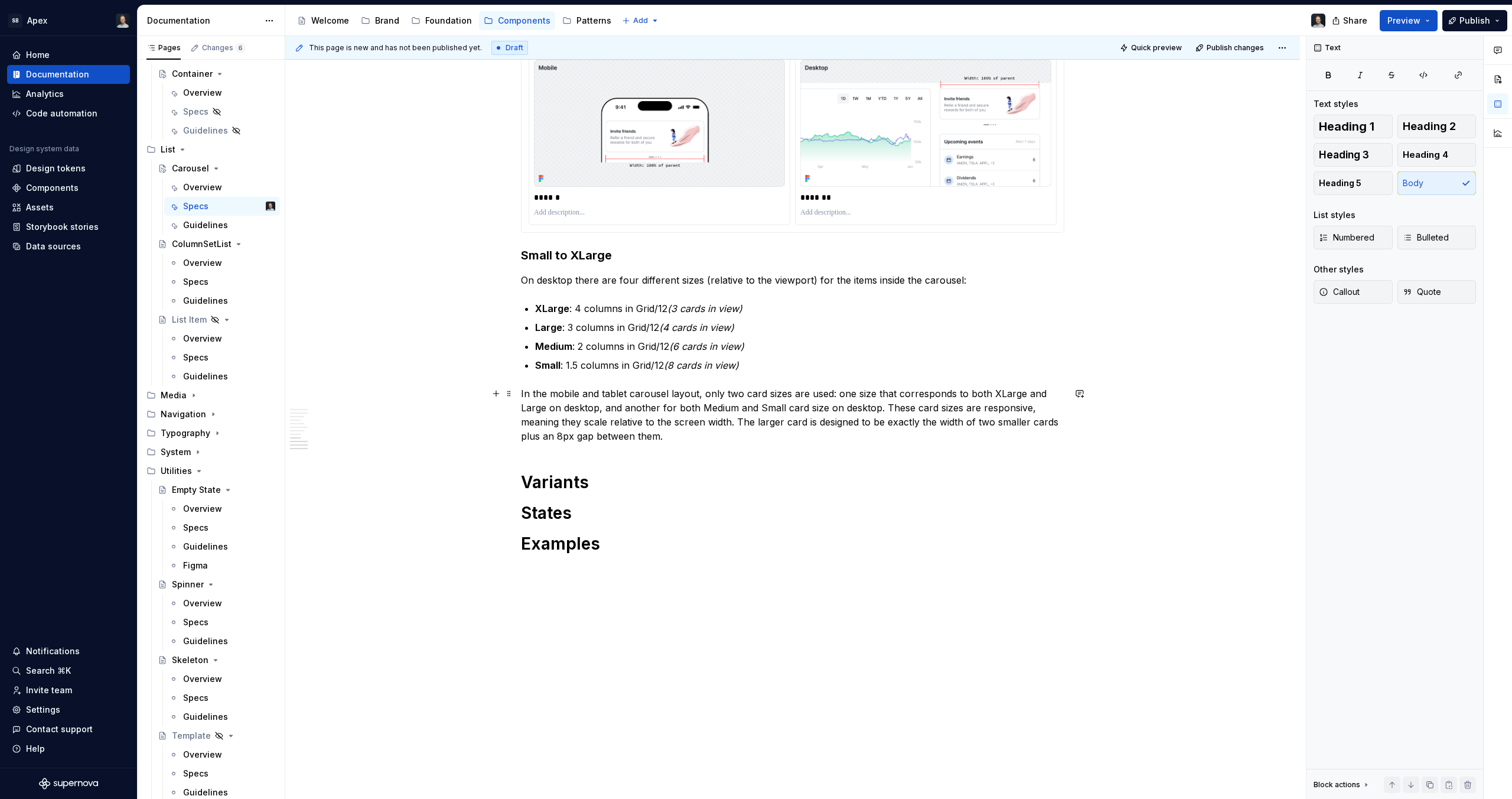
click at [808, 427] on p "In the mobile and tablet carousel layout, only two card sizes are used: one siz…" at bounding box center [793, 414] width 544 height 57
click at [750, 437] on p "In the mobile and tablet carousel layout, only two card sizes are used: one siz…" at bounding box center [793, 414] width 544 height 57
click at [713, 439] on p "In the mobile and tablet carousel layout, only two card sizes are used: one siz…" at bounding box center [793, 414] width 544 height 57
click at [677, 432] on p "In the mobile and tablet carousel layout, only two card sizes are used: one siz…" at bounding box center [793, 414] width 544 height 57
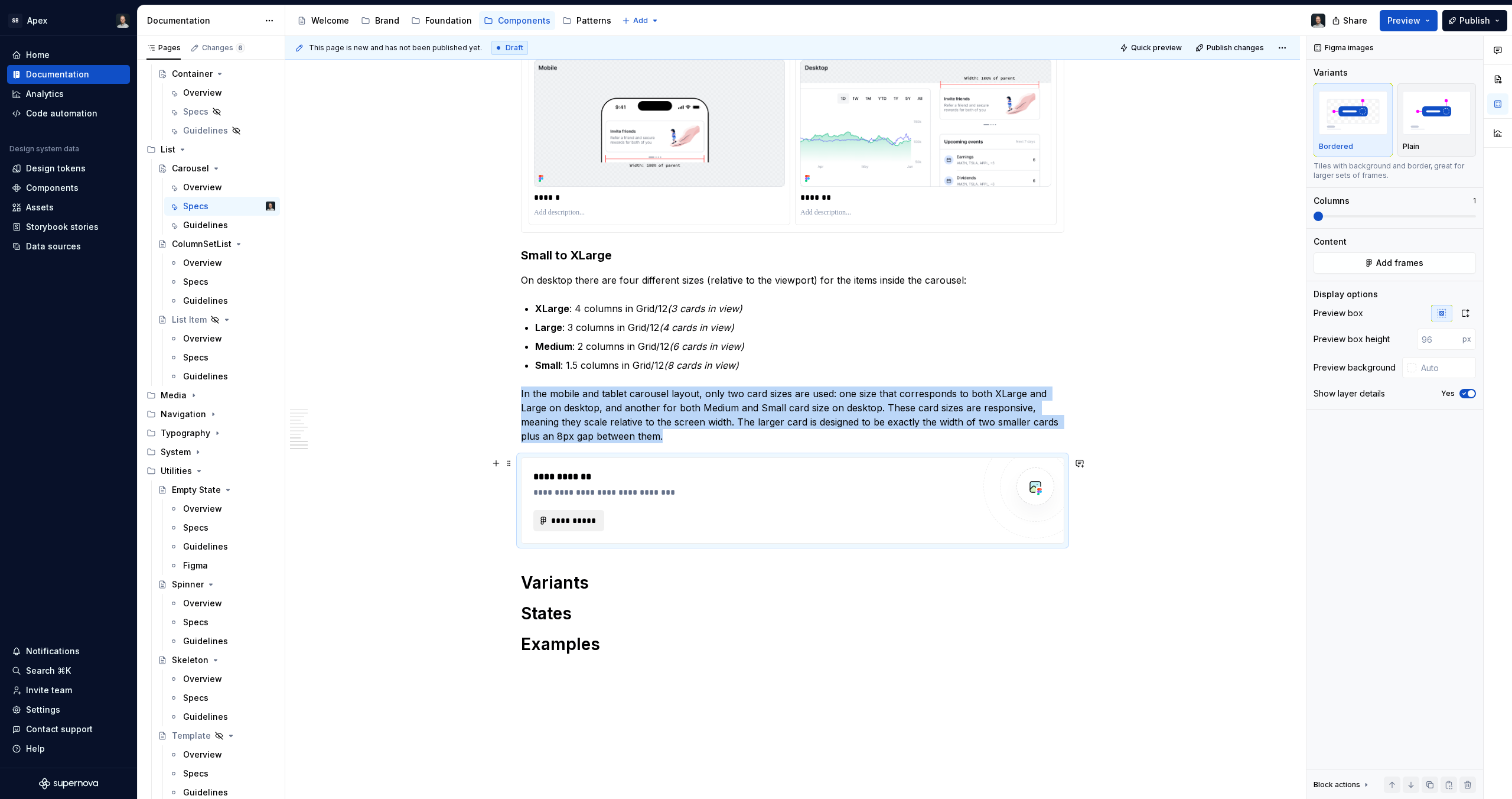
click at [583, 525] on span "**********" at bounding box center [574, 520] width 46 height 12
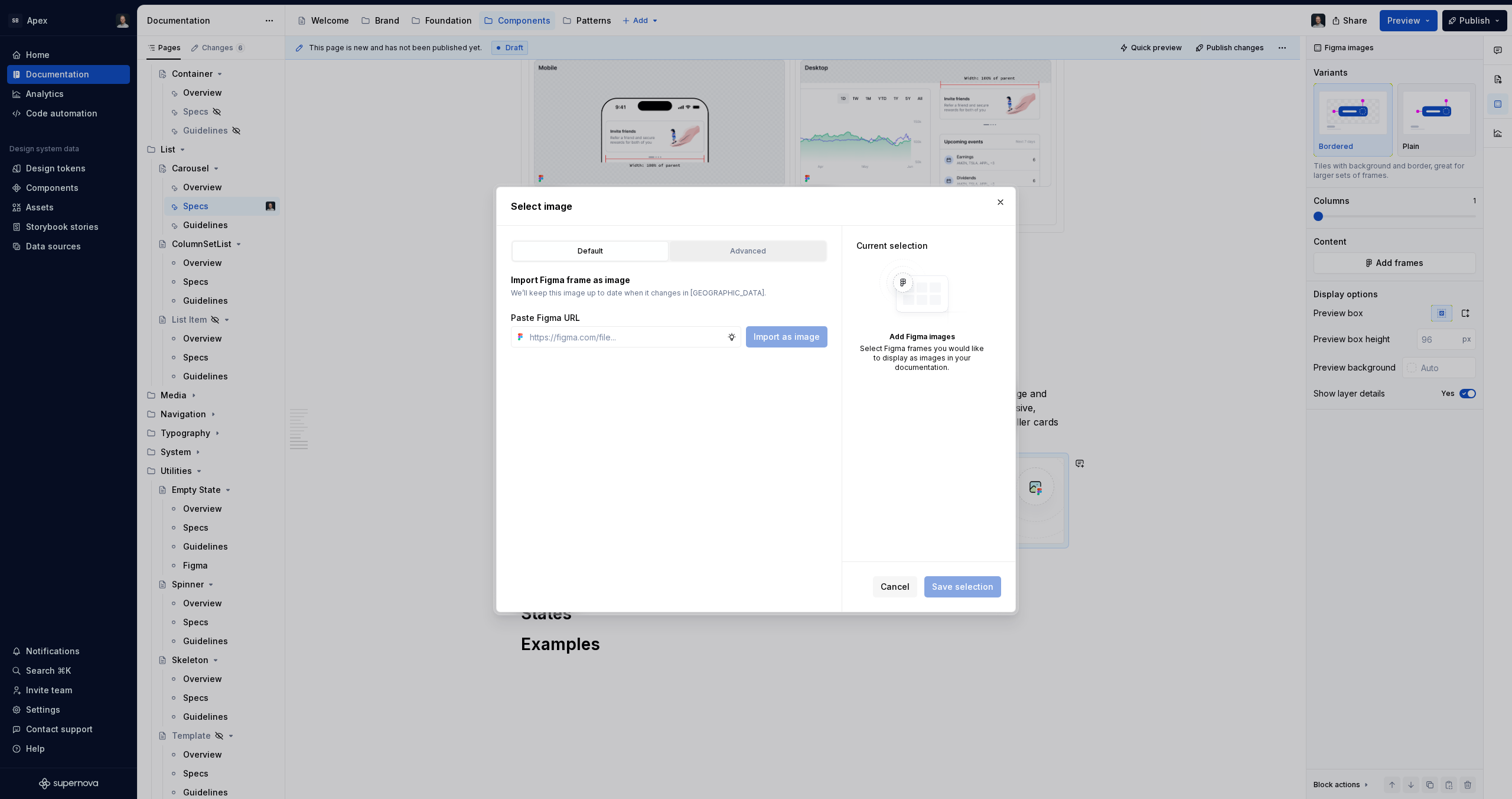
click at [737, 254] on div "Advanced" at bounding box center [748, 251] width 148 height 12
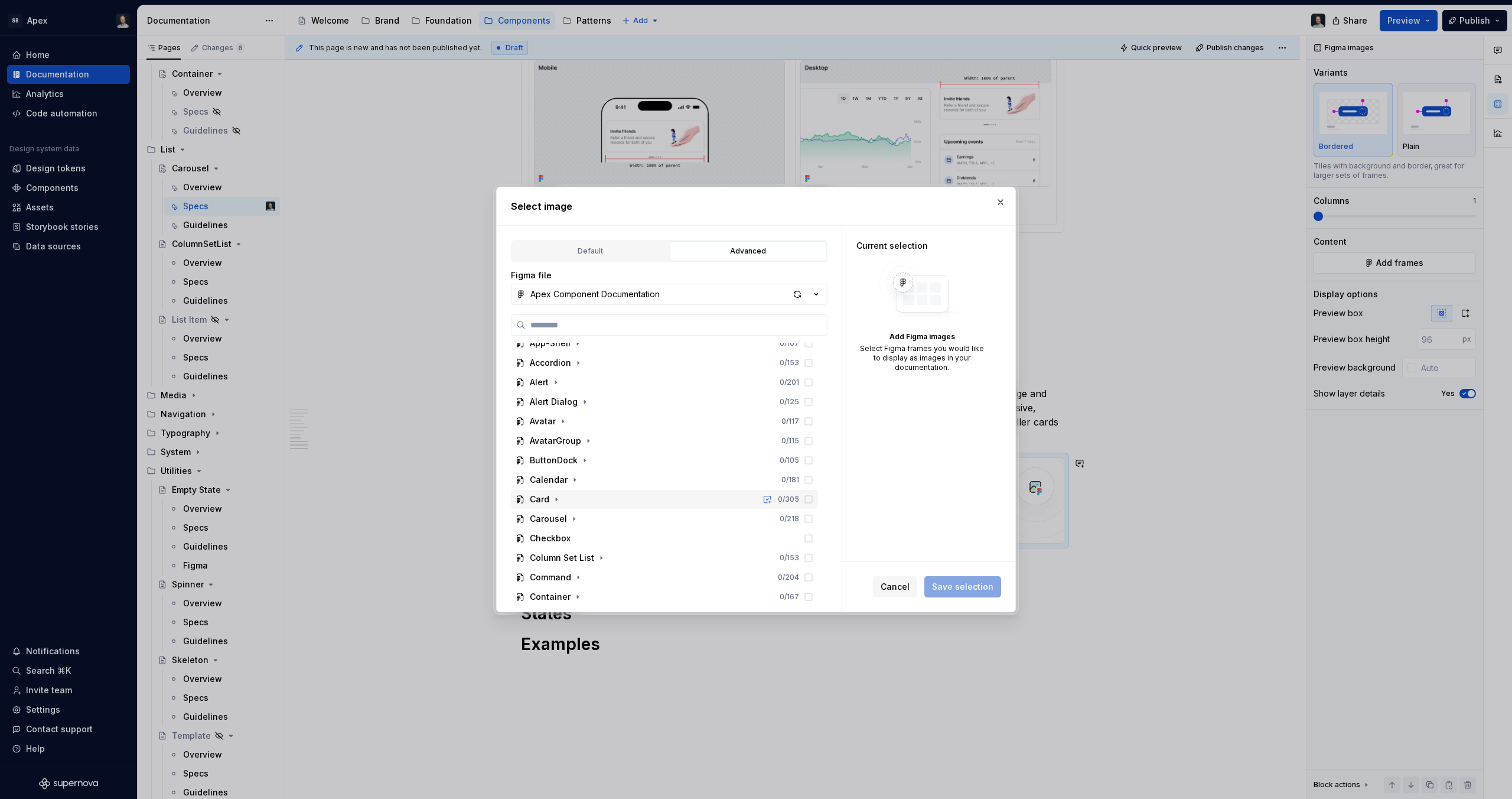
scroll to position [57, 0]
click at [570, 507] on icon "button" at bounding box center [575, 510] width 10 height 10
click at [577, 547] on icon "button" at bounding box center [574, 547] width 10 height 10
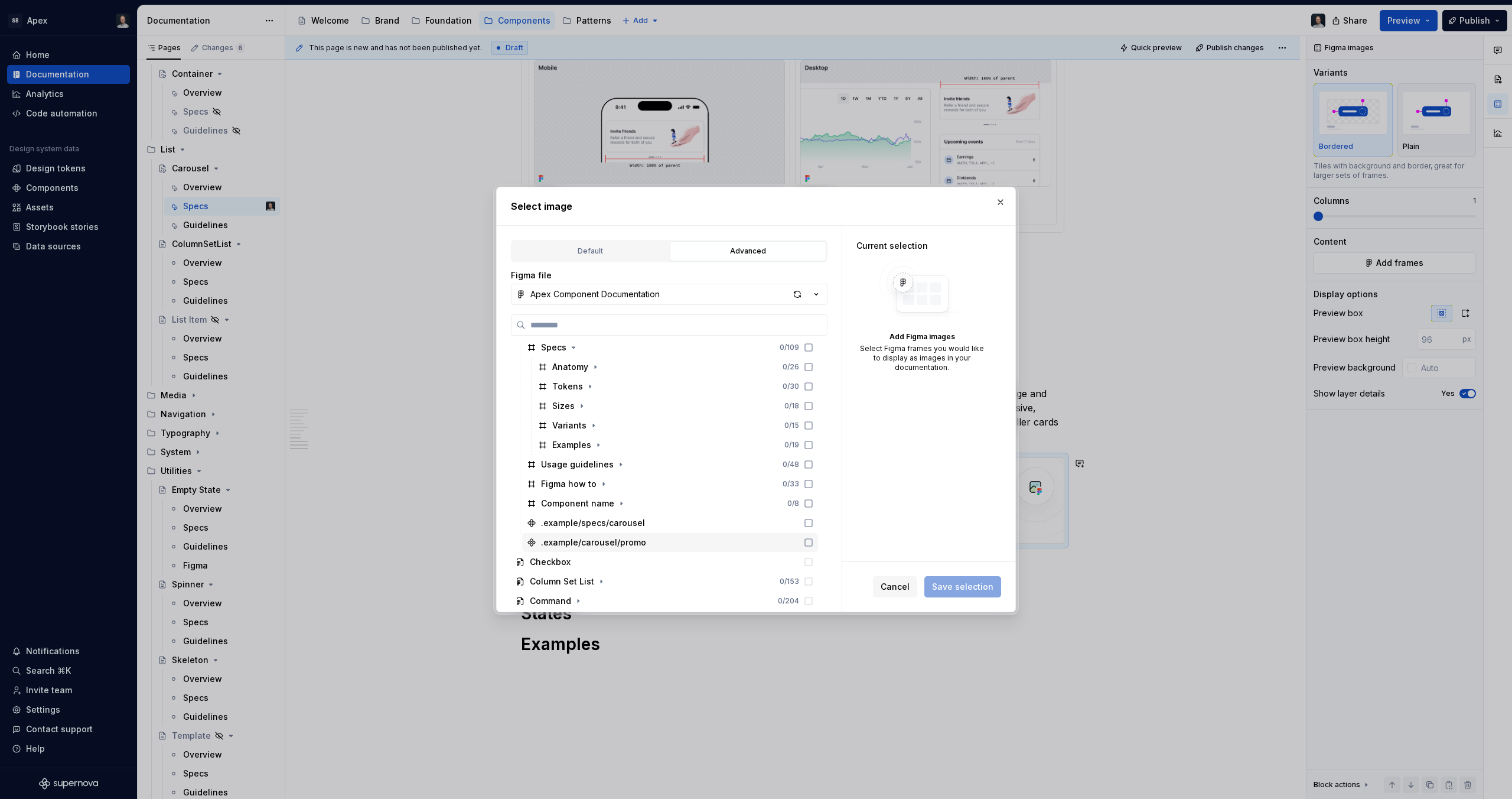
scroll to position [260, 0]
click at [586, 408] on button "button" at bounding box center [582, 403] width 12 height 12
click at [618, 481] on icon "button" at bounding box center [620, 481] width 10 height 10
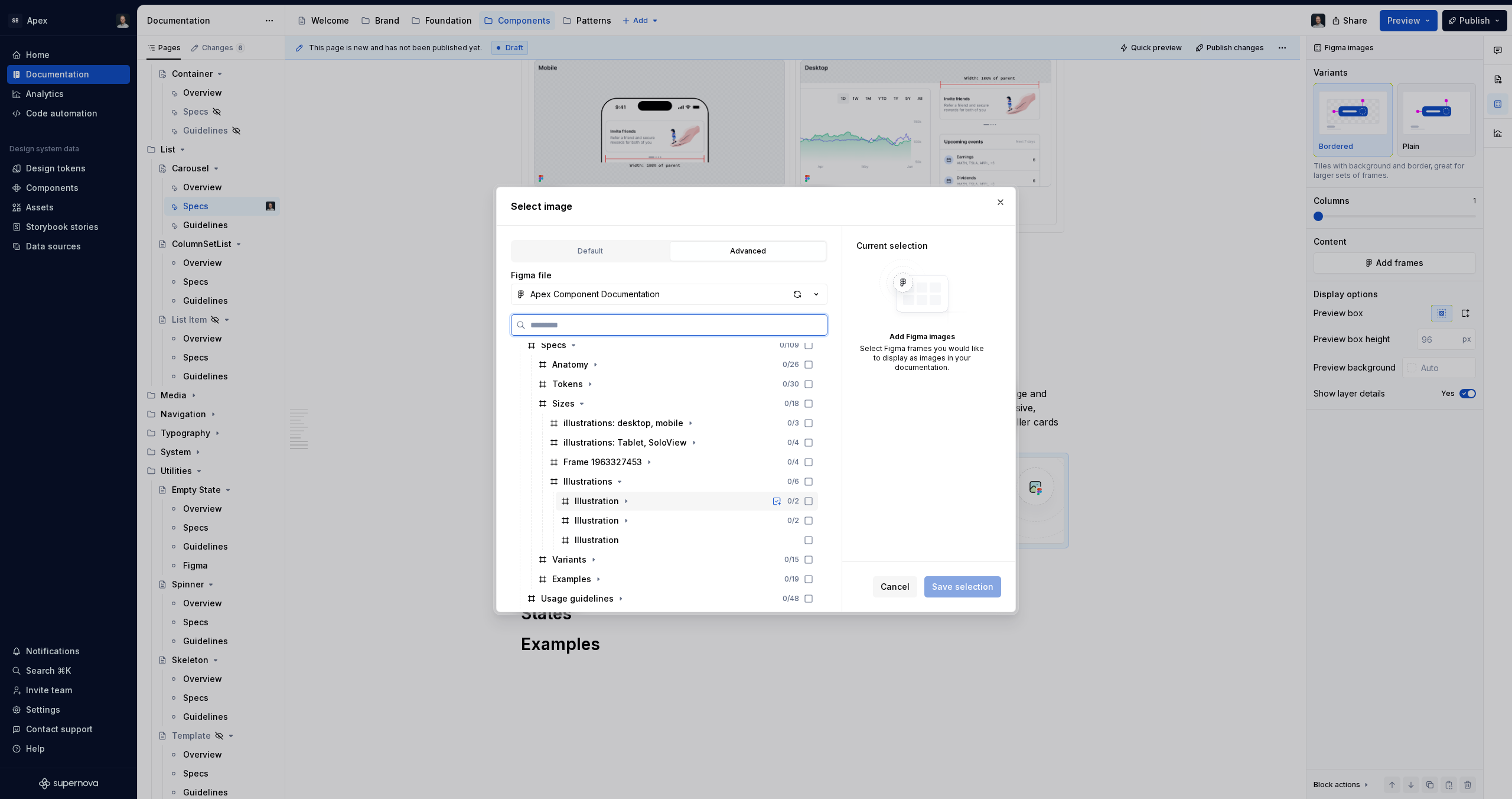
click at [641, 501] on div "Illustration 0 / 2" at bounding box center [688, 501] width 263 height 19
click at [644, 519] on div "Illustration 0 / 2" at bounding box center [688, 520] width 263 height 19
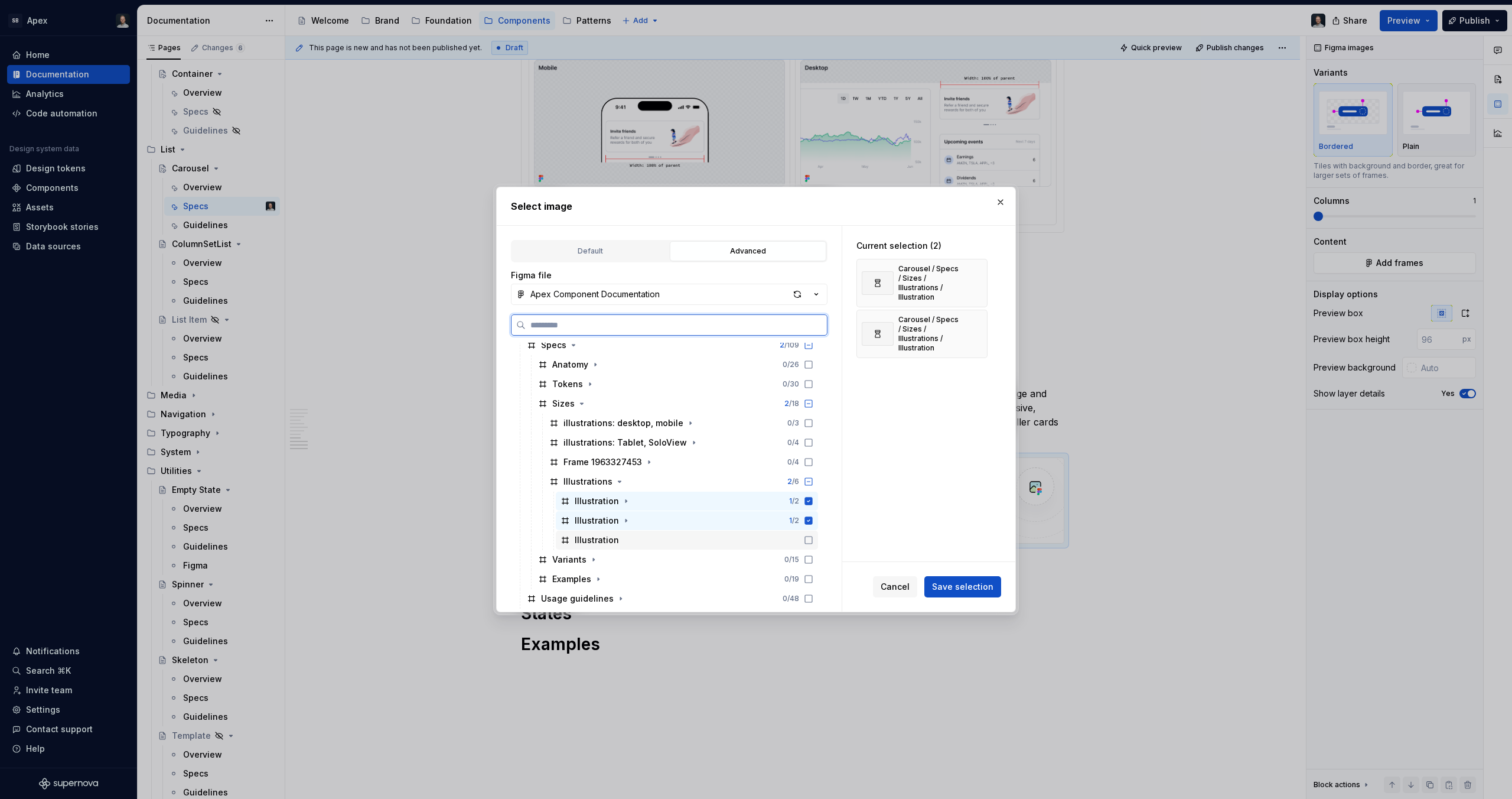
click at [643, 540] on div "Illustration" at bounding box center [688, 540] width 263 height 19
click at [980, 583] on span "Save selection" at bounding box center [962, 587] width 61 height 12
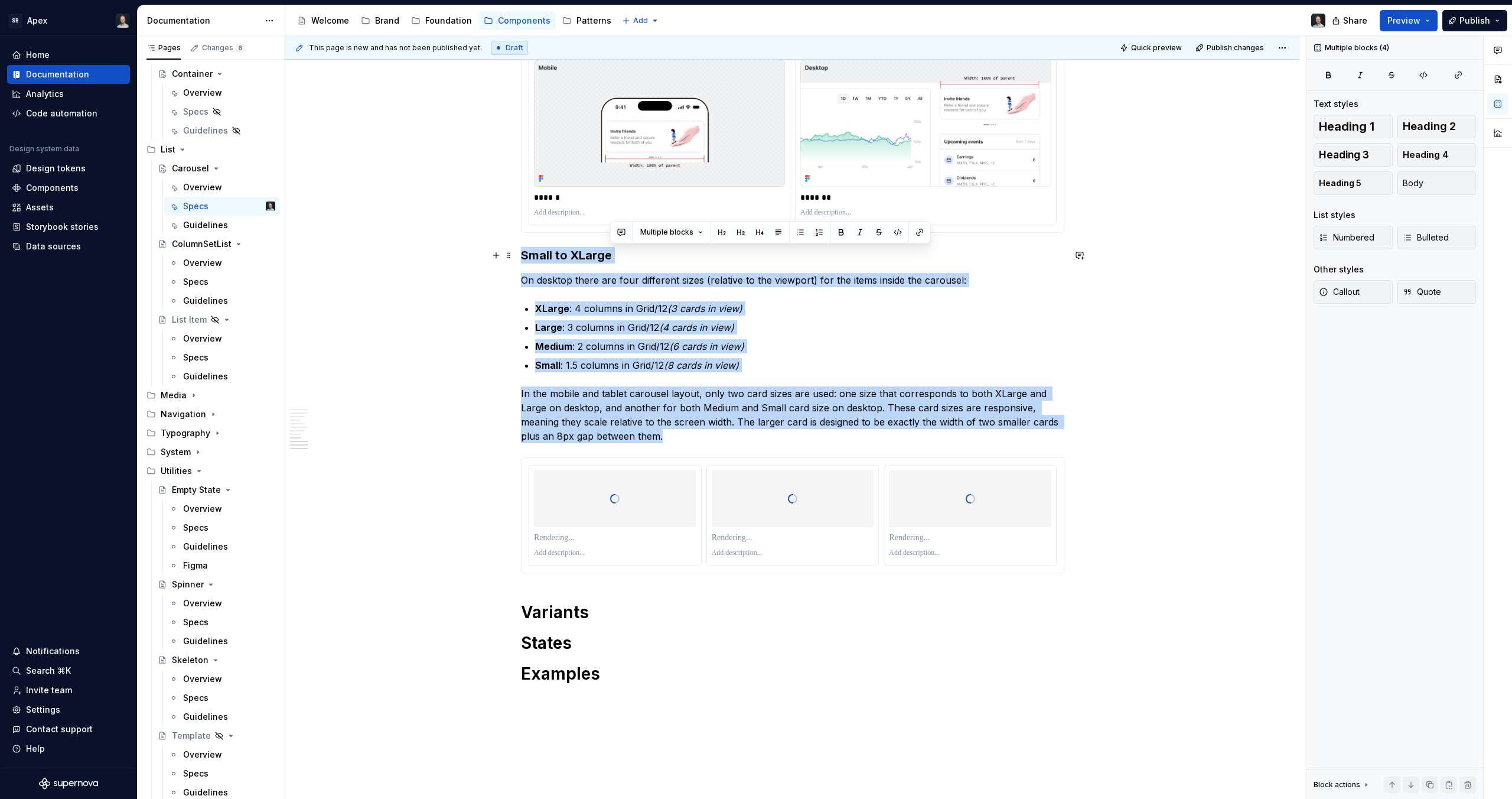
drag, startPoint x: 1362, startPoint y: 222, endPoint x: 1116, endPoint y: 252, distance: 247.8
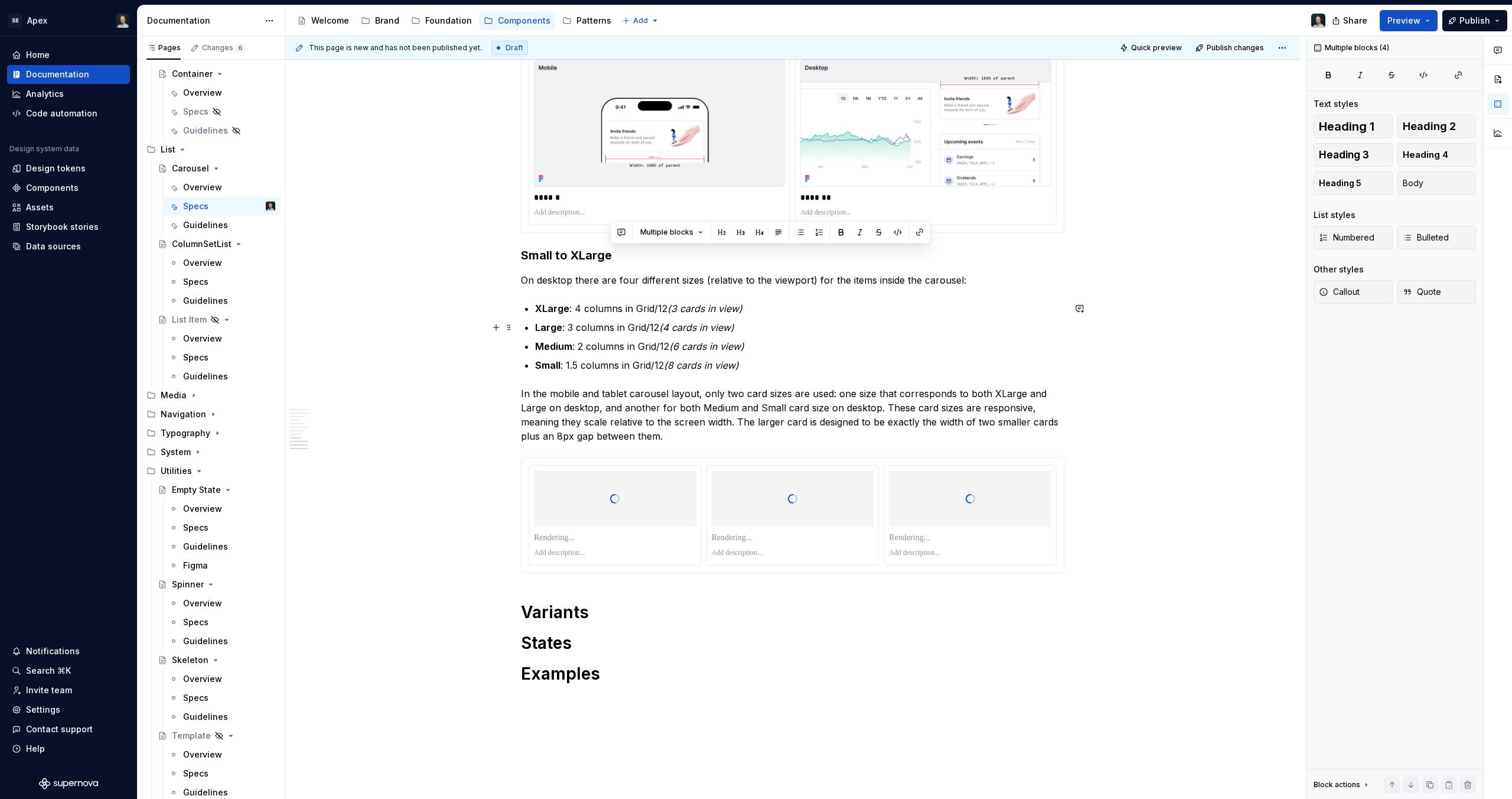
click at [964, 329] on p "Large : 3 columns in Grid/12 (4 cards in view)" at bounding box center [800, 327] width 529 height 14
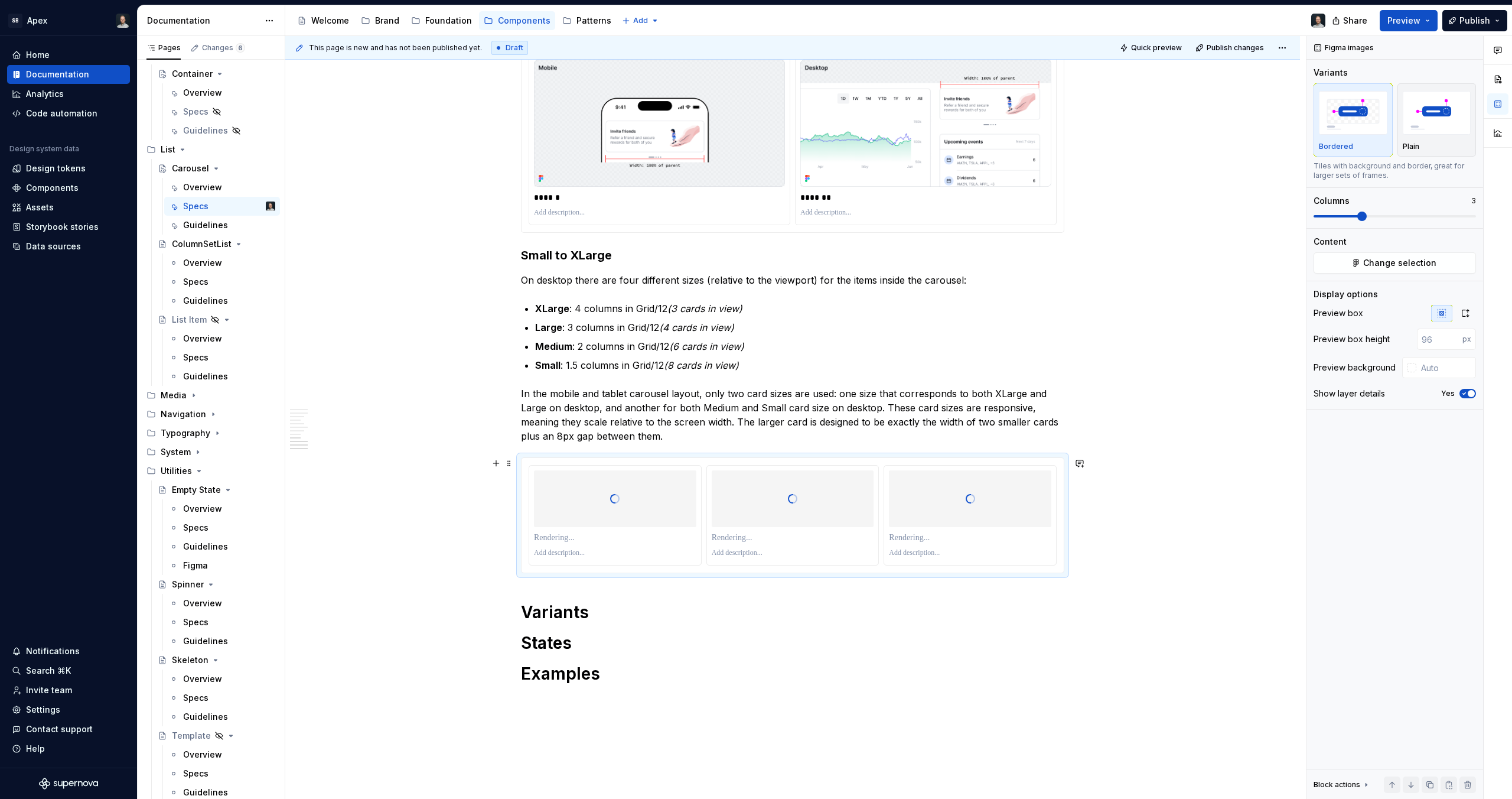
click at [955, 494] on div at bounding box center [970, 498] width 162 height 118
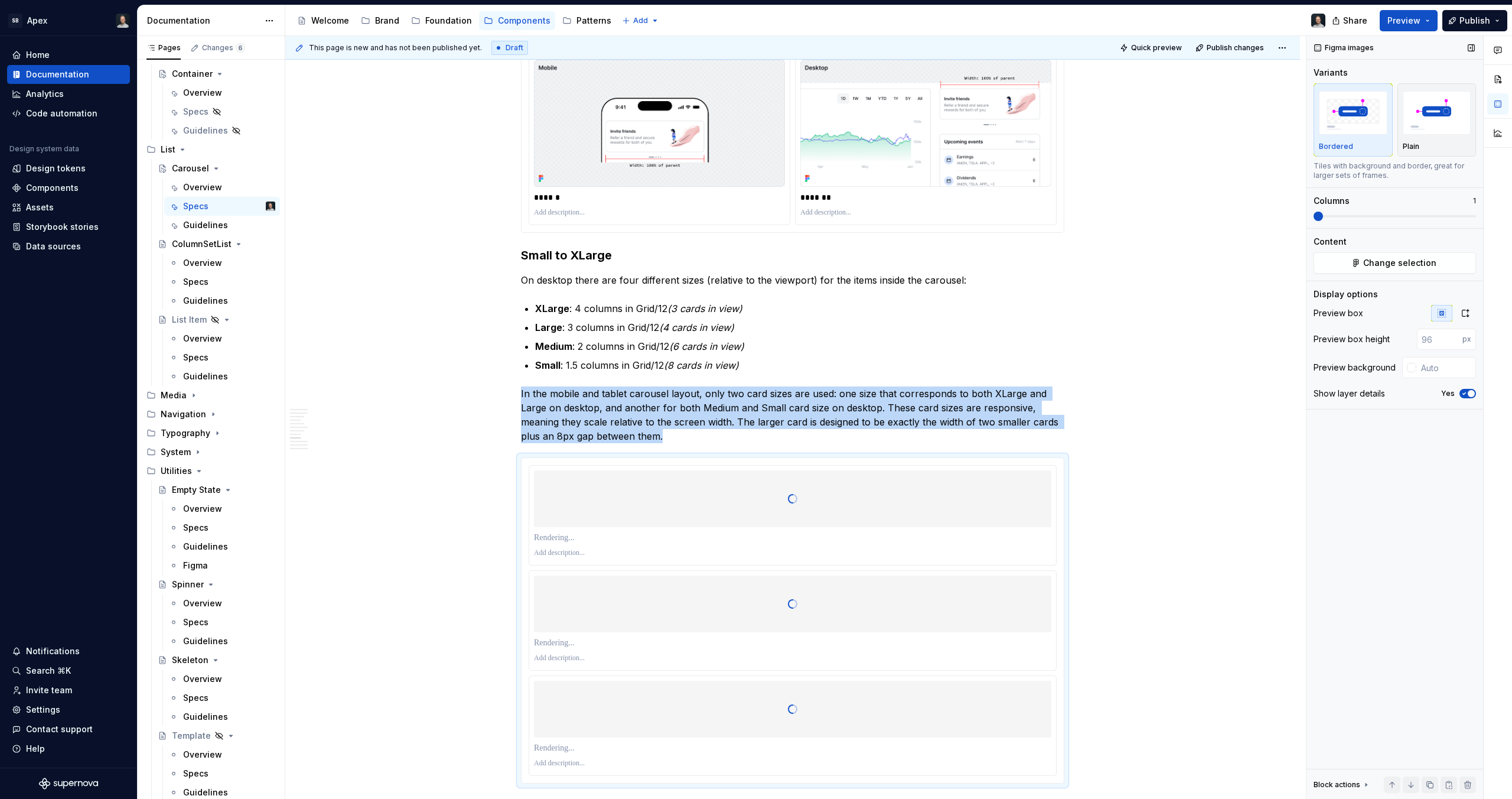
click at [1314, 221] on span at bounding box center [1319, 216] width 10 height 10
click at [729, 441] on p "In the mobile and tablet carousel layout, only two card sizes are used: one siz…" at bounding box center [793, 414] width 544 height 57
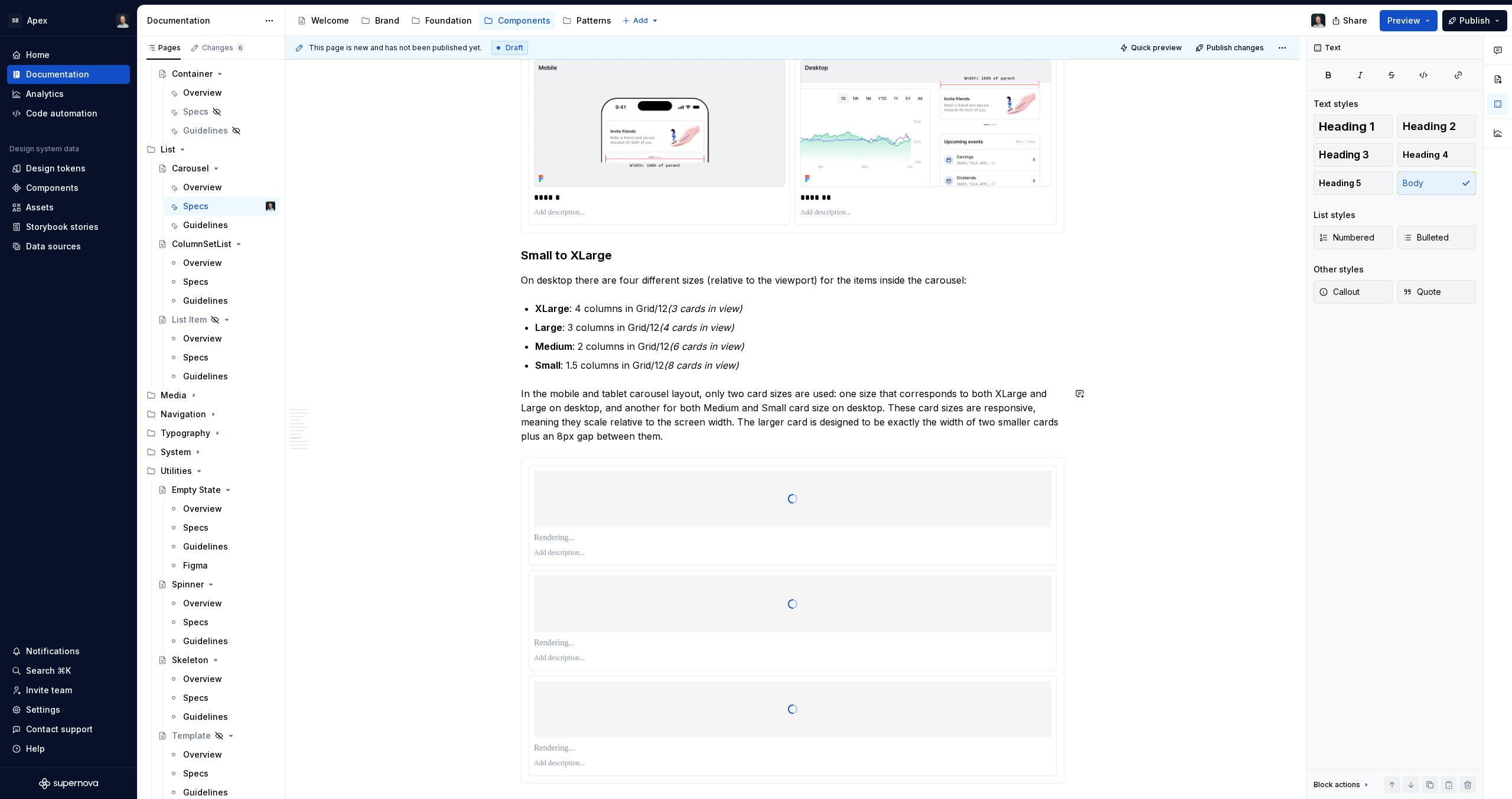
click at [779, 362] on p "Small : 1.5 columns in Grid/12 (8 cards in view)" at bounding box center [800, 365] width 529 height 14
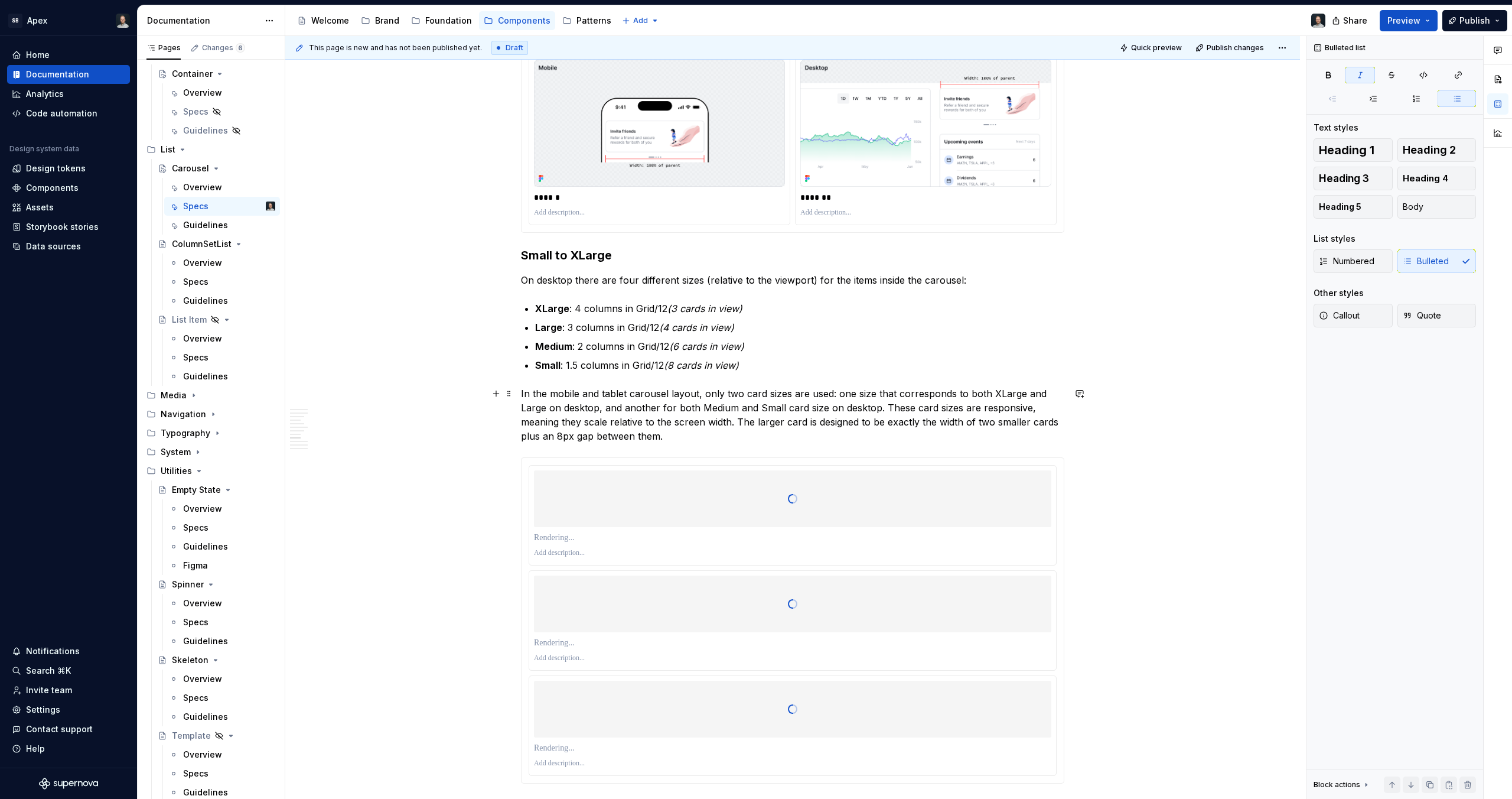
click at [534, 393] on p "In the mobile and tablet carousel layout, only two card sizes are used: one siz…" at bounding box center [793, 414] width 544 height 57
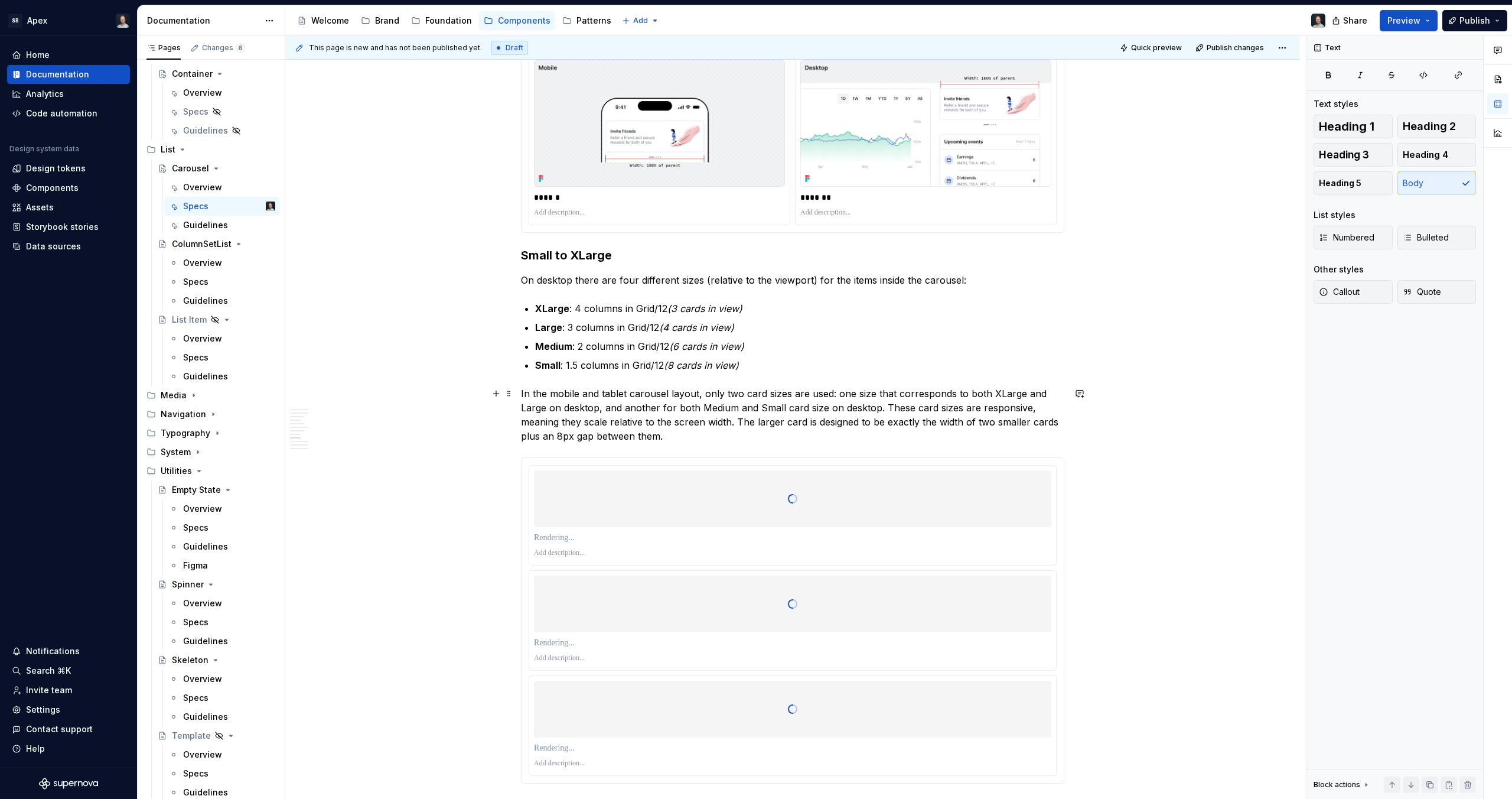
click at [536, 391] on p "In the mobile and tablet carousel layout, only two card sizes are used: one siz…" at bounding box center [793, 414] width 544 height 57
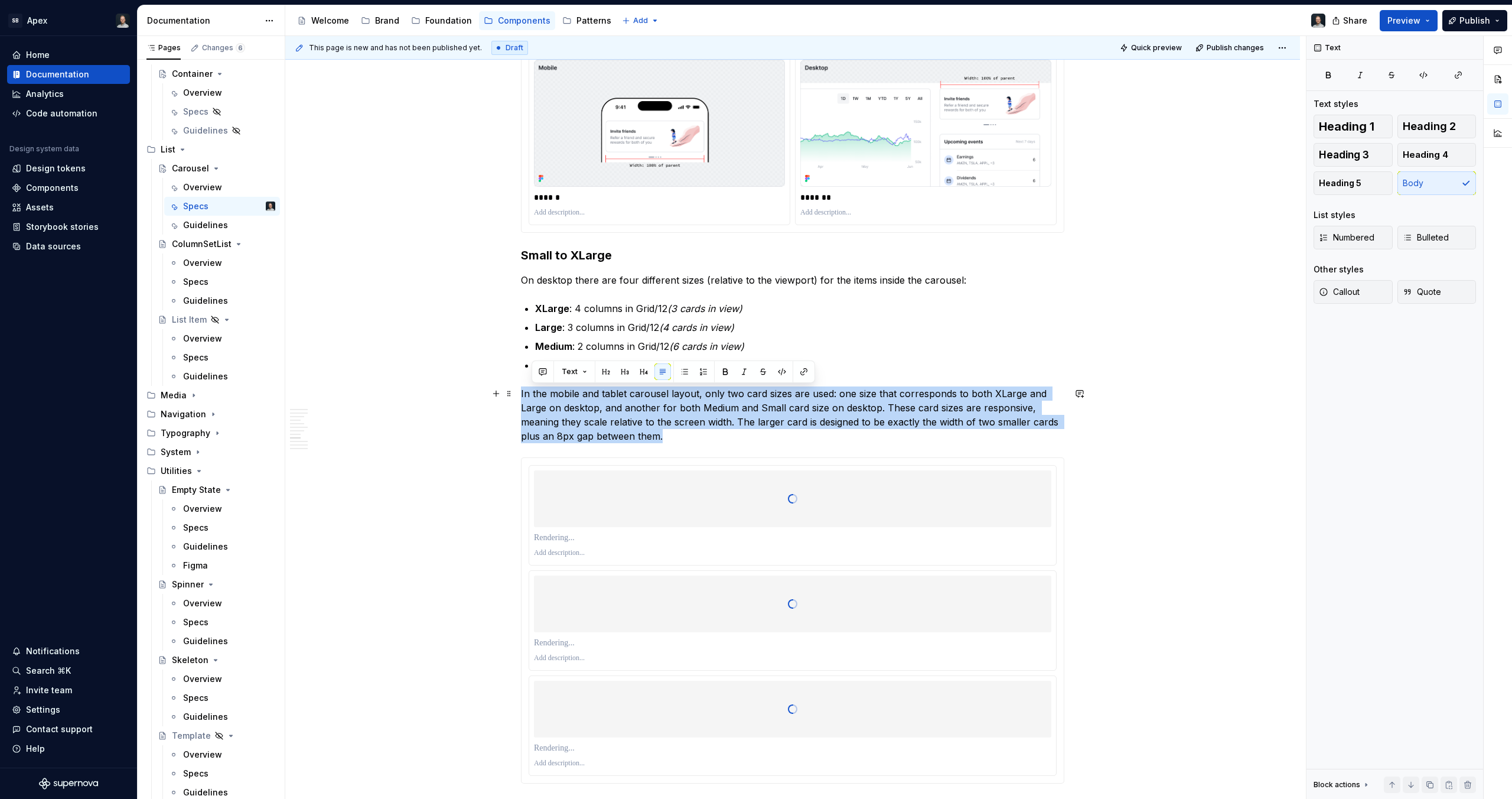
click at [536, 391] on p "In the mobile and tablet carousel layout, only two card sizes are used: one siz…" at bounding box center [793, 414] width 544 height 57
click at [784, 396] on p "In the mobile and tablet carousel layout, only two card sizes are used: one siz…" at bounding box center [793, 414] width 544 height 57
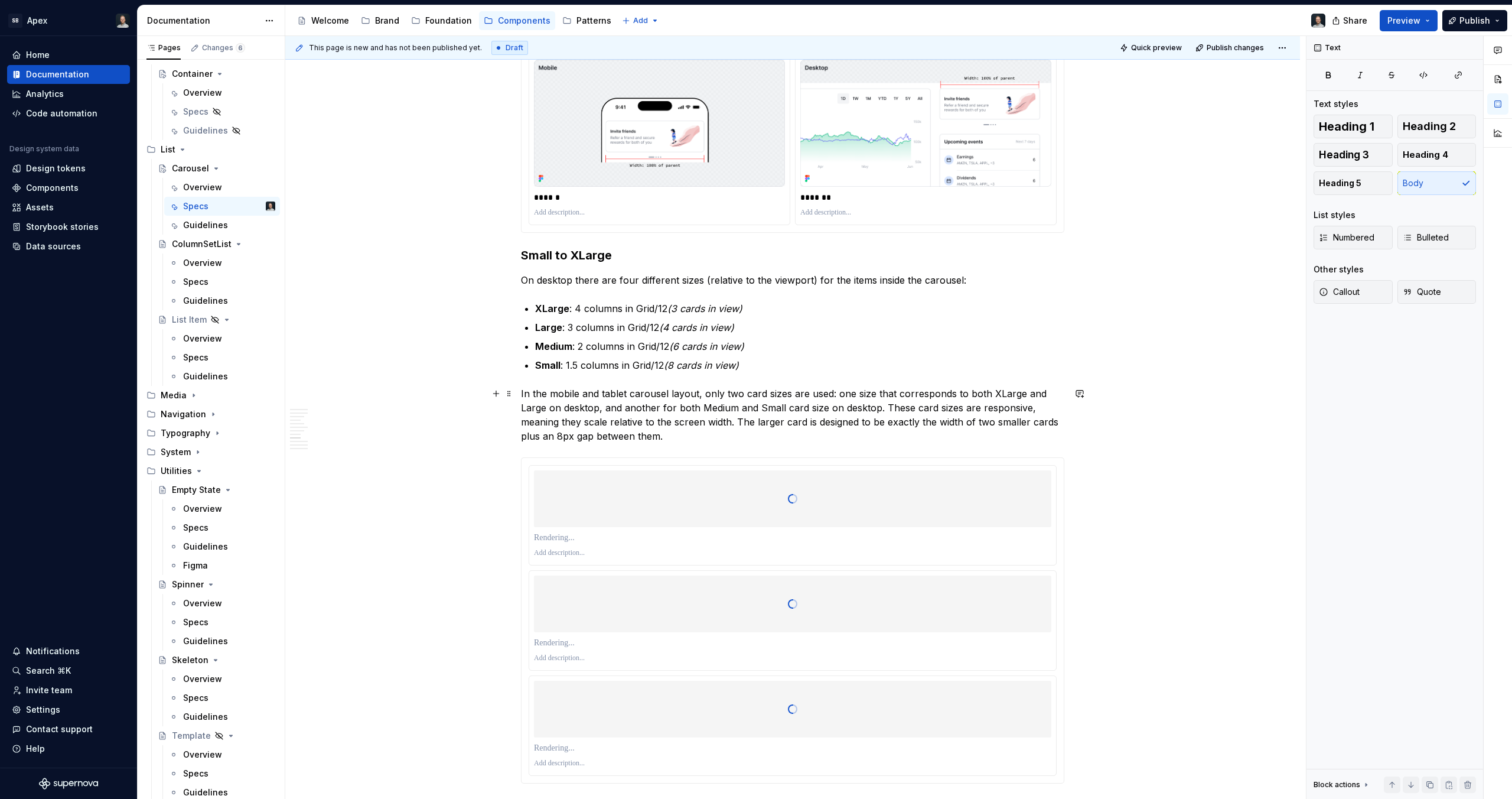
click at [691, 403] on p "In the mobile and tablet carousel layout, only two card sizes are used: one siz…" at bounding box center [793, 414] width 544 height 57
click at [571, 390] on p "In the mobile and tablet carousel layout, only two card sizes are used: one siz…" at bounding box center [793, 414] width 544 height 57
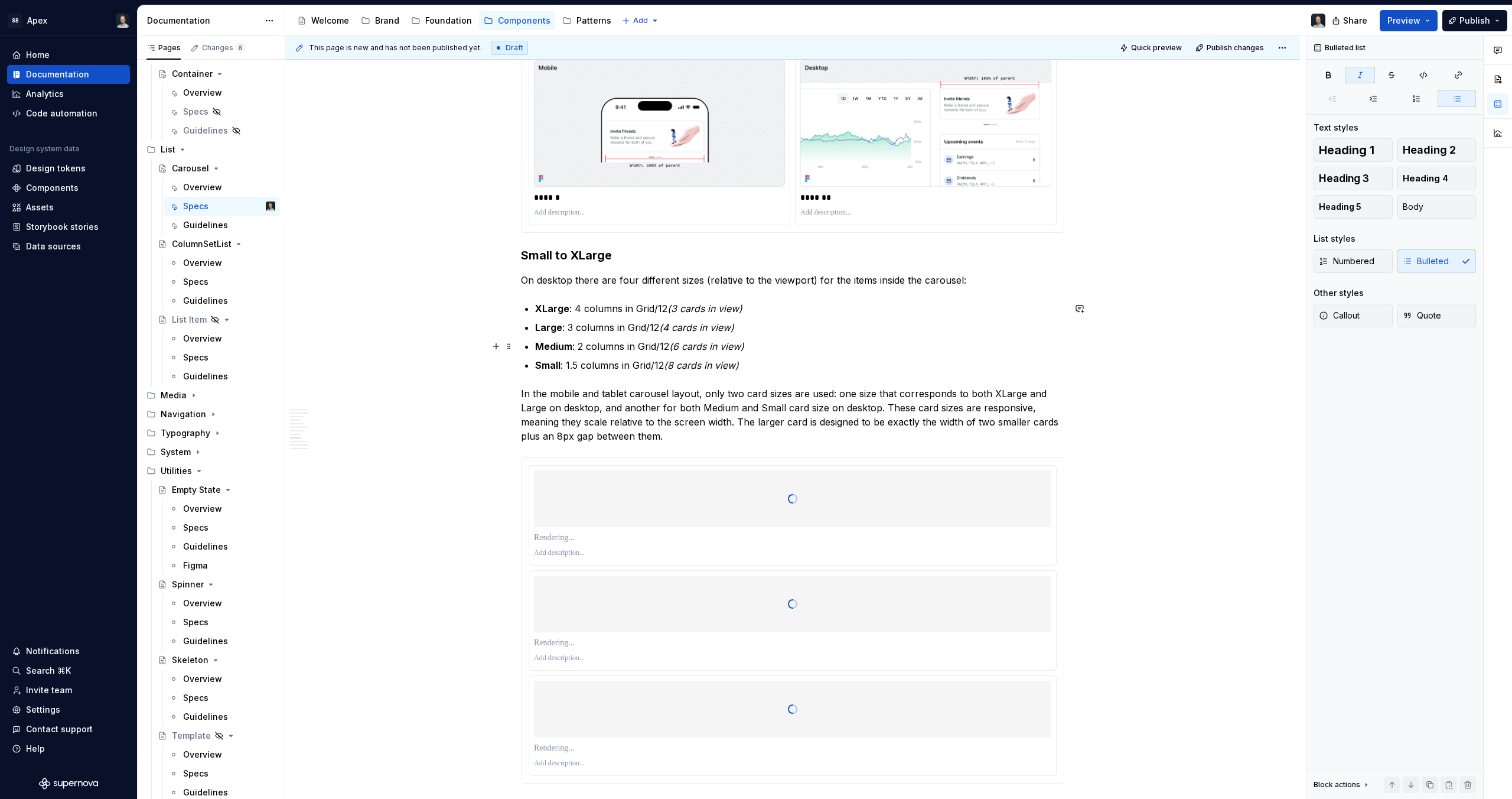
click at [774, 343] on p "Medium : 2 columns in Grid/12 (6 cards in view)" at bounding box center [800, 346] width 529 height 14
click at [553, 281] on p "On desktop there are four different sizes (relative to the viewport) for the it…" at bounding box center [793, 280] width 544 height 14
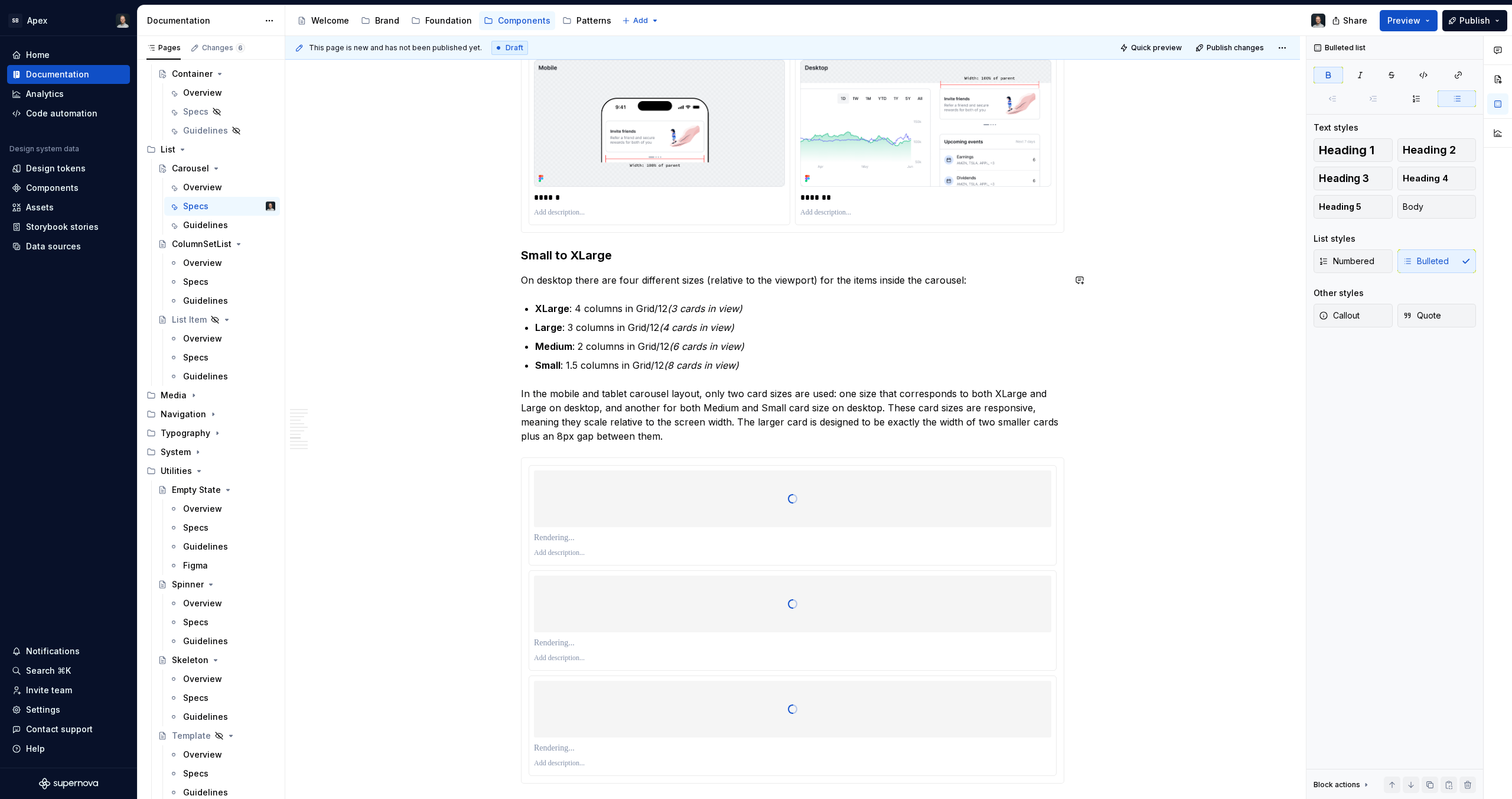
click at [597, 283] on p "On desktop there are four different sizes (relative to the viewport) for the it…" at bounding box center [793, 280] width 544 height 14
click at [801, 367] on p "Small : 1.5 columns in Grid/12 (8 cards in view)" at bounding box center [800, 365] width 529 height 14
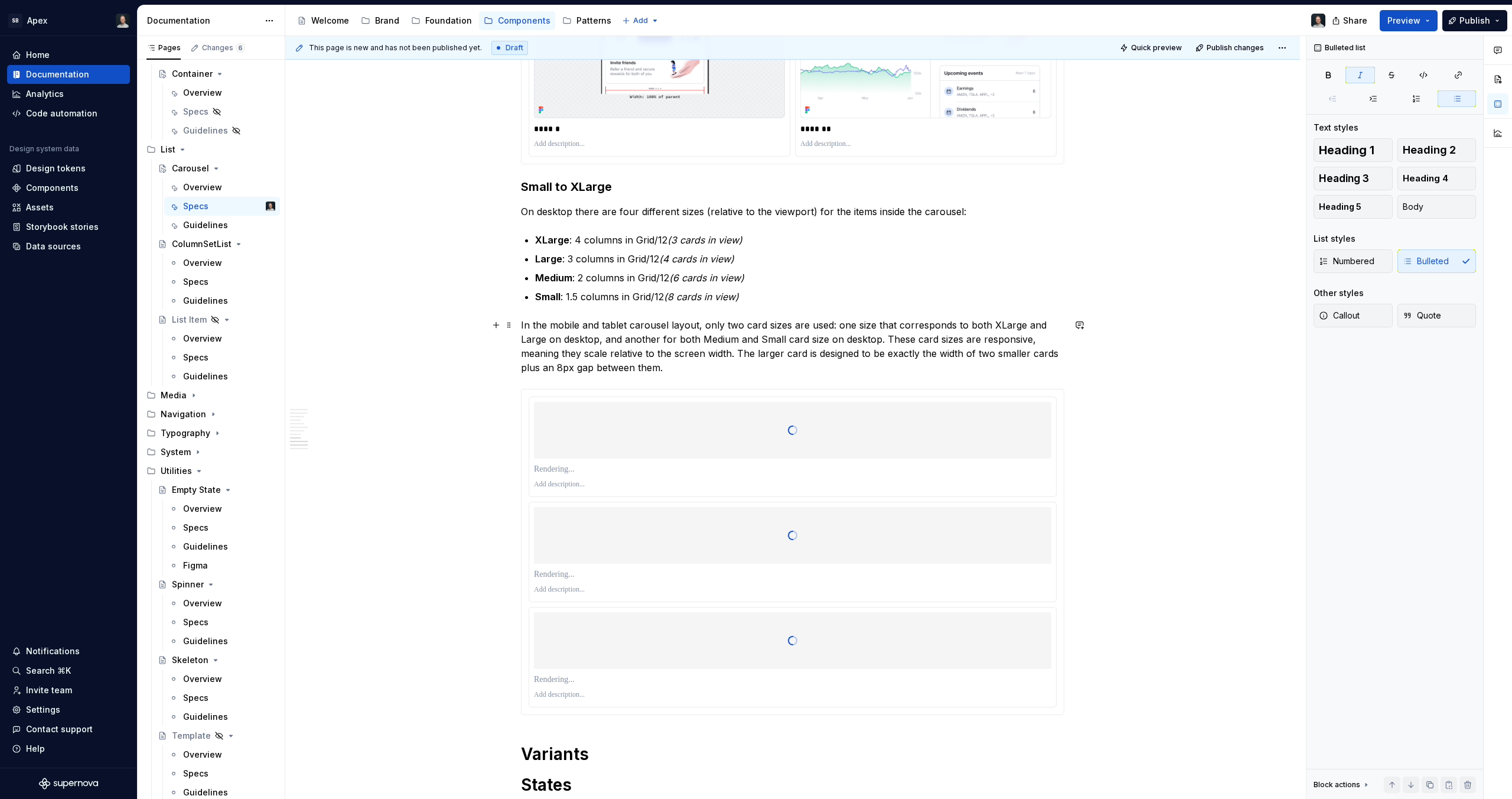
scroll to position [4718, 0]
click at [661, 336] on p "In the mobile and tablet carousel layout, only two card sizes are used: one siz…" at bounding box center [793, 344] width 544 height 57
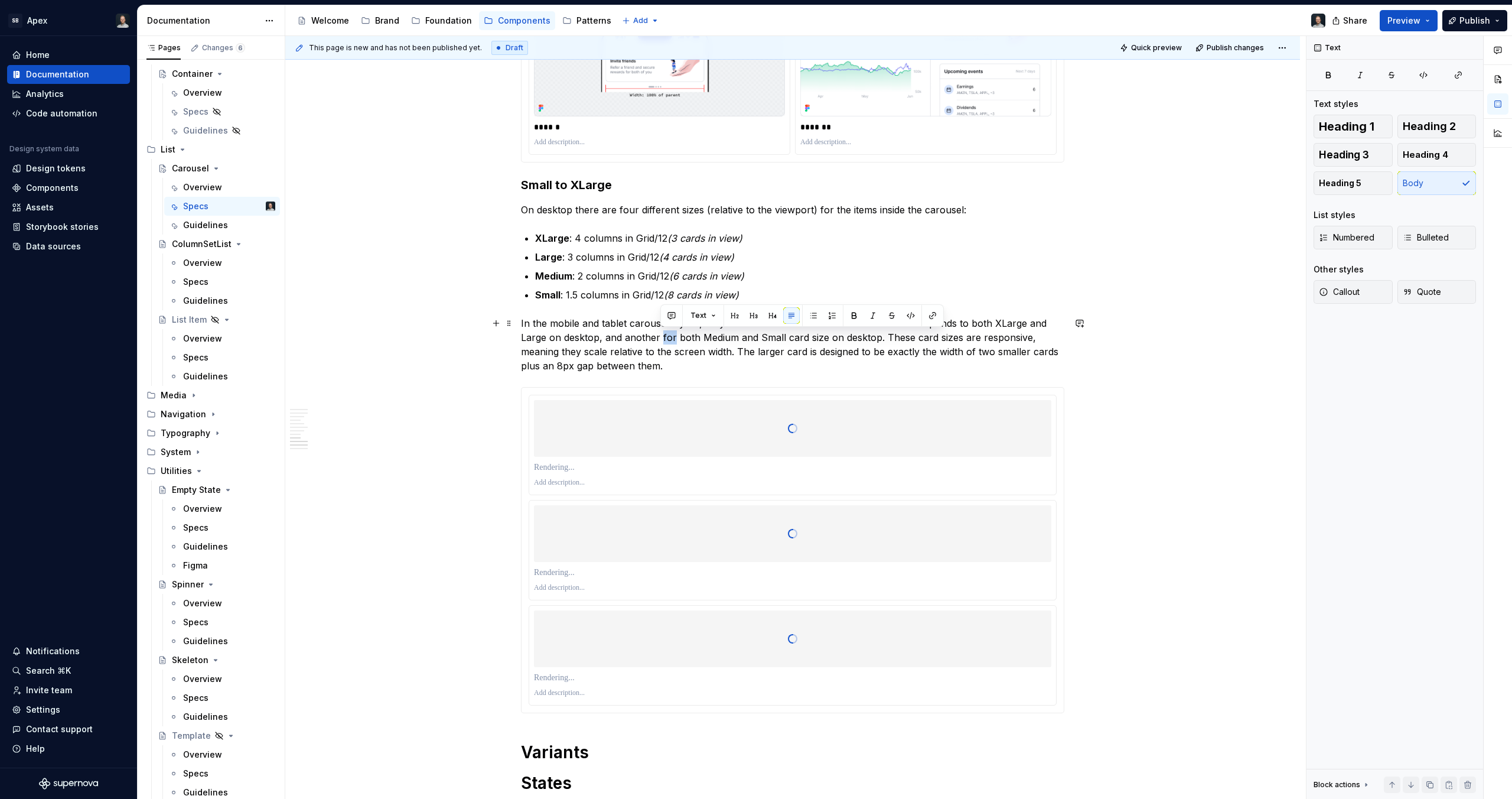
click at [661, 336] on p "In the mobile and tablet carousel layout, only two card sizes are used: one siz…" at bounding box center [793, 344] width 544 height 57
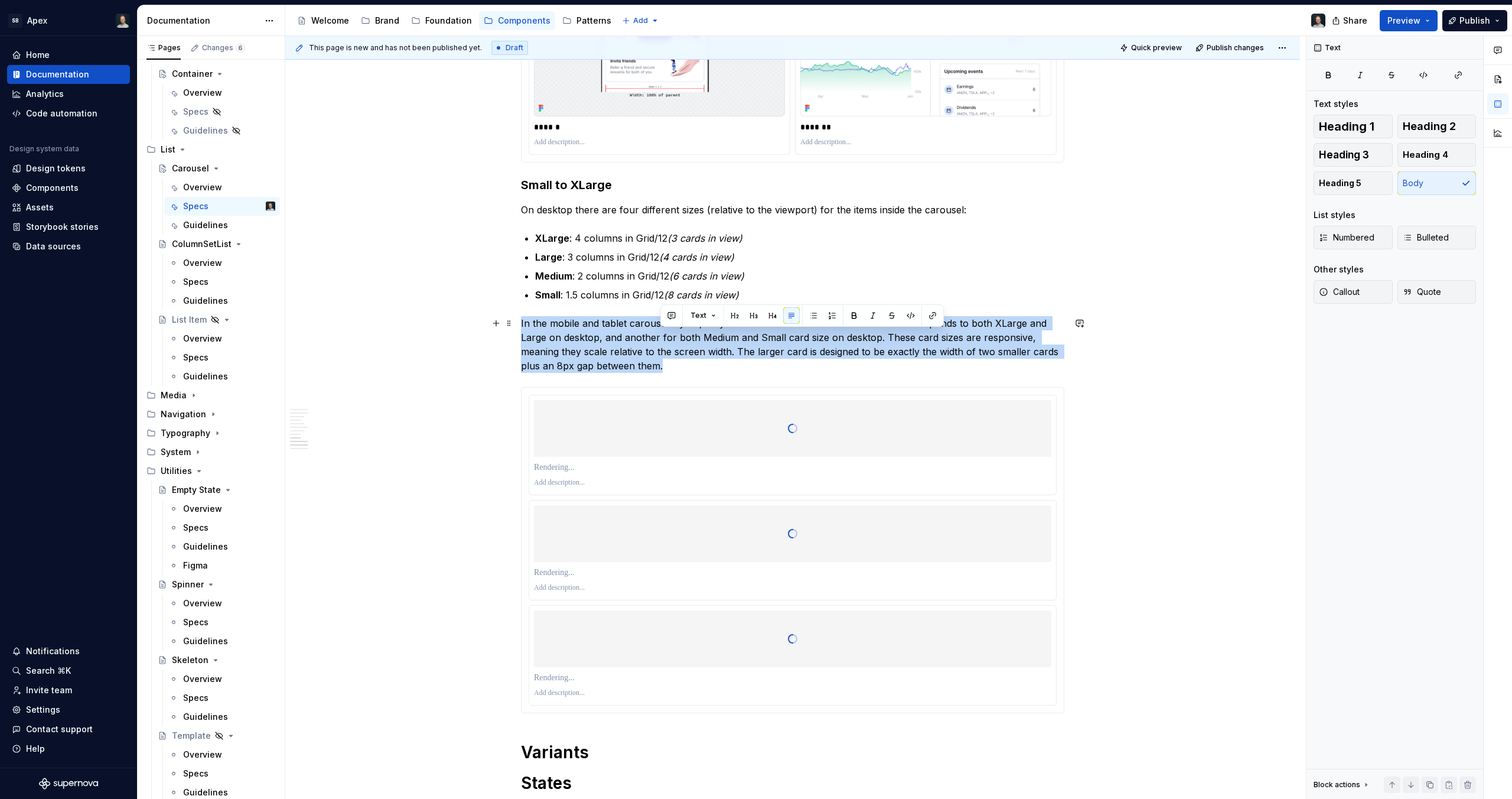
click at [661, 336] on p "In the mobile and tablet carousel layout, only two card sizes are used: one siz…" at bounding box center [793, 344] width 544 height 57
click at [1369, 289] on button "Callout" at bounding box center [1353, 292] width 79 height 24
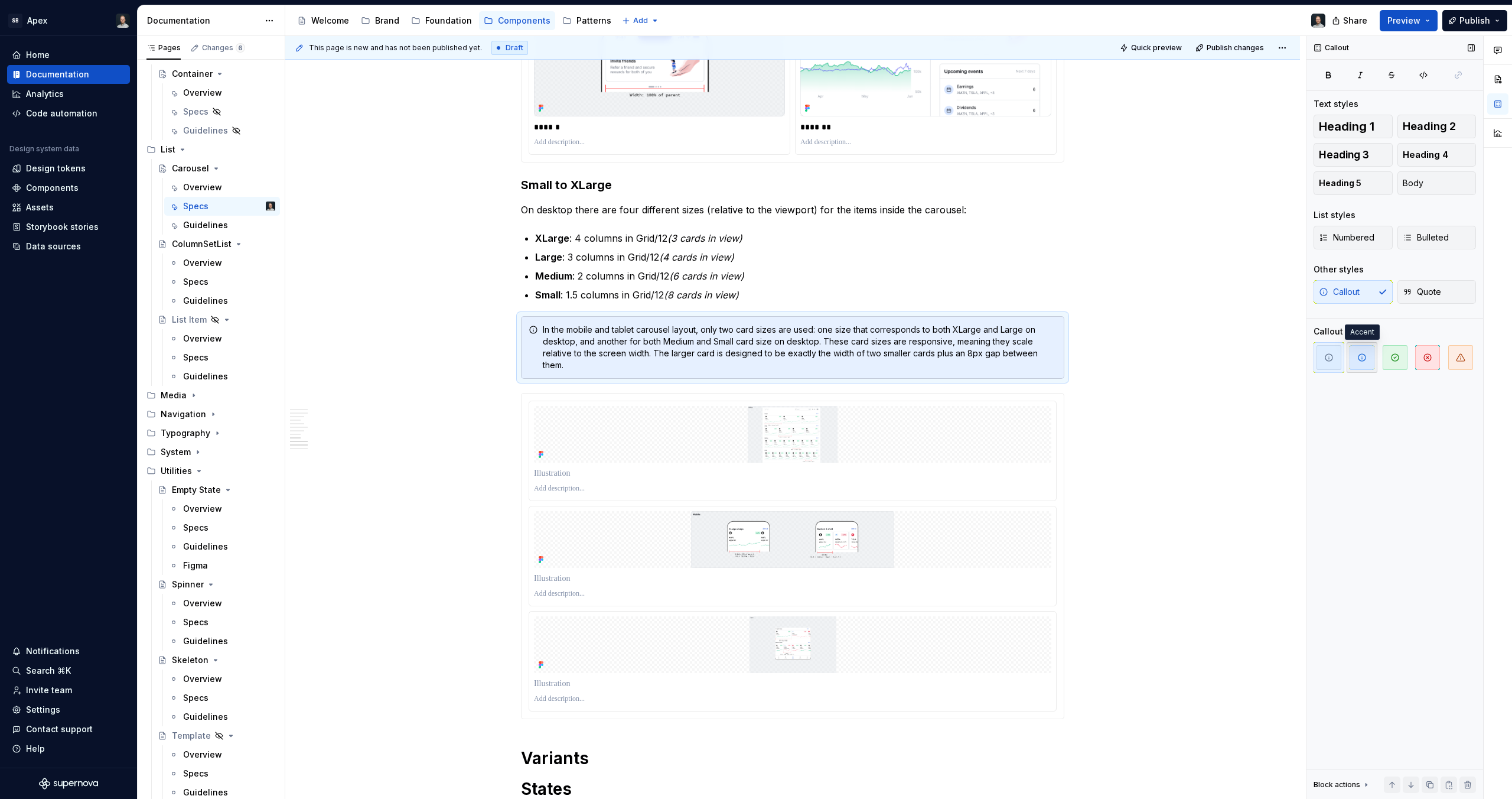
type textarea "*"
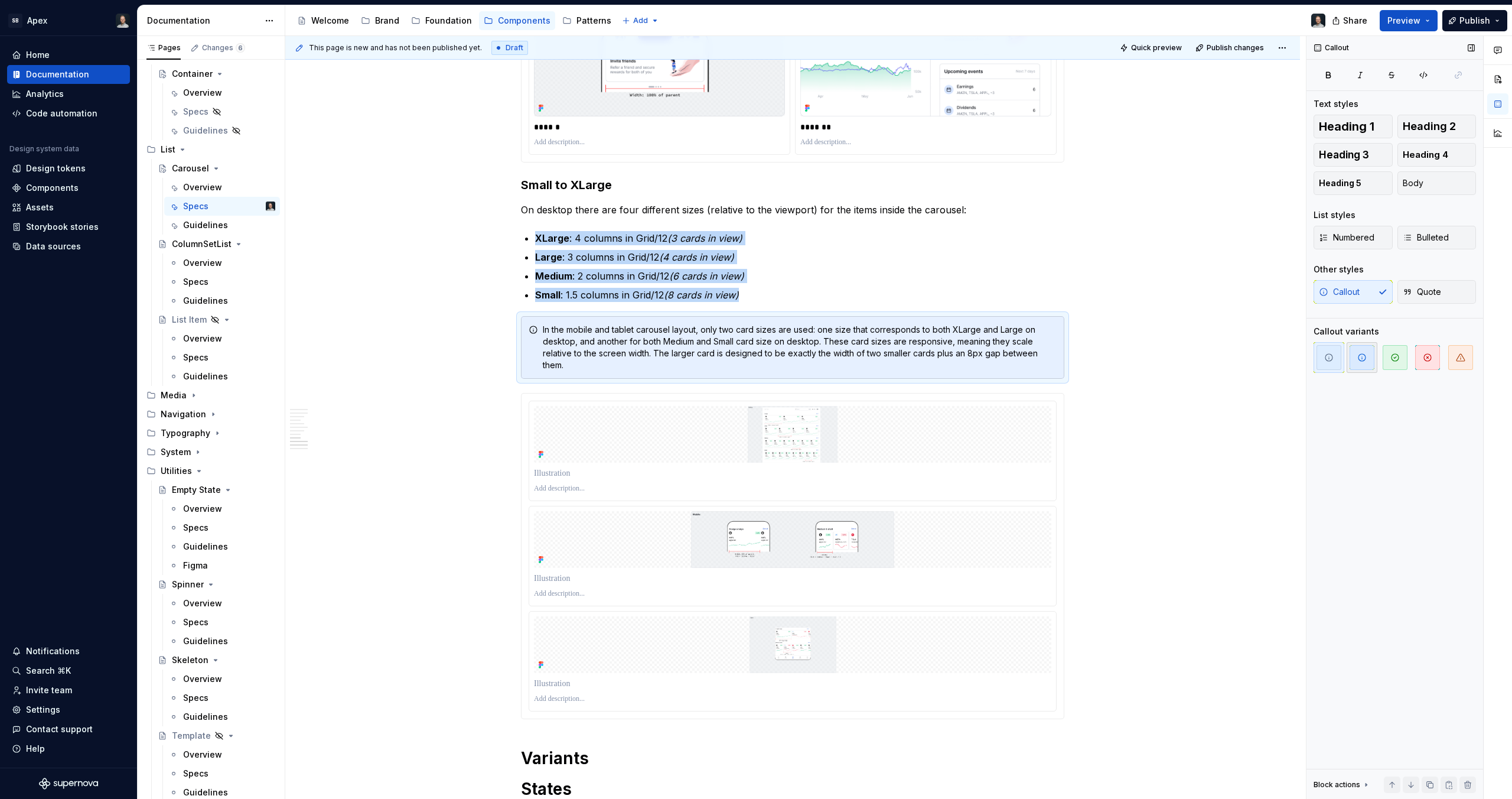
click at [1363, 364] on span "button" at bounding box center [1362, 357] width 25 height 25
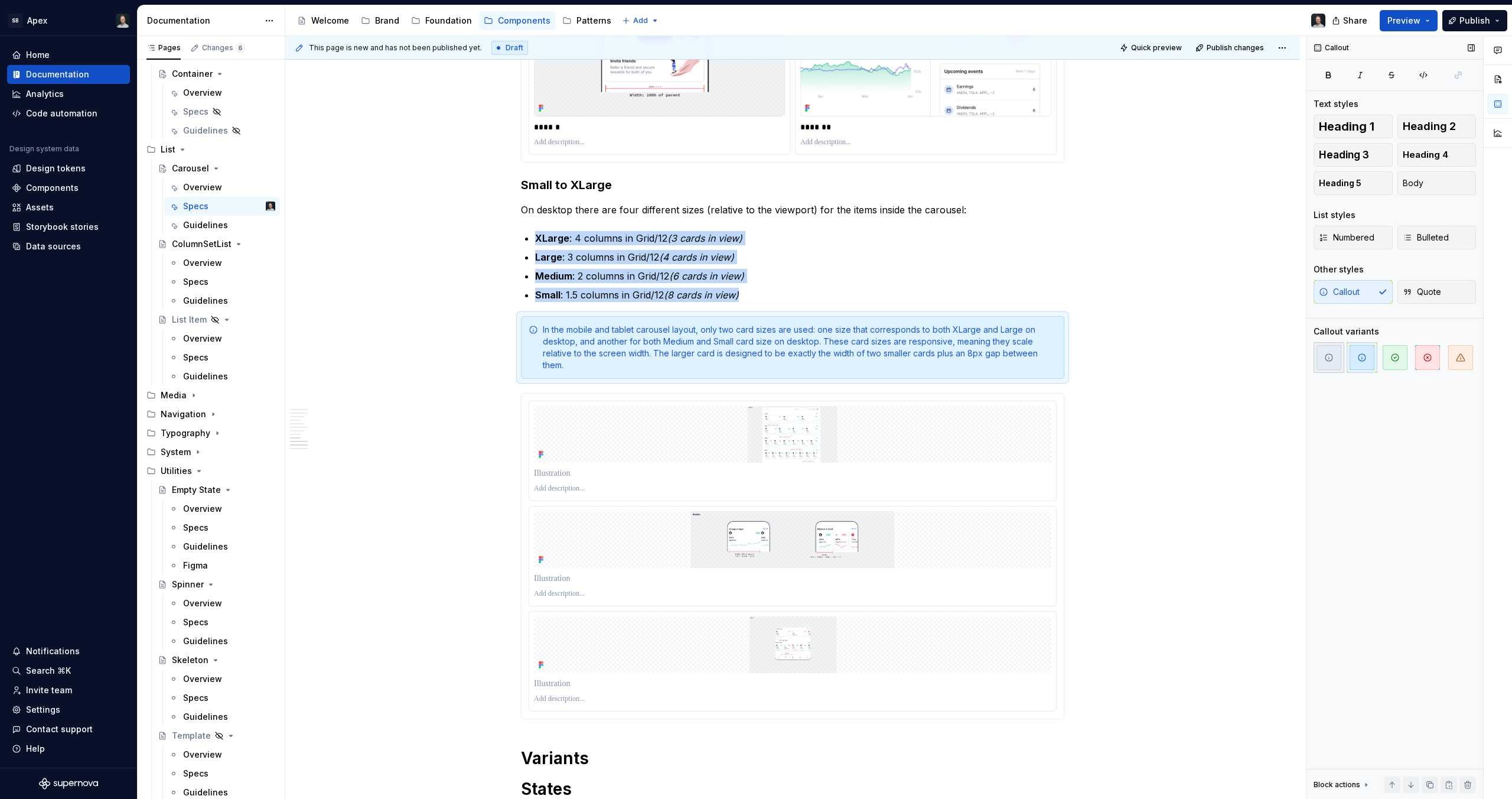
click at [1333, 361] on icon "button" at bounding box center [1329, 357] width 10 height 10
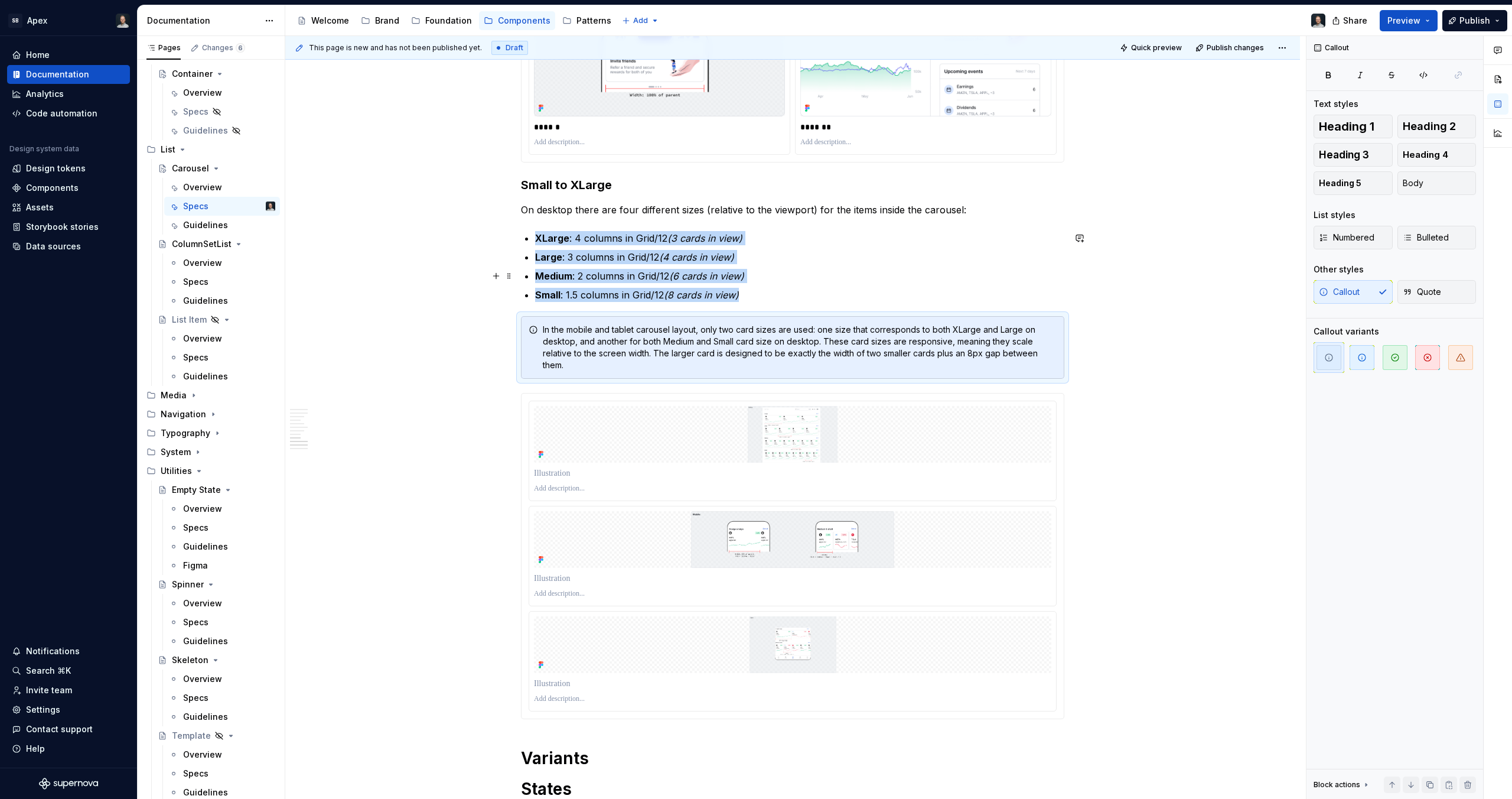
click at [925, 278] on p "Medium : 2 columns in Grid/12 (6 cards in view)" at bounding box center [800, 276] width 529 height 14
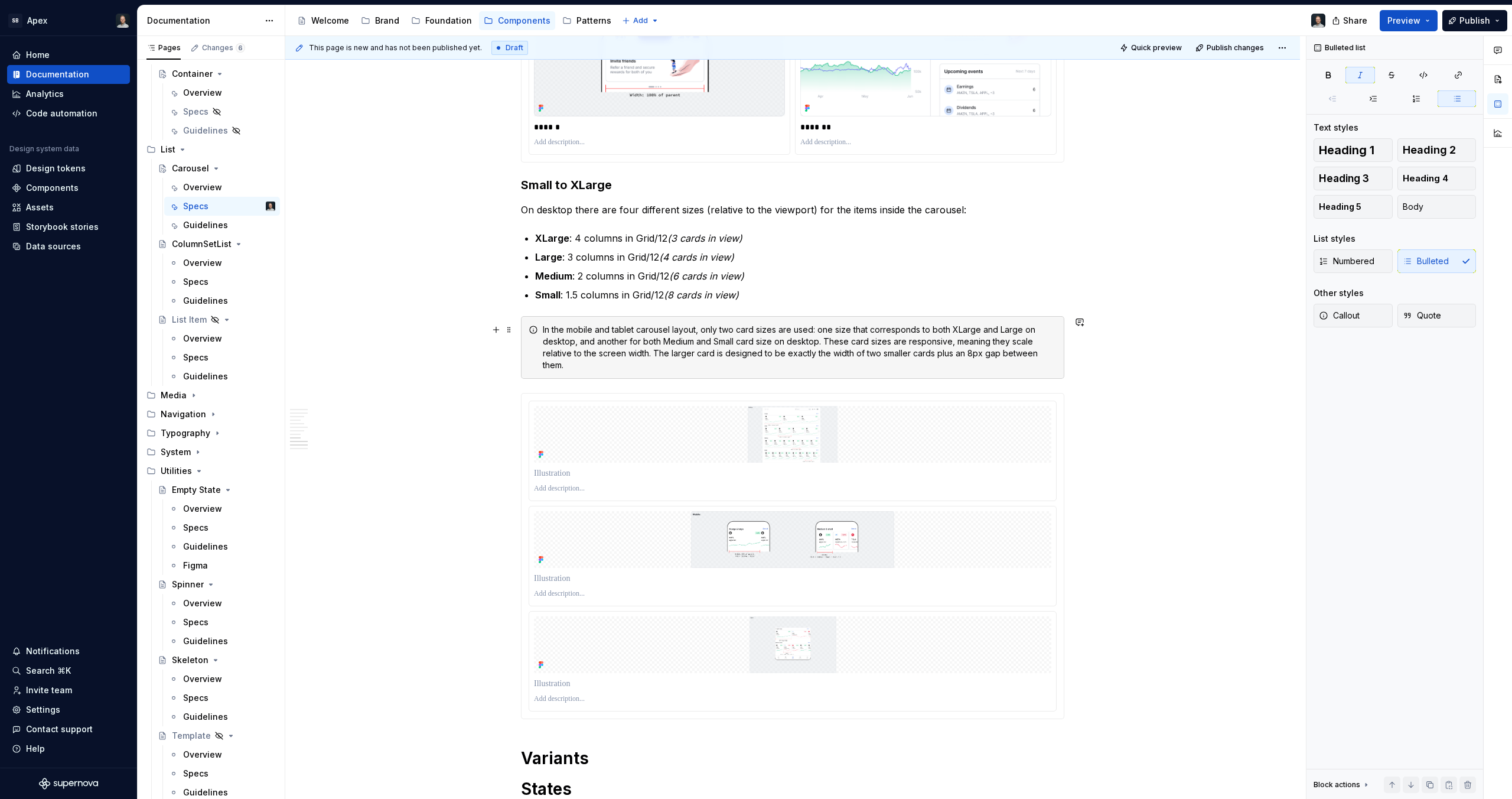
click at [896, 450] on img at bounding box center [793, 434] width 517 height 57
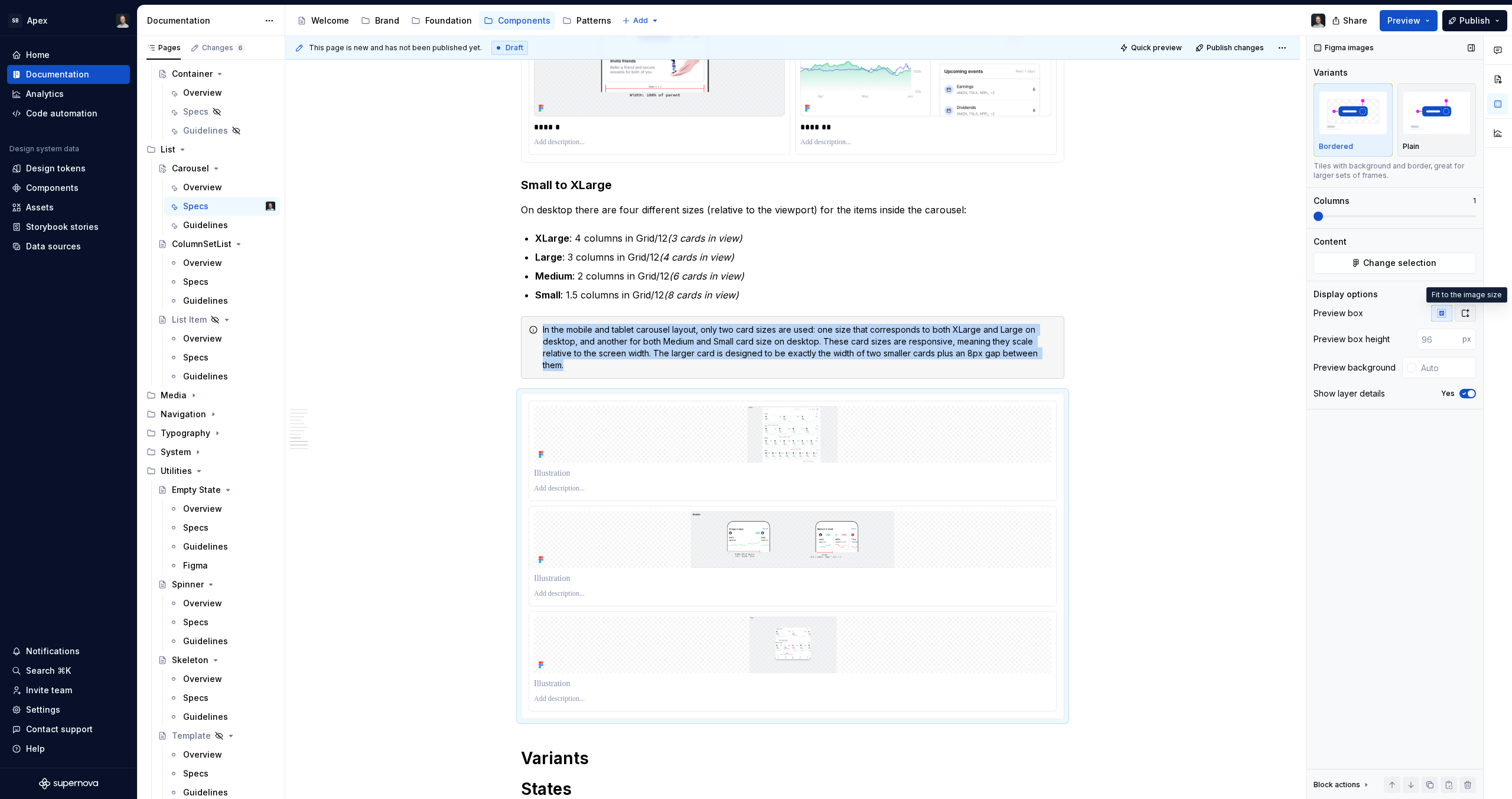
click at [1466, 308] on icon "button" at bounding box center [1466, 313] width 10 height 10
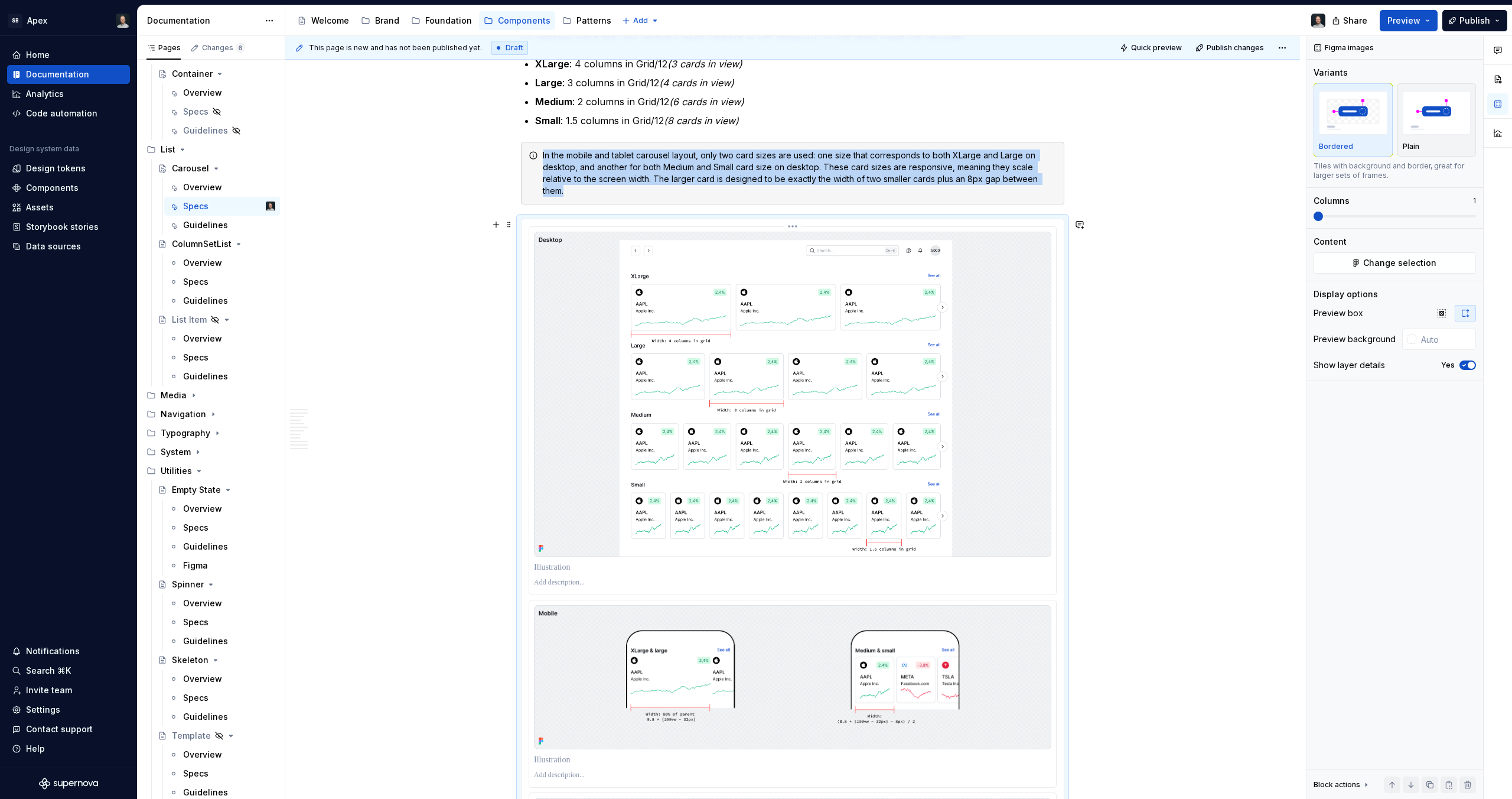
scroll to position [4895, 0]
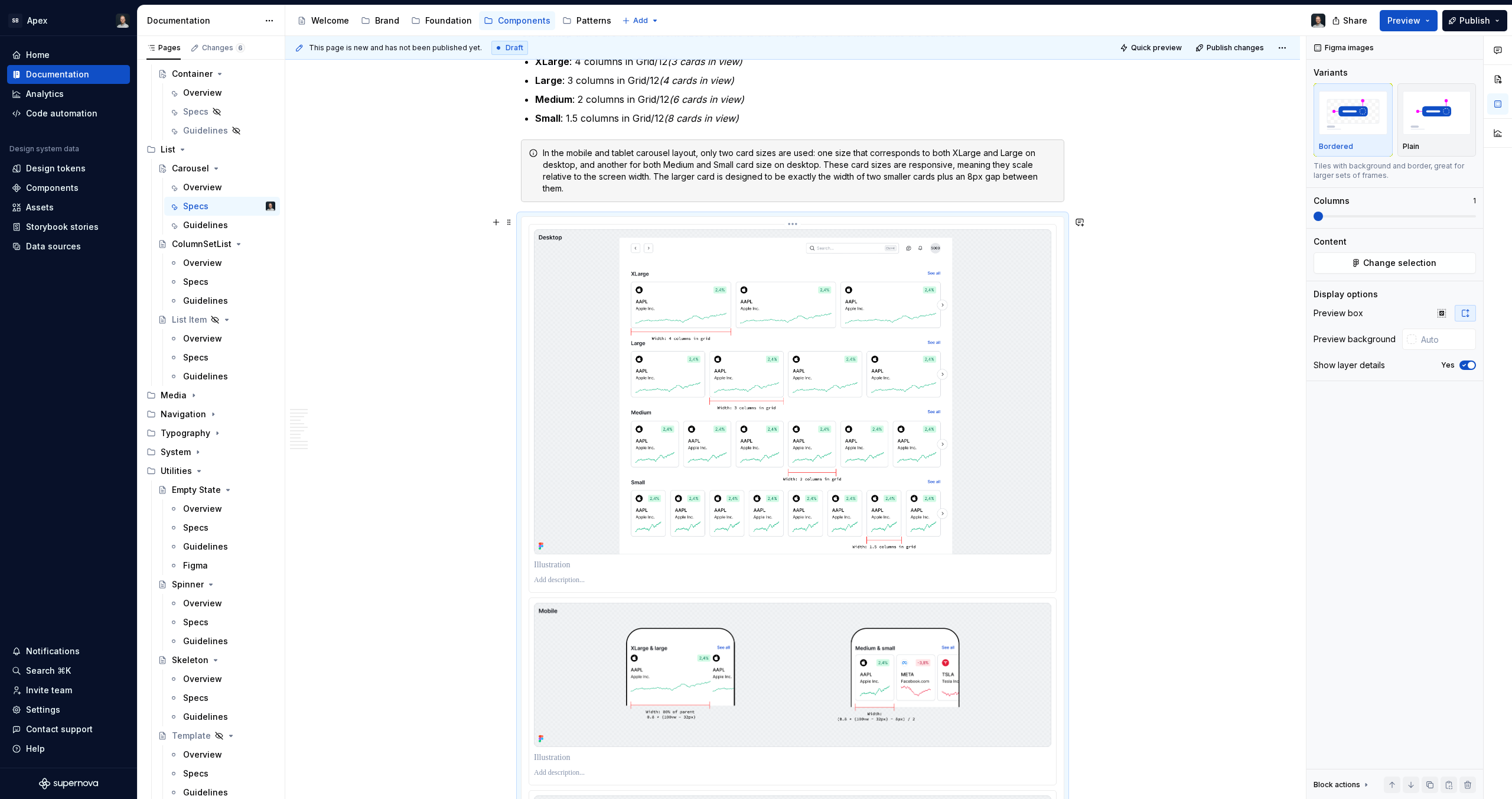
click at [567, 563] on p at bounding box center [793, 564] width 517 height 12
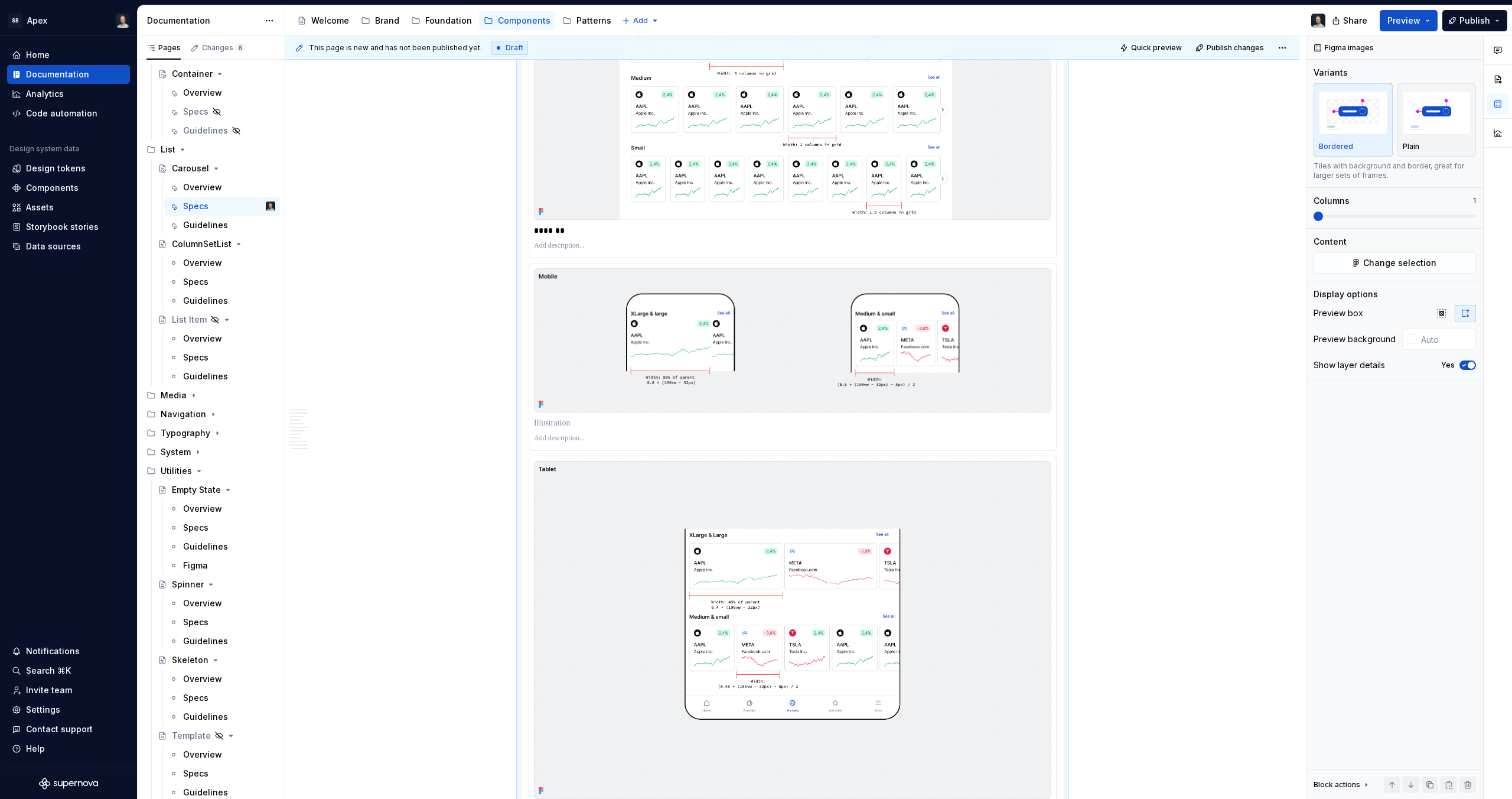
scroll to position [5245, 0]
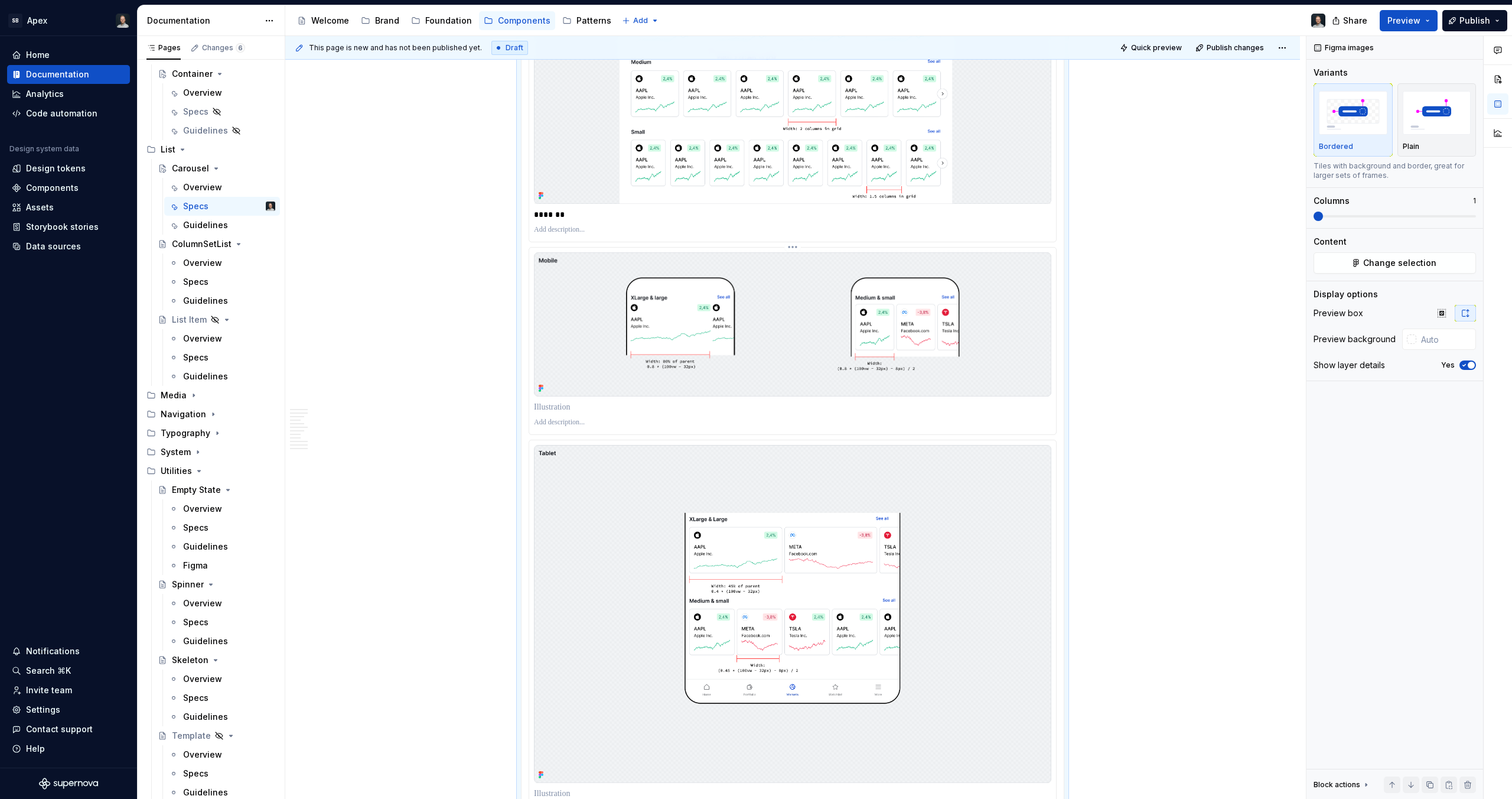
click at [590, 407] on p at bounding box center [793, 407] width 517 height 12
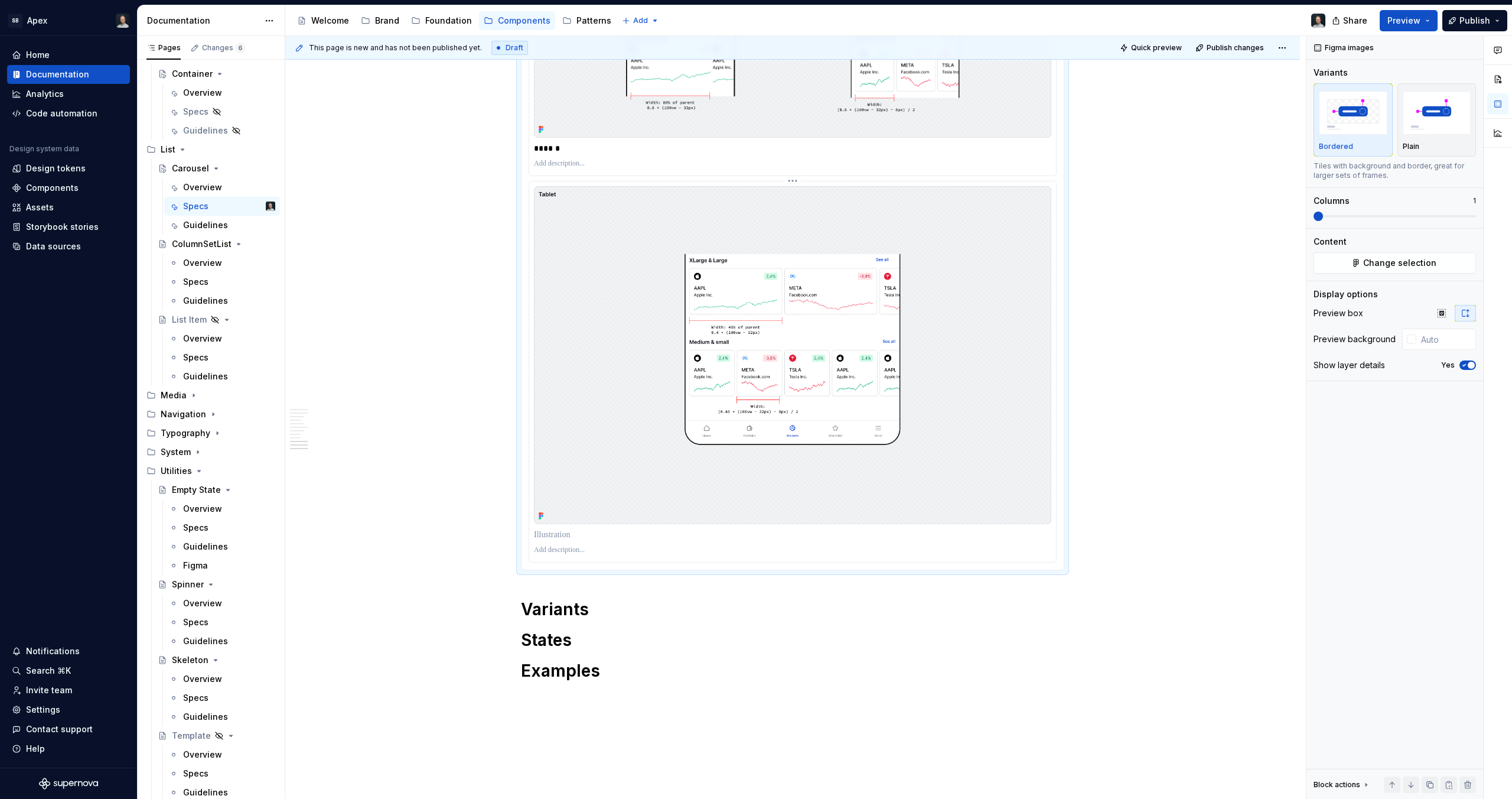
scroll to position [5640, 0]
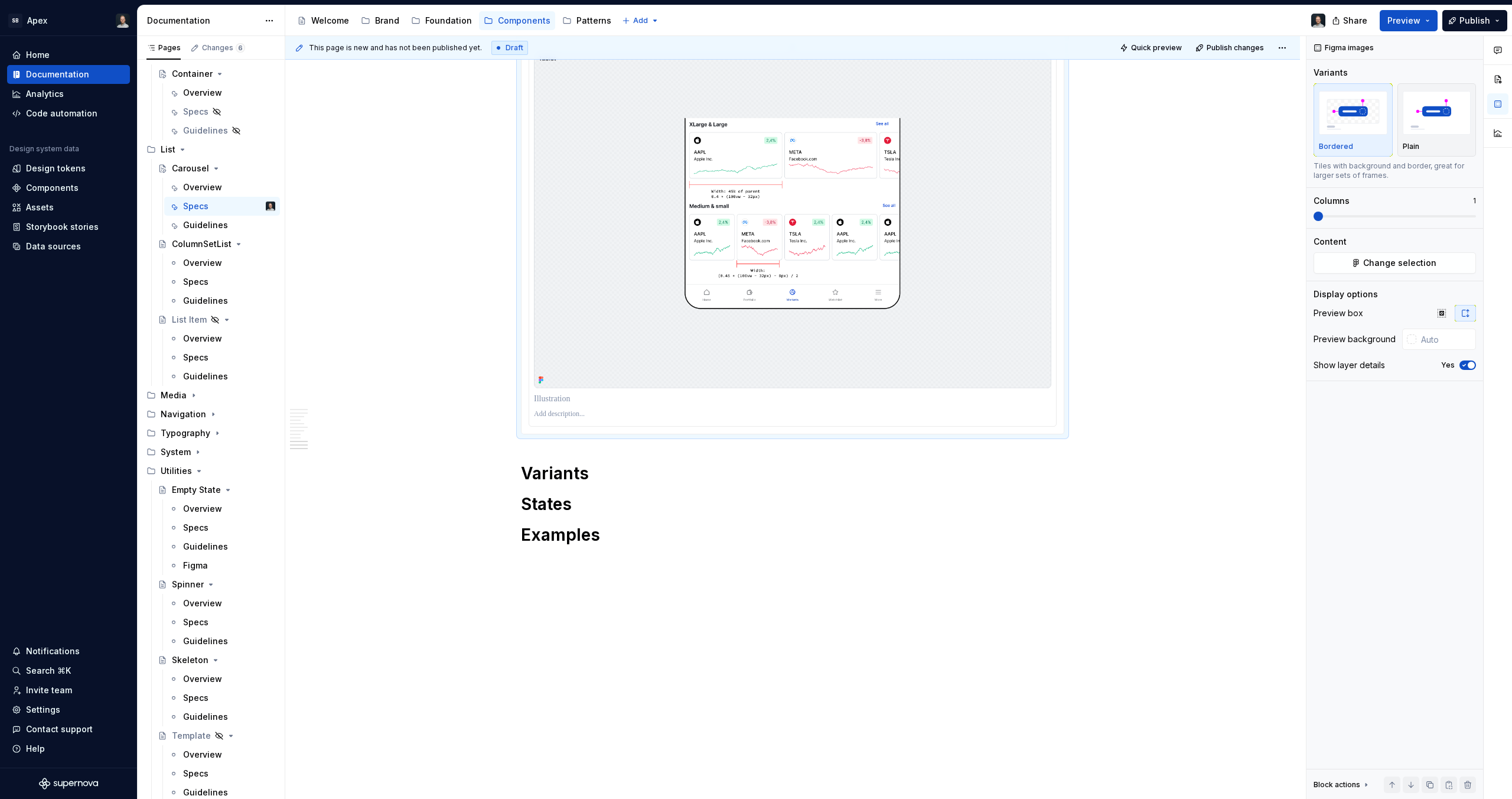
click at [618, 404] on div at bounding box center [793, 399] width 517 height 17
click at [618, 404] on p at bounding box center [793, 399] width 517 height 12
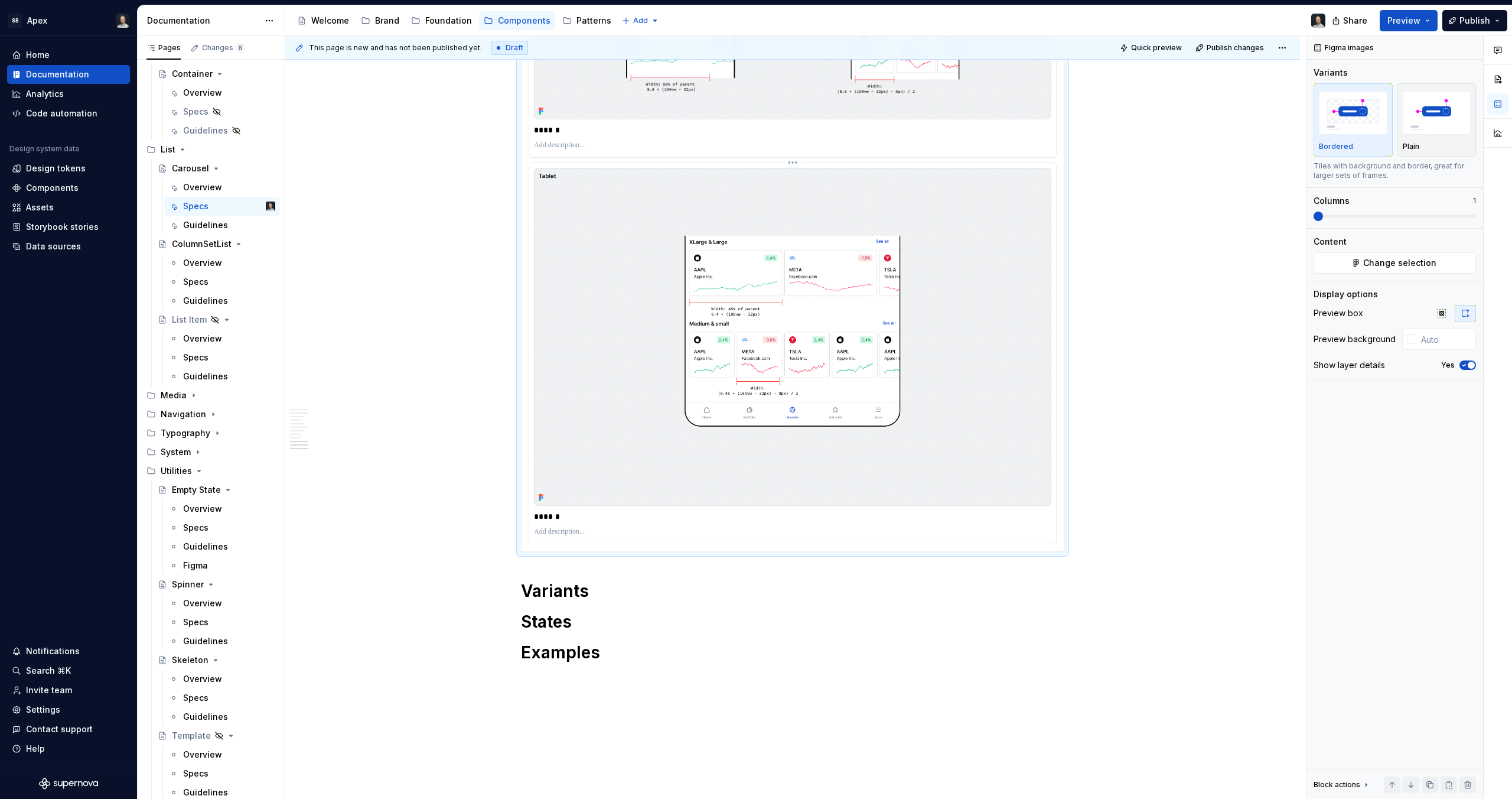
scroll to position [5265, 0]
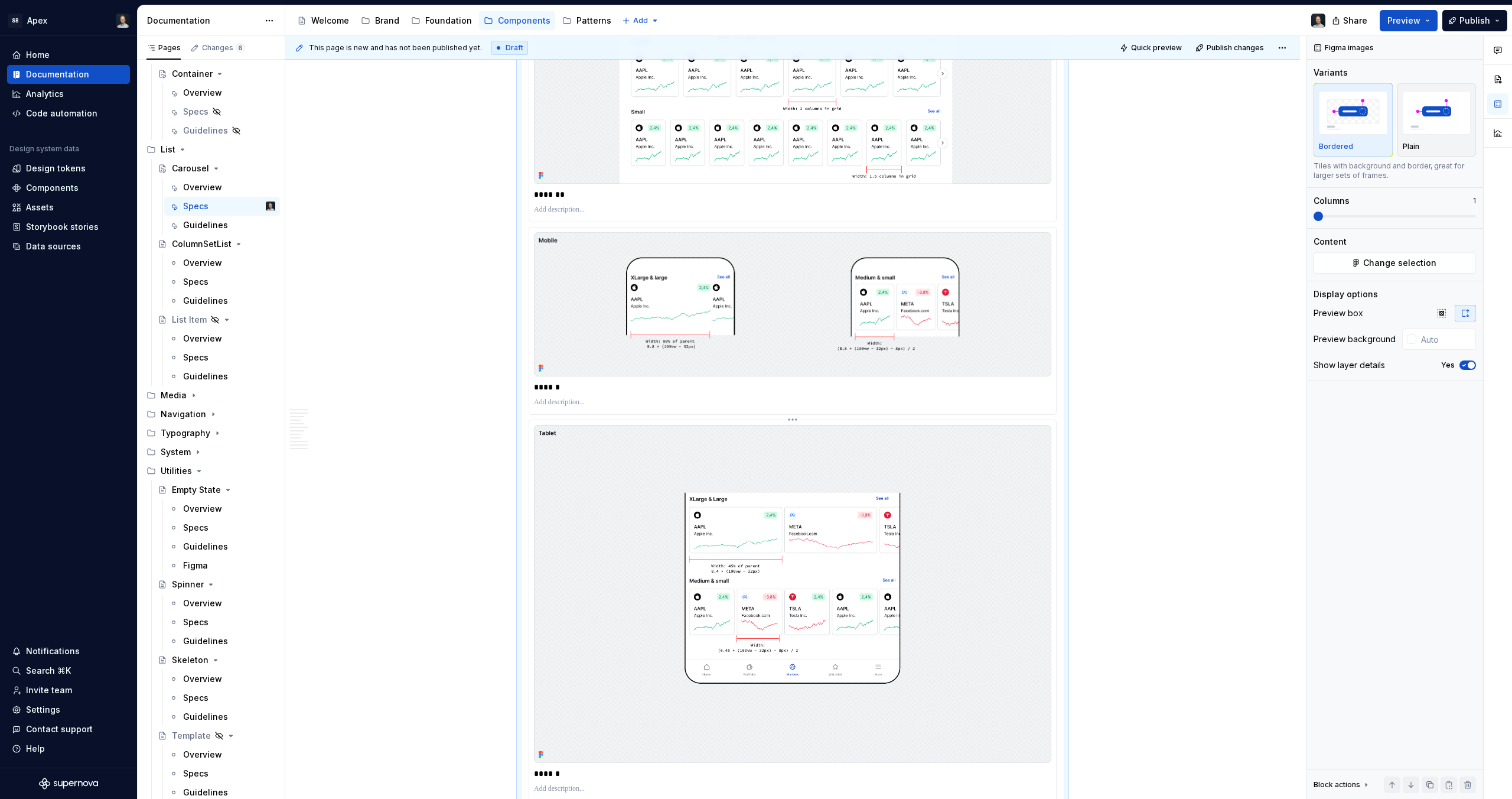
click at [797, 478] on img at bounding box center [793, 594] width 517 height 338
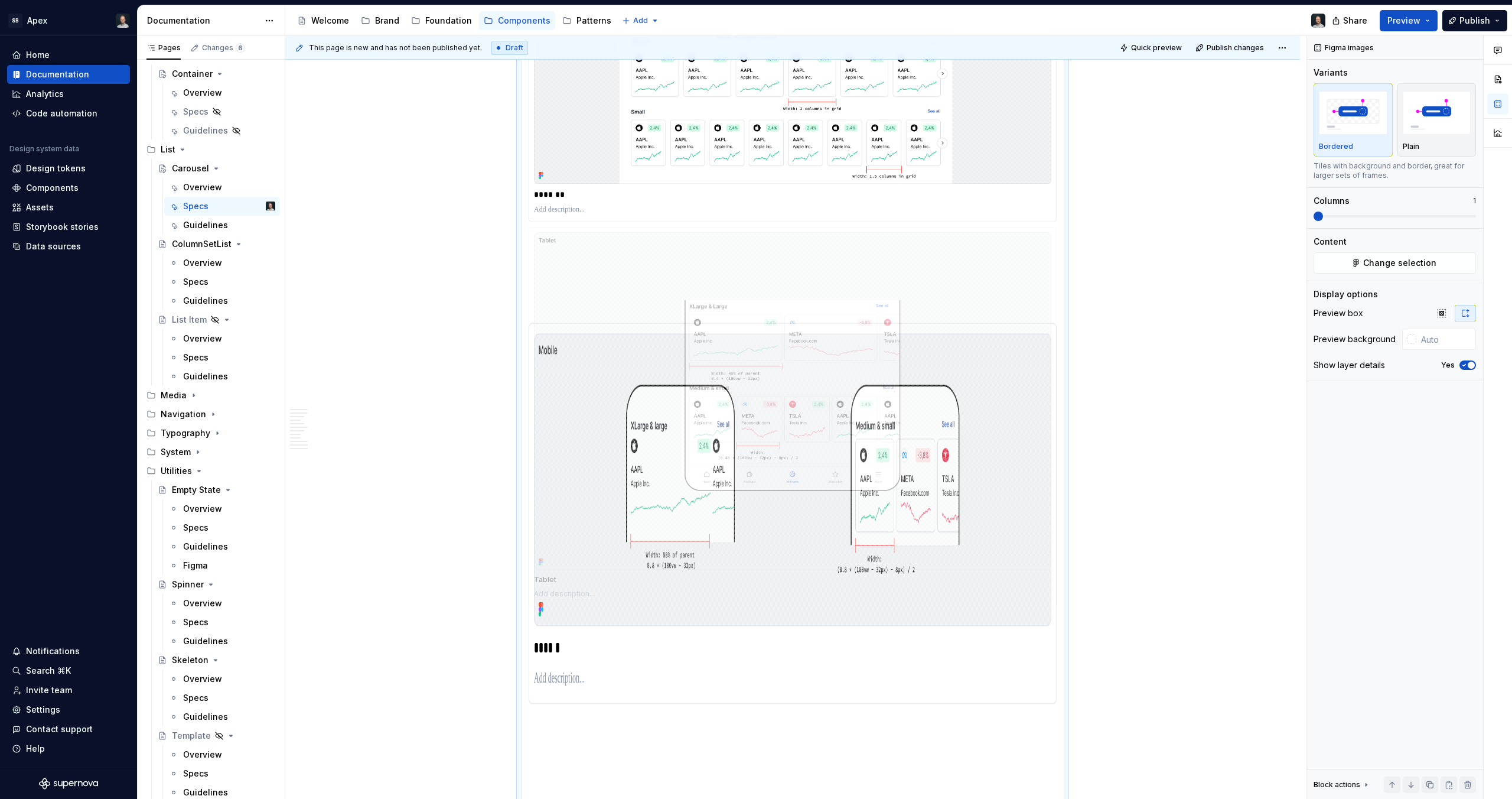
drag, startPoint x: 778, startPoint y: 538, endPoint x: 768, endPoint y: 309, distance: 229.2
click at [768, 309] on body "SB Apex Home Documentation Analytics Code automation Design system data Design …" at bounding box center [756, 400] width 1512 height 799
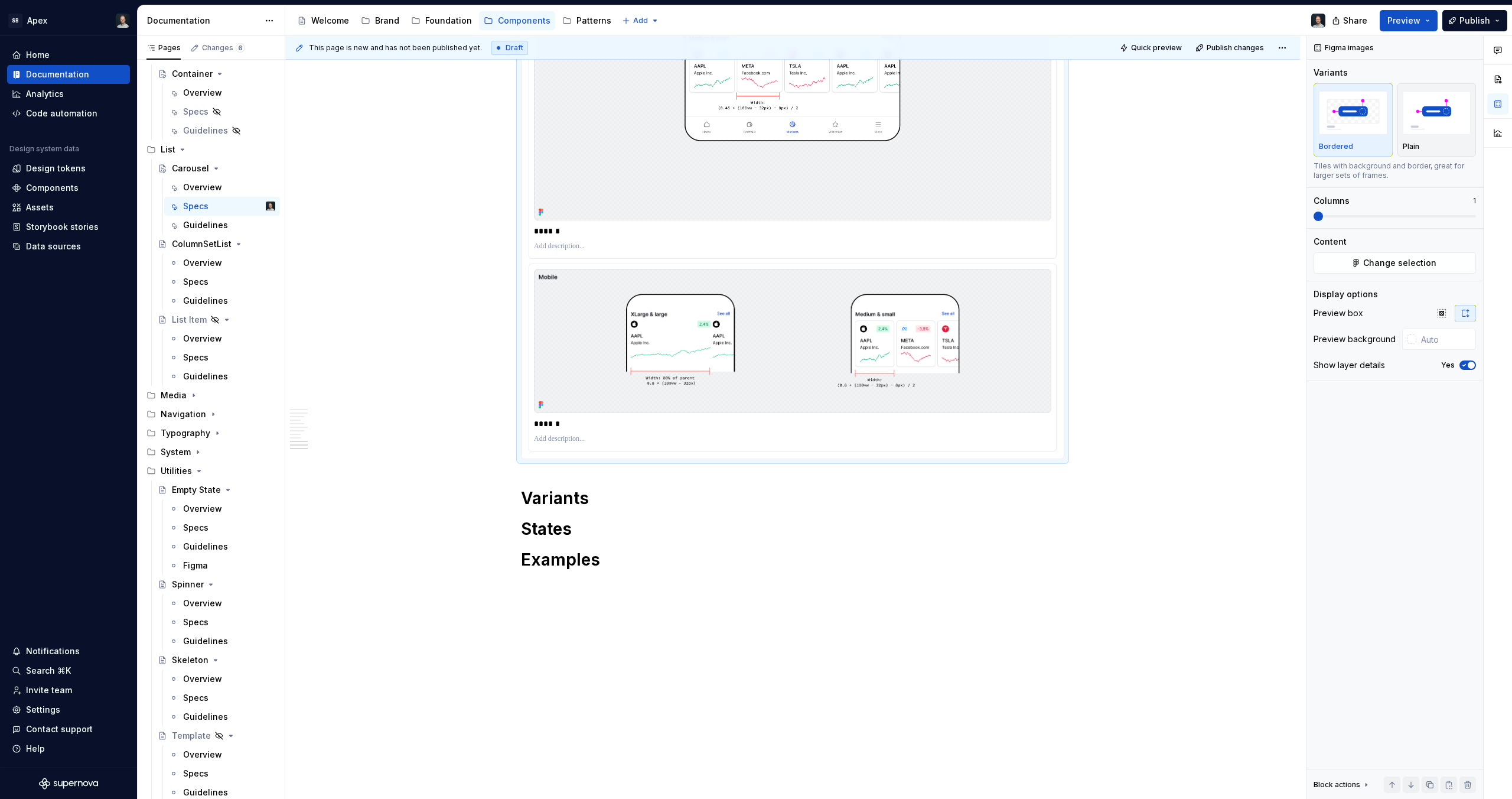
scroll to position [5626, 0]
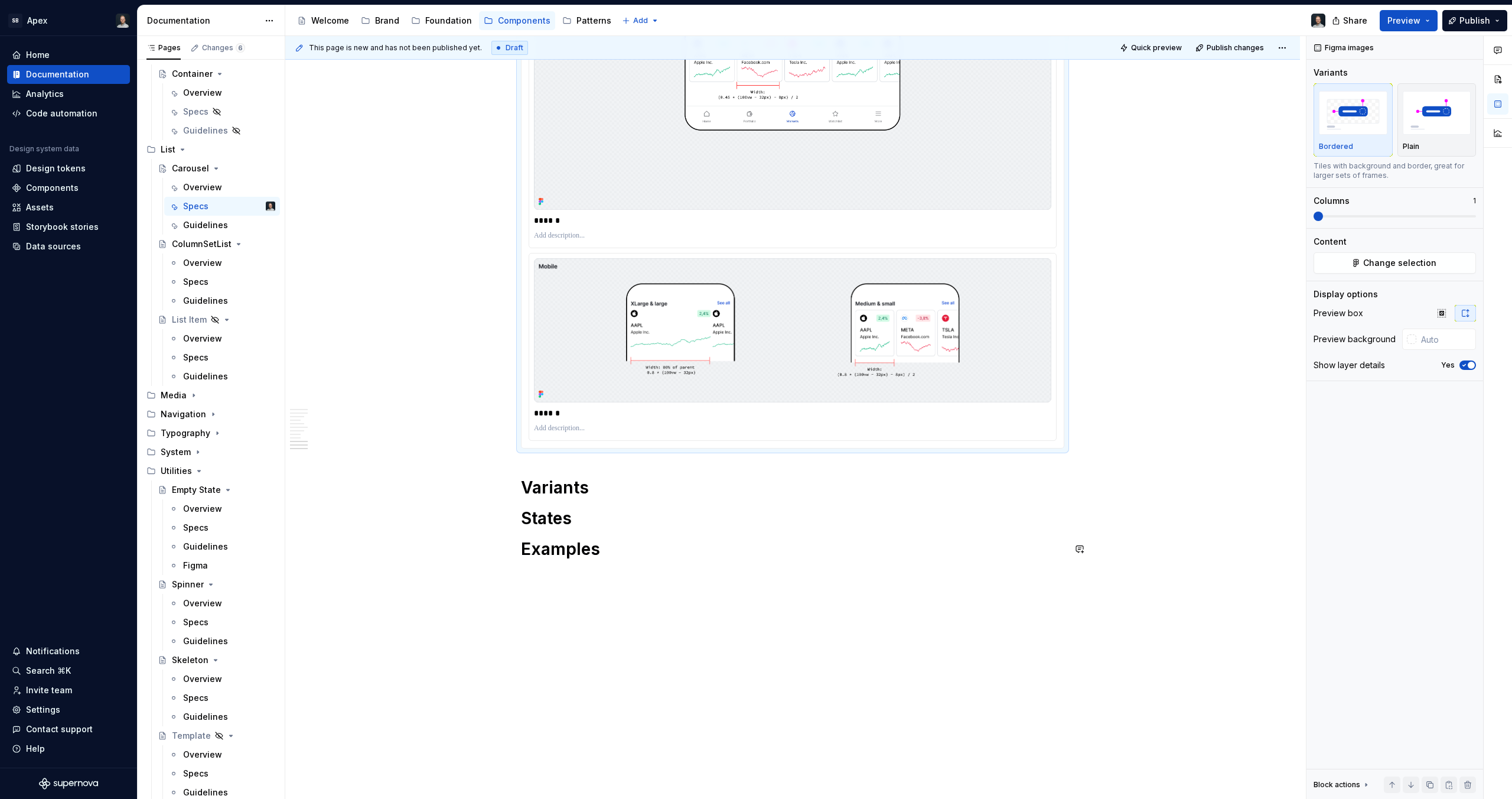
click at [666, 519] on h1 "States" at bounding box center [793, 518] width 544 height 21
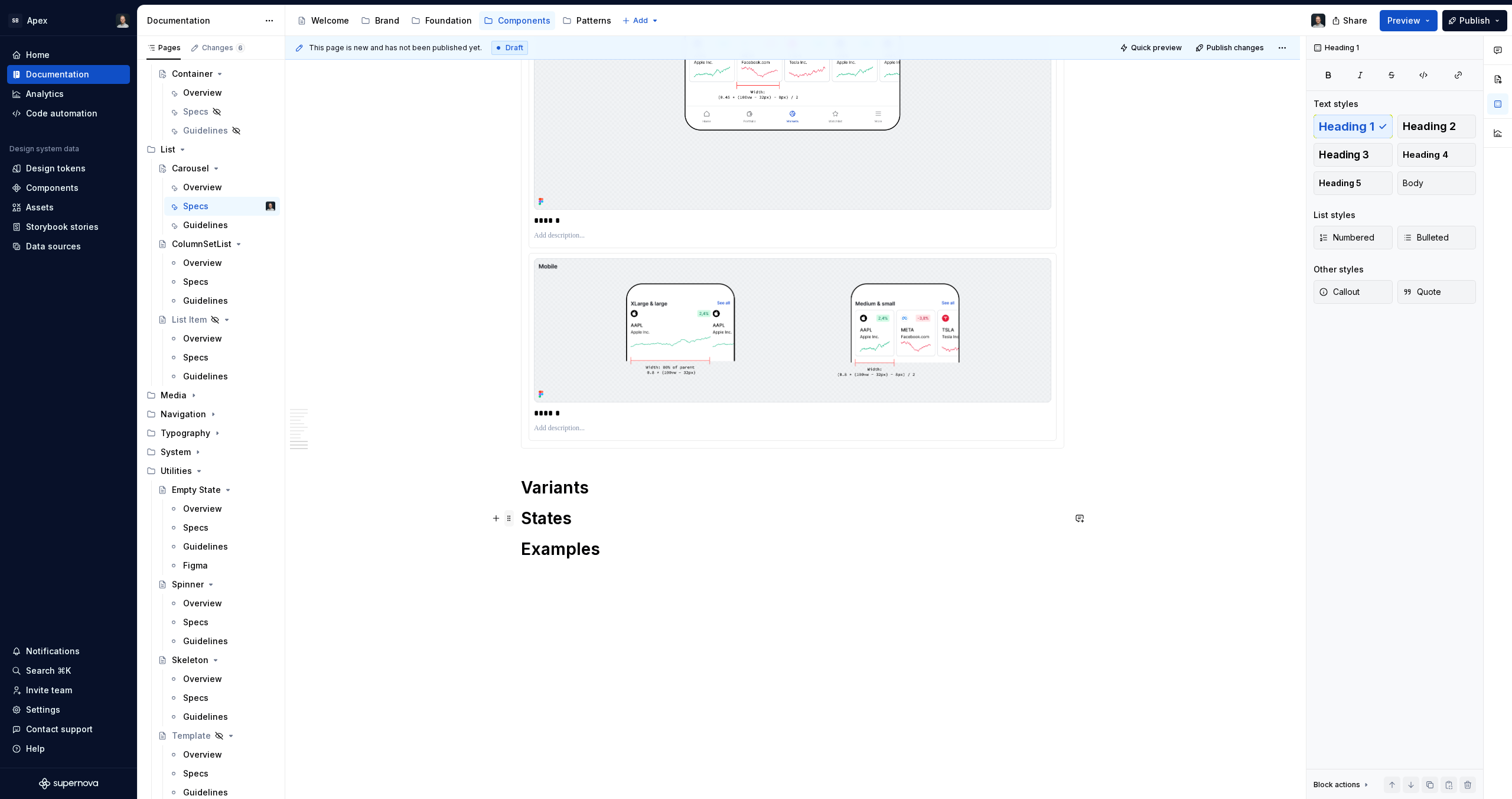
click at [510, 520] on span at bounding box center [509, 518] width 10 height 17
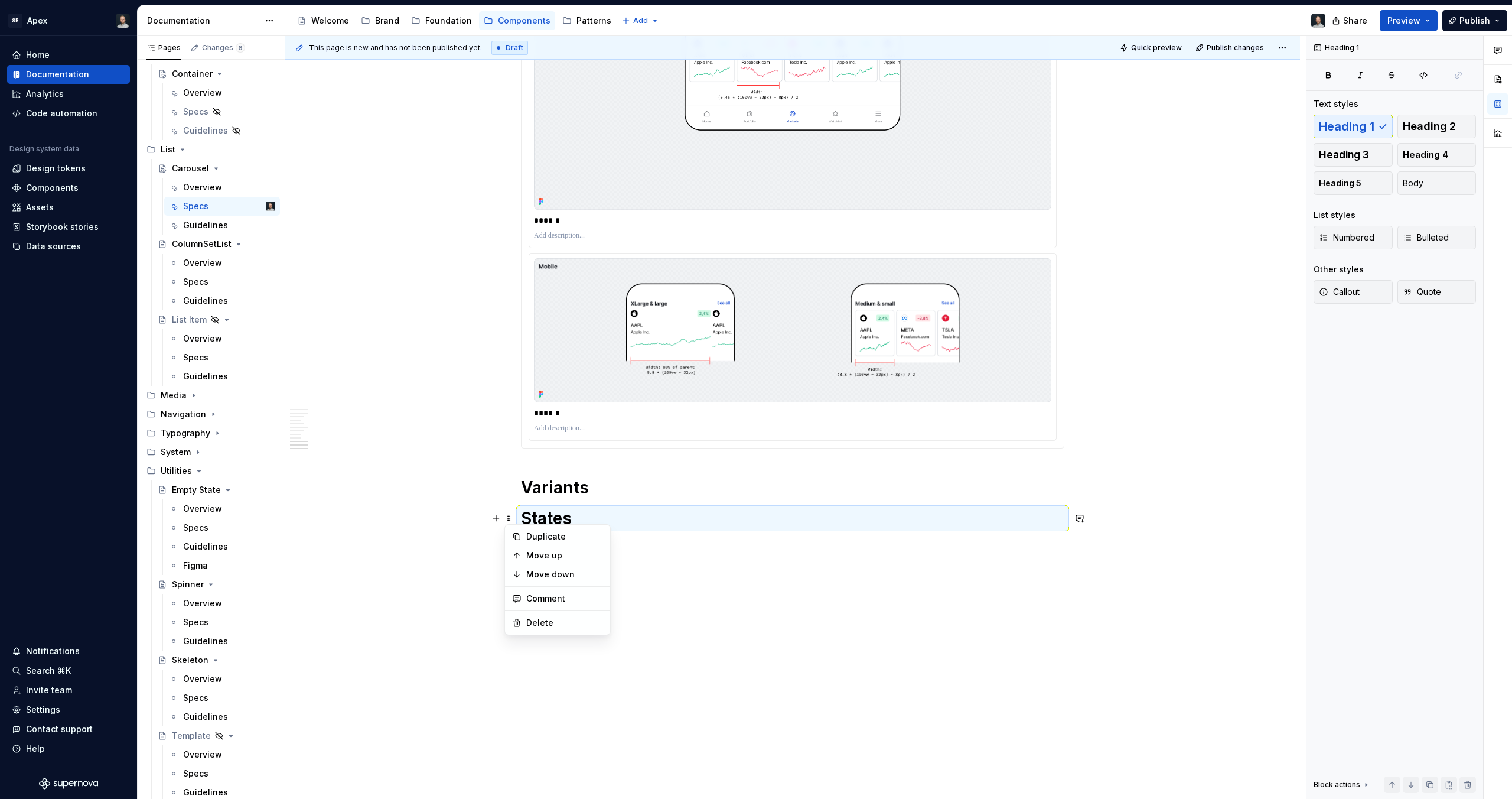
click at [610, 512] on h1 "States" at bounding box center [793, 518] width 544 height 21
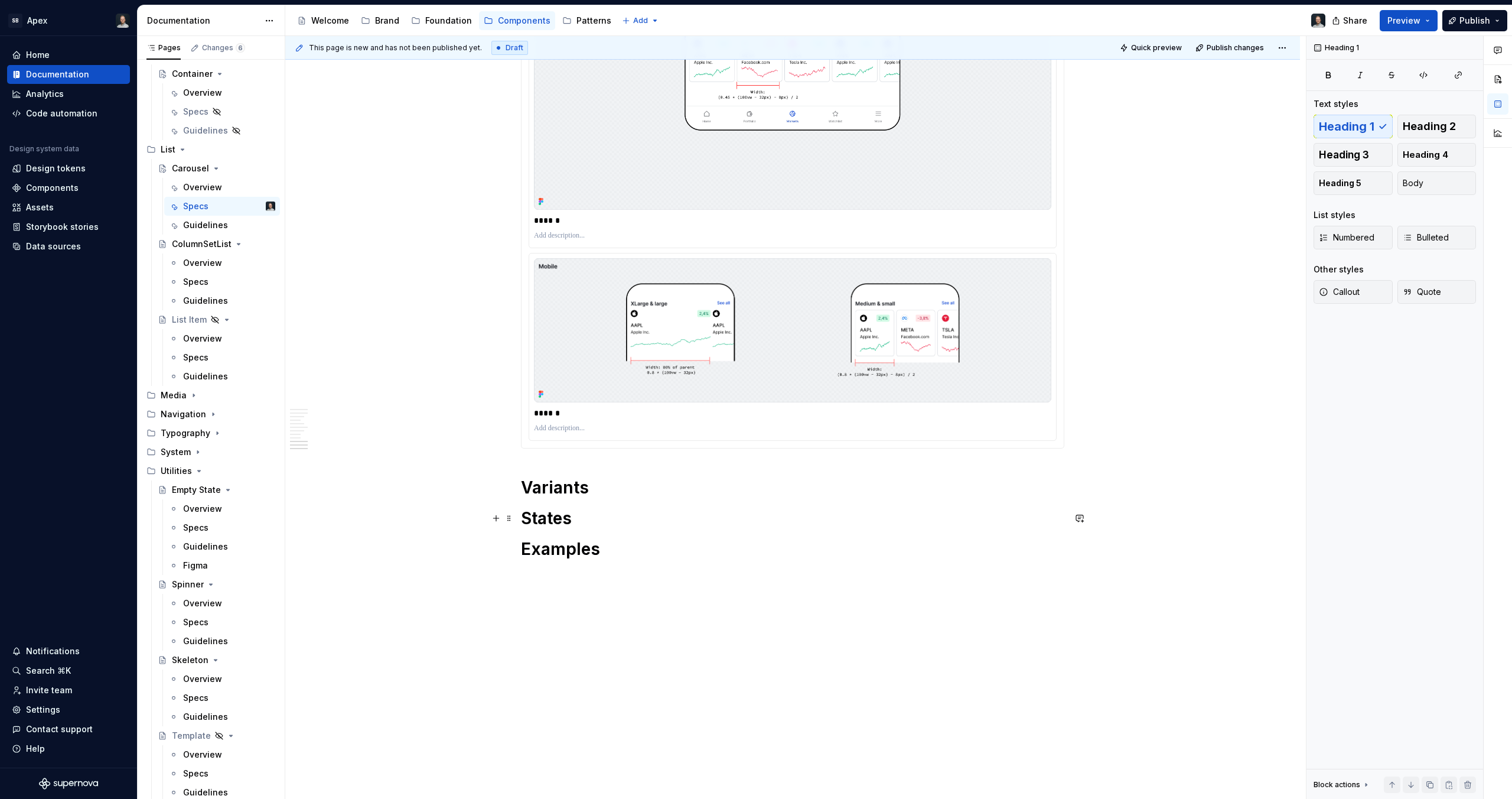
click at [610, 512] on h1 "States" at bounding box center [793, 518] width 544 height 21
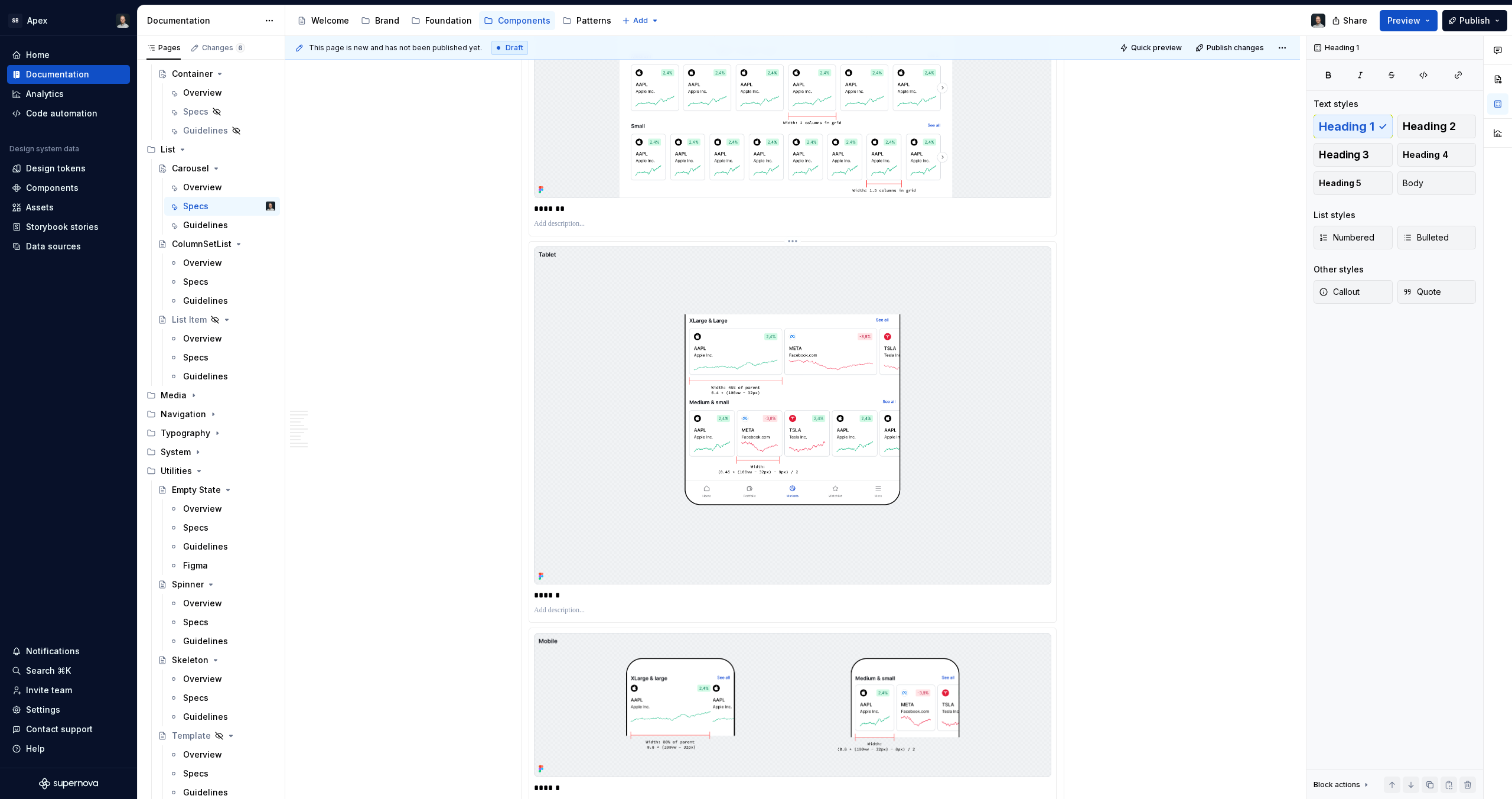
scroll to position [5609, 0]
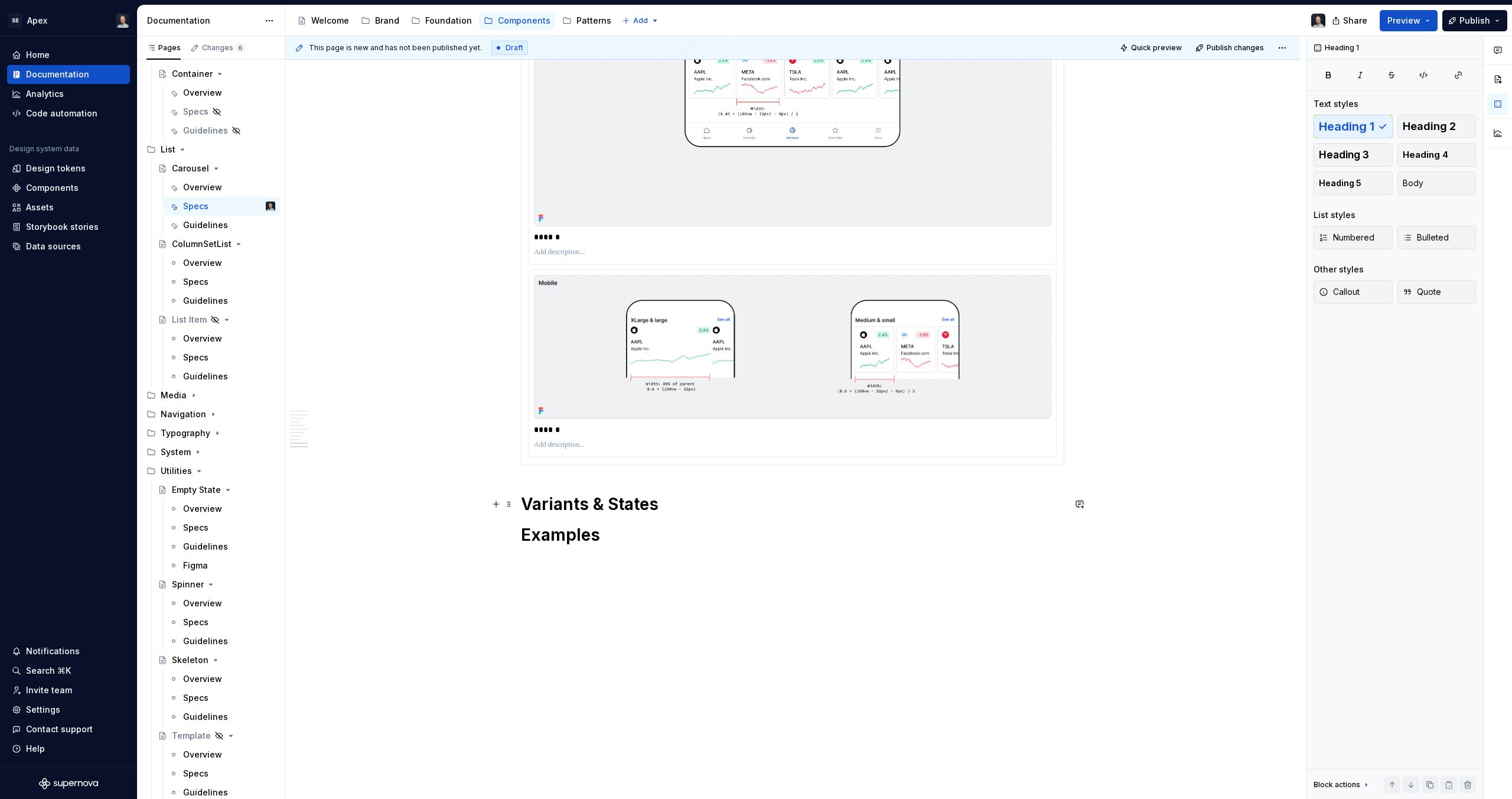
click at [594, 502] on h1 "Variants & States" at bounding box center [793, 504] width 544 height 21
click at [701, 503] on h1 "Variants and states" at bounding box center [793, 504] width 544 height 21
click at [1351, 290] on span "Callout" at bounding box center [1339, 291] width 41 height 12
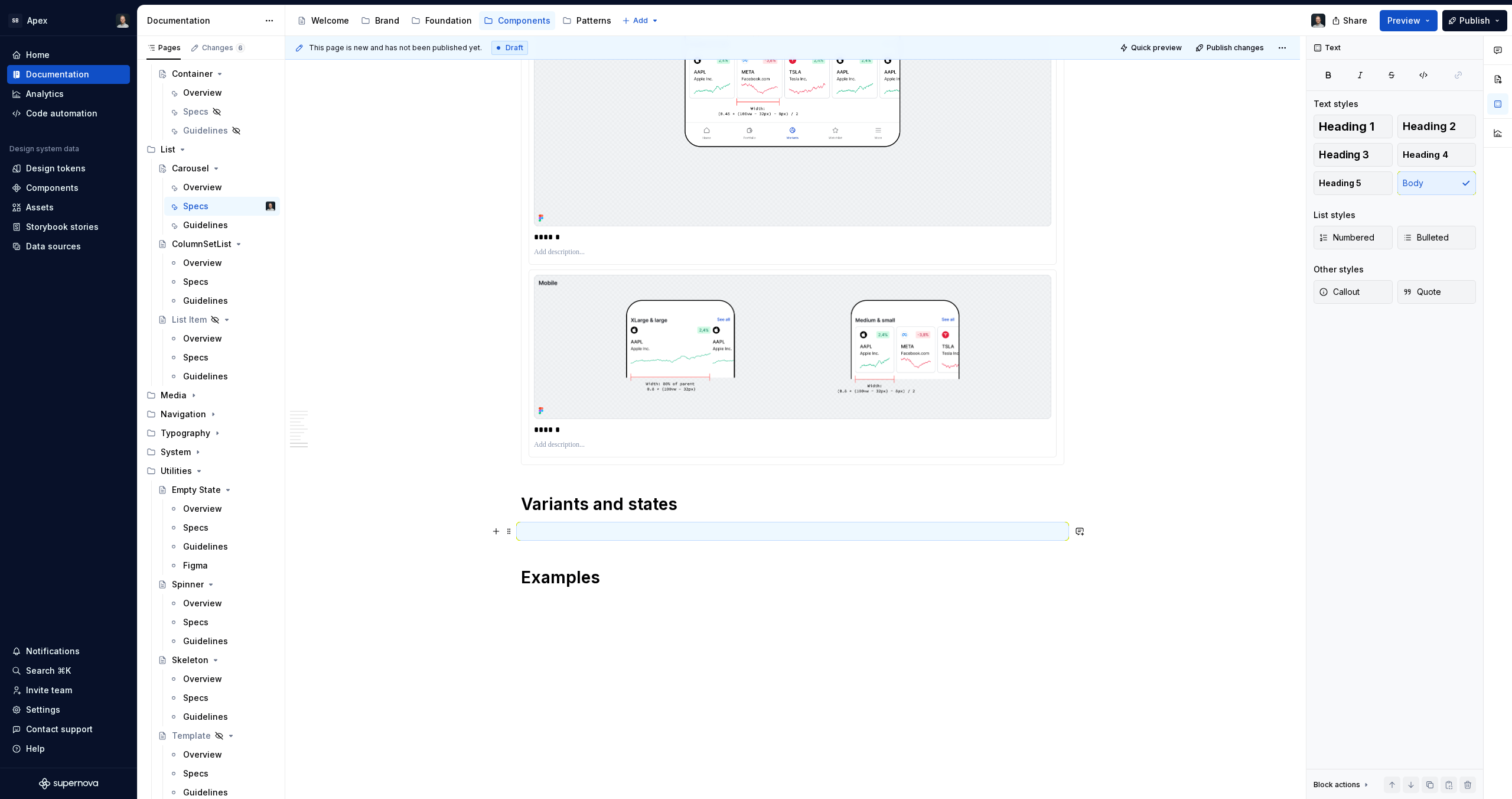
click at [598, 527] on p at bounding box center [793, 531] width 544 height 14
click at [565, 528] on p at bounding box center [793, 531] width 544 height 14
click at [595, 534] on p at bounding box center [793, 531] width 544 height 14
click at [787, 528] on p "The following outlines the different states for navigation while elements" at bounding box center [793, 531] width 544 height 14
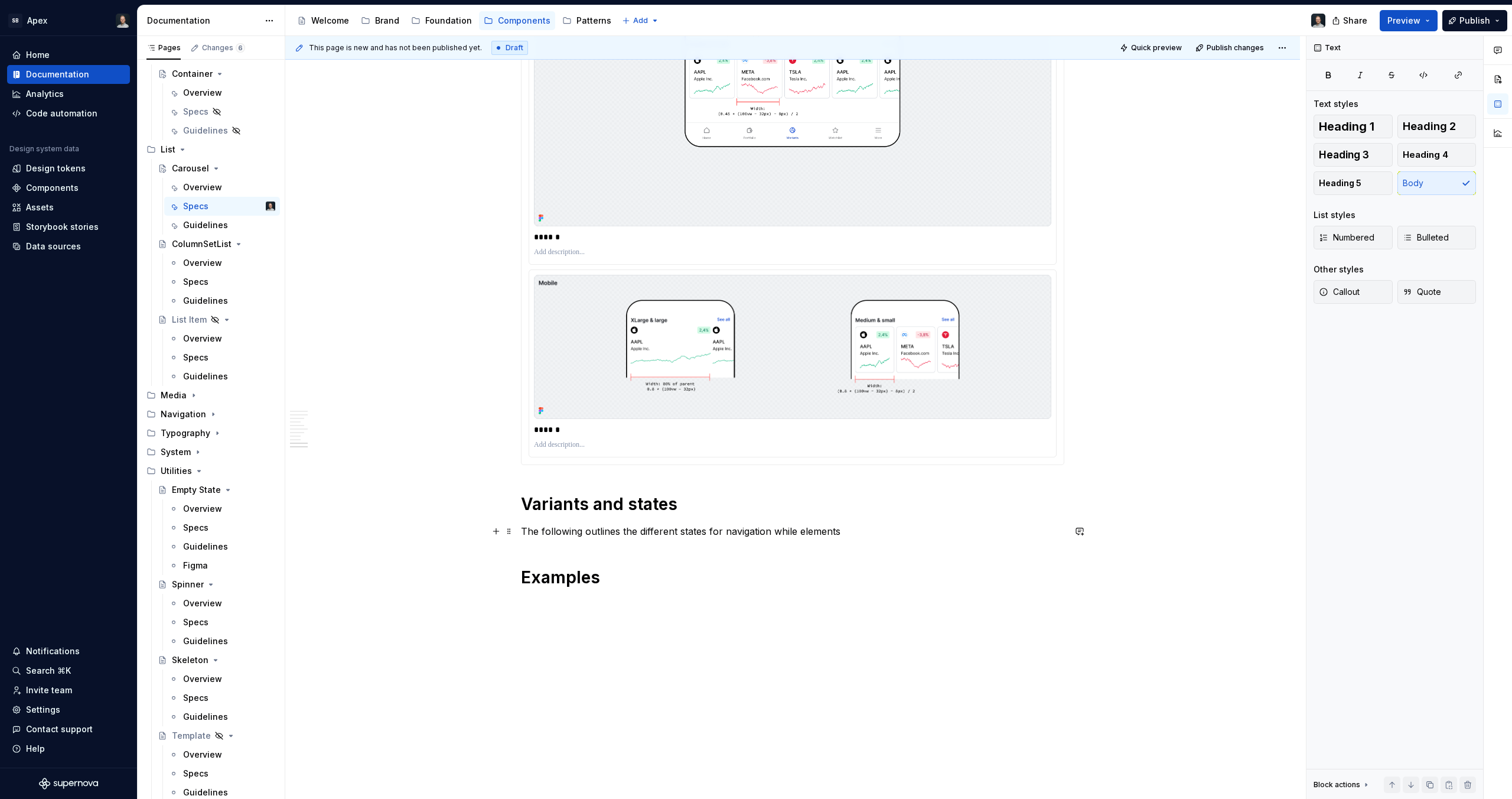
click at [824, 528] on p "The following outlines the different states for navigation while elements" at bounding box center [793, 531] width 544 height 14
drag, startPoint x: 840, startPoint y: 531, endPoint x: 699, endPoint y: 537, distance: 141.1
click at [699, 537] on p "The following outlines the different states for navigation while elements" at bounding box center [793, 531] width 544 height 14
click at [676, 534] on p "The following outlines the different states of the carousel" at bounding box center [793, 531] width 544 height 14
click at [680, 533] on p "The following outlines the different states of the carousel" at bounding box center [793, 531] width 544 height 14
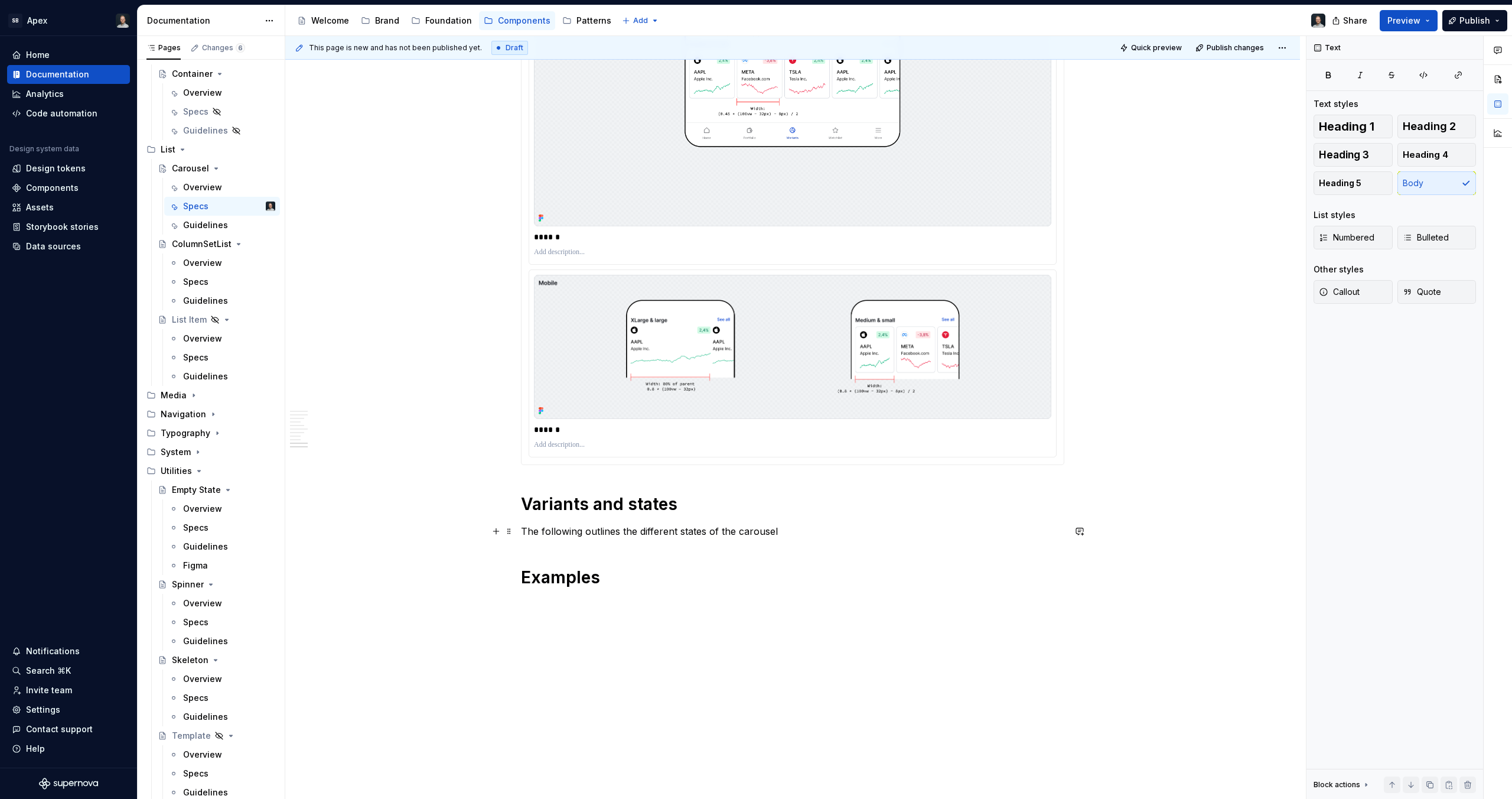
click at [703, 533] on p "The following outlines the different states of the carousel" at bounding box center [793, 531] width 544 height 14
click at [679, 531] on p "The following outlines the different states of the carousel" at bounding box center [793, 531] width 544 height 14
click at [685, 532] on p "The following outlines the different states of the carousel" at bounding box center [793, 531] width 544 height 14
click at [684, 533] on p "The following outlines the different states of the carousel" at bounding box center [793, 531] width 544 height 14
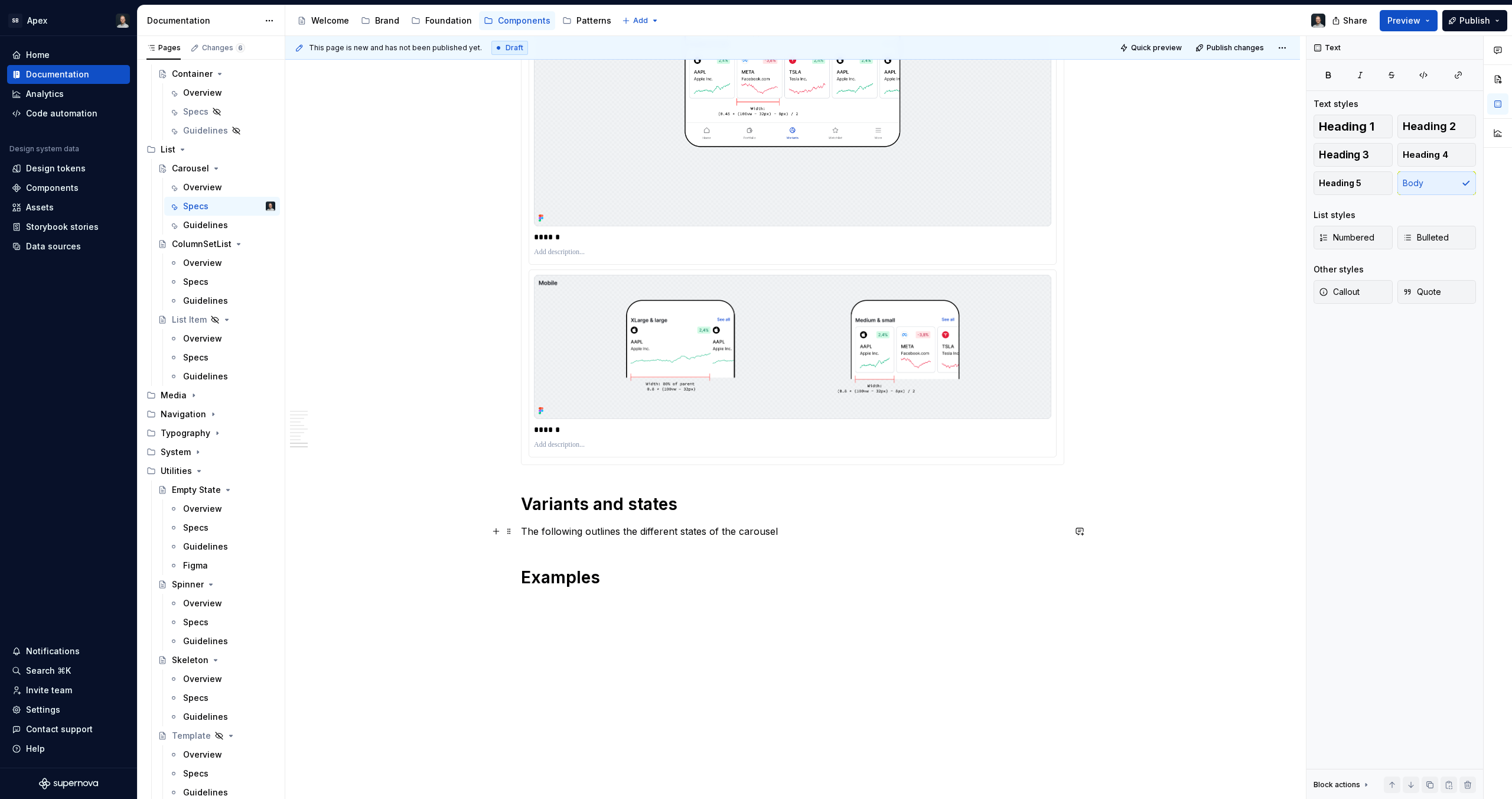
click at [681, 533] on p "The following outlines the different states of the carousel" at bounding box center [793, 531] width 544 height 14
click at [680, 528] on p "The following outlines the different states of the carousel" at bounding box center [793, 531] width 544 height 14
click at [829, 531] on p "The following outlines the different navigation states of the carousel" at bounding box center [793, 531] width 544 height 14
click at [825, 531] on p "The following outlines the different navigation states of the carousel i.e. sta…" at bounding box center [793, 531] width 544 height 14
click at [841, 532] on p "The following outlines the different navigation states of the carousel (i.e. st…" at bounding box center [793, 531] width 544 height 14
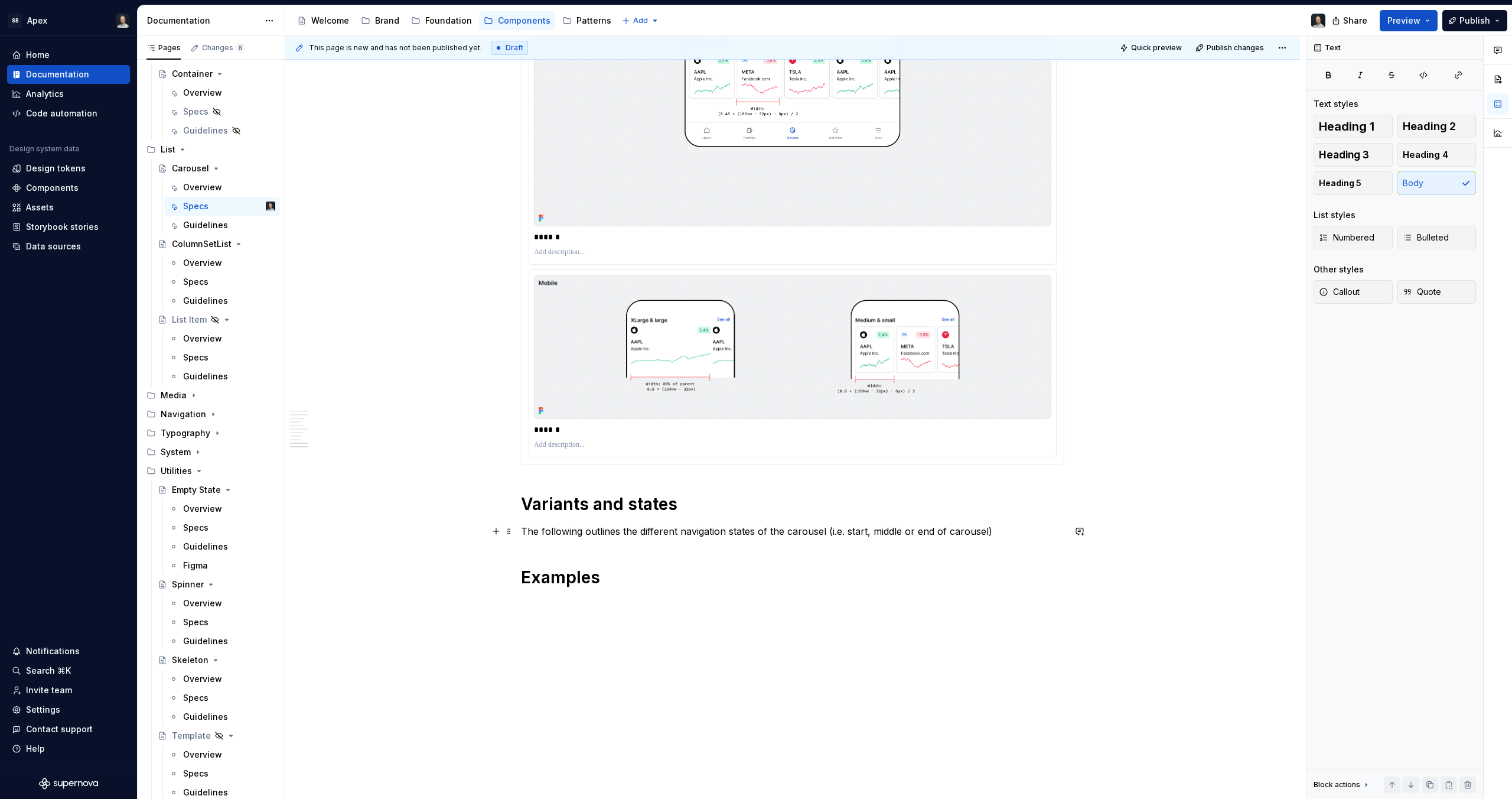
click at [996, 531] on p "The following outlines the different navigation states of the carousel (i.e. st…" at bounding box center [793, 531] width 544 height 14
click at [1010, 528] on p "The following outlines the different navigation states of the carousel (i.e. st…" at bounding box center [793, 531] width 544 height 14
click at [1012, 528] on p "The following outlines the different navigation states of the carousel (i.e. st…" at bounding box center [793, 531] width 544 height 14
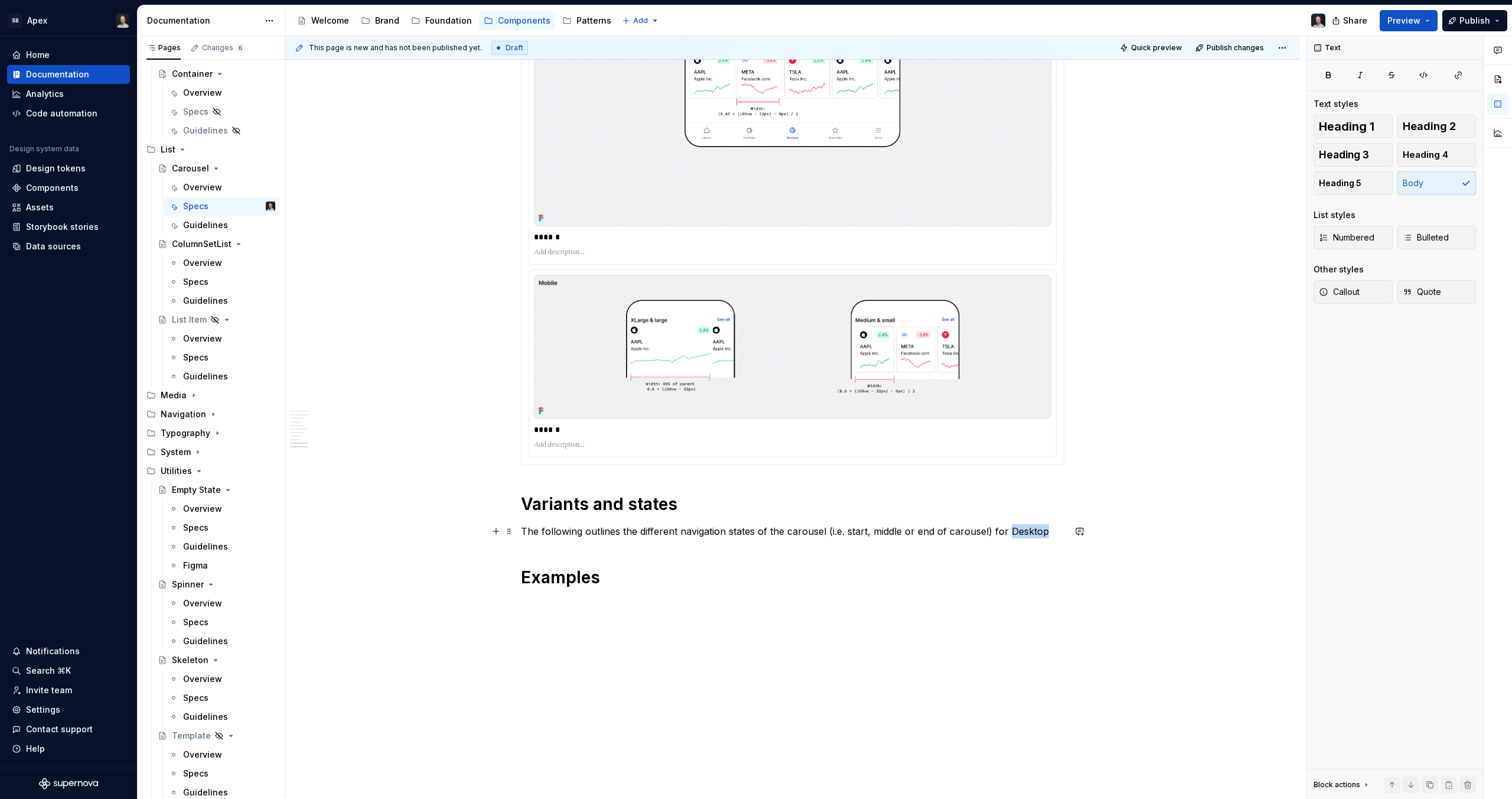
click at [1012, 528] on p "The following outlines the different navigation states of the carousel (i.e. st…" at bounding box center [793, 531] width 544 height 14
click at [1039, 532] on p "The following outlines the different navigation states of the carousel (i.e. st…" at bounding box center [793, 538] width 544 height 29
click at [1050, 531] on p "The following outlines the different navigation states of the carousel (i.e. st…" at bounding box center [793, 538] width 544 height 29
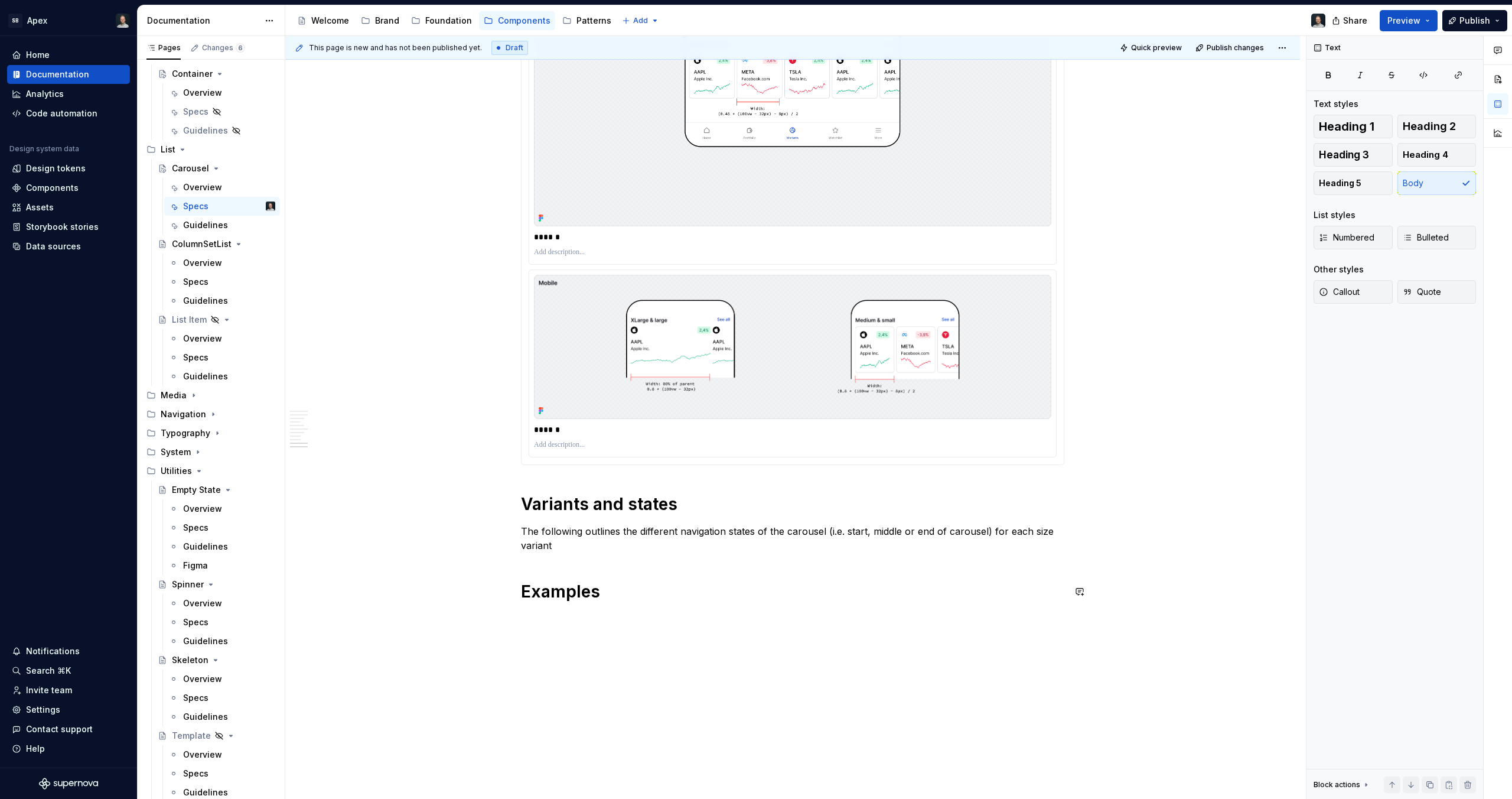
click at [548, 547] on p "The following outlines the different navigation states of the carousel (i.e. st…" at bounding box center [793, 538] width 544 height 29
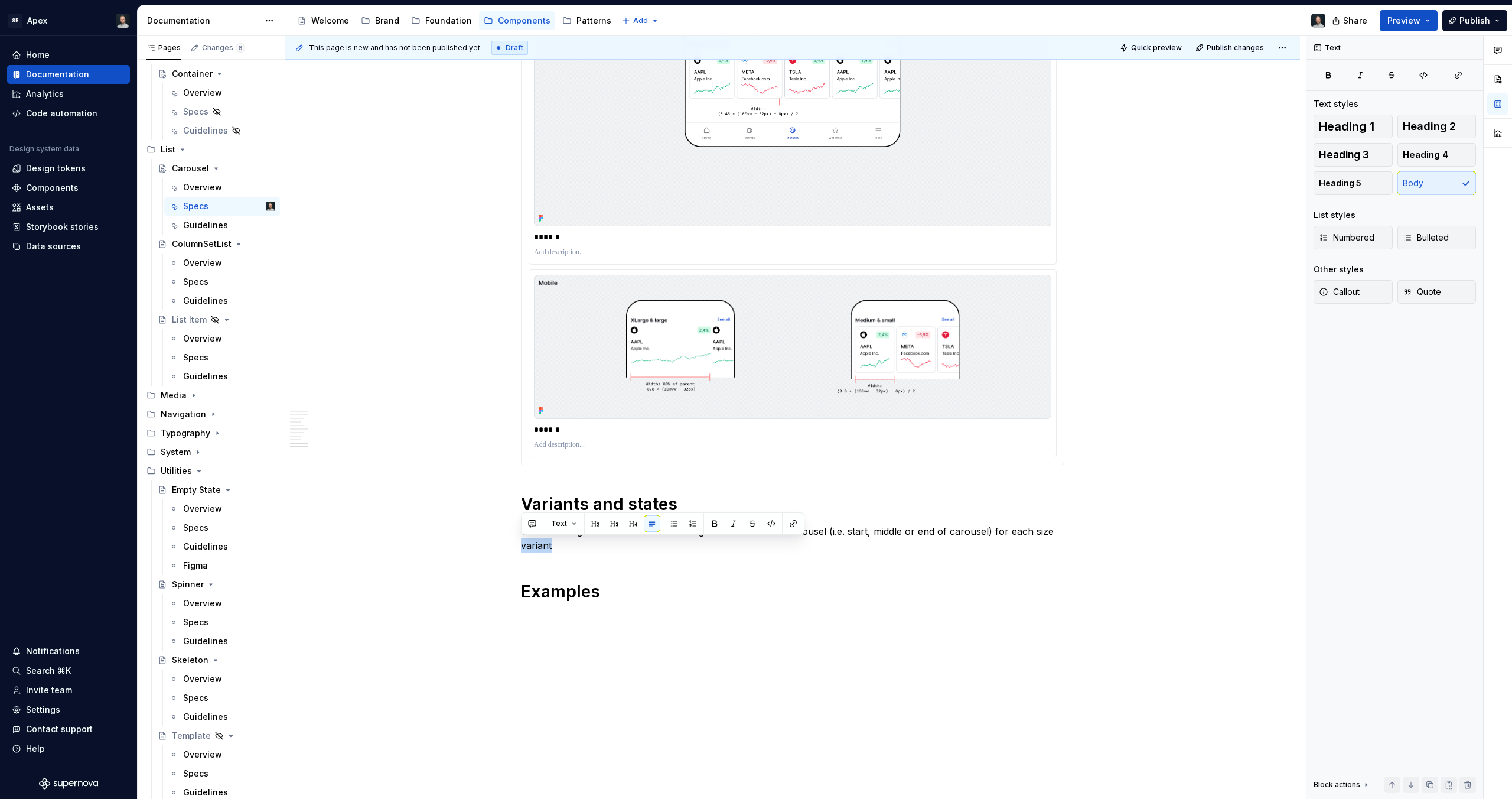
click at [536, 551] on p "The following outlines the different navigation states of the carousel (i.e. st…" at bounding box center [793, 538] width 544 height 29
drag, startPoint x: 1044, startPoint y: 530, endPoint x: 1005, endPoint y: 536, distance: 39.5
click at [1005, 536] on p "The following outlines the different navigation states of the carousel (i.e. st…" at bounding box center [793, 531] width 544 height 14
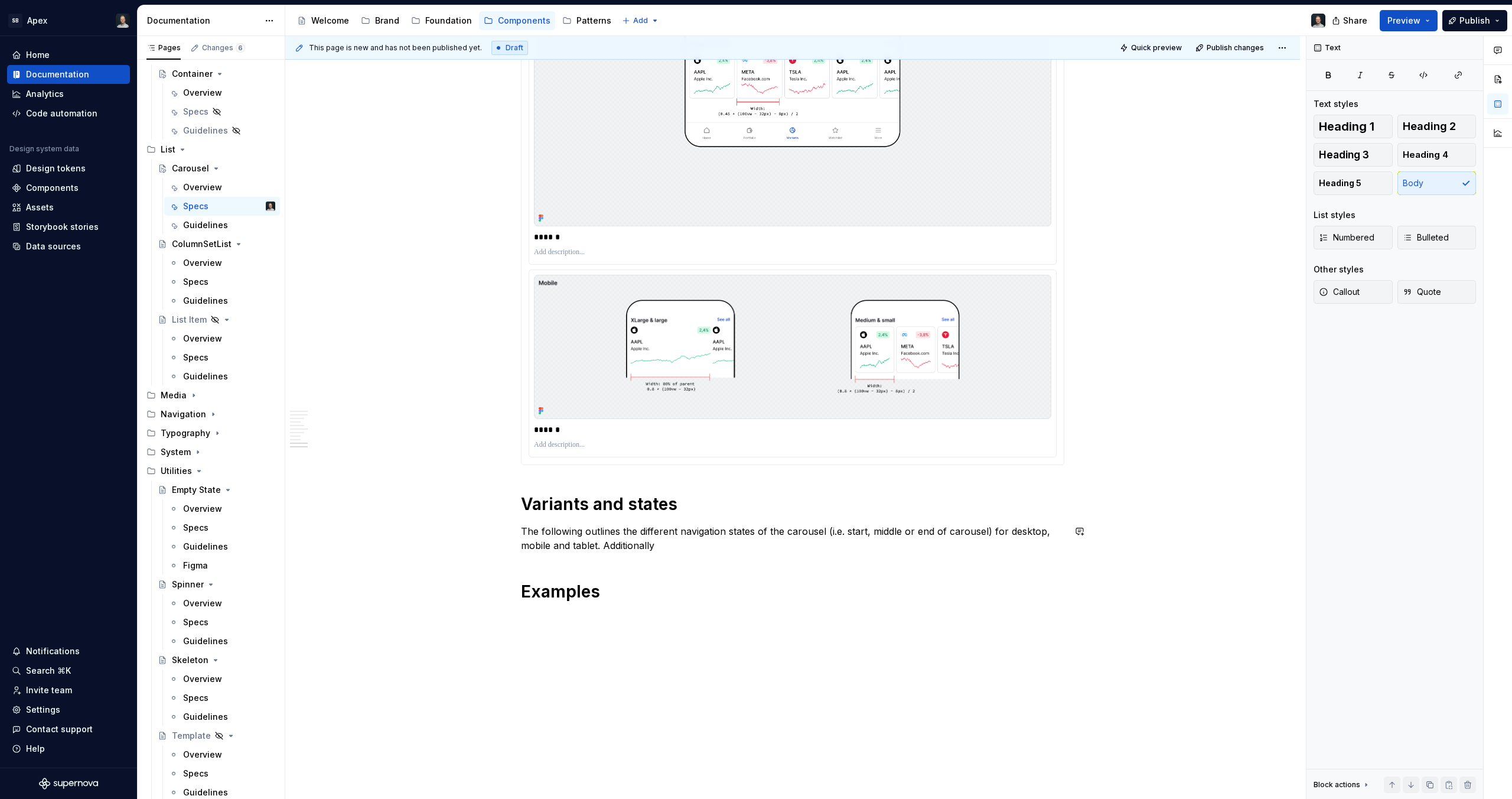
click at [617, 552] on p "The following outlines the different navigation states of the carousel (i.e. st…" at bounding box center [793, 538] width 544 height 29
click at [691, 542] on p "The following outlines the different navigation states of the carousel (i.e. st…" at bounding box center [793, 538] width 544 height 29
drag, startPoint x: 710, startPoint y: 547, endPoint x: 659, endPoint y: 547, distance: 51.0
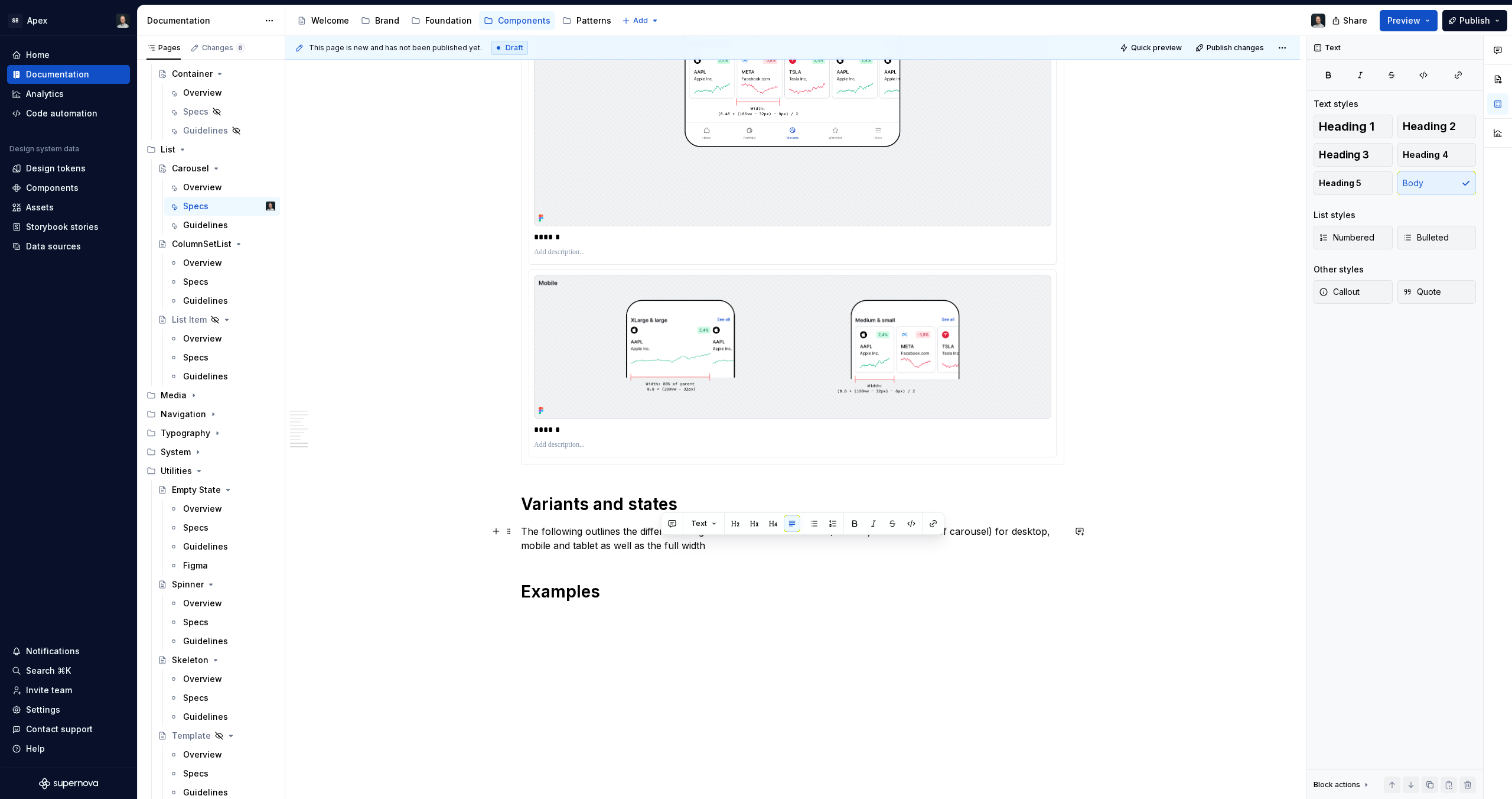
click at [659, 547] on p "The following outlines the different navigation states of the carousel (i.e. st…" at bounding box center [793, 538] width 544 height 29
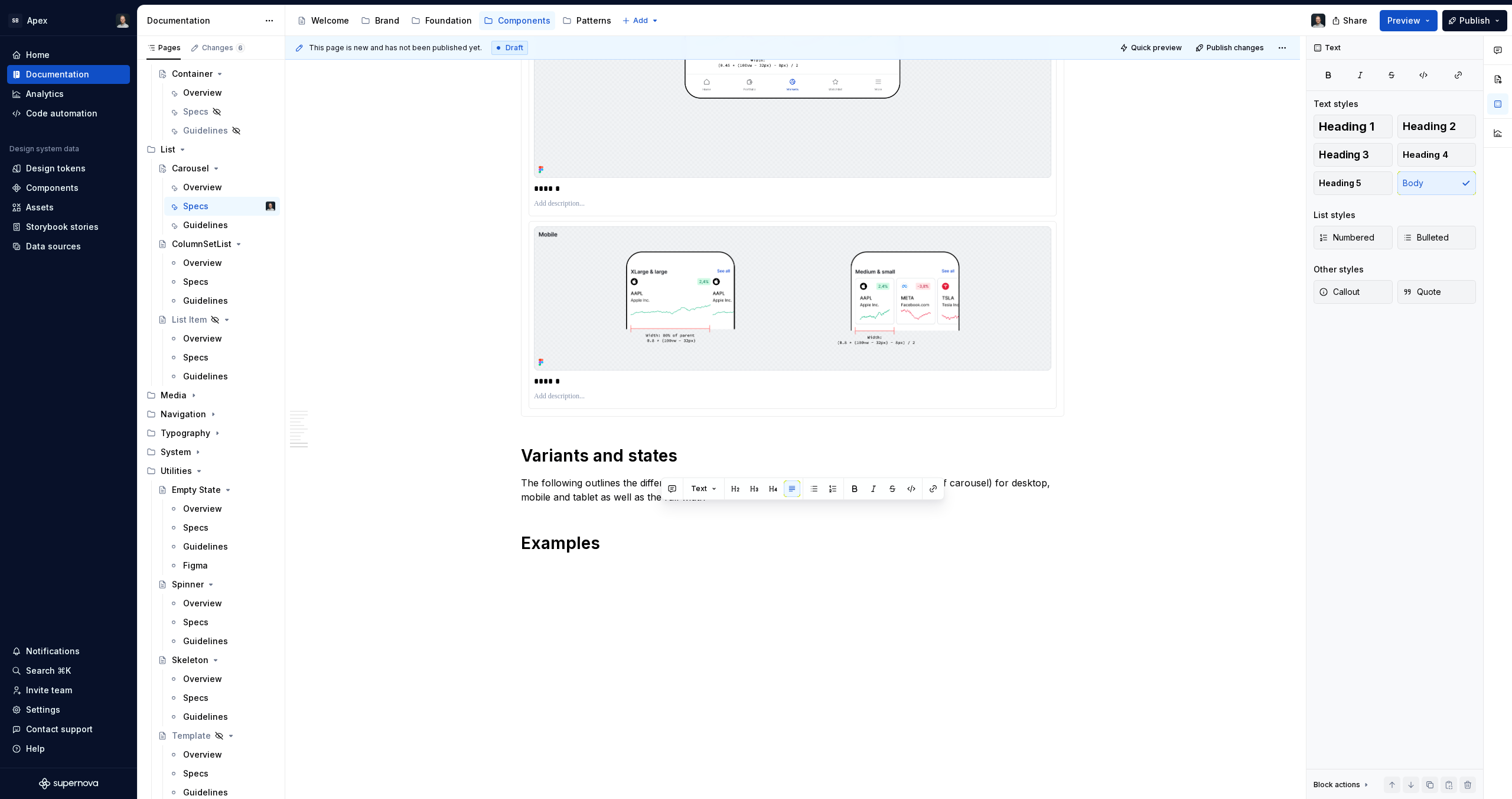
scroll to position [5665, 0]
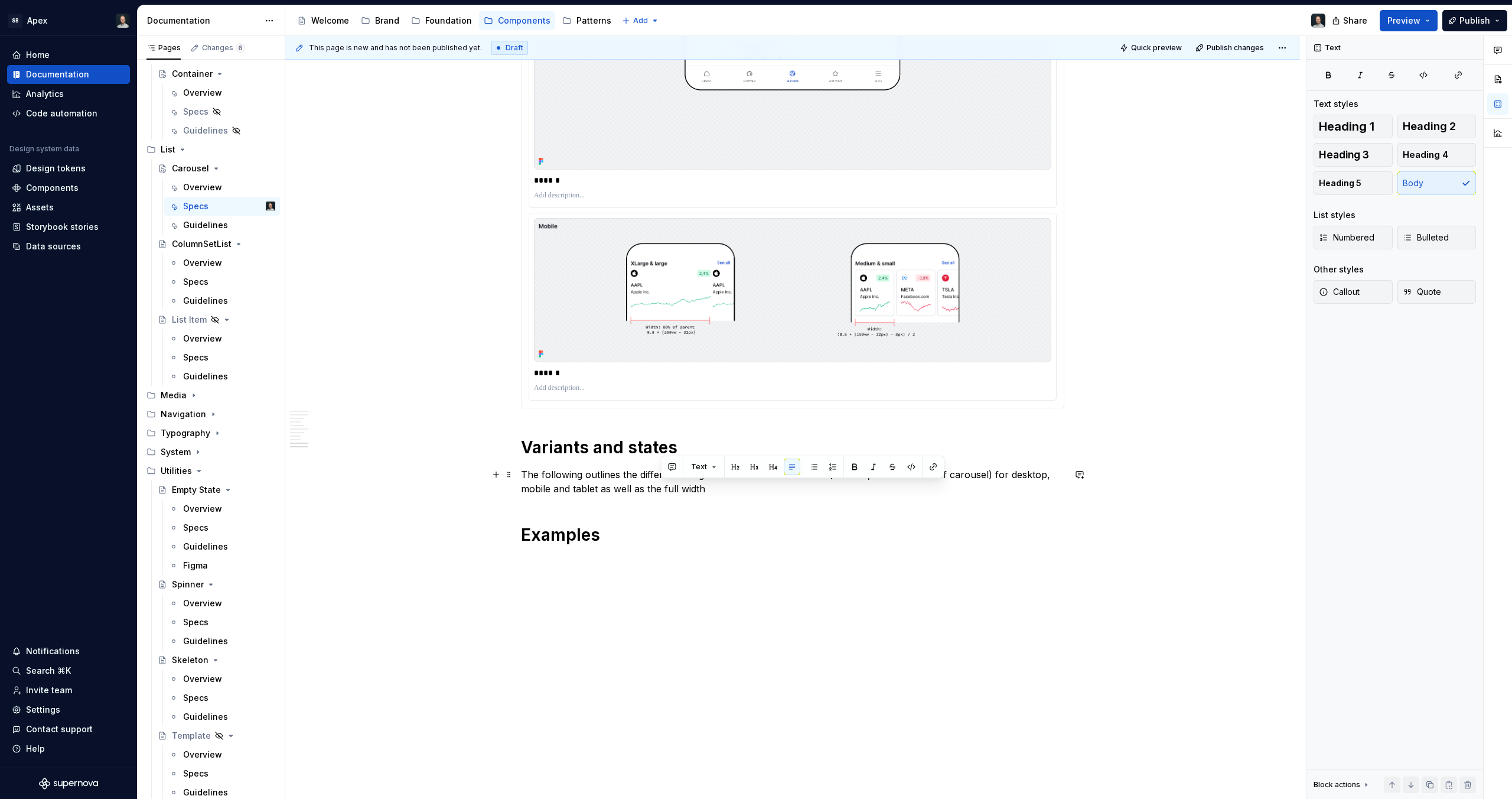
click at [727, 489] on p "The following outlines the different navigation states of the carousel (i.e. st…" at bounding box center [793, 481] width 544 height 29
drag, startPoint x: 799, startPoint y: 482, endPoint x: 650, endPoint y: 485, distance: 149.0
click at [650, 485] on p "The following outlines the different navigation states of the carousel (i.e. st…" at bounding box center [793, 481] width 544 height 29
click at [665, 493] on p "The following outlines the different navigation states of the carousel (i.e. st…" at bounding box center [793, 481] width 544 height 29
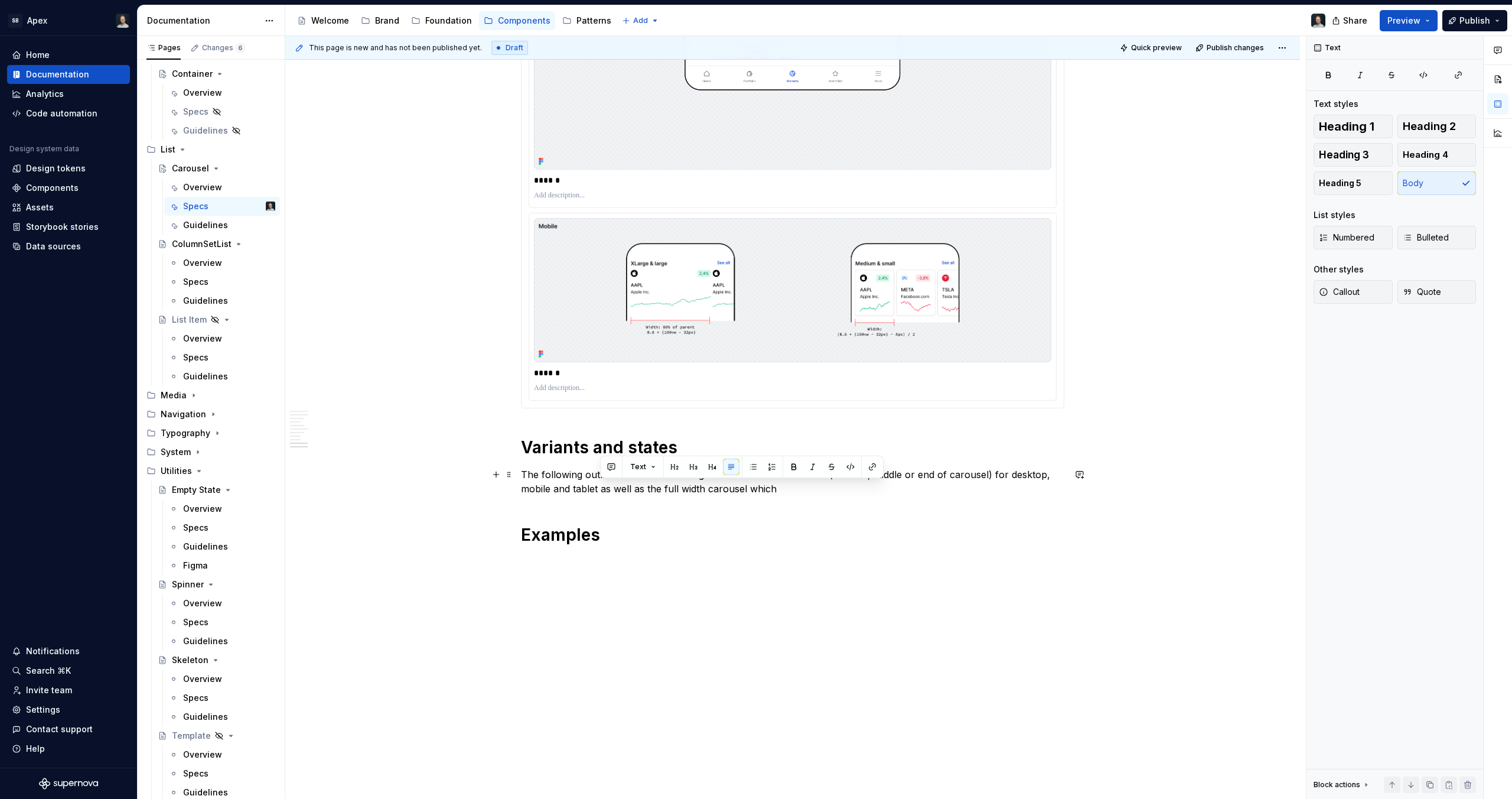
drag, startPoint x: 768, startPoint y: 488, endPoint x: 599, endPoint y: 486, distance: 169.0
click at [599, 486] on p "The following outlines the different navigation states of the carousel (i.e. st…" at bounding box center [793, 481] width 544 height 29
click at [1423, 116] on button "Heading 2" at bounding box center [1436, 127] width 79 height 24
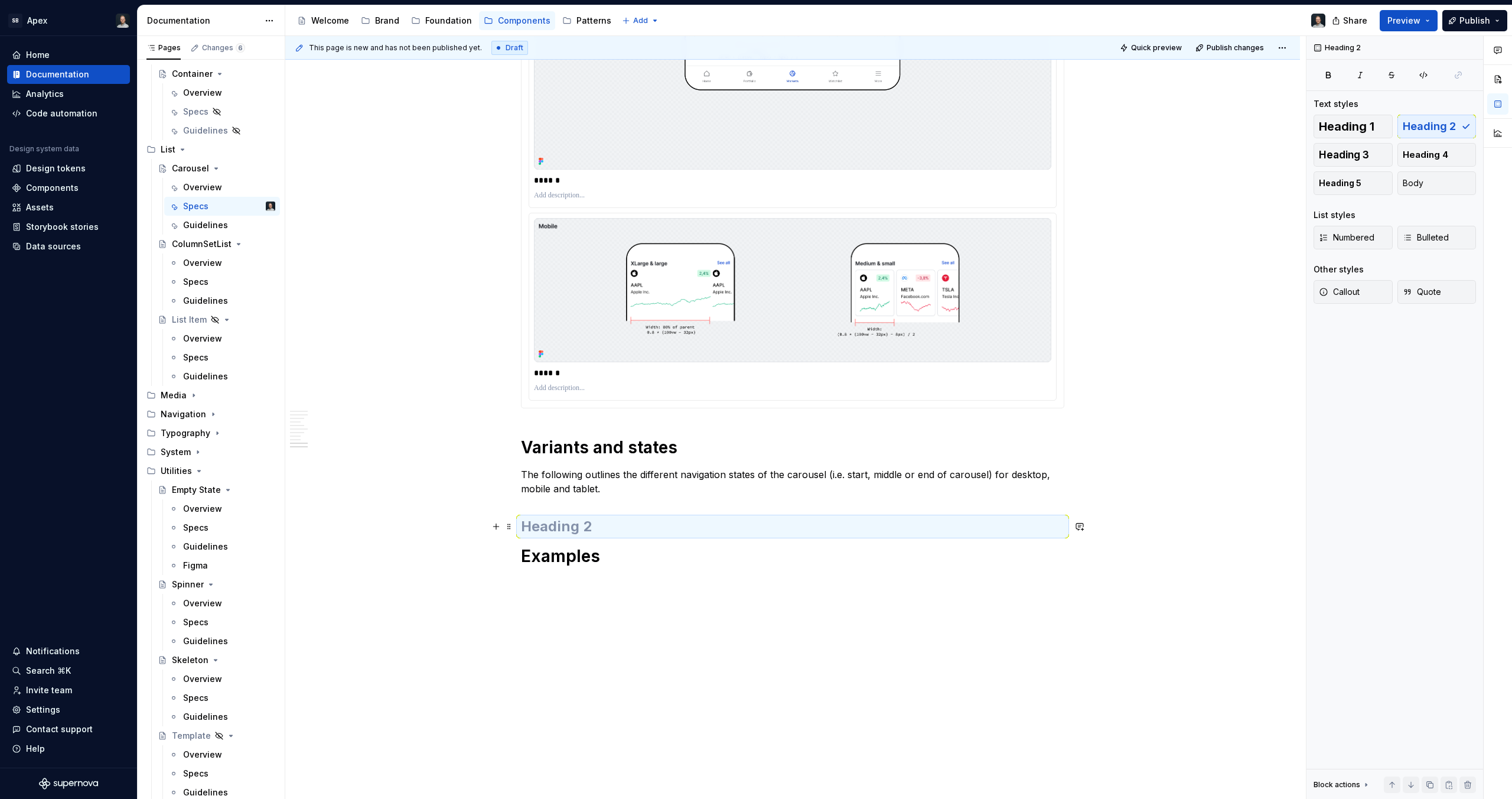
click at [633, 531] on h2 at bounding box center [793, 527] width 544 height 19
click at [622, 451] on h1 "Variants and states" at bounding box center [793, 447] width 544 height 21
click at [579, 522] on h2 at bounding box center [793, 527] width 544 height 19
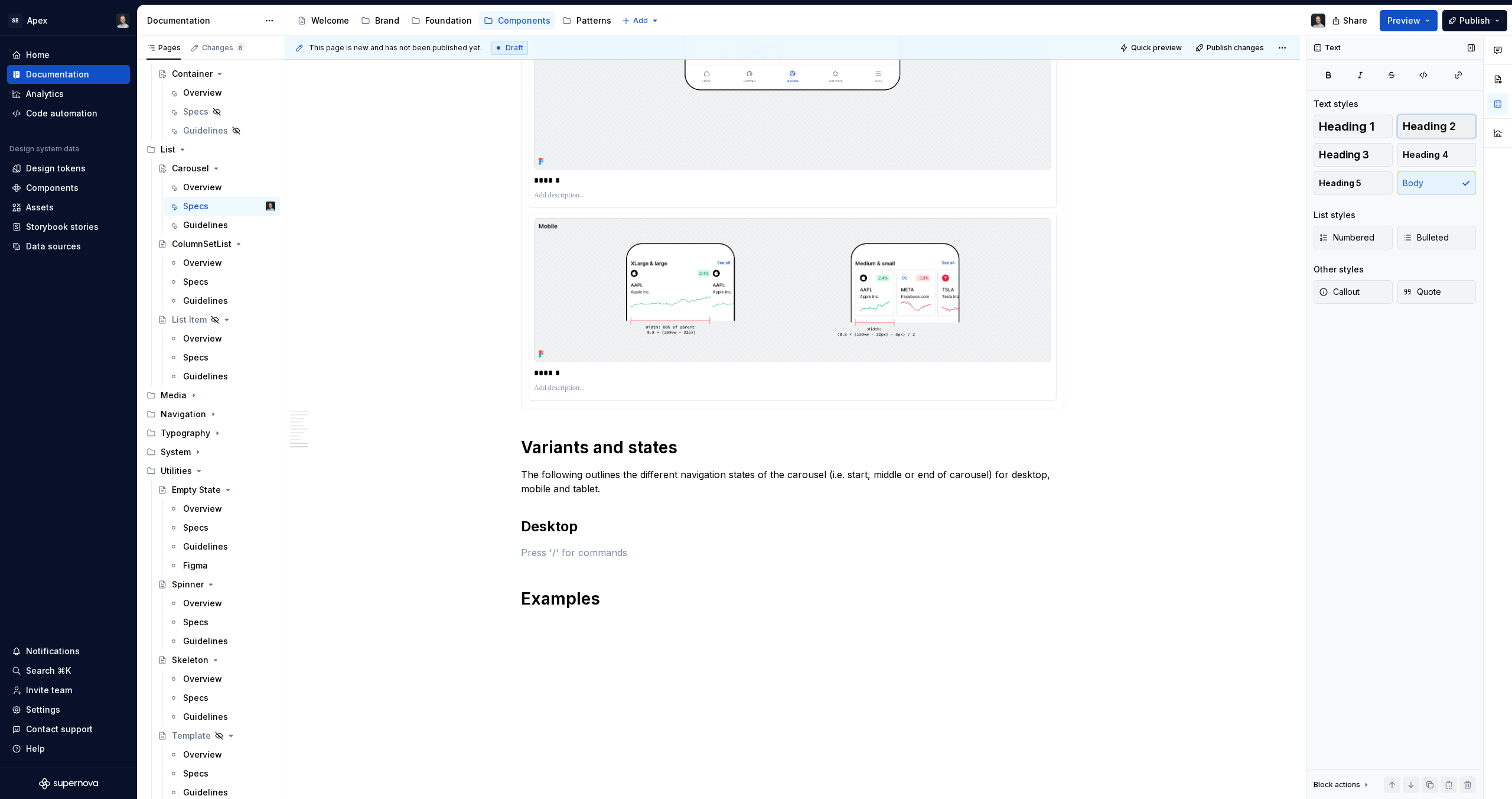
click at [1457, 126] on button "Heading 2" at bounding box center [1436, 127] width 79 height 24
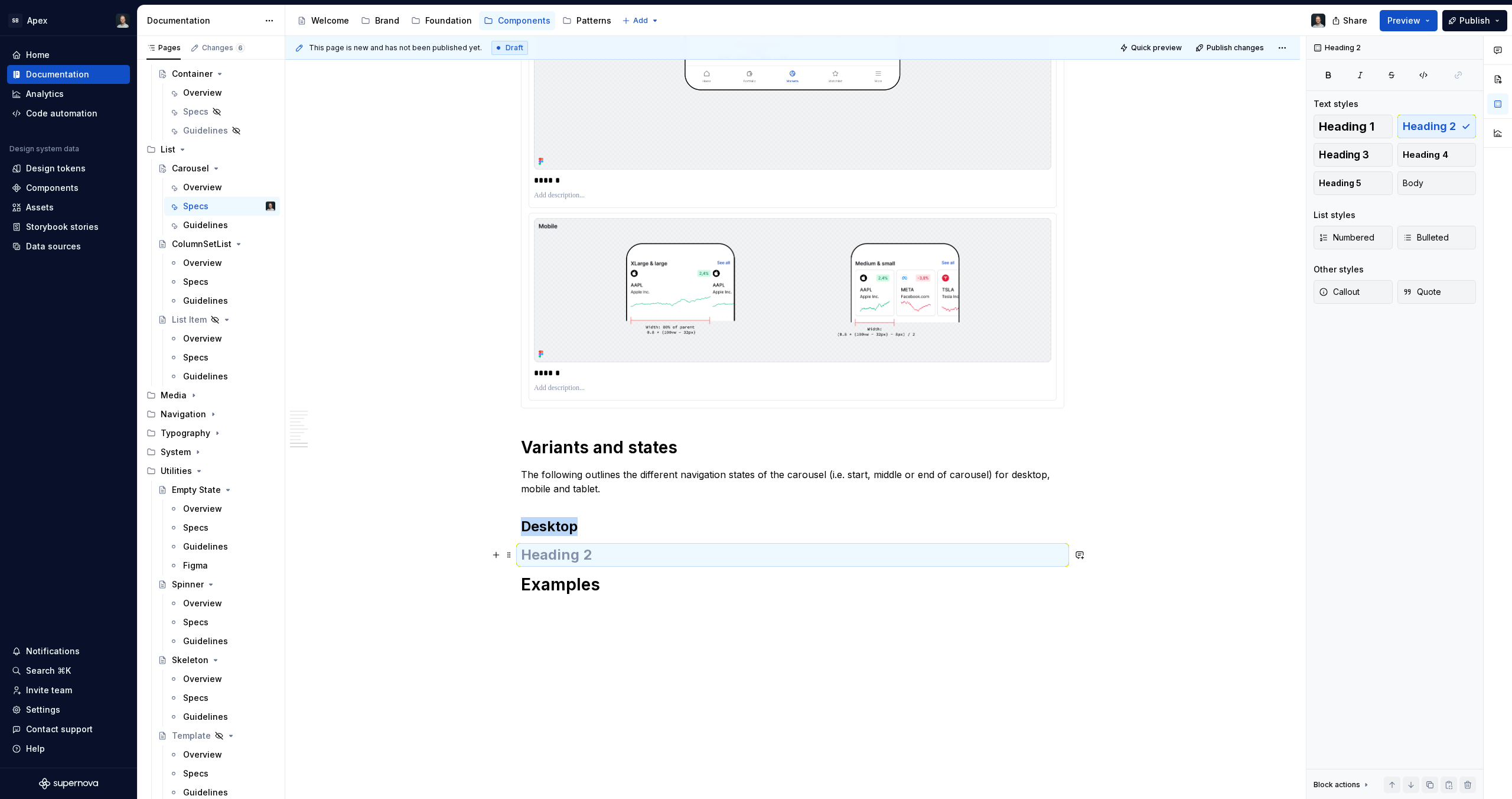
click at [618, 558] on h2 at bounding box center [793, 555] width 544 height 19
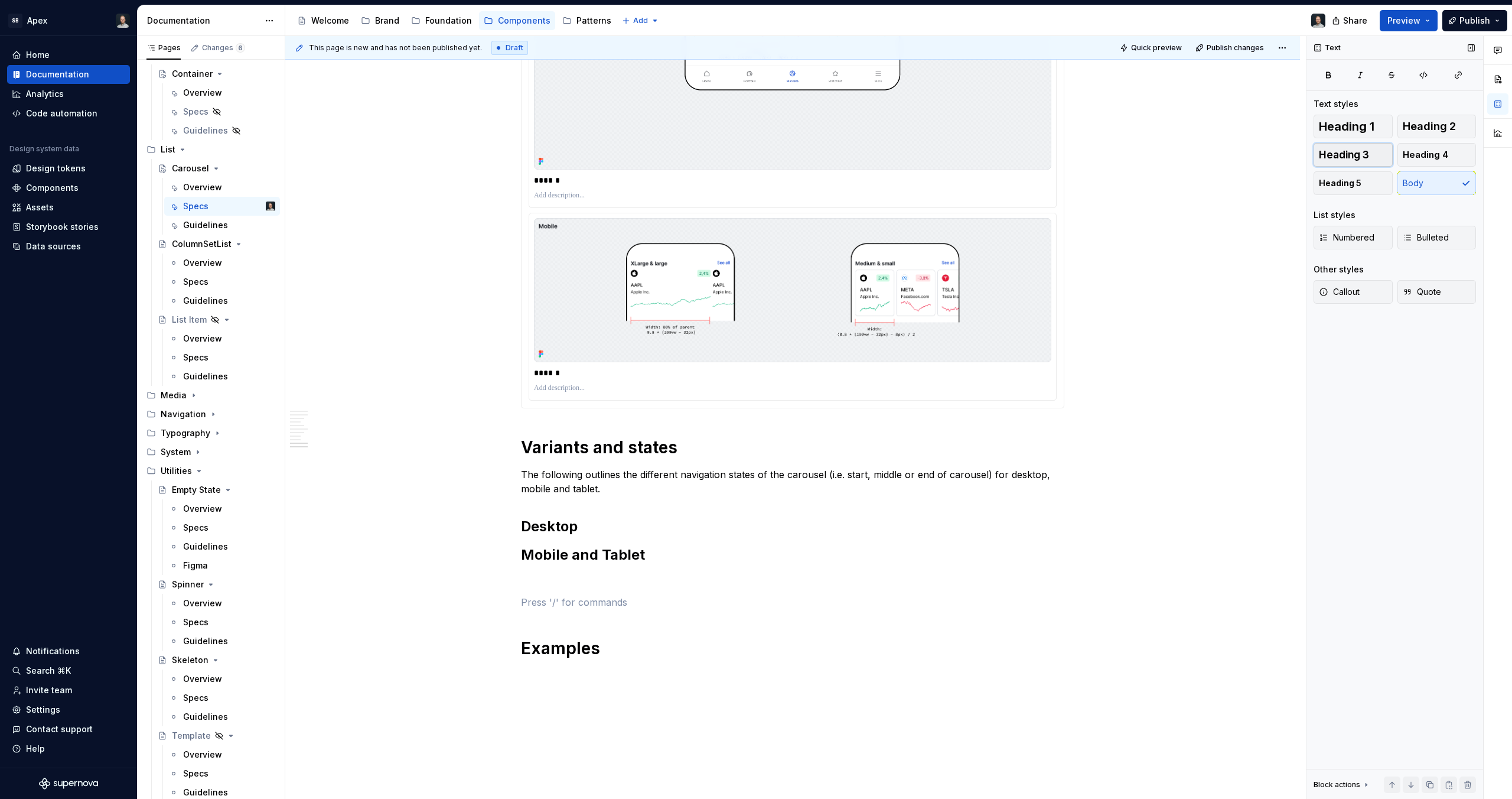
click at [1372, 153] on button "Heading 3" at bounding box center [1353, 155] width 79 height 24
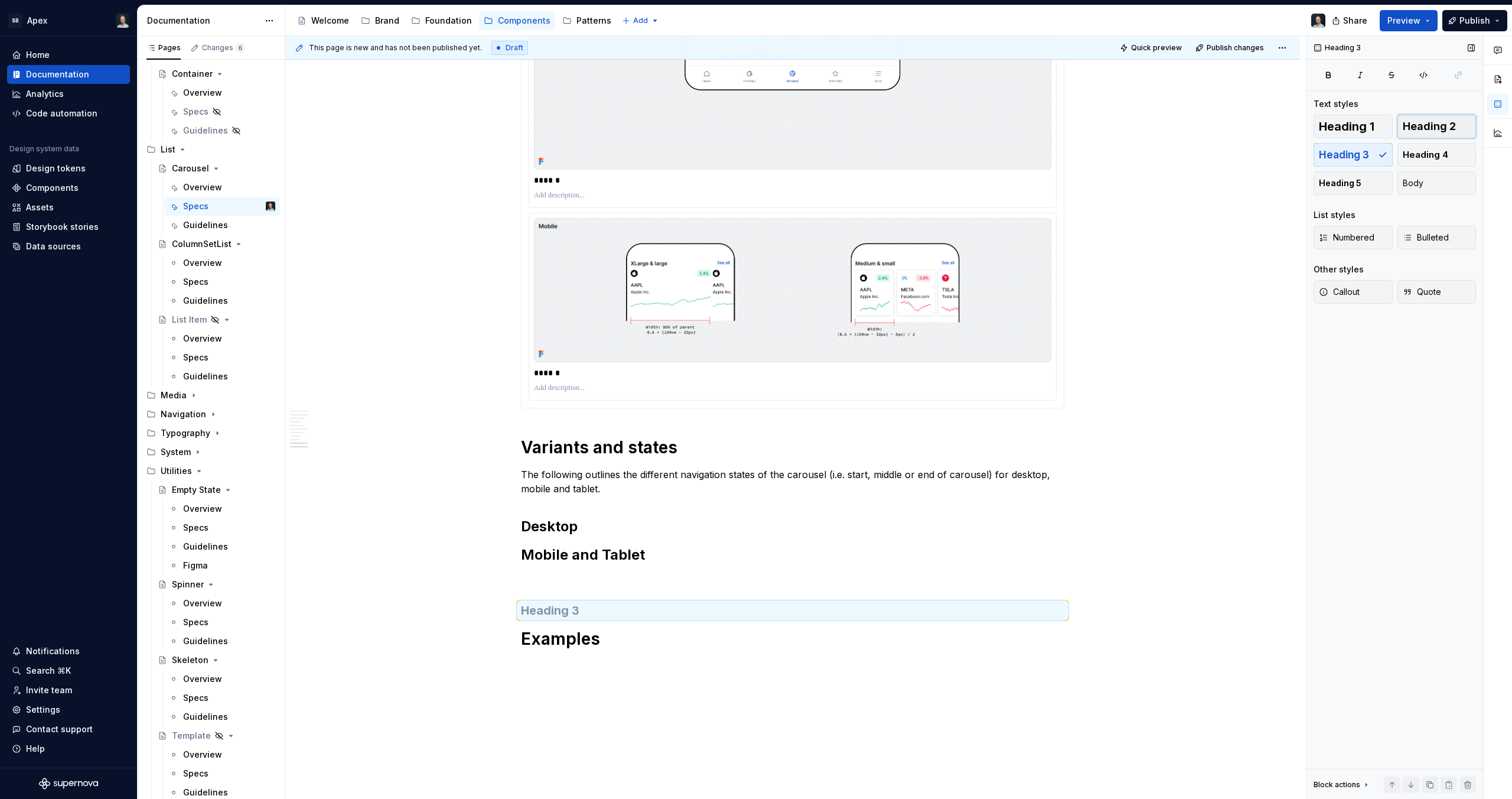
click at [1452, 128] on span "Heading 2" at bounding box center [1429, 126] width 53 height 12
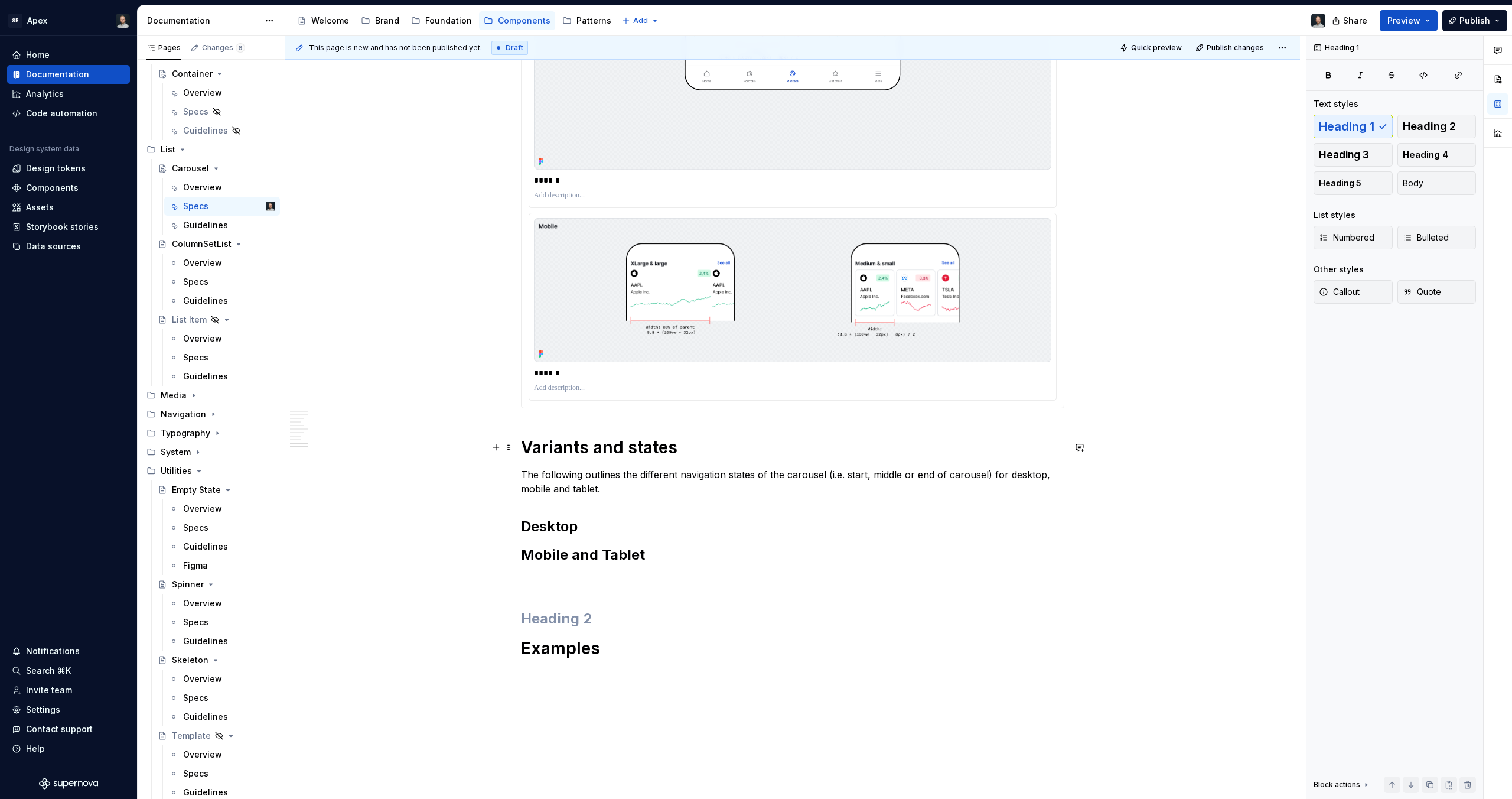
click at [656, 442] on h1 "Variants and states" at bounding box center [793, 447] width 544 height 21
click at [571, 455] on button "Text" at bounding box center [563, 452] width 36 height 17
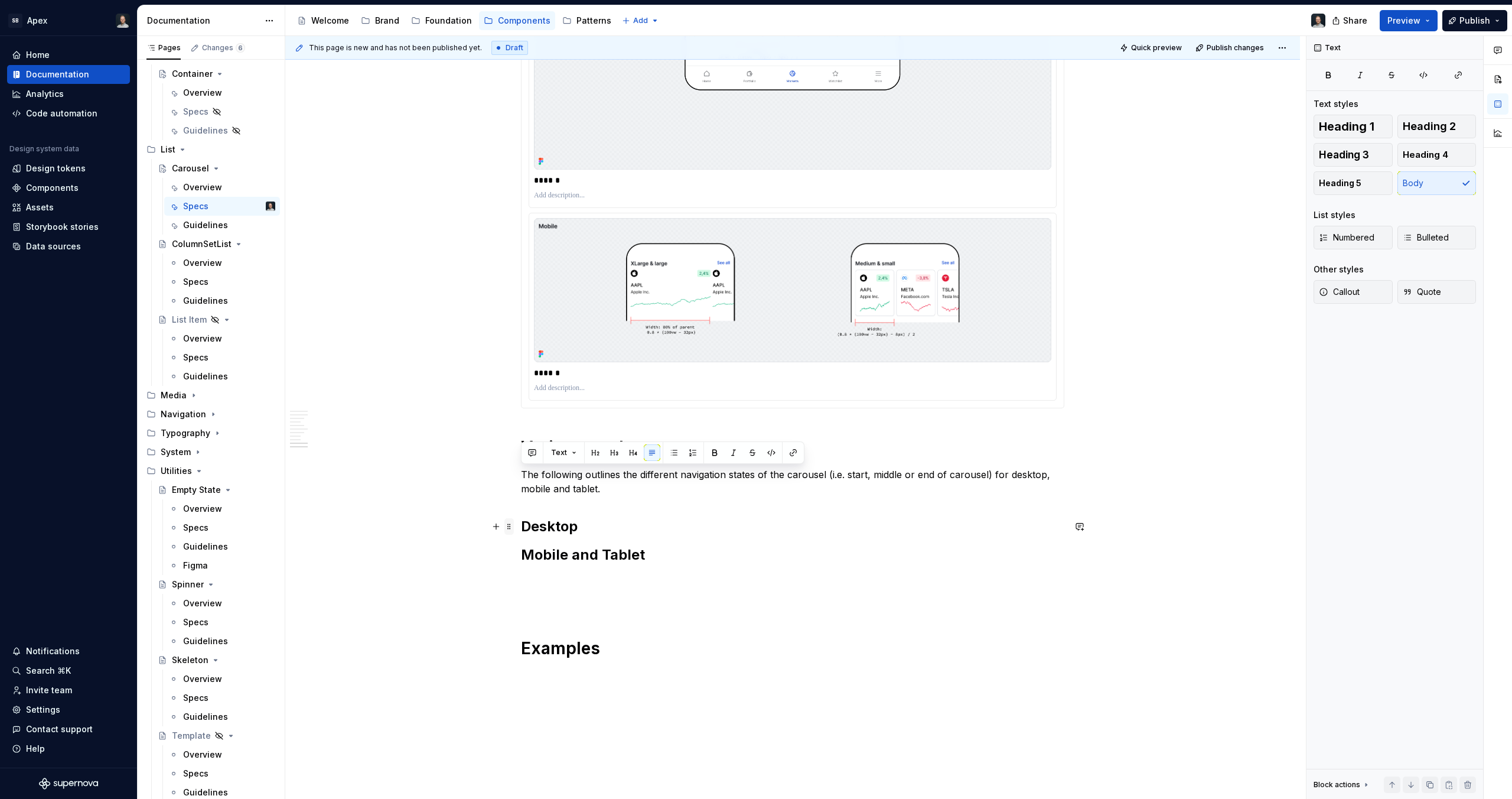
click at [512, 525] on span at bounding box center [509, 526] width 10 height 17
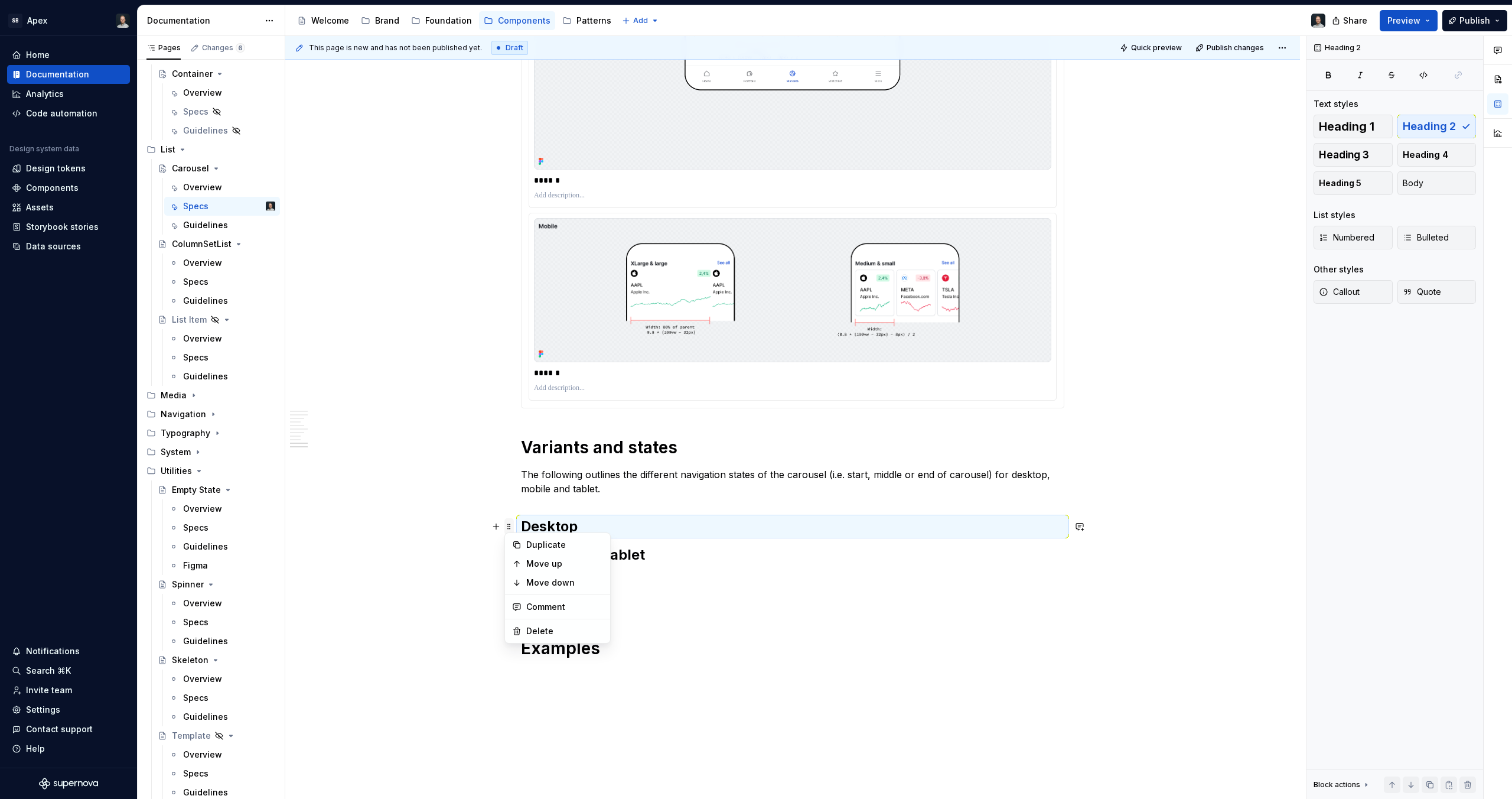
click at [510, 521] on span at bounding box center [509, 526] width 10 height 17
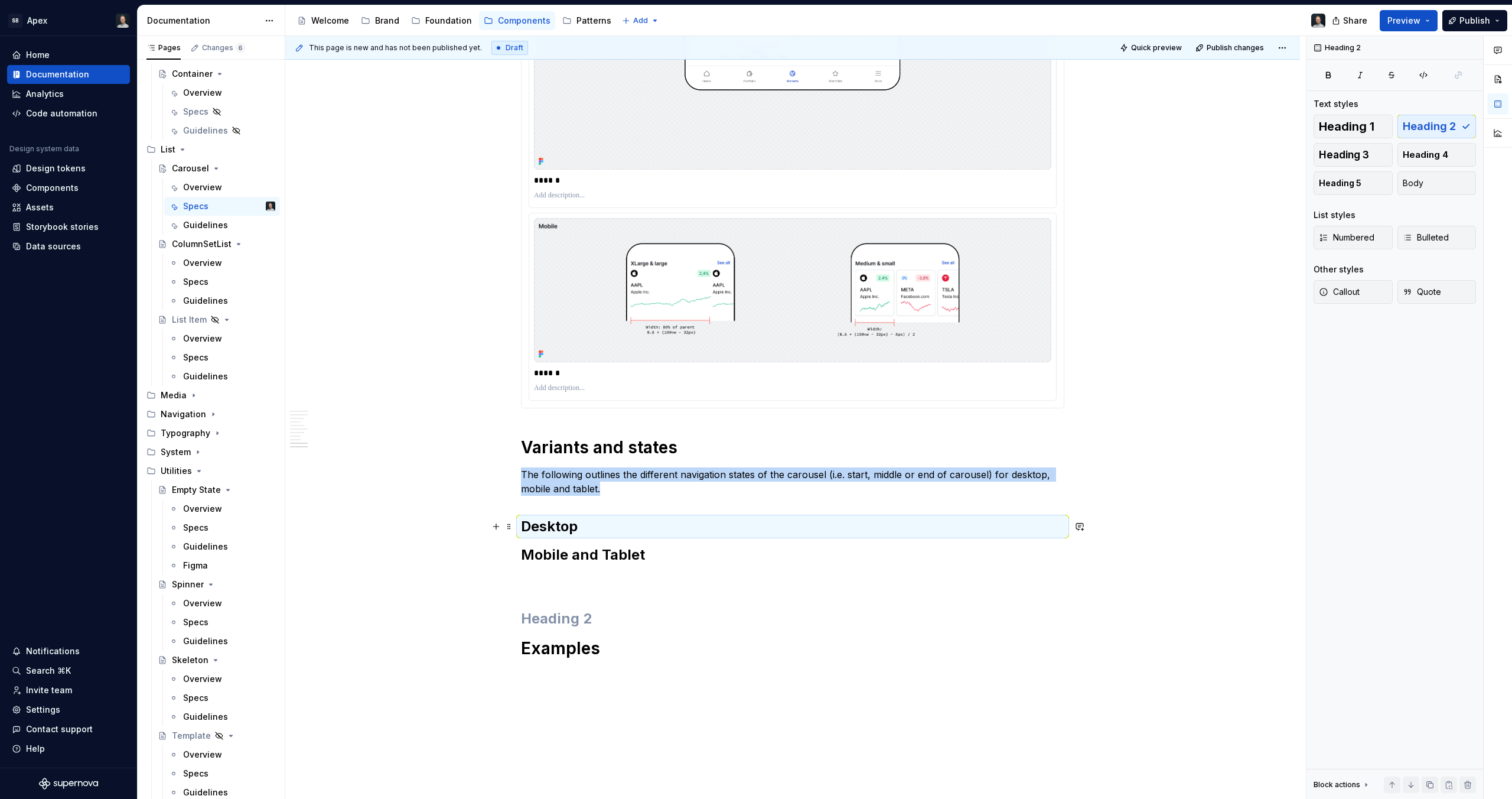
click at [490, 506] on div "**********" at bounding box center [796, 417] width 1021 height 763
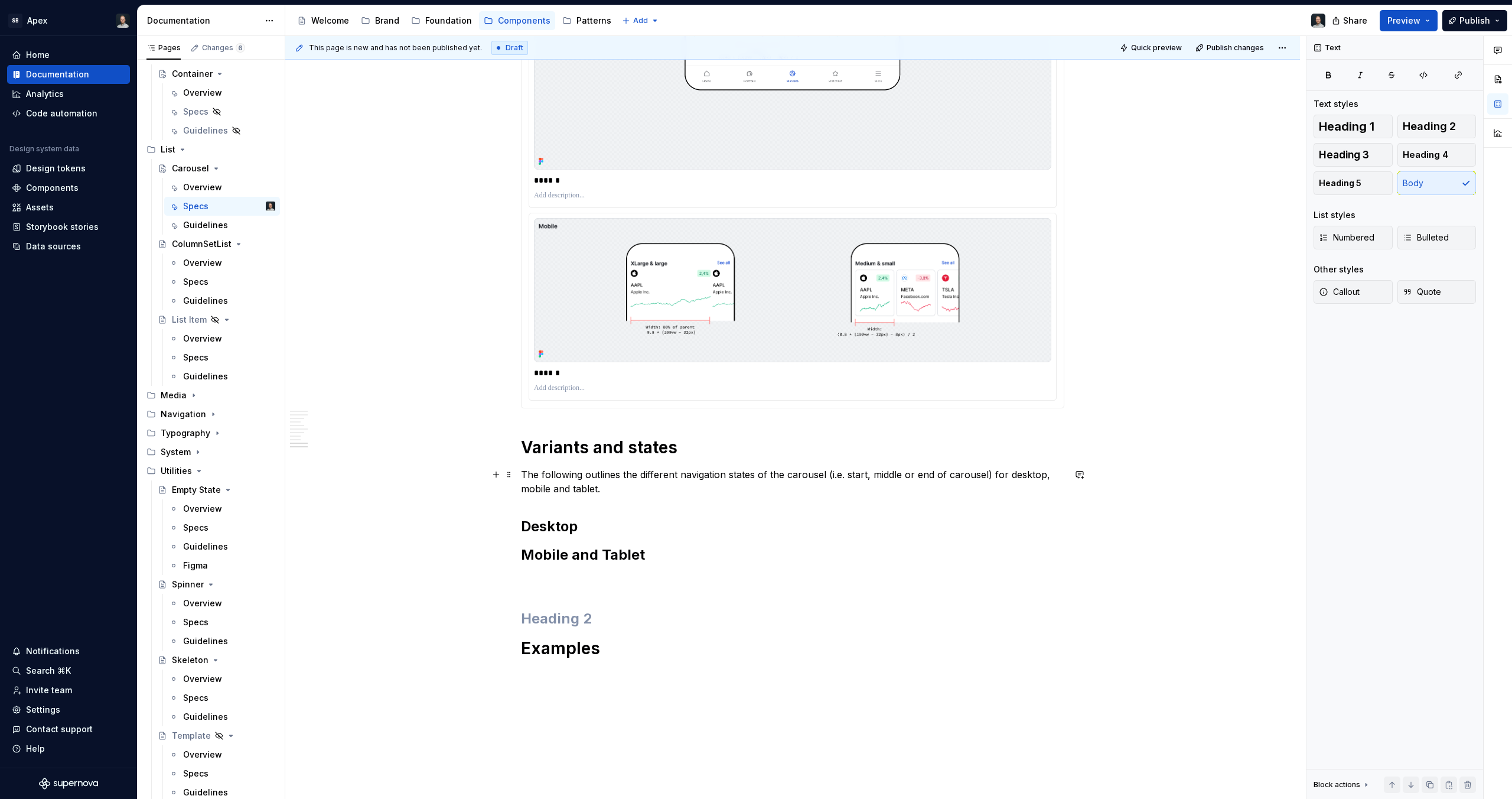
click at [636, 468] on p "The following outlines the different navigation states of the carousel (i.e. st…" at bounding box center [793, 481] width 544 height 29
click at [611, 446] on h1 "Variants and states" at bounding box center [793, 447] width 544 height 21
click at [664, 449] on h1 "Variants and states" at bounding box center [793, 447] width 544 height 21
click at [708, 446] on h1 "Variants and states" at bounding box center [793, 447] width 544 height 21
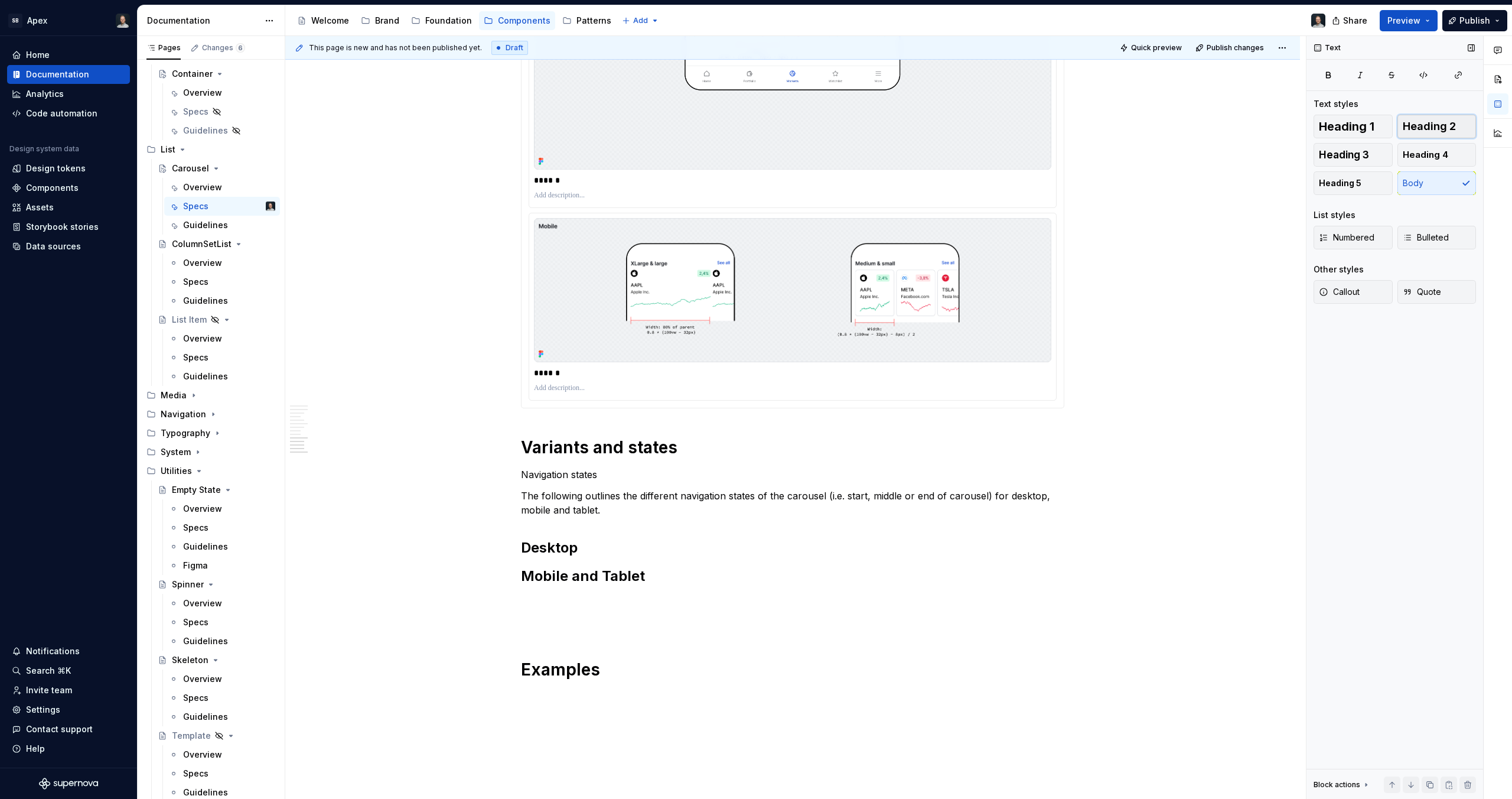
click at [1420, 131] on span "Heading 2" at bounding box center [1429, 126] width 53 height 12
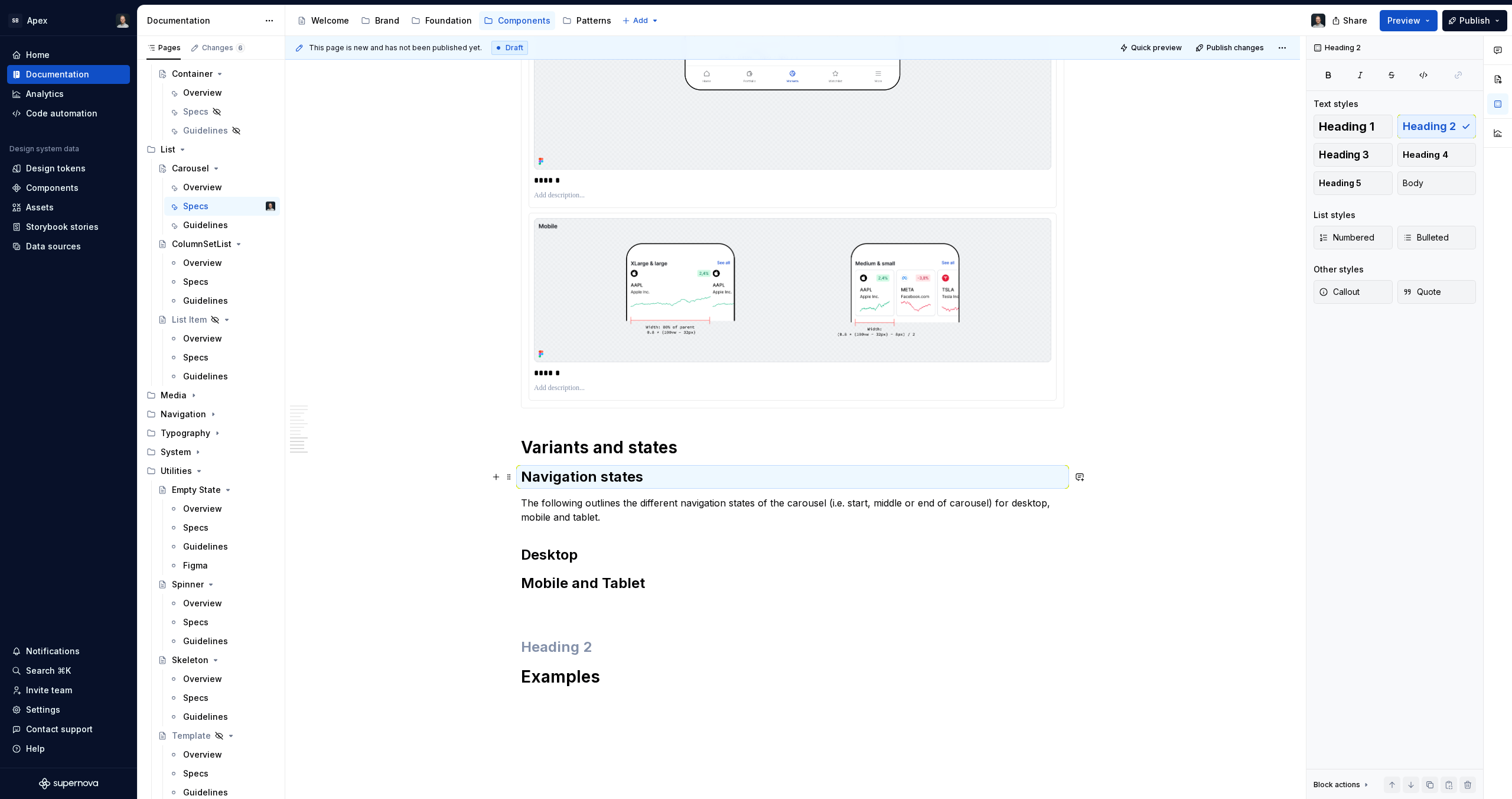
click at [586, 508] on p "The following outlines the different navigation states of the carousel (i.e. st…" at bounding box center [793, 510] width 544 height 29
click at [646, 523] on p "The following outlines the different navigation states of the carousel (i.e. st…" at bounding box center [793, 510] width 544 height 29
click at [537, 552] on h2 "Desktop" at bounding box center [793, 555] width 544 height 19
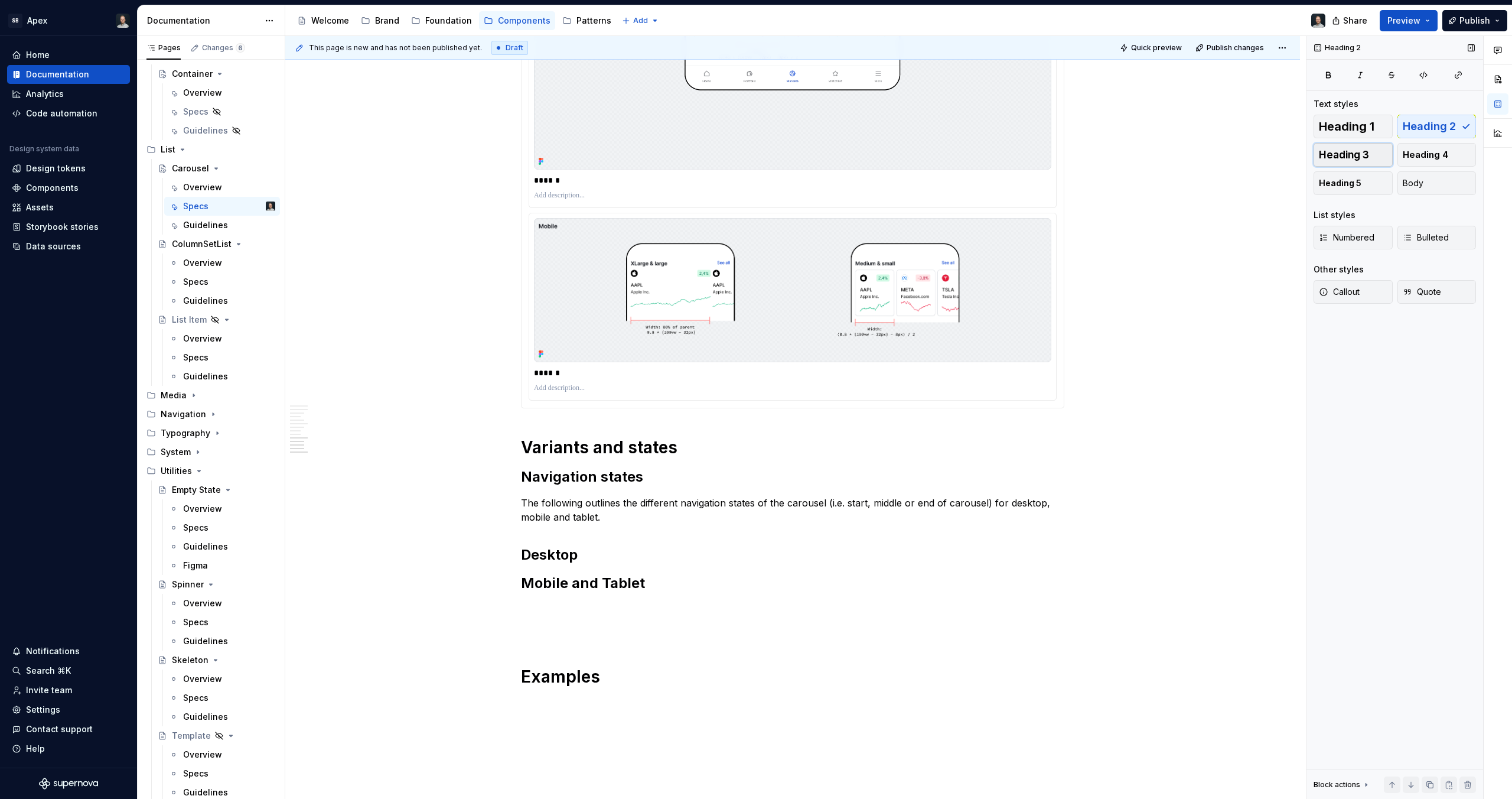
click at [1333, 150] on span "Heading 3" at bounding box center [1344, 154] width 50 height 12
click at [618, 577] on h2 "Mobile and Tablet" at bounding box center [793, 574] width 544 height 19
click at [1365, 157] on span "Heading 3" at bounding box center [1344, 154] width 50 height 12
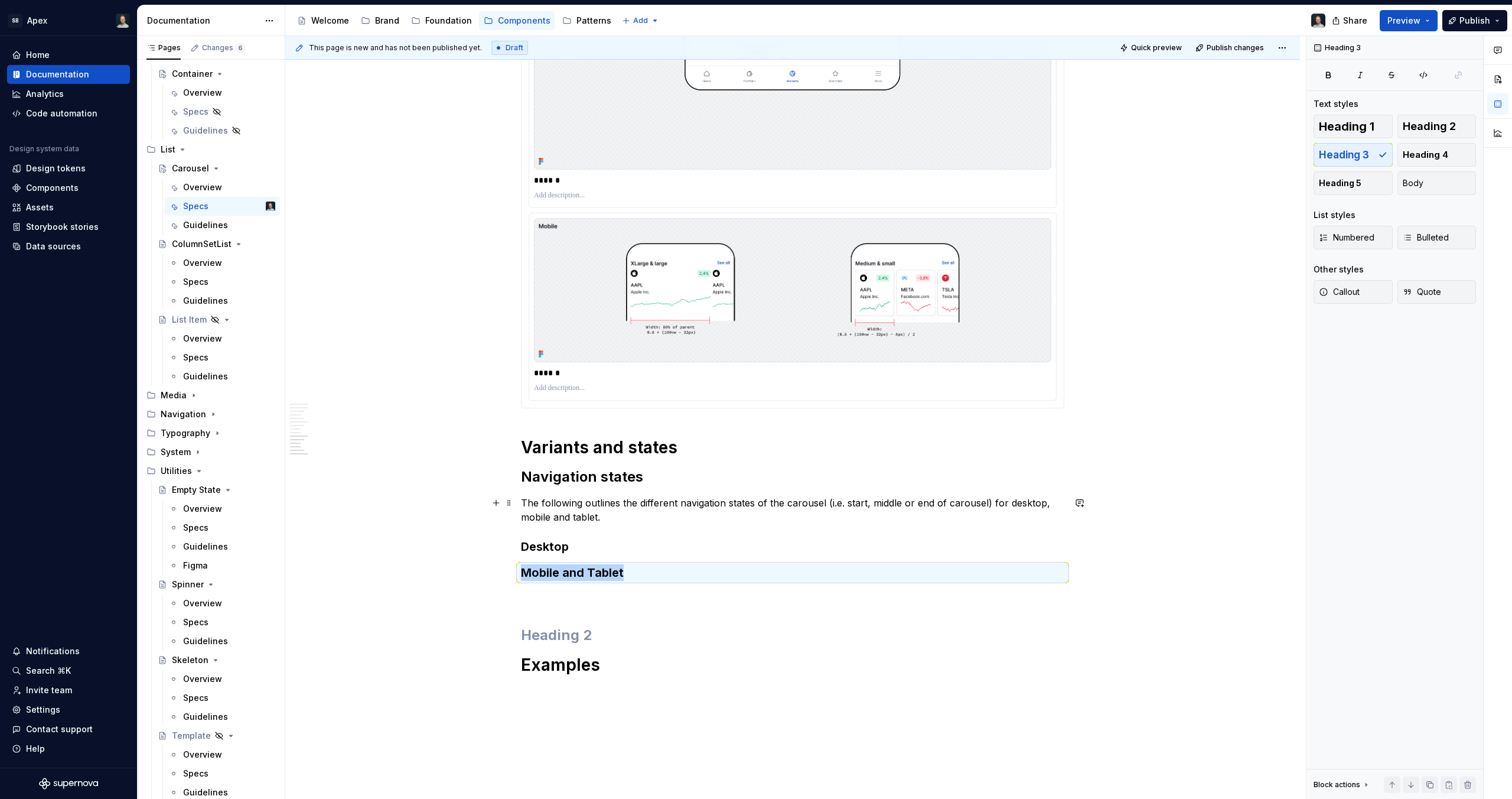
click at [638, 579] on h3 "Mobile and Tablet" at bounding box center [793, 572] width 544 height 17
click at [555, 593] on p at bounding box center [793, 598] width 544 height 14
click at [593, 577] on h3 "Mobile and Tablet" at bounding box center [793, 572] width 544 height 17
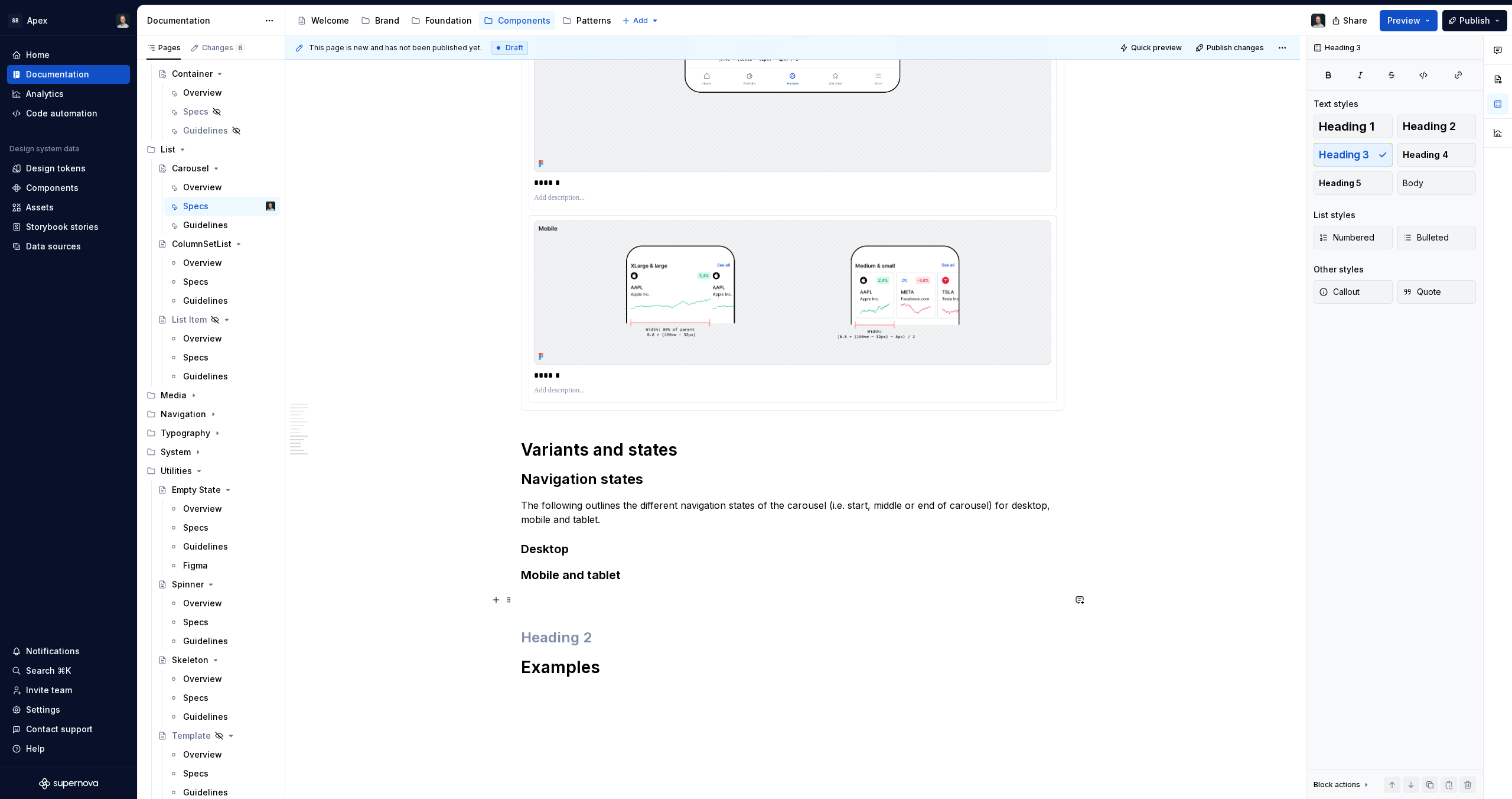
click at [558, 597] on p at bounding box center [793, 600] width 544 height 14
click at [554, 668] on h1 "Examples" at bounding box center [793, 667] width 544 height 21
click at [571, 637] on h2 at bounding box center [793, 637] width 544 height 19
click at [632, 568] on h3 "Mobile and tablet" at bounding box center [793, 575] width 544 height 17
click at [1423, 127] on span "Heading 2" at bounding box center [1429, 126] width 53 height 12
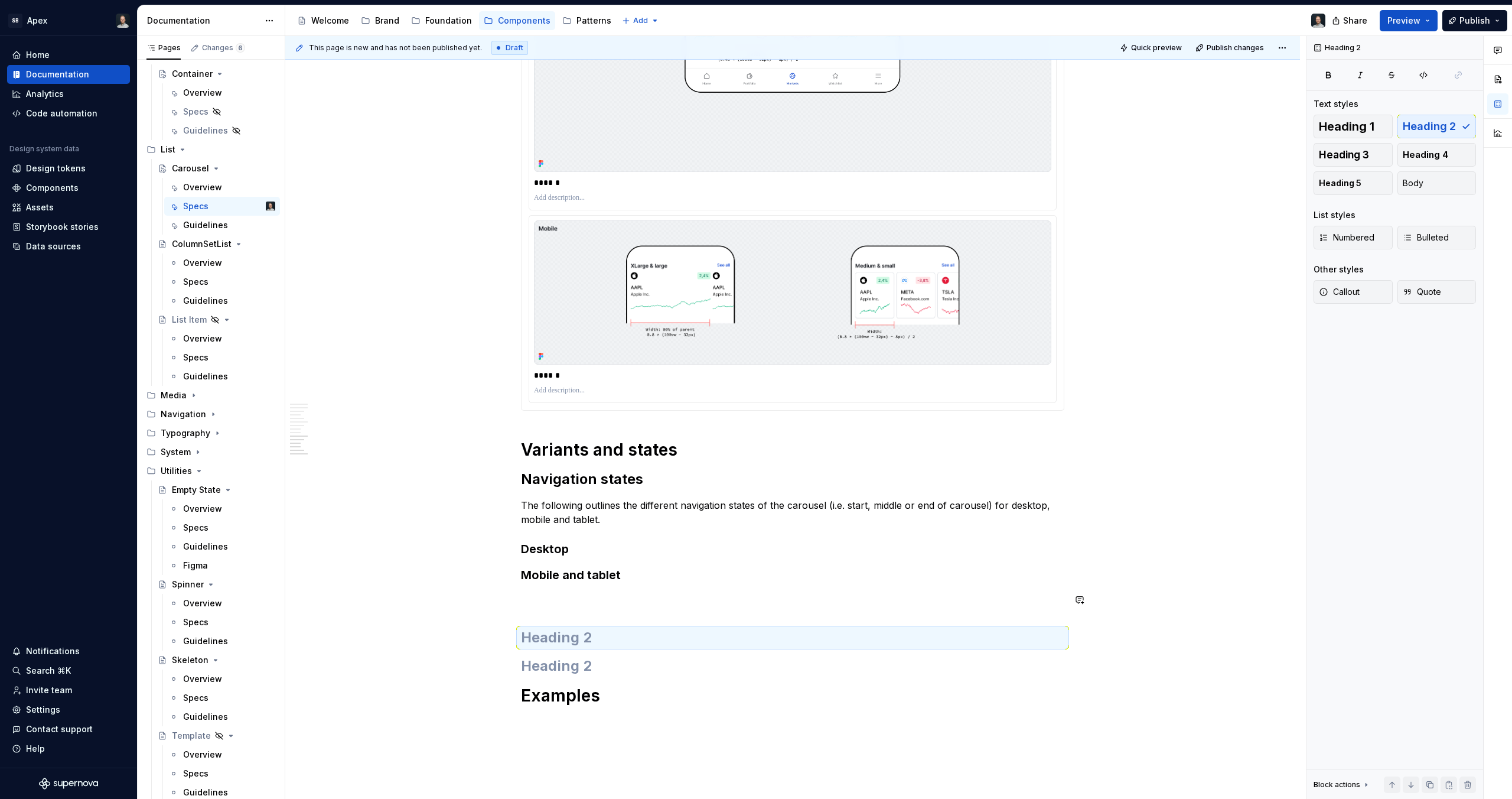
click at [649, 631] on h2 at bounding box center [793, 637] width 544 height 19
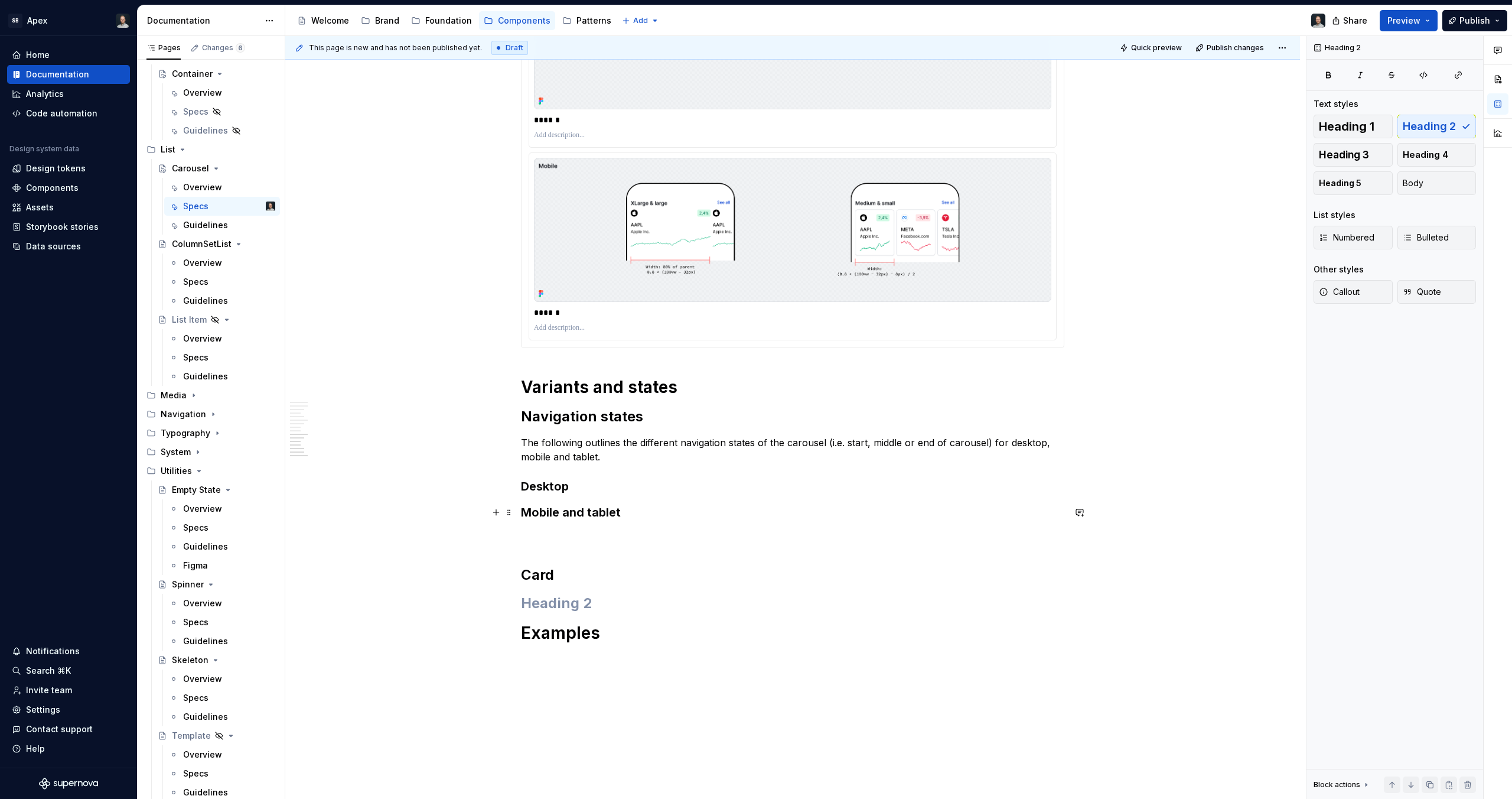
scroll to position [5727, 0]
click at [538, 576] on h2 "Card" at bounding box center [793, 575] width 544 height 19
click at [653, 601] on p "The carousel for CardSize: Full, is the only variant that has a hover and focus…" at bounding box center [793, 600] width 544 height 14
click at [647, 600] on p "The carousel for CardSize: Full, is the only variant that has a hover and focus…" at bounding box center [793, 600] width 544 height 14
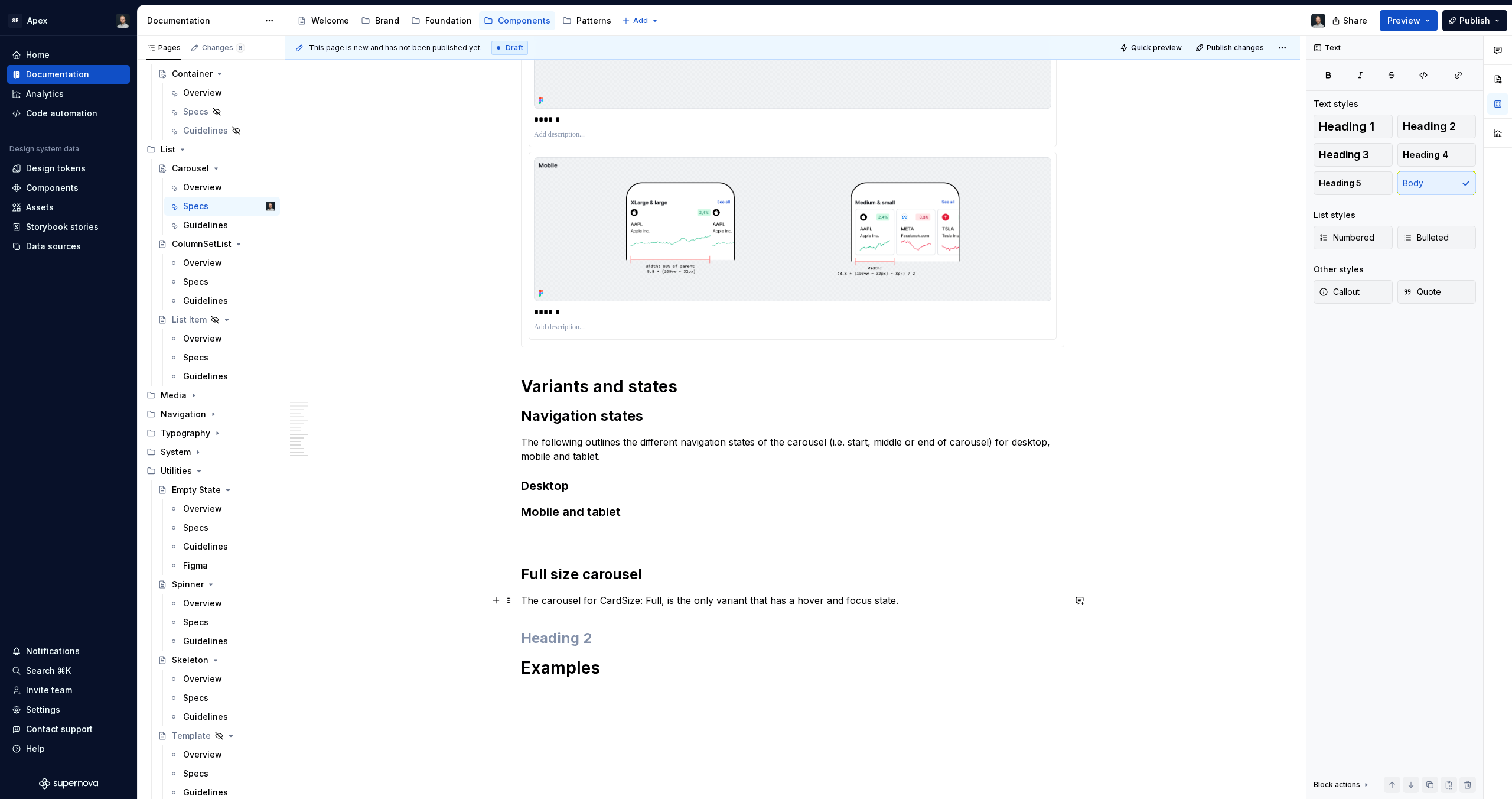
click at [837, 597] on p "The carousel for CardSize: Full, is the only variant that has a hover and focus…" at bounding box center [793, 600] width 544 height 14
click at [900, 600] on p "The carousel for CardSize: Full, is the only variant that has a hover and focus…" at bounding box center [793, 600] width 544 height 14
click at [618, 644] on h2 at bounding box center [793, 638] width 544 height 19
click at [918, 602] on p "The carousel for CardSize: Full, is the only variant that has a hover and focus…" at bounding box center [793, 600] width 544 height 14
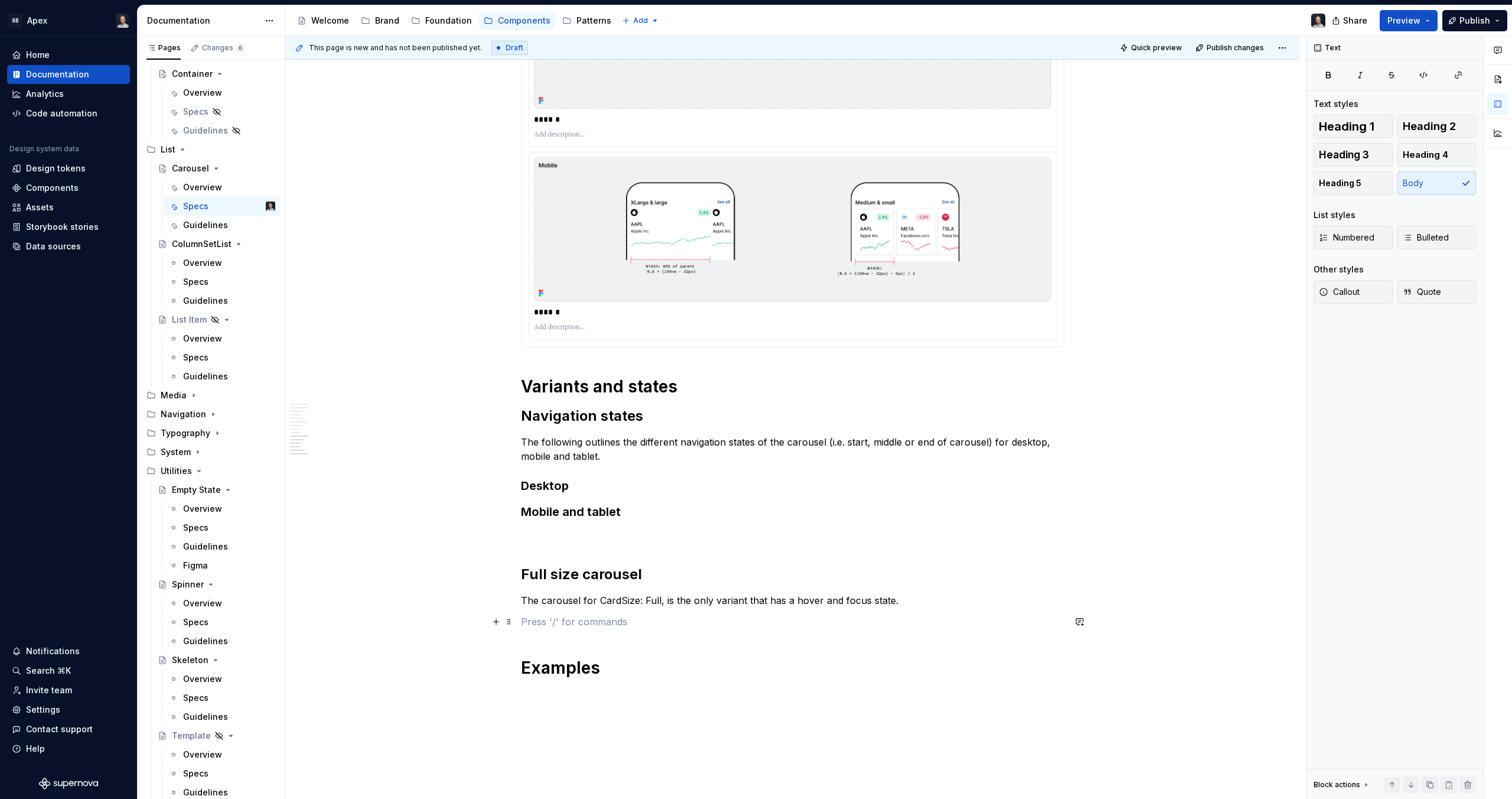
click at [567, 620] on p at bounding box center [793, 622] width 544 height 14
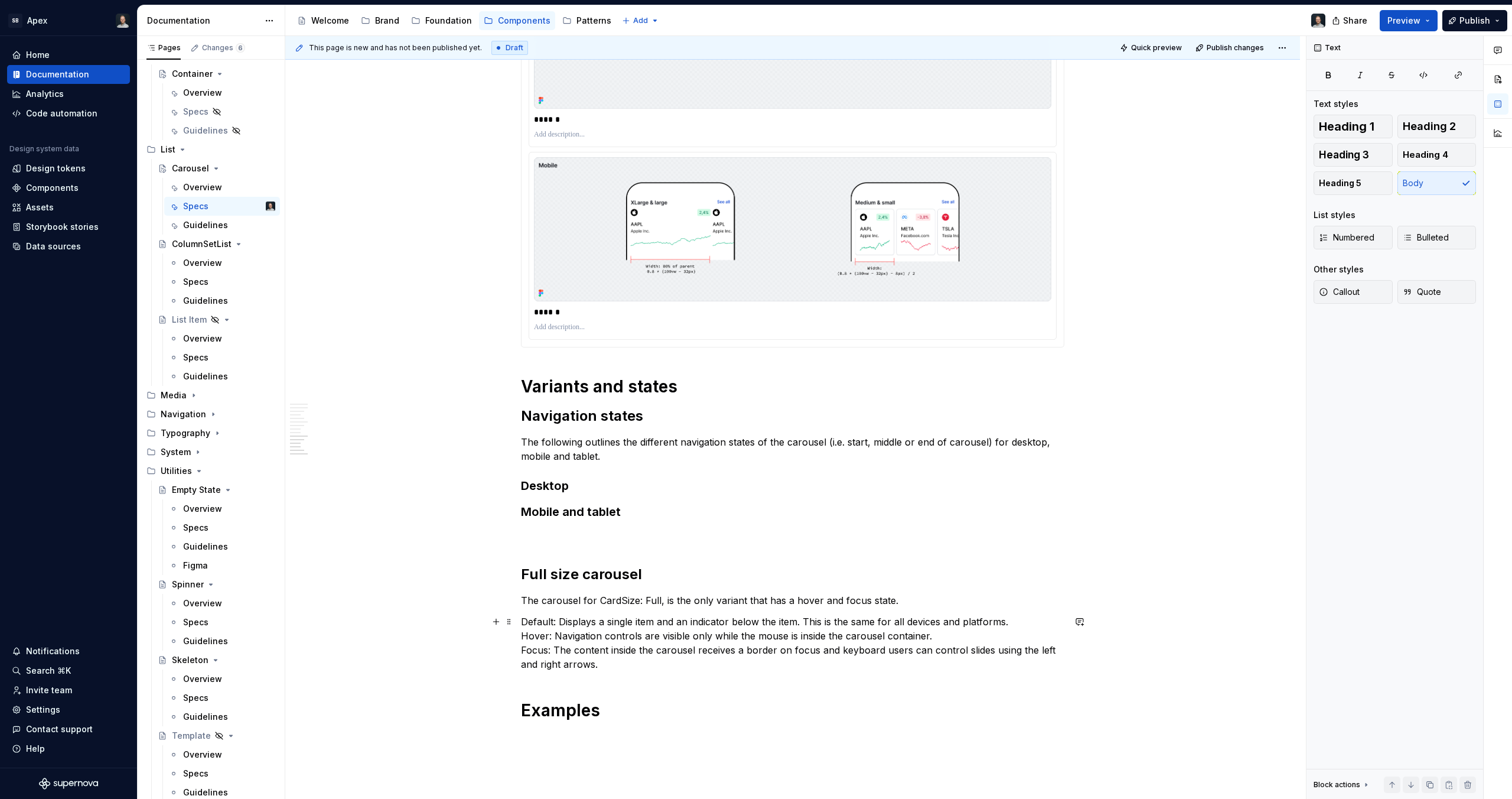
click at [544, 618] on p "Default: Displays a single item and an indicator below the item. This is the sa…" at bounding box center [793, 642] width 544 height 57
click at [536, 638] on p "Default : Displays a single item and an indicator below the item. This is the s…" at bounding box center [793, 642] width 544 height 57
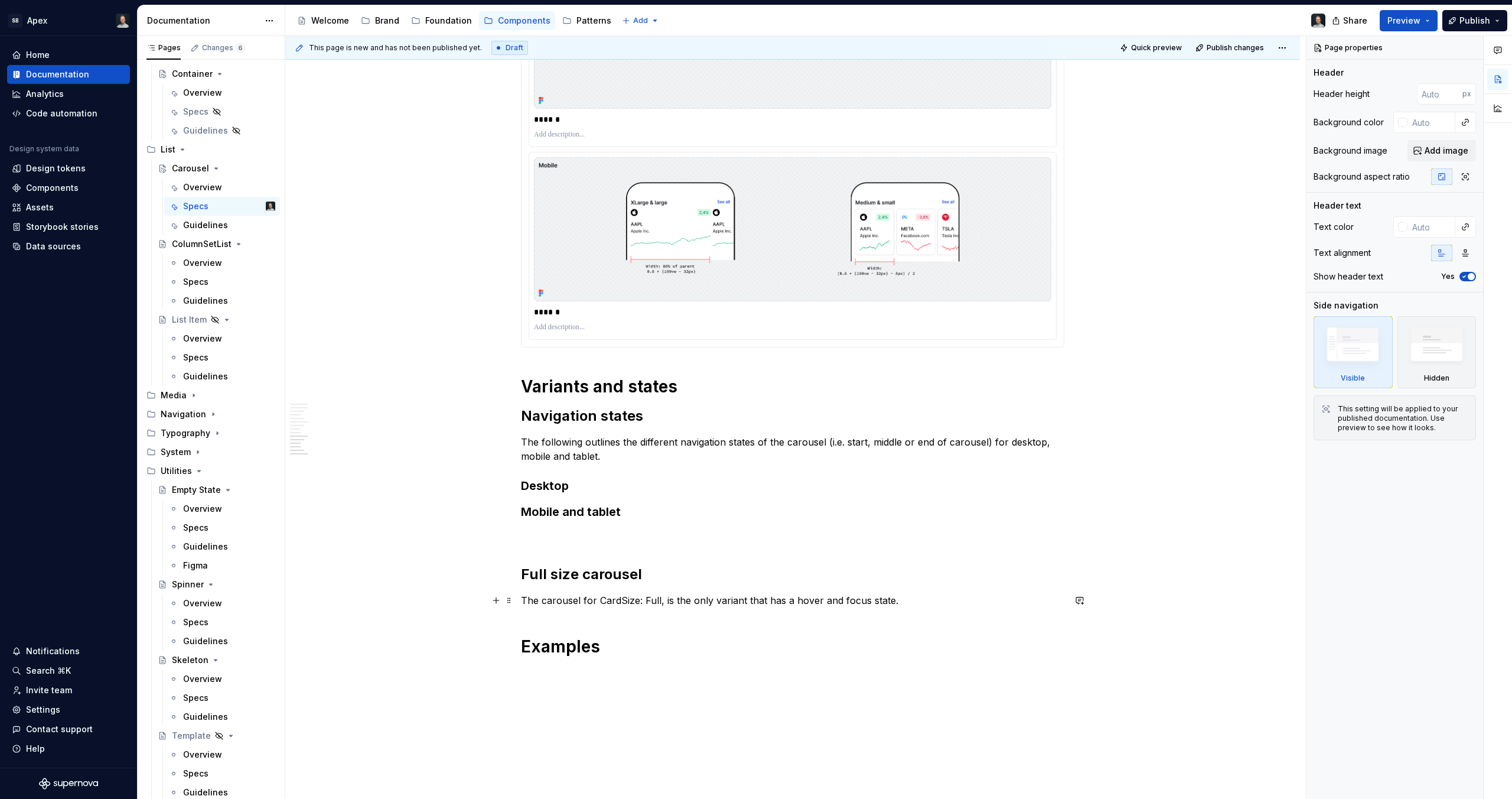
click at [649, 605] on p "The carousel for CardSize: Full, is the only variant that has a hover and focus…" at bounding box center [793, 600] width 544 height 14
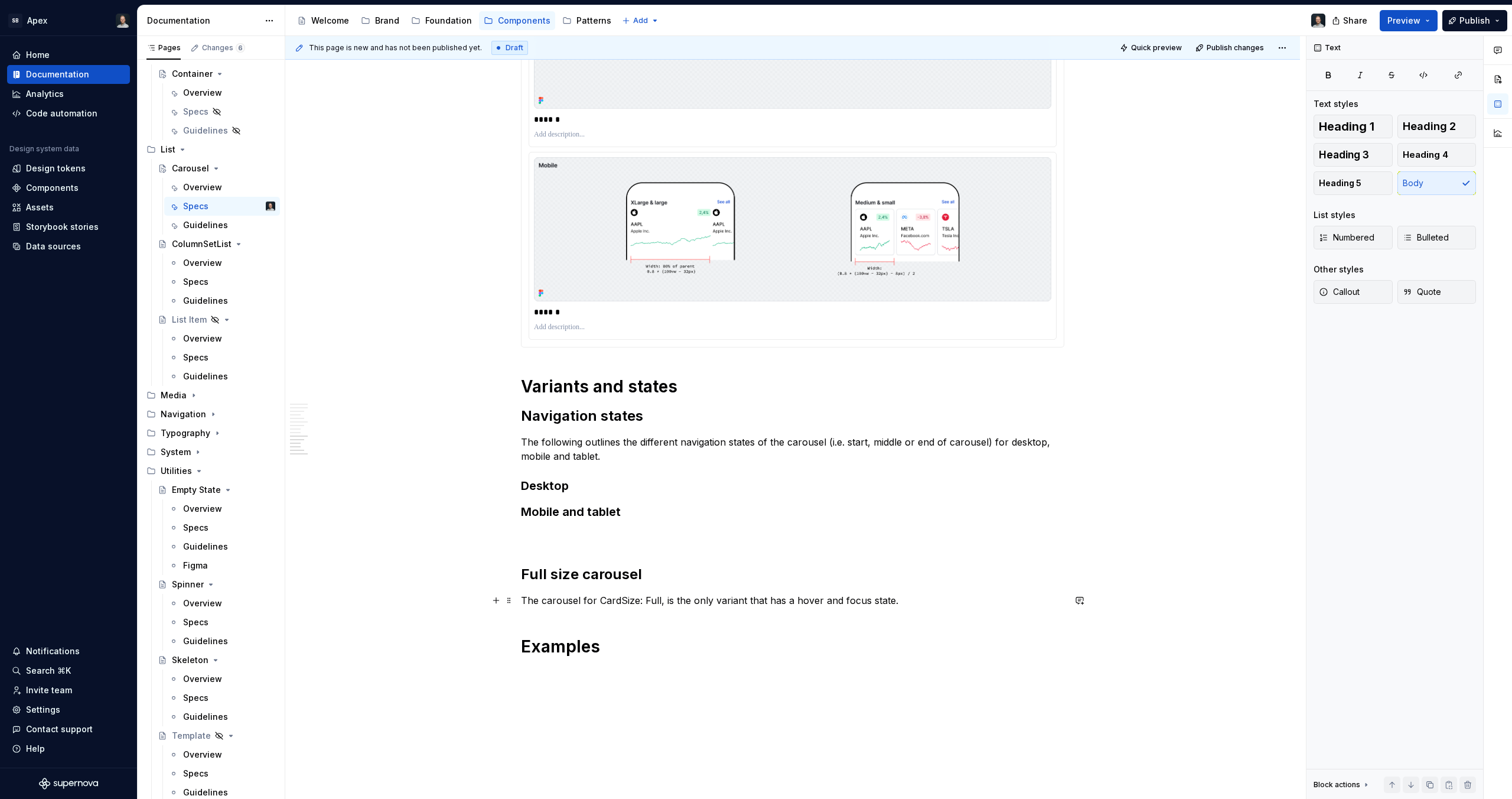
click at [902, 596] on p "The carousel for CardSize: Full, is the only variant that has a hover and focus…" at bounding box center [793, 600] width 544 height 14
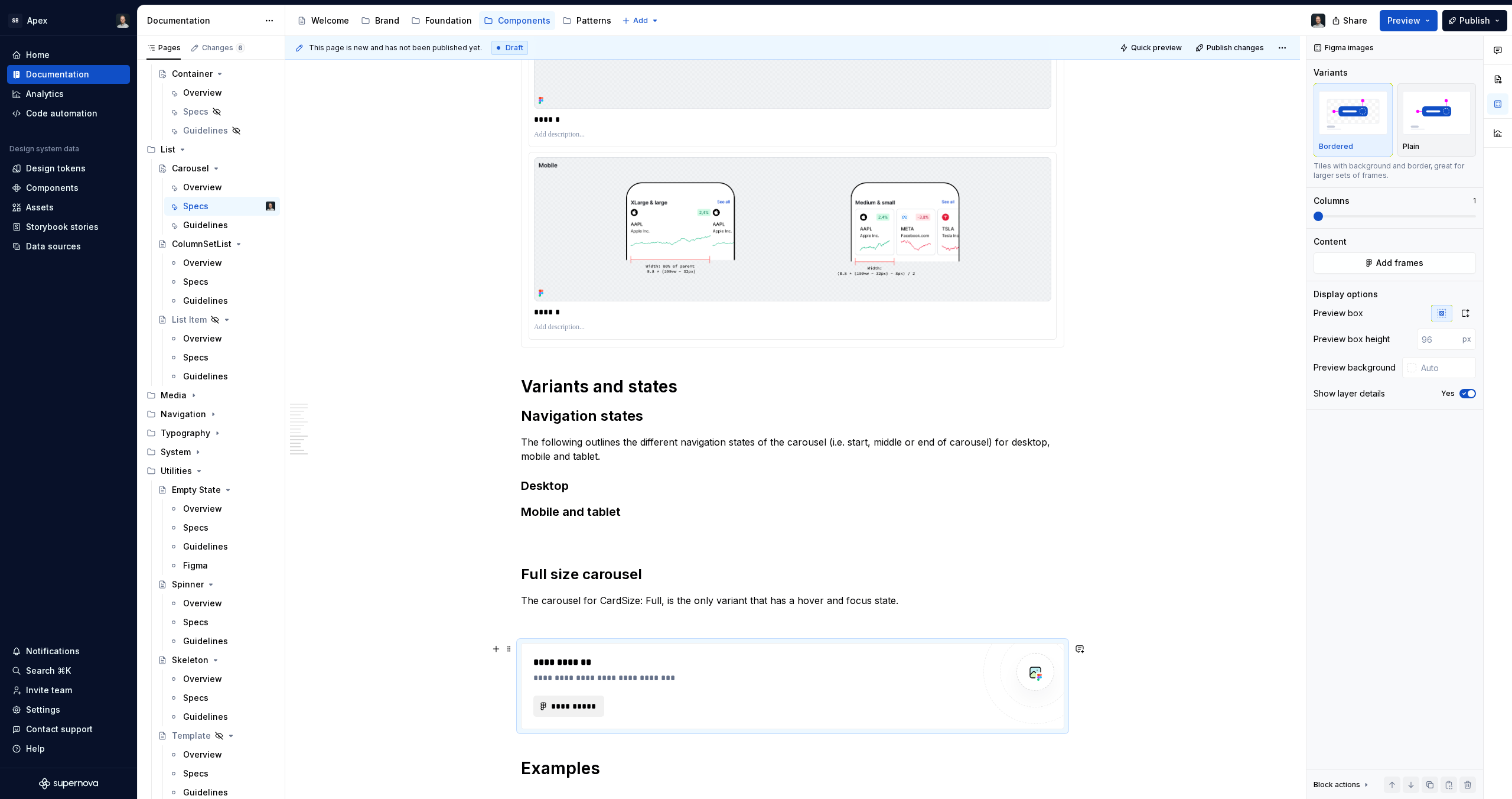
click at [570, 710] on span "**********" at bounding box center [574, 706] width 46 height 12
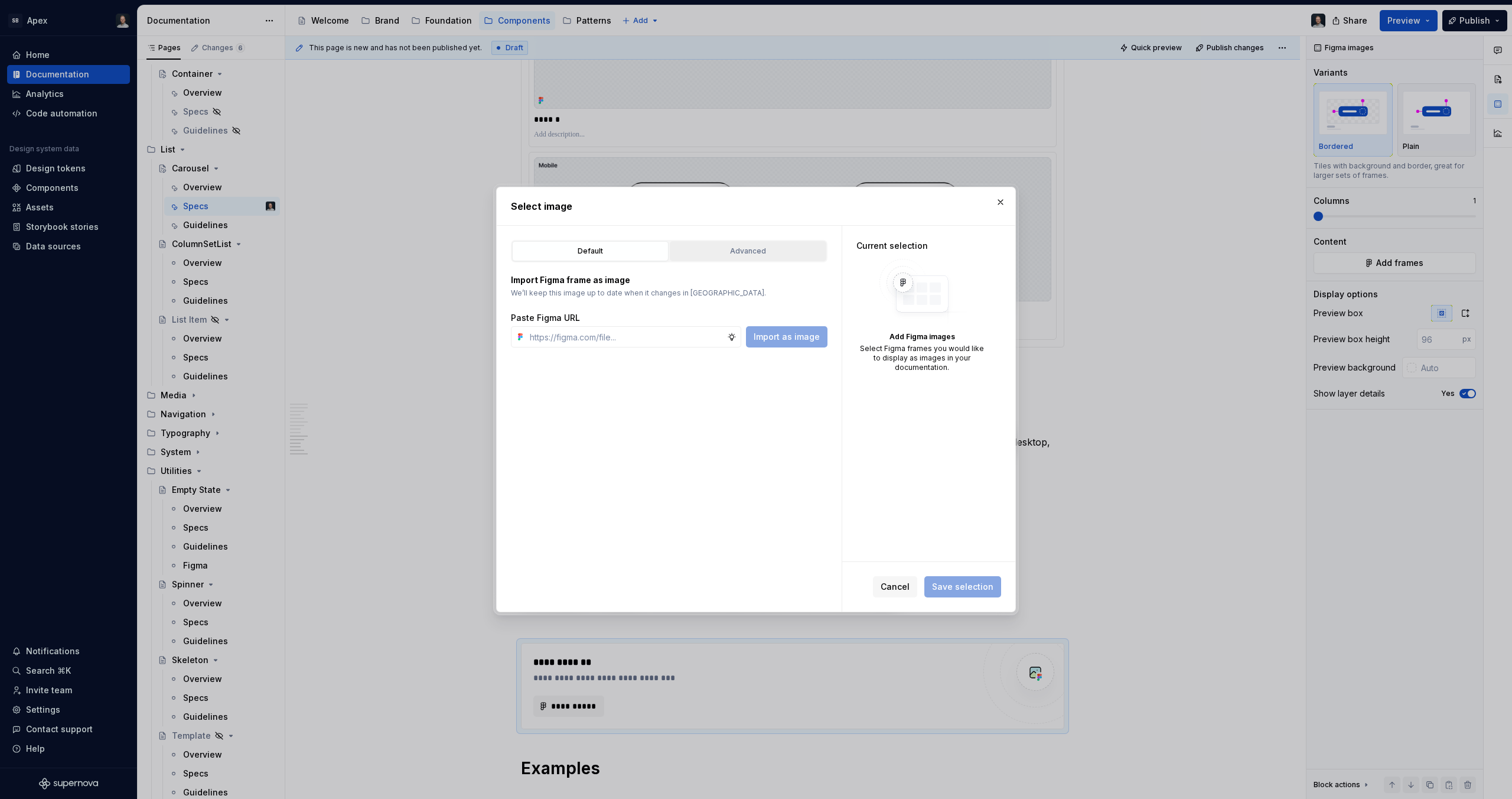
click at [766, 248] on div "Advanced" at bounding box center [748, 251] width 148 height 12
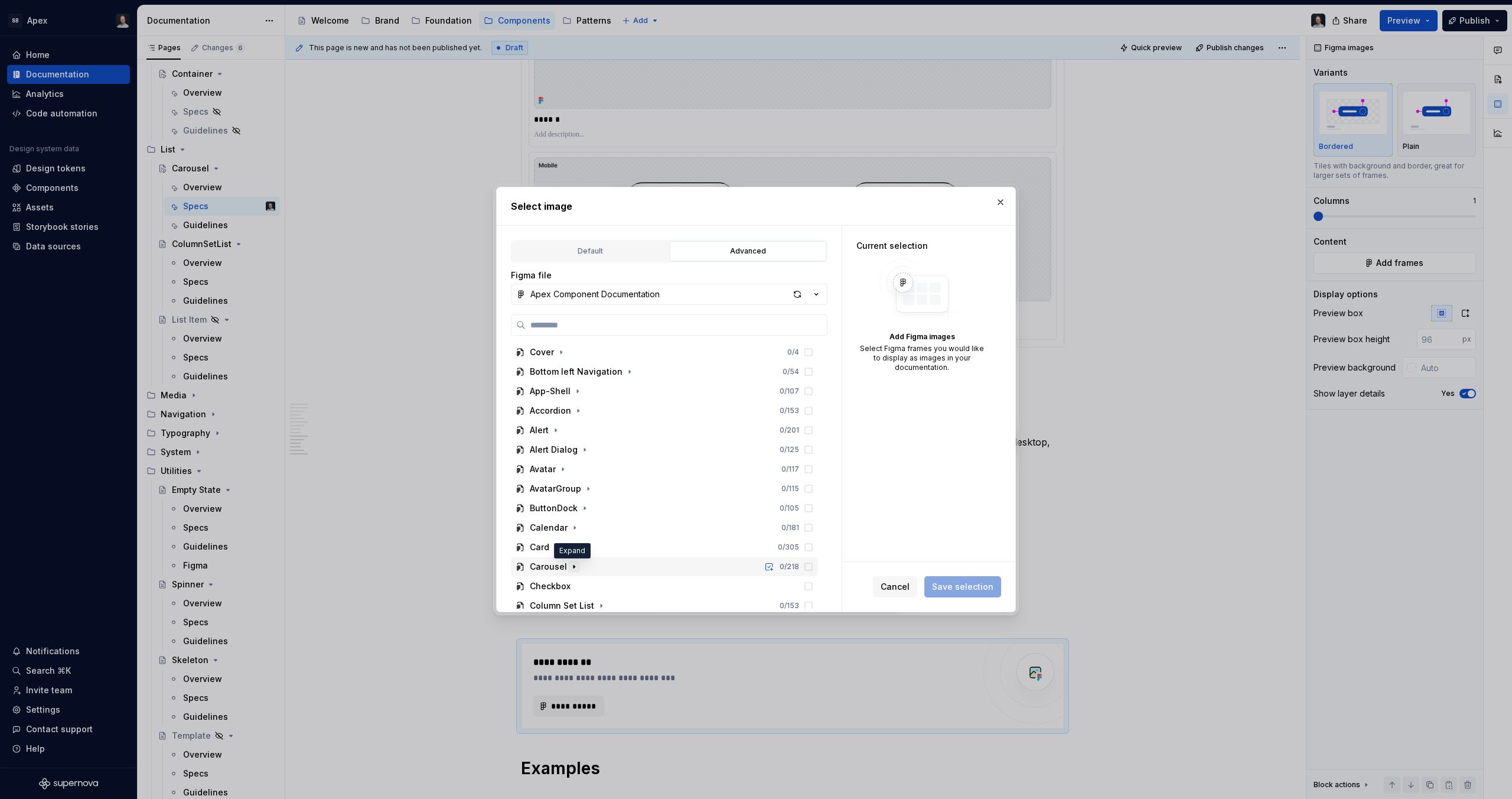
click at [570, 565] on icon "button" at bounding box center [575, 567] width 10 height 10
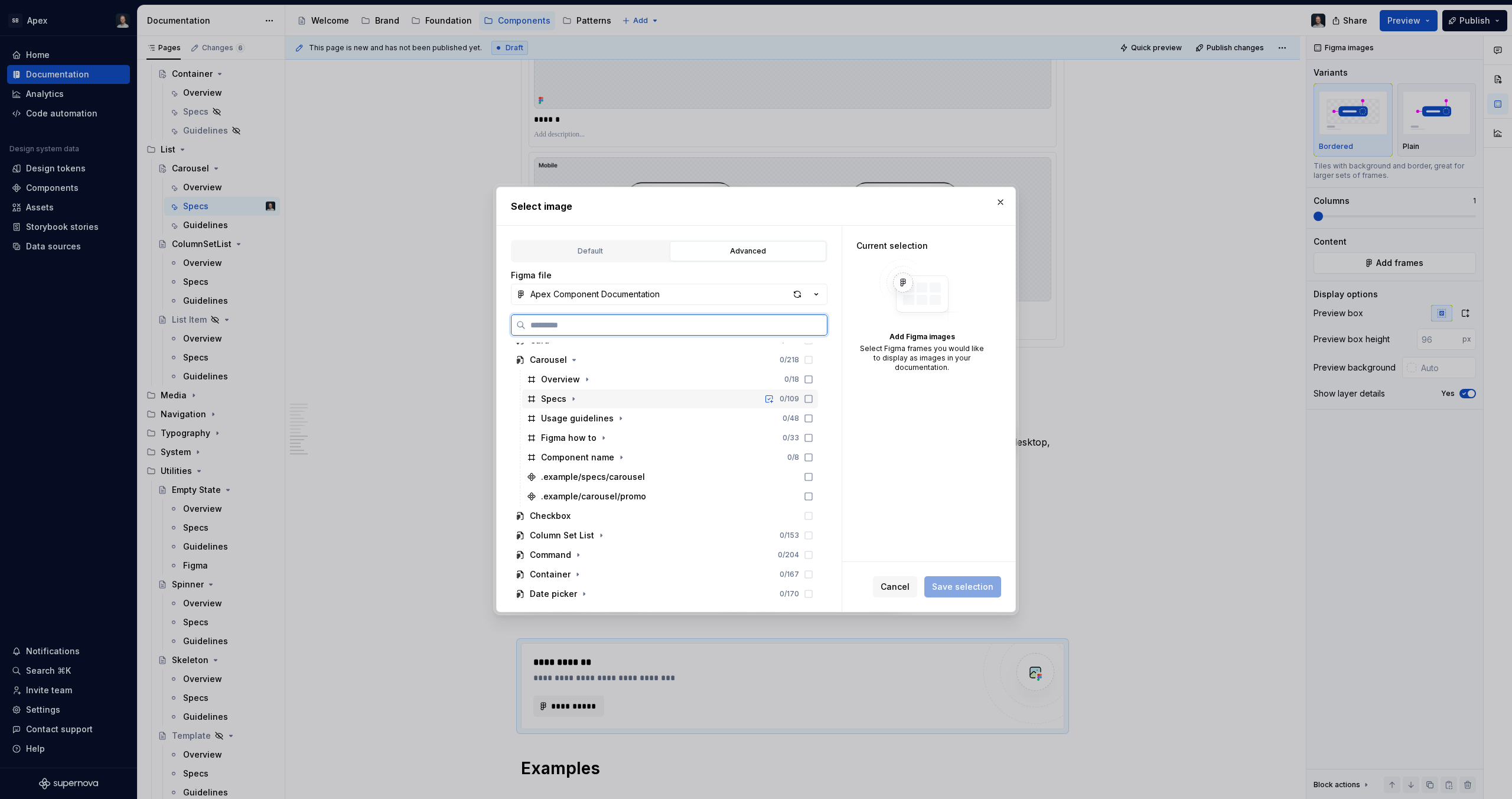
click at [579, 398] on div "Specs 0 / 109" at bounding box center [670, 399] width 296 height 19
click at [569, 398] on icon "button" at bounding box center [574, 399] width 10 height 10
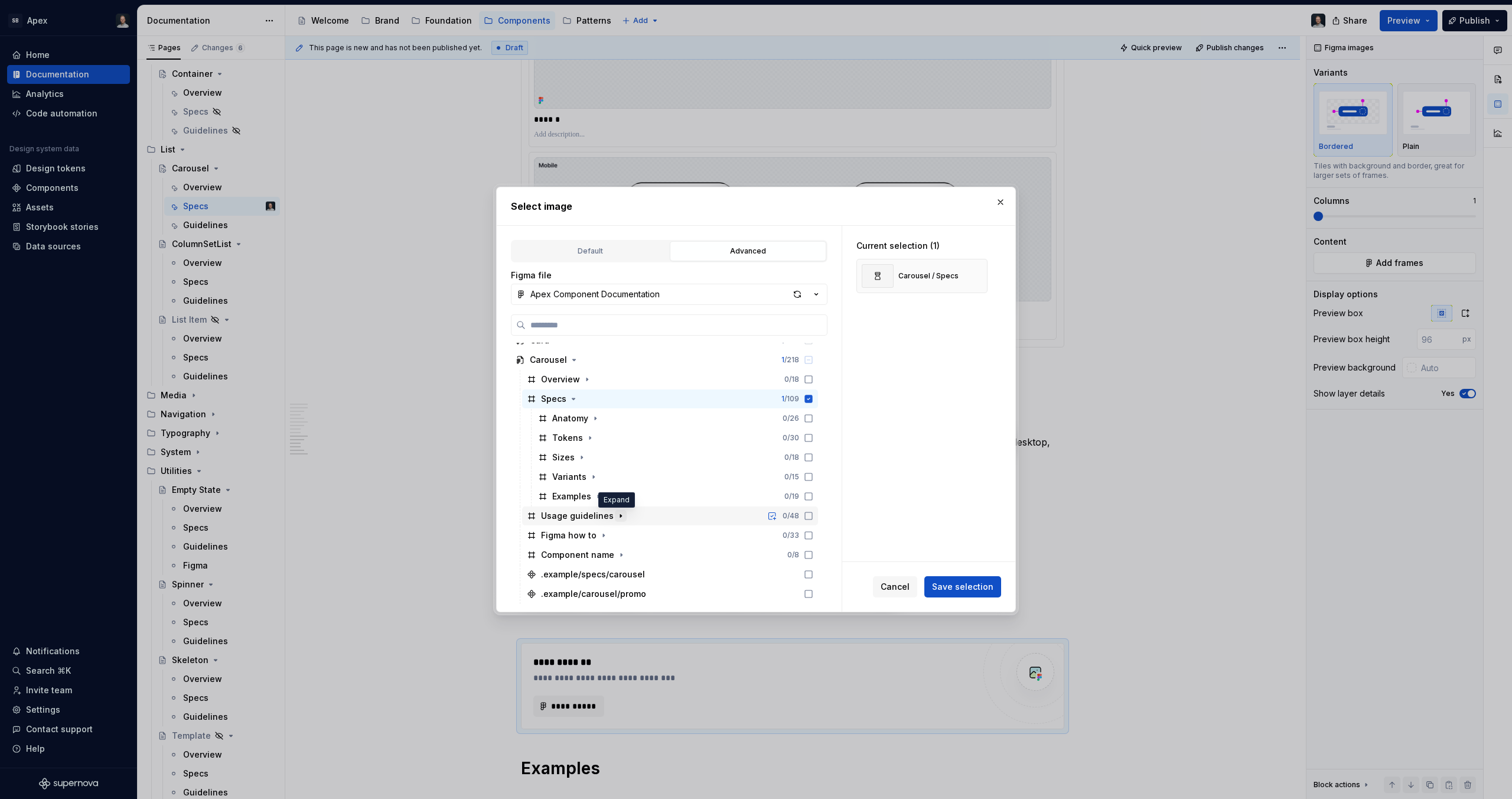
scroll to position [209, 0]
click at [596, 472] on icon "button" at bounding box center [594, 474] width 10 height 10
click at [620, 525] on icon "button" at bounding box center [621, 528] width 10 height 10
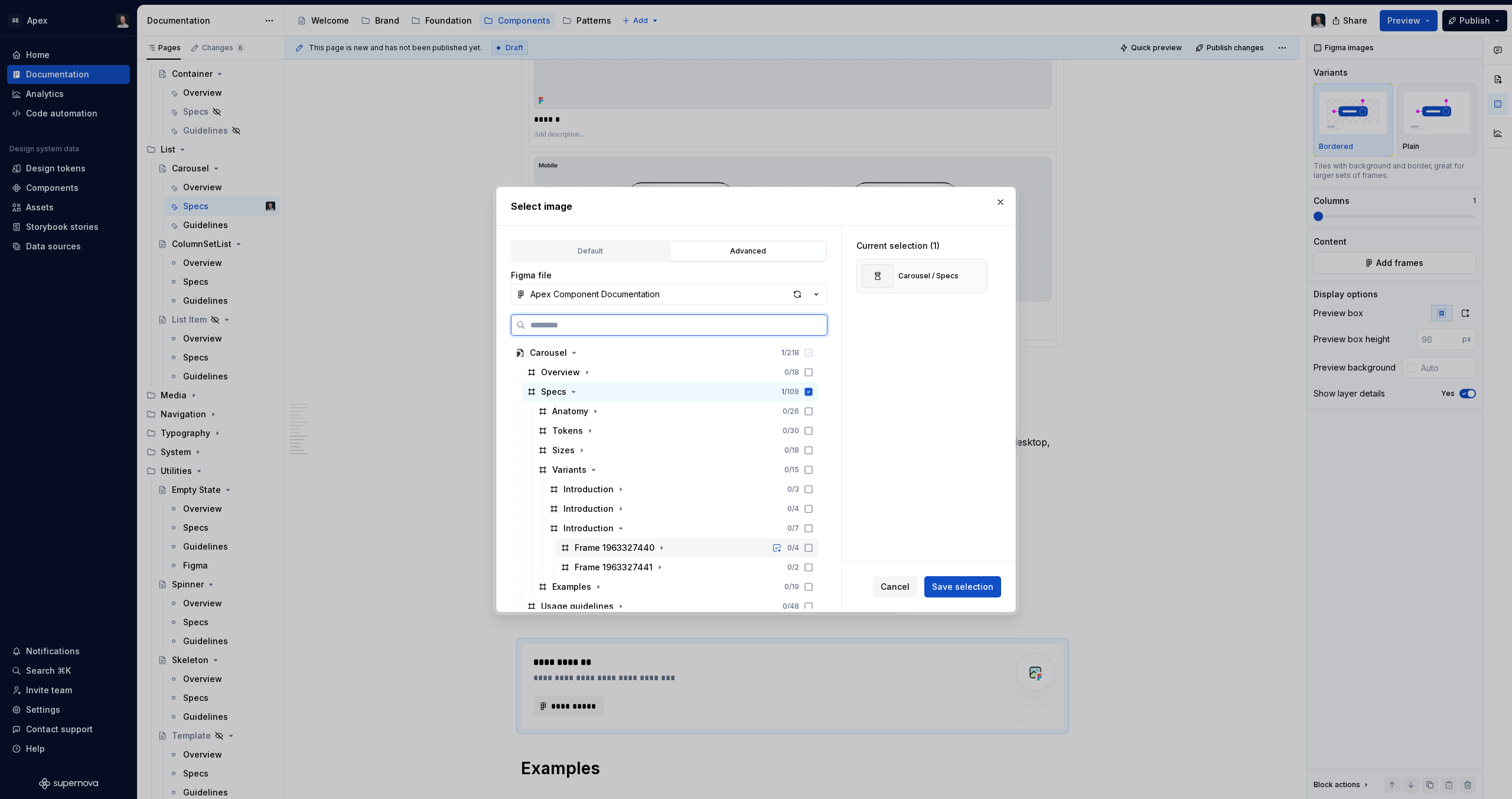
scroll to position [216, 0]
click at [661, 544] on icon "button" at bounding box center [661, 545] width 10 height 10
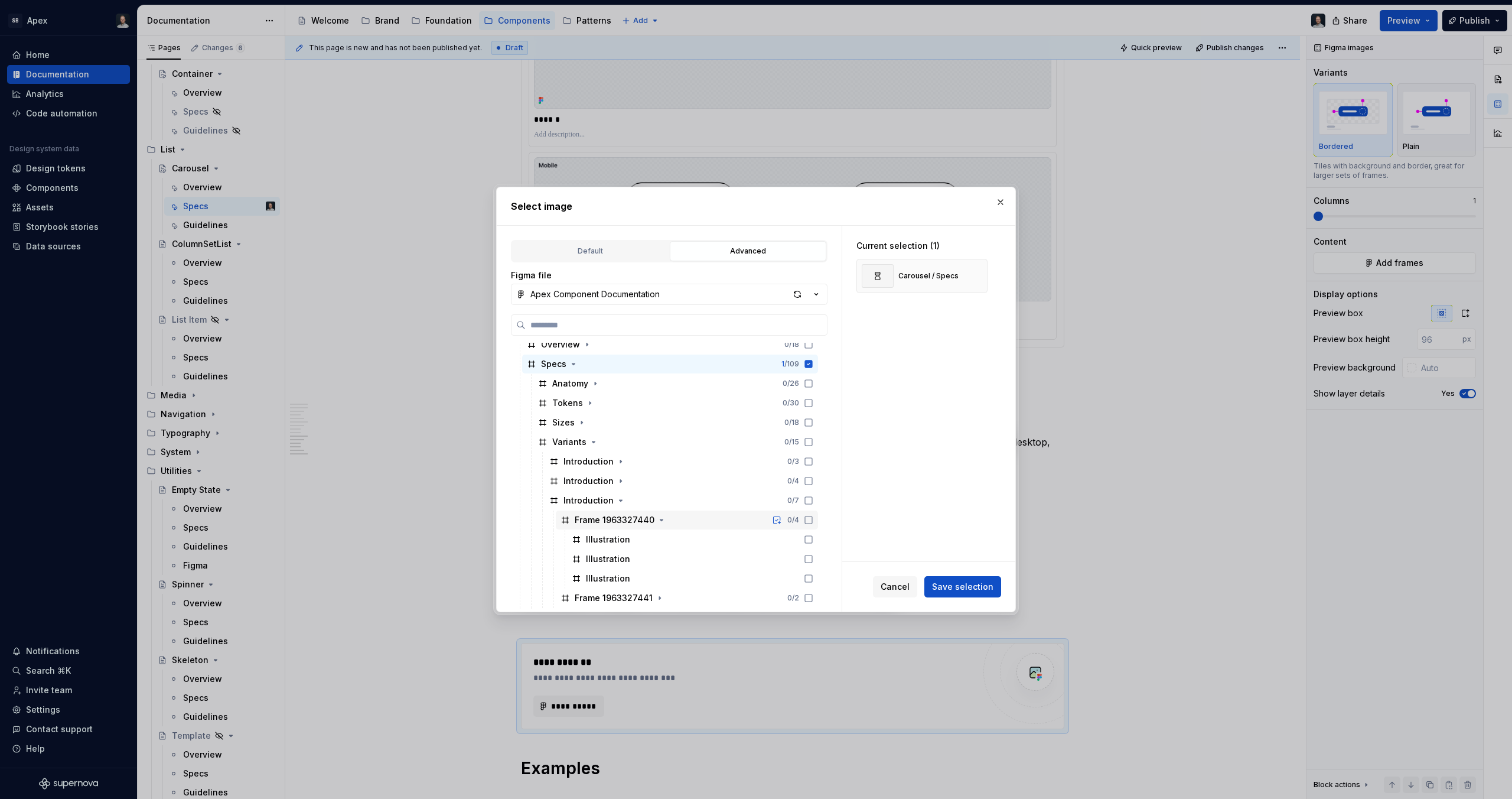
scroll to position [255, 0]
click at [652, 526] on div "Illustration" at bounding box center [692, 525] width 251 height 19
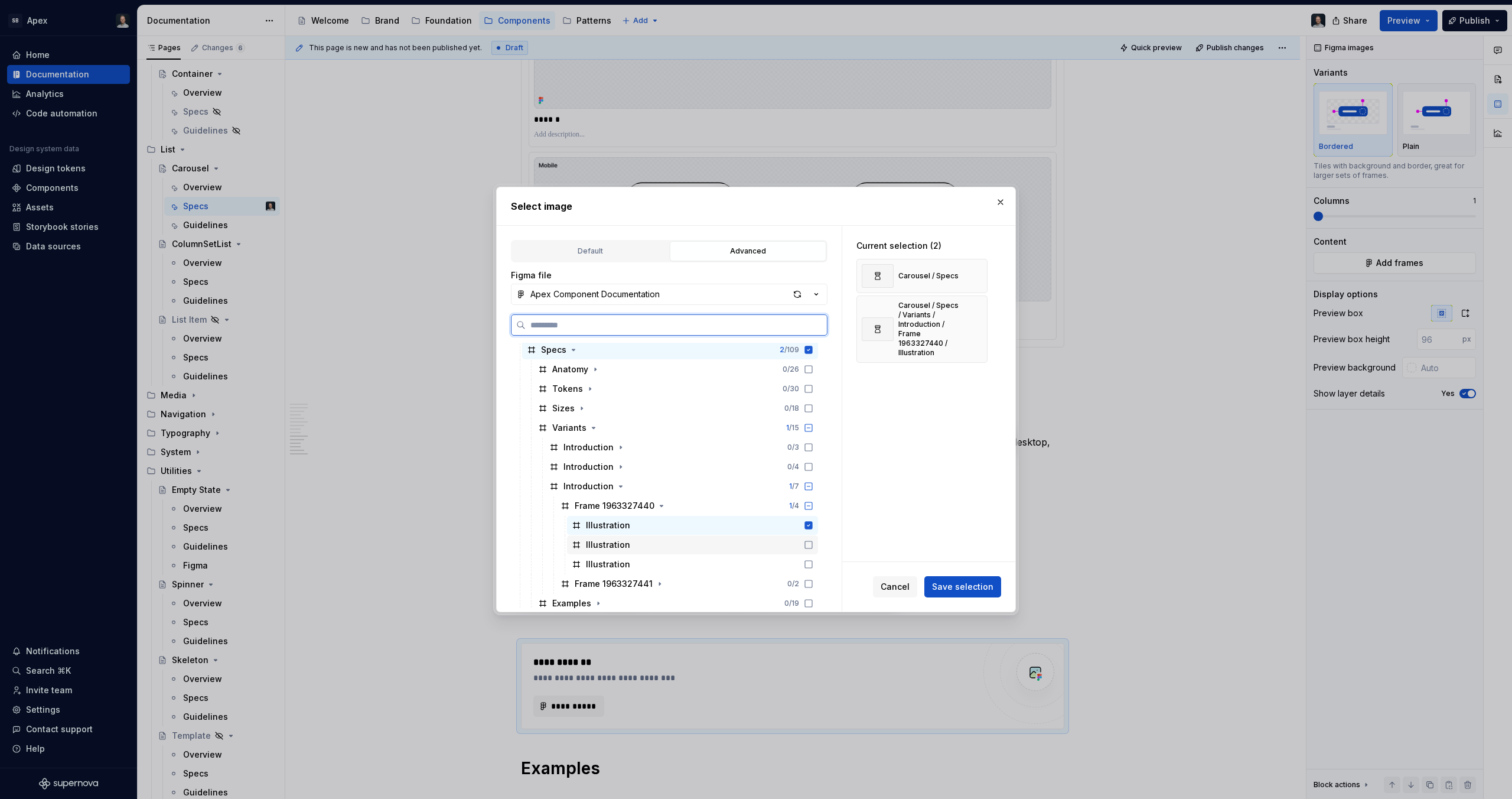
click at [654, 549] on div "Illustration" at bounding box center [692, 545] width 251 height 19
click at [659, 565] on div "Illustration" at bounding box center [692, 564] width 251 height 19
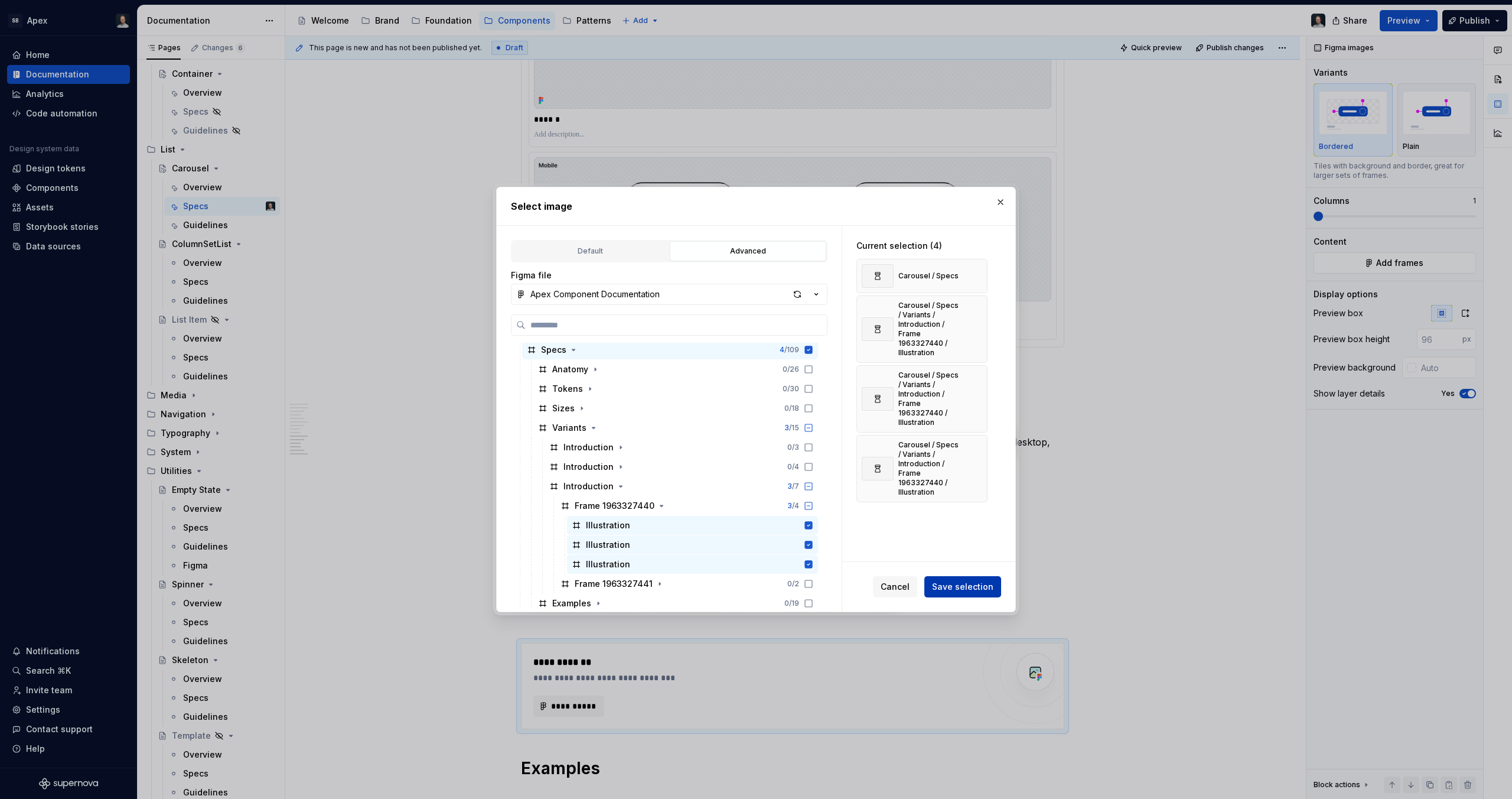
click at [961, 587] on span "Save selection" at bounding box center [962, 587] width 61 height 12
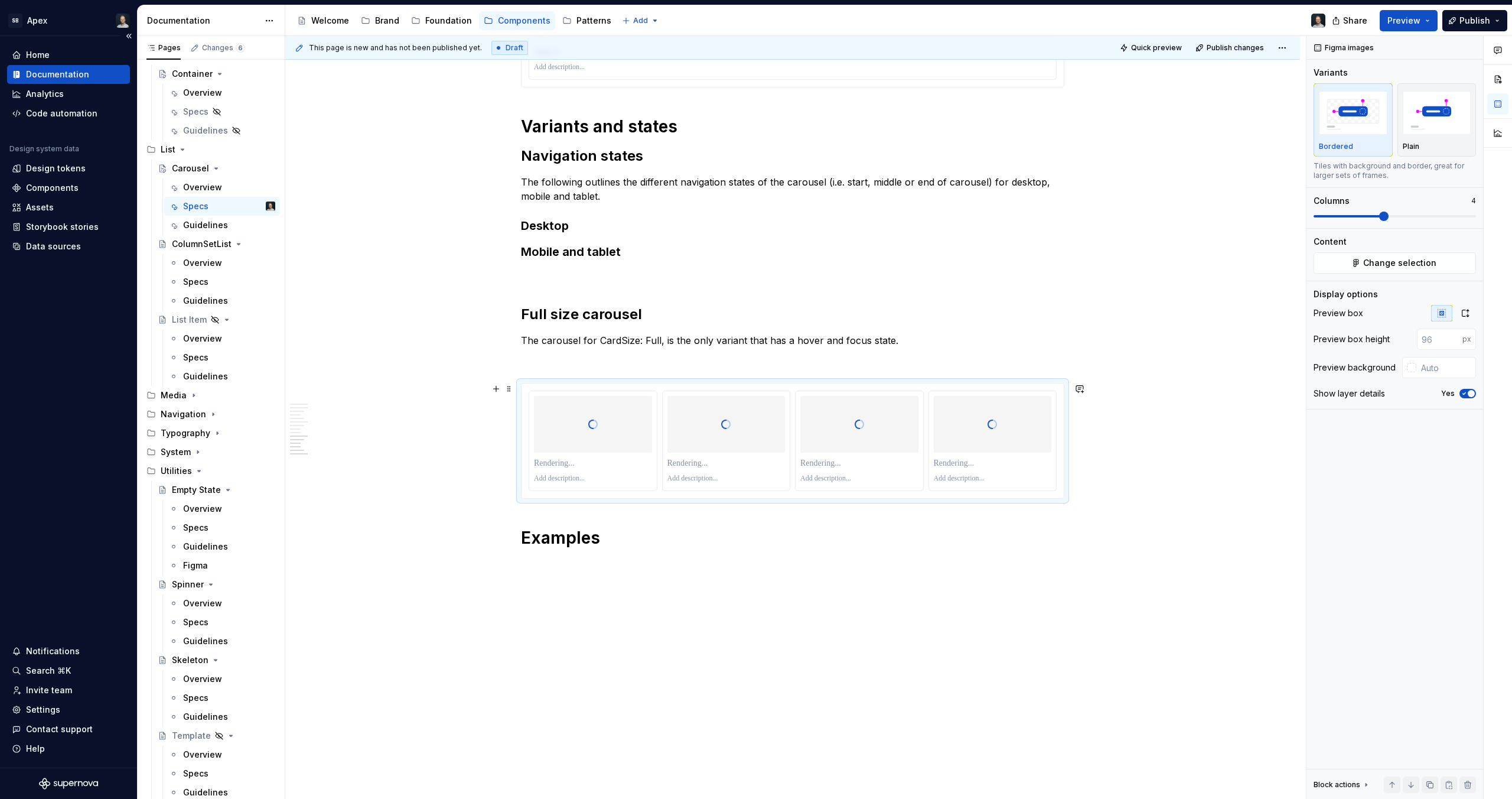
scroll to position [5989, 0]
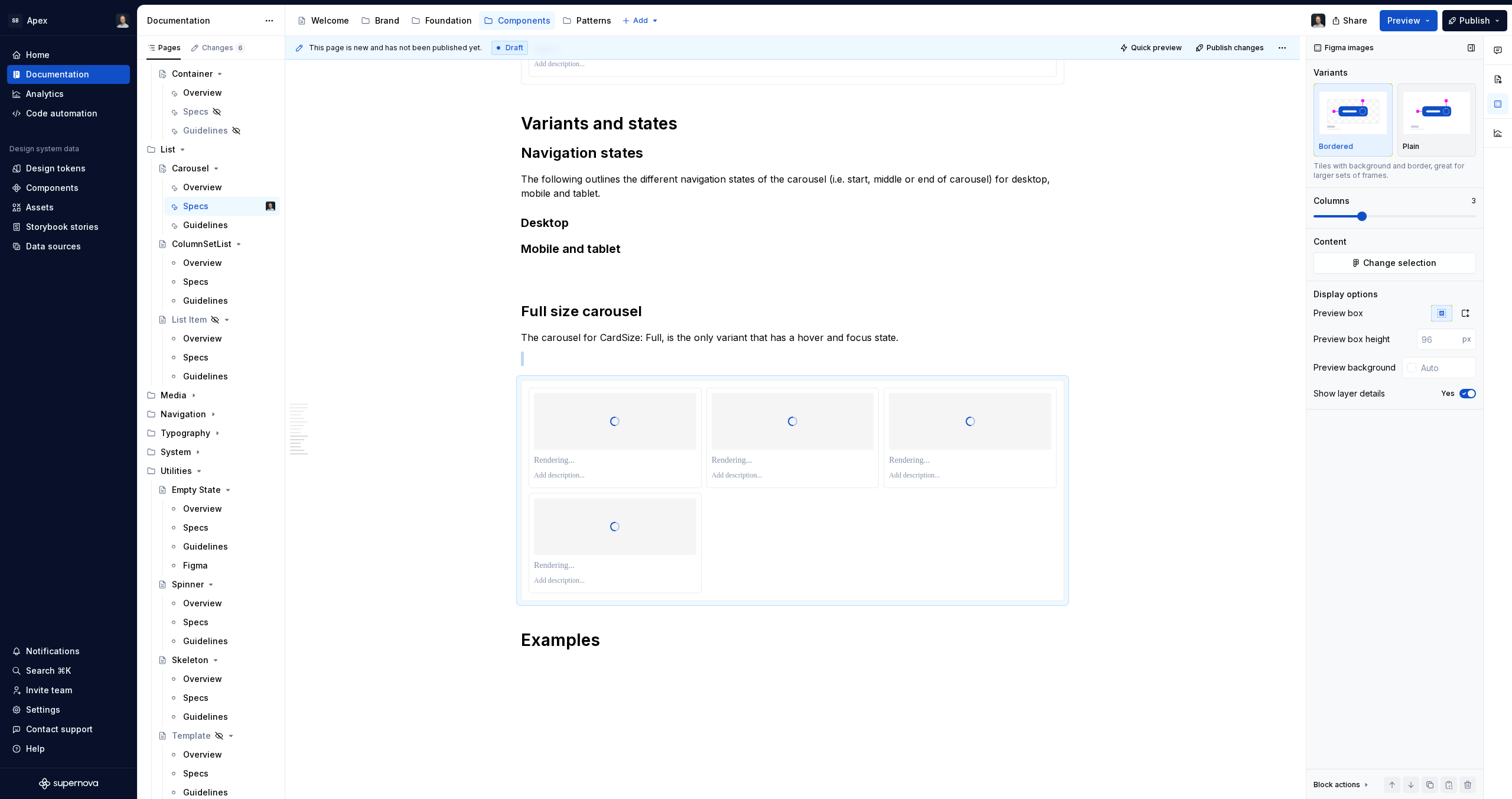
click at [1361, 215] on span at bounding box center [1337, 216] width 47 height 2
click at [592, 357] on p at bounding box center [793, 359] width 544 height 14
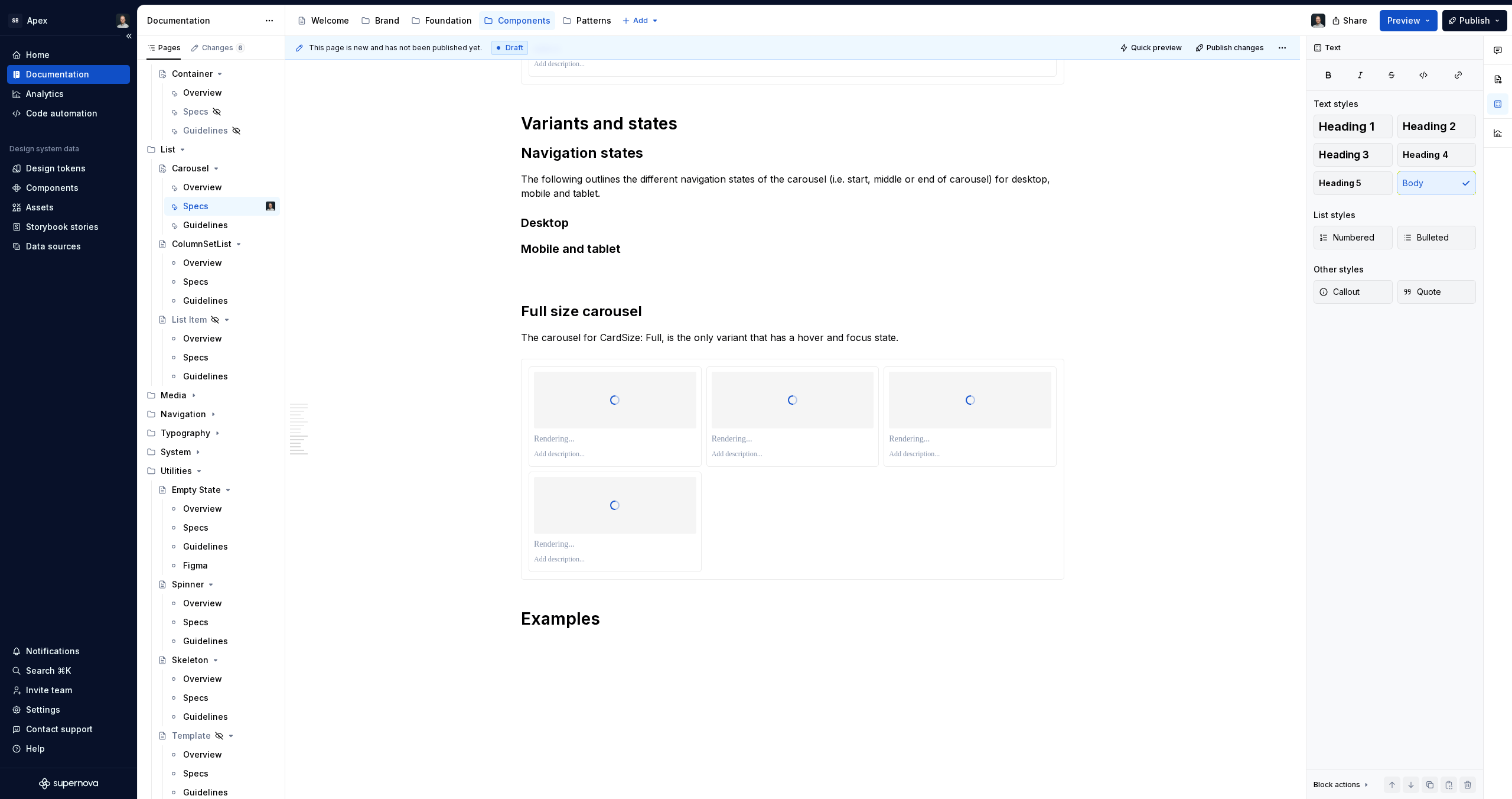
type textarea "*"
click at [598, 230] on h3 "Desktop" at bounding box center [793, 222] width 544 height 17
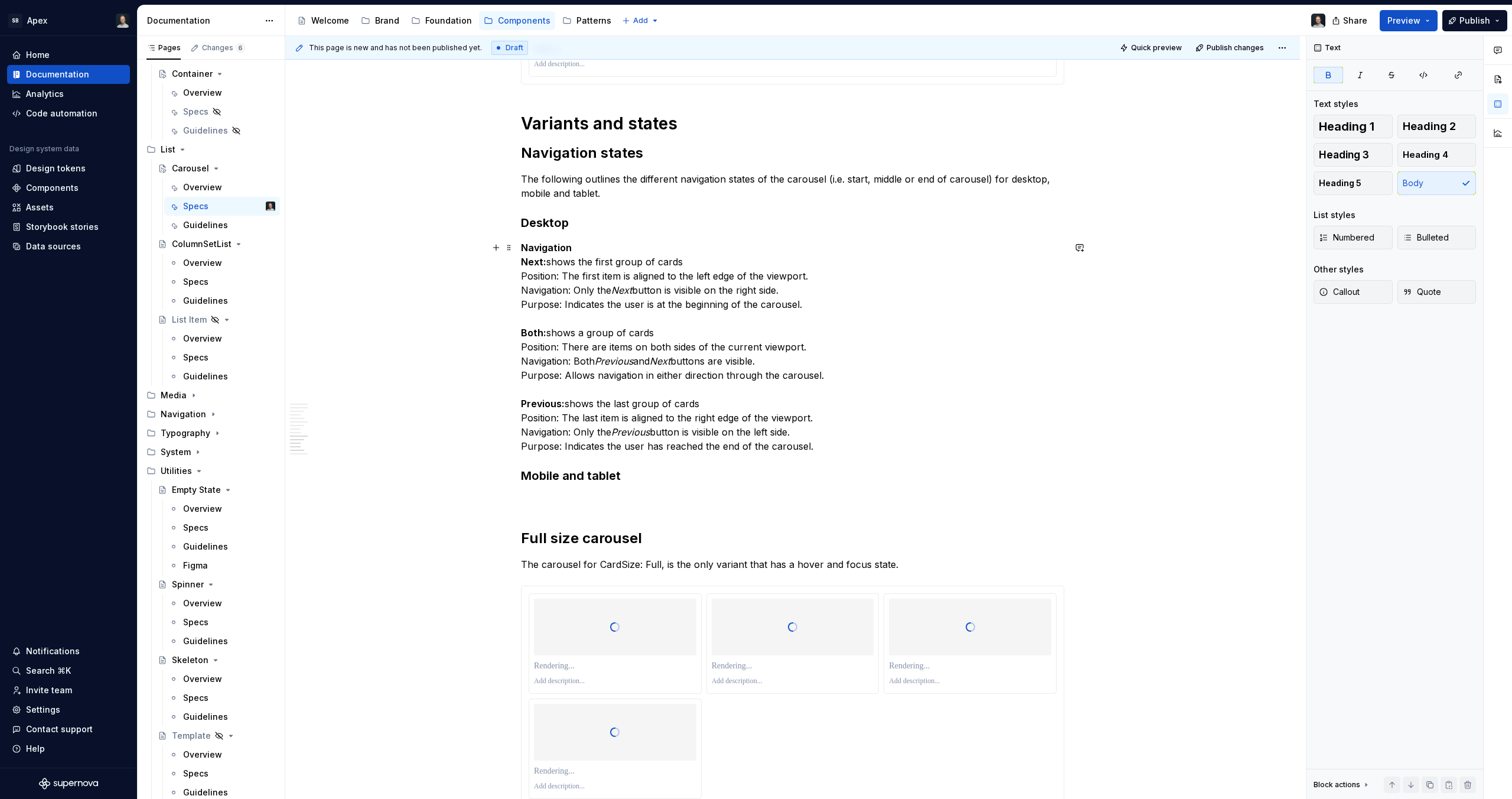
click at [641, 241] on p "Navigation Next: shows the first group of cards Position: The first item is ali…" at bounding box center [793, 346] width 544 height 212
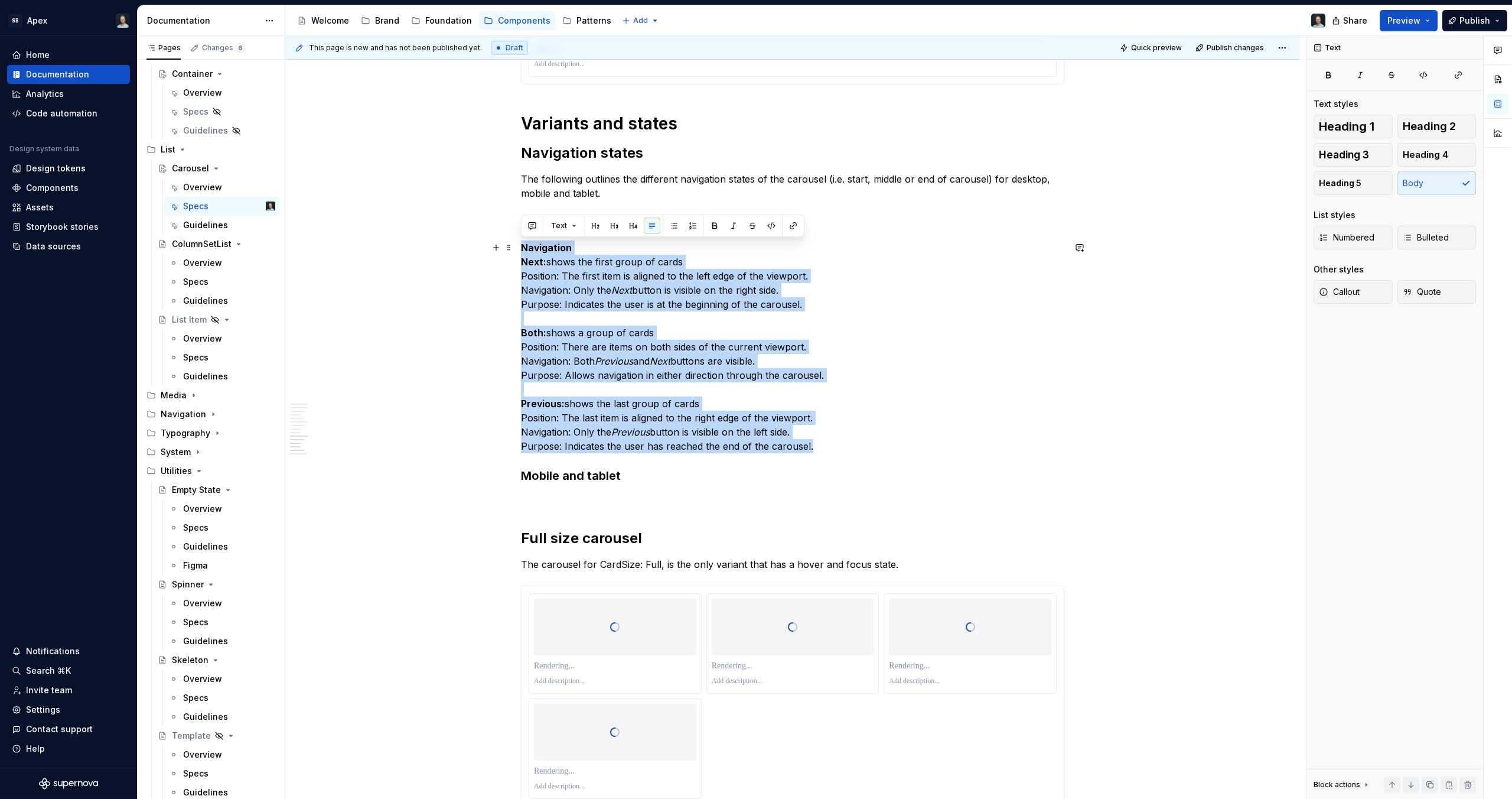
click at [641, 241] on p "Navigation Next: shows the first group of cards Position: The first item is ali…" at bounding box center [793, 346] width 544 height 212
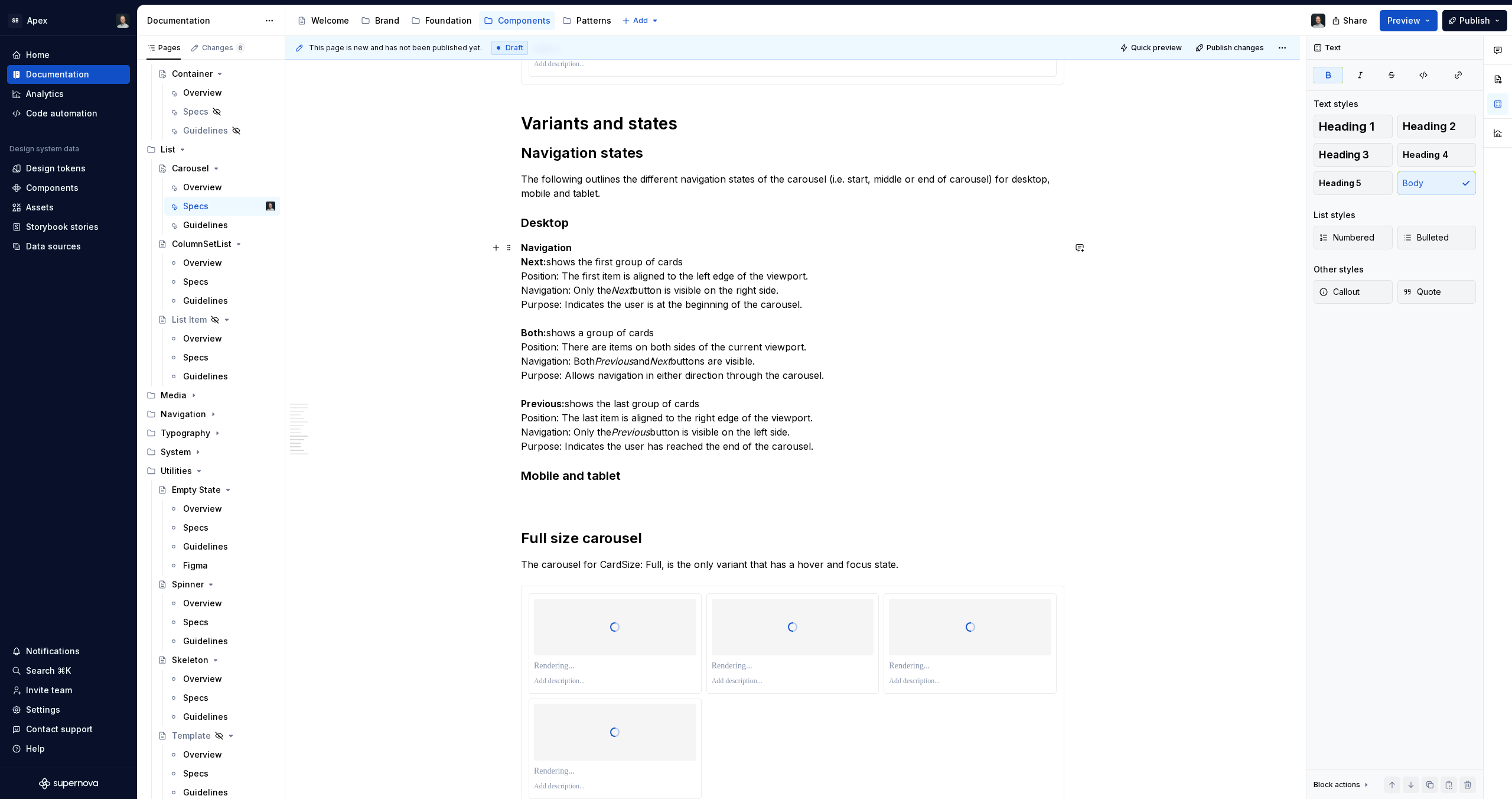
click at [639, 242] on p "Navigation Next: shows the first group of cards Position: The first item is ali…" at bounding box center [793, 346] width 544 height 212
click at [547, 244] on strong "Navigation" at bounding box center [547, 247] width 51 height 12
click at [552, 245] on strong "Navigation" at bounding box center [547, 247] width 51 height 12
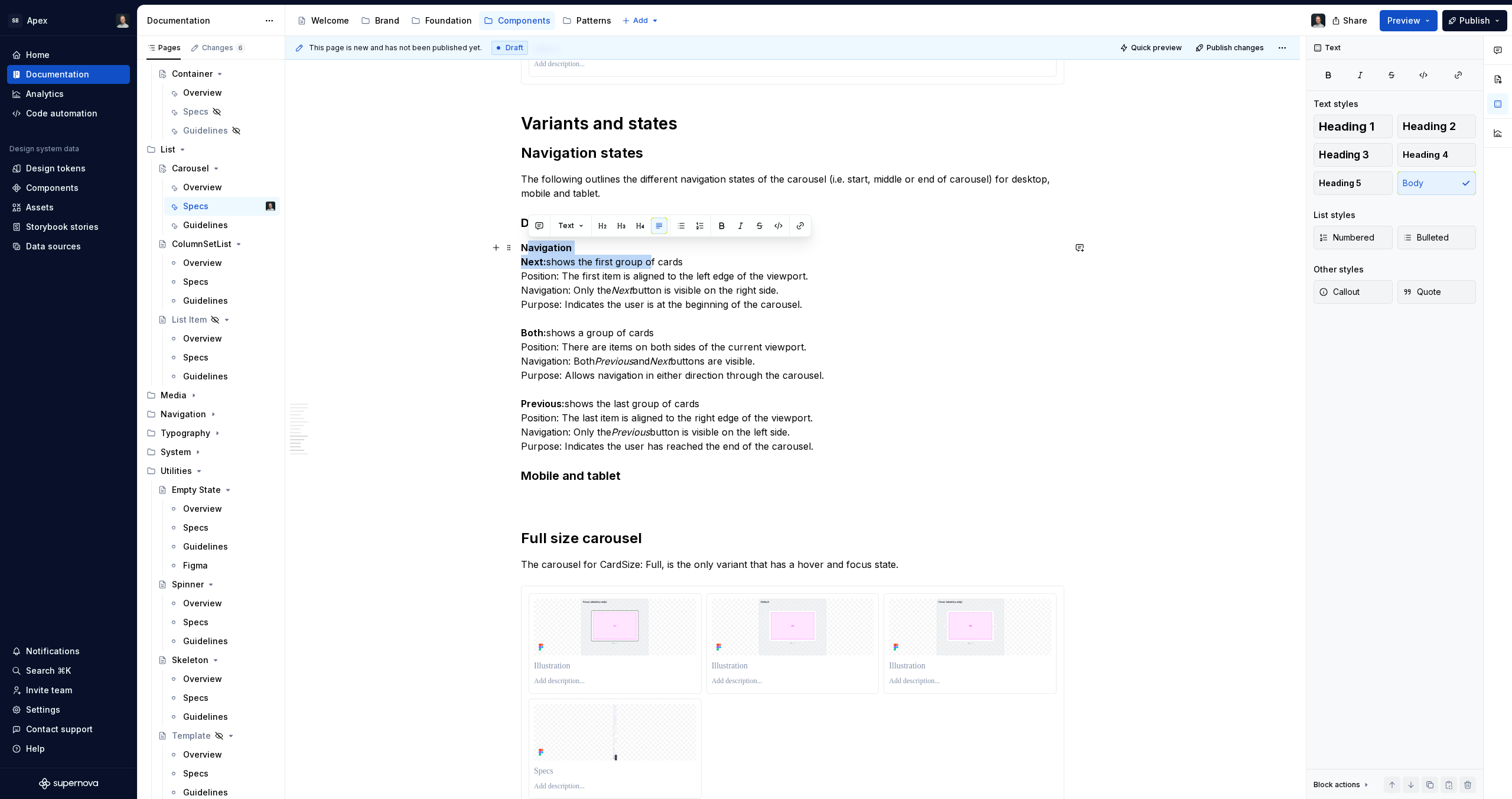
drag, startPoint x: 525, startPoint y: 249, endPoint x: 651, endPoint y: 255, distance: 126.1
click at [651, 255] on p "Navigation Next: shows the first group of cards Position: The first item is ali…" at bounding box center [793, 346] width 544 height 212
click at [599, 243] on p "Navigation Next: shows the first group of cards Position: The first item is ali…" at bounding box center [793, 346] width 544 height 212
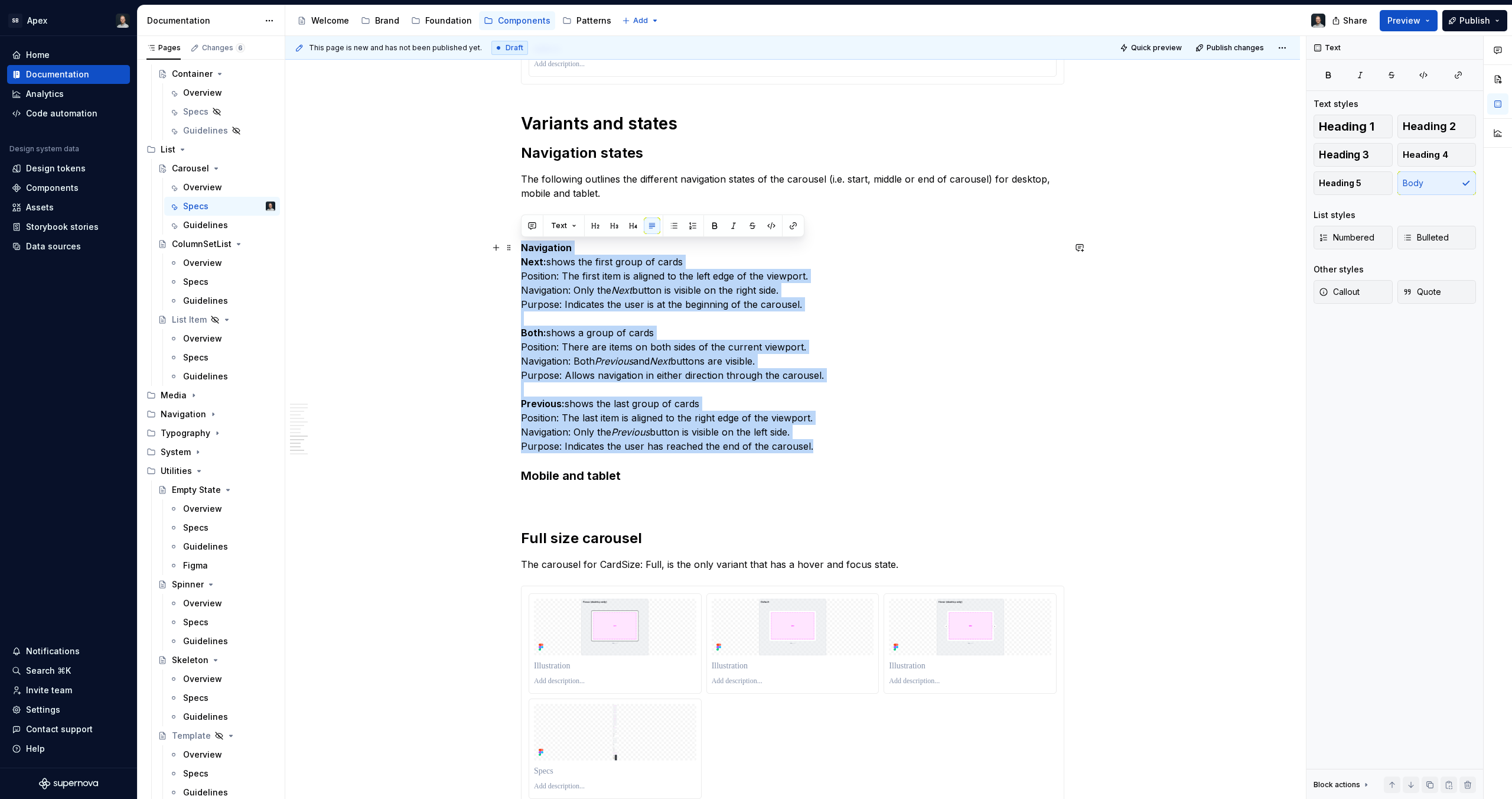
click at [537, 240] on p "Navigation Next: shows the first group of cards Position: The first item is ali…" at bounding box center [793, 346] width 544 height 212
click at [551, 247] on strong "Navigation" at bounding box center [547, 247] width 51 height 12
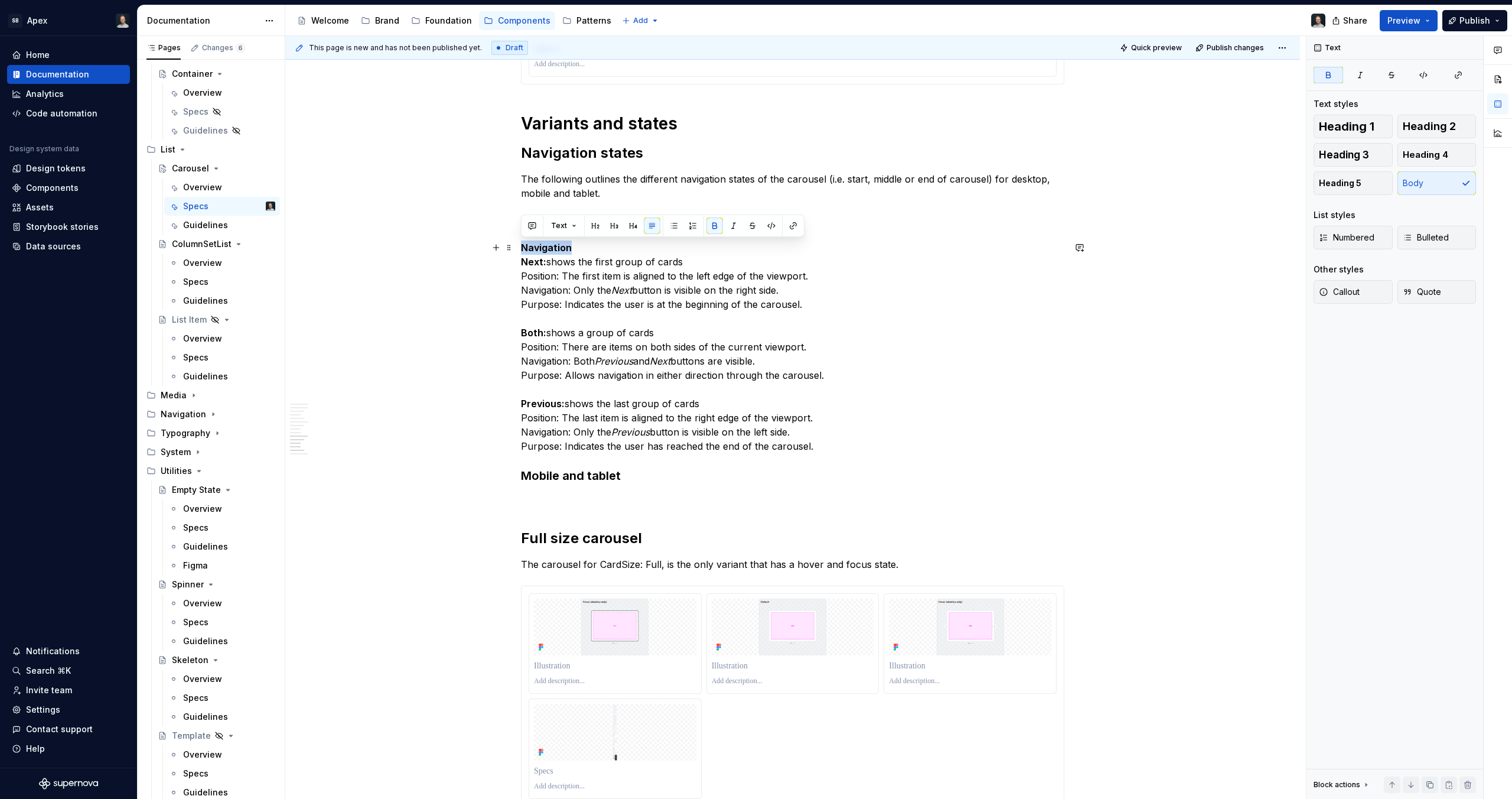
click at [551, 247] on strong "Navigation" at bounding box center [547, 247] width 51 height 12
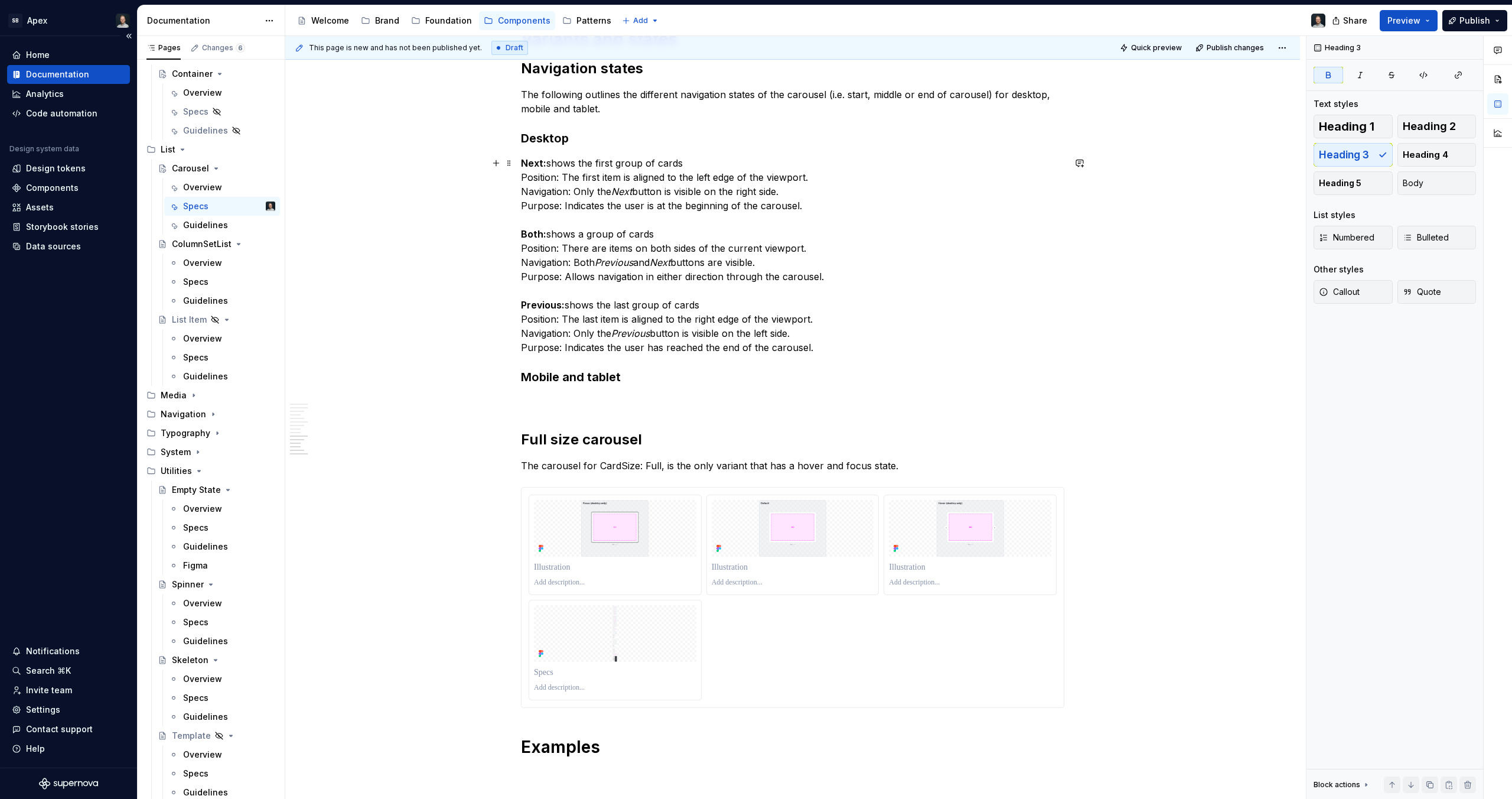
scroll to position [6074, 0]
click at [639, 377] on h3 "Mobile and tablet" at bounding box center [793, 376] width 544 height 17
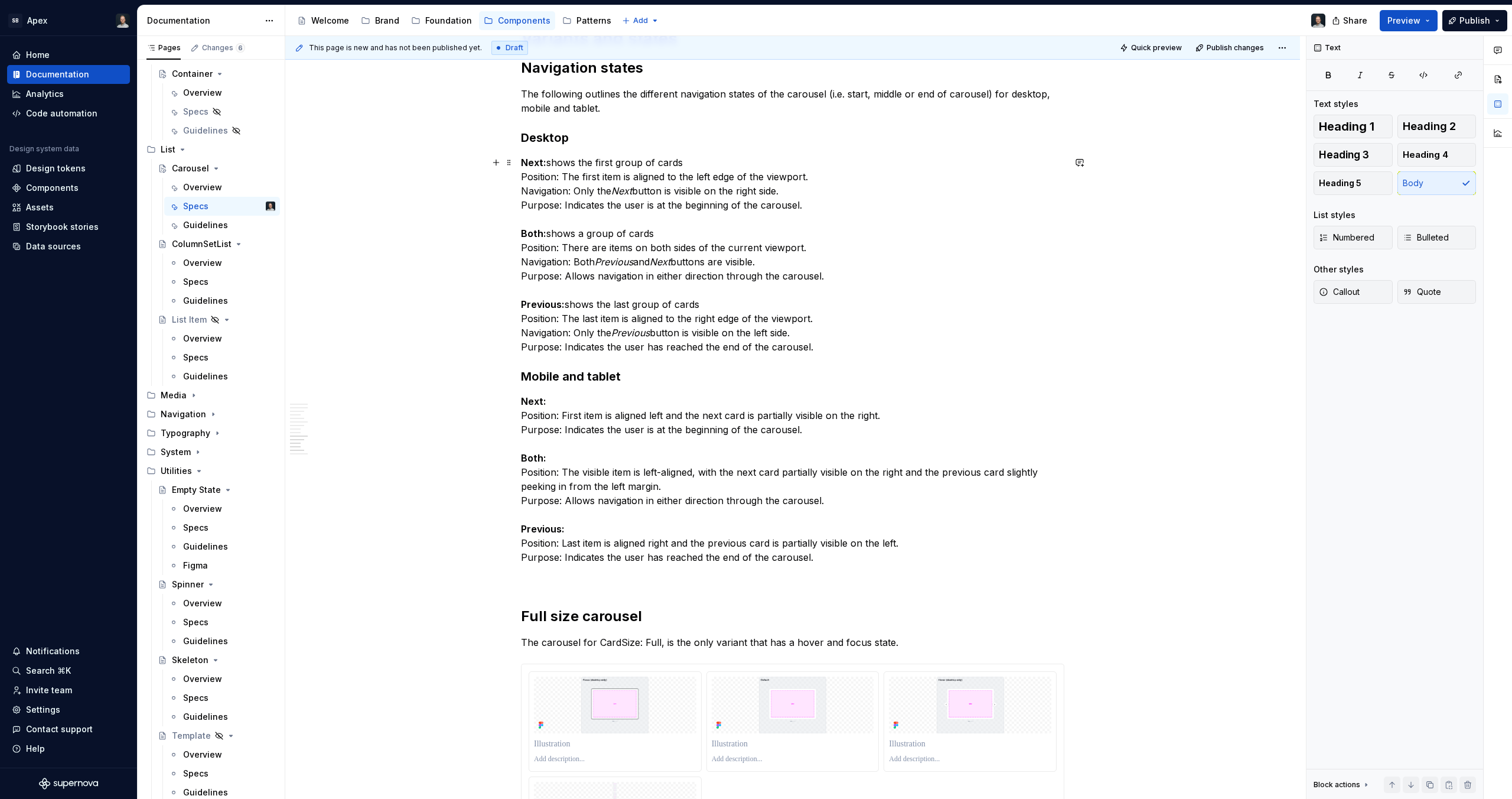
click at [546, 162] on strong "Next:" at bounding box center [534, 162] width 25 height 12
click at [590, 394] on p "Next: Position: First item is aligned left and the next card is partially visib…" at bounding box center [793, 479] width 544 height 170
click at [648, 454] on p "Next: Position: First item is aligned left and the next card is partially visib…" at bounding box center [793, 479] width 544 height 170
click at [598, 404] on p "Next: Position: First item is aligned left and the next card is partially visib…" at bounding box center [793, 479] width 544 height 170
drag, startPoint x: 549, startPoint y: 403, endPoint x: 639, endPoint y: 400, distance: 90.0
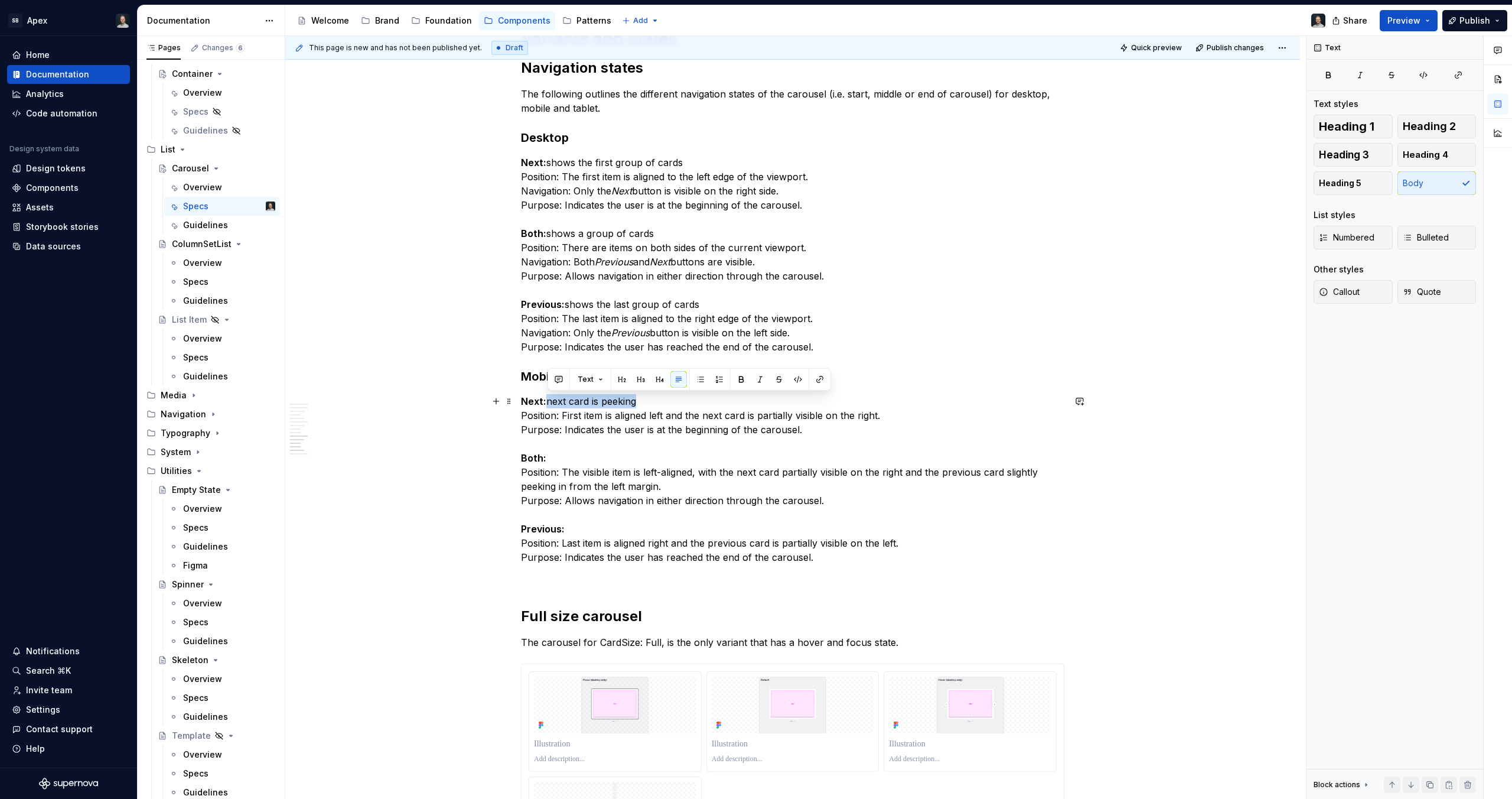
click at [639, 400] on p "Next: next card is peeking Position: First item is aligned left and the next ca…" at bounding box center [793, 479] width 544 height 170
copy p "next card is peeking"
click at [614, 466] on p "Next: next card is peeking Position: First item is aligned left and the next ca…" at bounding box center [793, 481] width 544 height 170
click at [548, 462] on p "Next: next card is peeking Position: First item is aligned left and the next ca…" at bounding box center [793, 481] width 544 height 170
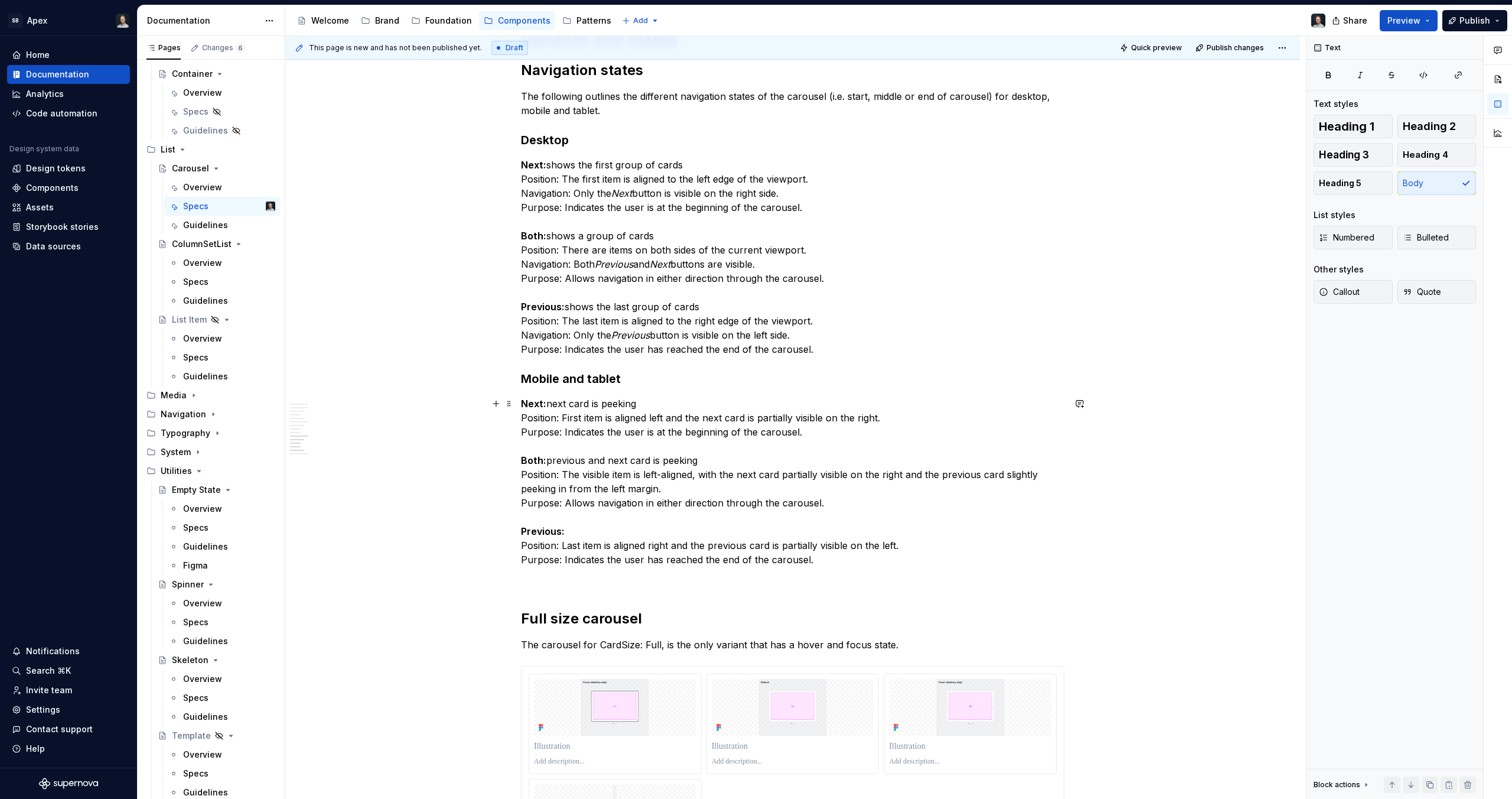
click at [656, 460] on p "Next: next card is peeking Position: First item is aligned left and the next ca…" at bounding box center [793, 481] width 544 height 170
click at [649, 462] on p "Next: next card is peeking Position: First item is aligned left and the next ca…" at bounding box center [793, 481] width 544 height 170
click at [668, 462] on p "Next: next card is peeking Position: First item is aligned left and the next ca…" at bounding box center [793, 481] width 544 height 170
click at [629, 510] on p "Next: next card is peeking Position: First item is aligned left and the next ca…" at bounding box center [793, 481] width 544 height 170
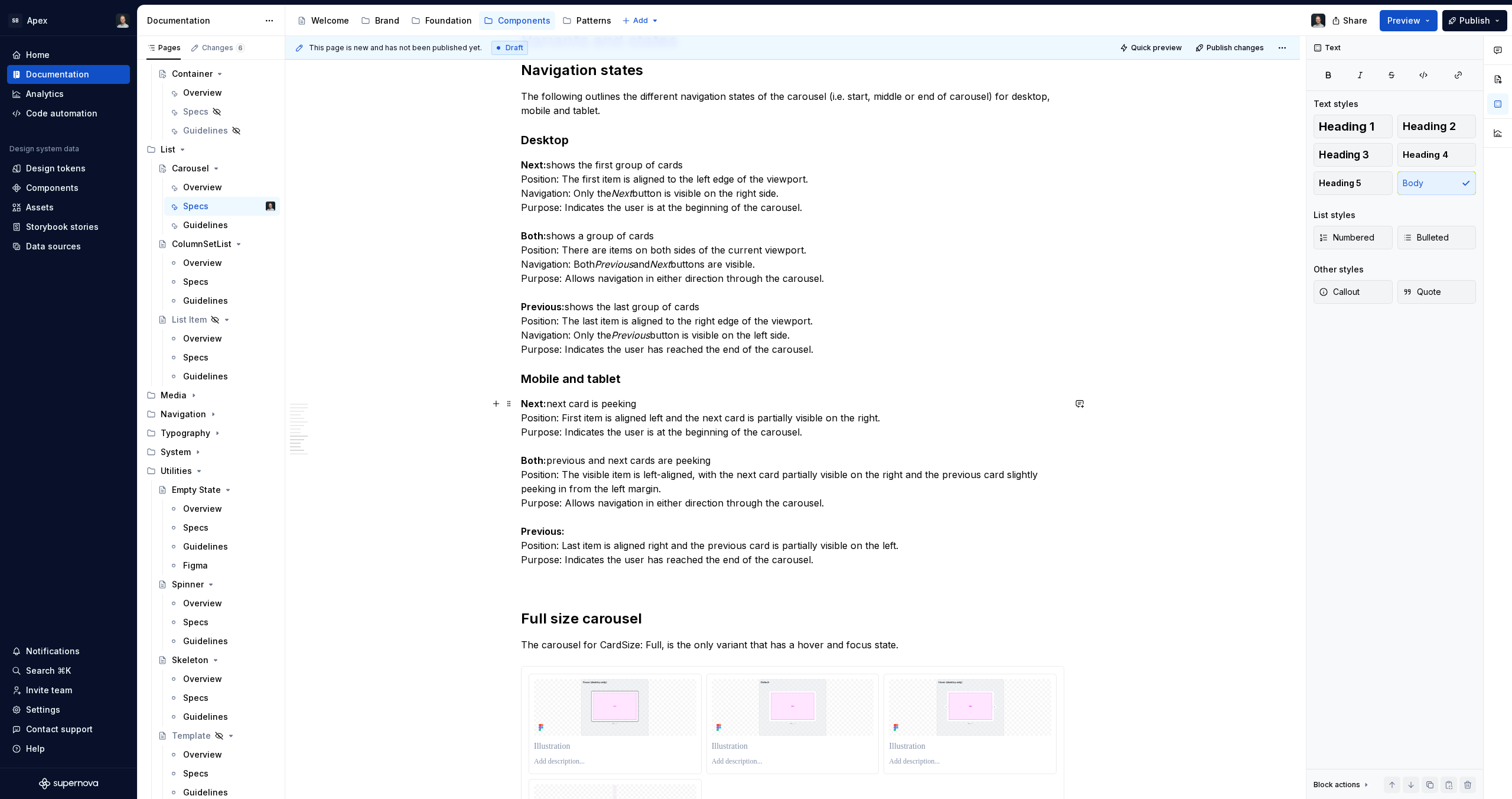
click at [591, 528] on p "Next: next card is peeking Position: First item is aligned left and the next ca…" at bounding box center [793, 481] width 544 height 170
click at [582, 532] on p "Next: next card is peeking Position: First item is aligned left and the next ca…" at bounding box center [793, 481] width 544 height 170
click at [714, 523] on p "Next: next card is peeking Position: First item is aligned left and the next ca…" at bounding box center [793, 481] width 544 height 170
click at [664, 532] on p "Next: next card is peeking Position: First item is aligned left and the next ca…" at bounding box center [793, 481] width 544 height 170
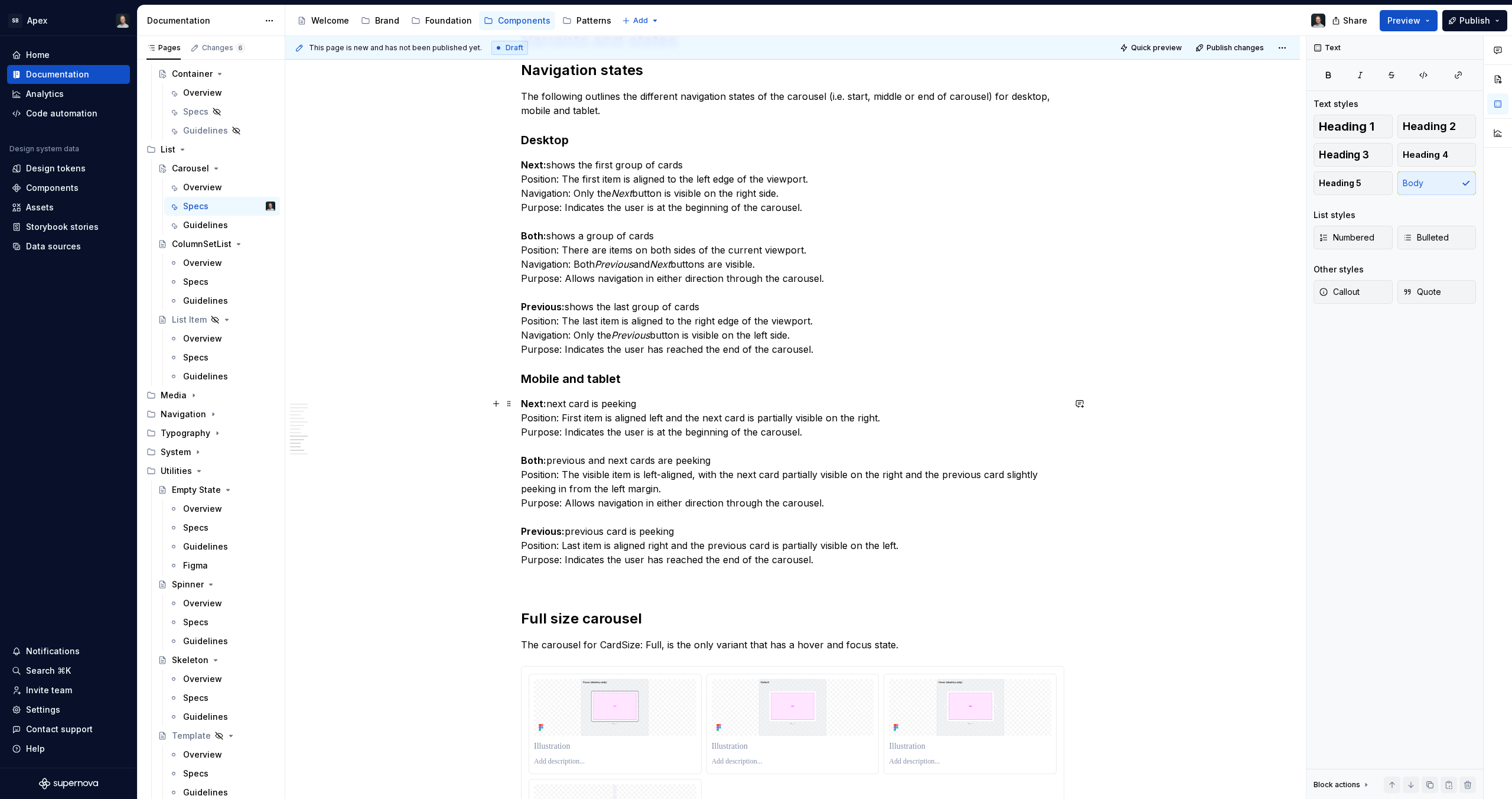
click at [768, 527] on p "Next: next card is peeking Position: First item is aligned left and the next ca…" at bounding box center [793, 481] width 544 height 170
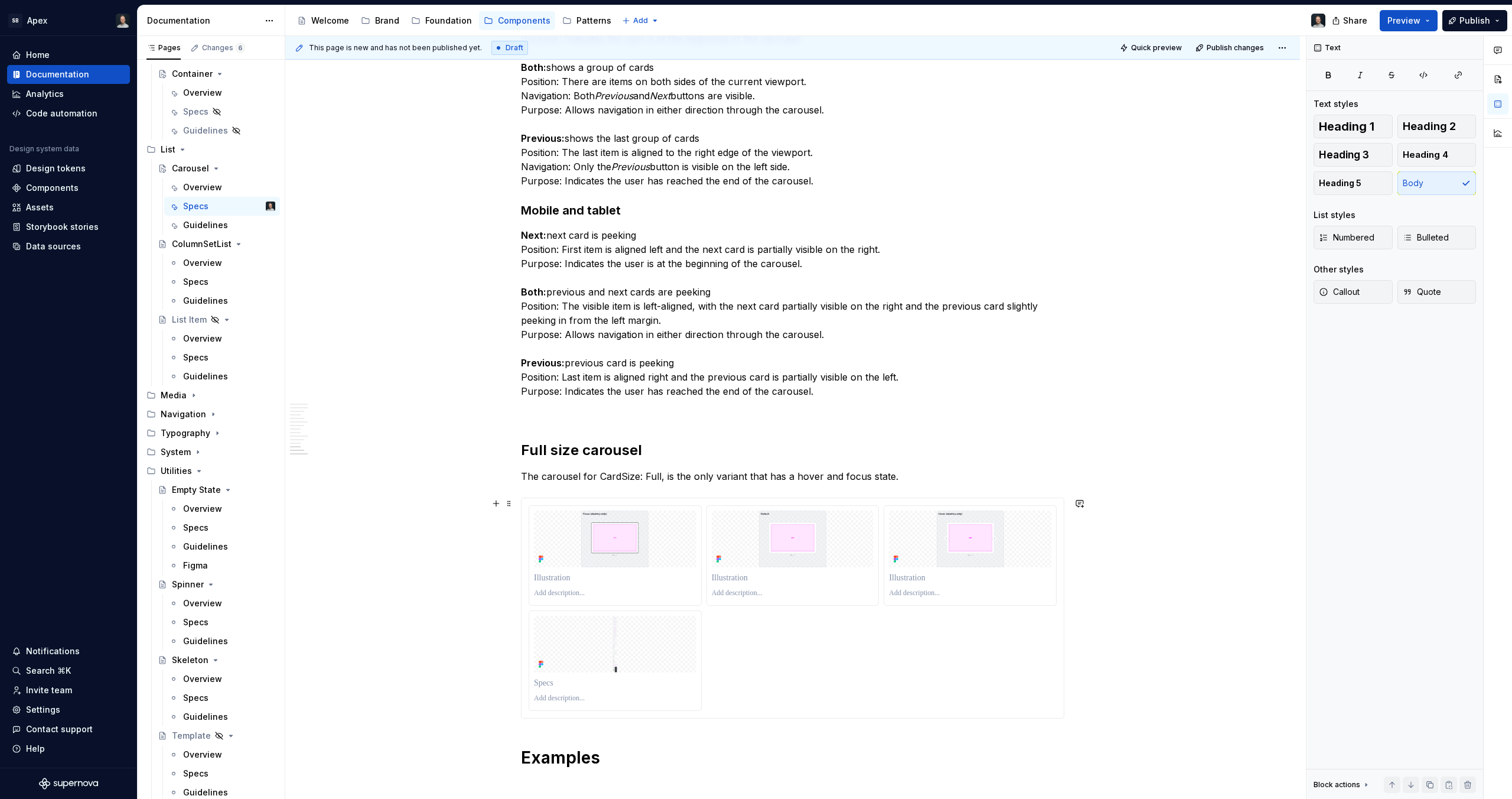
scroll to position [6254, 0]
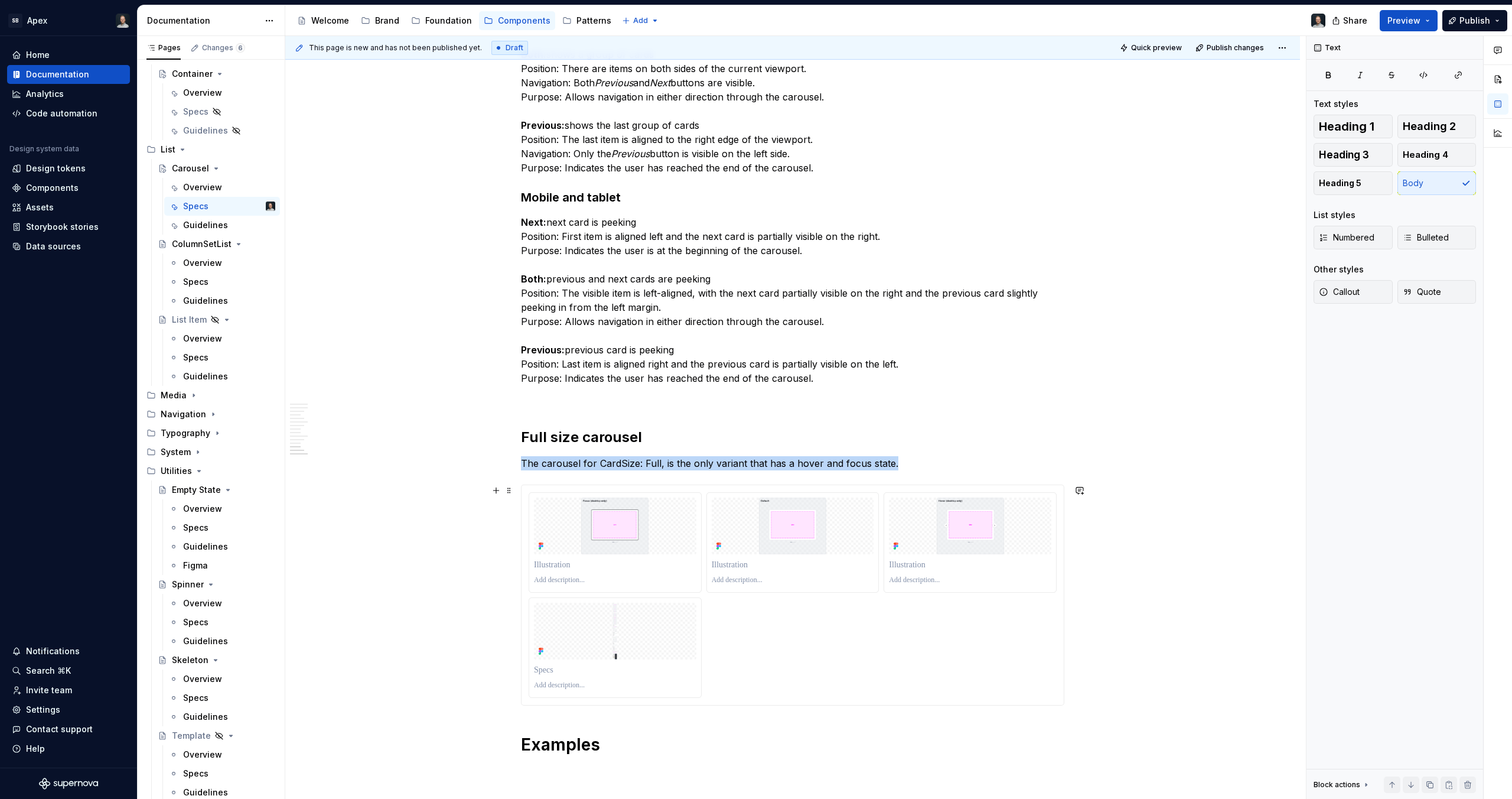
click at [904, 640] on div at bounding box center [793, 594] width 528 height 205
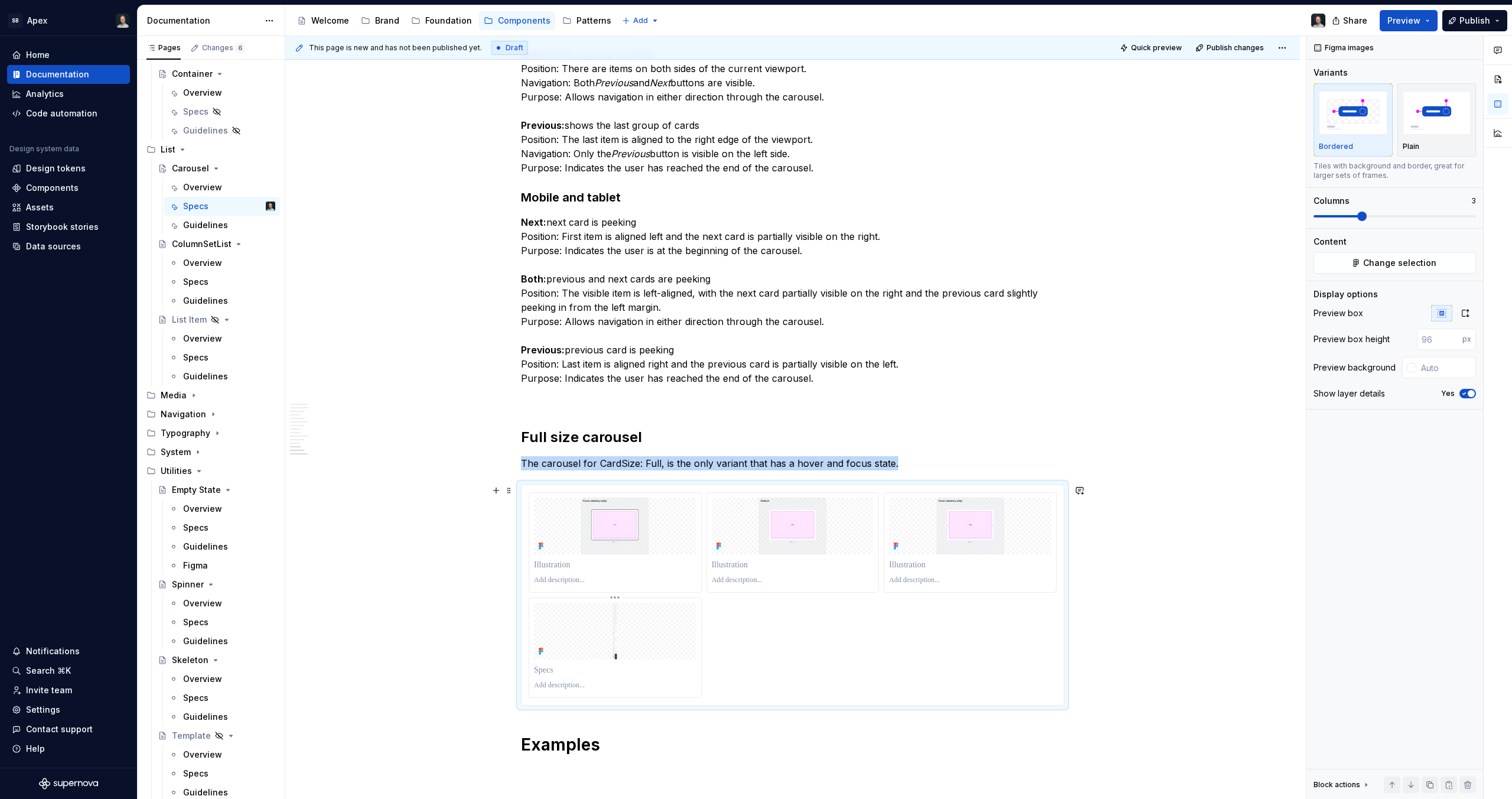
click at [653, 650] on img at bounding box center [615, 630] width 162 height 57
click at [638, 644] on img at bounding box center [615, 630] width 162 height 57
click at [614, 600] on html "SB Apex Home Documentation Analytics Code automation Design system data Design …" at bounding box center [756, 400] width 1512 height 799
click at [668, 684] on div "Delete item" at bounding box center [672, 678] width 87 height 12
click at [1463, 305] on button "button" at bounding box center [1465, 313] width 21 height 17
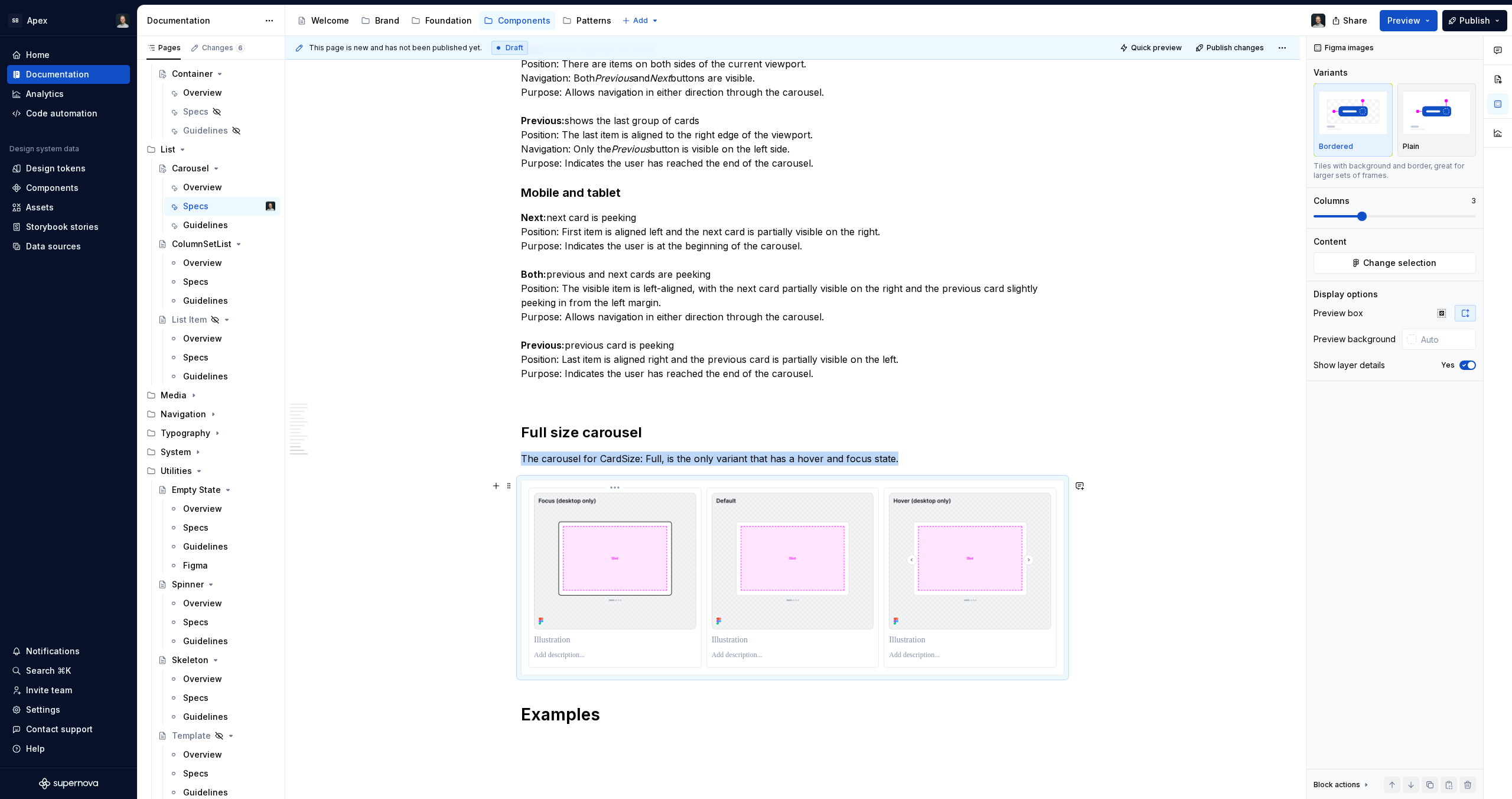
scroll to position [6267, 0]
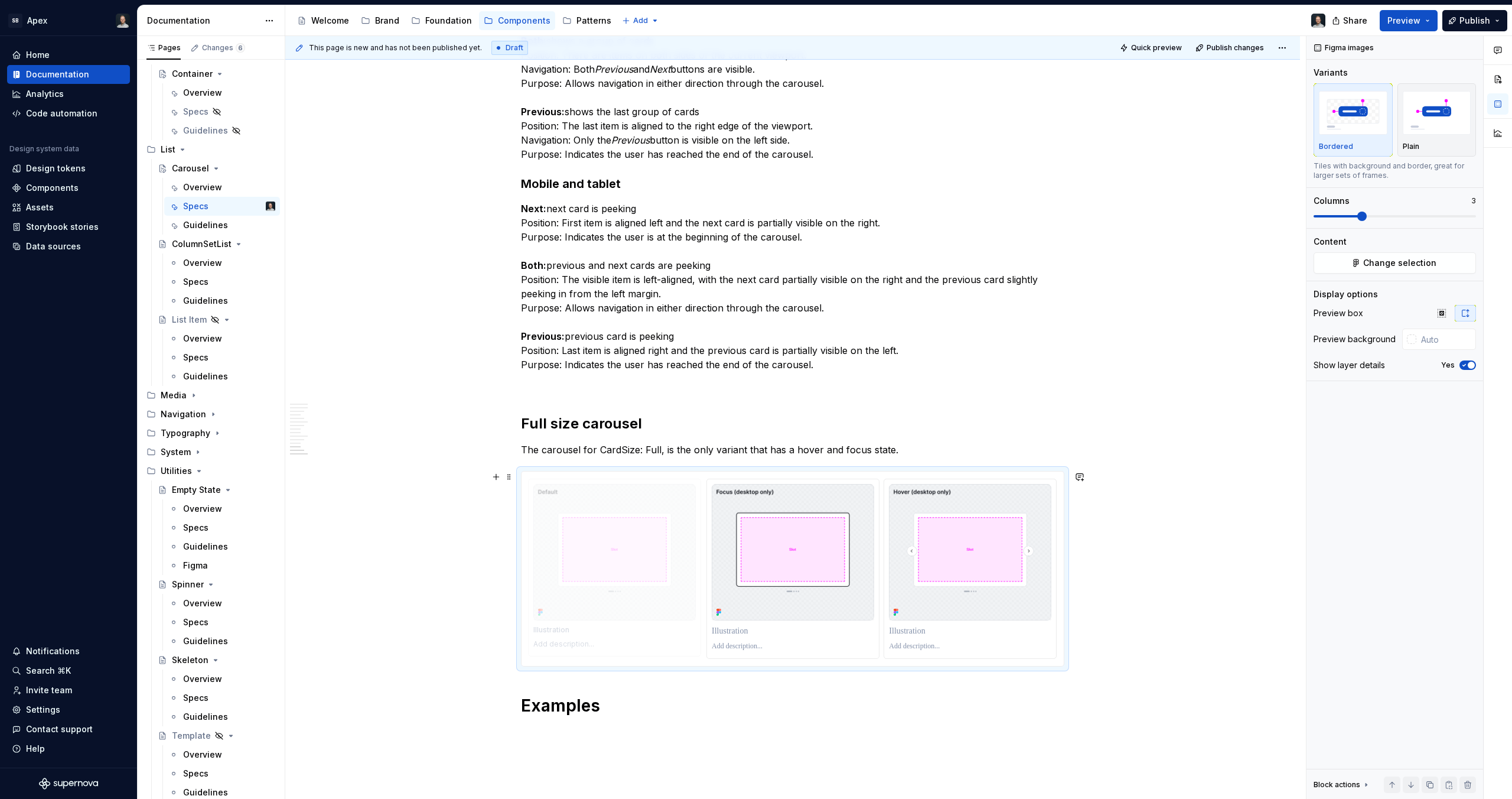
drag, startPoint x: 817, startPoint y: 536, endPoint x: 625, endPoint y: 540, distance: 192.0
click at [625, 540] on body "SB Apex Home Documentation Analytics Code automation Design system data Design …" at bounding box center [756, 400] width 1512 height 799
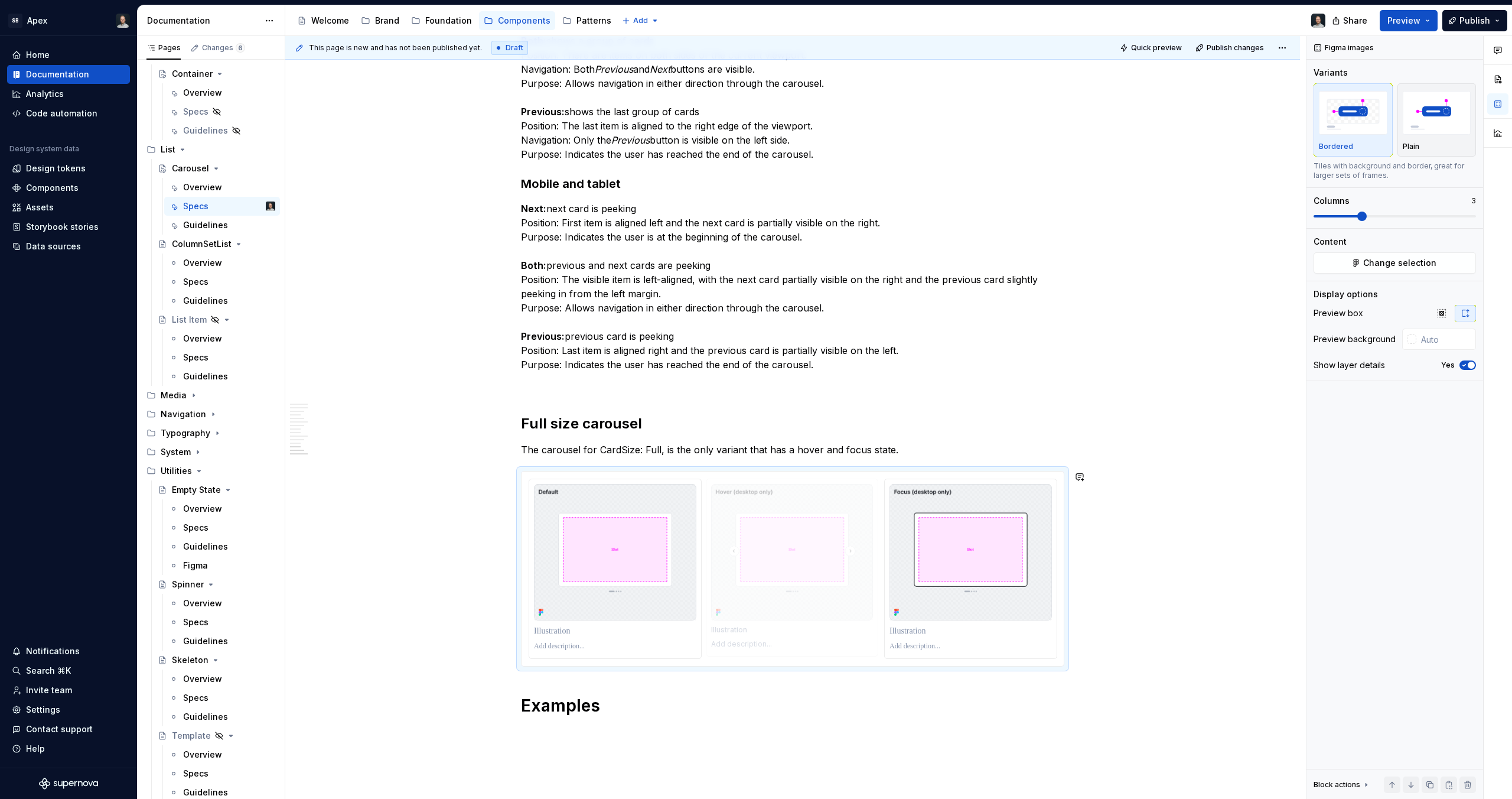
drag, startPoint x: 976, startPoint y: 532, endPoint x: 825, endPoint y: 541, distance: 151.3
click at [829, 538] on body "SB Apex Home Documentation Analytics Code automation Design system data Design …" at bounding box center [756, 400] width 1512 height 799
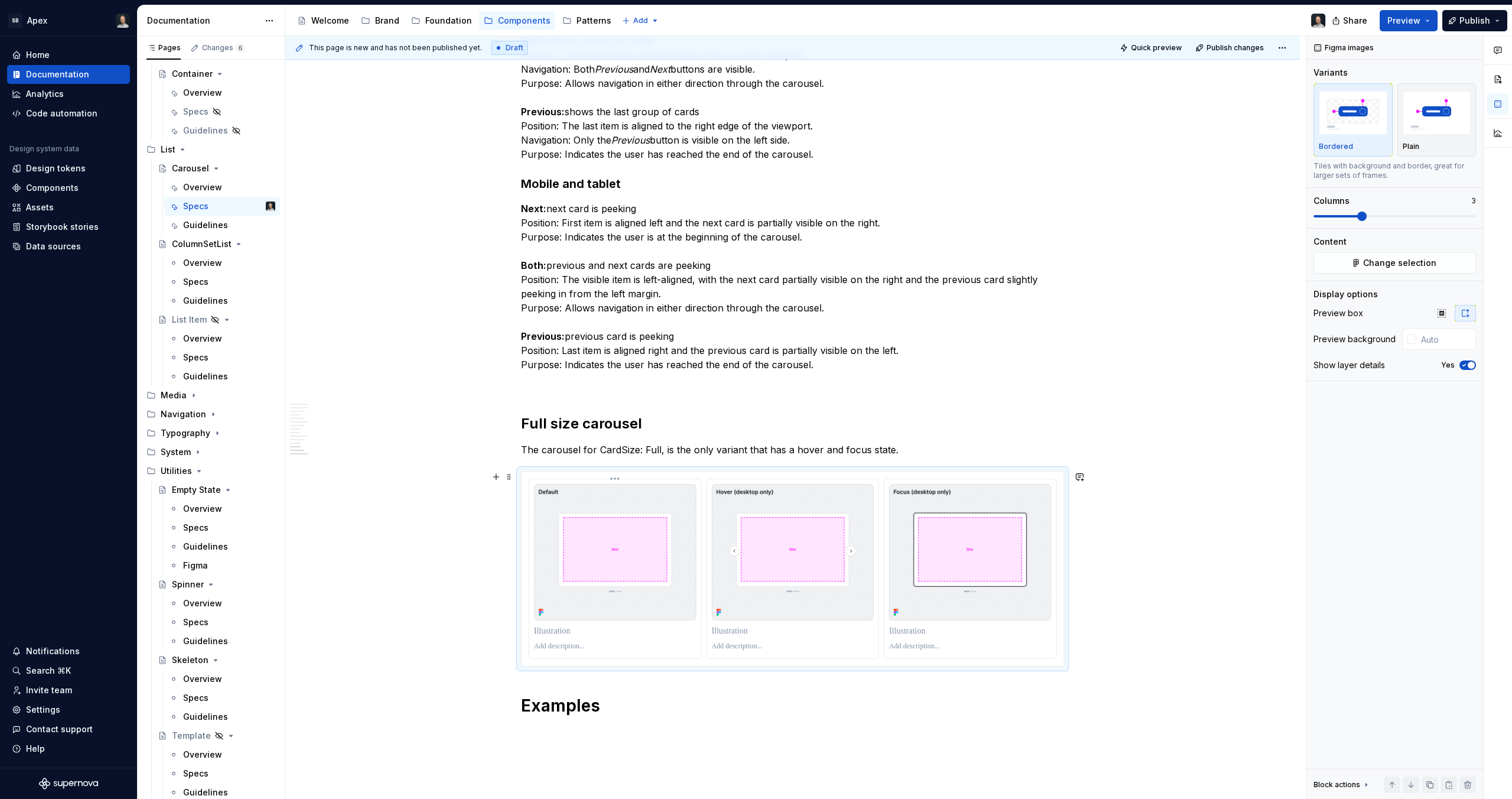
click at [611, 632] on p at bounding box center [615, 630] width 162 height 12
click at [774, 626] on p at bounding box center [793, 630] width 162 height 12
click at [914, 626] on p at bounding box center [970, 630] width 162 height 12
click at [587, 643] on p at bounding box center [615, 646] width 162 height 10
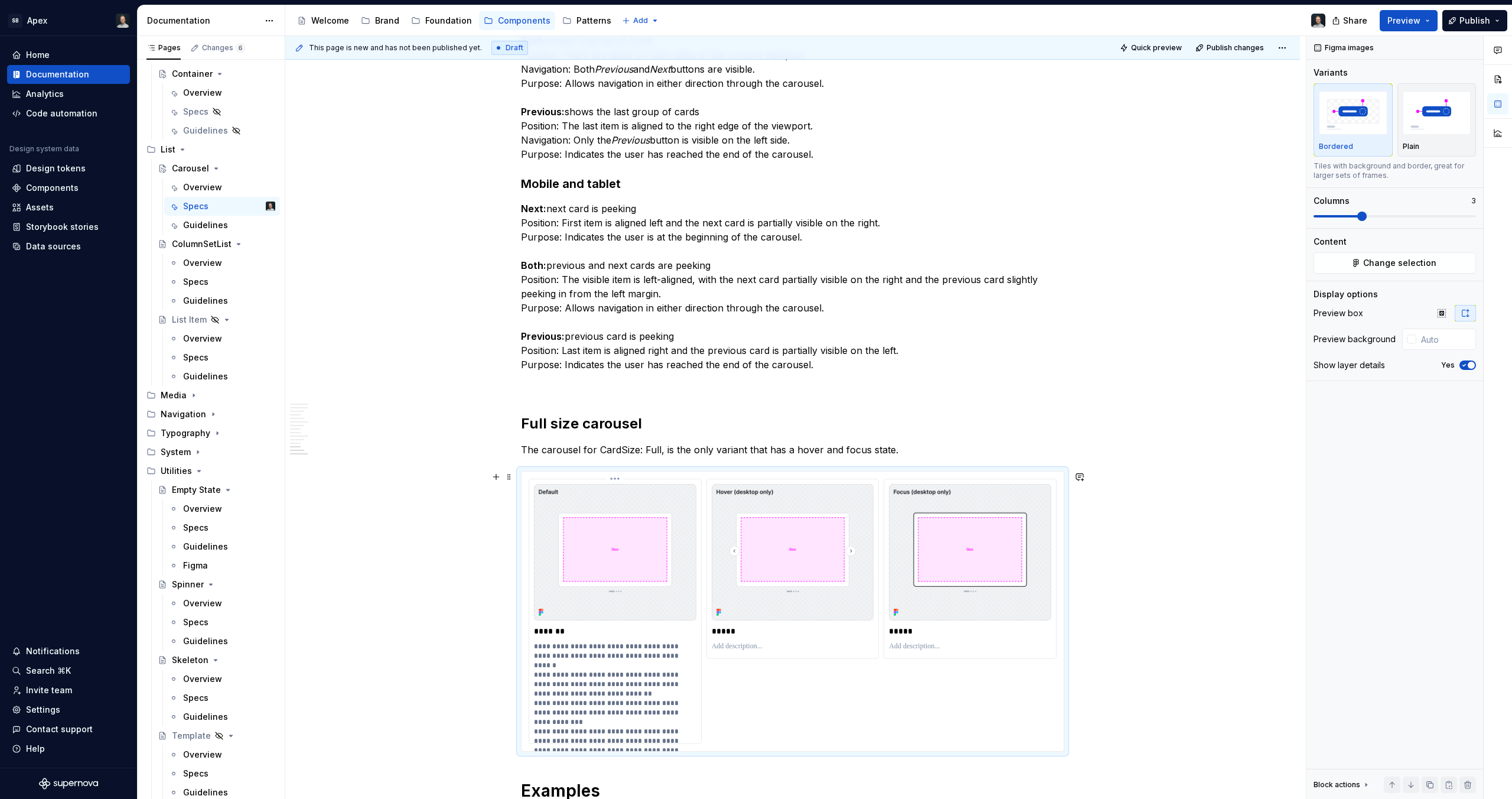
click at [594, 715] on p "**********" at bounding box center [615, 688] width 162 height 95
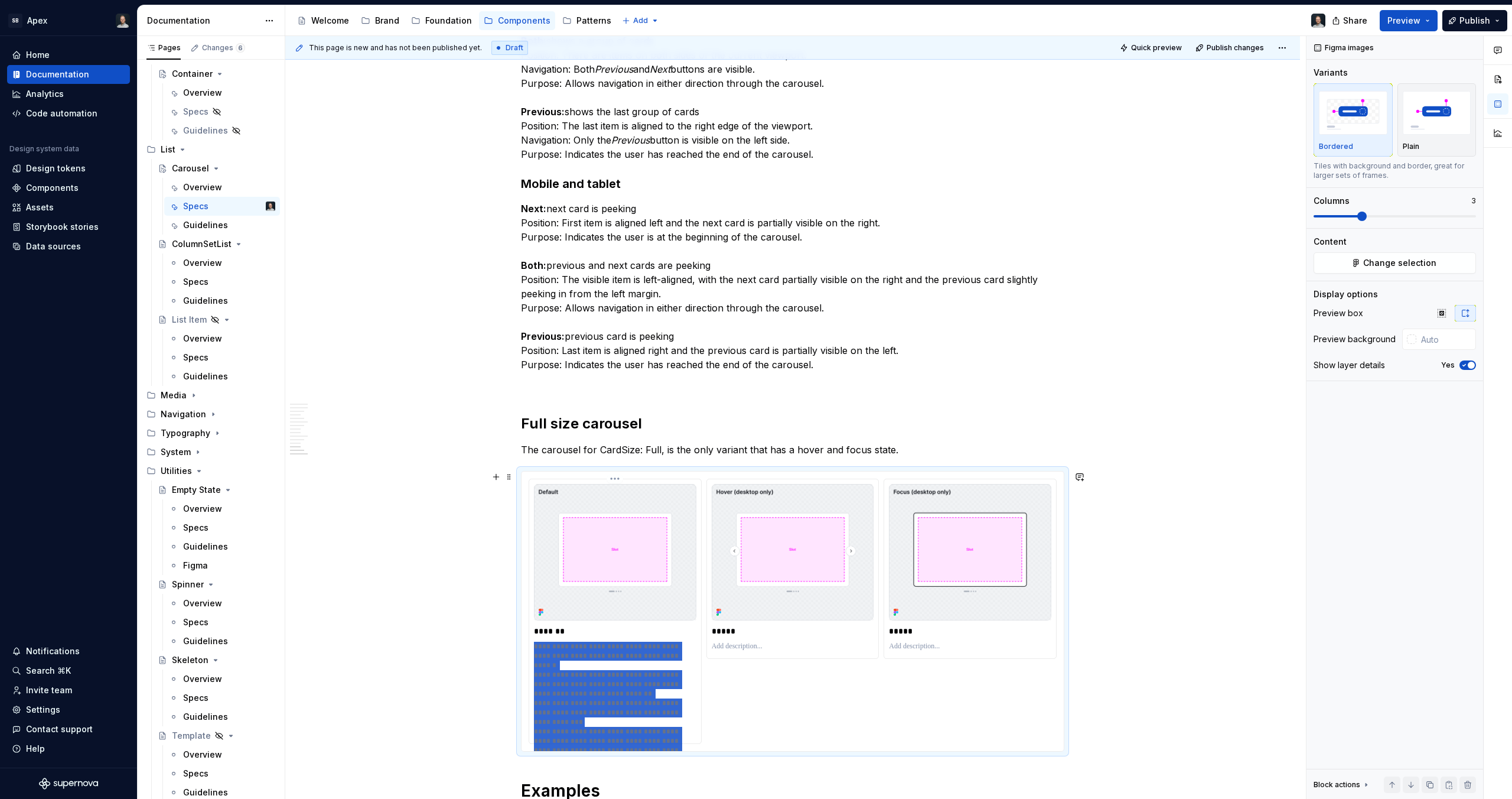
click at [594, 715] on p "**********" at bounding box center [615, 688] width 162 height 95
click at [599, 703] on p "**********" at bounding box center [615, 688] width 162 height 95
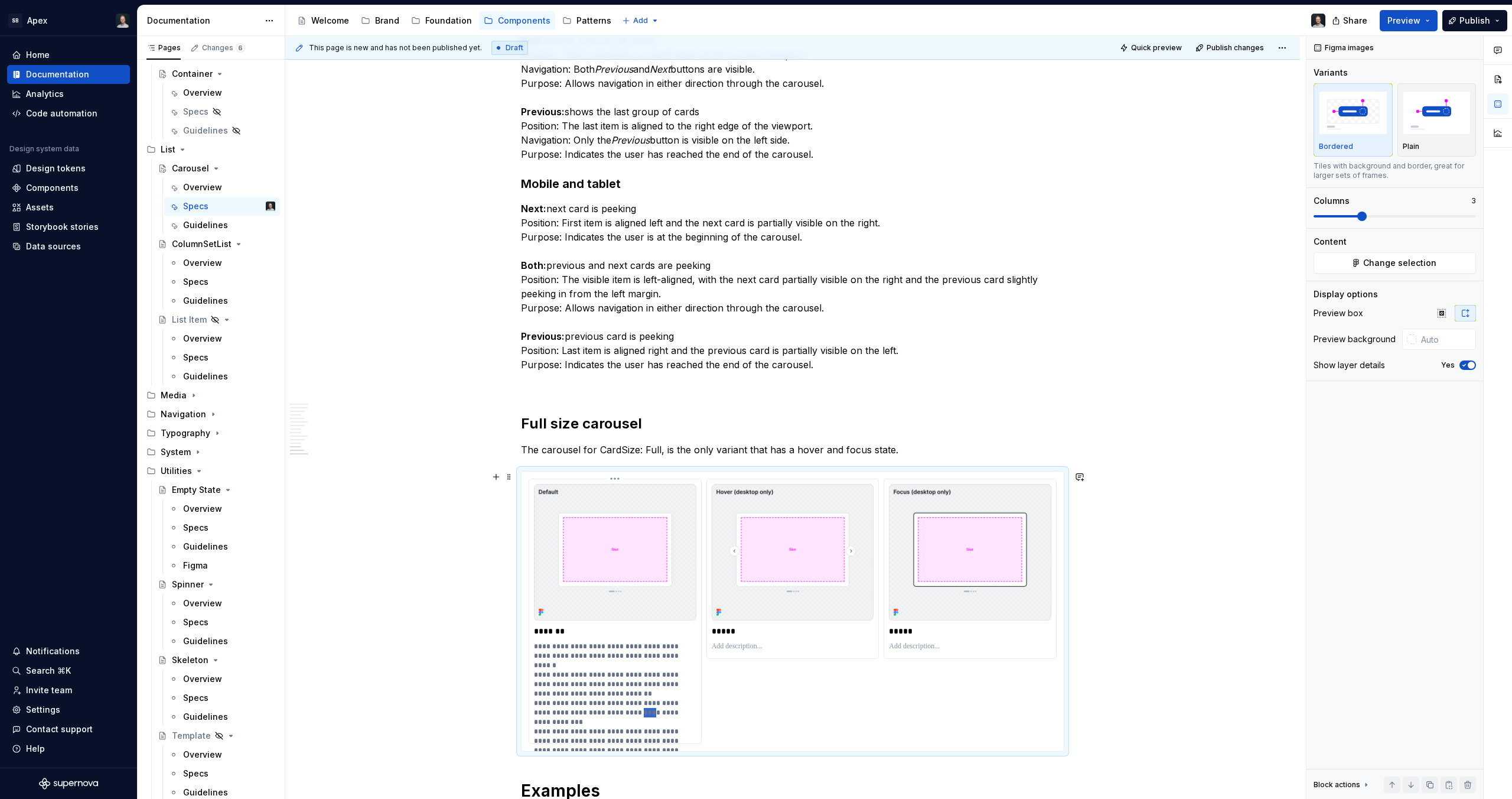
click at [599, 703] on p "**********" at bounding box center [615, 688] width 162 height 95
drag, startPoint x: 687, startPoint y: 731, endPoint x: 522, endPoint y: 694, distance: 169.1
click at [522, 694] on div "**********" at bounding box center [792, 610] width 542 height 279
click at [789, 641] on p at bounding box center [793, 646] width 162 height 10
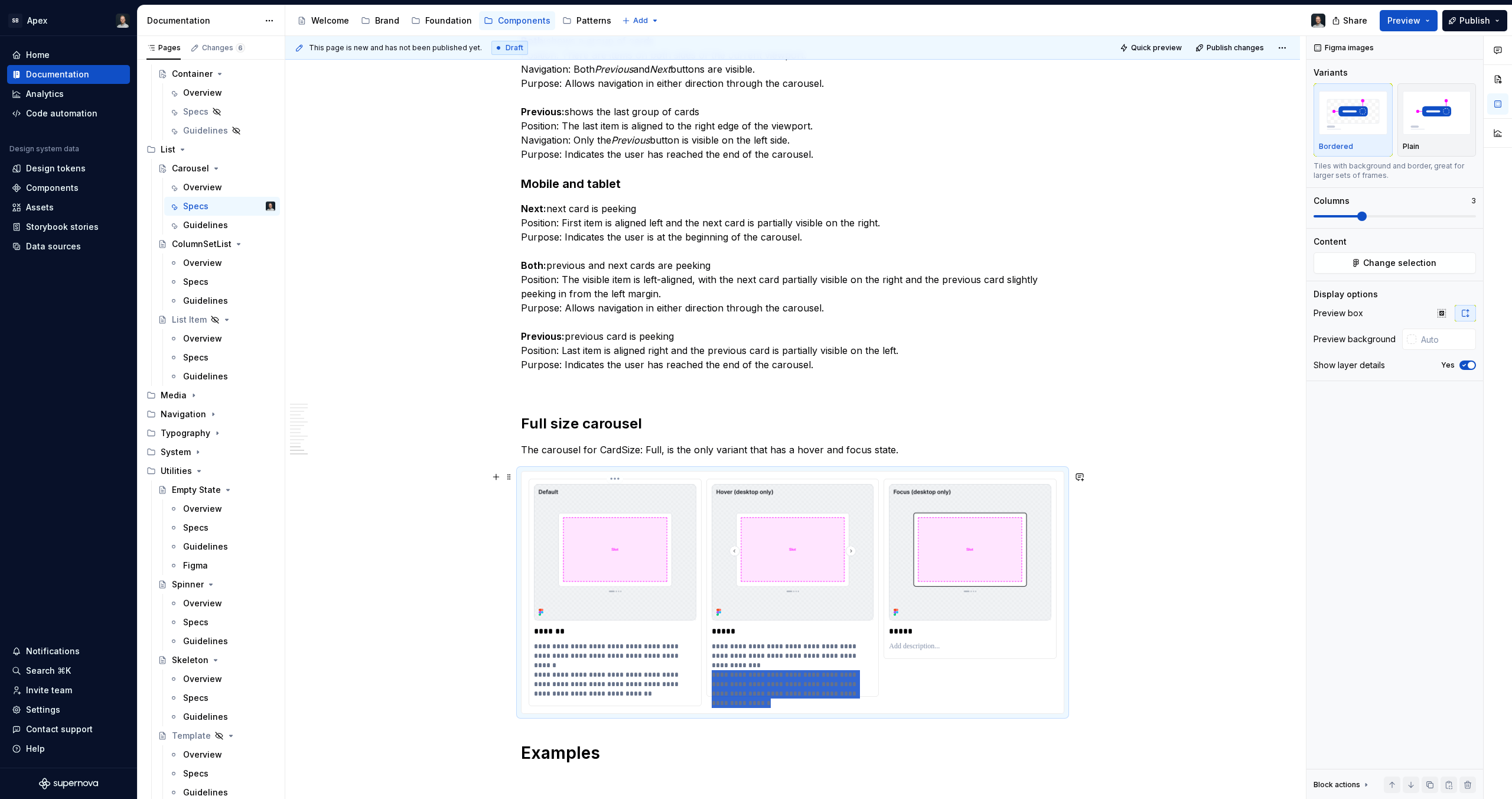
drag, startPoint x: 862, startPoint y: 684, endPoint x: 678, endPoint y: 662, distance: 185.3
click at [678, 662] on div "**********" at bounding box center [793, 592] width 528 height 228
click at [957, 647] on p at bounding box center [970, 646] width 162 height 10
click at [804, 666] on p "**********" at bounding box center [793, 656] width 162 height 29
click at [632, 683] on p "**********" at bounding box center [615, 669] width 162 height 57
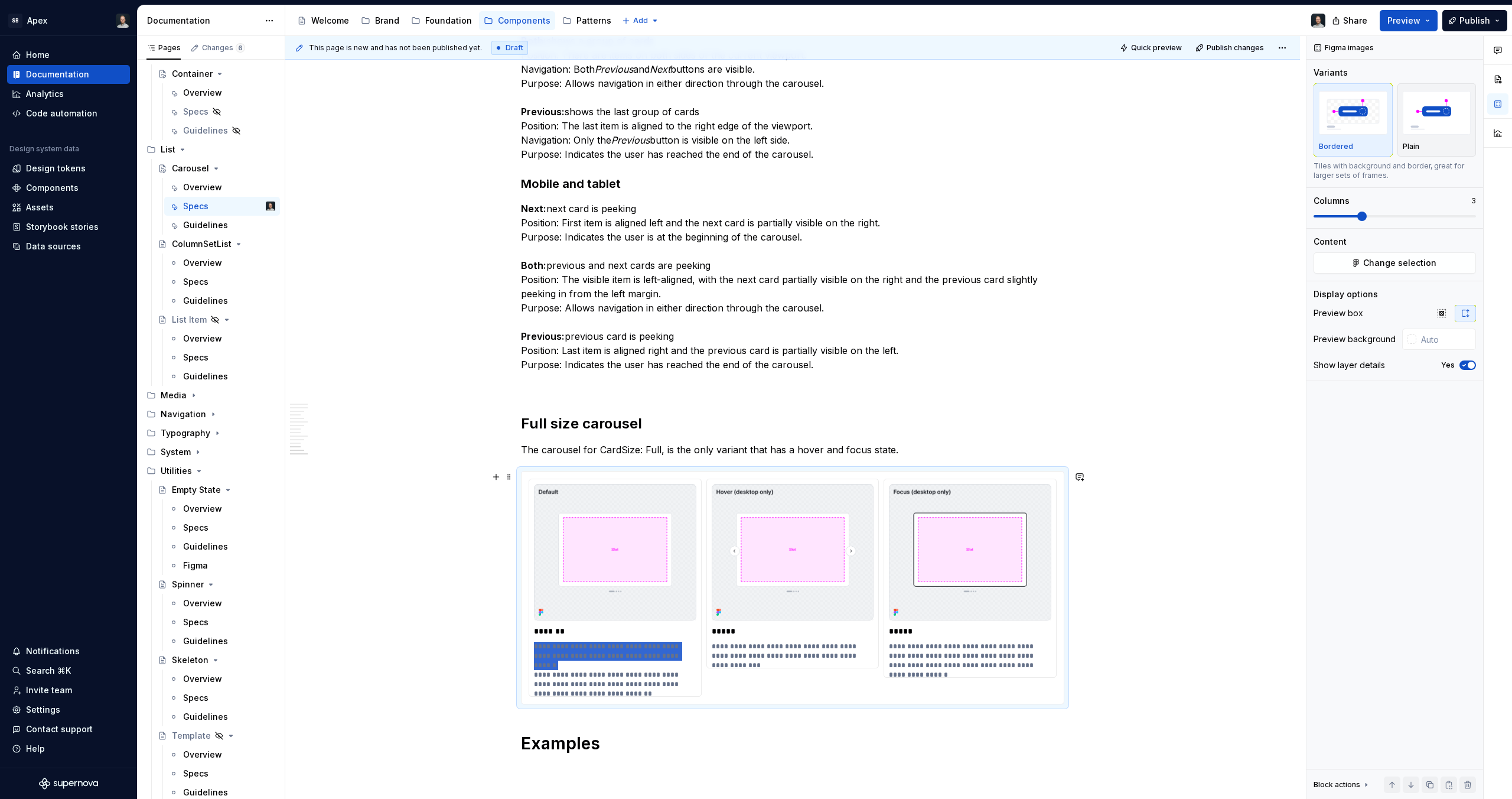
drag, startPoint x: 672, startPoint y: 656, endPoint x: 483, endPoint y: 619, distance: 192.6
drag, startPoint x: 561, startPoint y: 645, endPoint x: 466, endPoint y: 643, distance: 95.0
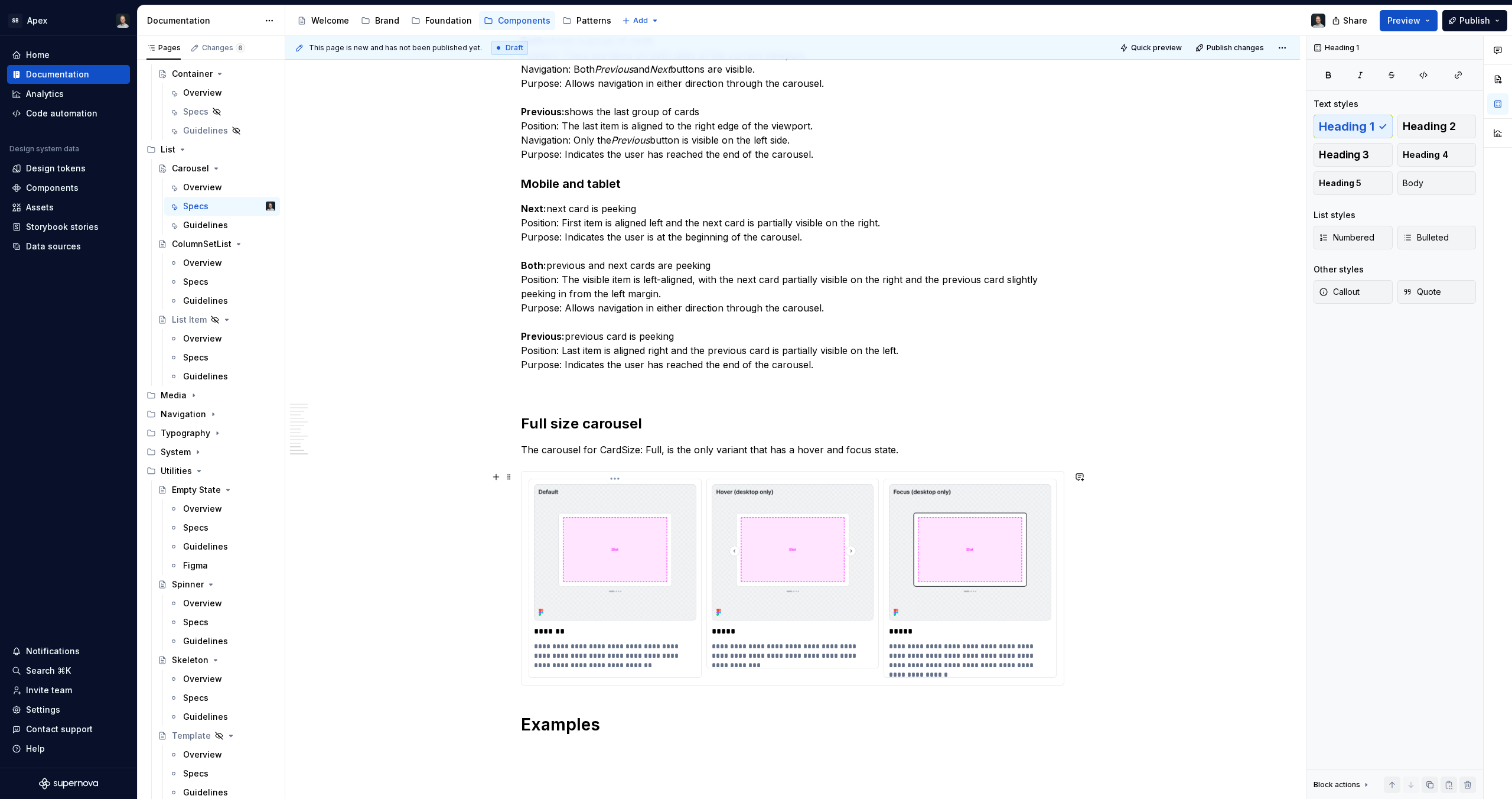
click at [560, 630] on p "*******" at bounding box center [615, 630] width 162 height 12
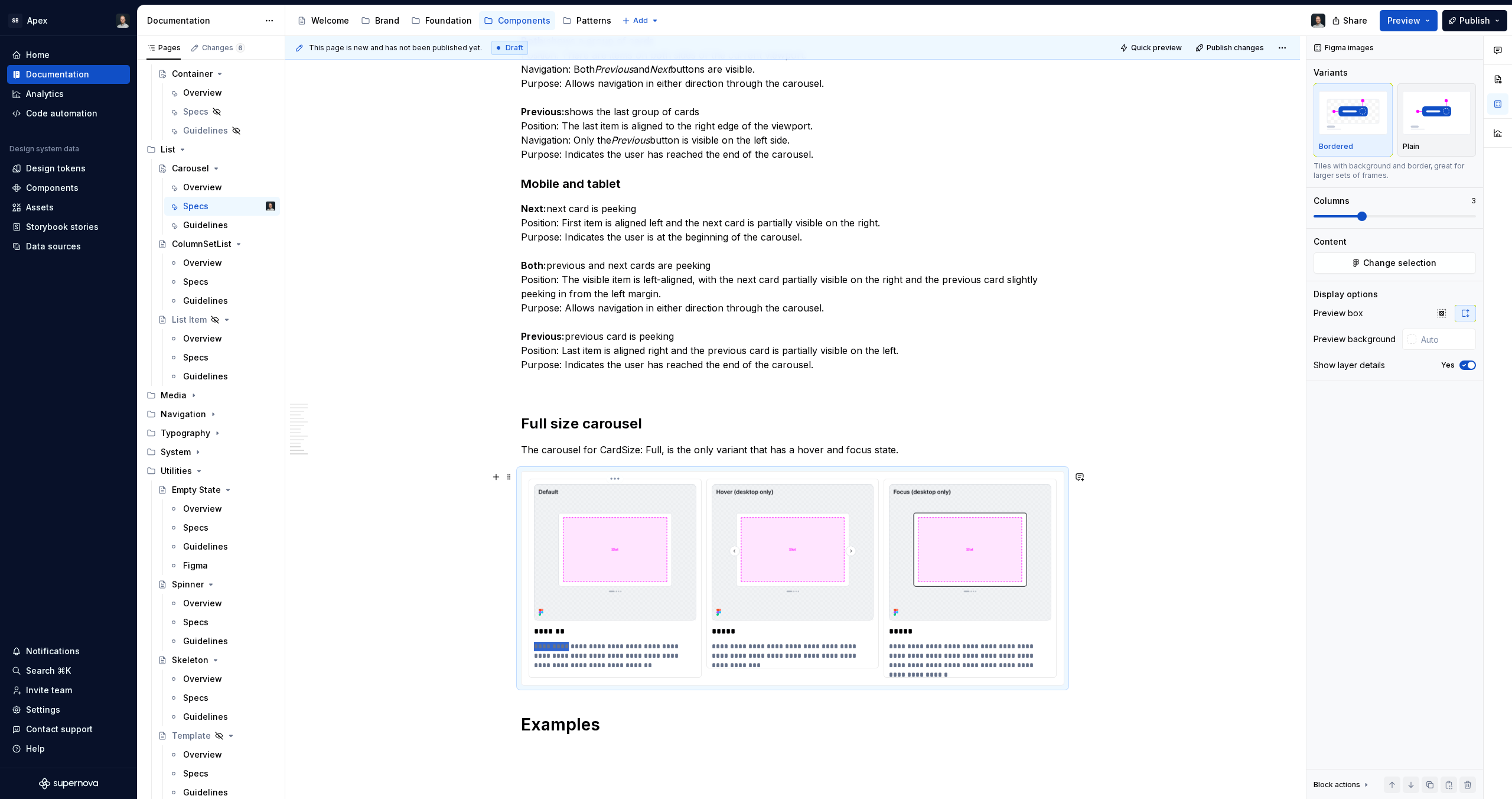
drag, startPoint x: 562, startPoint y: 645, endPoint x: 535, endPoint y: 651, distance: 27.7
click at [535, 651] on p "**********" at bounding box center [615, 656] width 162 height 29
drag, startPoint x: 735, startPoint y: 649, endPoint x: 682, endPoint y: 649, distance: 53.0
click at [682, 649] on div "**********" at bounding box center [793, 578] width 528 height 199
drag, startPoint x: 916, startPoint y: 645, endPoint x: 870, endPoint y: 652, distance: 46.5
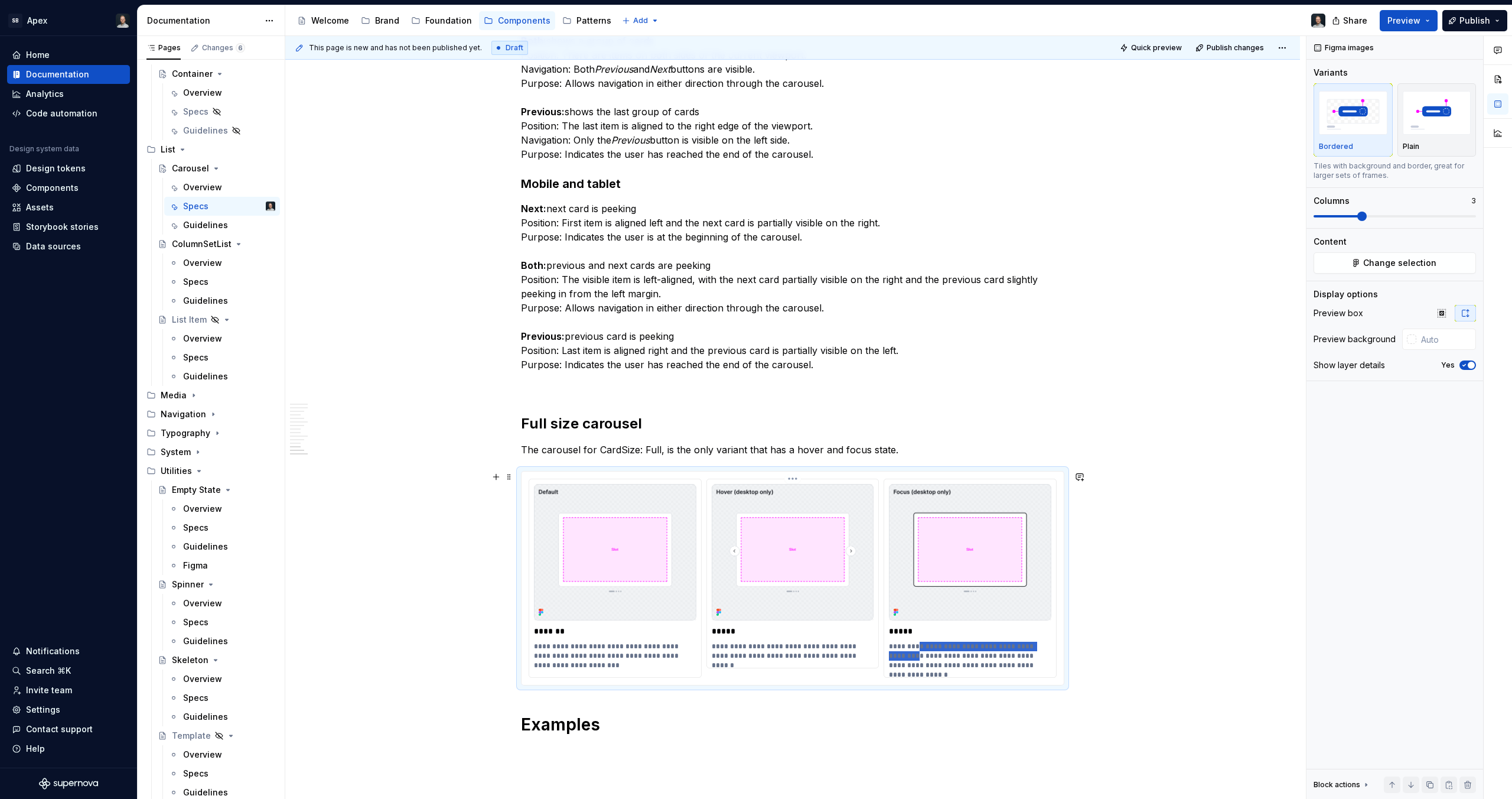
click at [870, 652] on div "**********" at bounding box center [793, 578] width 528 height 199
click at [914, 647] on p "**********" at bounding box center [970, 656] width 162 height 29
drag, startPoint x: 914, startPoint y: 647, endPoint x: 874, endPoint y: 648, distance: 40.0
click at [874, 648] on div "**********" at bounding box center [793, 578] width 528 height 199
click at [910, 650] on p "**********" at bounding box center [970, 656] width 162 height 29
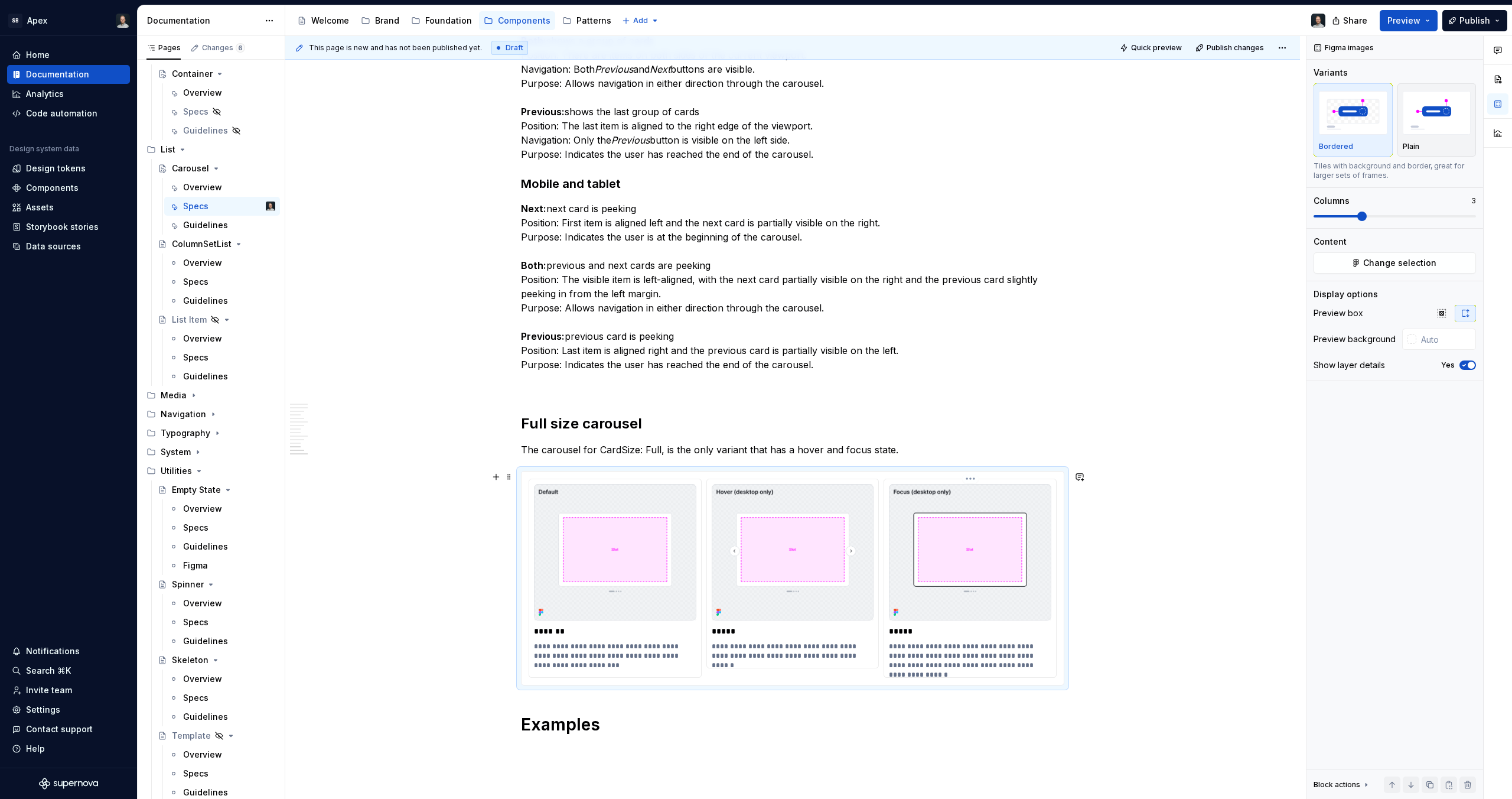
click at [914, 649] on p "**********" at bounding box center [970, 656] width 162 height 29
drag, startPoint x: 914, startPoint y: 649, endPoint x: 887, endPoint y: 648, distance: 27.0
click at [887, 648] on div "**********" at bounding box center [970, 578] width 172 height 198
click at [902, 648] on p "**********" at bounding box center [970, 656] width 162 height 29
drag, startPoint x: 914, startPoint y: 648, endPoint x: 893, endPoint y: 647, distance: 21.0
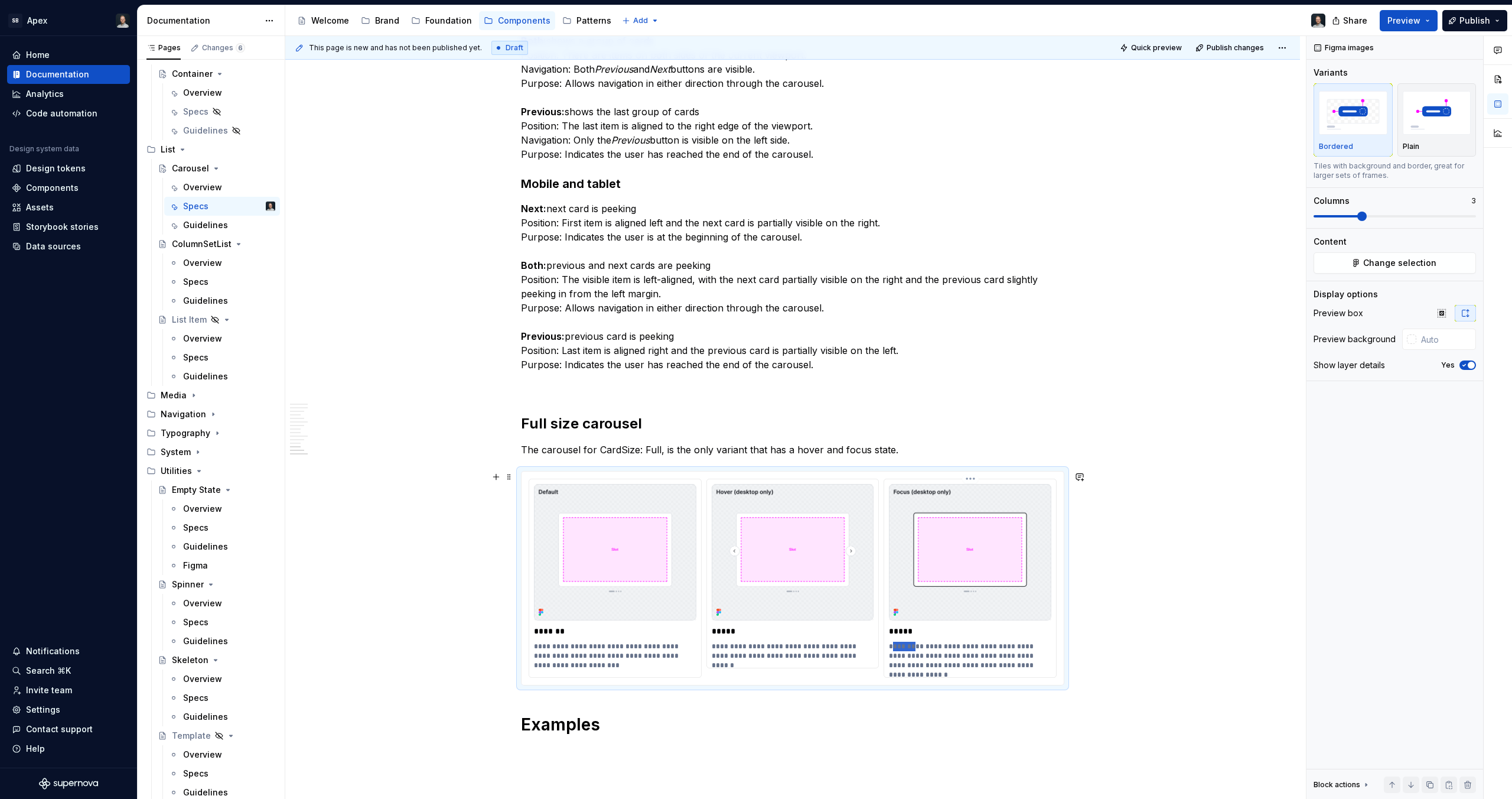
click at [893, 647] on p "**********" at bounding box center [970, 656] width 162 height 29
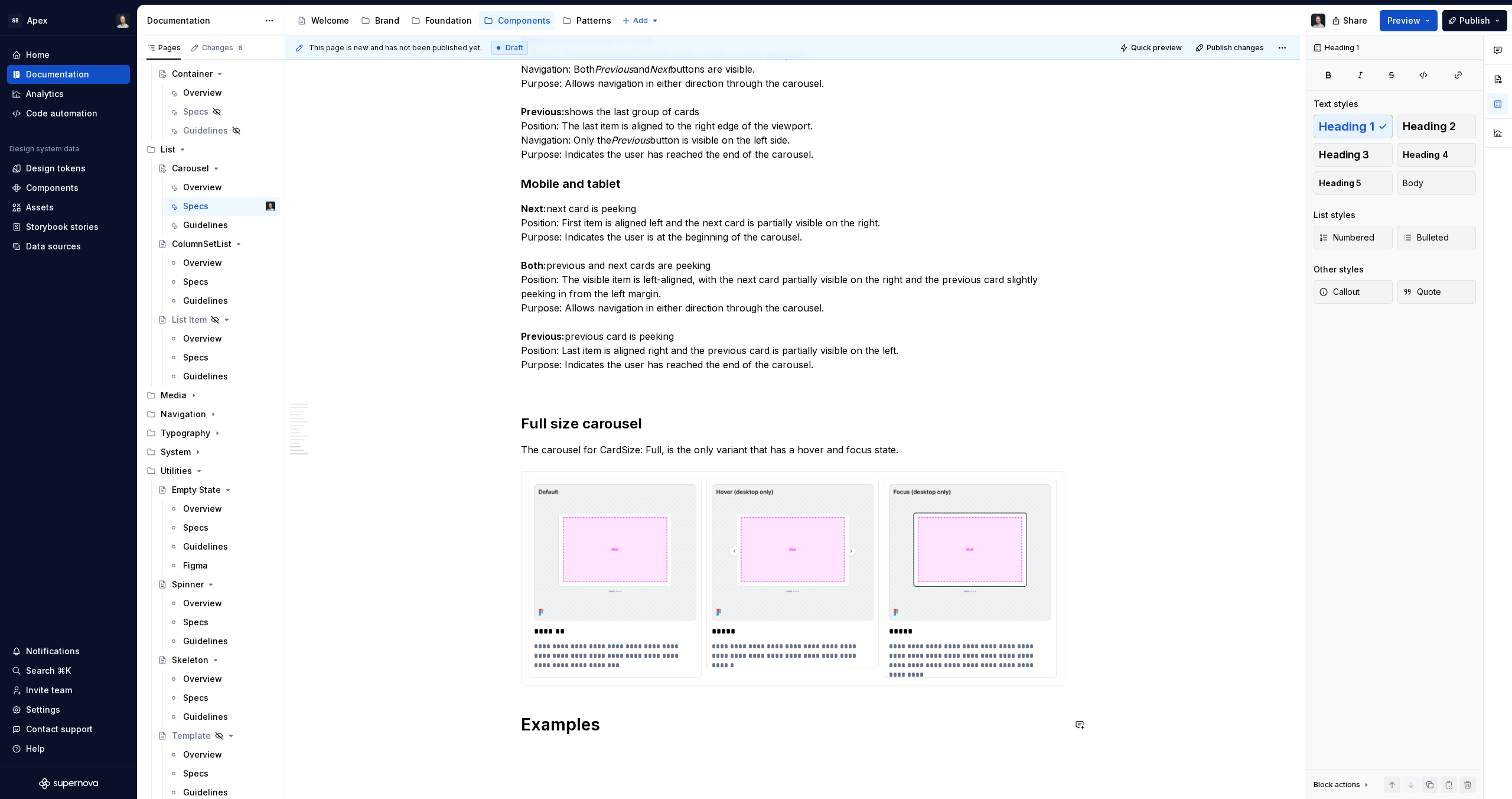
click at [820, 632] on p "*****" at bounding box center [793, 628] width 162 height 12
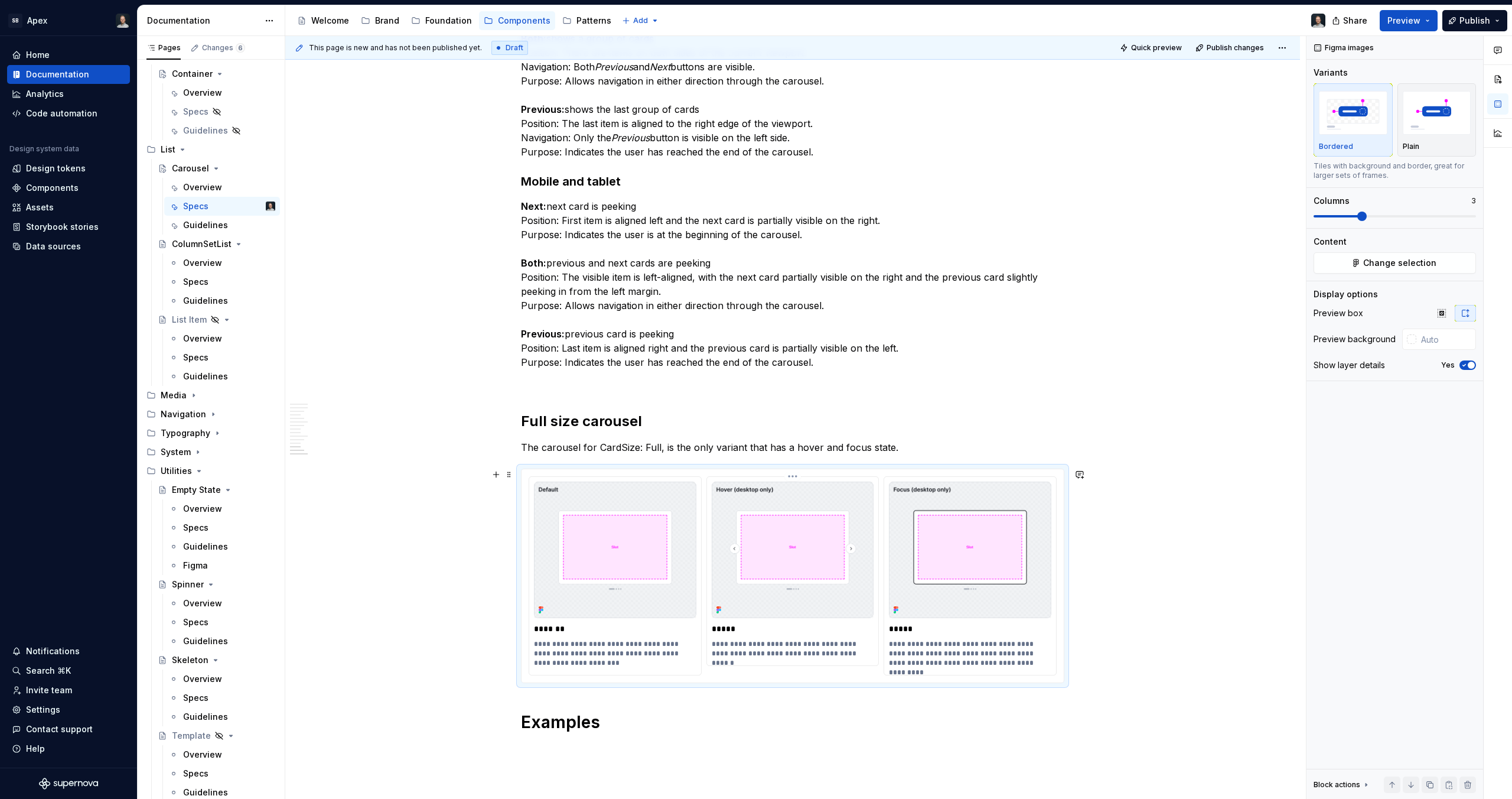
click at [860, 654] on p "**********" at bounding box center [793, 649] width 162 height 19
click at [776, 644] on p "**********" at bounding box center [793, 649] width 162 height 19
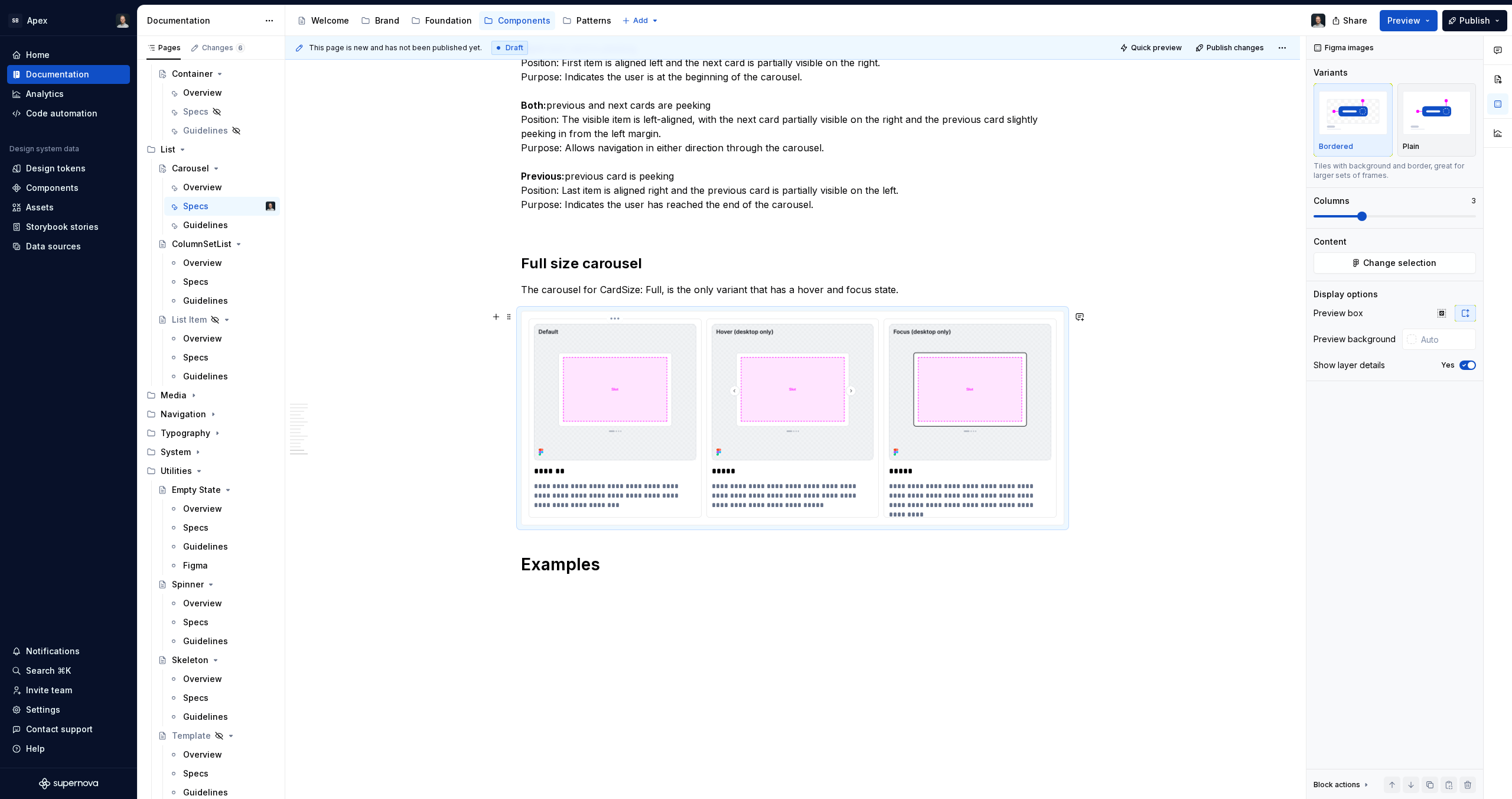
scroll to position [6436, 0]
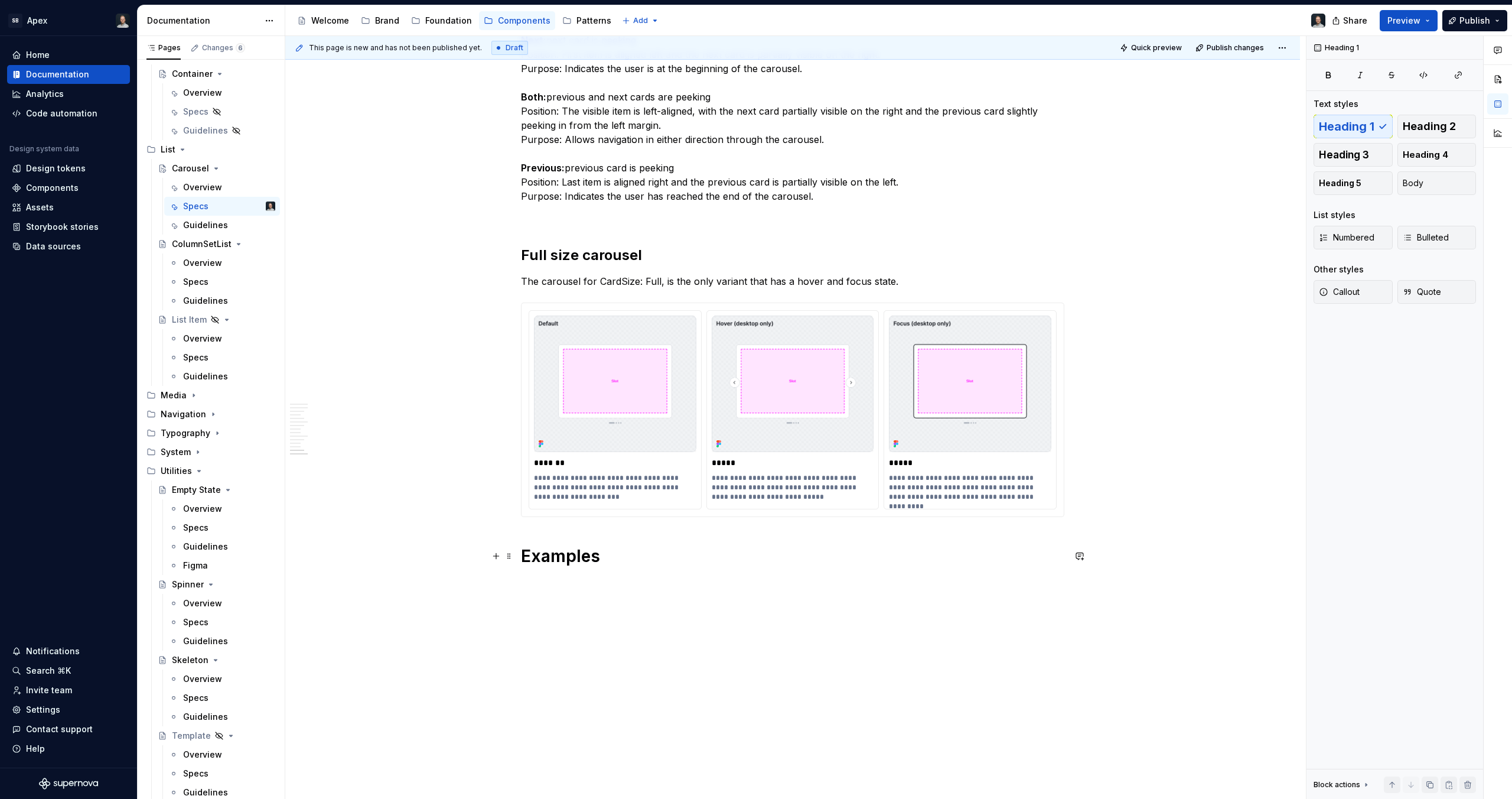
click at [709, 558] on h1 "Examples" at bounding box center [793, 555] width 544 height 21
click at [575, 255] on h2 "Full size carousel" at bounding box center [793, 255] width 544 height 19
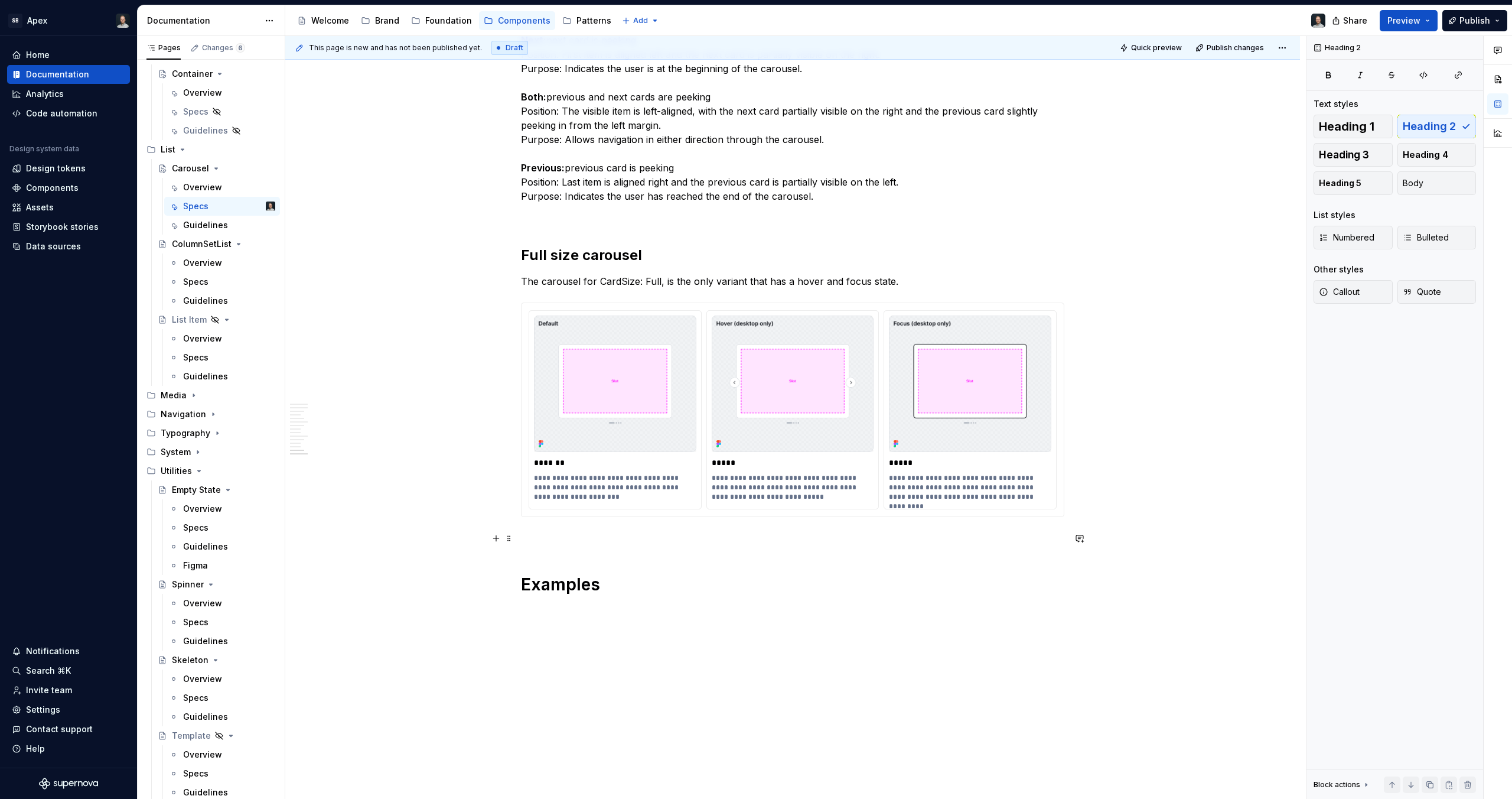
click at [563, 534] on p at bounding box center [793, 538] width 544 height 14
click at [1383, 159] on button "Heading 3" at bounding box center [1353, 155] width 79 height 24
click at [572, 536] on h3 at bounding box center [793, 539] width 544 height 17
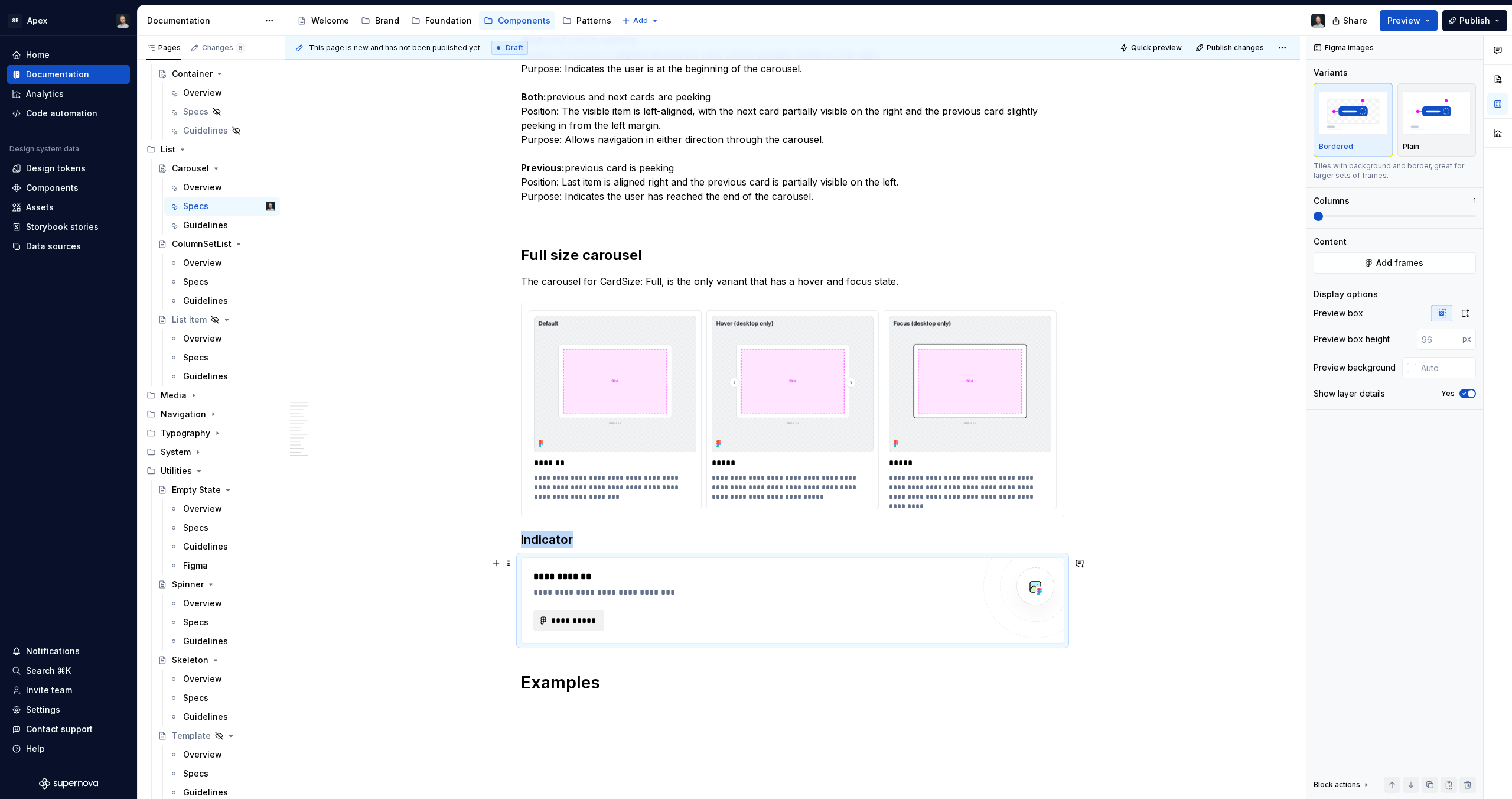
click at [579, 622] on span "**********" at bounding box center [574, 620] width 46 height 12
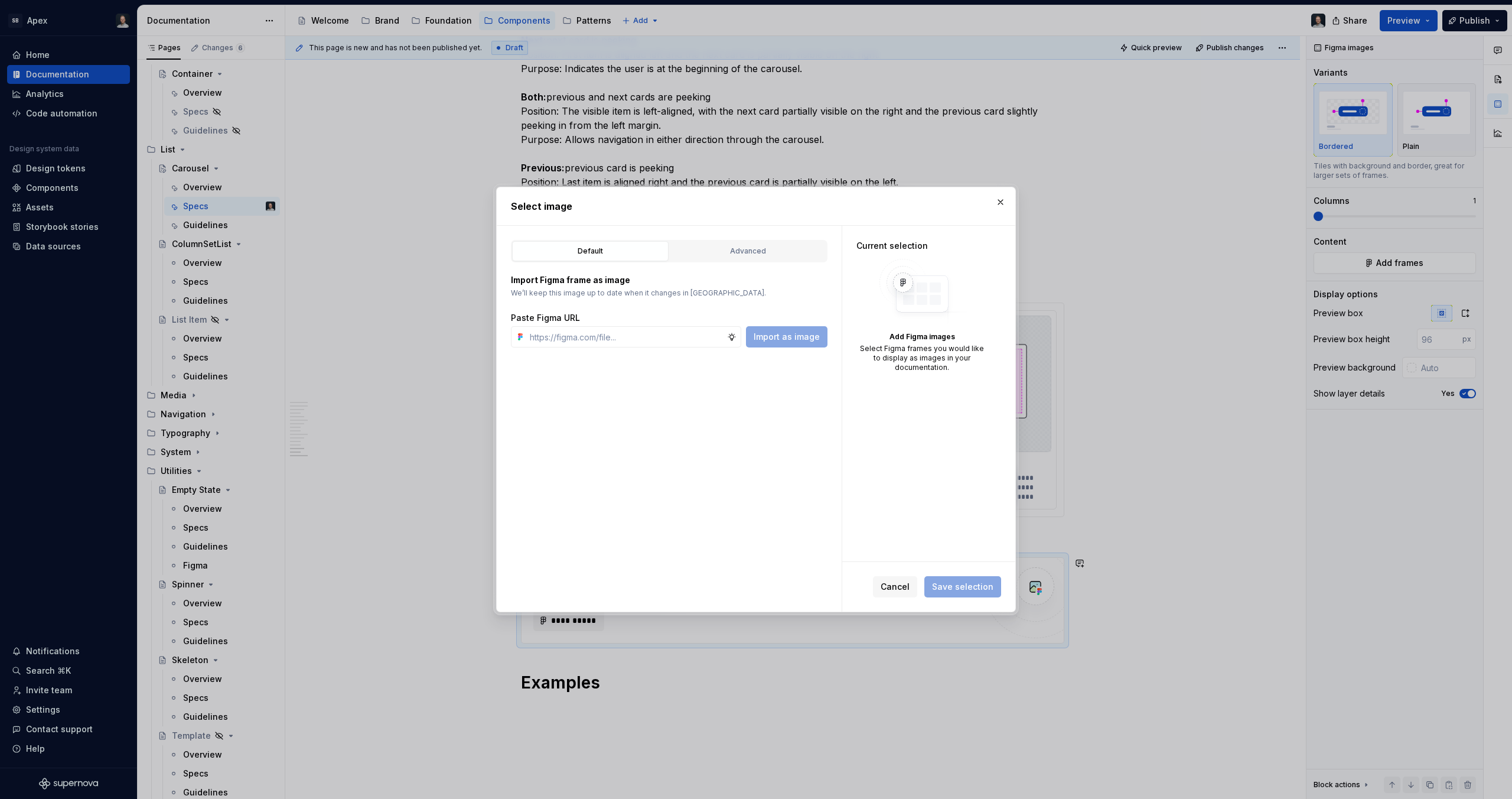
type textarea "*"
type input "[URL][DOMAIN_NAME]"
click at [964, 576] on button "Save selection" at bounding box center [963, 587] width 76 height 21
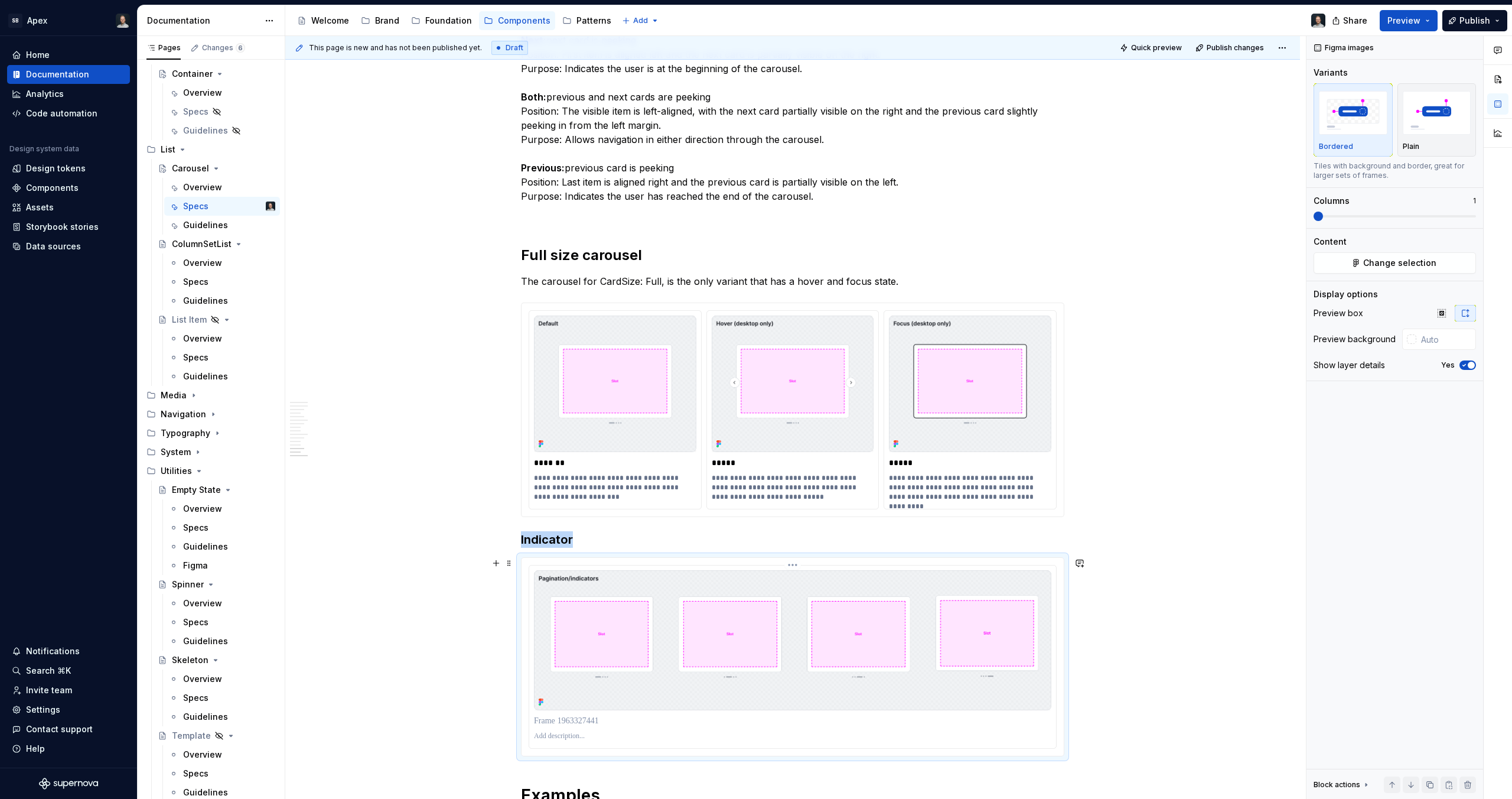
scroll to position [6696, 0]
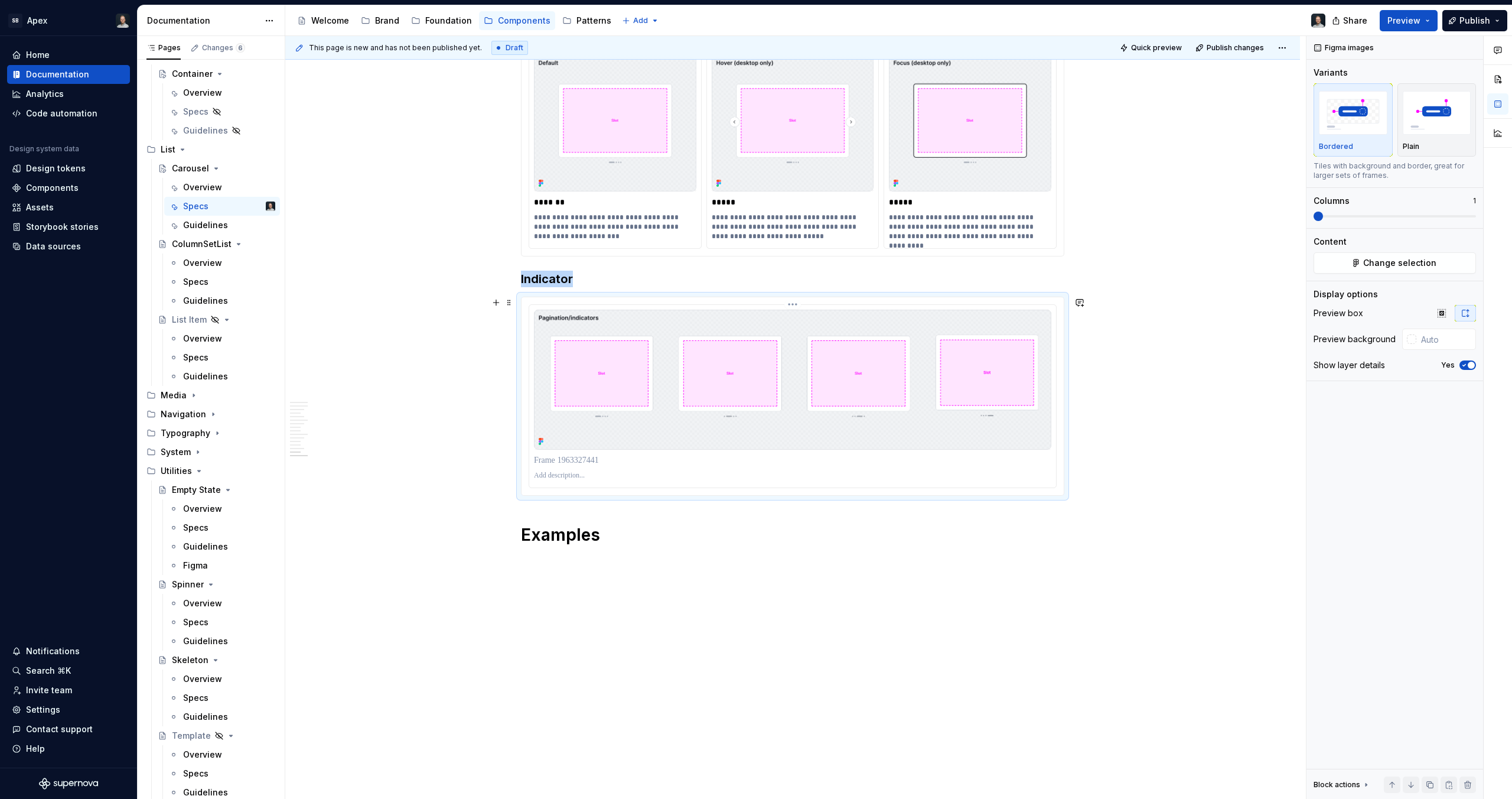
click at [610, 464] on p at bounding box center [793, 460] width 517 height 12
click at [591, 463] on p "*********" at bounding box center [793, 460] width 517 height 12
click at [606, 485] on div "**********" at bounding box center [793, 396] width 527 height 182
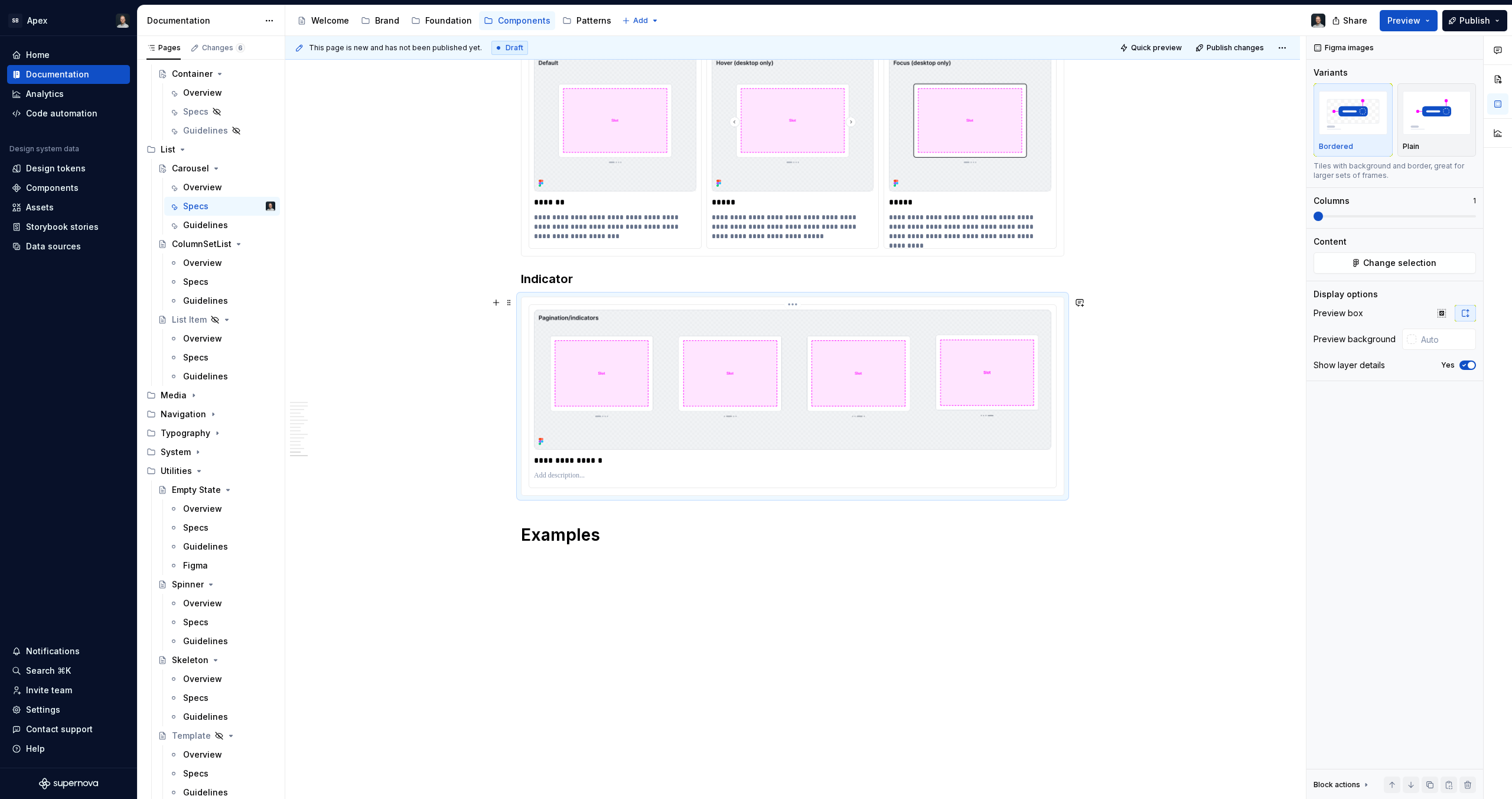
click at [589, 473] on p at bounding box center [793, 476] width 517 height 10
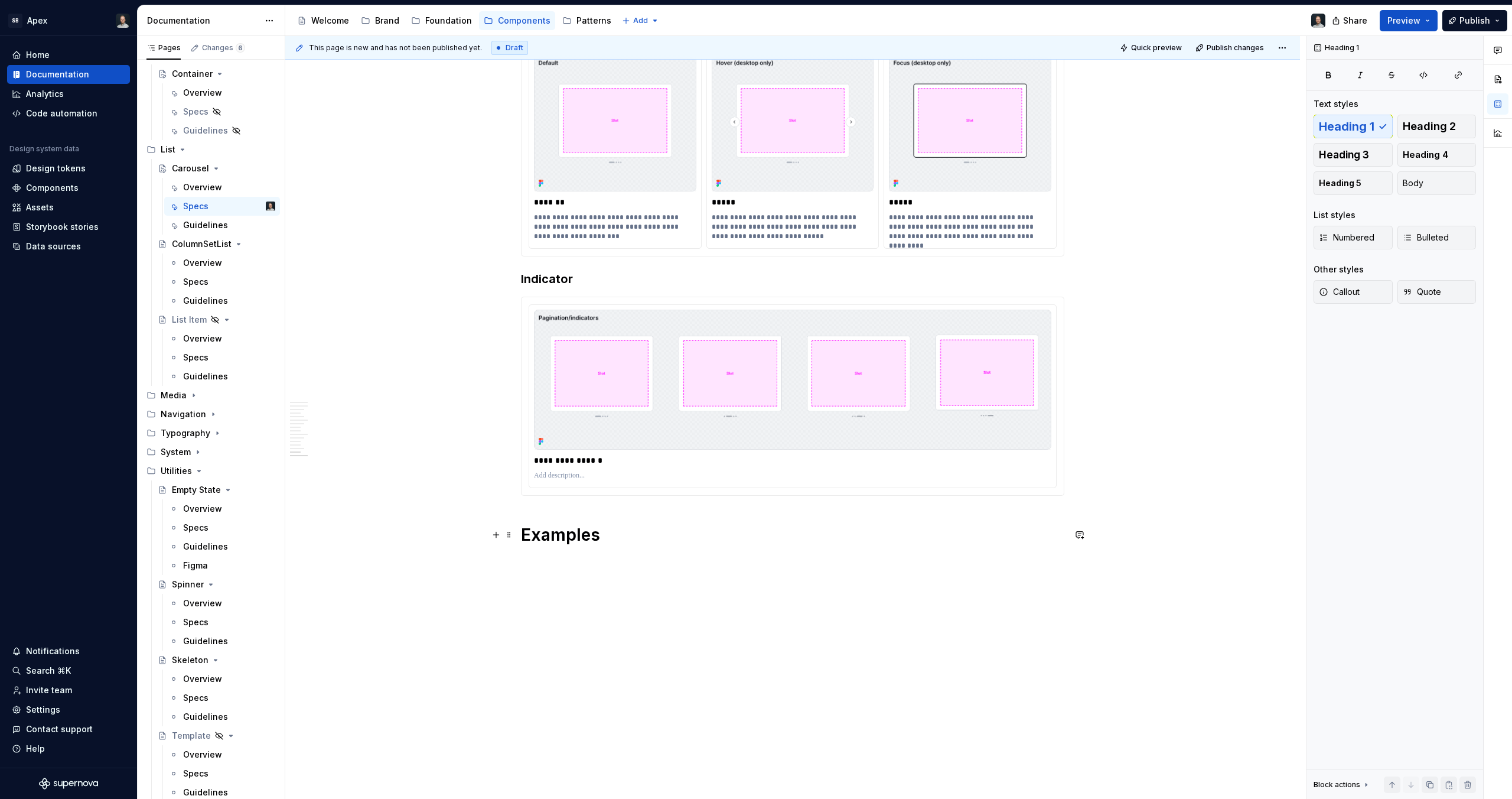
click at [629, 532] on h1 "Examples" at bounding box center [793, 534] width 544 height 21
click at [902, 378] on img at bounding box center [793, 380] width 517 height 140
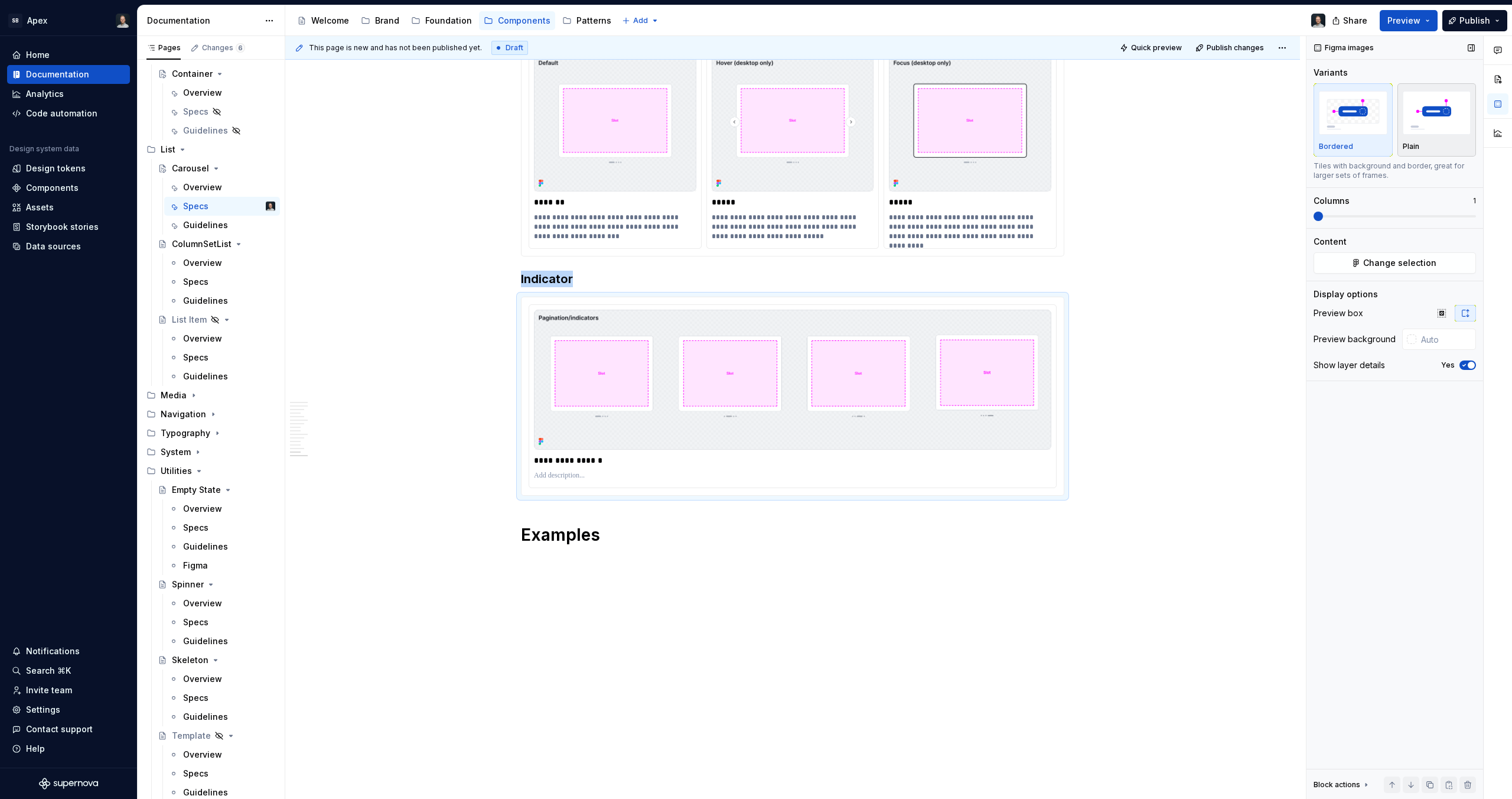
click at [1428, 138] on div "Plain" at bounding box center [1437, 119] width 68 height 63
click at [842, 154] on img at bounding box center [793, 123] width 162 height 136
click at [1420, 134] on div "button" at bounding box center [1437, 112] width 68 height 49
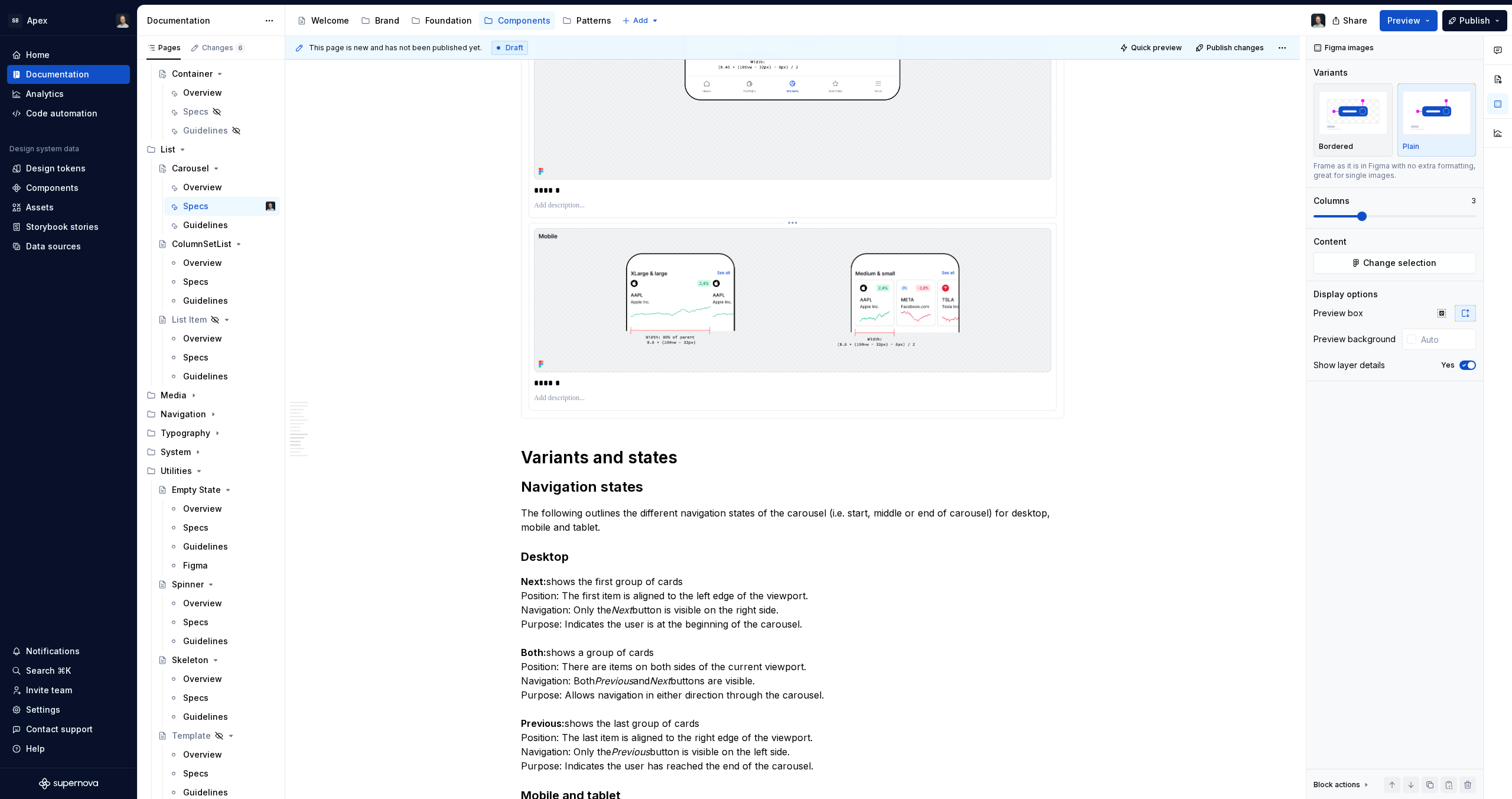
scroll to position [5647, 0]
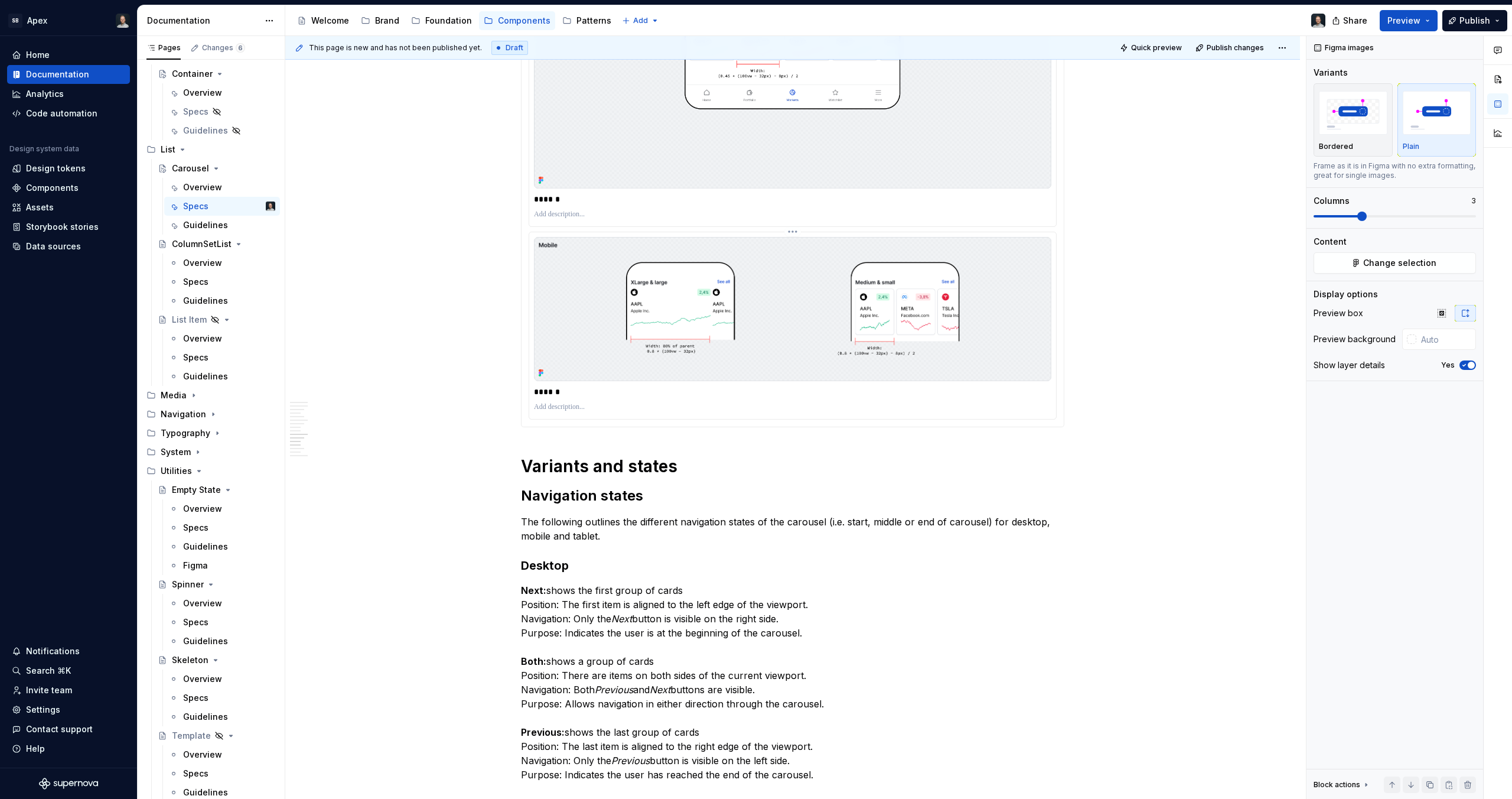
click at [779, 296] on img at bounding box center [793, 309] width 517 height 144
click at [1416, 107] on img "button" at bounding box center [1437, 112] width 68 height 43
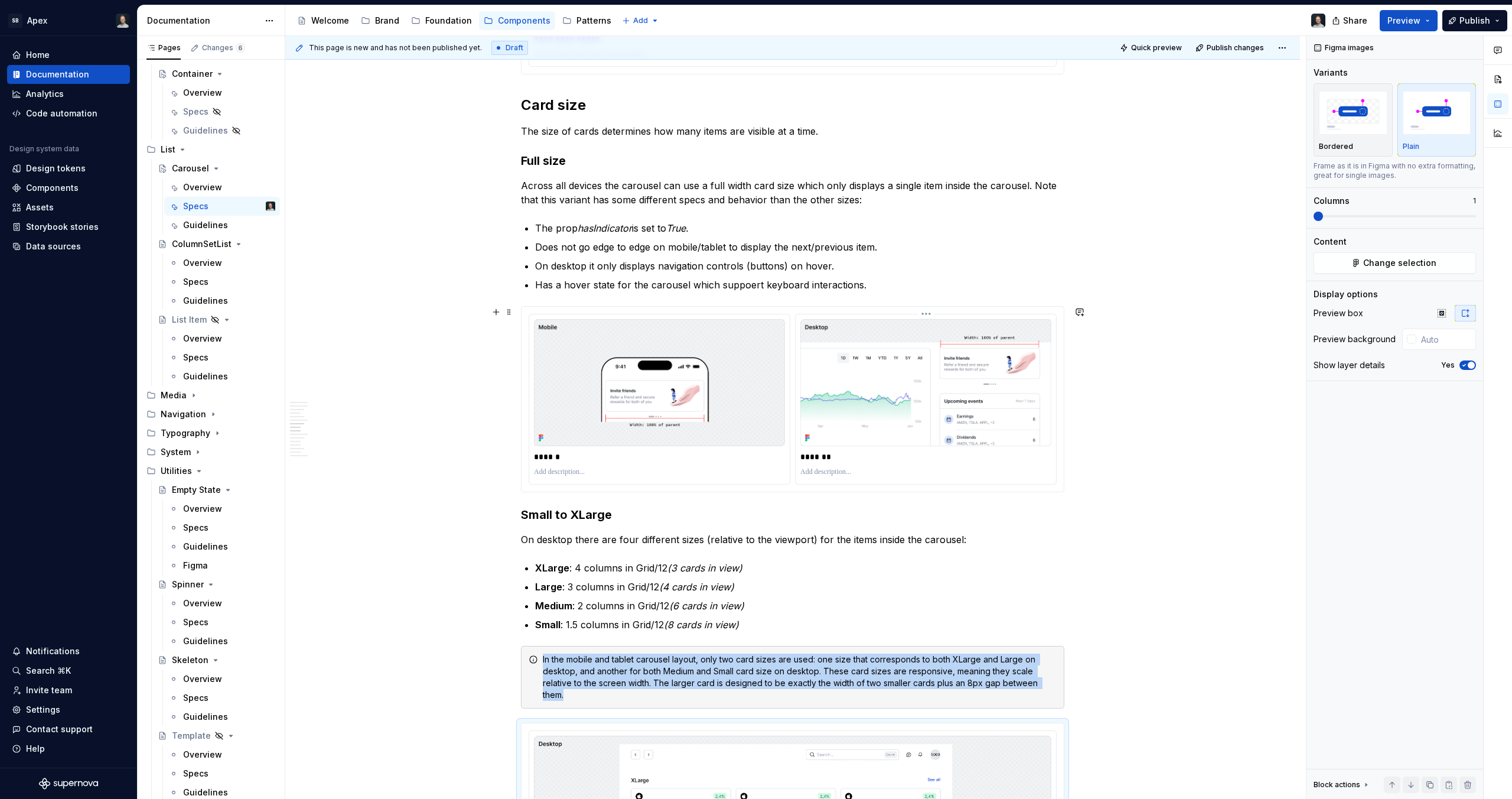
scroll to position [4387, 0]
click at [857, 368] on img at bounding box center [926, 384] width 251 height 127
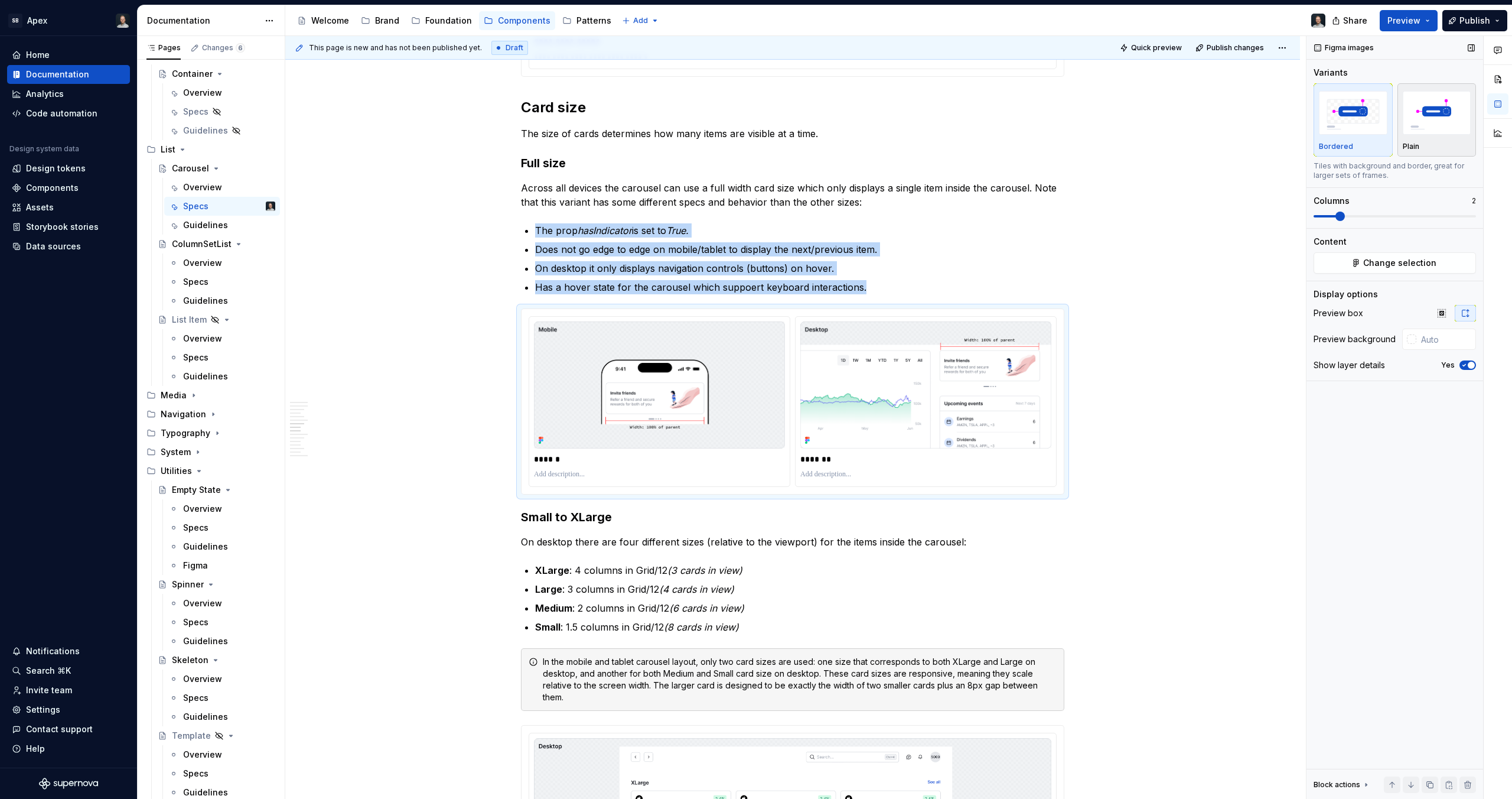
click at [1434, 137] on div "Plain" at bounding box center [1437, 119] width 68 height 63
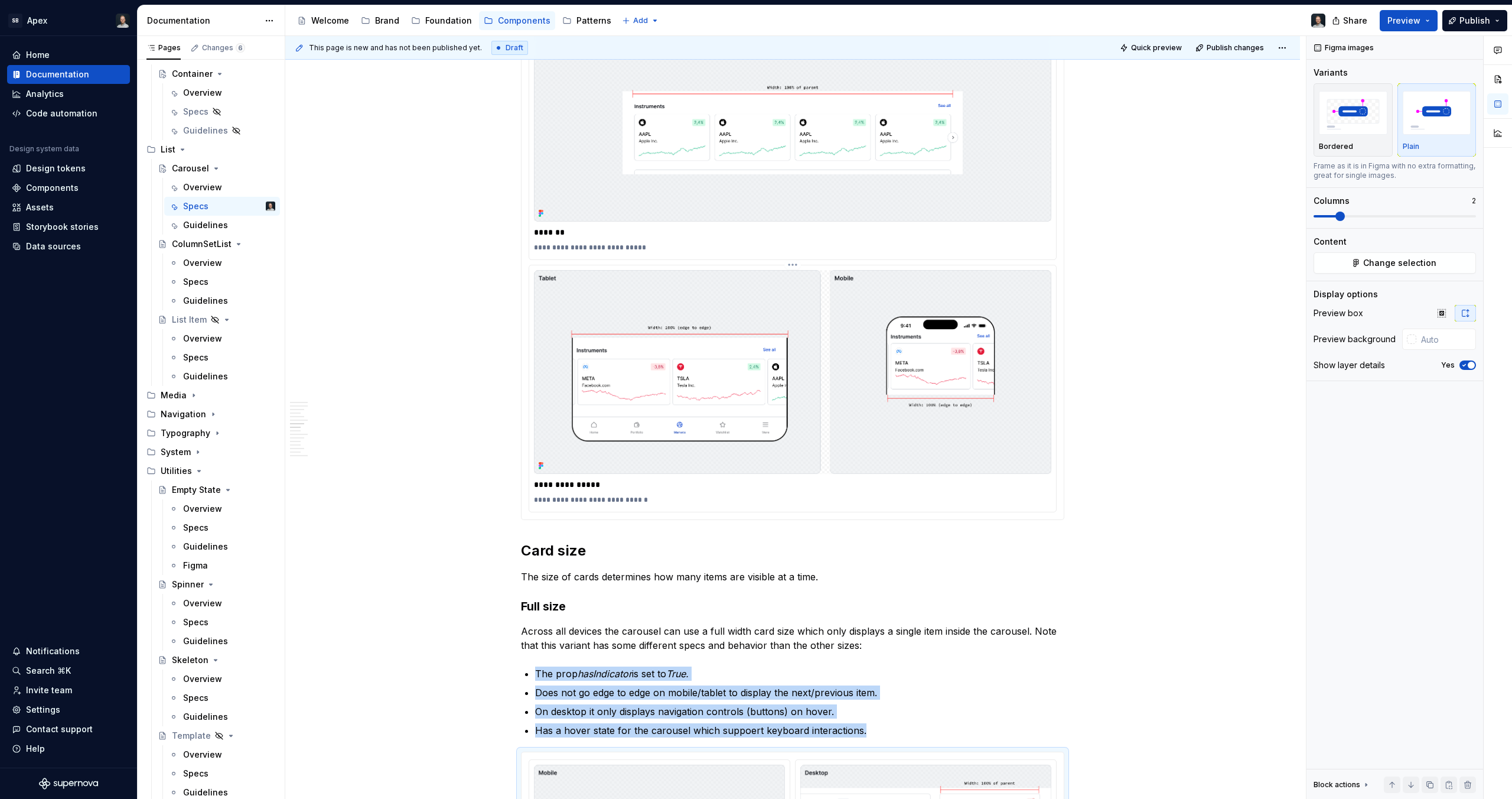
scroll to position [3892, 0]
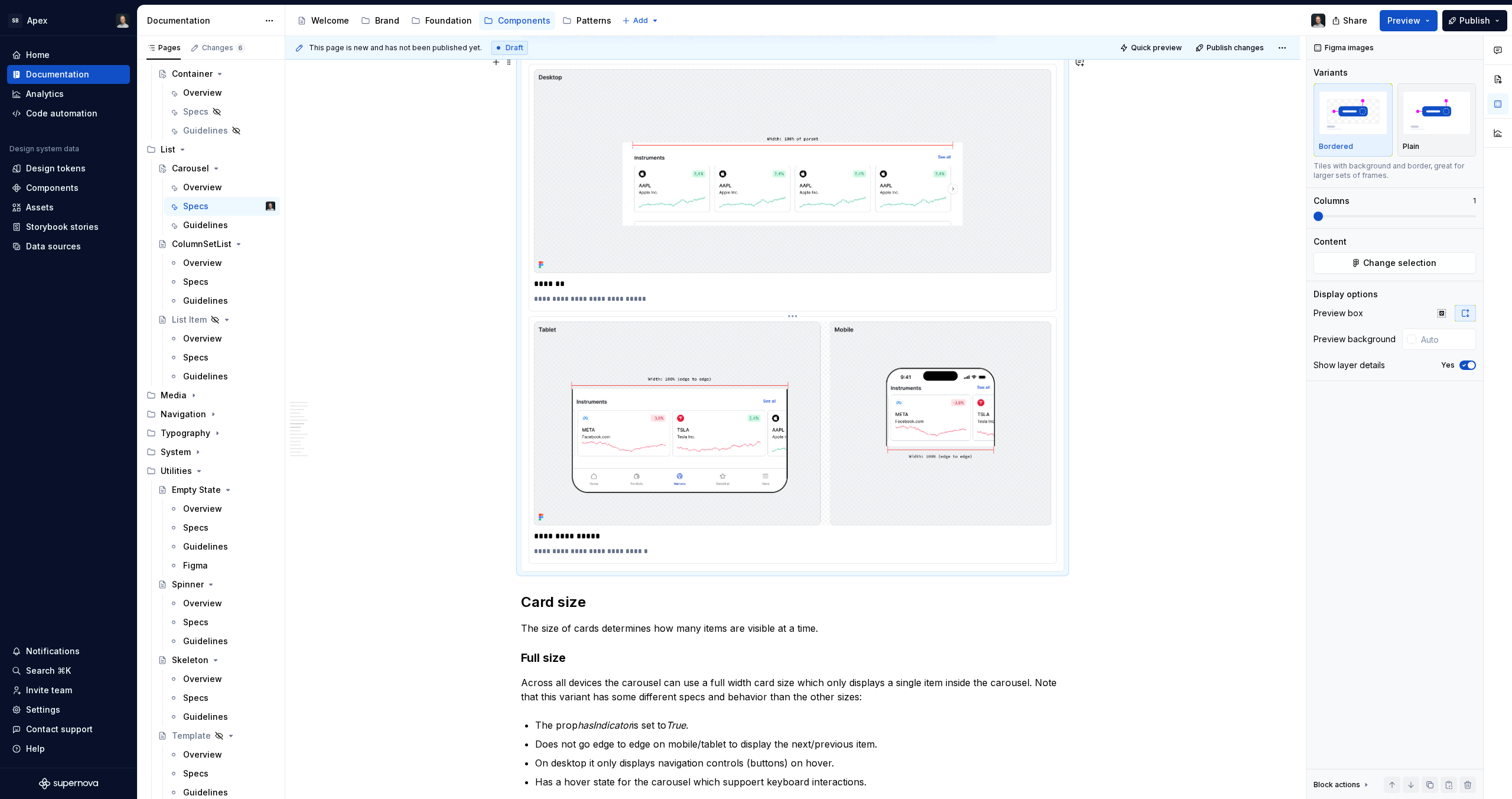
click at [830, 365] on img at bounding box center [793, 423] width 517 height 204
click at [1429, 134] on img "button" at bounding box center [1437, 112] width 68 height 43
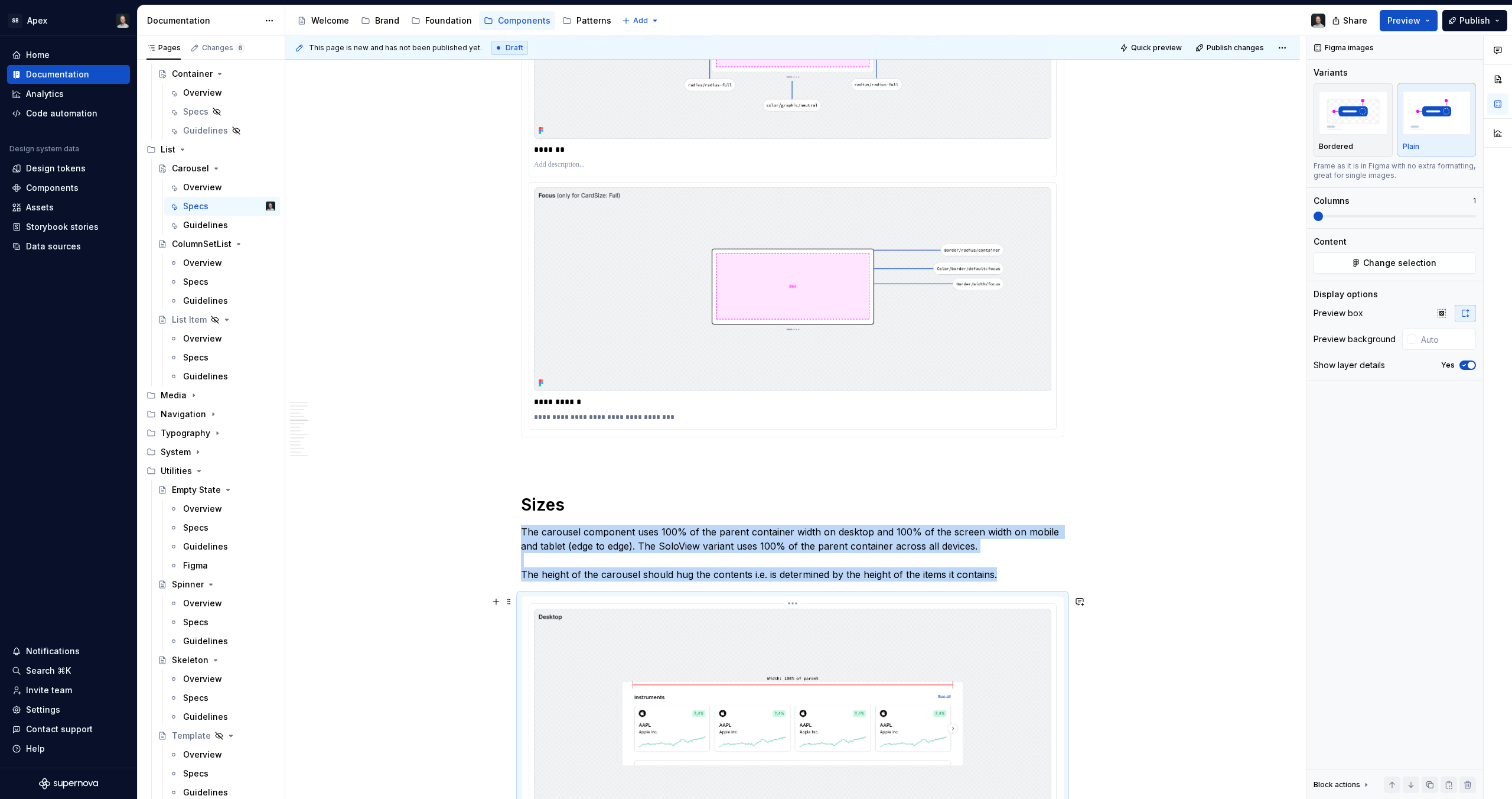
scroll to position [3350, 0]
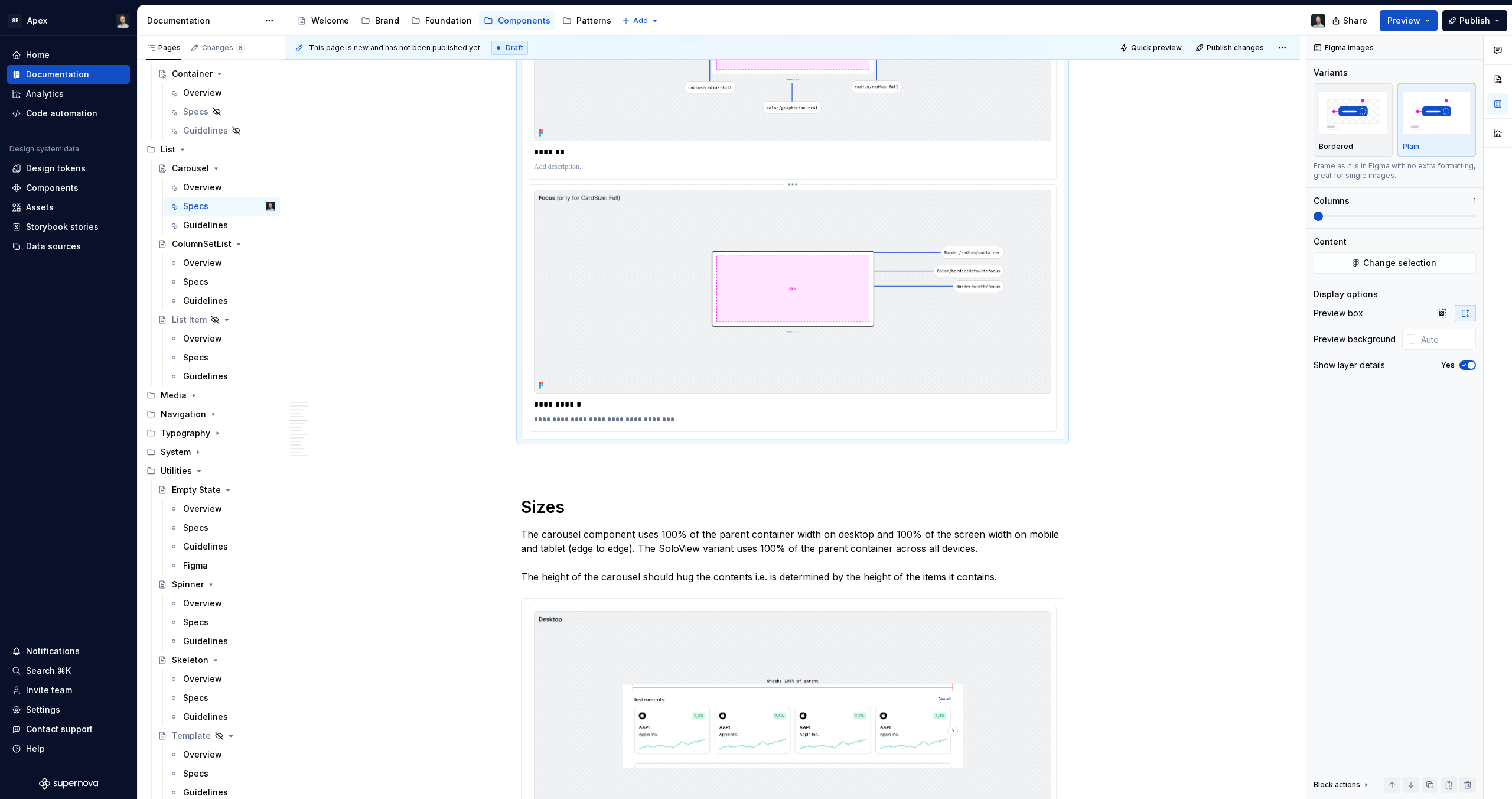
click at [808, 381] on img at bounding box center [793, 291] width 517 height 204
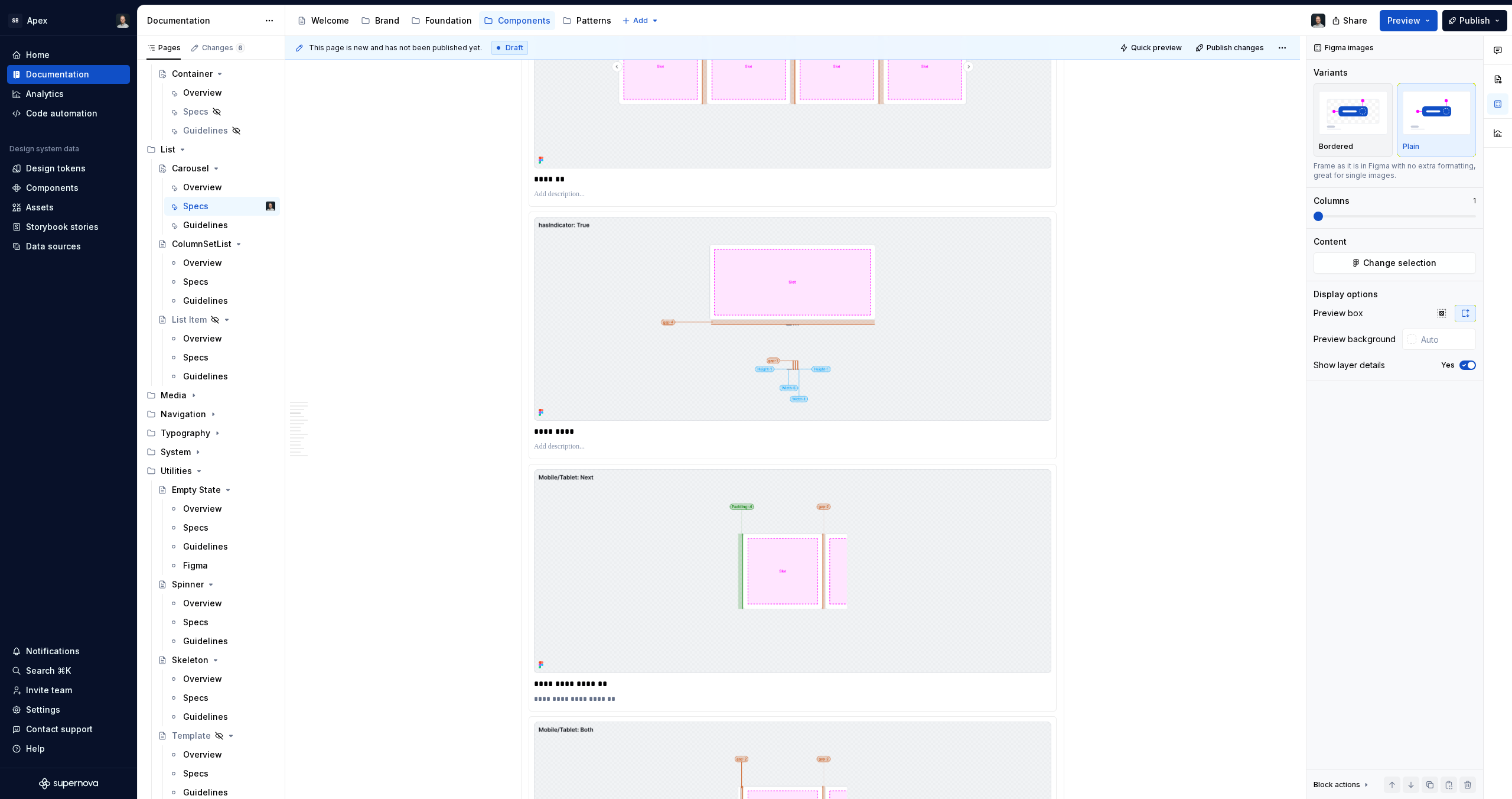
scroll to position [1557, 0]
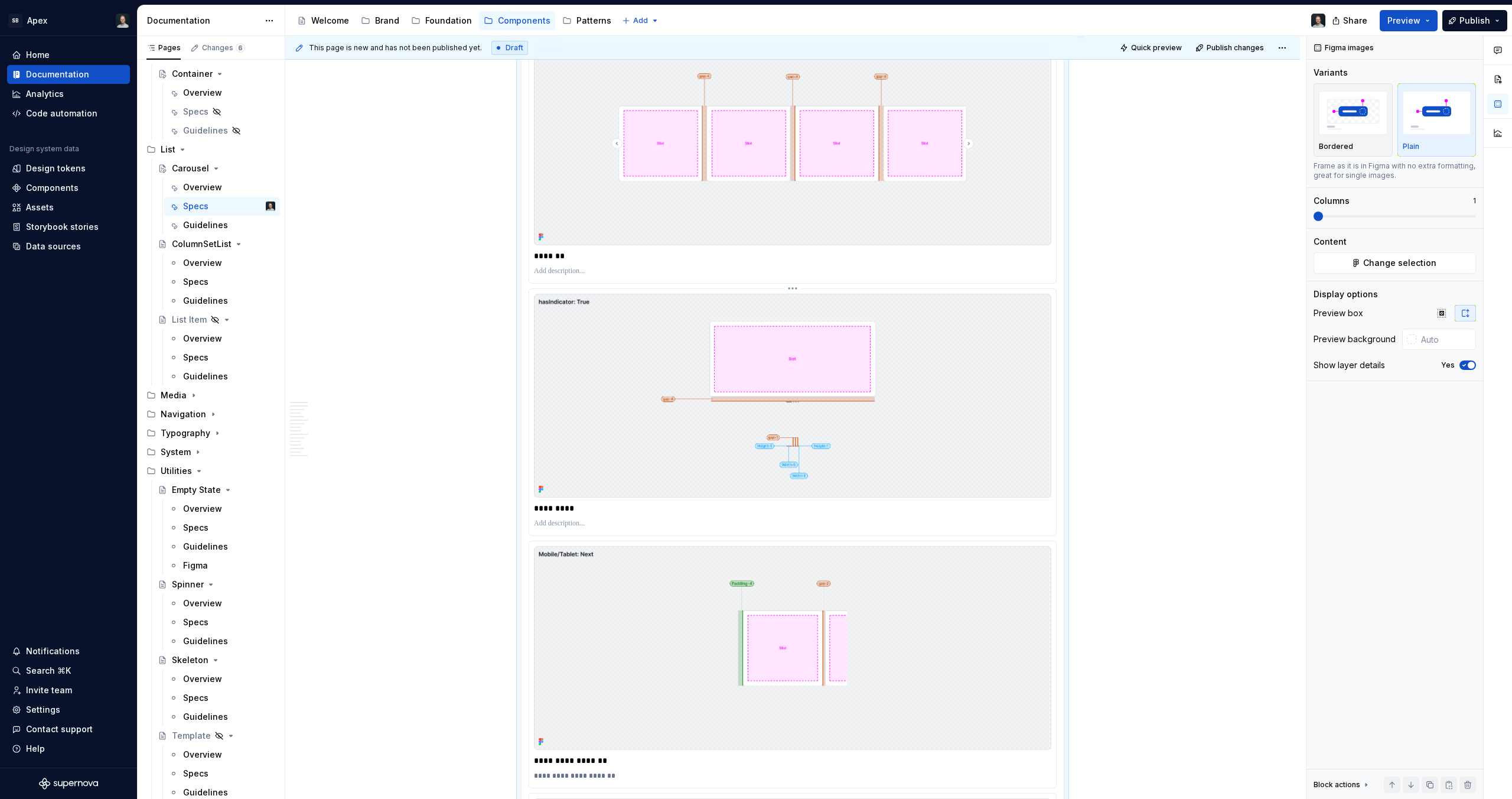
click at [653, 427] on img at bounding box center [793, 396] width 517 height 204
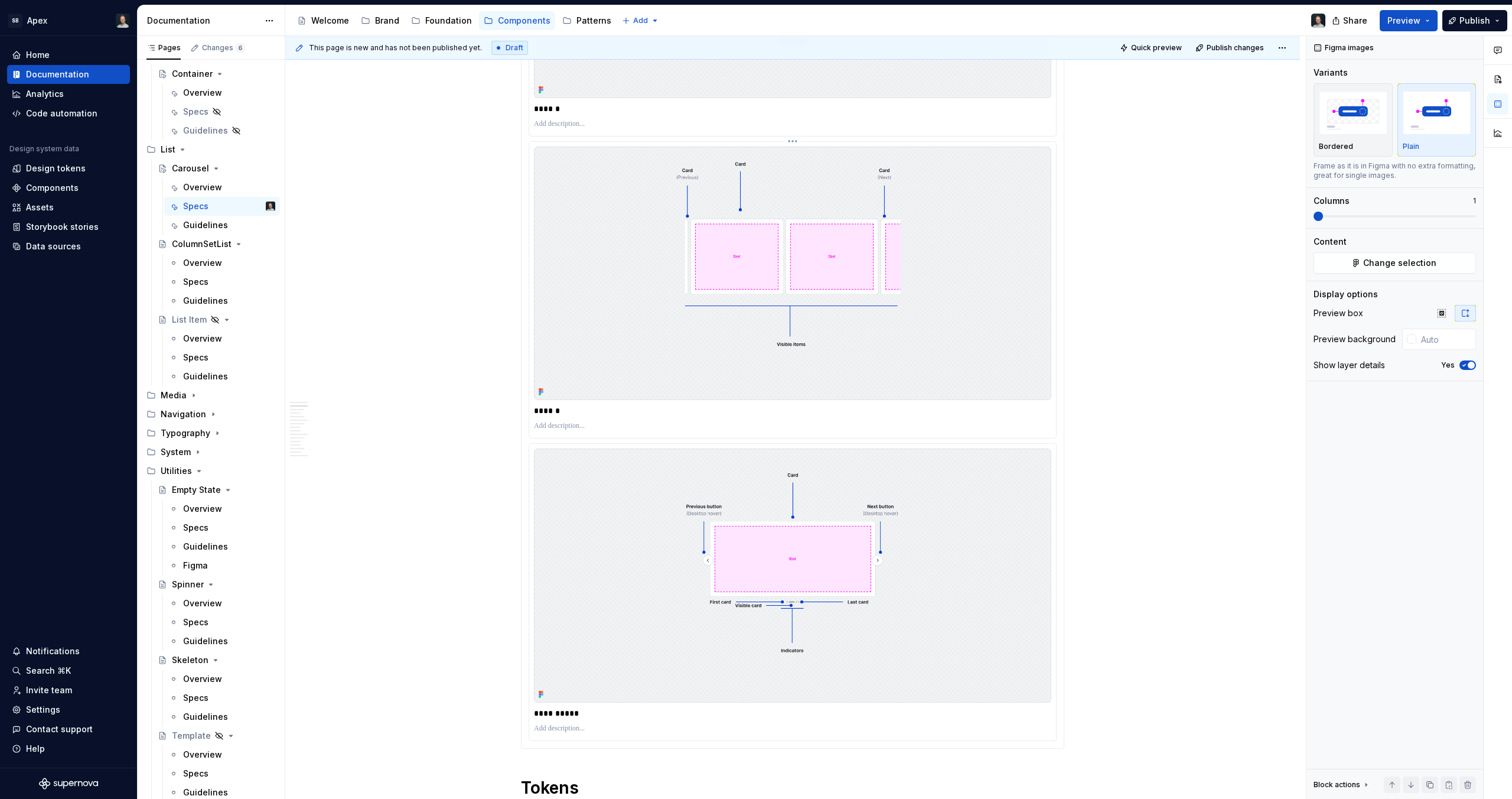
scroll to position [742, 0]
click at [699, 362] on img at bounding box center [793, 280] width 517 height 253
click at [1417, 149] on p "Plain" at bounding box center [1411, 146] width 17 height 10
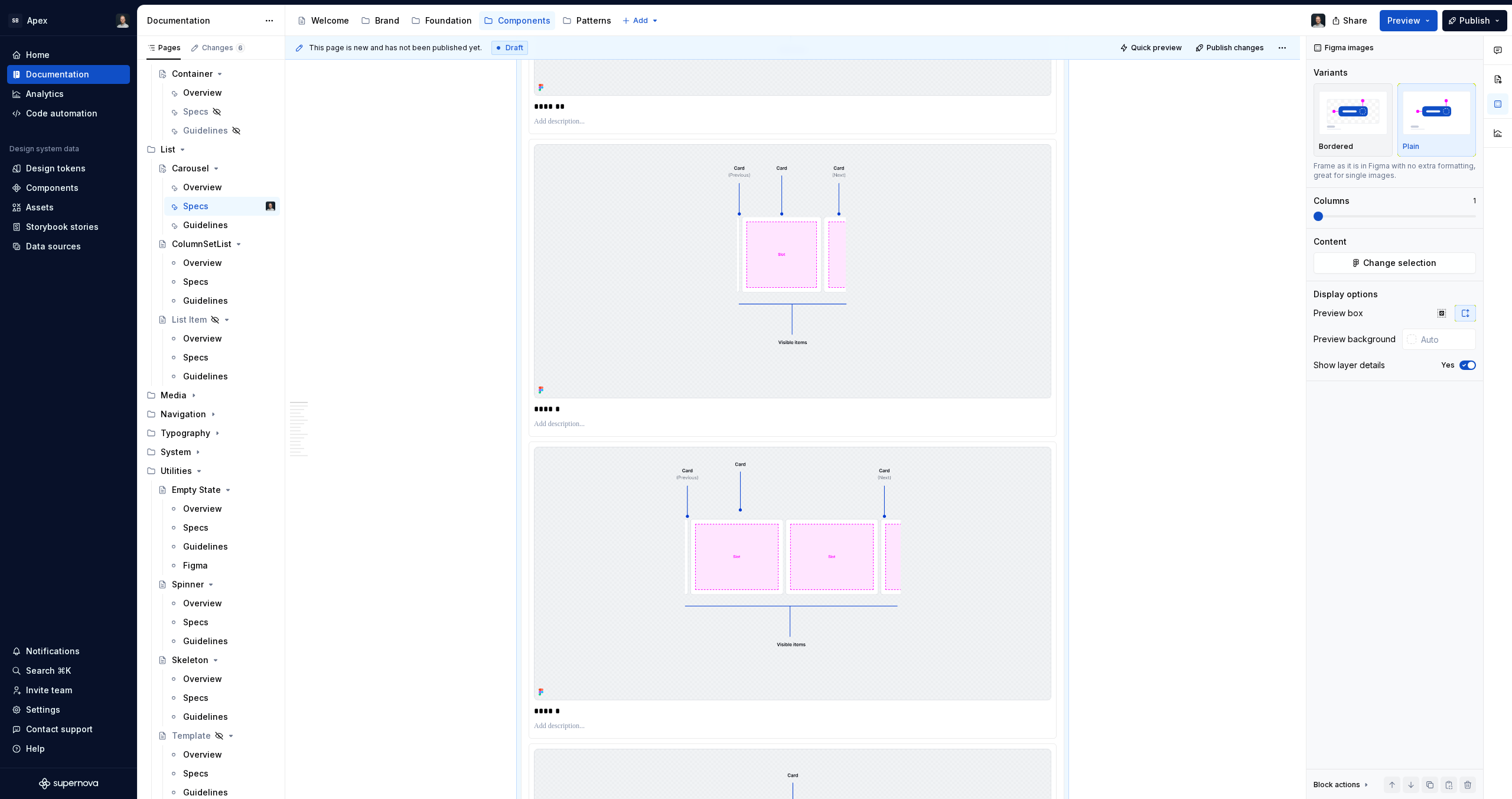
scroll to position [0, 0]
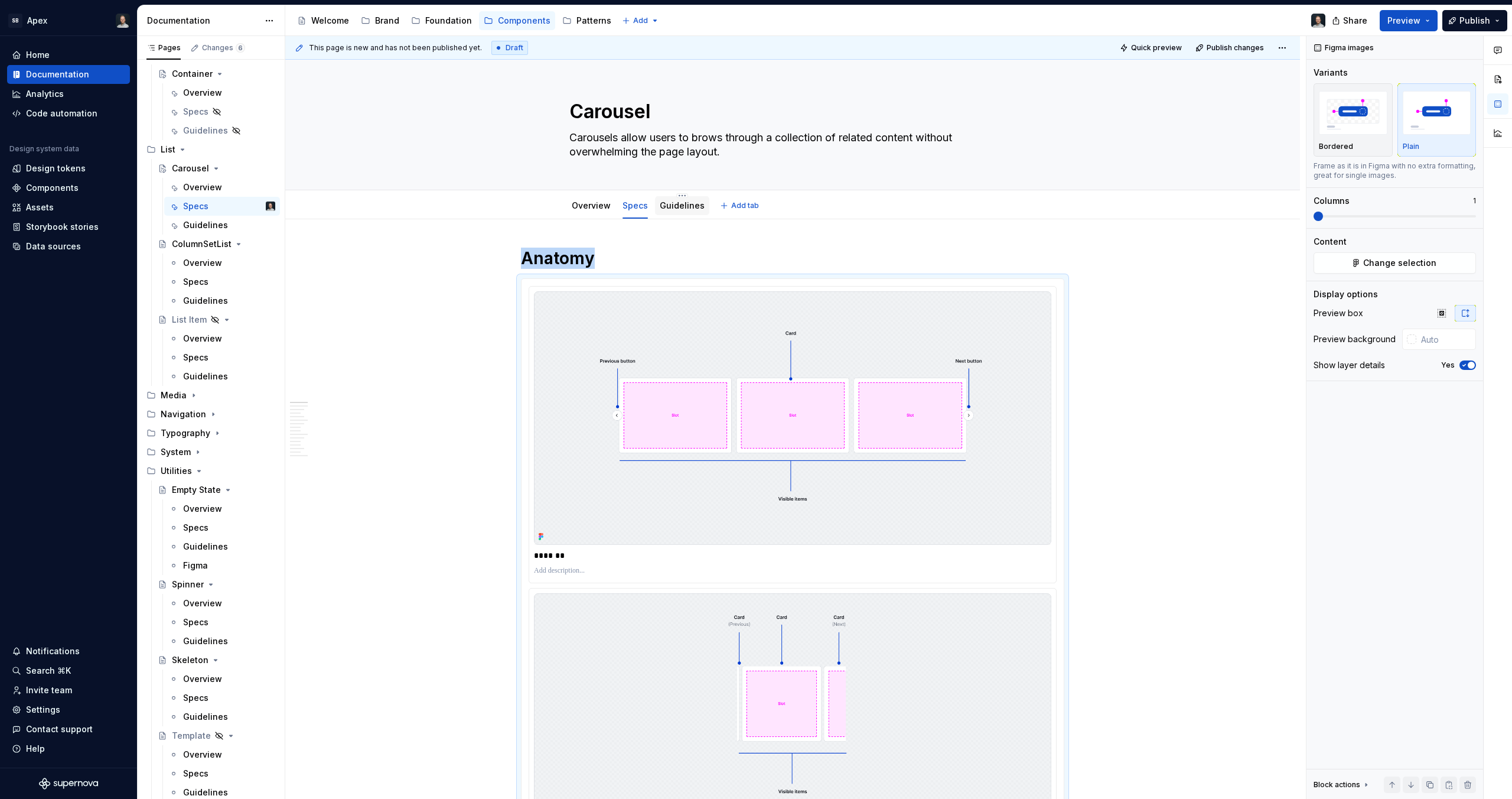
click at [685, 203] on link "Guidelines" at bounding box center [682, 205] width 45 height 10
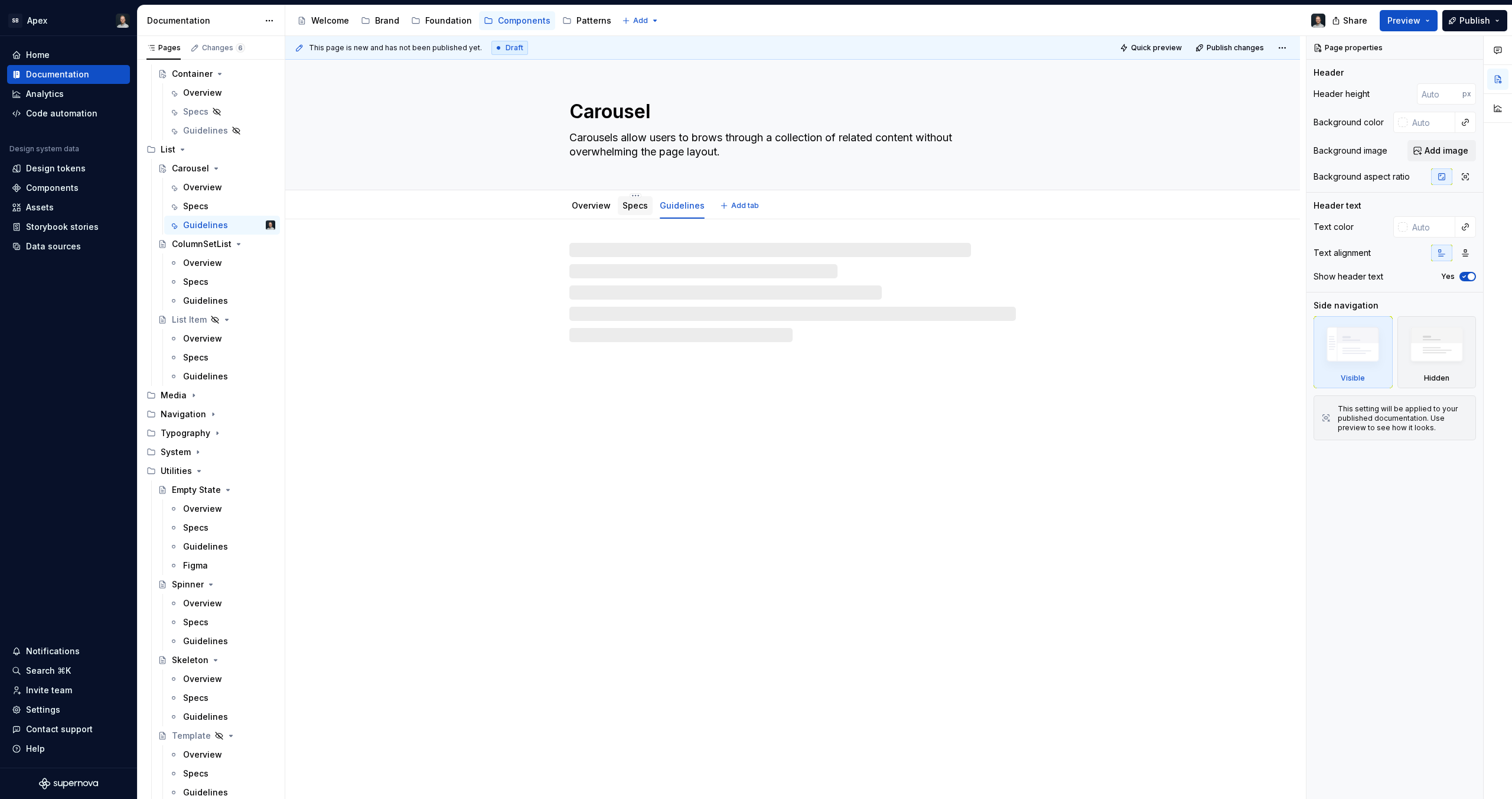
click at [633, 205] on link "Specs" at bounding box center [635, 205] width 25 height 10
type textarea "*"
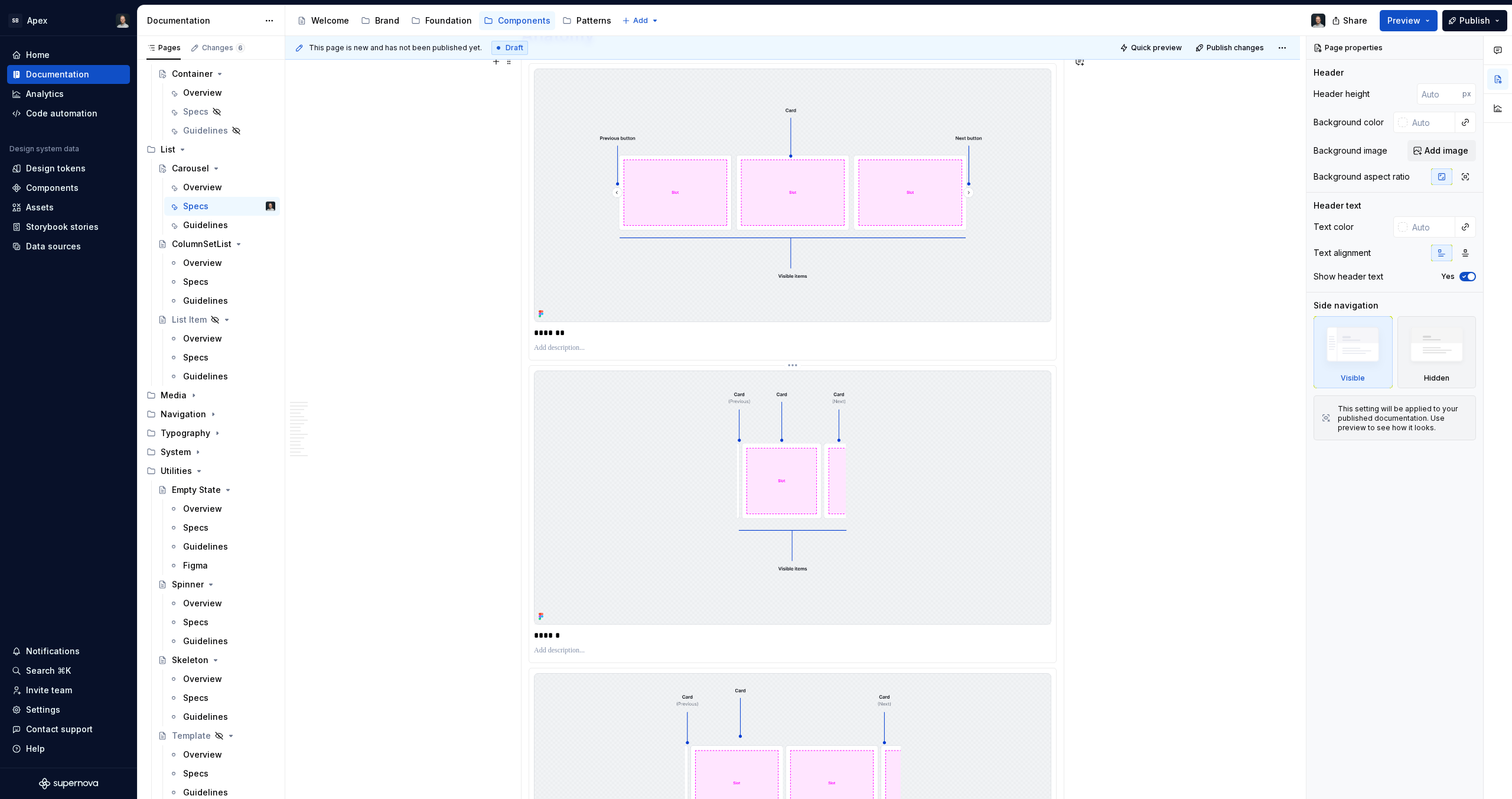
scroll to position [523, 0]
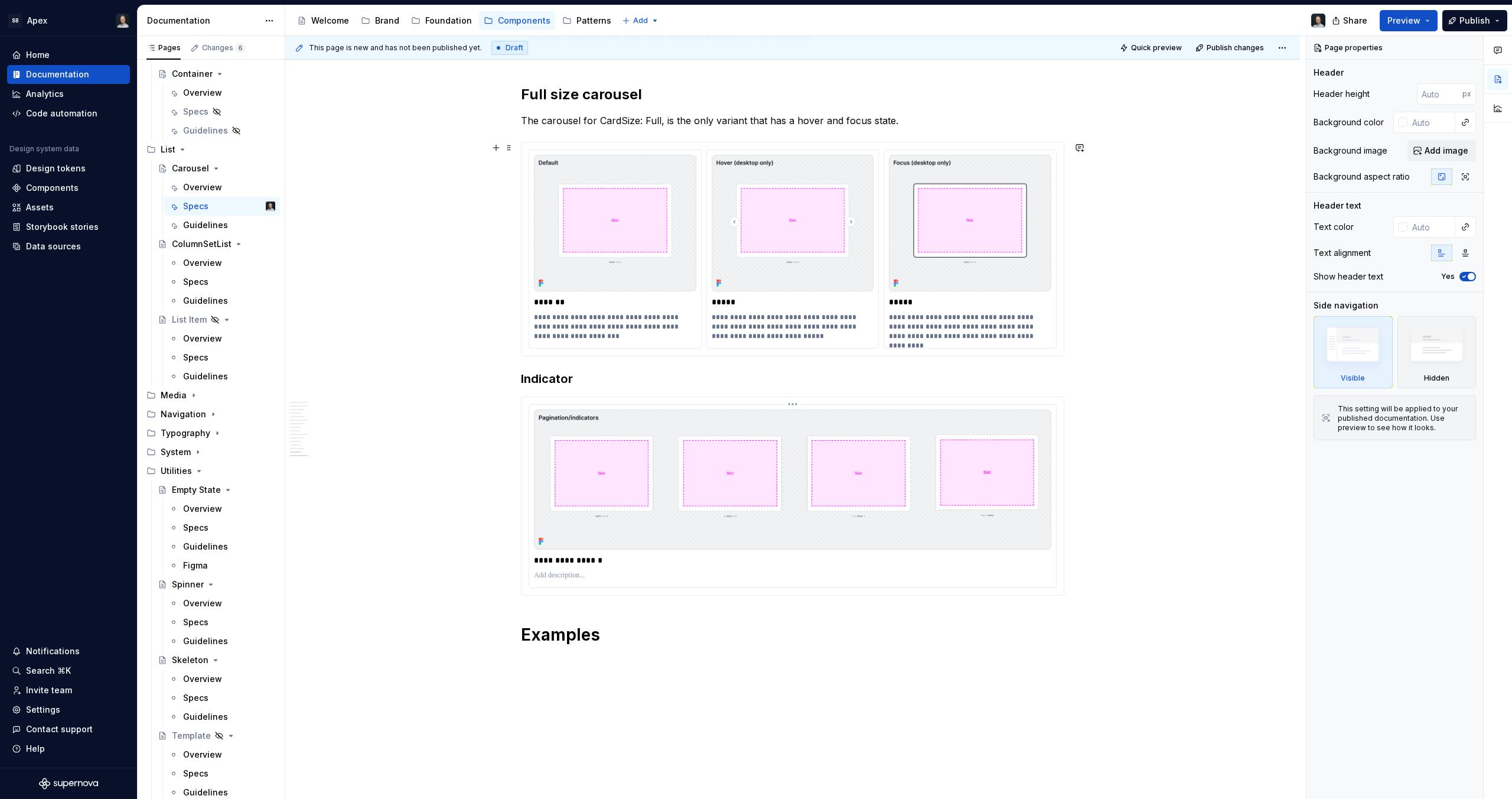
scroll to position [6696, 0]
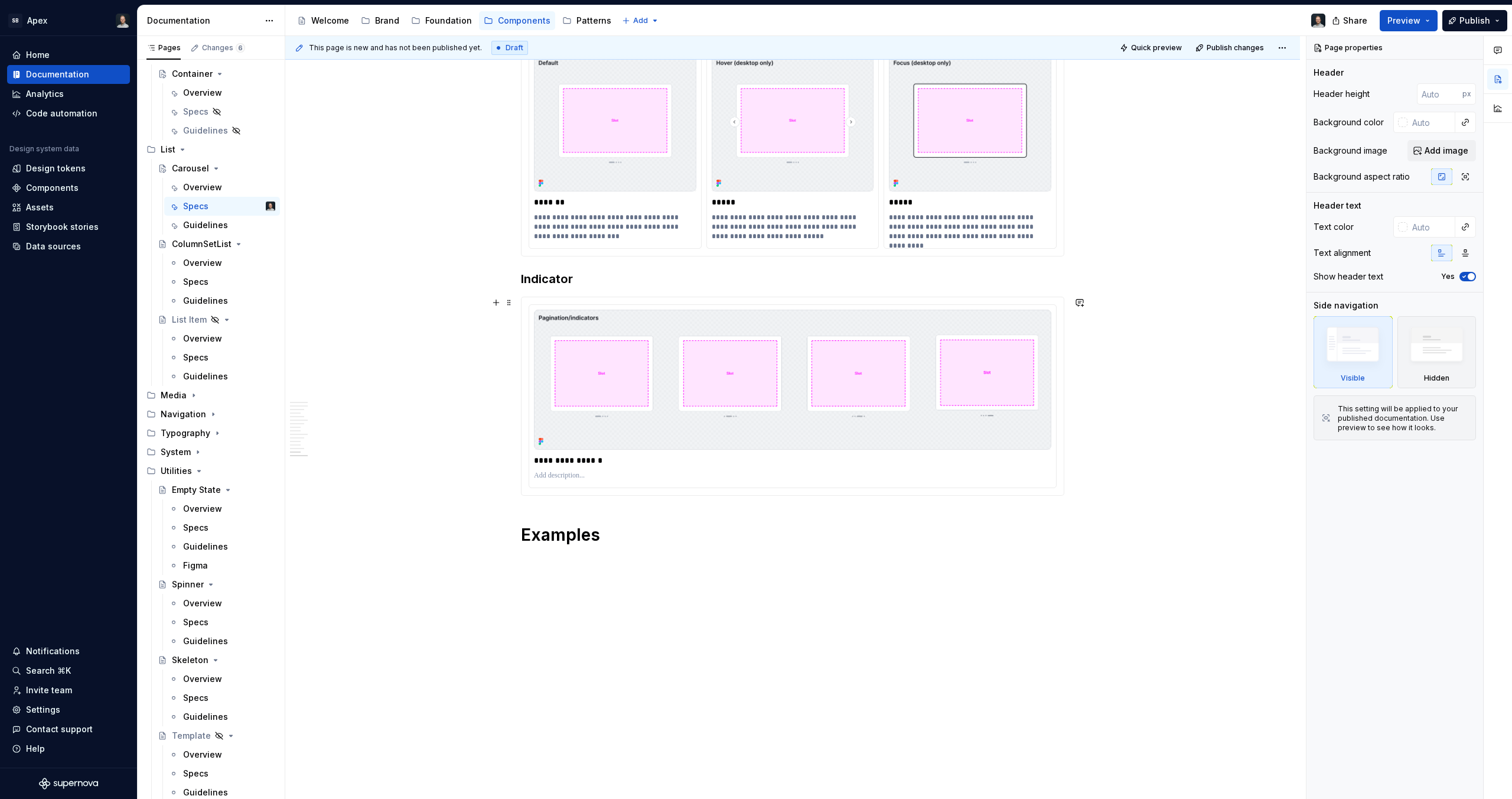
click at [606, 532] on h1 "Examples" at bounding box center [793, 534] width 544 height 21
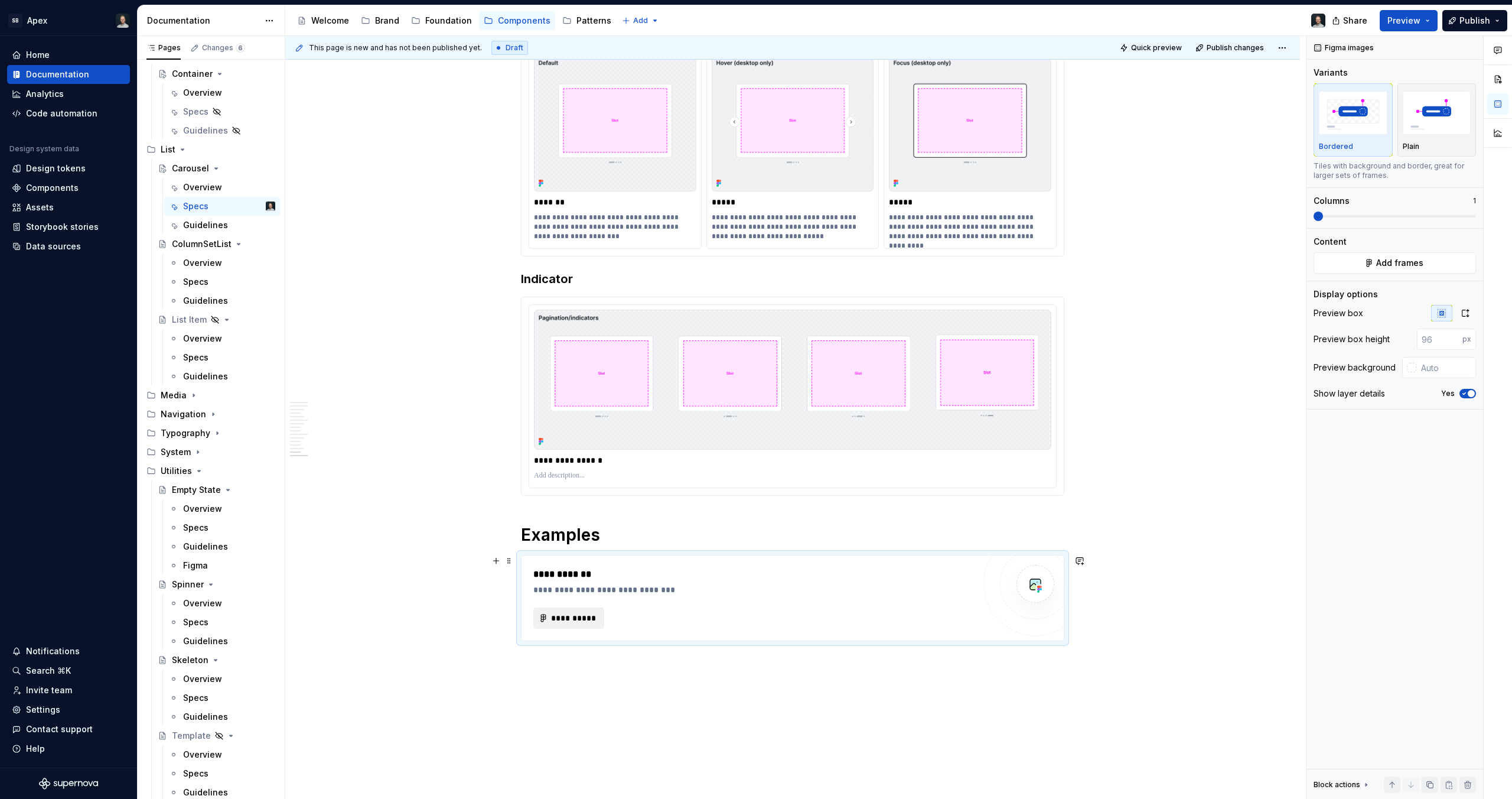
click at [575, 610] on button "**********" at bounding box center [568, 618] width 71 height 21
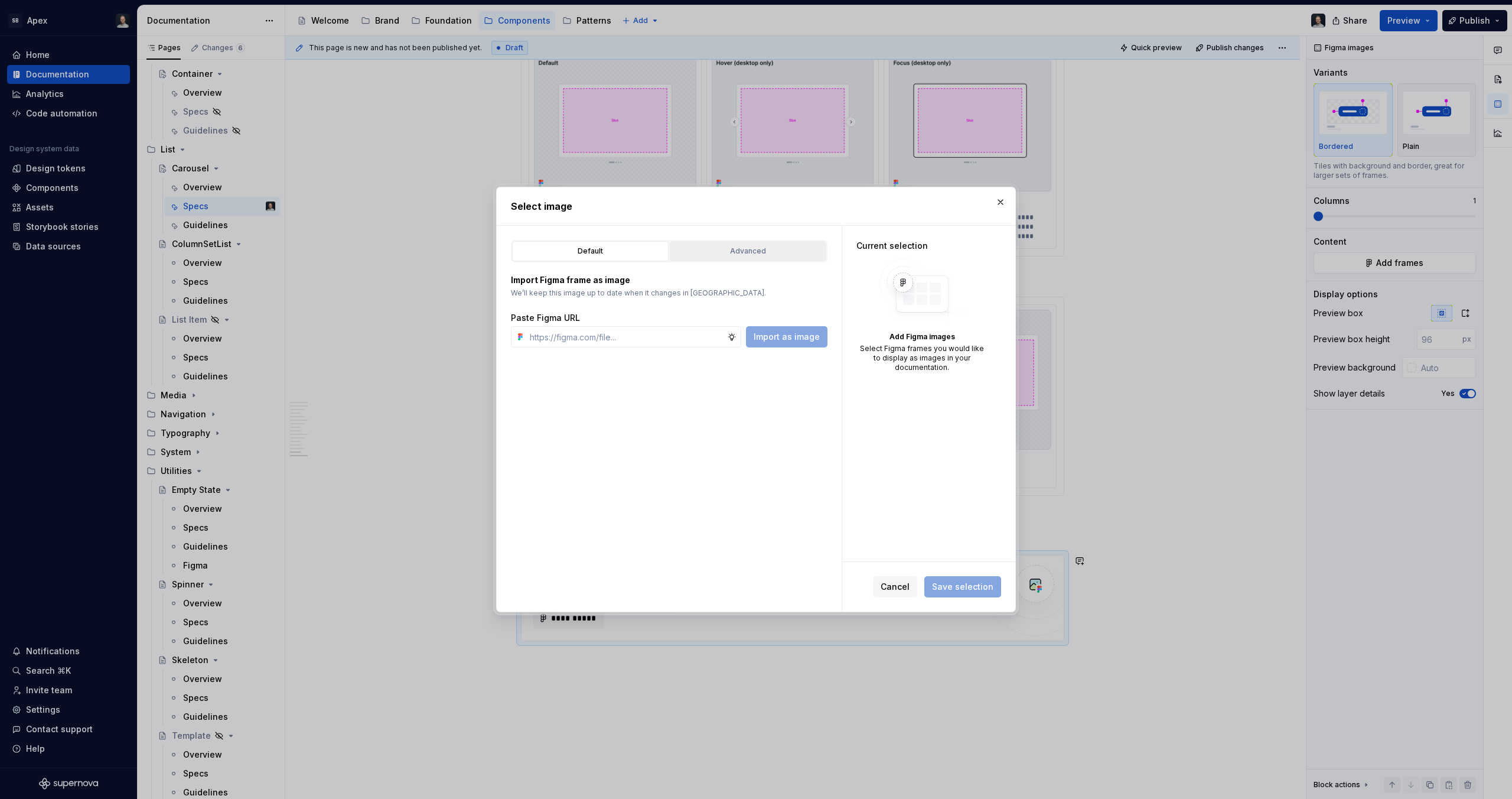
click at [753, 252] on div "Advanced" at bounding box center [748, 251] width 148 height 12
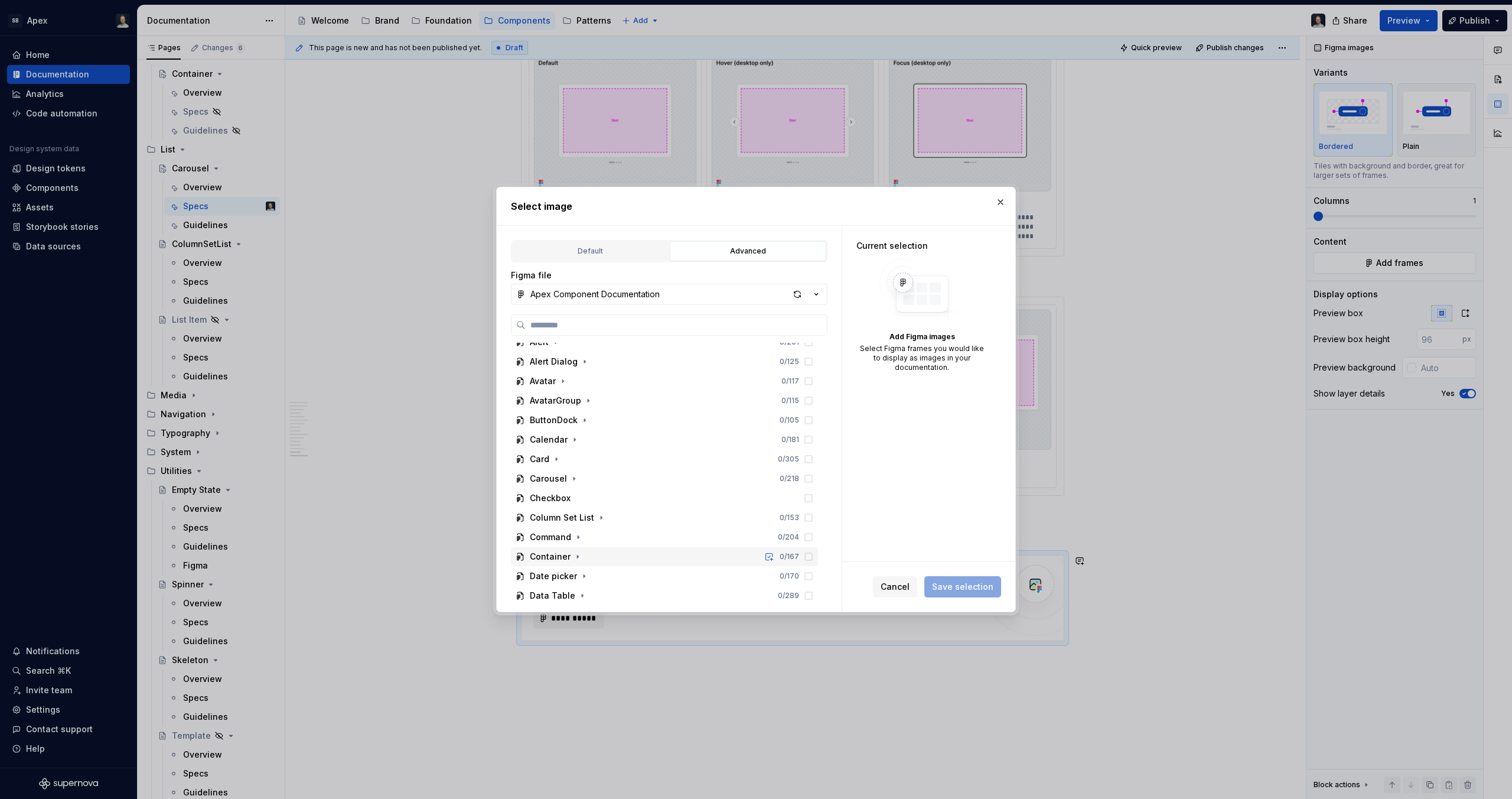
scroll to position [91, 0]
click at [575, 472] on icon "button" at bounding box center [575, 476] width 10 height 10
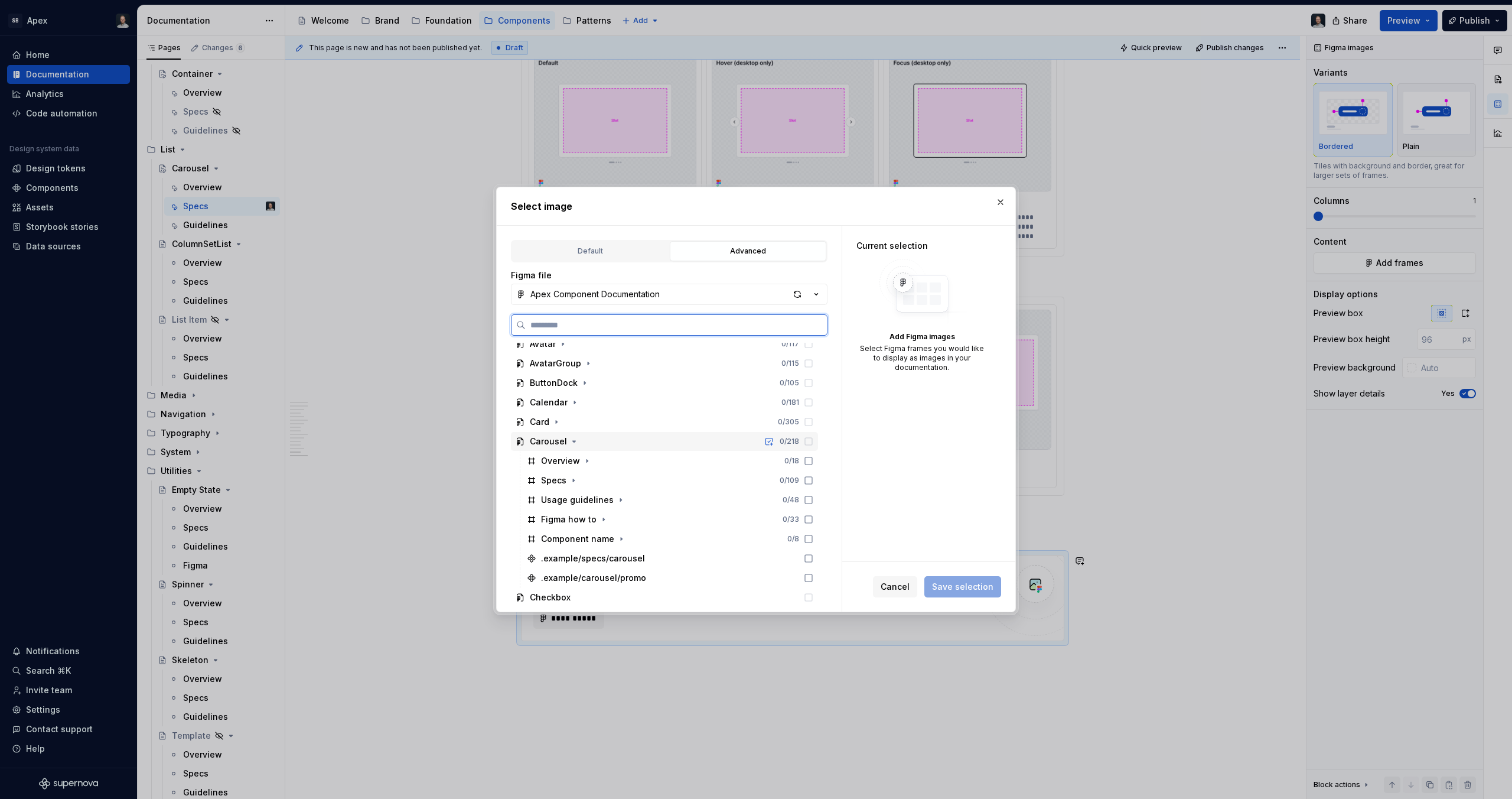
scroll to position [152, 0]
click at [571, 454] on icon "button" at bounding box center [574, 454] width 10 height 10
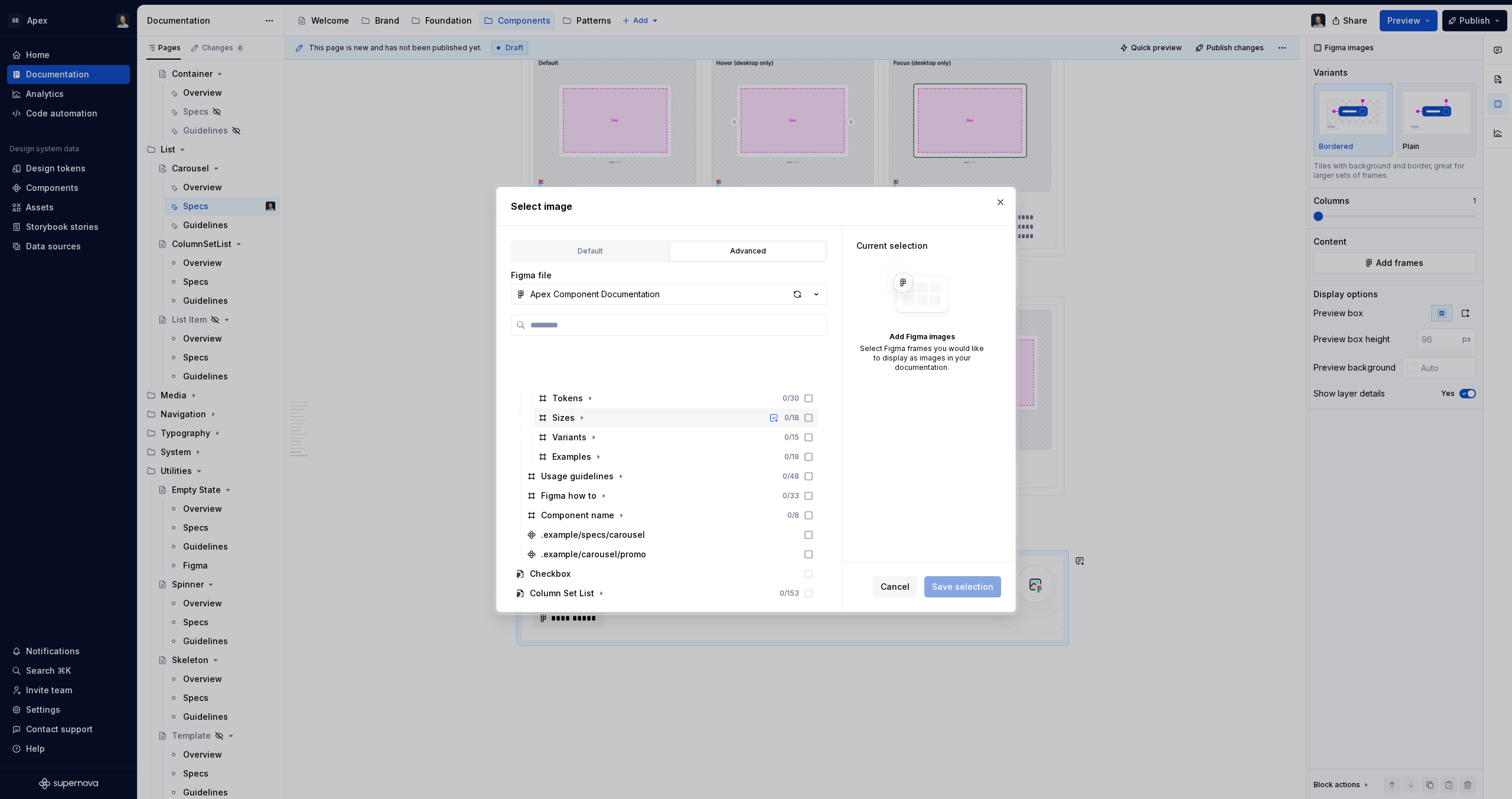
scroll to position [333, 0]
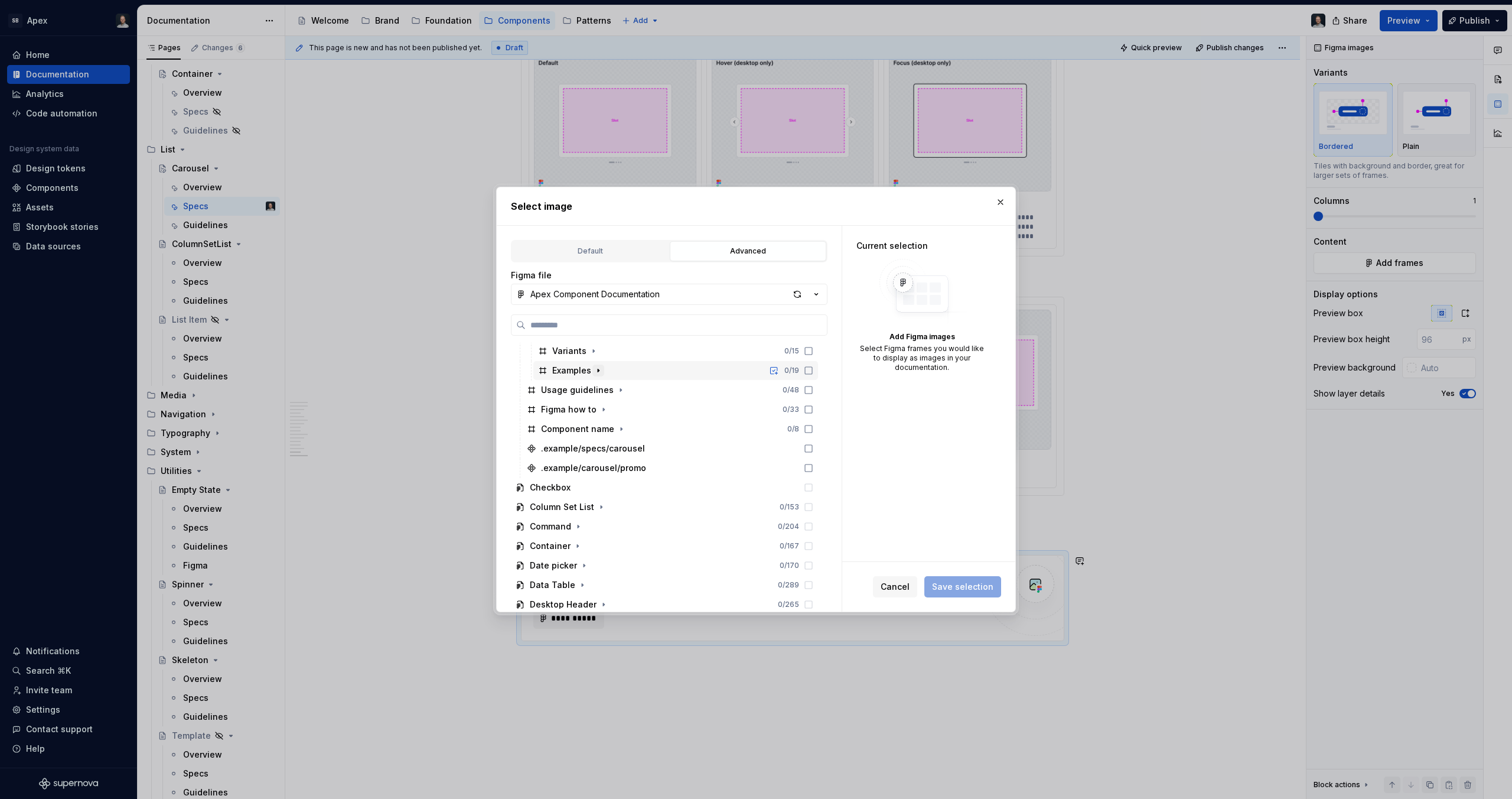
click at [595, 368] on icon "button" at bounding box center [598, 370] width 10 height 10
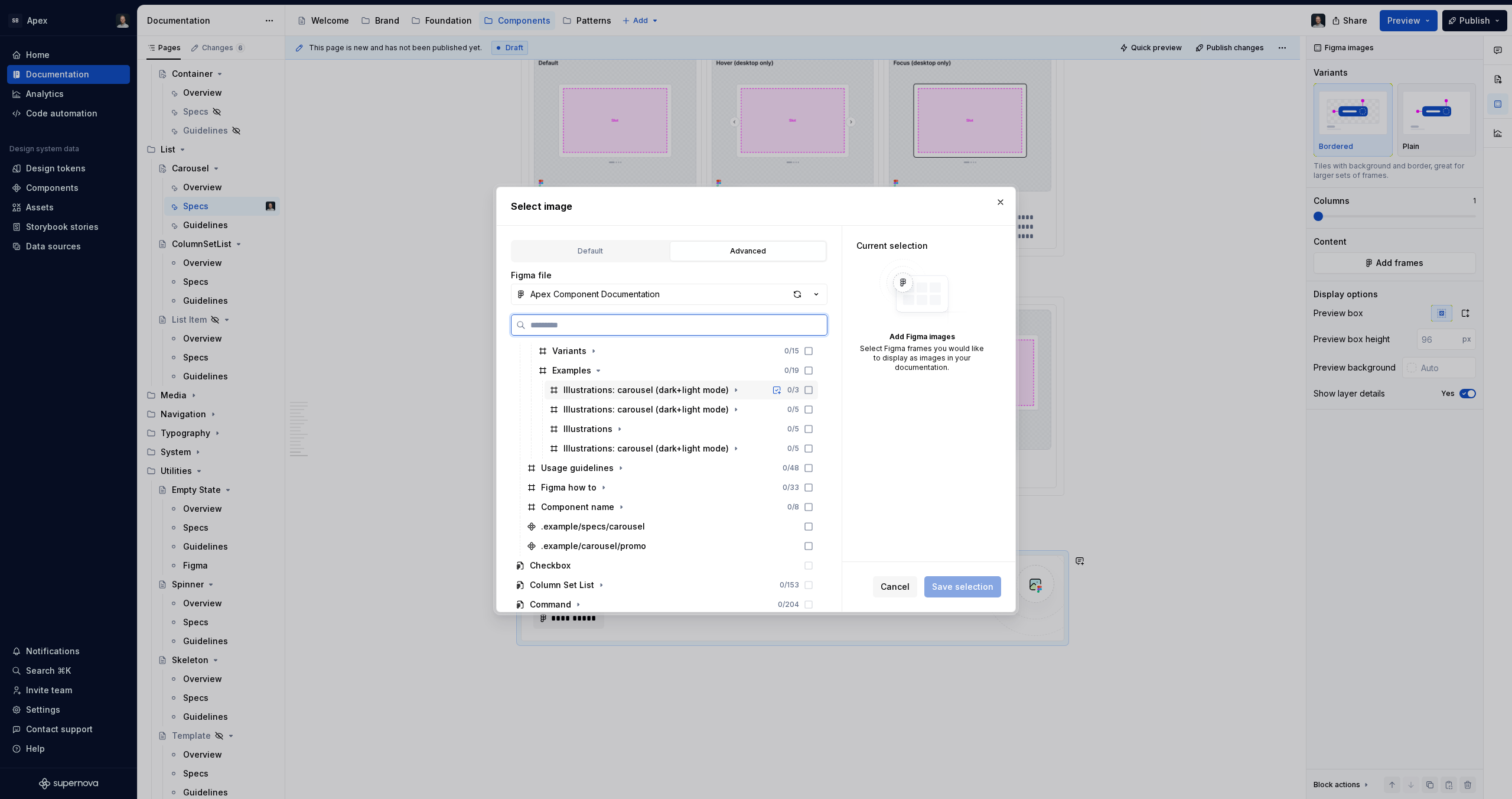
click at [737, 388] on div "Illustrations: carousel (dark+light mode) 0 / 3" at bounding box center [681, 390] width 274 height 19
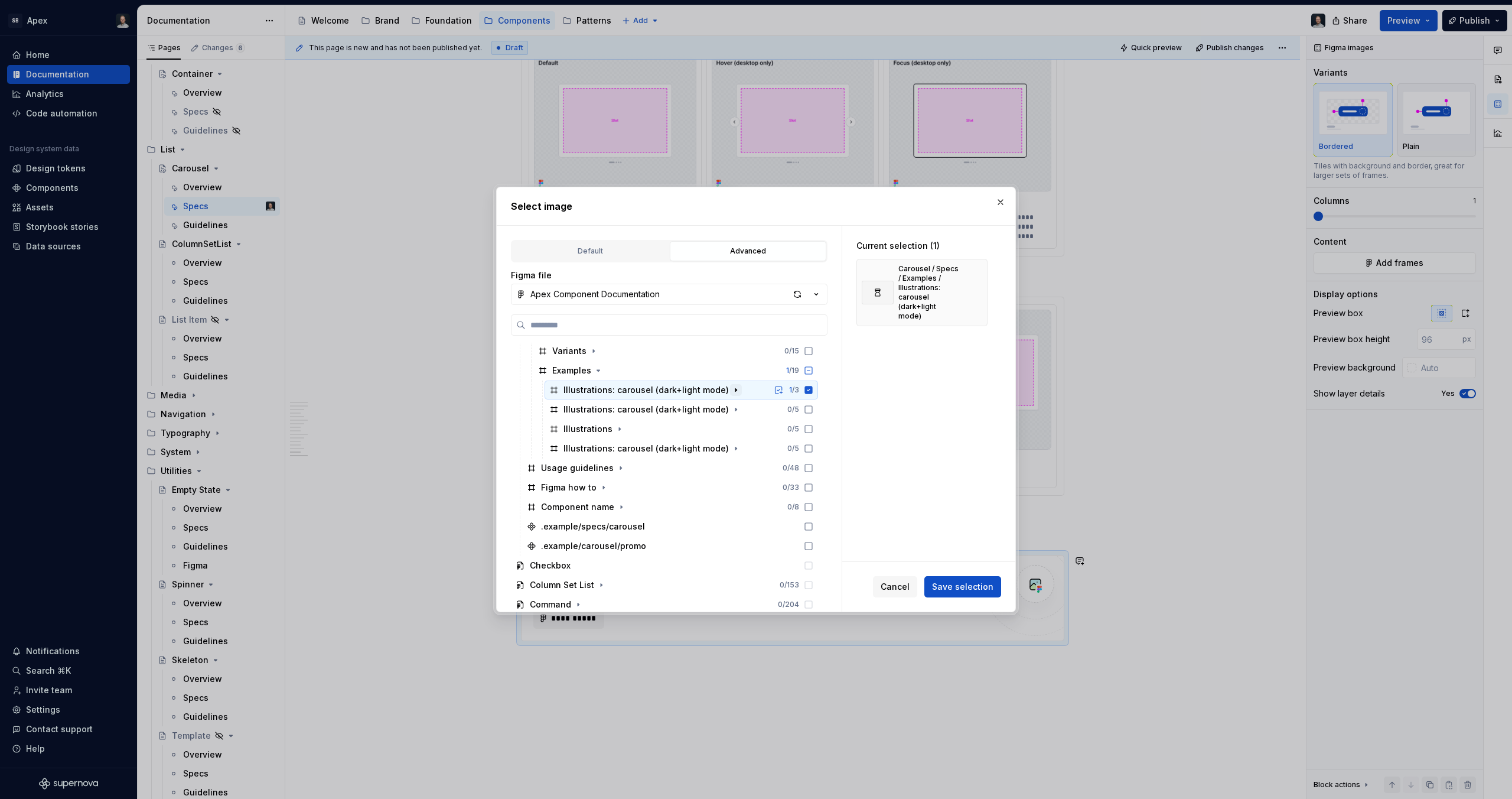
click at [733, 390] on button "button" at bounding box center [735, 389] width 12 height 12
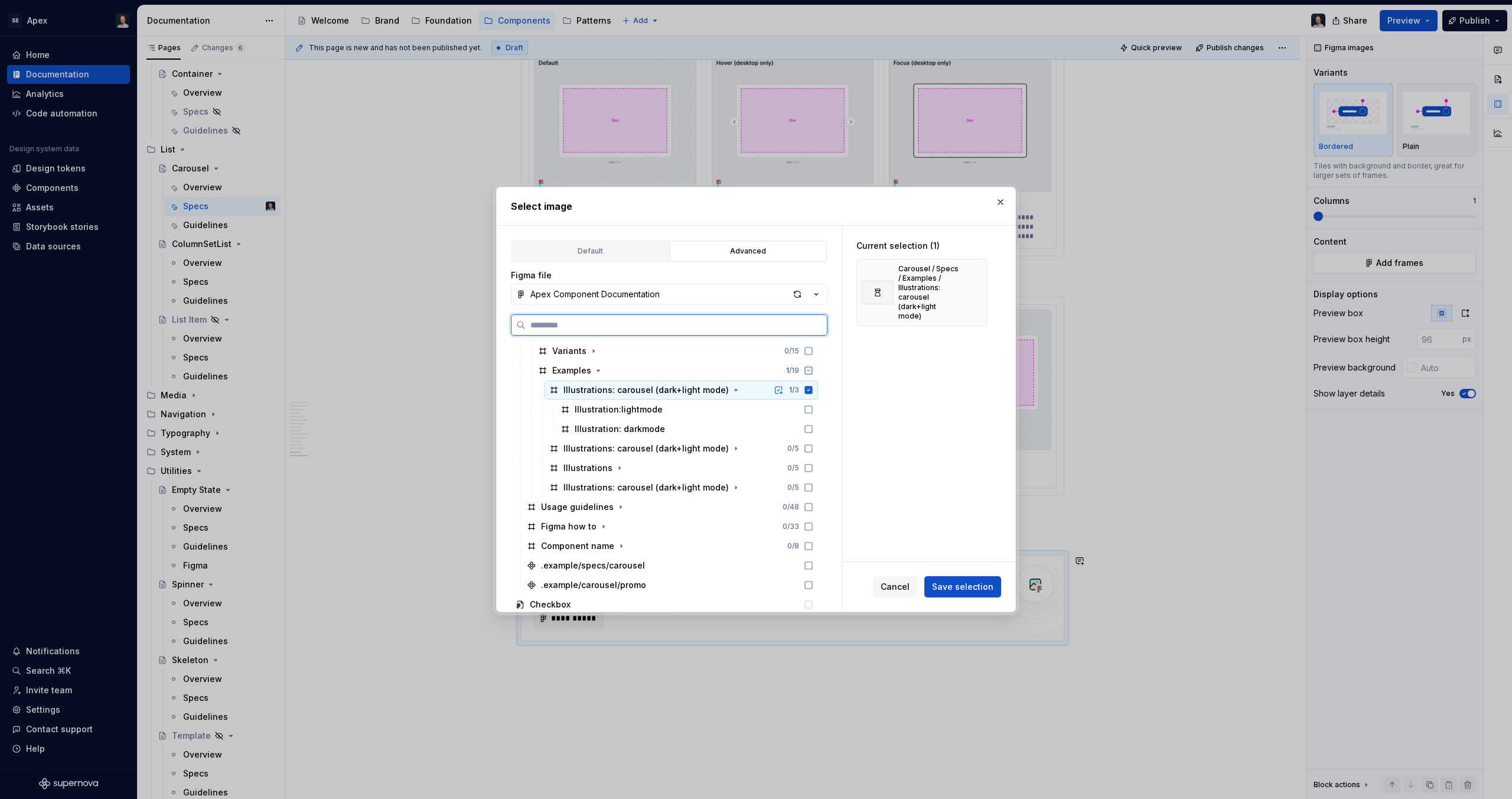
click at [749, 388] on div "Illustrations: carousel (dark+light mode) 1 / 3" at bounding box center [681, 390] width 274 height 19
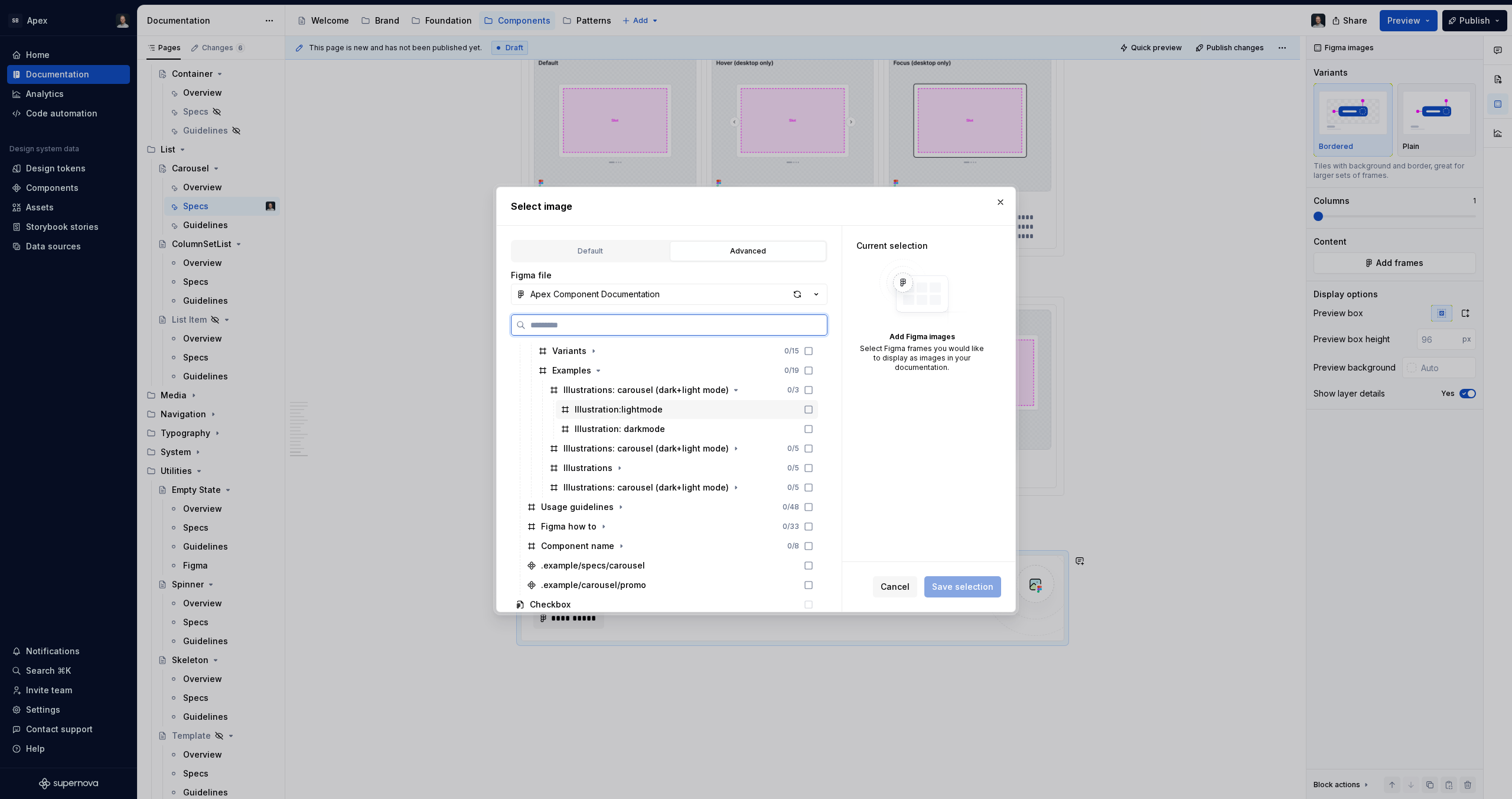
click at [710, 411] on div "Illustration:lightmode" at bounding box center [688, 410] width 263 height 19
click at [692, 434] on div "Illustration: darkmode" at bounding box center [688, 429] width 263 height 19
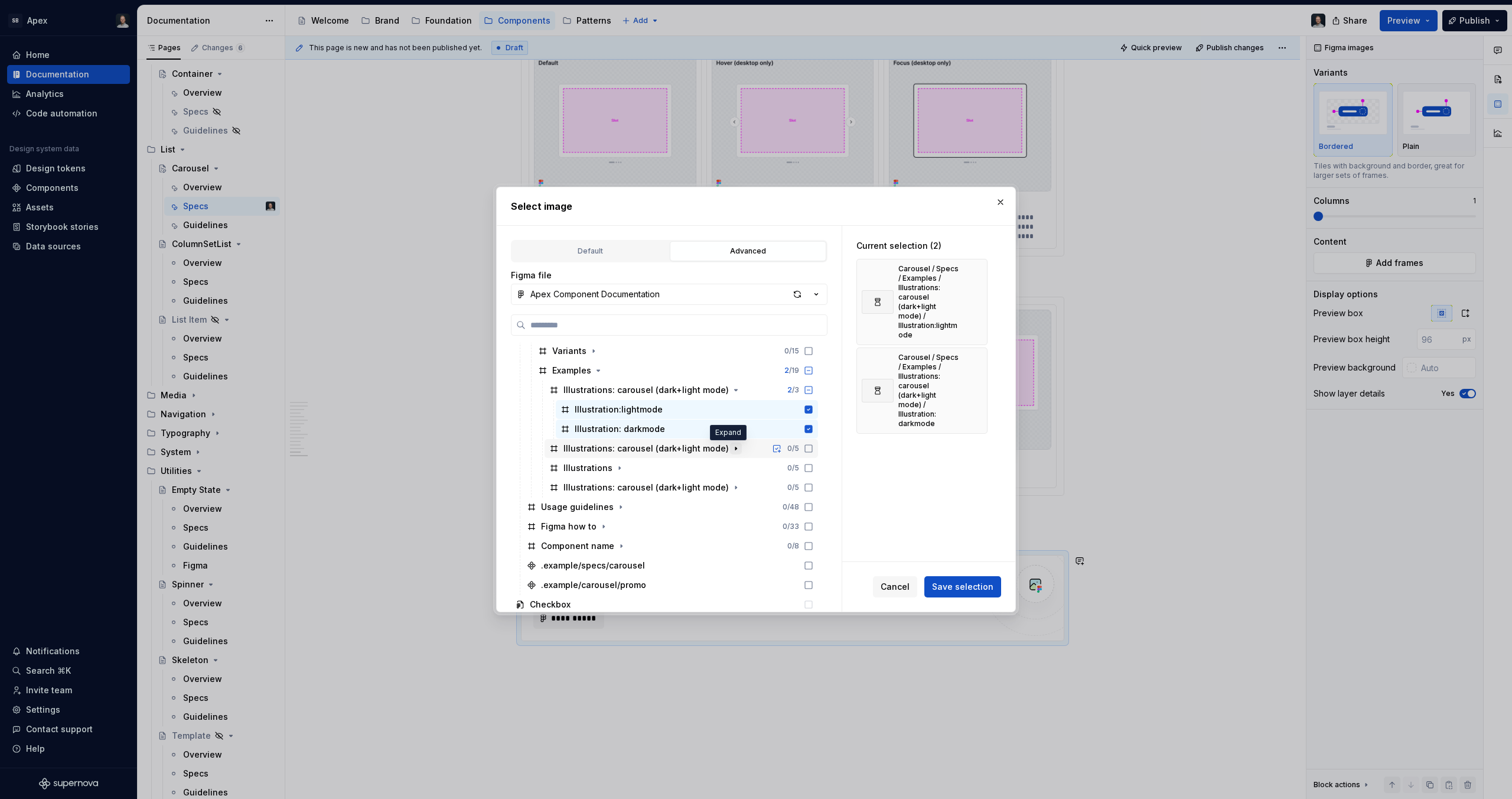
click at [731, 449] on icon "button" at bounding box center [736, 448] width 10 height 10
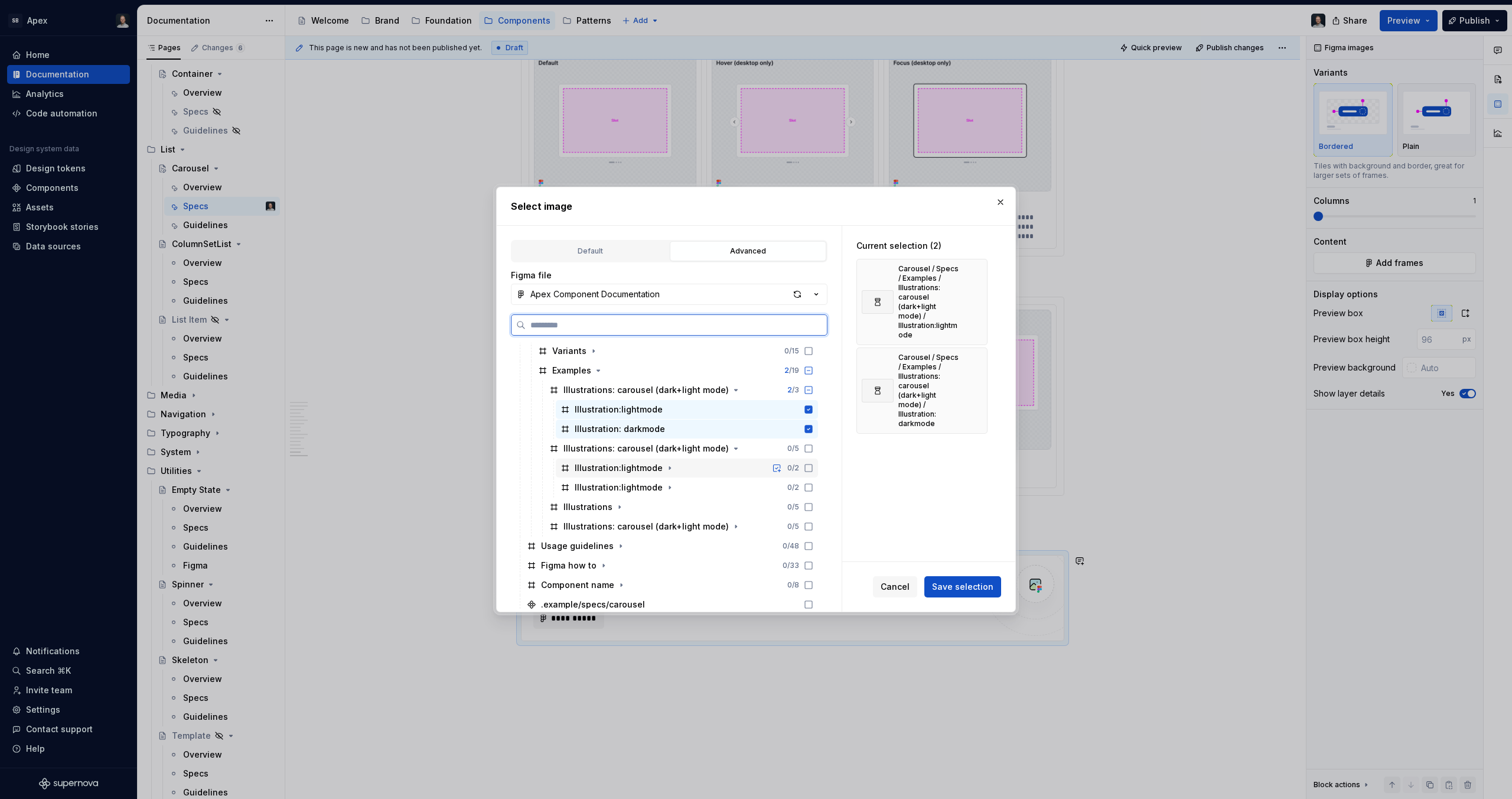
drag, startPoint x: 728, startPoint y: 466, endPoint x: 723, endPoint y: 479, distance: 13.9
click at [728, 466] on div "Illustration:lightmode 0 / 2" at bounding box center [688, 468] width 263 height 19
click at [722, 485] on div "Illustration:lightmode 0 / 2" at bounding box center [688, 488] width 263 height 19
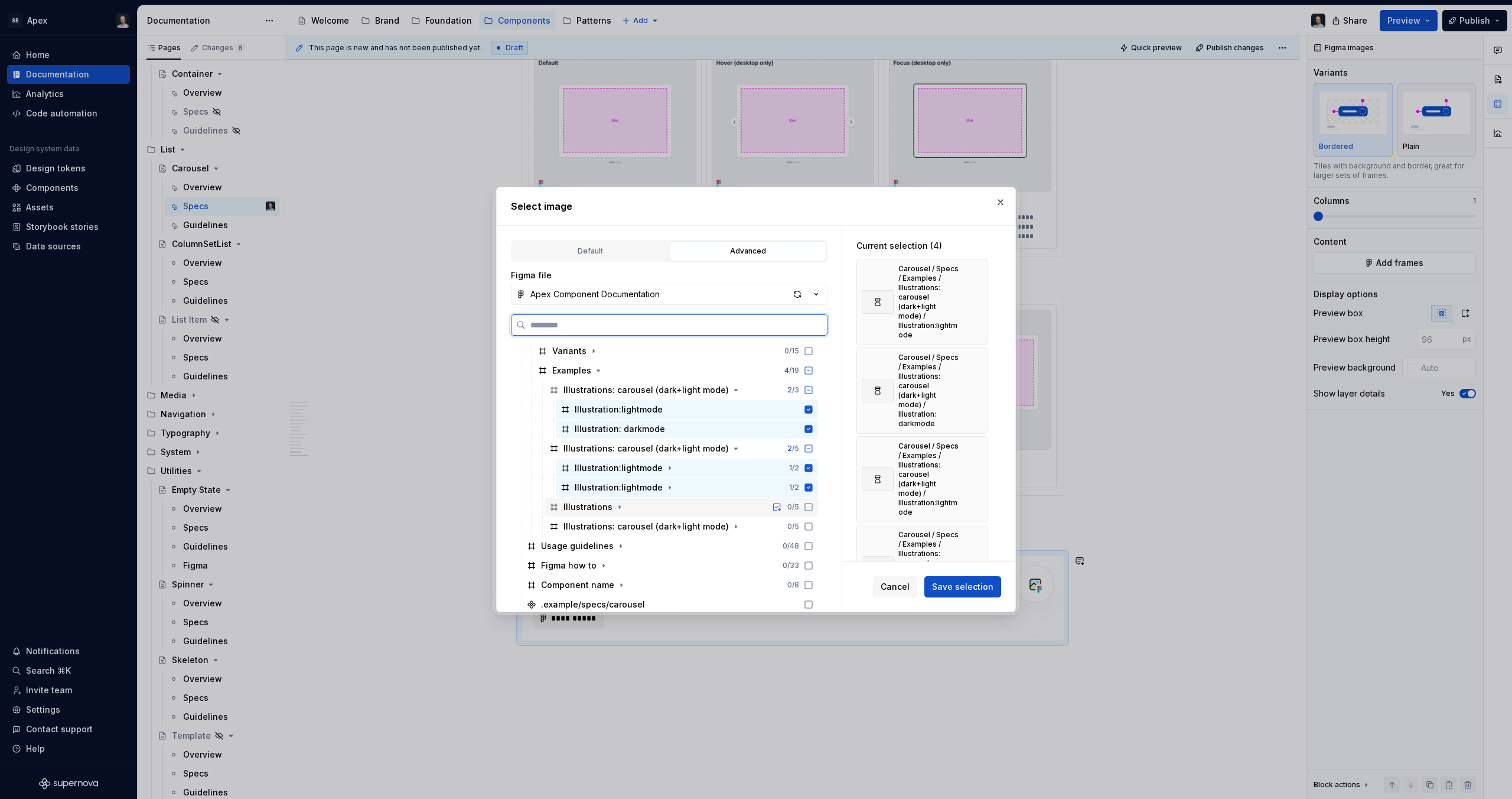
click at [658, 510] on div "Illustrations 0 / 5" at bounding box center [681, 507] width 274 height 19
click at [625, 509] on div "Illustrations 1 / 5" at bounding box center [681, 507] width 274 height 19
click at [618, 509] on icon "button" at bounding box center [620, 507] width 10 height 10
click at [682, 524] on div "Illustration: light 0 / 2" at bounding box center [688, 527] width 263 height 19
click at [680, 537] on div "Illustration: dark 0 / 2" at bounding box center [688, 546] width 263 height 19
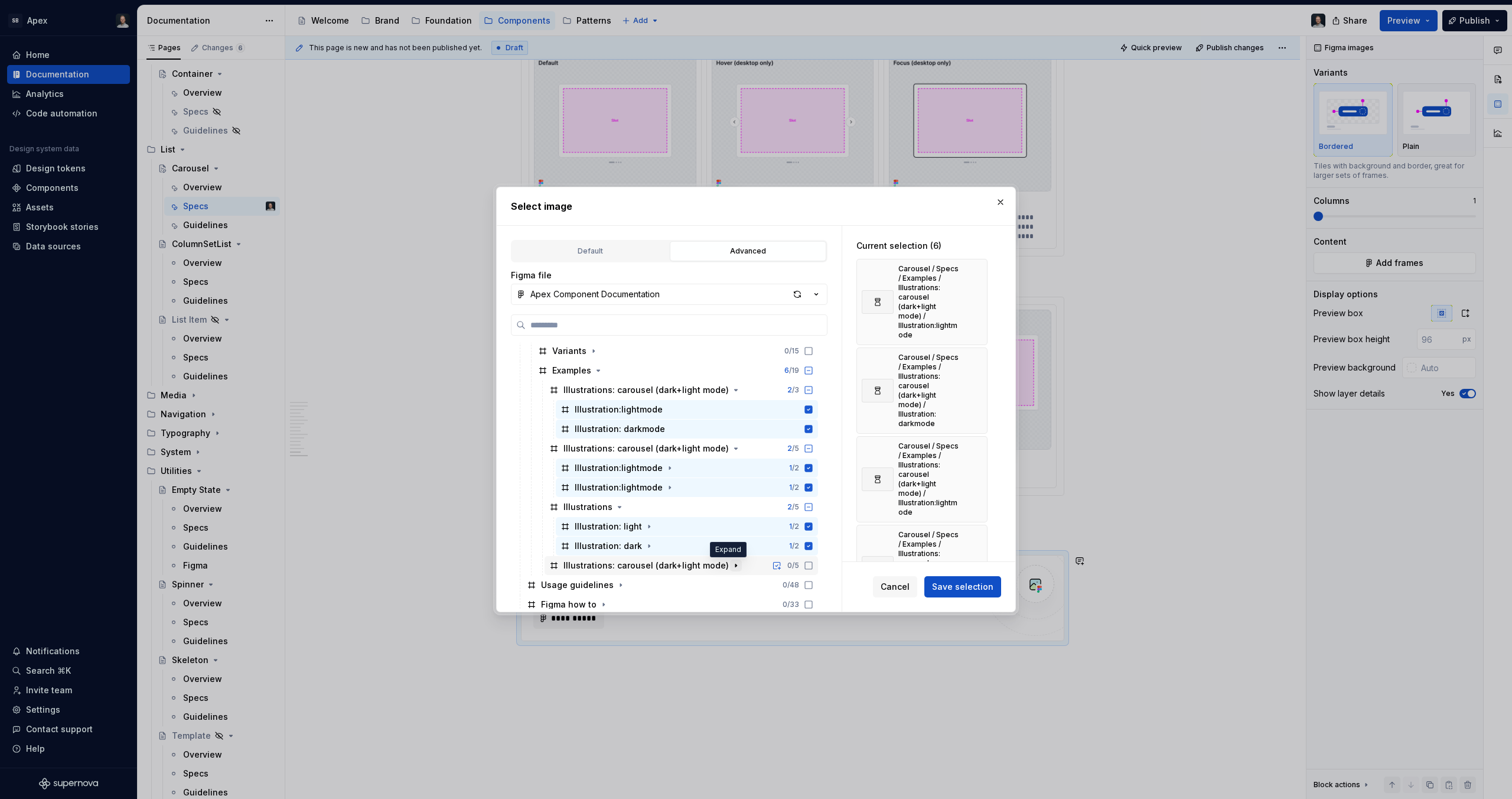
click at [731, 560] on icon "button" at bounding box center [736, 565] width 10 height 10
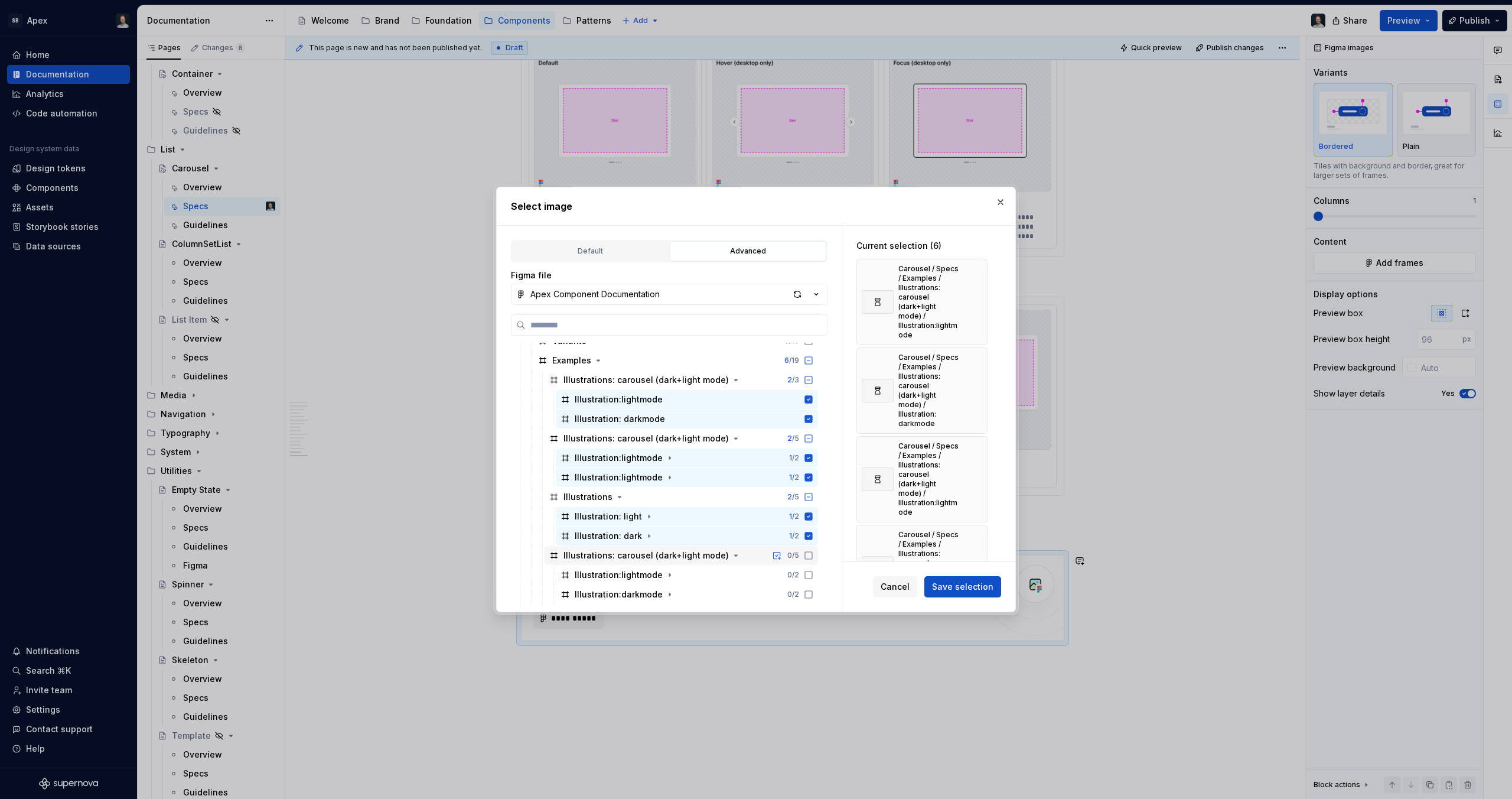
scroll to position [343, 0]
click at [707, 567] on div "Illustration:lightmode 0 / 2" at bounding box center [688, 575] width 263 height 19
click at [710, 586] on div "Illustration:darkmode 0 / 2" at bounding box center [688, 594] width 263 height 19
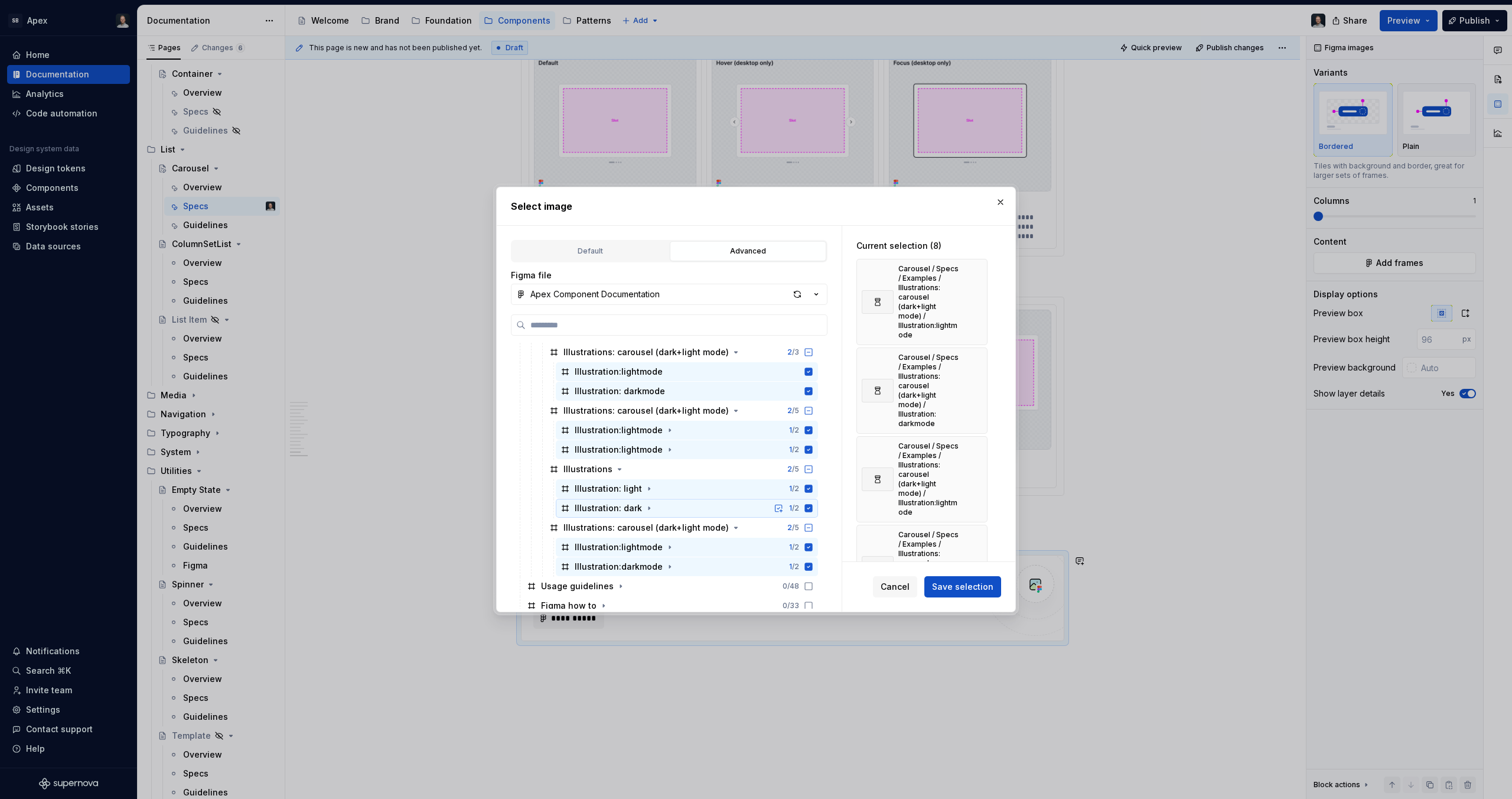
scroll to position [421, 0]
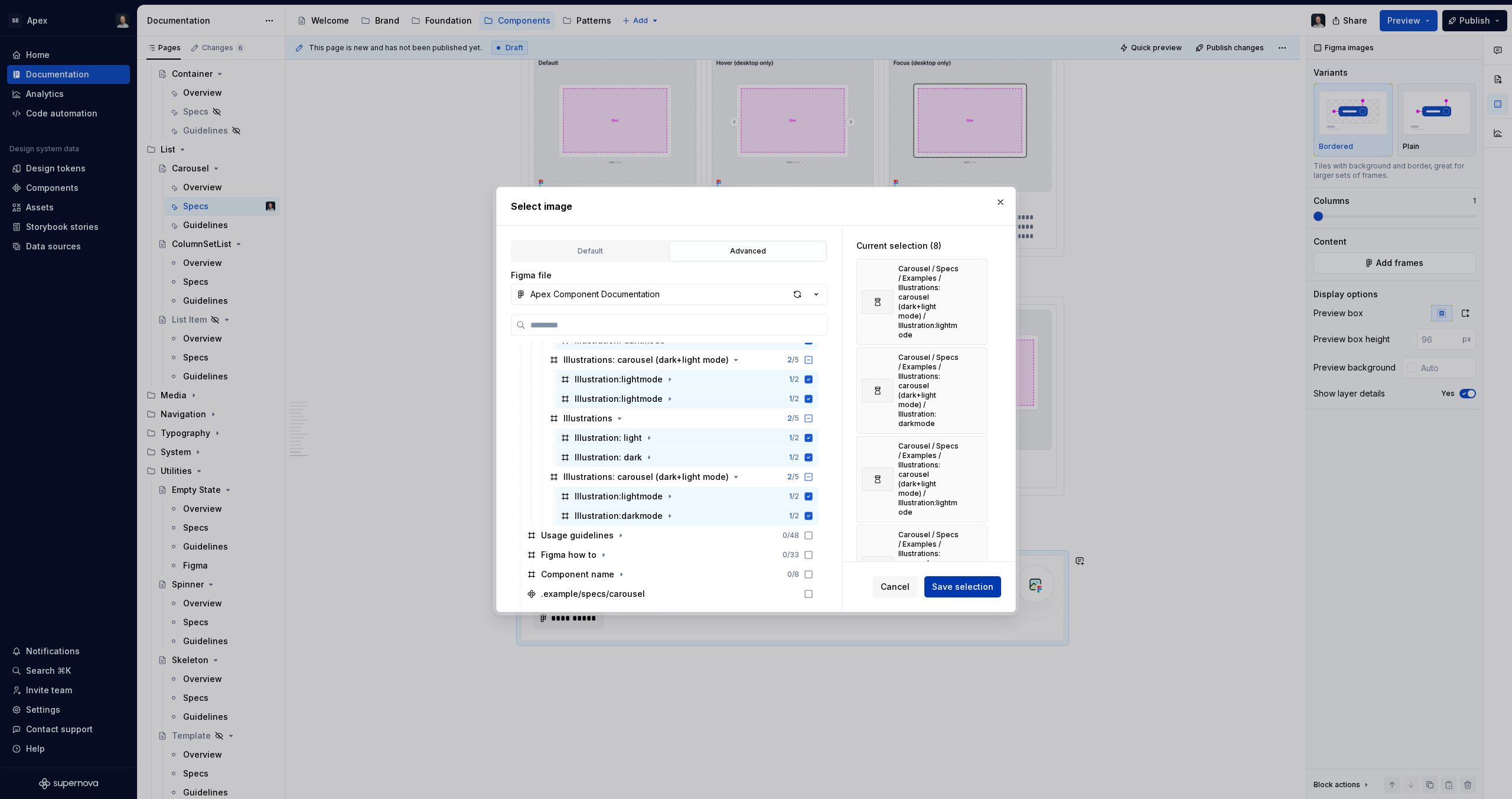
click at [984, 583] on span "Save selection" at bounding box center [962, 587] width 61 height 12
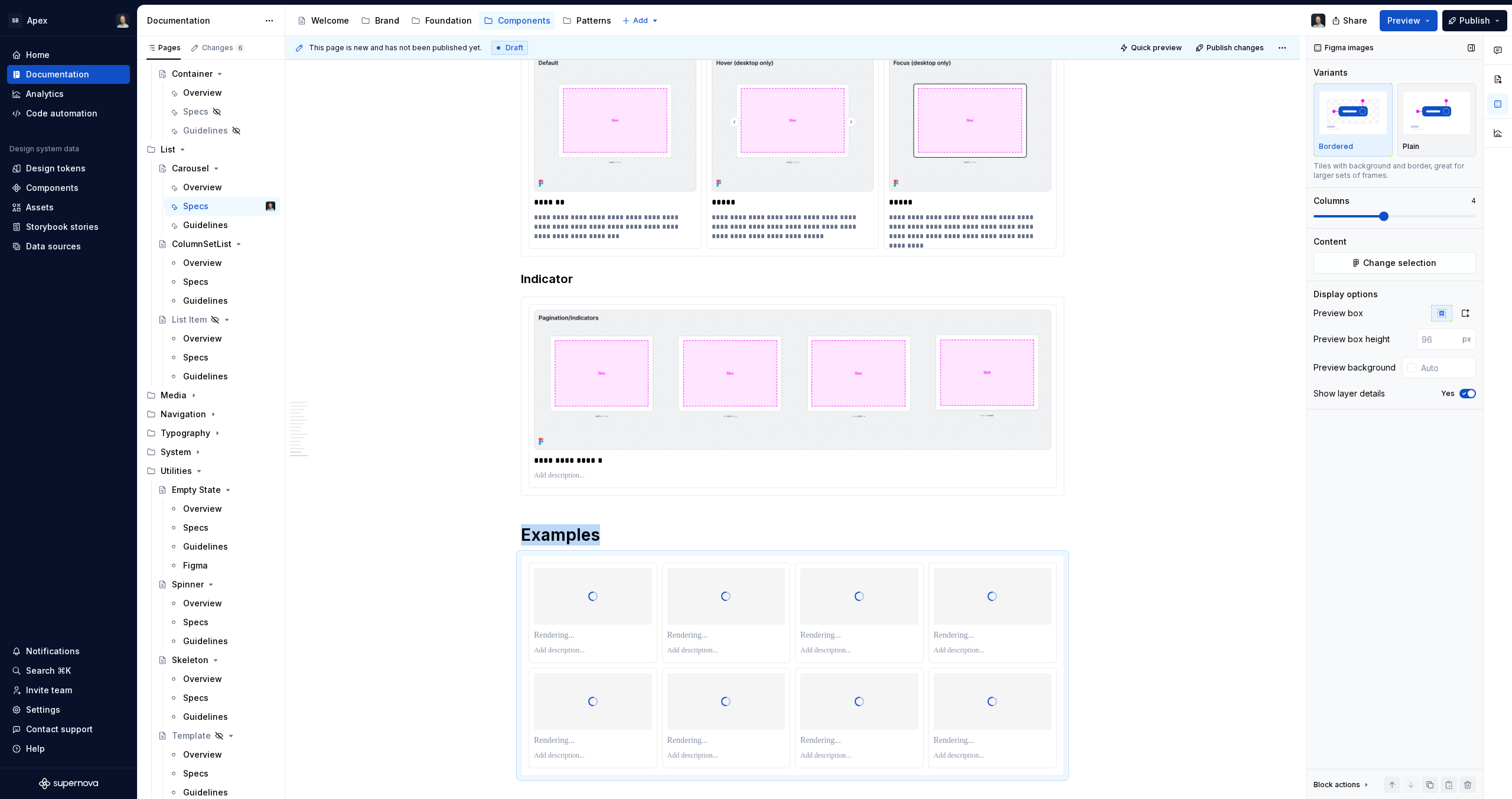
click at [1355, 215] on span at bounding box center [1349, 216] width 70 height 2
type textarea "*"
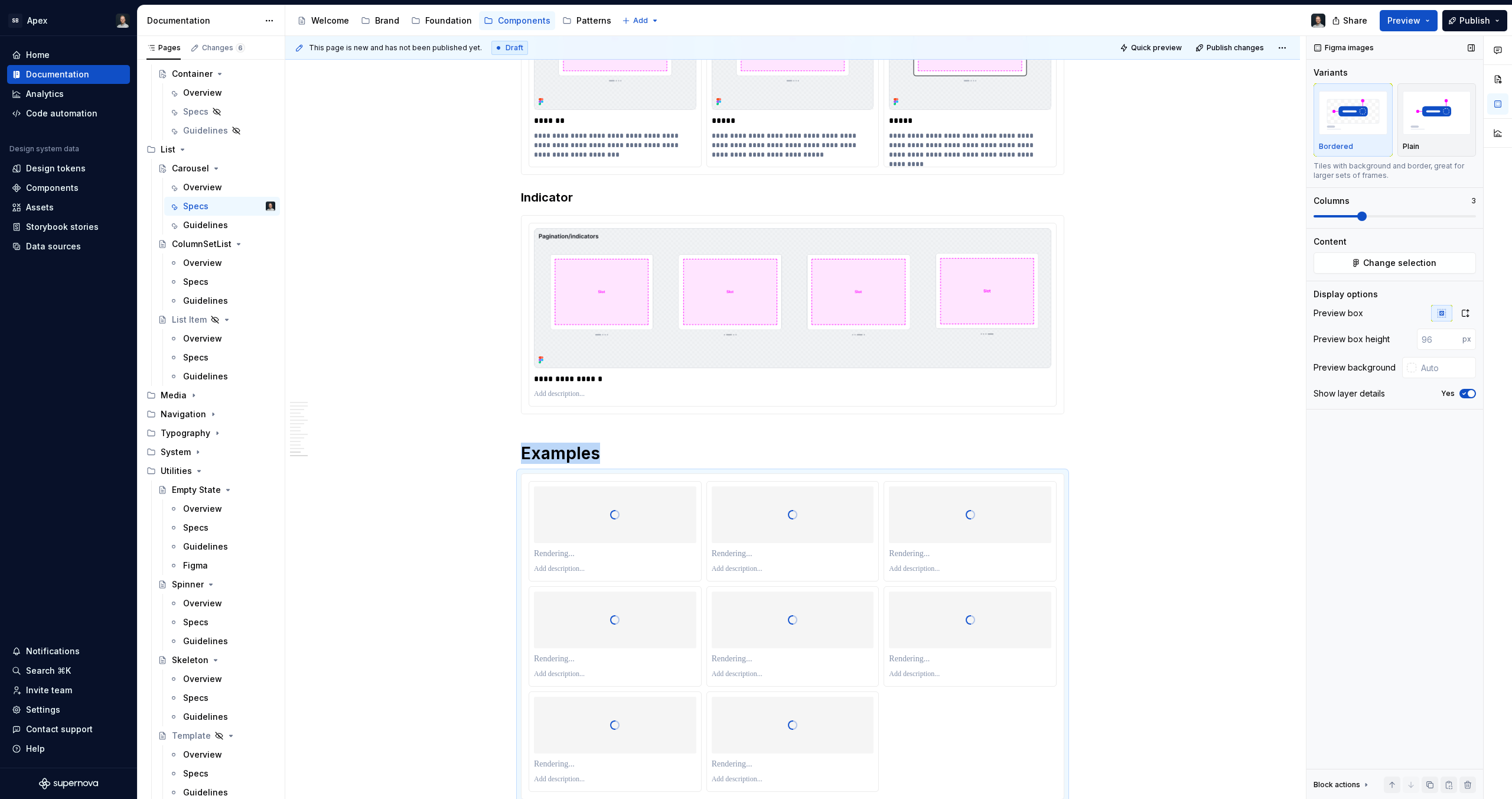
click at [1355, 215] on span at bounding box center [1337, 216] width 47 height 2
click at [1346, 215] on span at bounding box center [1337, 216] width 47 height 2
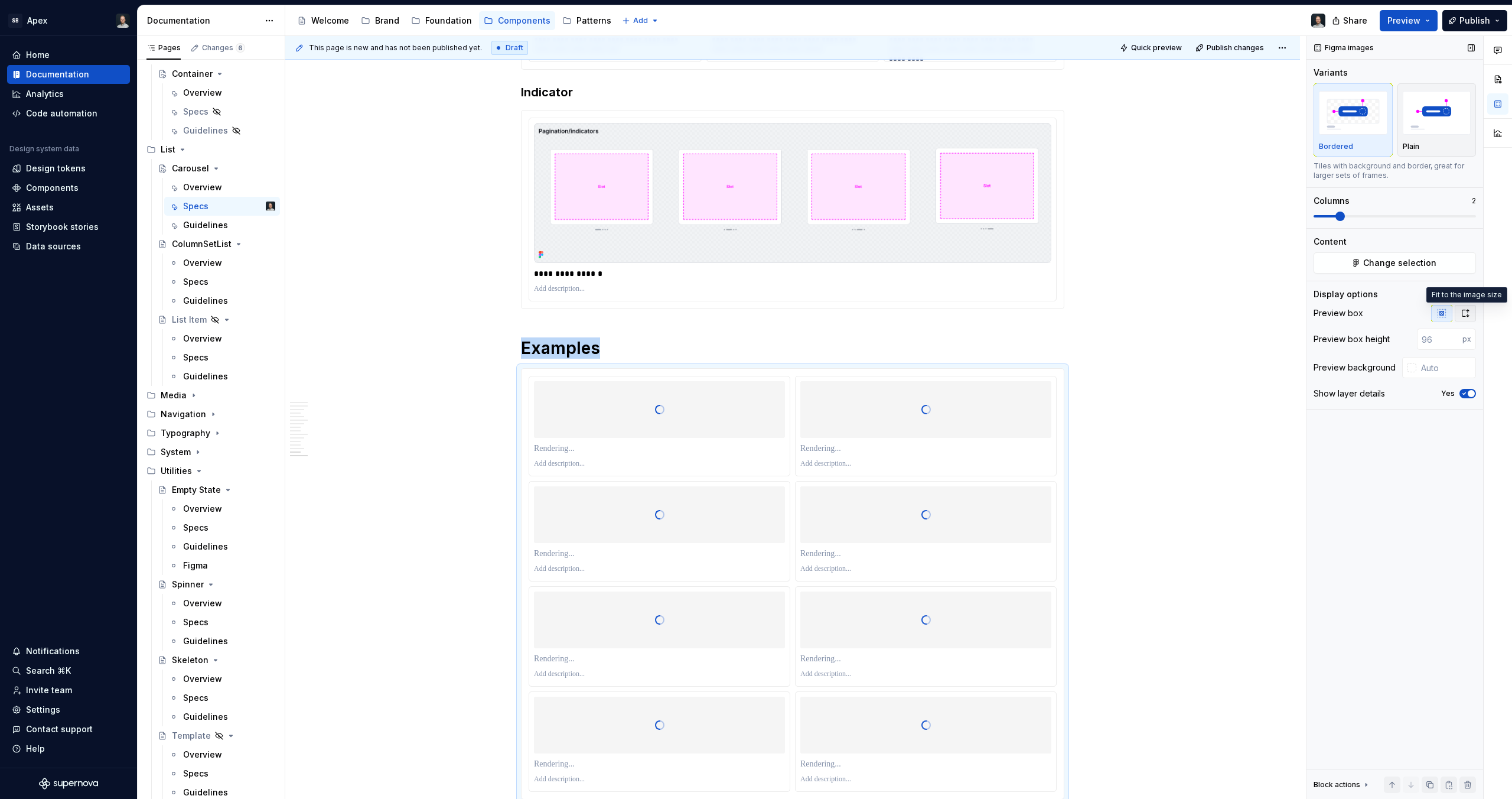
click at [1466, 318] on icon "button" at bounding box center [1466, 313] width 10 height 10
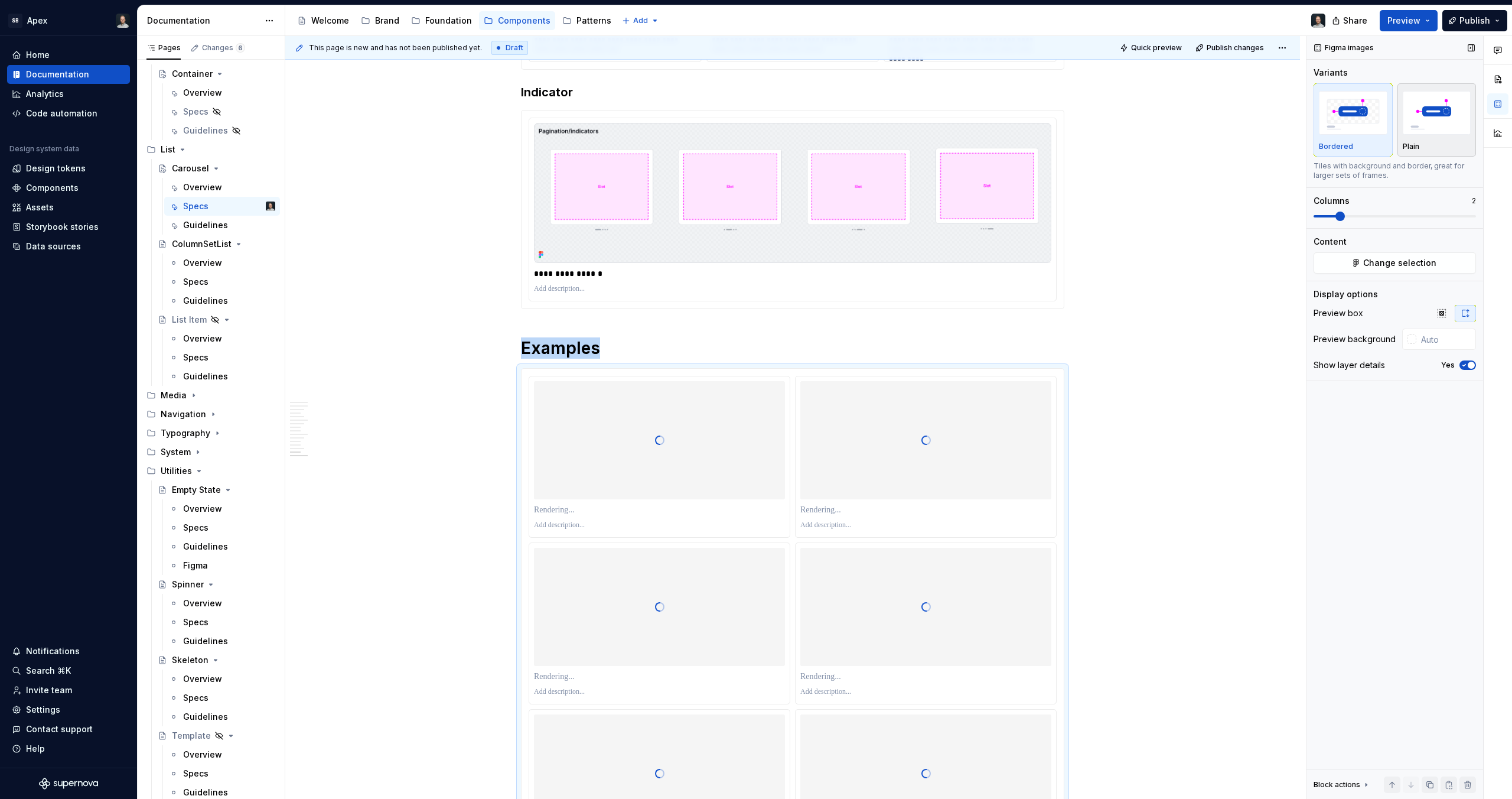
click at [1430, 134] on div "button" at bounding box center [1437, 112] width 68 height 49
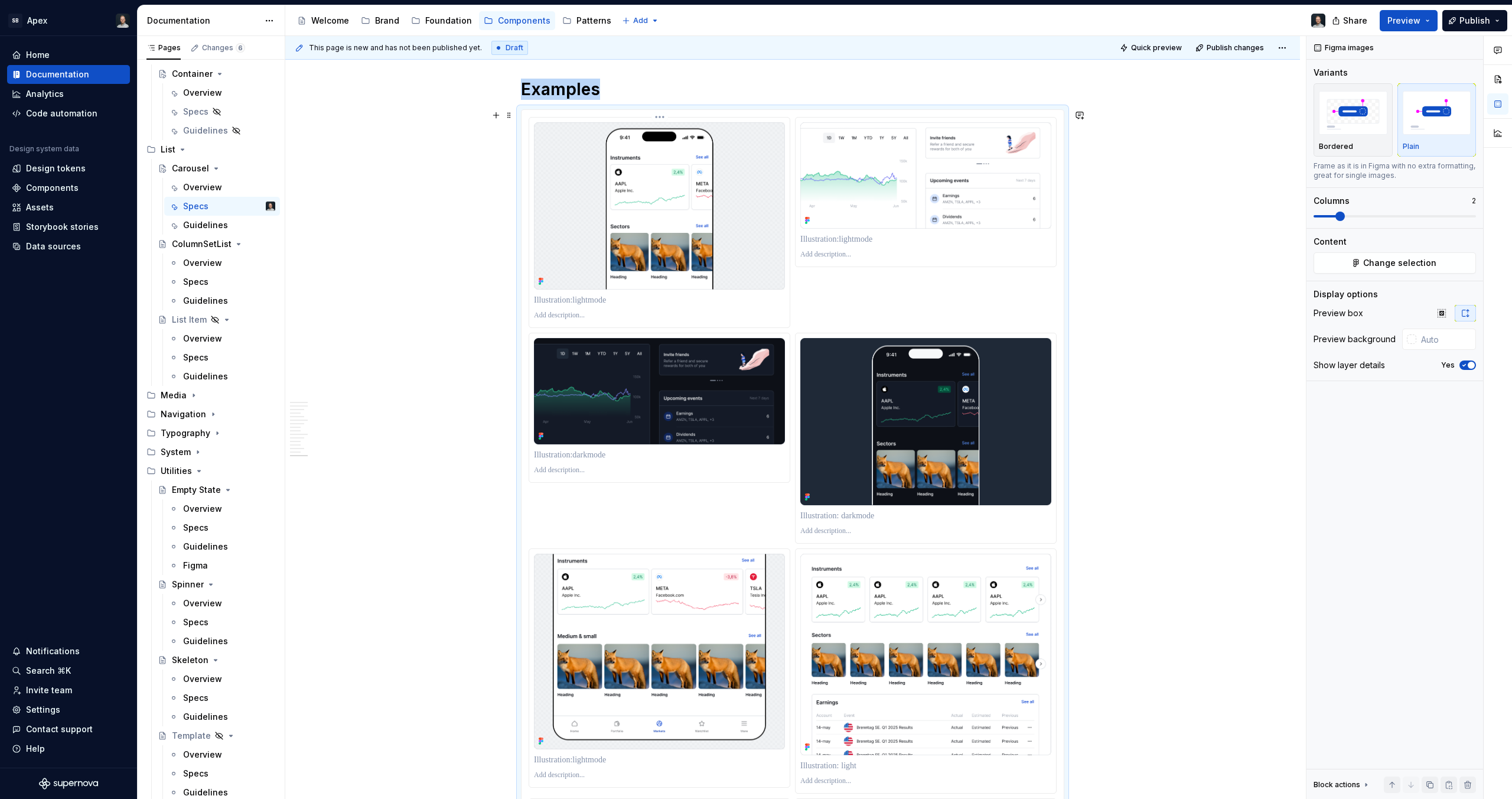
scroll to position [7135, 0]
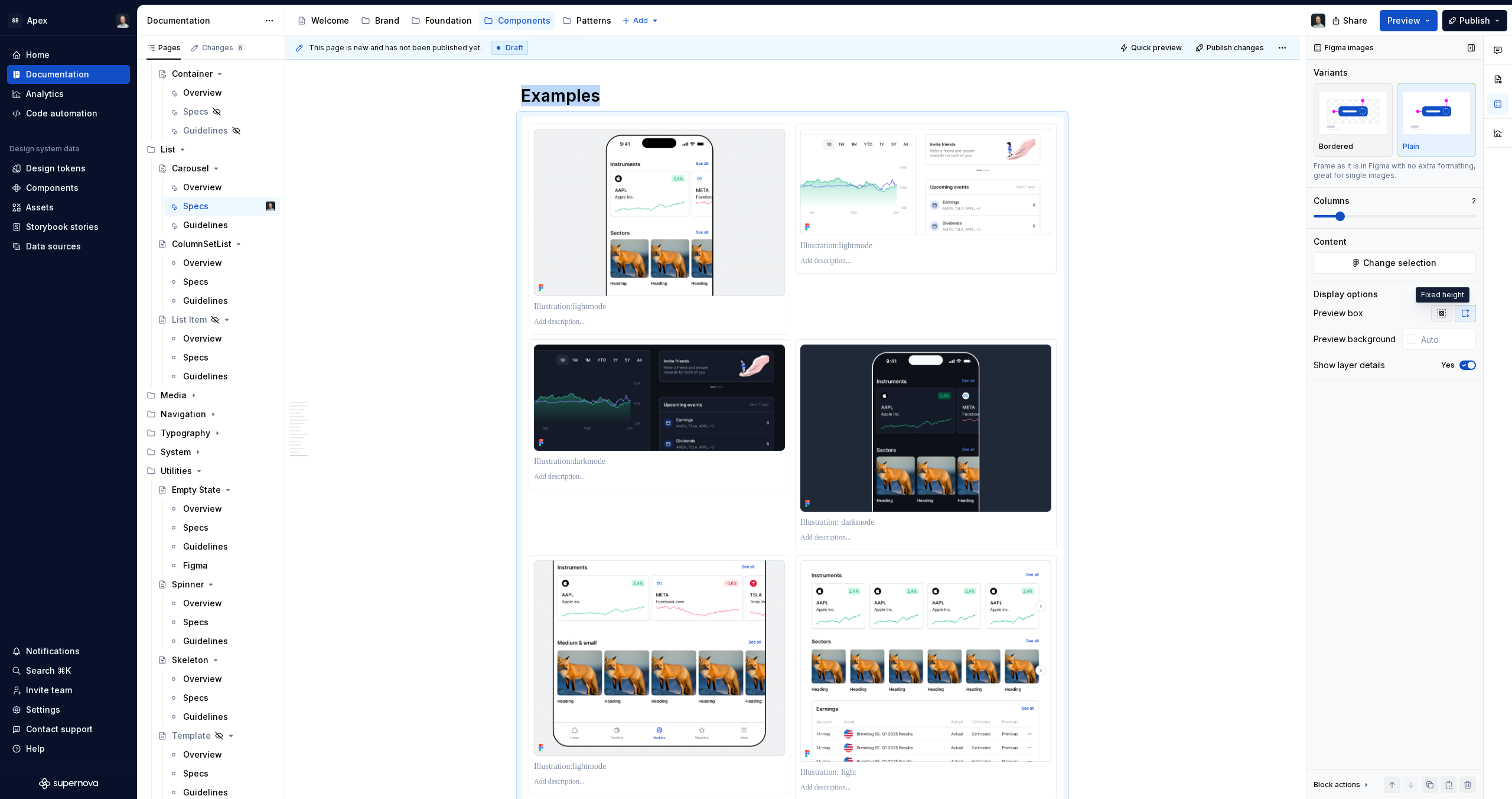
click at [1440, 307] on button "button" at bounding box center [1442, 313] width 21 height 17
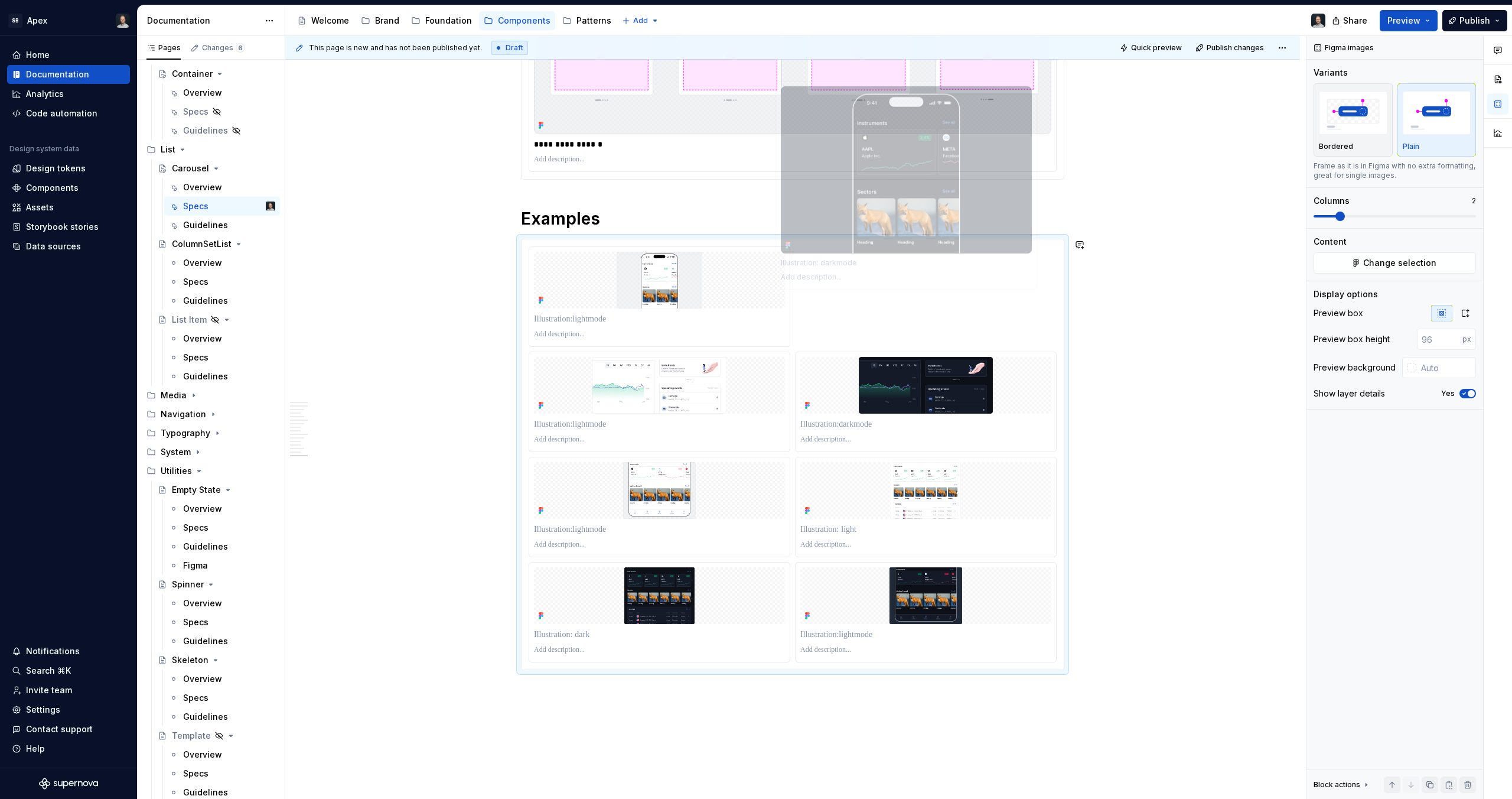
scroll to position [7002, 0]
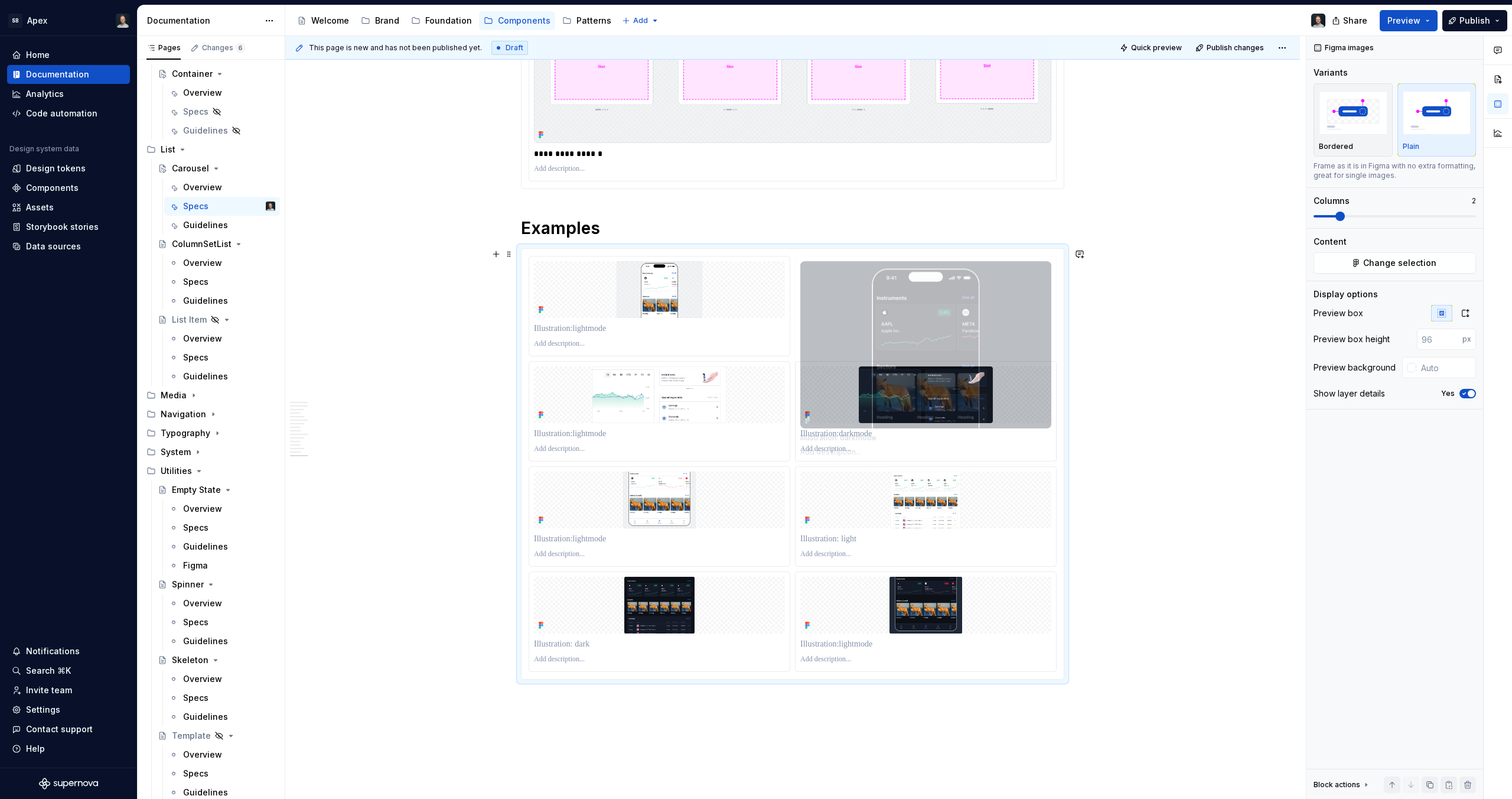
drag, startPoint x: 955, startPoint y: 275, endPoint x: 956, endPoint y: 287, distance: 12.0
click at [956, 287] on body "SB Apex Home Documentation Analytics Code automation Design system data Design …" at bounding box center [756, 400] width 1512 height 799
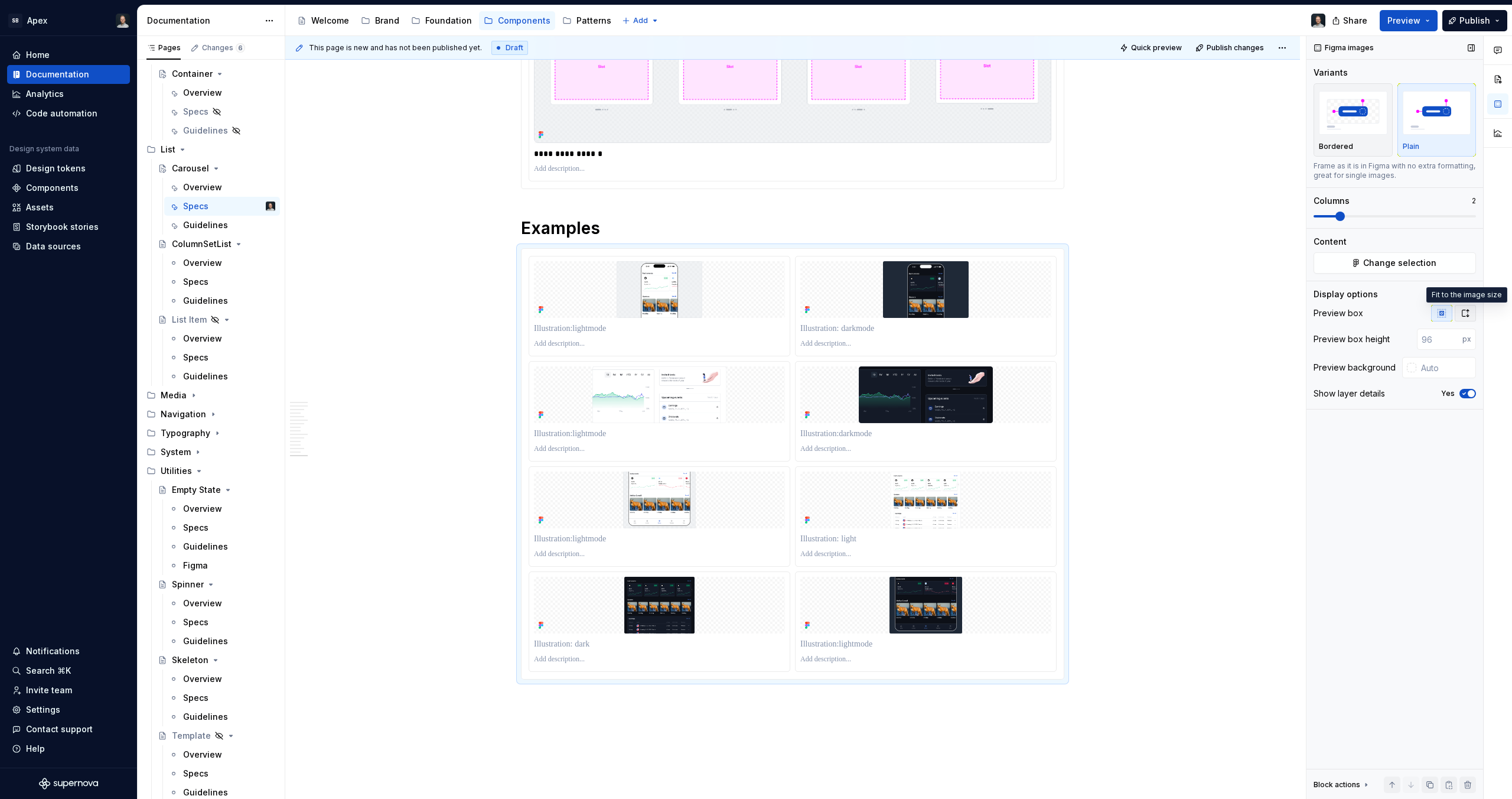
click at [1463, 310] on icon "button" at bounding box center [1466, 313] width 10 height 10
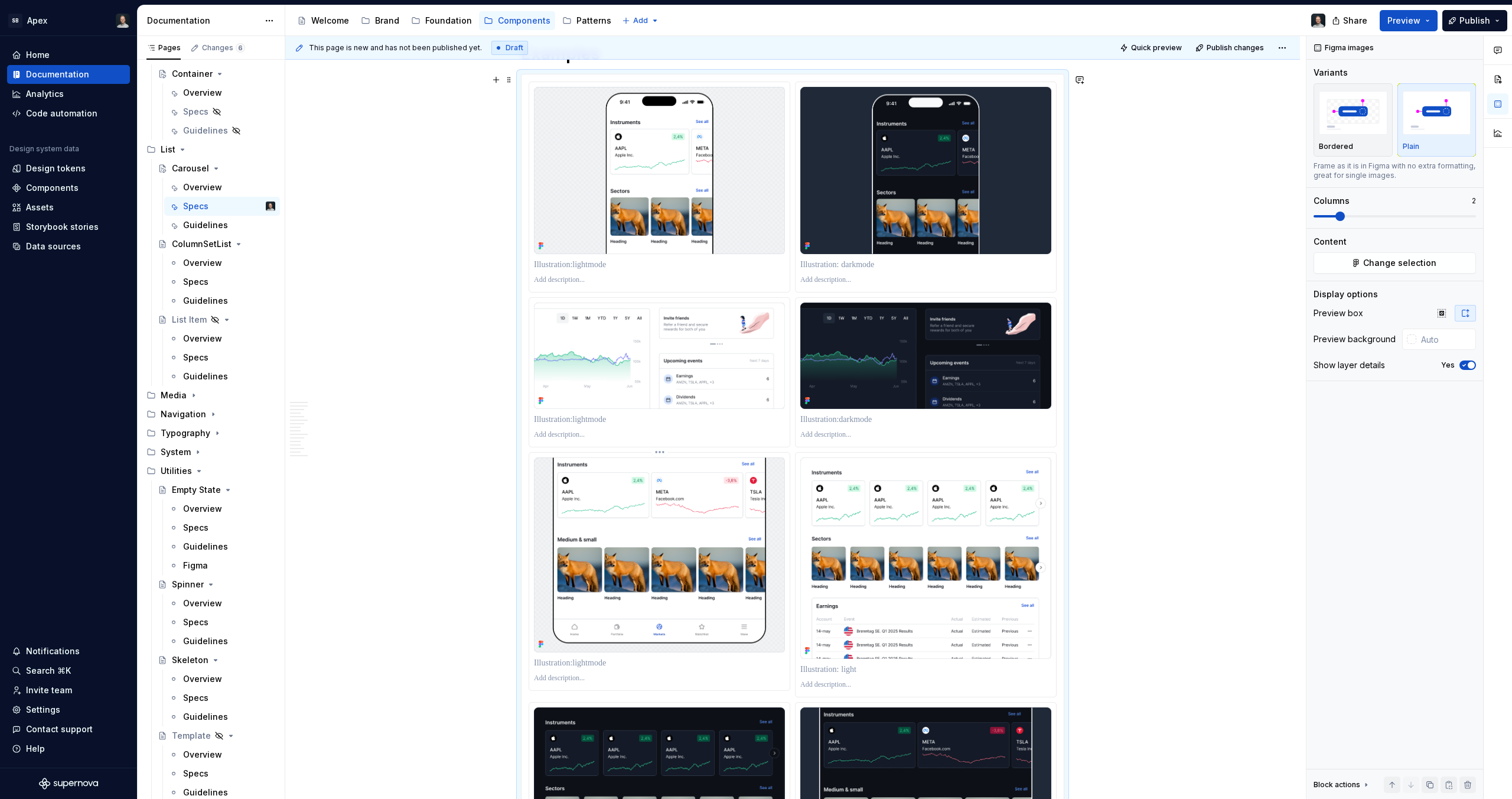
scroll to position [7333, 0]
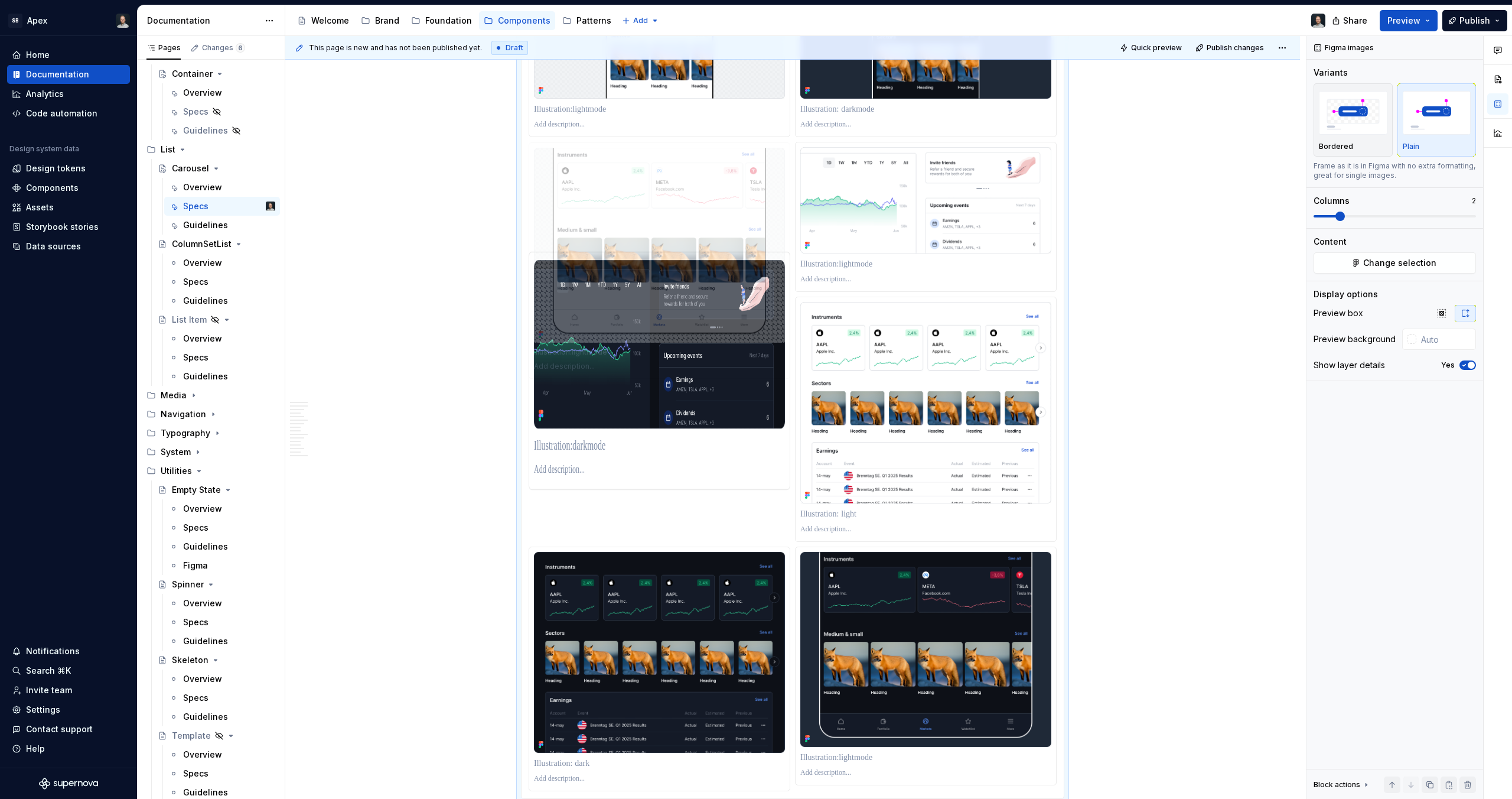
drag, startPoint x: 711, startPoint y: 438, endPoint x: 688, endPoint y: 283, distance: 156.7
click at [688, 283] on body "SB Apex Home Documentation Analytics Code automation Design system data Design …" at bounding box center [756, 400] width 1512 height 799
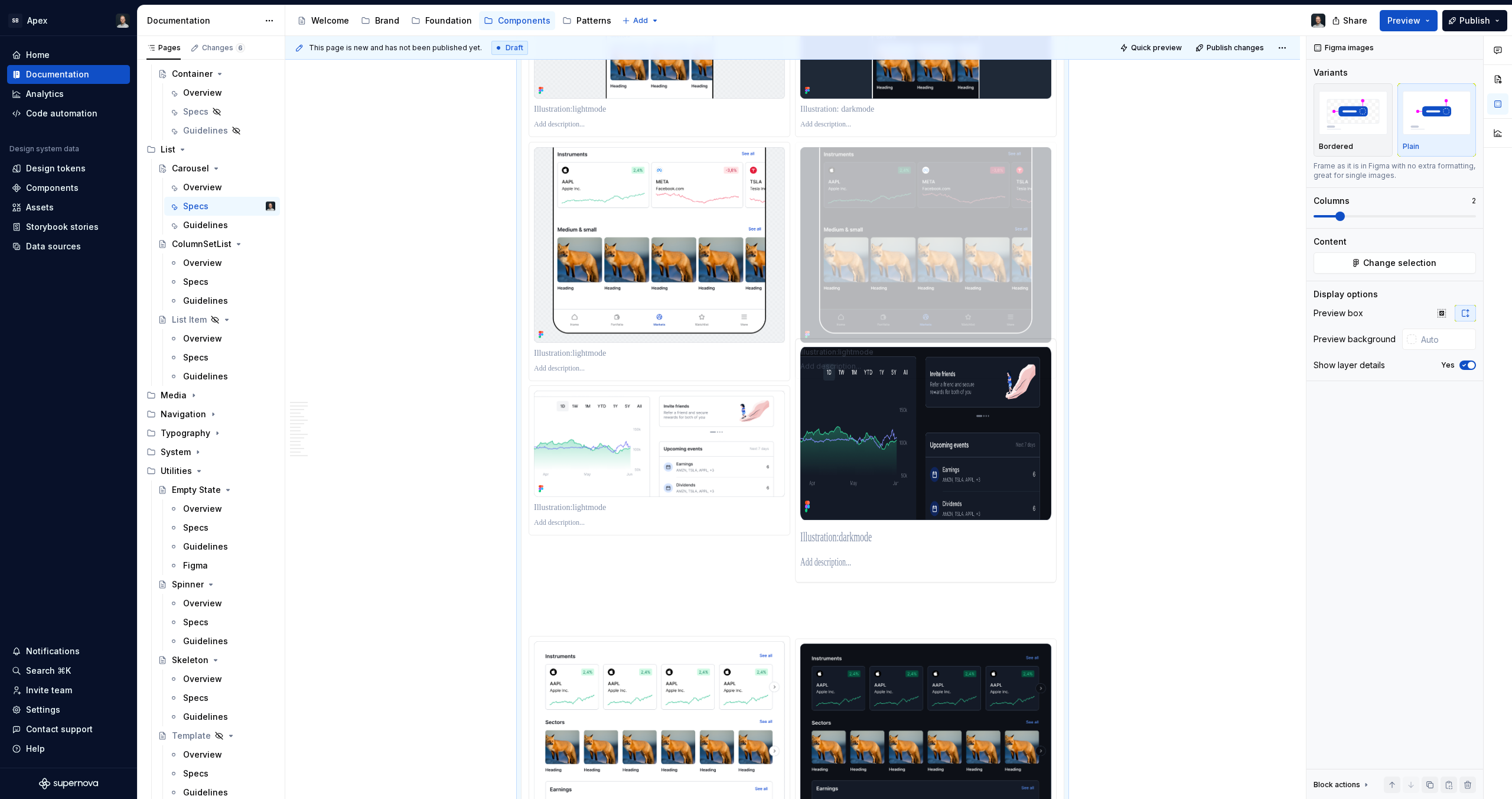
drag, startPoint x: 927, startPoint y: 686, endPoint x: 932, endPoint y: 220, distance: 466.0
click at [932, 220] on body "SB Apex Home Documentation Analytics Code automation Design system data Design …" at bounding box center [756, 400] width 1512 height 799
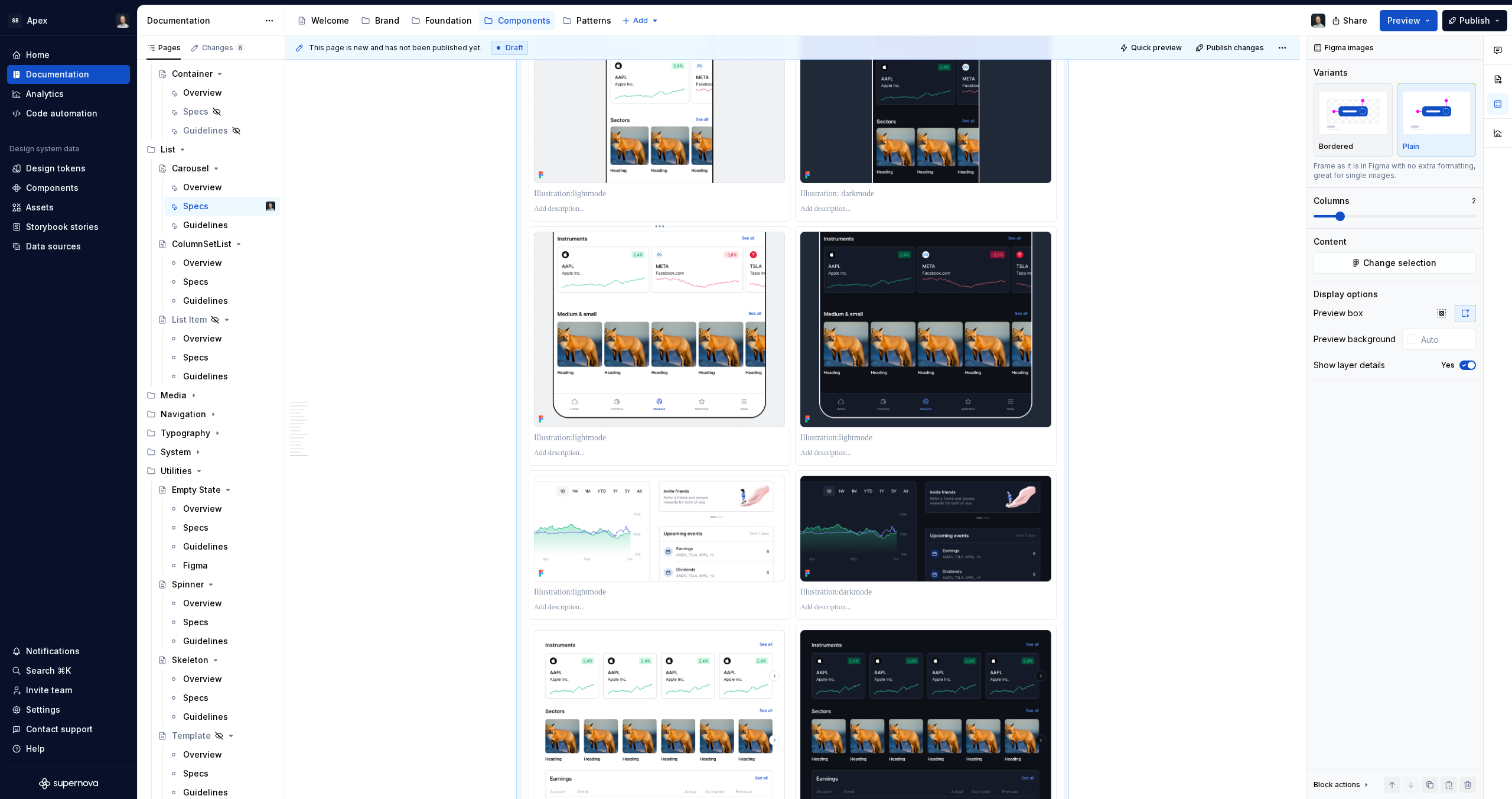
scroll to position [7111, 0]
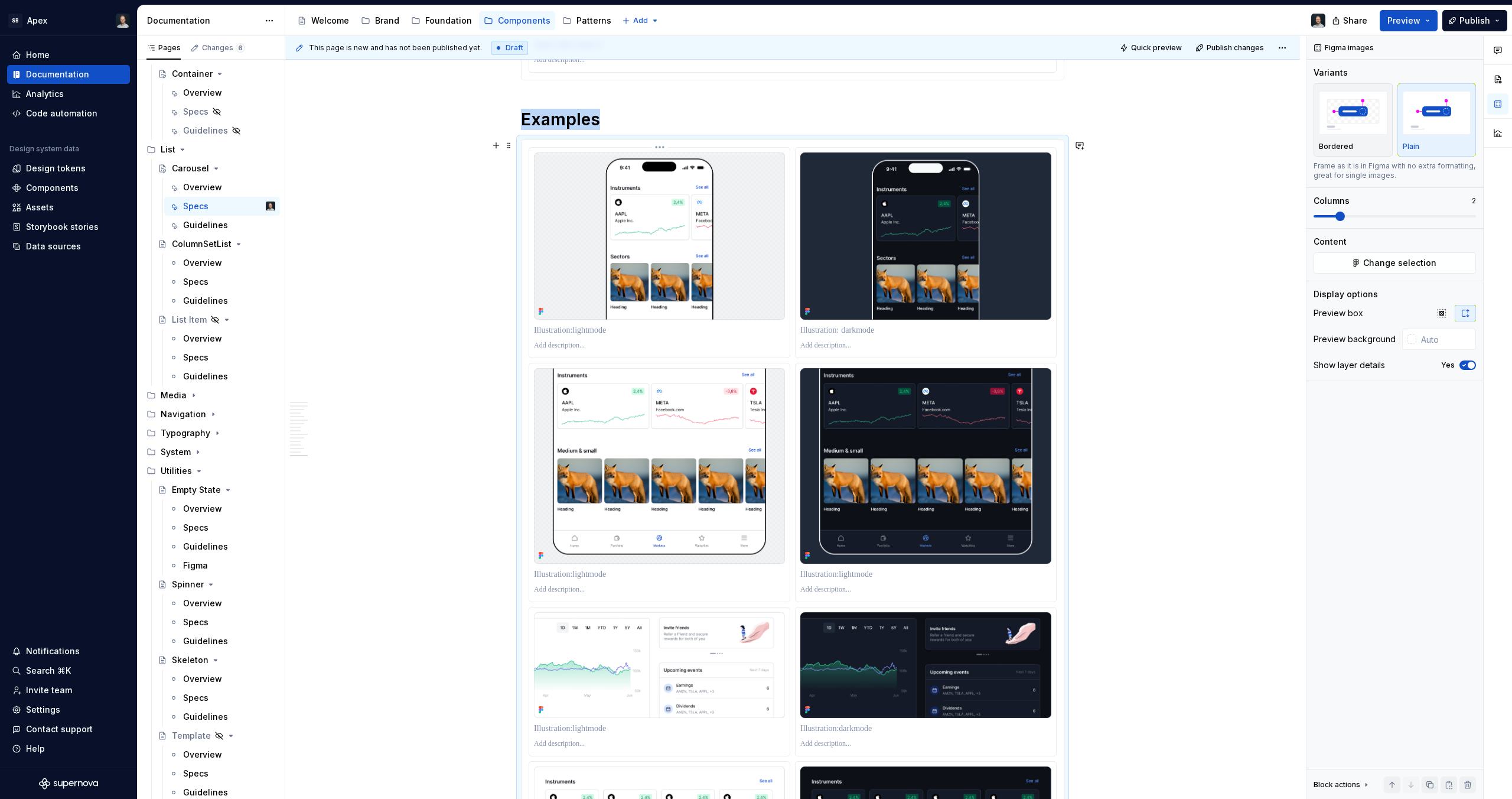
click at [571, 322] on div at bounding box center [659, 253] width 260 height 210
click at [576, 327] on p at bounding box center [659, 330] width 251 height 12
click at [861, 327] on p at bounding box center [926, 330] width 251 height 12
click at [605, 575] on p at bounding box center [659, 574] width 251 height 12
click at [862, 576] on p at bounding box center [926, 574] width 251 height 12
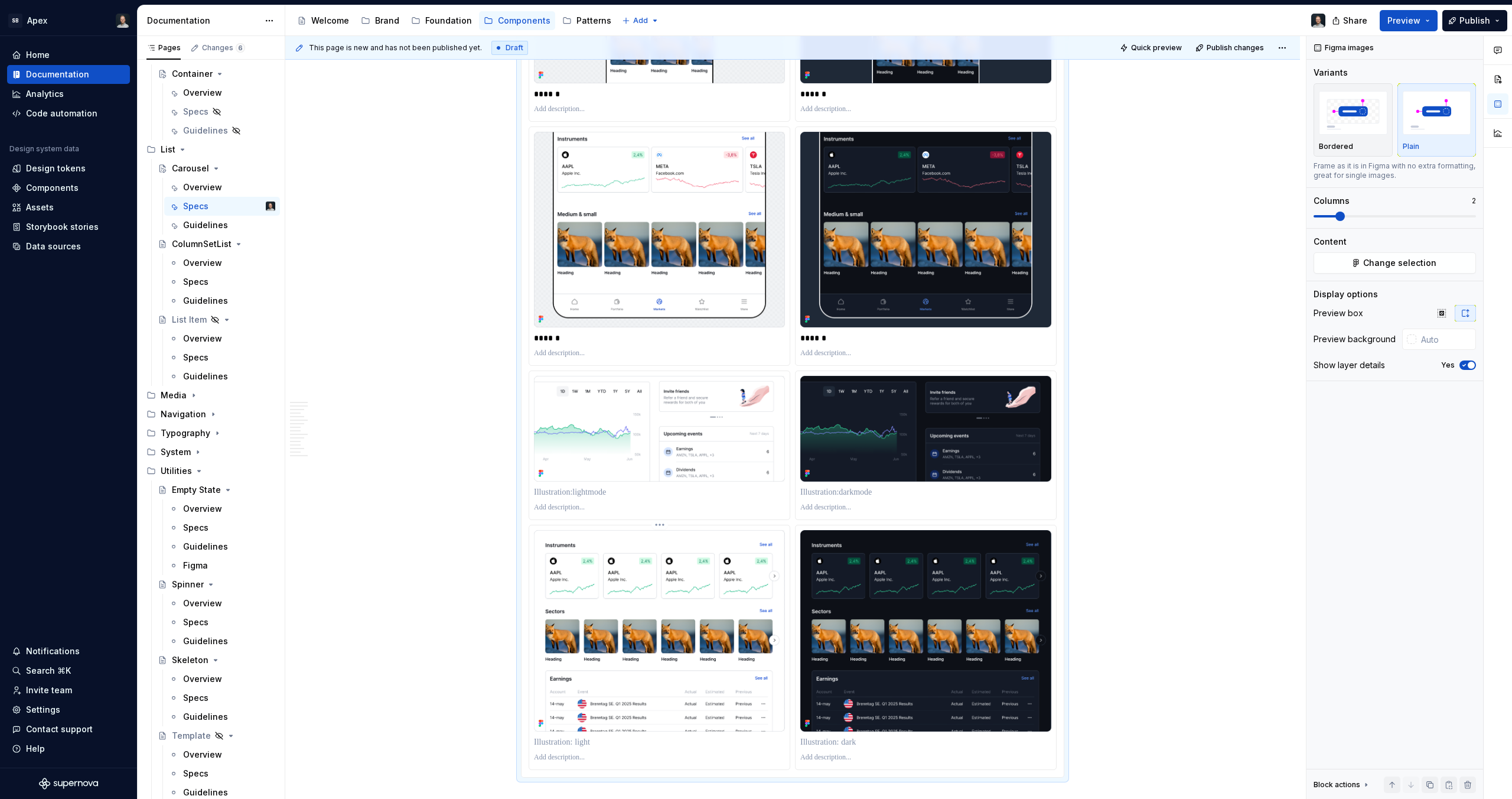
scroll to position [7349, 0]
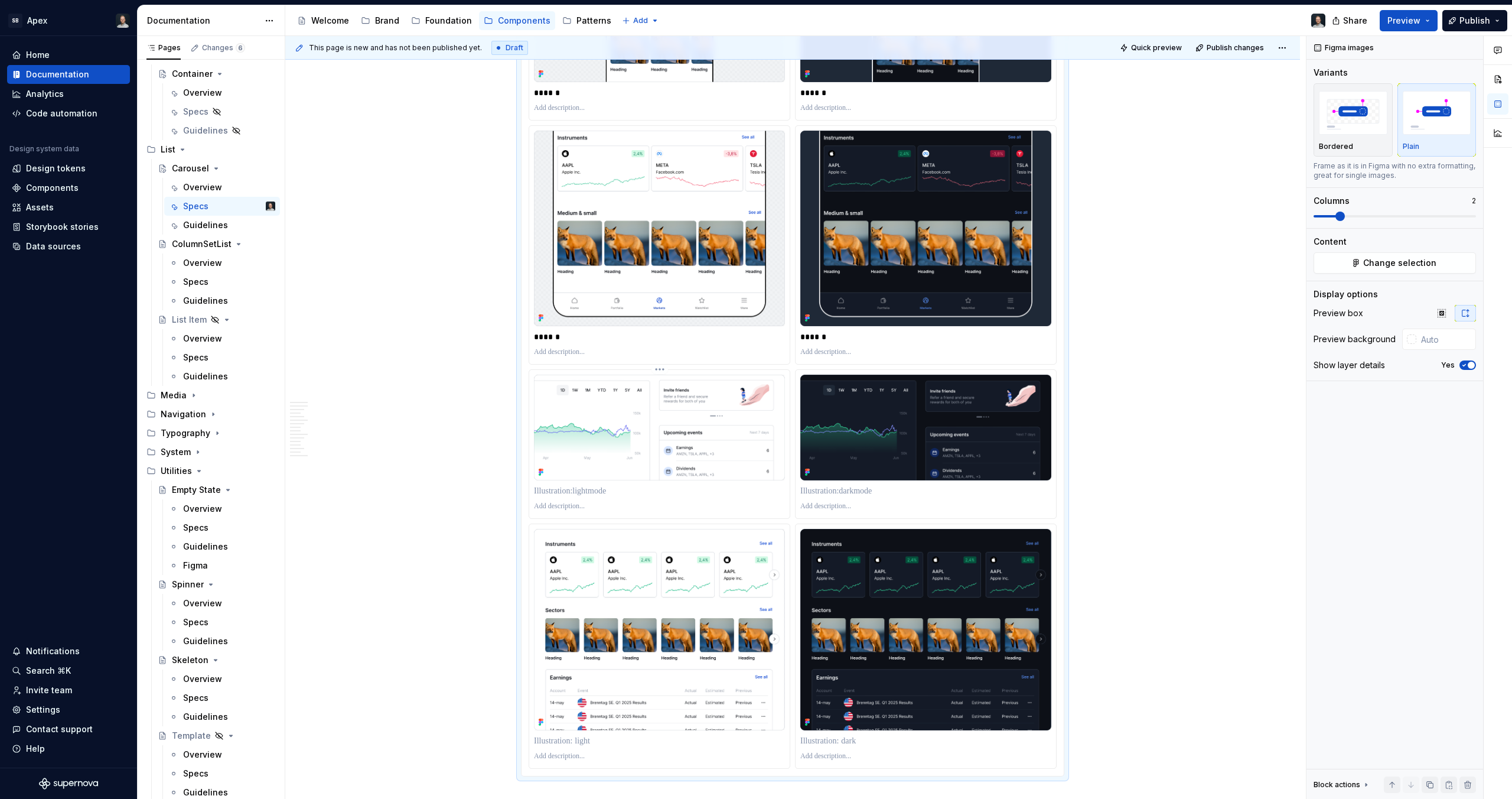
click at [582, 507] on p at bounding box center [659, 506] width 251 height 10
click at [585, 491] on p at bounding box center [659, 490] width 251 height 12
click at [579, 494] on p "**********" at bounding box center [659, 490] width 251 height 12
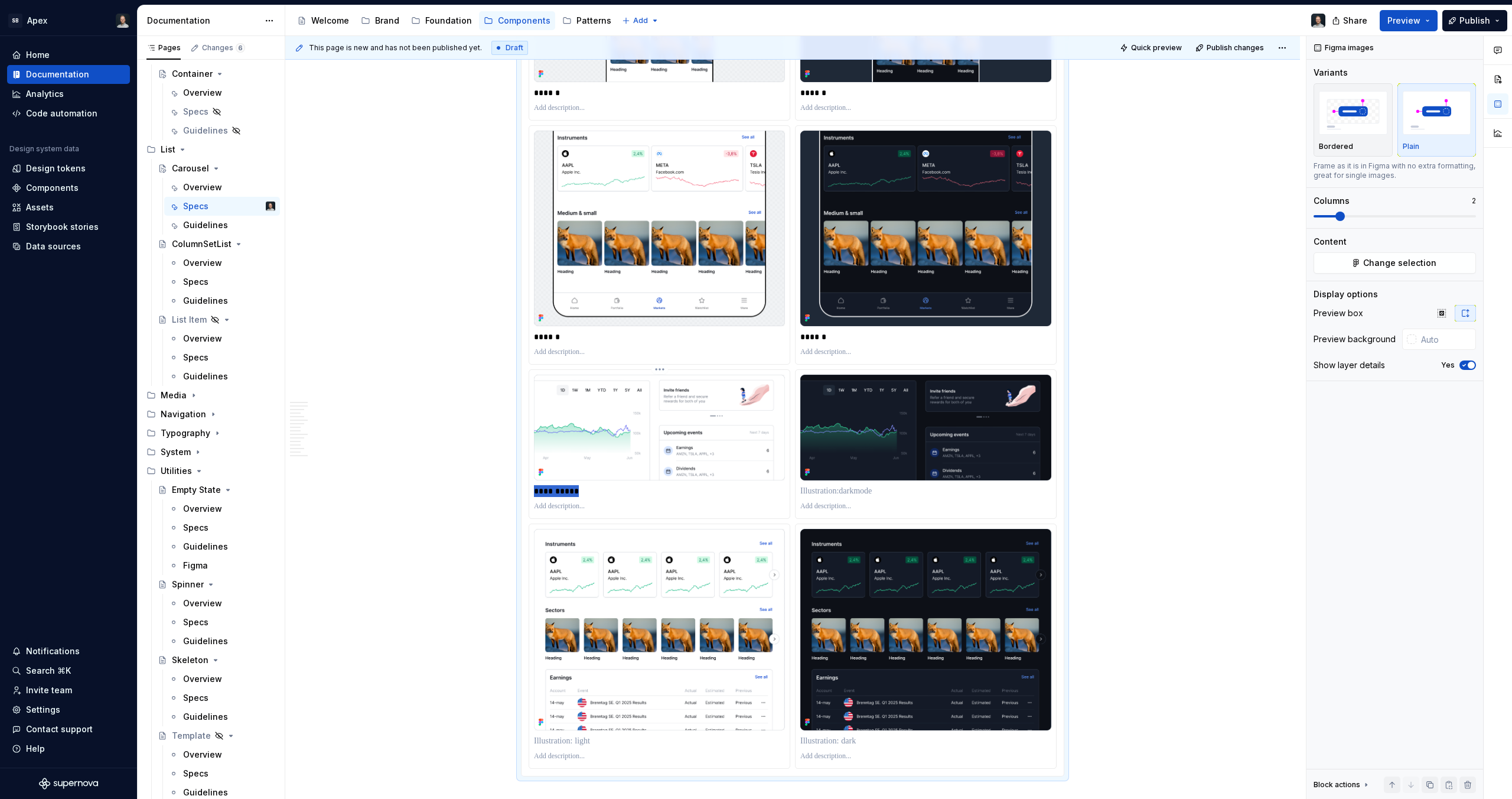
click at [579, 494] on p "**********" at bounding box center [659, 490] width 251 height 12
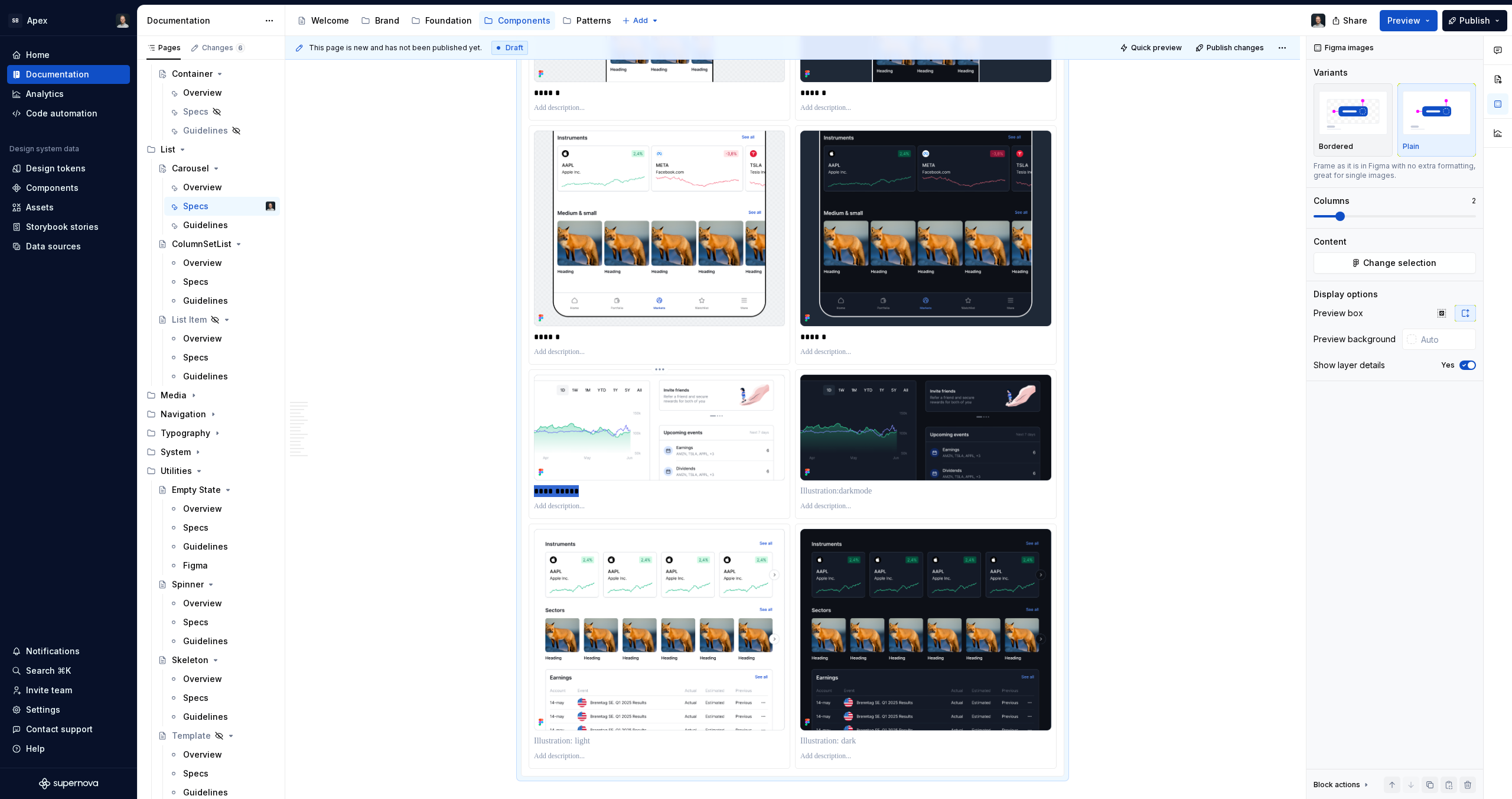
click at [579, 494] on p "**********" at bounding box center [659, 490] width 251 height 12
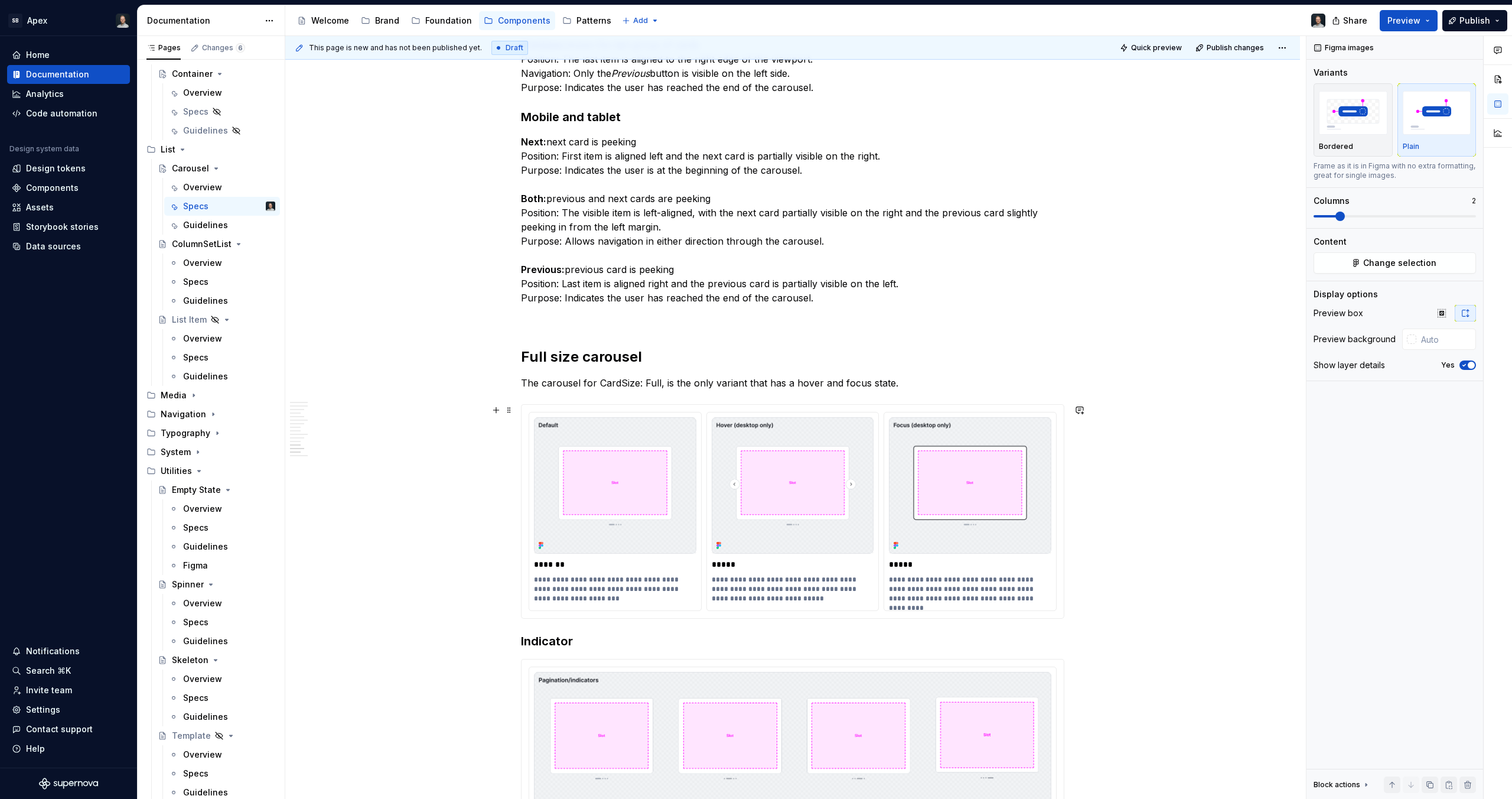
scroll to position [6333, 0]
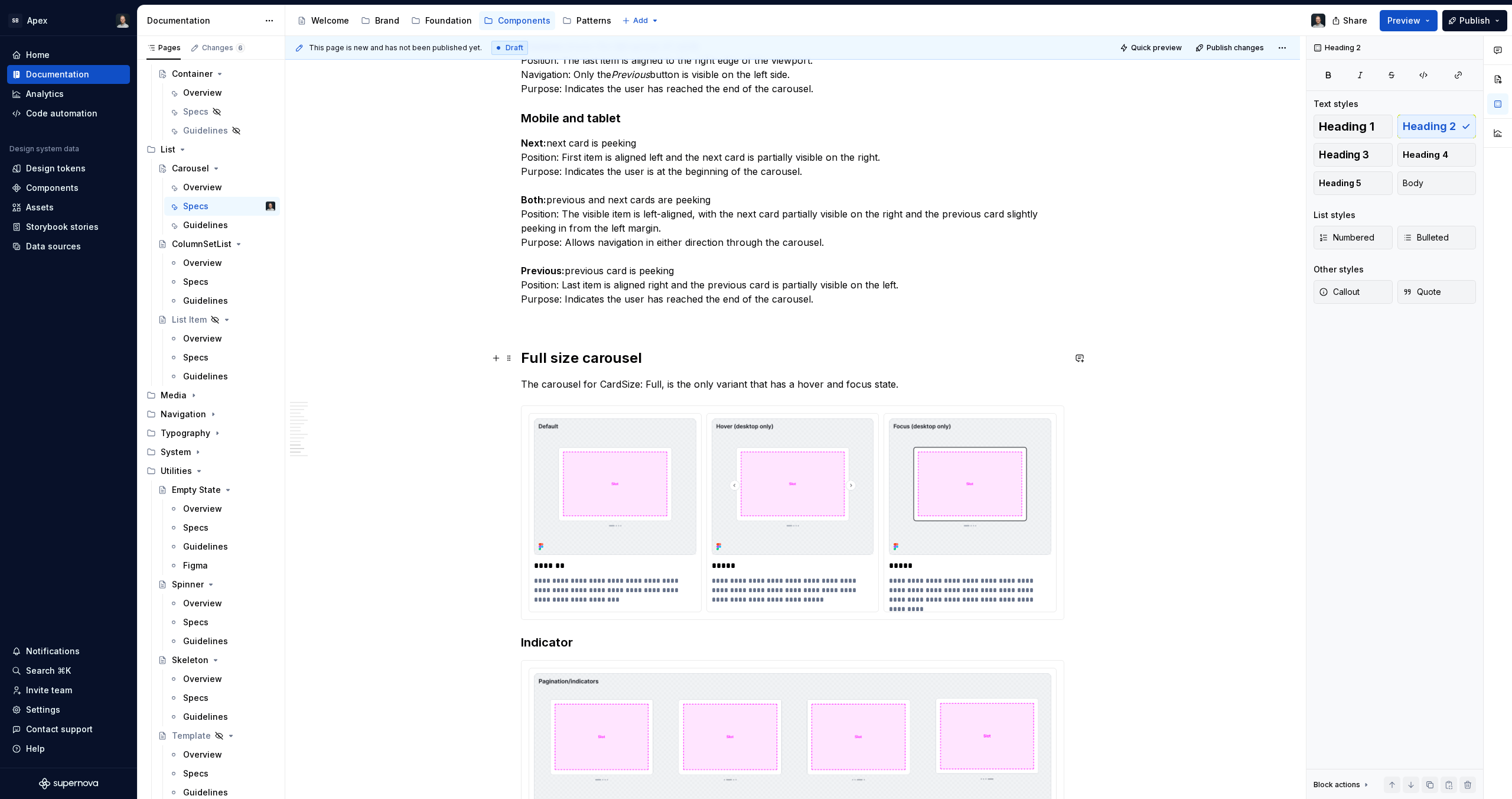
click at [563, 363] on h2 "Full size carousel" at bounding box center [793, 358] width 544 height 19
click at [573, 360] on h2 "Full size carousel" at bounding box center [793, 358] width 544 height 19
click at [623, 383] on p "The carousel for CardSize: Full, is the only variant that has a hover and focus…" at bounding box center [793, 384] width 544 height 14
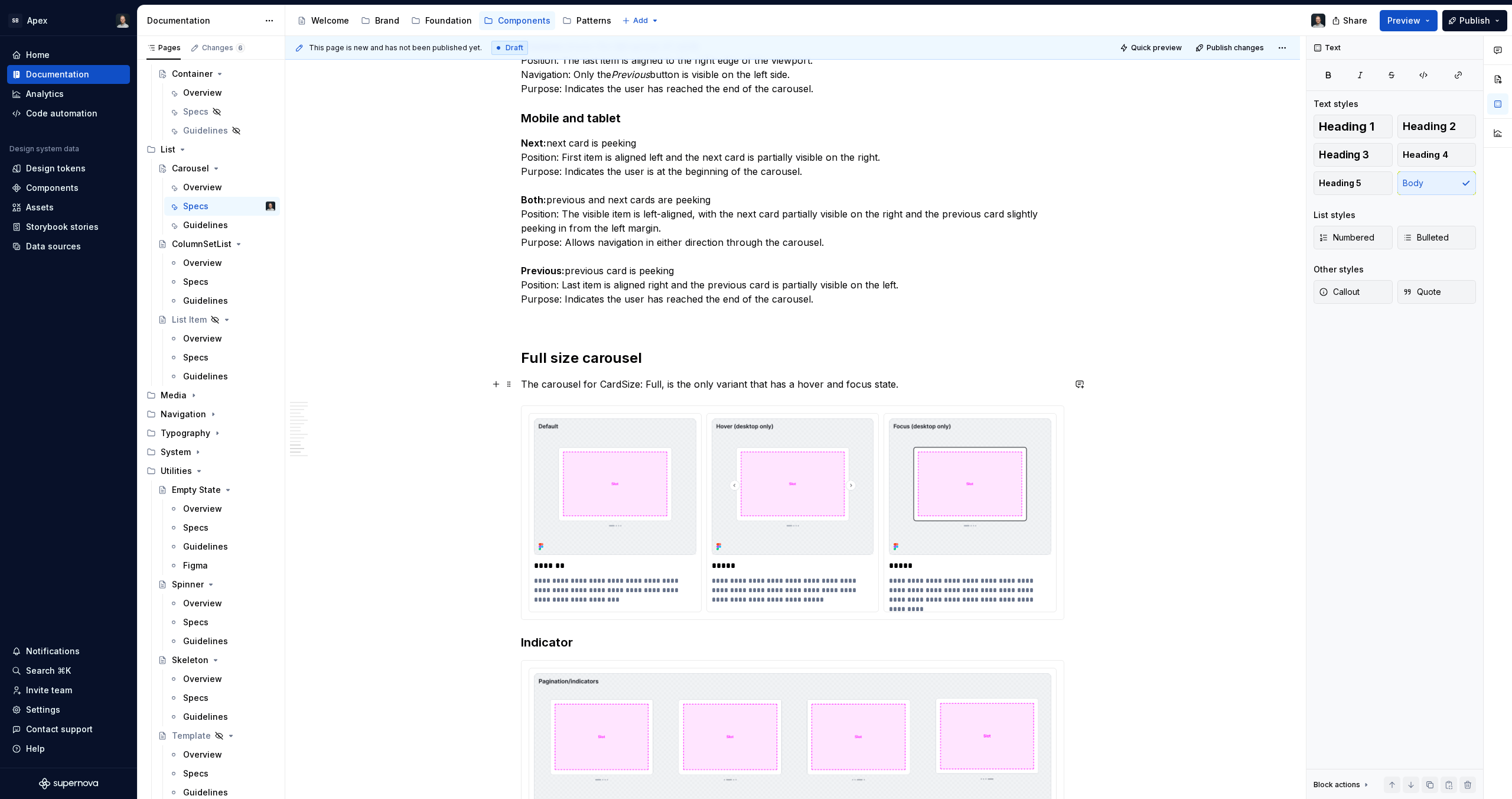
click at [646, 384] on p "The carousel for CardSize: Full, is the only variant that has a hover and focus…" at bounding box center [793, 384] width 544 height 14
drag, startPoint x: 657, startPoint y: 384, endPoint x: 603, endPoint y: 383, distance: 54.0
click at [603, 383] on p "The carousel for CardSize: Full, is the only variant that has a hover and focus…" at bounding box center [793, 384] width 544 height 14
click at [598, 384] on p "The carousel for CardSize: Full, is the only variant that has a hover and focus…" at bounding box center [793, 384] width 544 height 14
drag, startPoint x: 598, startPoint y: 384, endPoint x: 657, endPoint y: 387, distance: 59.1
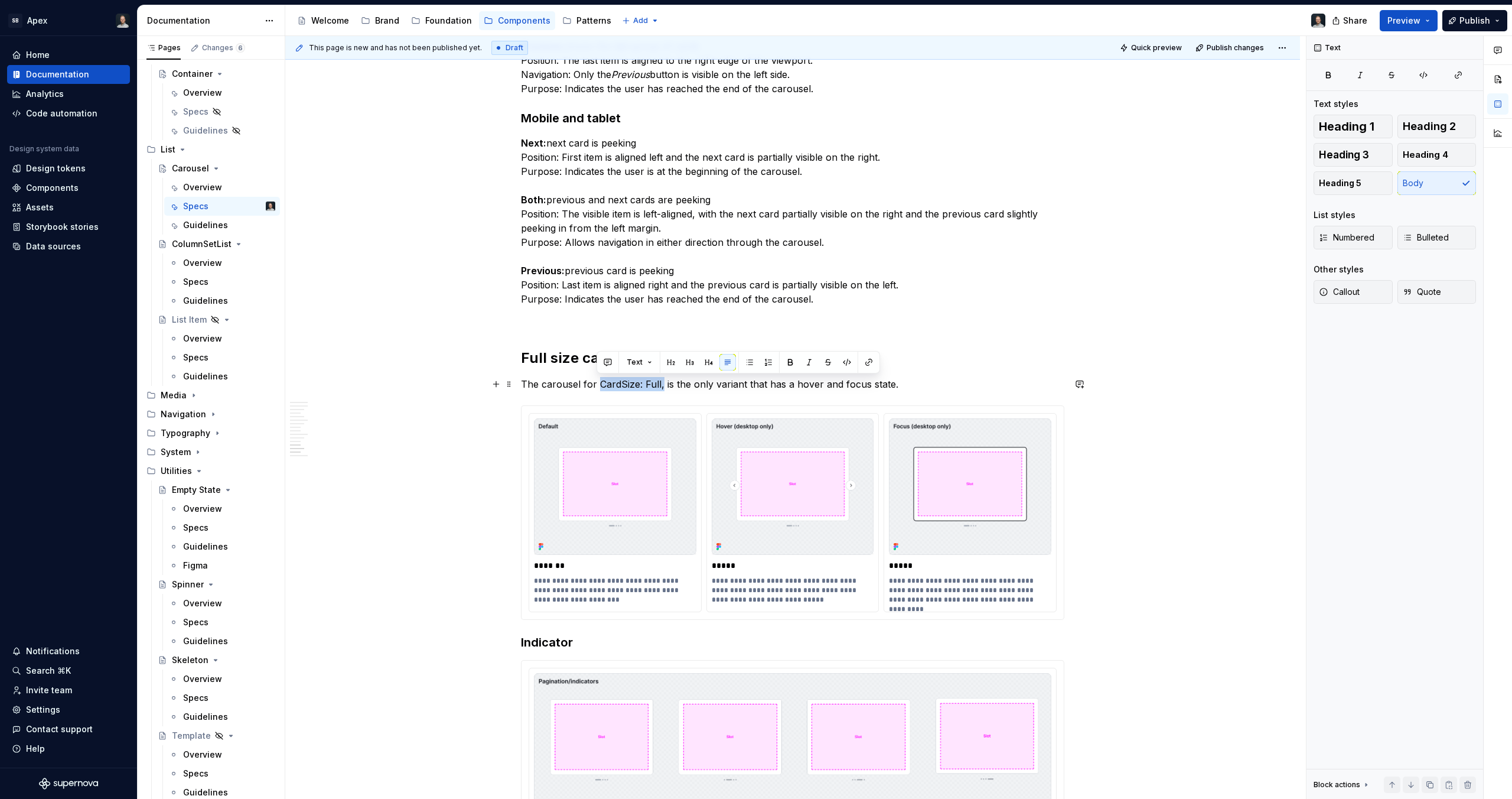
click at [657, 387] on p "The carousel for CardSize: Full, is the only variant that has a hover and focus…" at bounding box center [793, 384] width 544 height 14
click at [674, 391] on p "The carousel for CardSize: Full, is the only variant that has a hover and focus…" at bounding box center [793, 384] width 544 height 14
drag, startPoint x: 657, startPoint y: 383, endPoint x: 599, endPoint y: 386, distance: 58.1
click at [599, 386] on p "The carousel for CardSize: Full, is the only variant that has a hover and focus…" at bounding box center [793, 384] width 544 height 14
copy p "CardSize: Full"
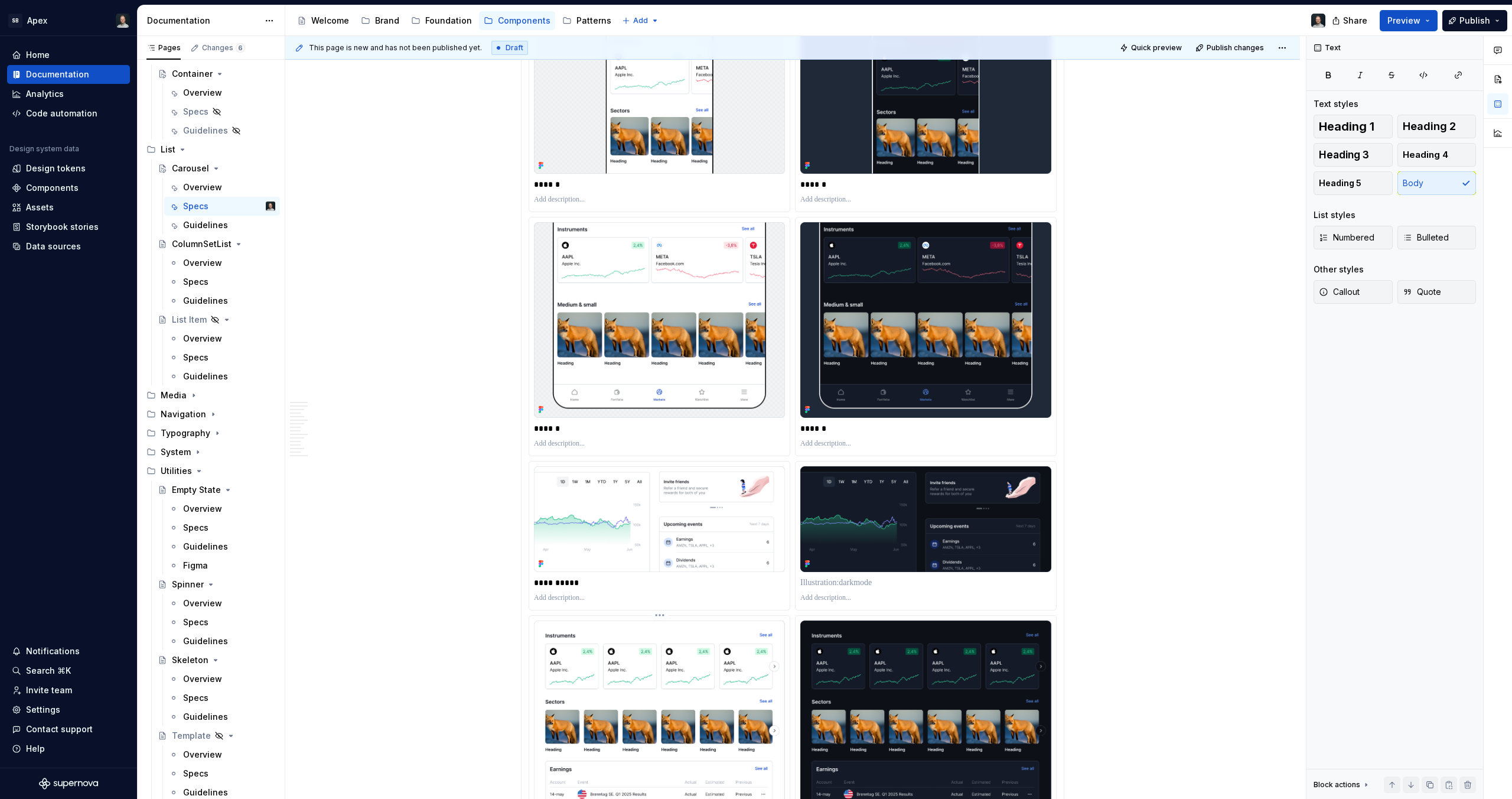
scroll to position [7354, 0]
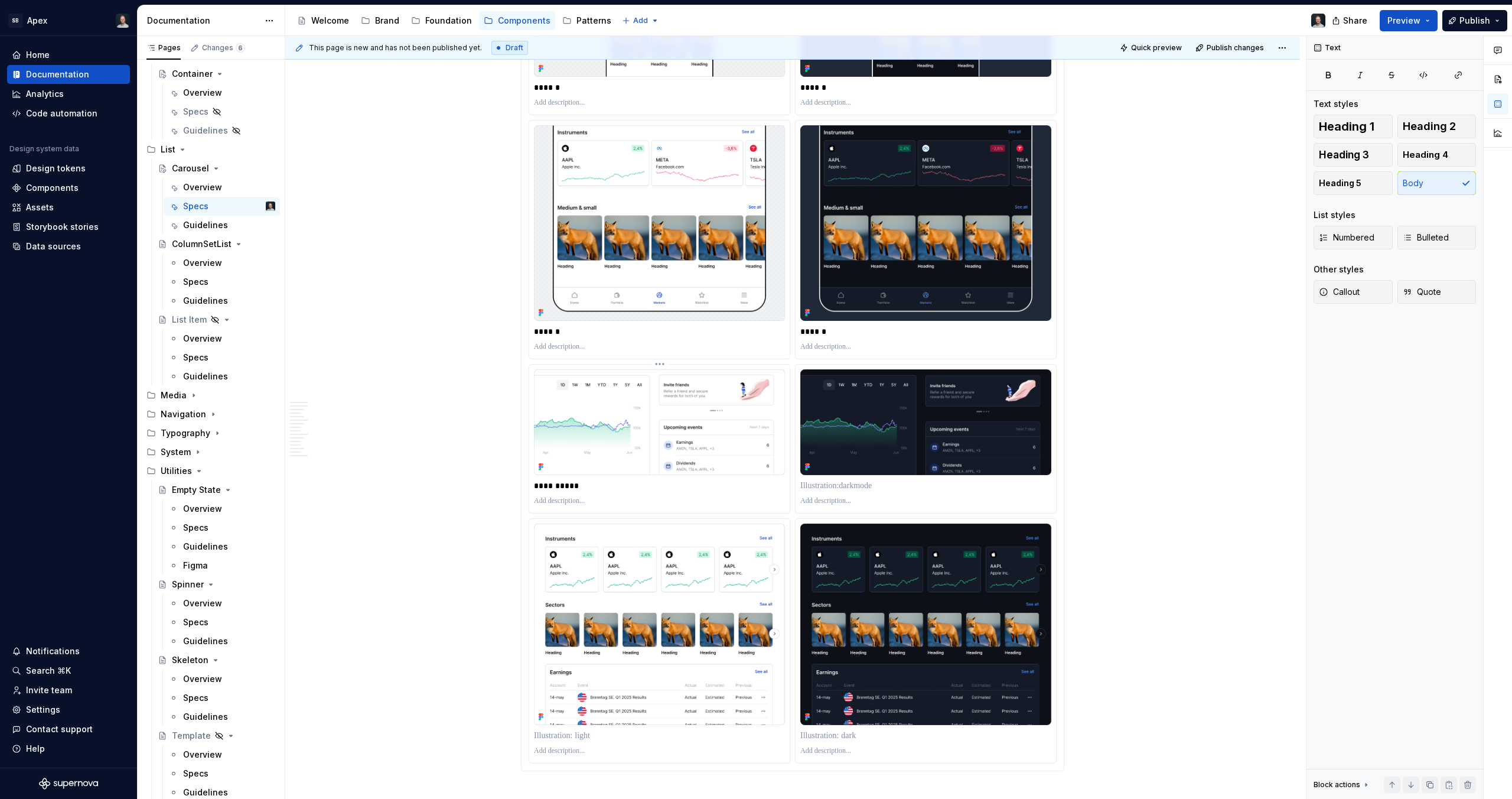
click at [565, 480] on p "**********" at bounding box center [659, 485] width 251 height 12
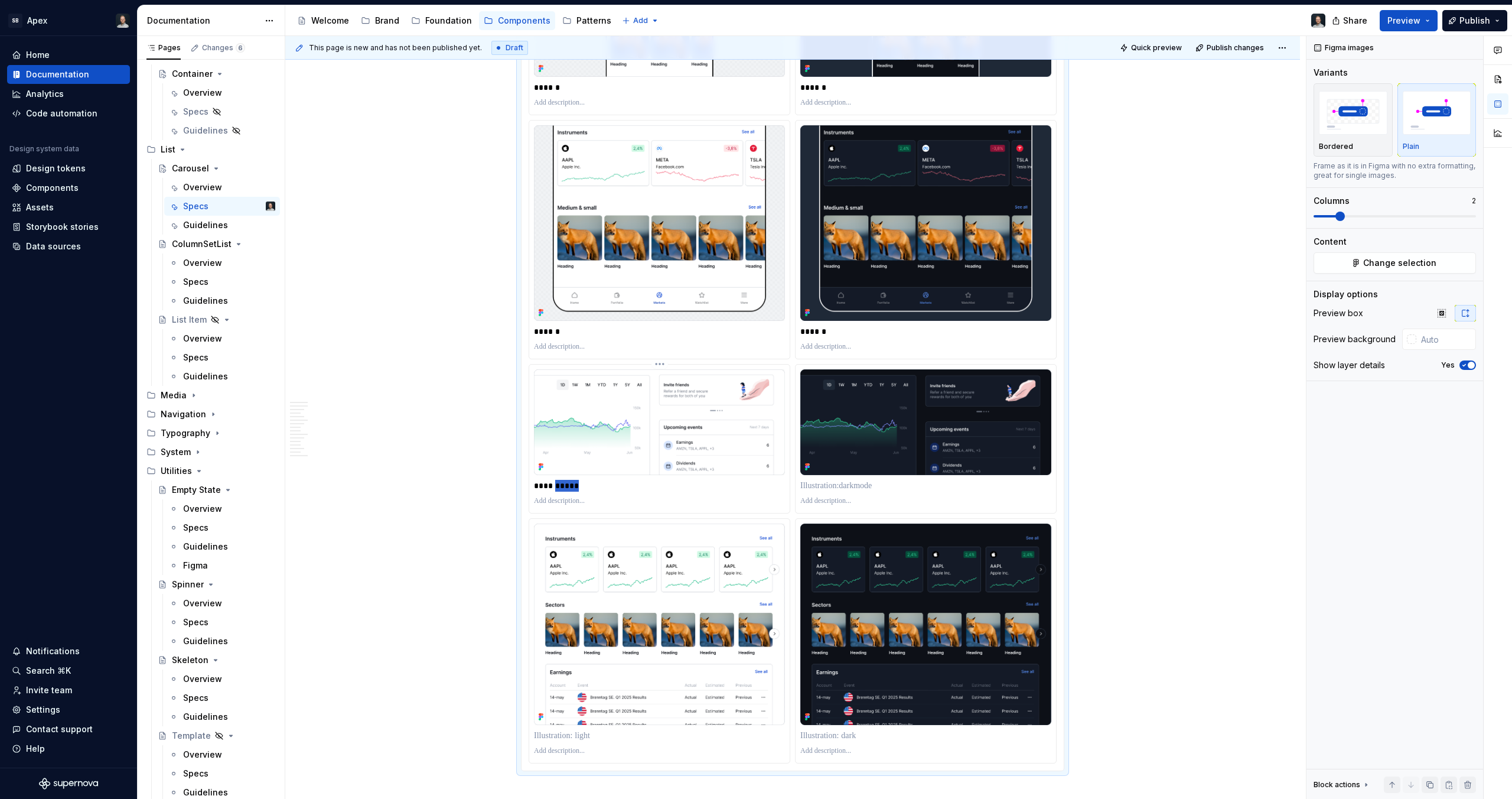
click at [565, 480] on p "**********" at bounding box center [659, 485] width 251 height 12
click at [826, 487] on p at bounding box center [926, 485] width 251 height 12
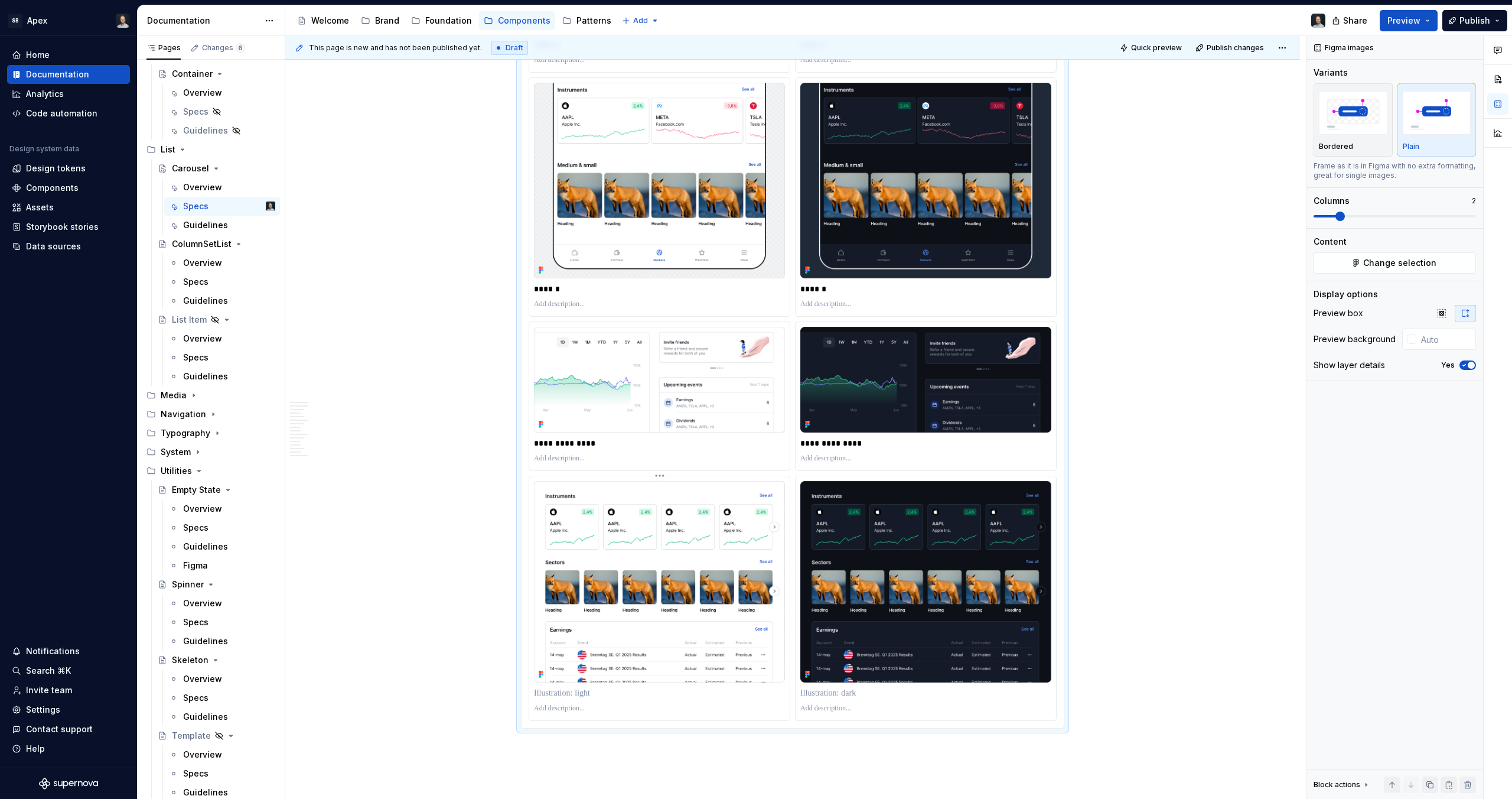
scroll to position [7433, 0]
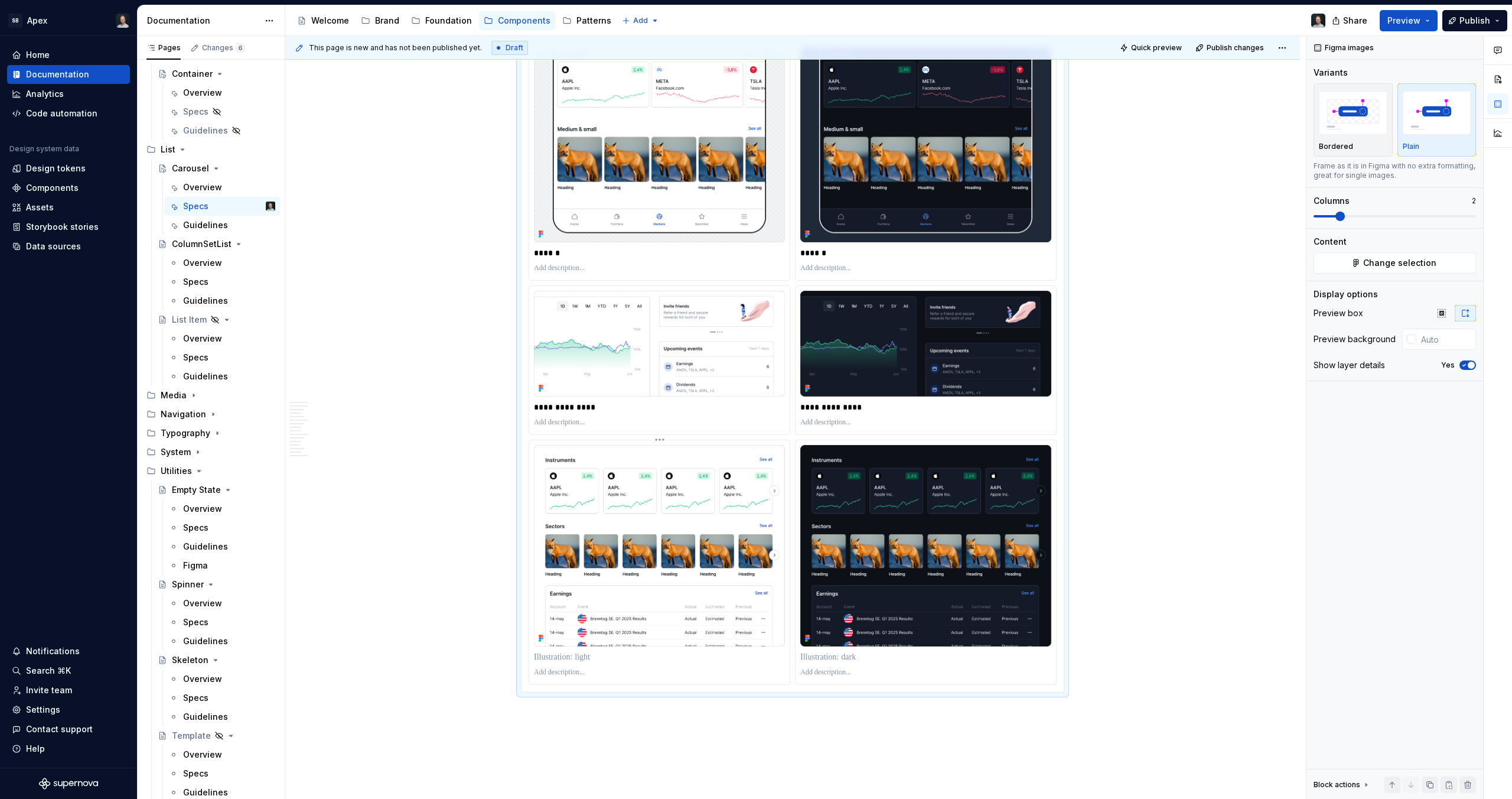
click at [580, 652] on p at bounding box center [659, 657] width 251 height 12
click at [849, 661] on p at bounding box center [926, 657] width 251 height 12
click at [669, 523] on img at bounding box center [659, 545] width 251 height 201
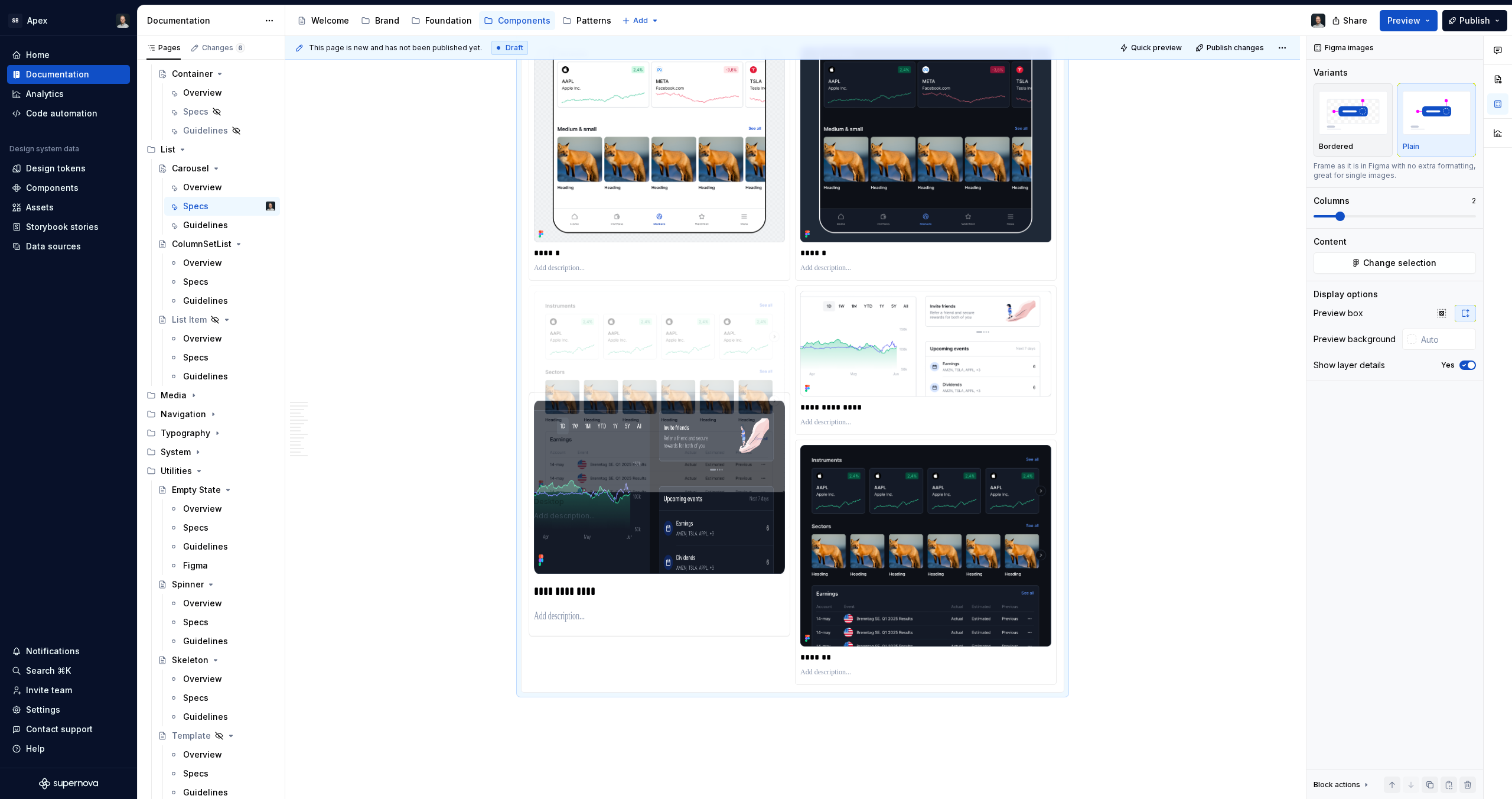
drag, startPoint x: 696, startPoint y: 552, endPoint x: 721, endPoint y: 370, distance: 183.7
click at [721, 370] on body "SB Apex Home Documentation Analytics Code automation Design system data Design …" at bounding box center [756, 400] width 1512 height 799
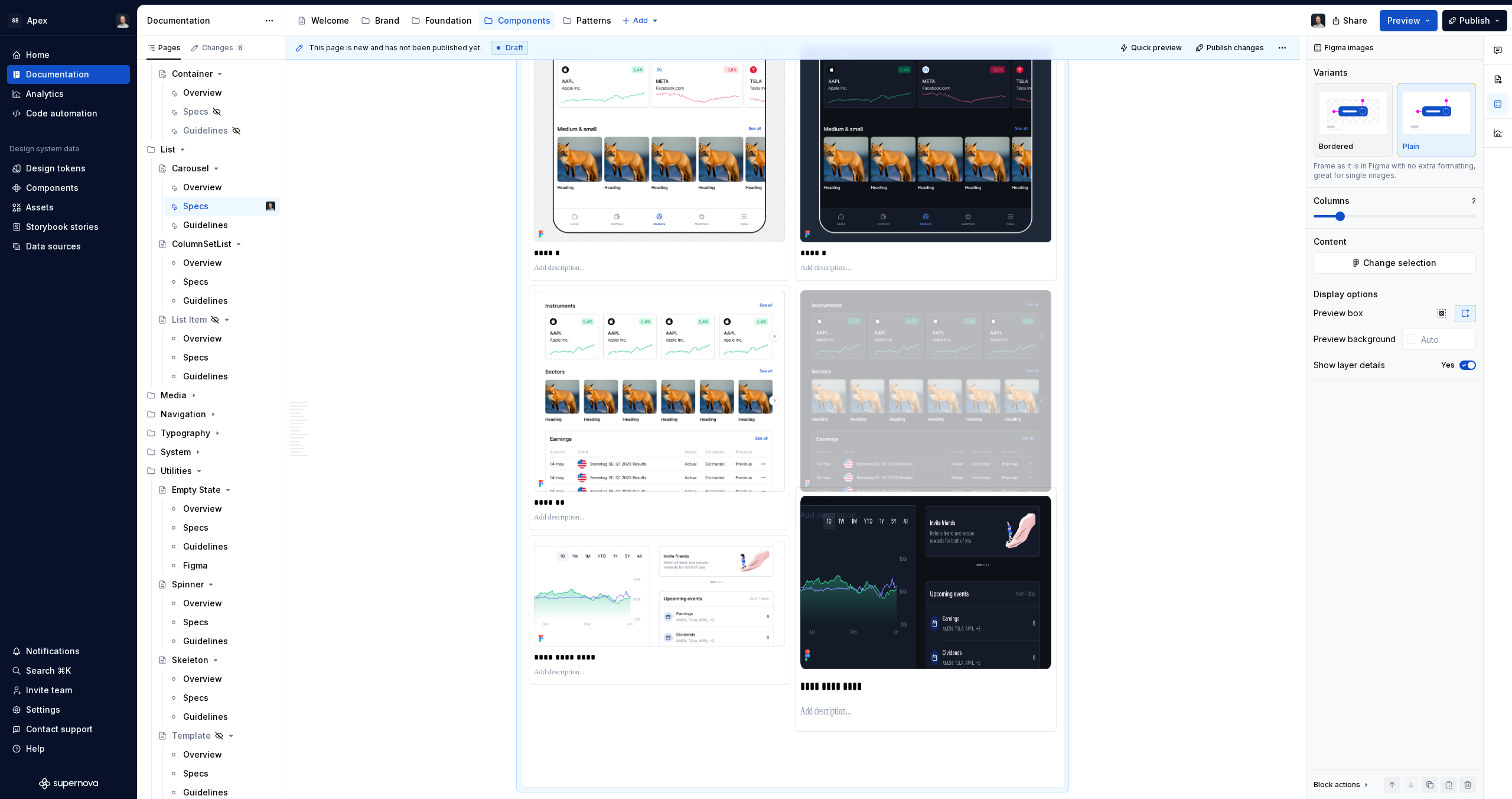
drag, startPoint x: 913, startPoint y: 620, endPoint x: 893, endPoint y: 401, distance: 219.9
click at [893, 400] on body "SB Apex Home Documentation Analytics Code automation Design system data Design …" at bounding box center [756, 400] width 1512 height 799
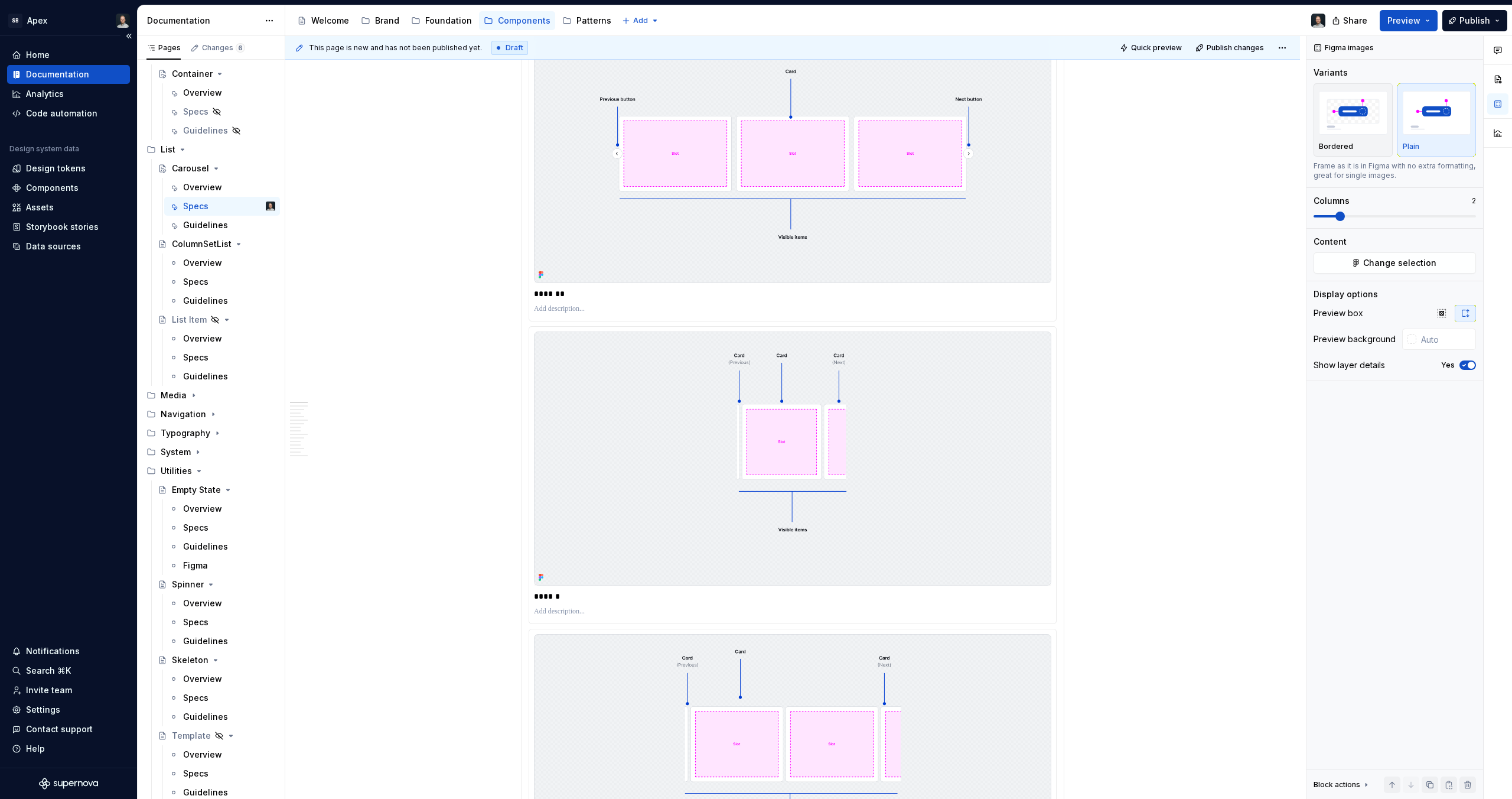
scroll to position [0, 0]
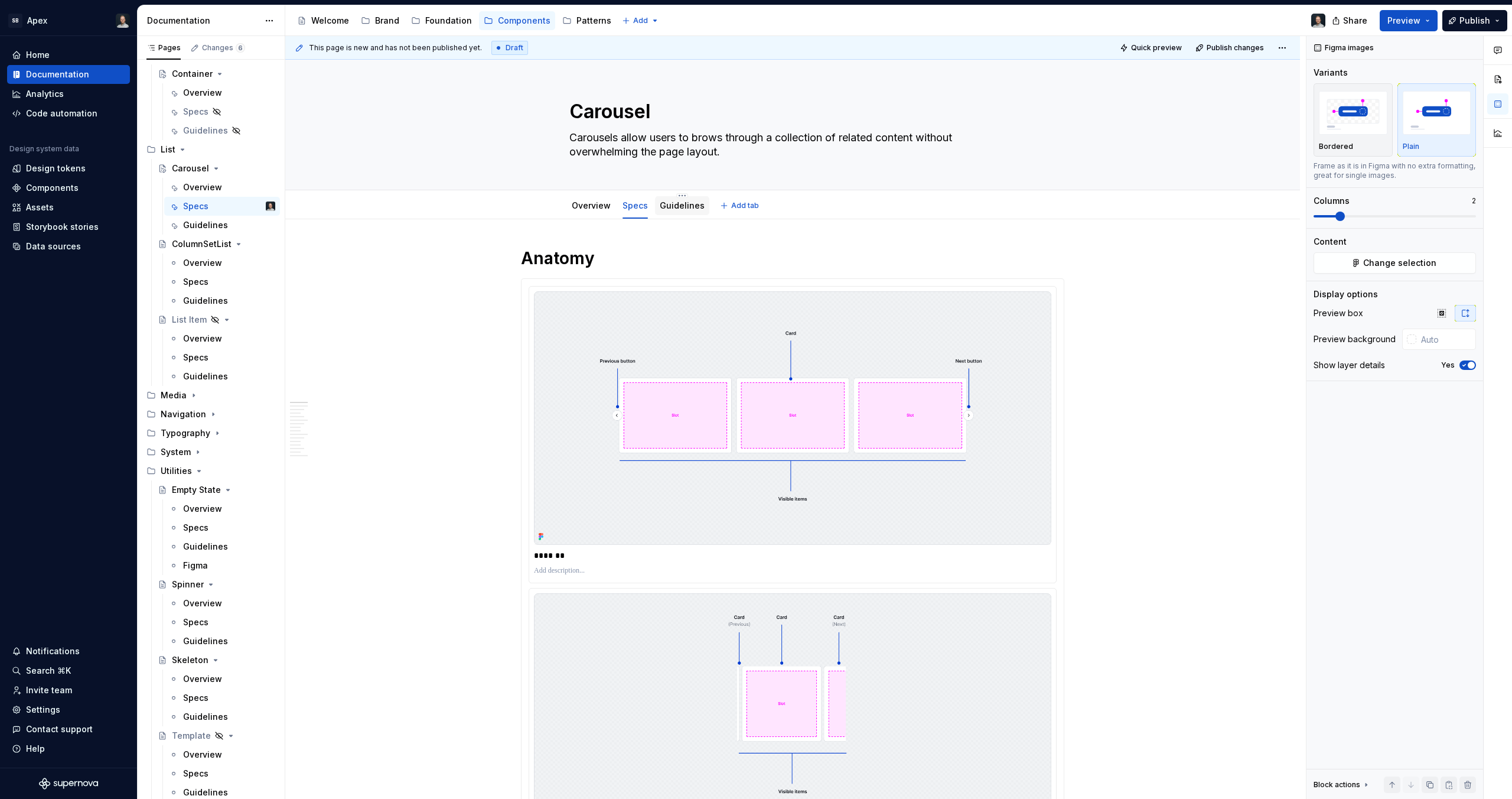
click at [689, 208] on link "Guidelines" at bounding box center [682, 205] width 45 height 10
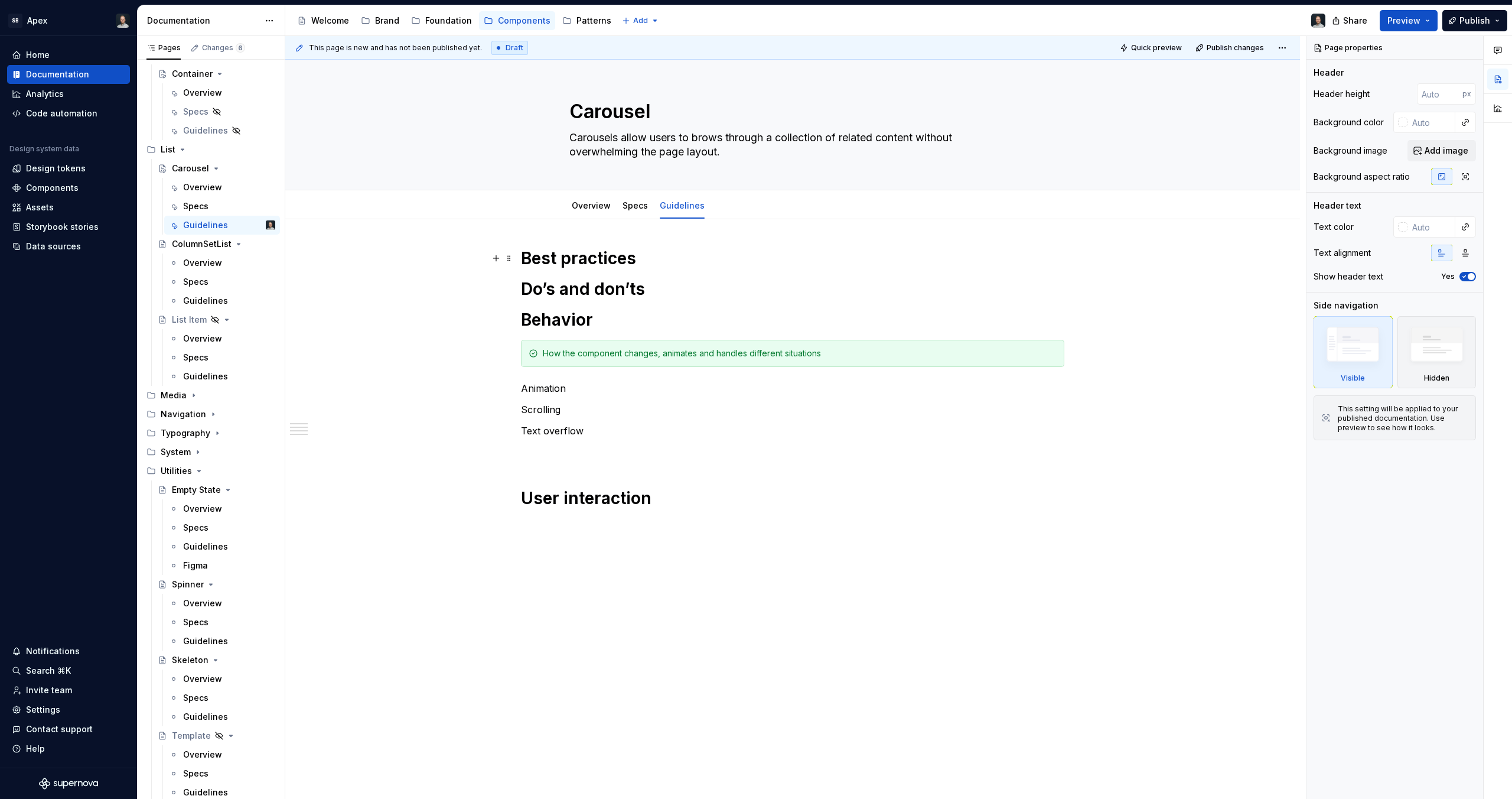
click at [624, 267] on h1 "Best practices" at bounding box center [793, 258] width 544 height 21
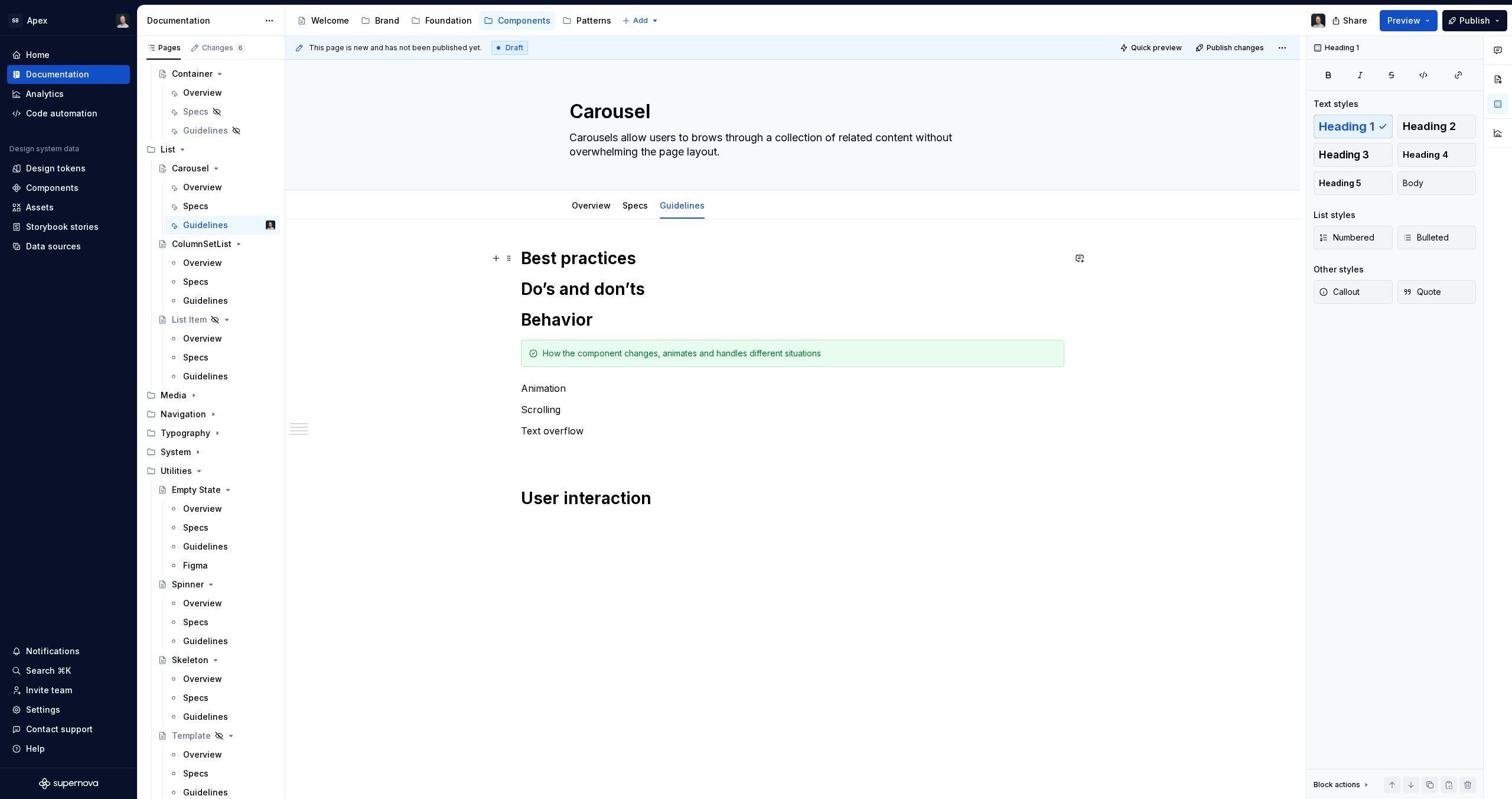
click at [649, 263] on h1 "Best practices" at bounding box center [793, 258] width 544 height 21
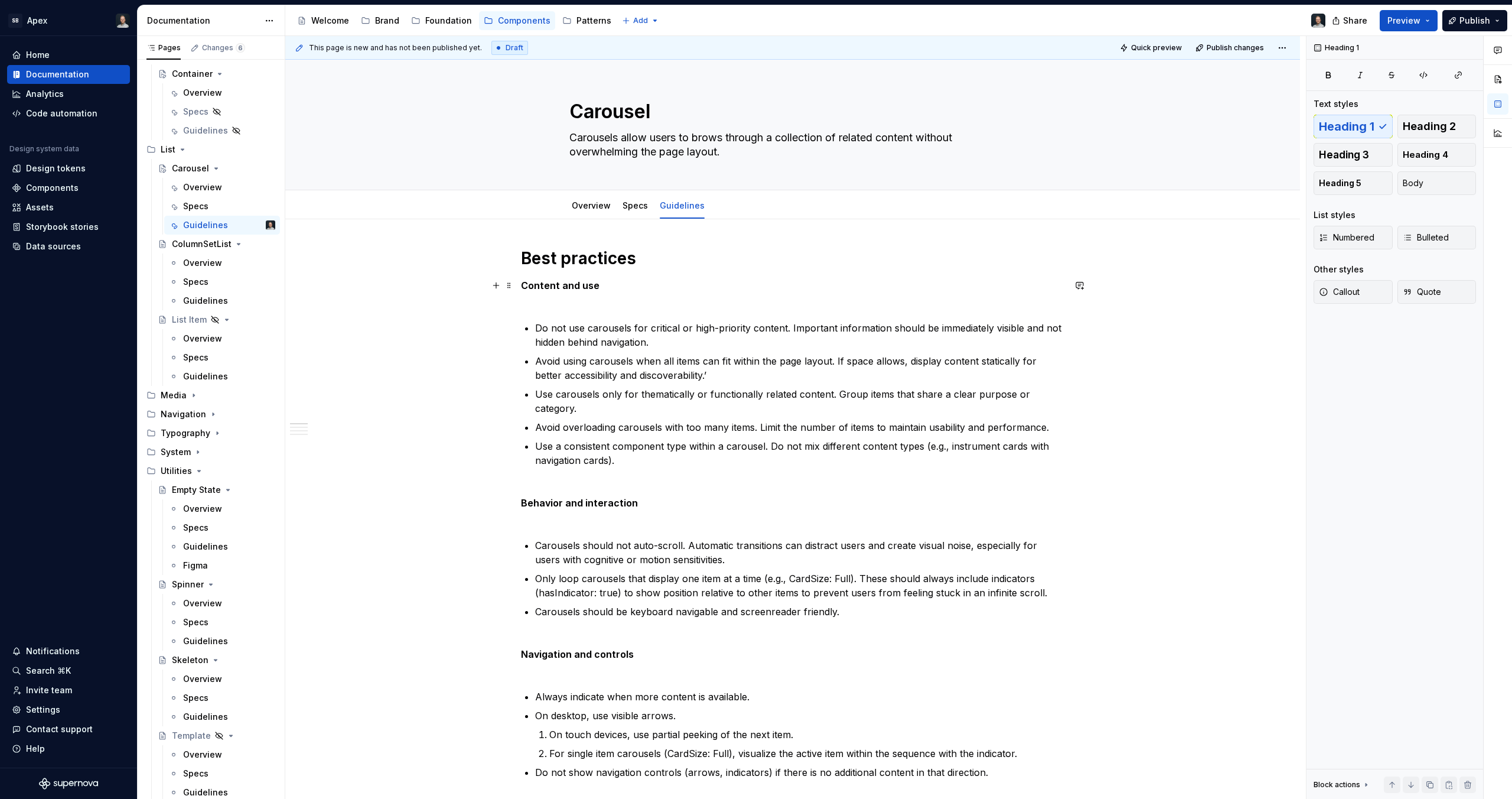
click at [645, 298] on p "Content and use" at bounding box center [793, 293] width 544 height 29
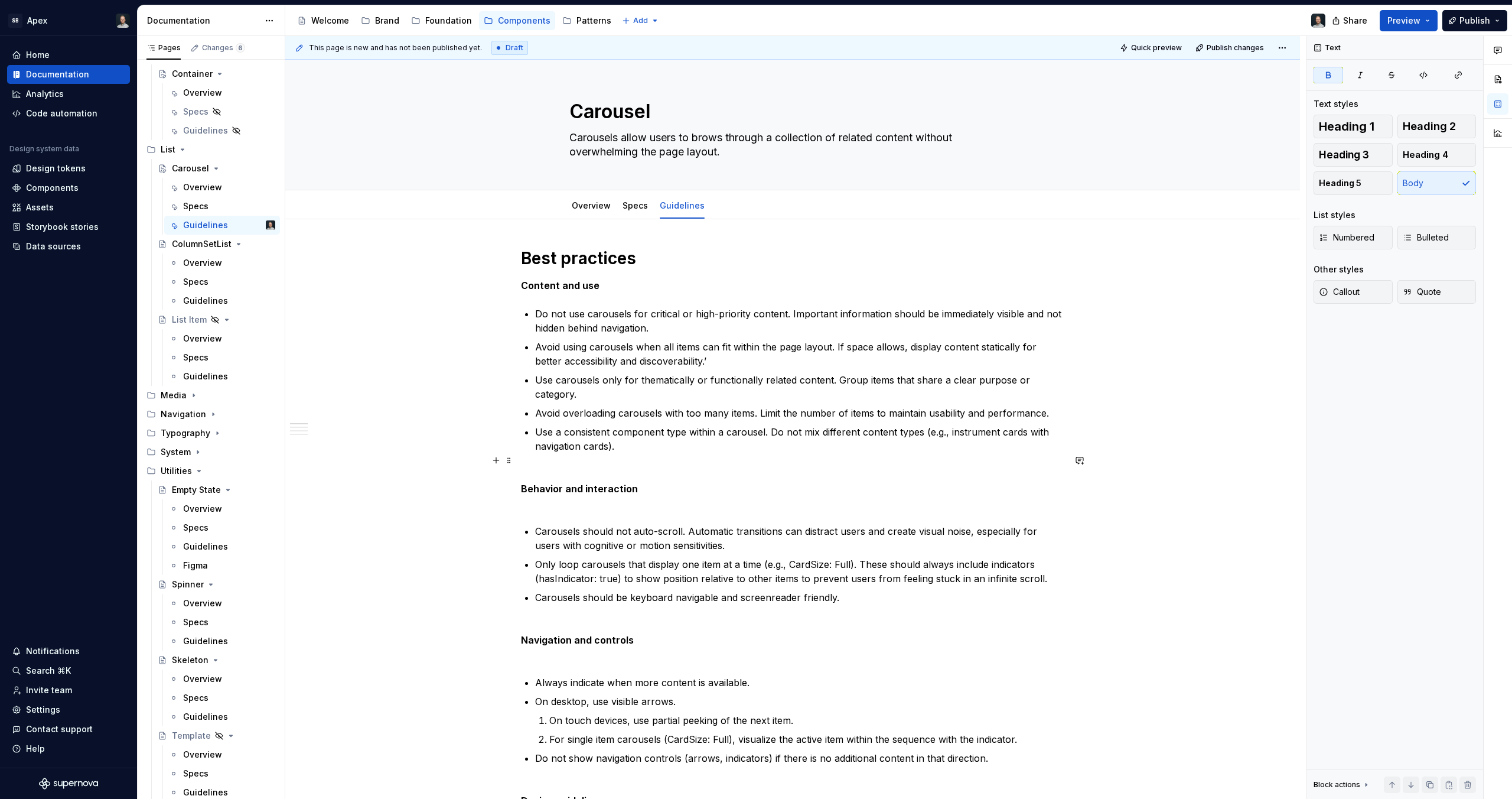
click at [573, 489] on p "Behavior and interaction" at bounding box center [793, 488] width 544 height 42
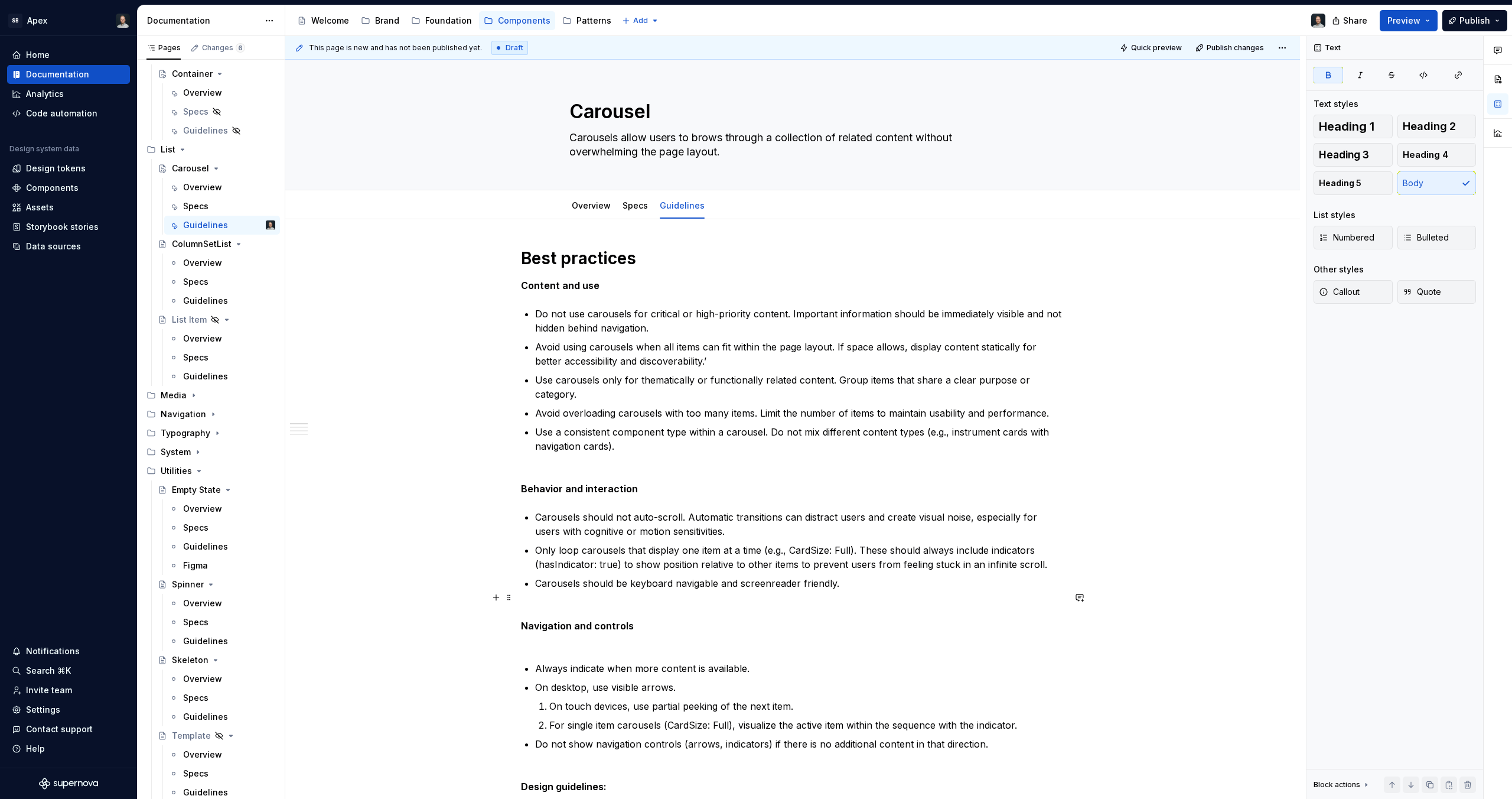
click at [554, 622] on p "Navigation and controls" at bounding box center [793, 625] width 544 height 42
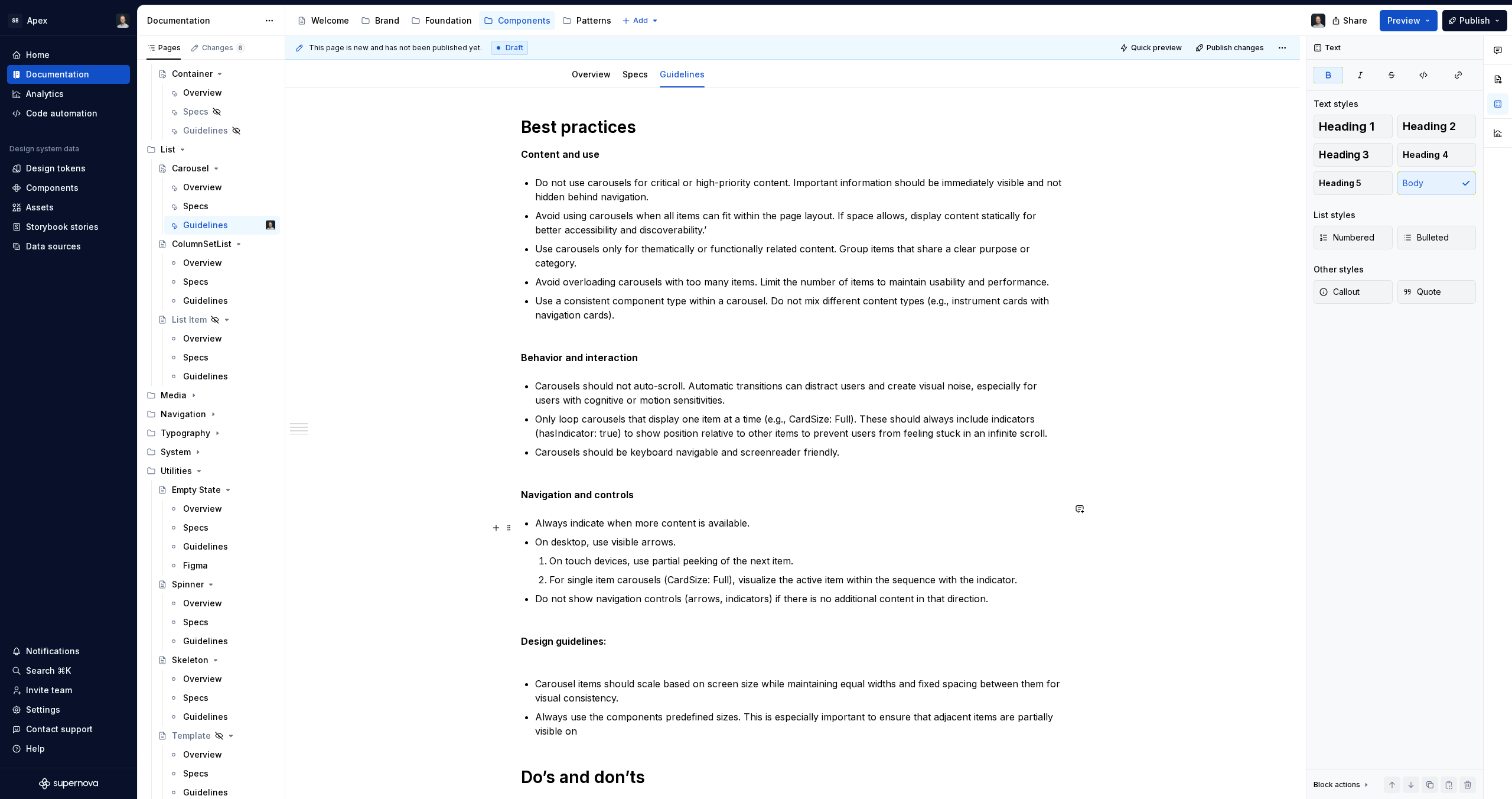
scroll to position [255, 0]
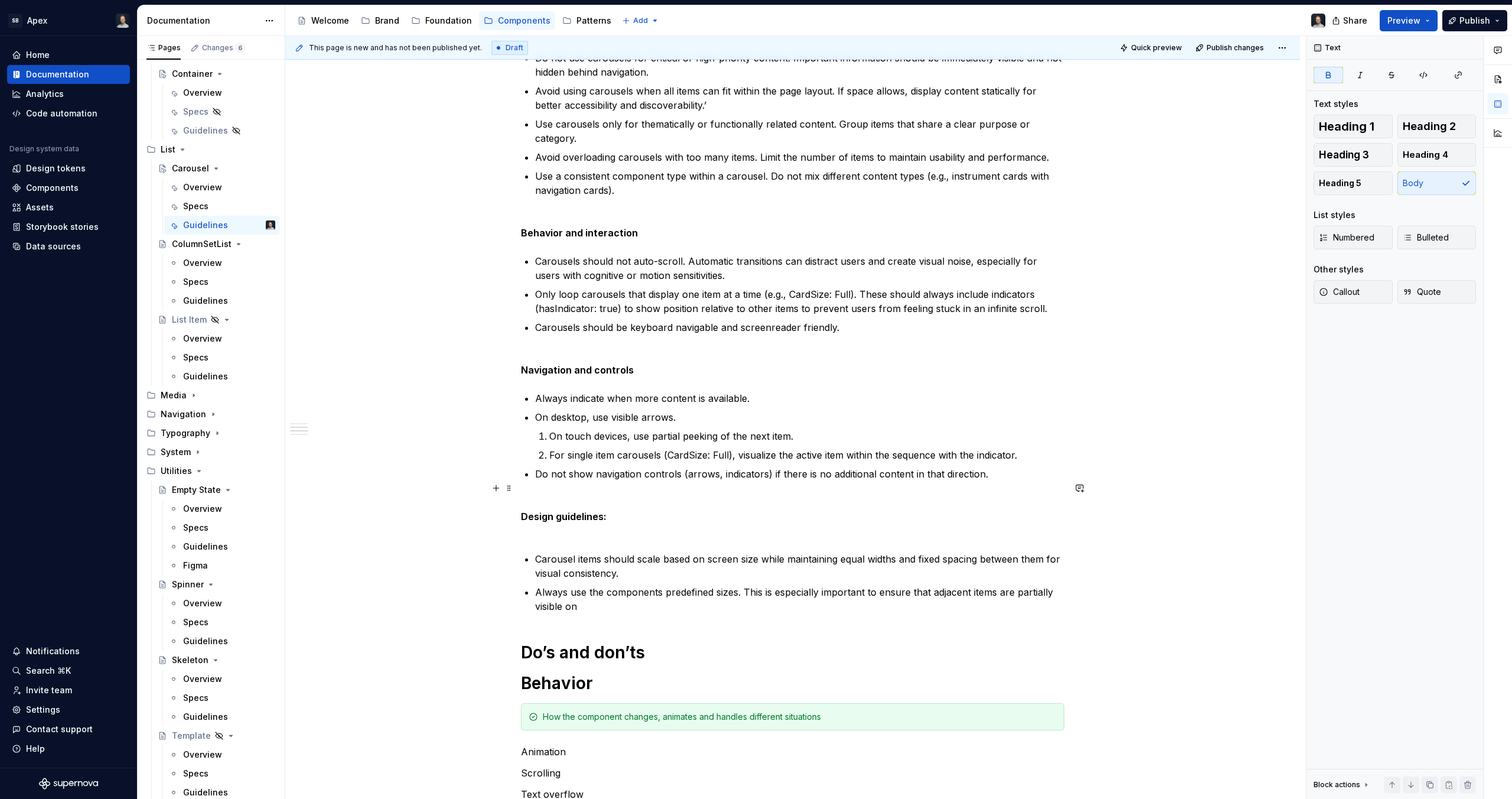
click at [558, 523] on p "Design guidelines:" at bounding box center [793, 516] width 544 height 42
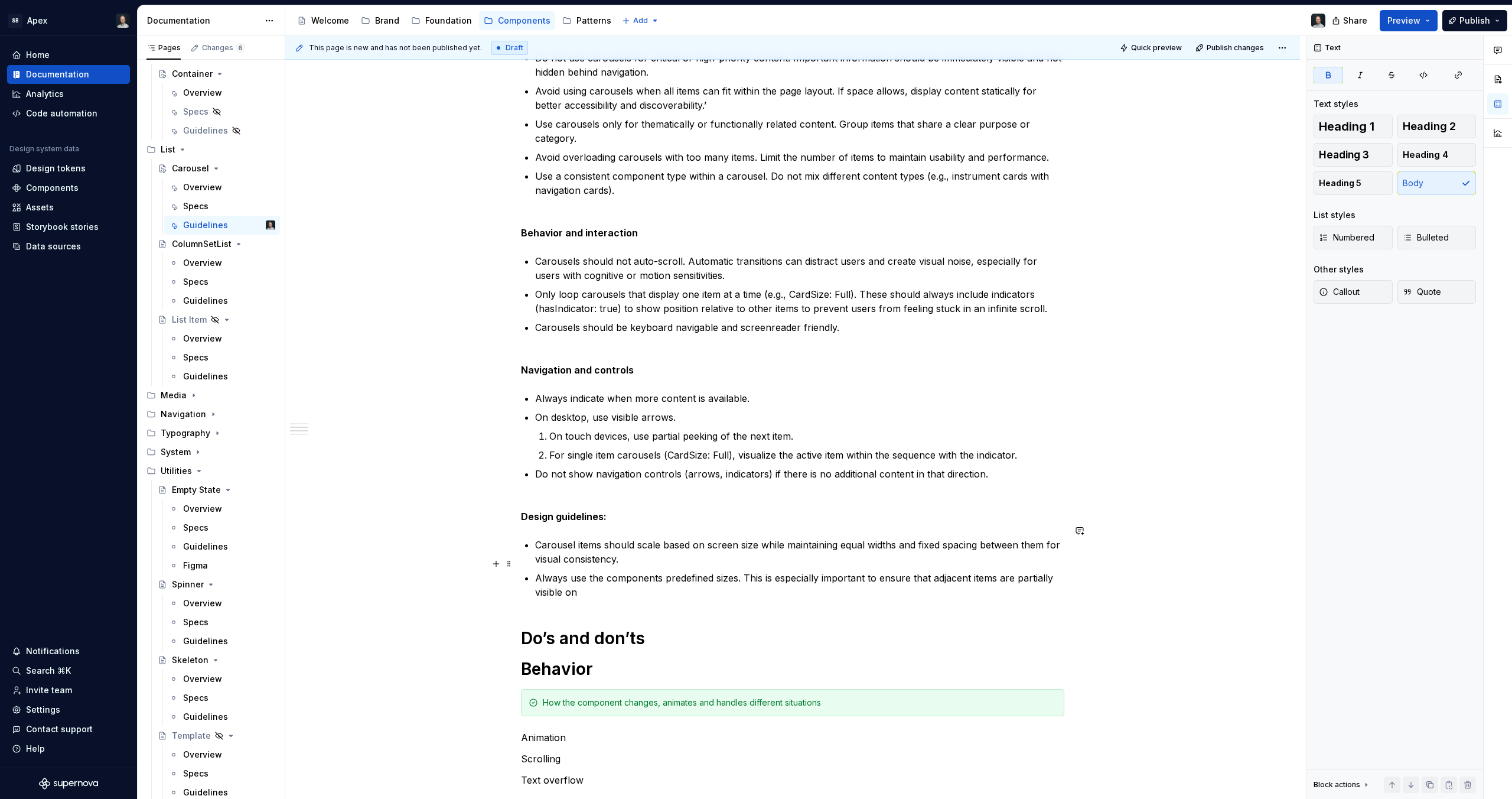
scroll to position [277, 0]
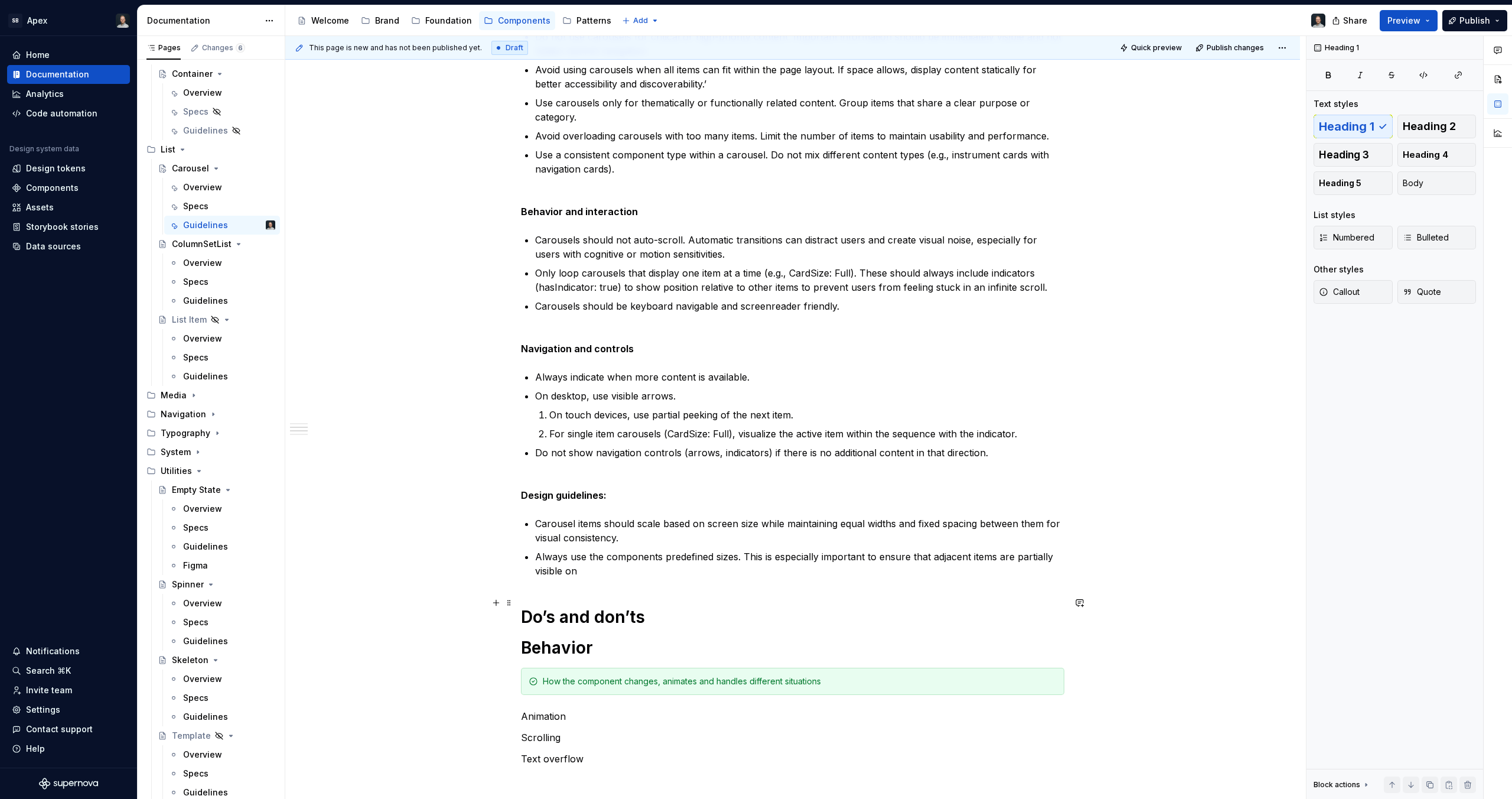
click at [602, 606] on h1 "Do’s and don’ts" at bounding box center [793, 617] width 544 height 21
type textarea "*"
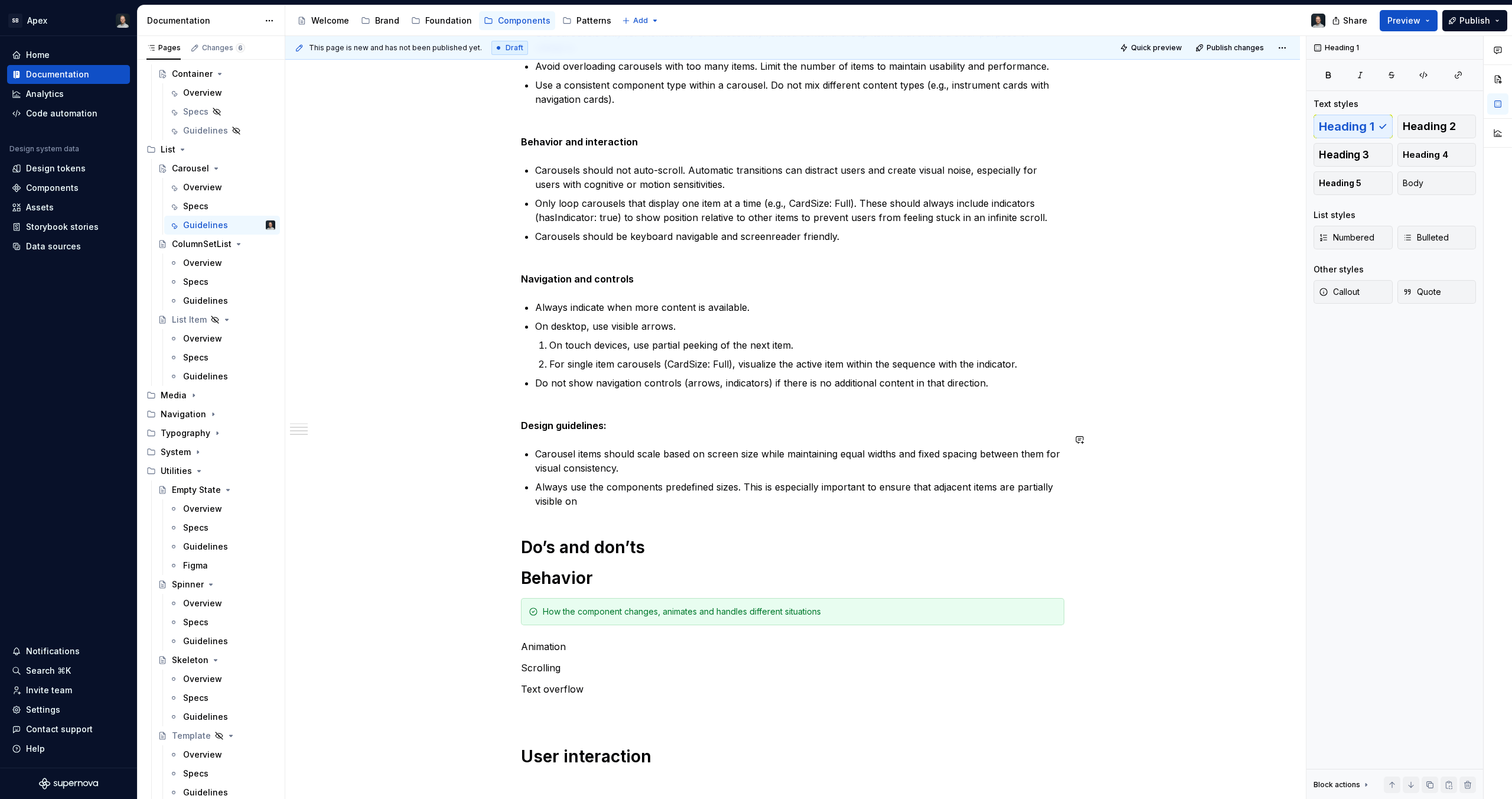
scroll to position [347, 0]
click at [714, 545] on div "Best practices Content and use Do not use carousels for critical or high-priori…" at bounding box center [793, 345] width 544 height 890
click at [685, 536] on h1 "Do’s and don’ts" at bounding box center [793, 546] width 544 height 21
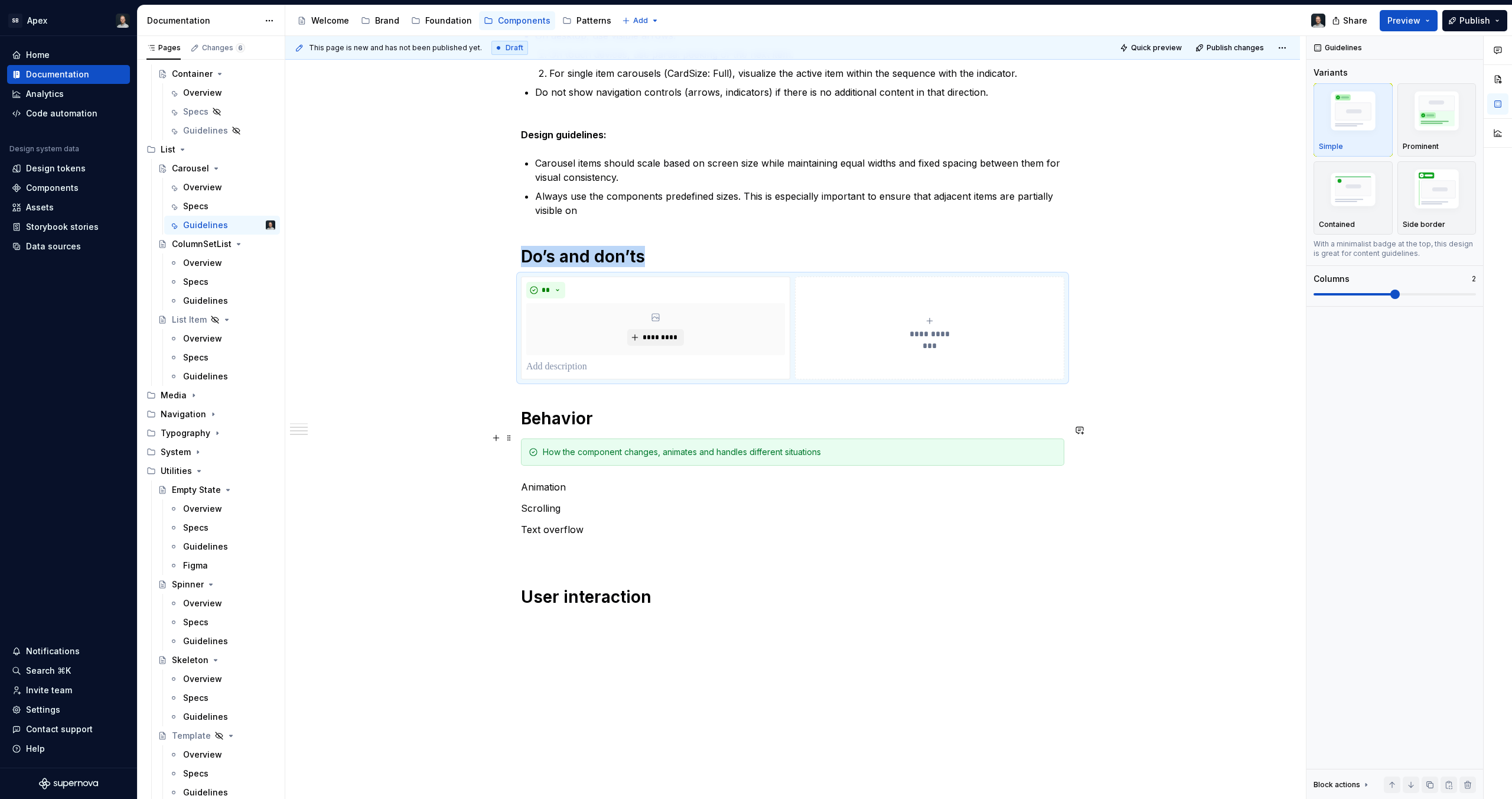
scroll to position [643, 0]
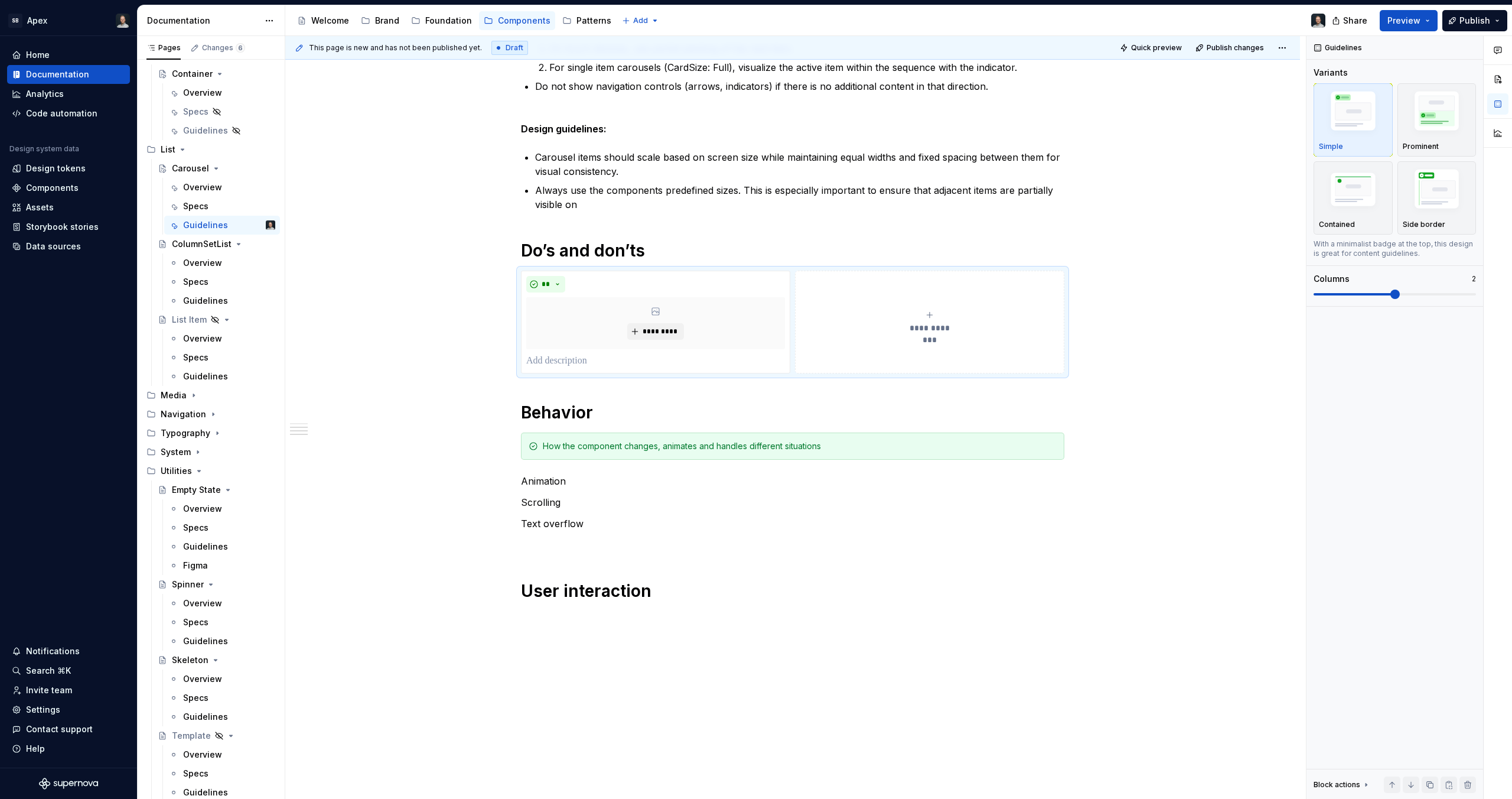
type textarea "*"
